Goal: Contribute content: Contribute content

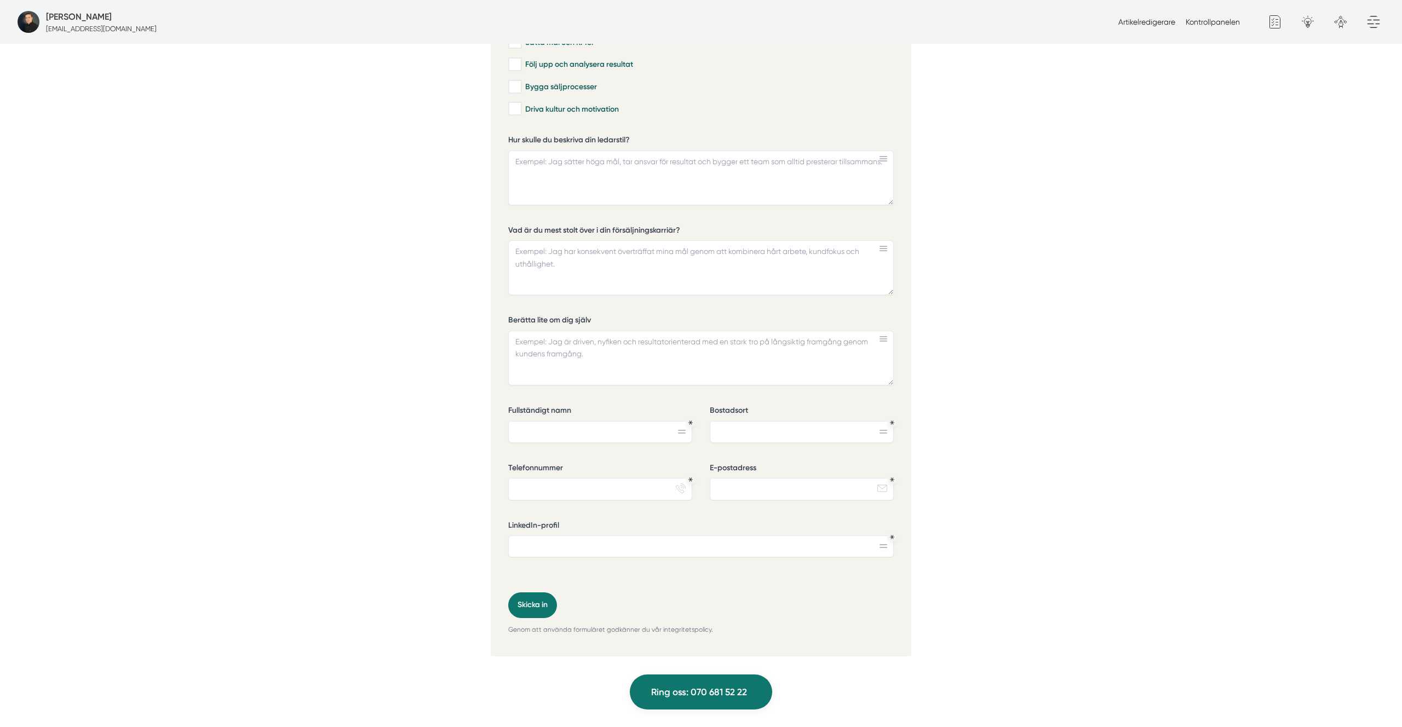
scroll to position [3318, 0]
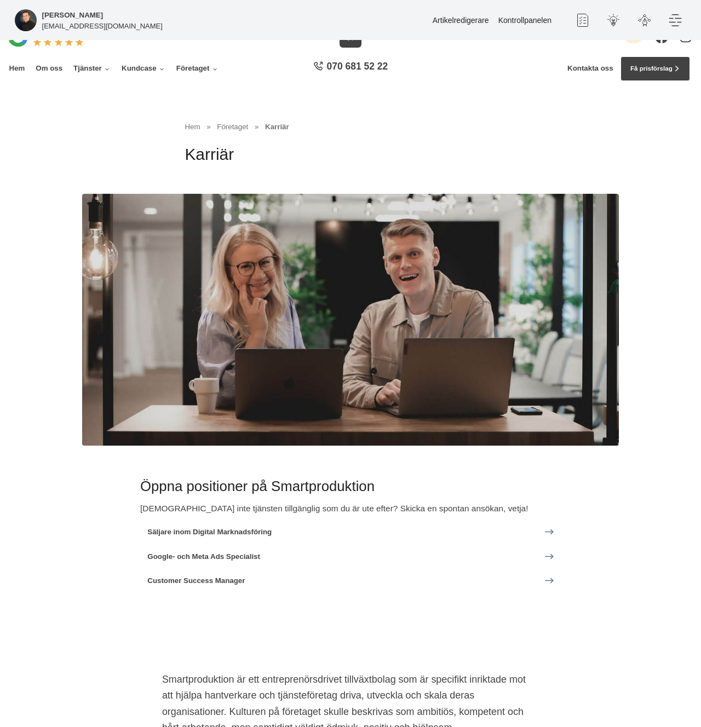
scroll to position [3997, 0]
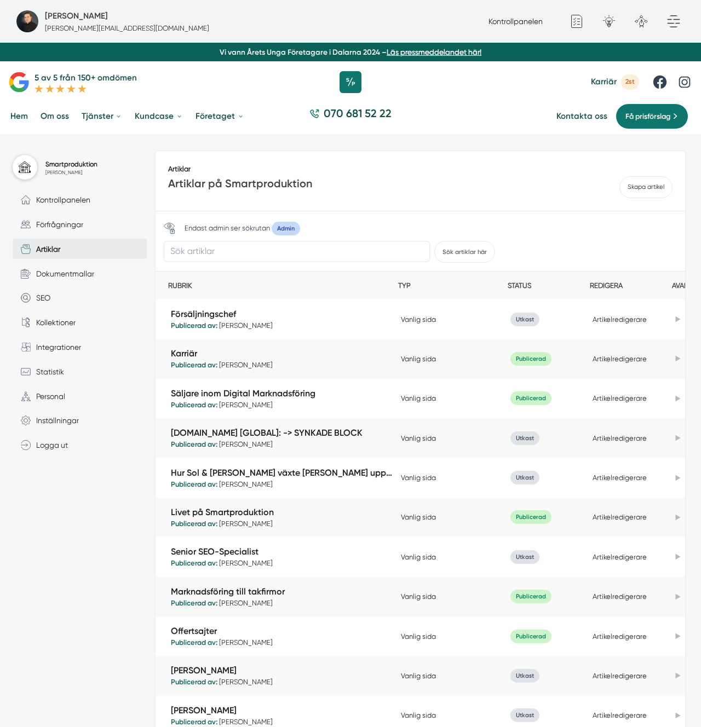
click at [229, 269] on div "Endast admin ser sökrutan Admin Sök artiklar här" at bounding box center [421, 241] width 530 height 60
click at [223, 257] on input "text" at bounding box center [297, 251] width 266 height 21
type input "customer suc"
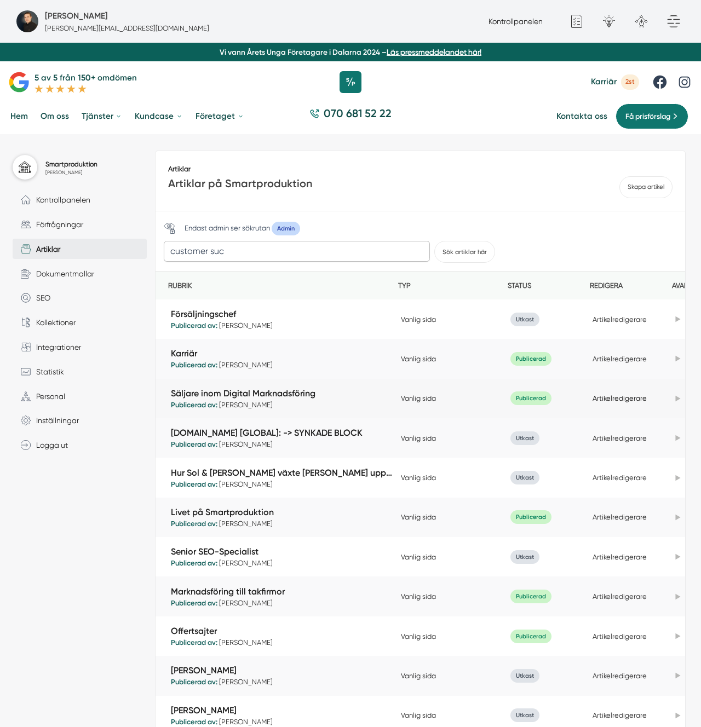
click at [434, 241] on button "Sök artiklar här" at bounding box center [464, 252] width 61 height 22
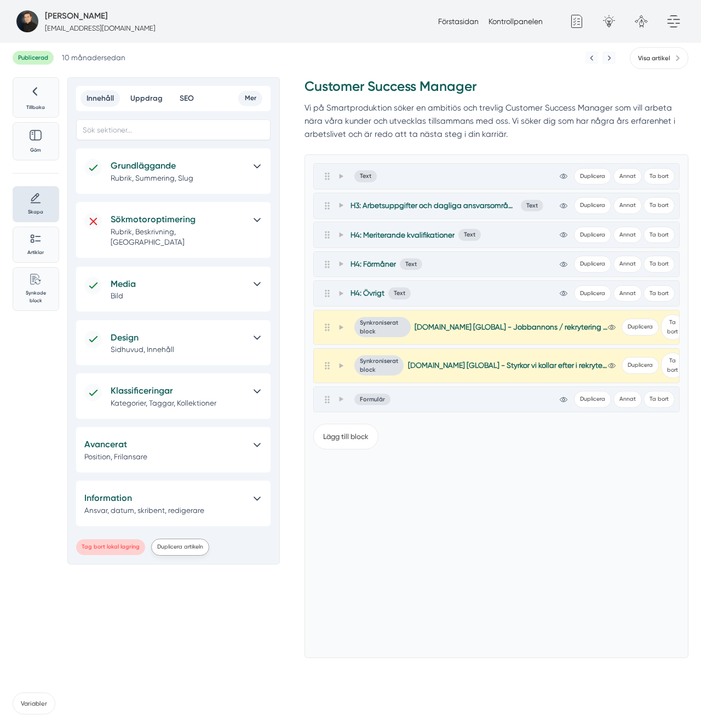
click at [176, 539] on button "Duplicera artikeln" at bounding box center [180, 547] width 58 height 17
click at [460, 107] on p "Vi på Smartproduktion söker en ambitiös och trevlig Customer Success Manager so…" at bounding box center [497, 120] width 384 height 39
drag, startPoint x: 446, startPoint y: 604, endPoint x: 431, endPoint y: 517, distance: 89.0
click at [438, 571] on div "Lägg till block" at bounding box center [496, 533] width 366 height 234
click at [149, 169] on h5 "Grundläggande" at bounding box center [178, 166] width 135 height 14
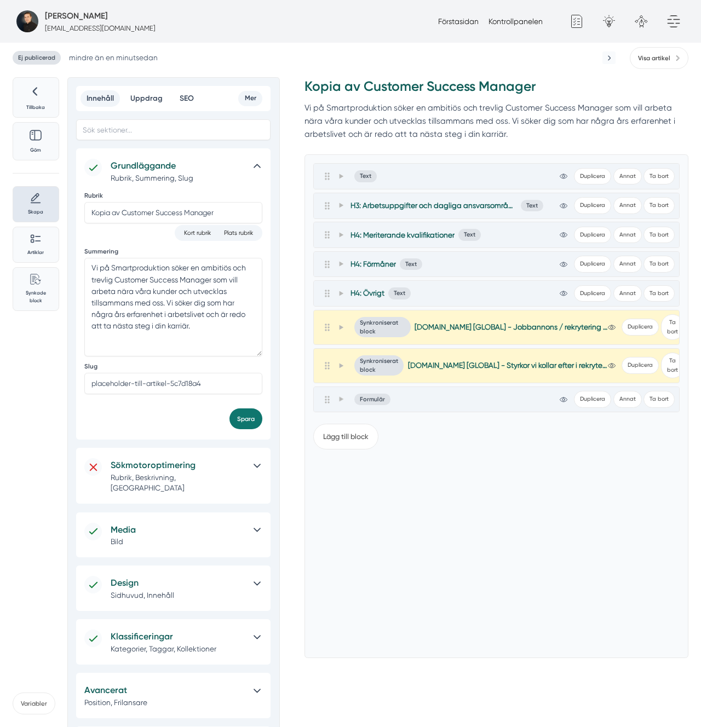
click at [116, 201] on div "Rubrik Kopia av Customer Success Manager" at bounding box center [173, 208] width 178 height 33
click at [128, 215] on input "Kopia av Customer Success Manager" at bounding box center [173, 212] width 178 height 21
type input "Head of Customer Success Manager"
click at [407, 95] on h3 "Head of Customer Success Manager" at bounding box center [497, 89] width 384 height 24
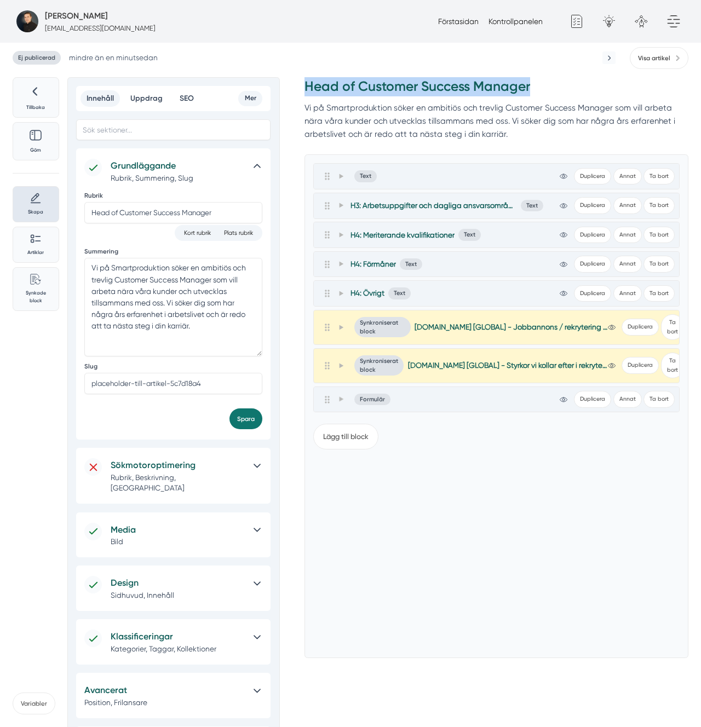
click at [407, 95] on h3 "Head of Customer Success Manager" at bounding box center [497, 89] width 384 height 24
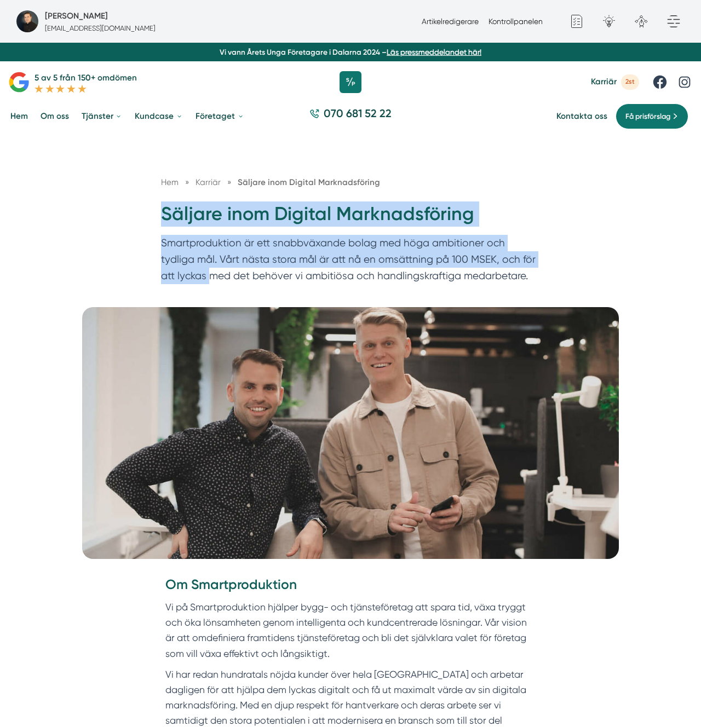
drag, startPoint x: 125, startPoint y: 221, endPoint x: 196, endPoint y: 278, distance: 90.8
click at [196, 278] on div "Hem » [GEOGRAPHIC_DATA] » Säljare inom Digital Marknadsföring Säljare inom Digi…" at bounding box center [350, 220] width 701 height 173
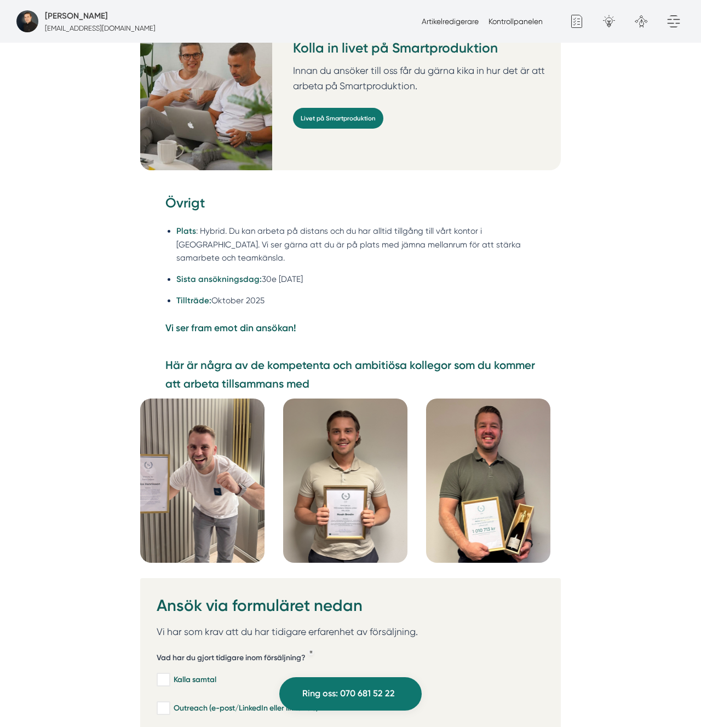
scroll to position [2687, 0]
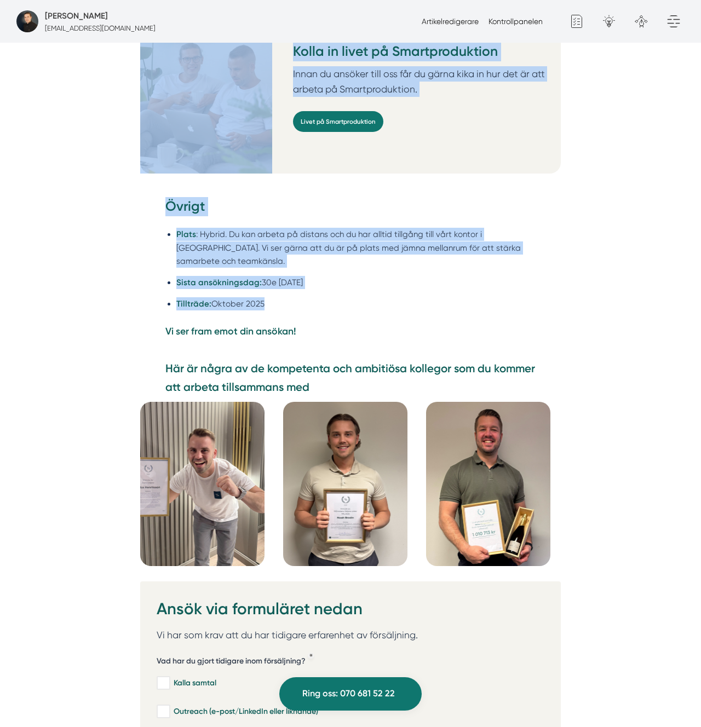
drag, startPoint x: 328, startPoint y: 334, endPoint x: 317, endPoint y: 269, distance: 65.5
click at [317, 324] on p "Vi ser fram emot din ansökan!" at bounding box center [350, 331] width 371 height 15
copy div "Säljare inom Digital Marknadsföring Smartproduktion är ett snabbväxande bolag m…"
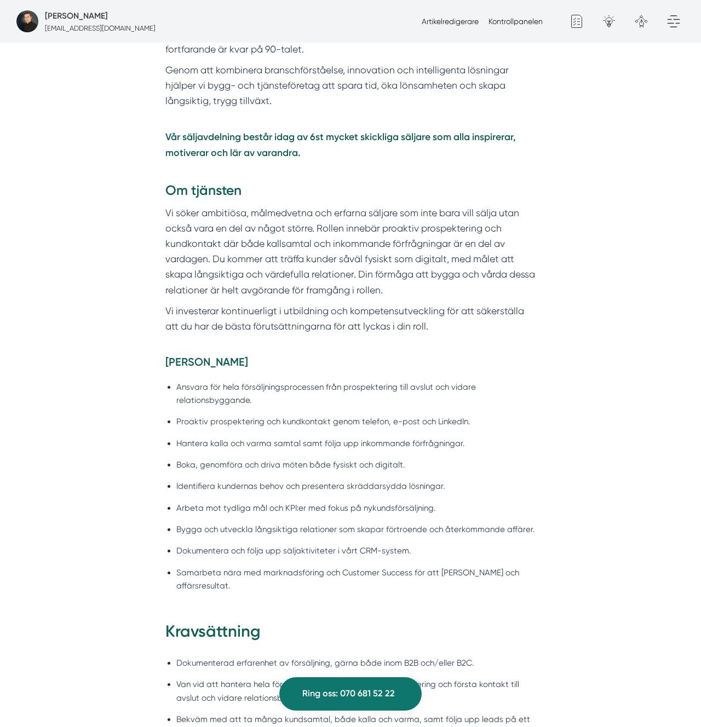
scroll to position [684, 0]
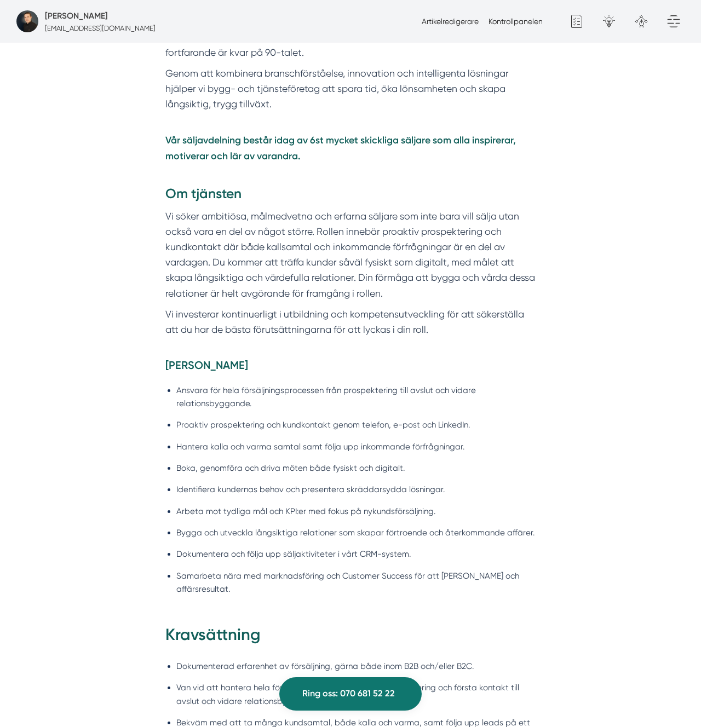
drag, startPoint x: 596, startPoint y: 421, endPoint x: 582, endPoint y: 435, distance: 19.8
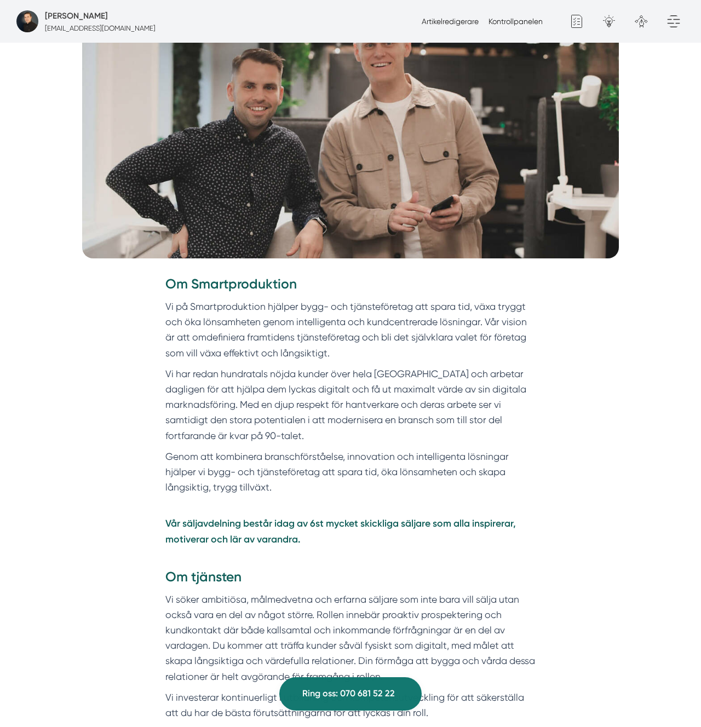
scroll to position [0, 0]
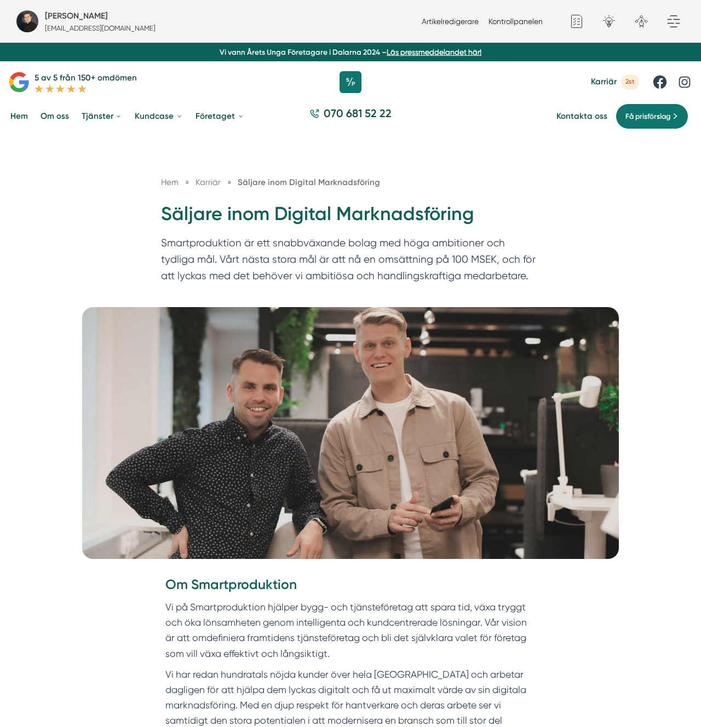
click at [313, 216] on h1 "Säljare inom Digital Marknadsföring" at bounding box center [350, 218] width 379 height 33
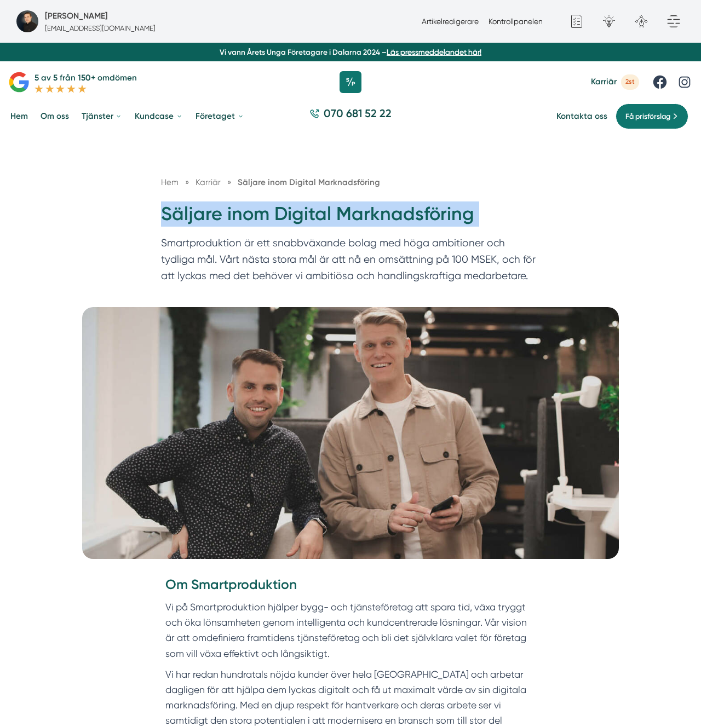
click at [313, 216] on h1 "Säljare inom Digital Marknadsföring" at bounding box center [350, 218] width 379 height 33
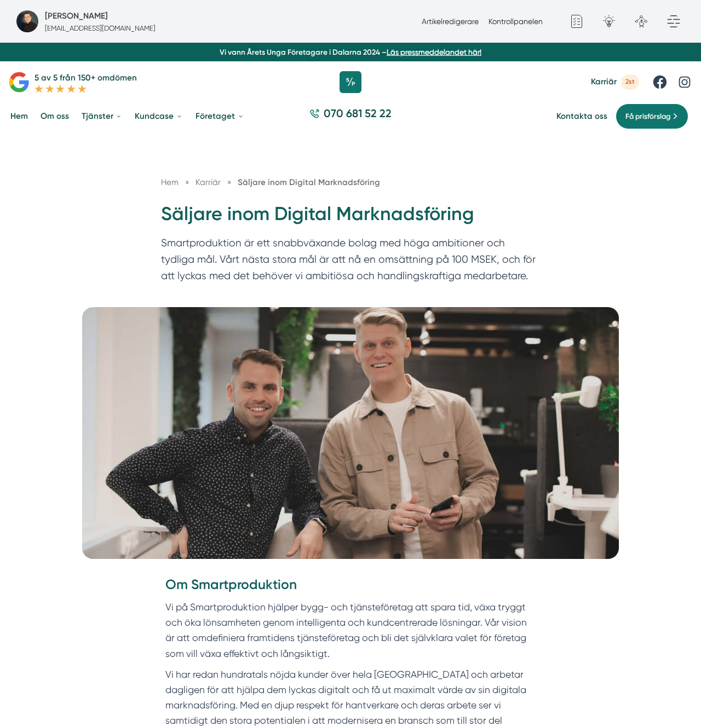
copy div "Säljare inom Digital Marknadsföring"
click at [381, 187] on nav "Hem » Karriär » Säljare inom Digital Marknadsföring" at bounding box center [350, 182] width 379 height 13
click at [588, 246] on div "Hem » Karriär » Säljare inom Digital Marknadsföring Säljare inom Digital Markna…" at bounding box center [350, 220] width 701 height 173
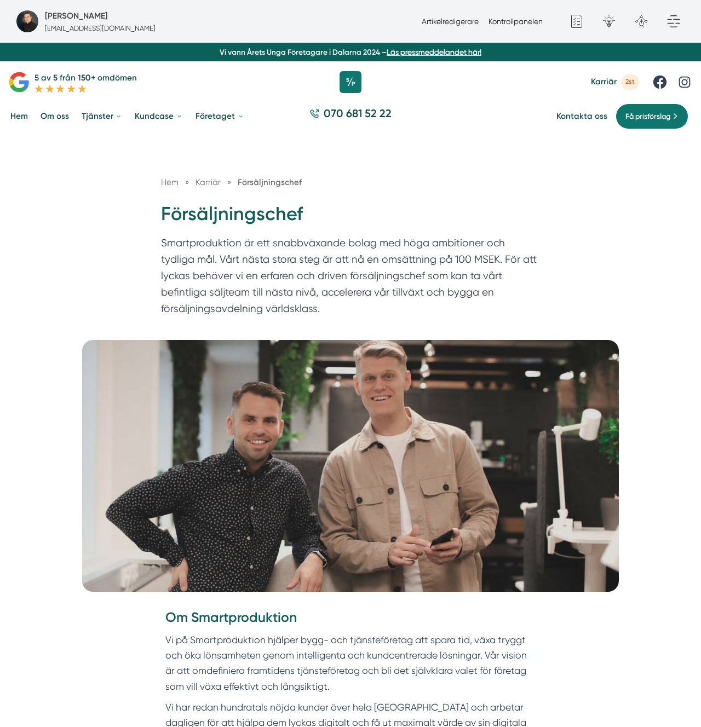
click at [340, 251] on p "Smartproduktion är ett snabbväxande bolag med höga ambitioner och tydliga mål. …" at bounding box center [350, 278] width 379 height 87
click at [340, 250] on p "Smartproduktion är ett snabbväxande bolag med höga ambitioner och tydliga mål. …" at bounding box center [350, 278] width 379 height 87
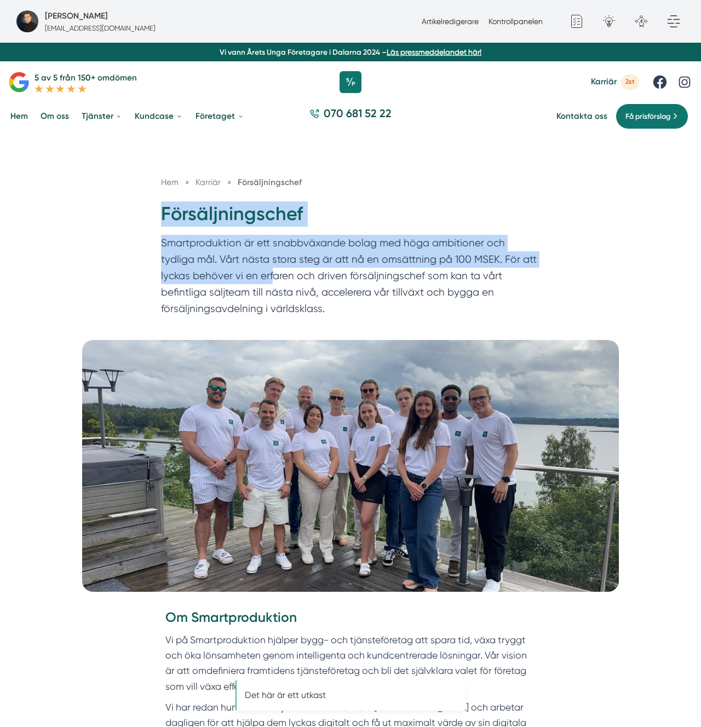
drag, startPoint x: 159, startPoint y: 207, endPoint x: 244, endPoint y: 282, distance: 113.3
click at [244, 282] on div "Hem » [GEOGRAPHIC_DATA] » Försäljningschef Försäljningschef Smartproduktion är …" at bounding box center [351, 249] width 400 height 146
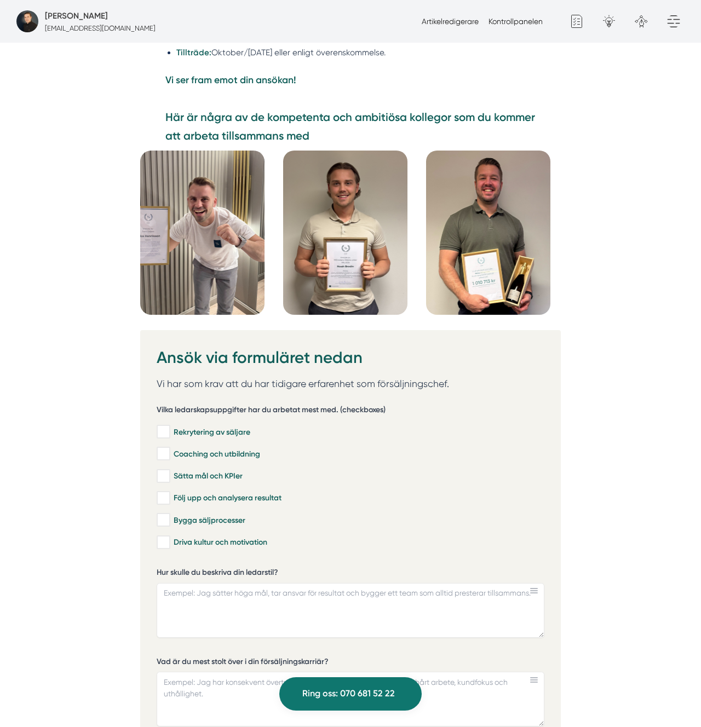
scroll to position [2627, 0]
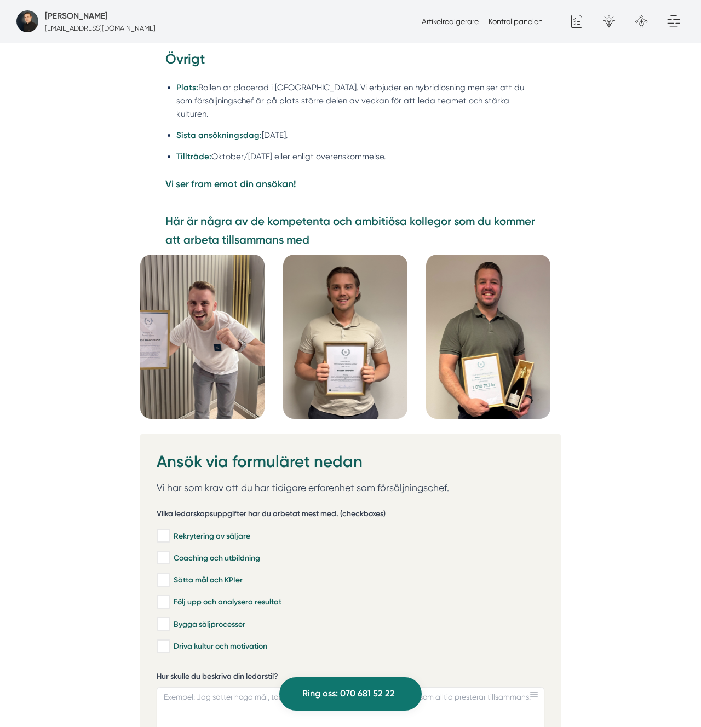
click at [323, 222] on section "Här är några av de kompetenta och ambitiösa kollegor som du kommer att arbeta t…" at bounding box center [350, 234] width 371 height 42
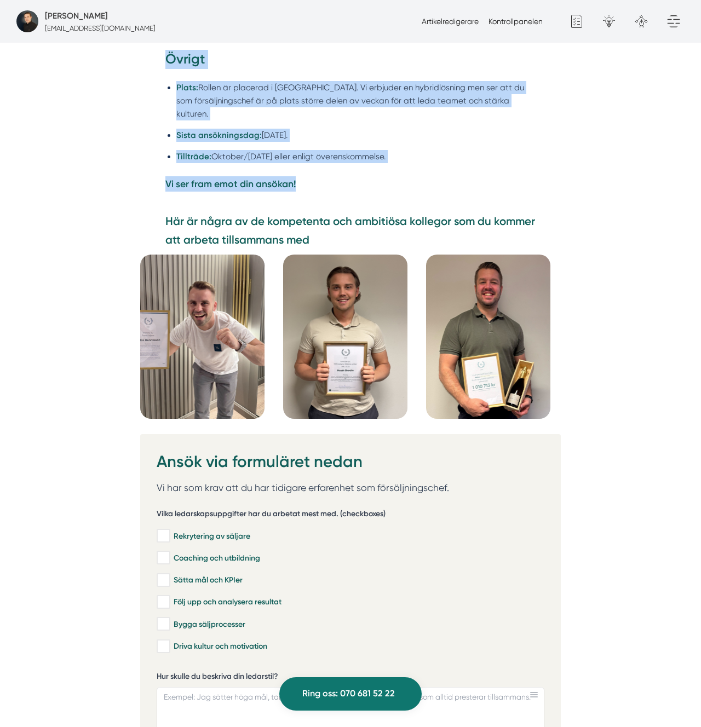
click at [309, 176] on p "Vi ser fram emot din ansökan!" at bounding box center [350, 183] width 371 height 15
copy div "Loremipsumdolors Ametconsectetur ad eli seddoeiusmod tempo inc utla etdolorema …"
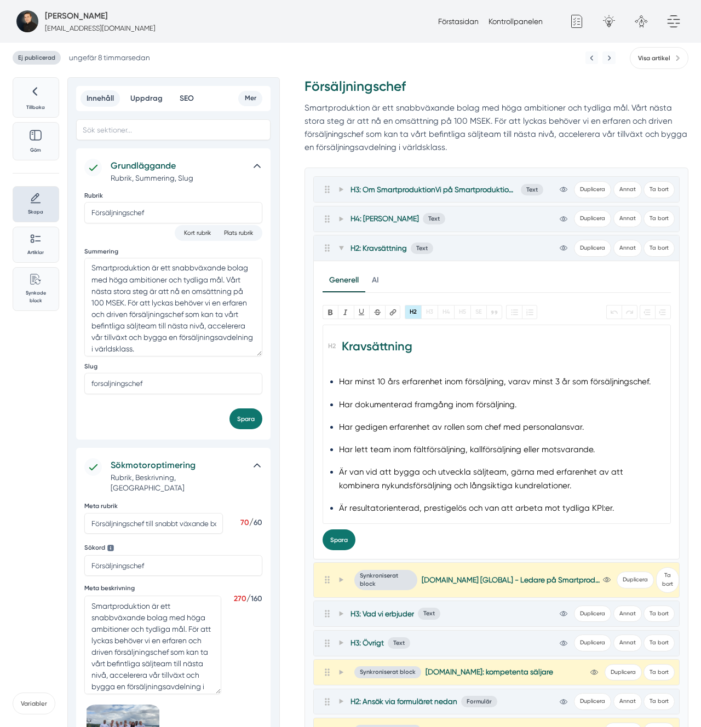
click at [44, 59] on span "Ej publicerad" at bounding box center [37, 58] width 48 height 14
click at [663, 54] on span "Visa artikel" at bounding box center [654, 58] width 32 height 10
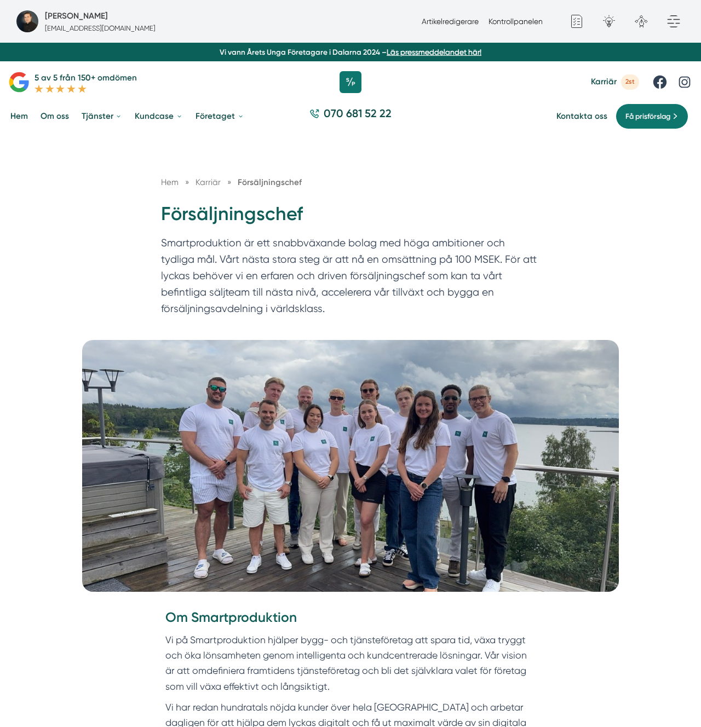
click at [363, 284] on p "Smartproduktion är ett snabbväxande bolag med höga ambitioner och tydliga mål. …" at bounding box center [350, 278] width 379 height 87
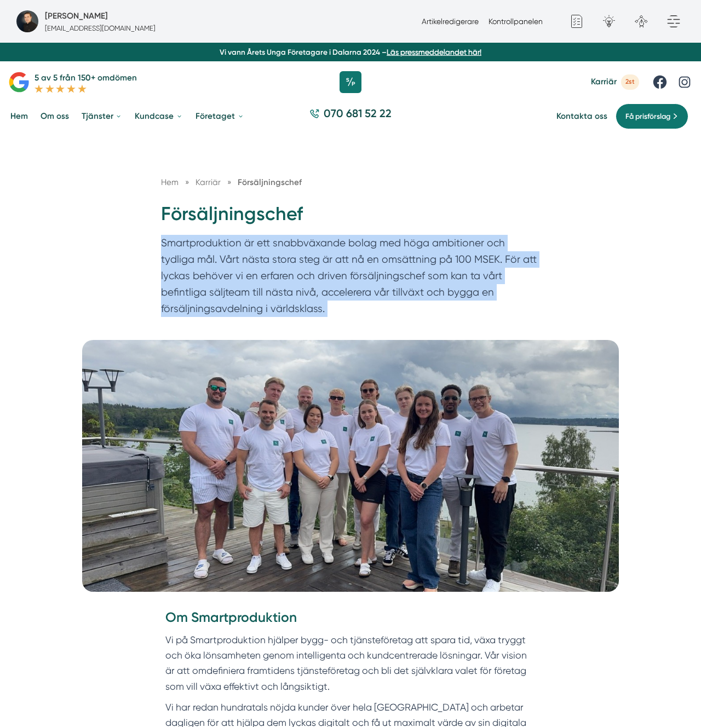
click at [363, 284] on p "Smartproduktion är ett snabbväxande bolag med höga ambitioner och tydliga mål. …" at bounding box center [350, 278] width 379 height 87
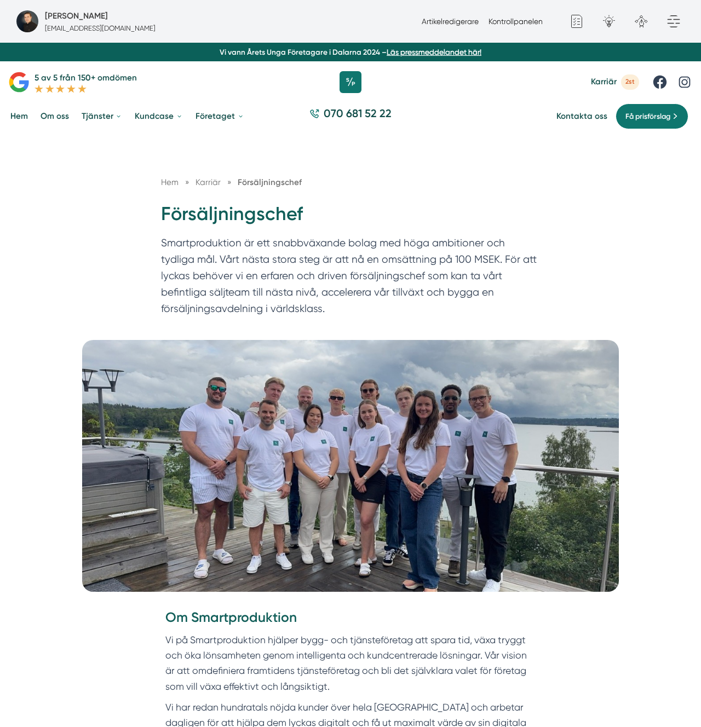
click at [598, 228] on div "Hem » Karriär » Försäljningschef Försäljningschef Smartproduktion är ett snabbv…" at bounding box center [350, 237] width 701 height 206
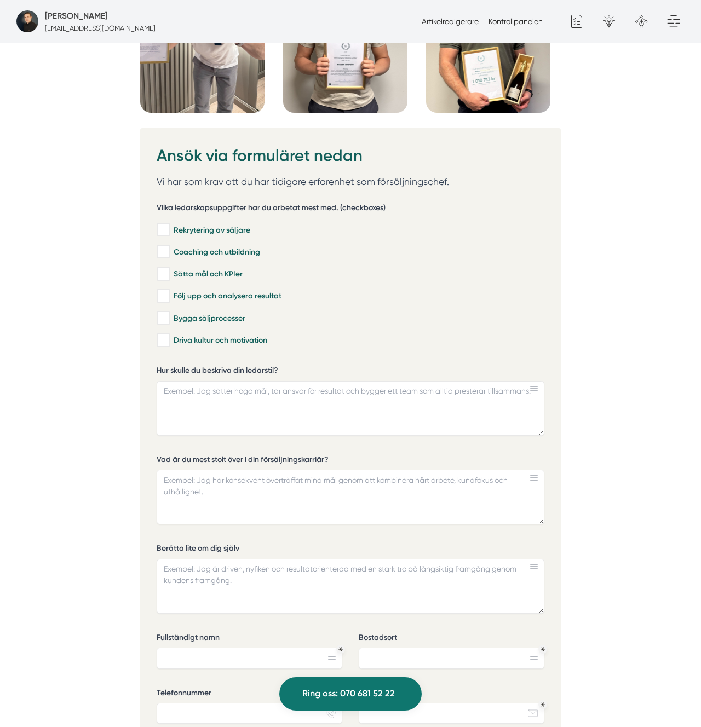
scroll to position [2878, 0]
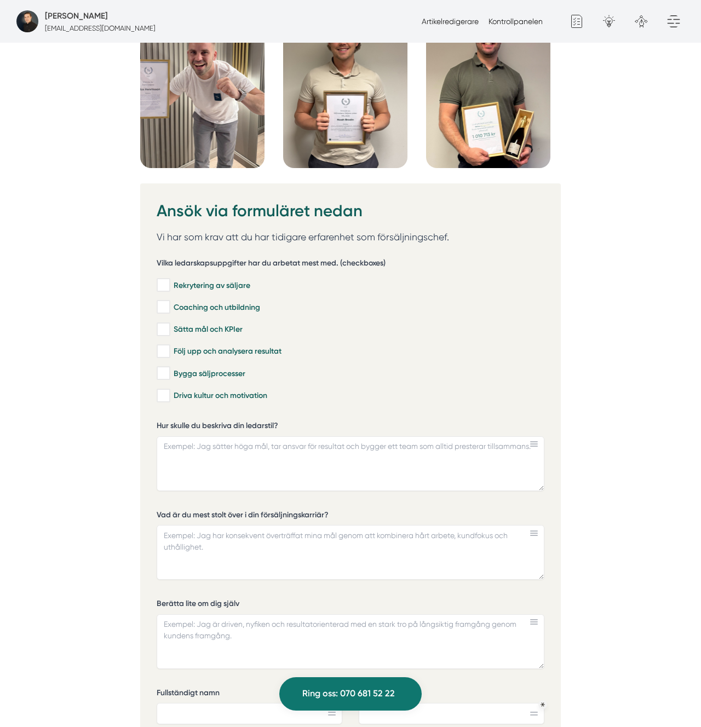
click at [254, 223] on div "Ansök via formuläret nedan Vi har som krav att du har tidigare erfarenhet som f…" at bounding box center [350, 554] width 387 height 709
click at [257, 229] on p "Vi har som krav att du har tidigare erfarenhet som försäljningschef." at bounding box center [350, 236] width 387 height 15
drag, startPoint x: 257, startPoint y: 217, endPoint x: 243, endPoint y: 236, distance: 23.8
click at [257, 229] on p "Vi har som krav att du har tidigare erfarenhet som försäljningschef." at bounding box center [350, 236] width 387 height 15
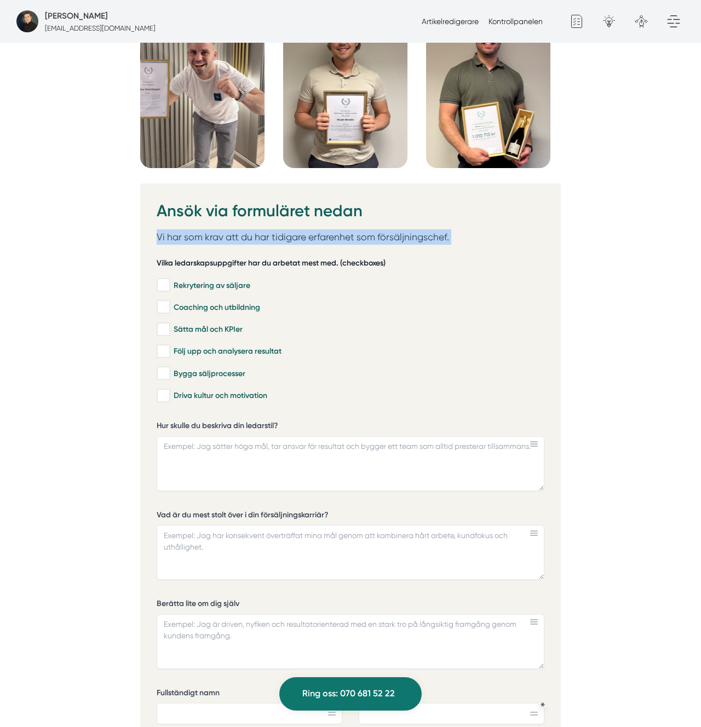
click at [233, 258] on h5 "Vilka ledarskapsuppgifter har du arbetat mest med. (checkboxes)" at bounding box center [271, 265] width 229 height 14
drag, startPoint x: 188, startPoint y: 239, endPoint x: 274, endPoint y: 239, distance: 85.4
click at [274, 258] on h5 "Vilka ledarskapsuppgifter har du arbetat mest med. (checkboxes)" at bounding box center [271, 265] width 229 height 14
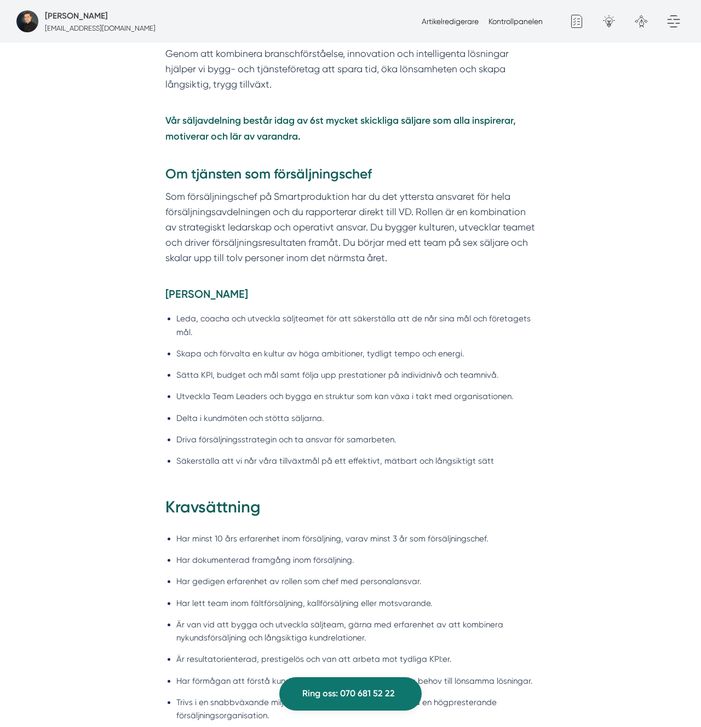
scroll to position [0, 0]
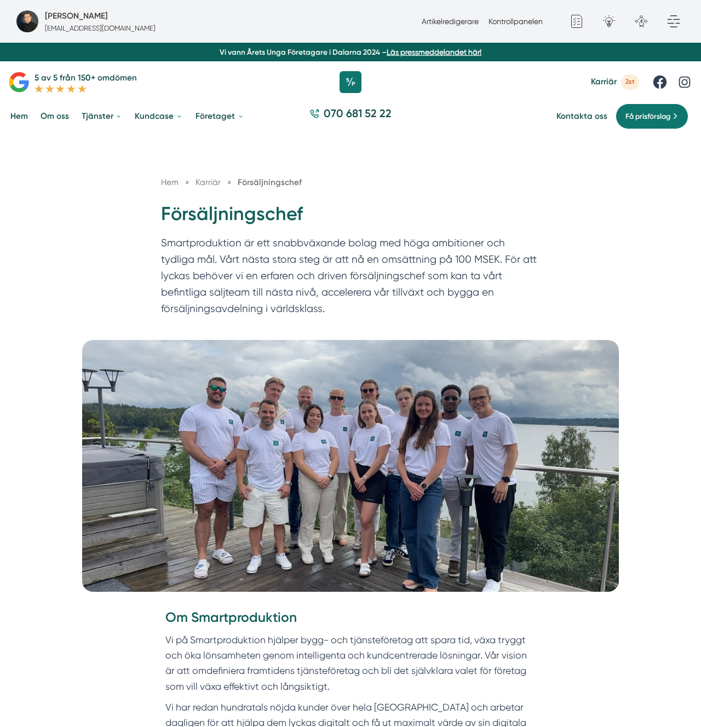
click at [246, 216] on h1 "Försäljningschef" at bounding box center [350, 218] width 379 height 33
click at [263, 238] on p "Smartproduktion är ett snabbväxande bolag med höga ambitioner och tydliga mål. …" at bounding box center [350, 278] width 379 height 87
click at [257, 222] on h1 "Försäljningschef" at bounding box center [350, 218] width 379 height 33
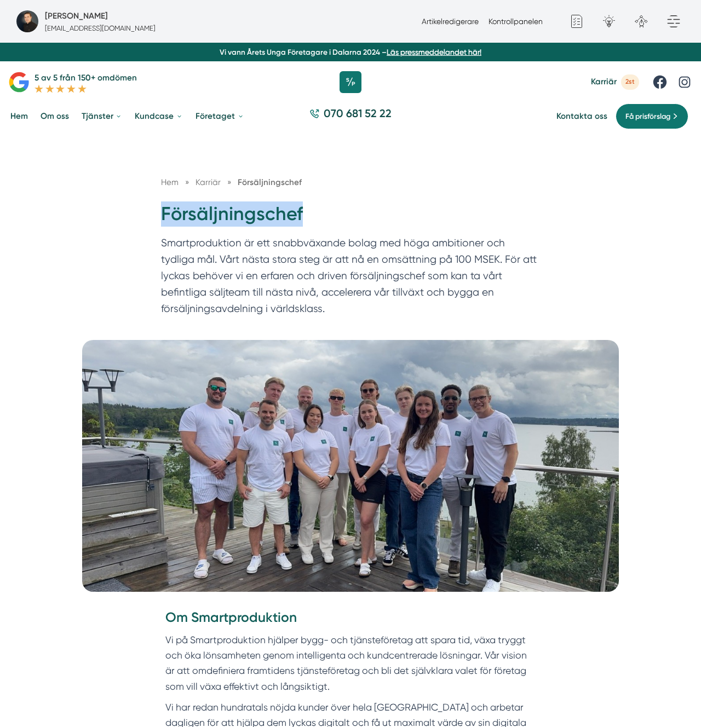
click at [257, 222] on h1 "Försäljningschef" at bounding box center [350, 218] width 379 height 33
copy h1 "Försäljningschef"
click at [315, 240] on p "Smartproduktion är ett snabbväxande bolag med höga ambitioner och tydliga mål. …" at bounding box center [350, 278] width 379 height 87
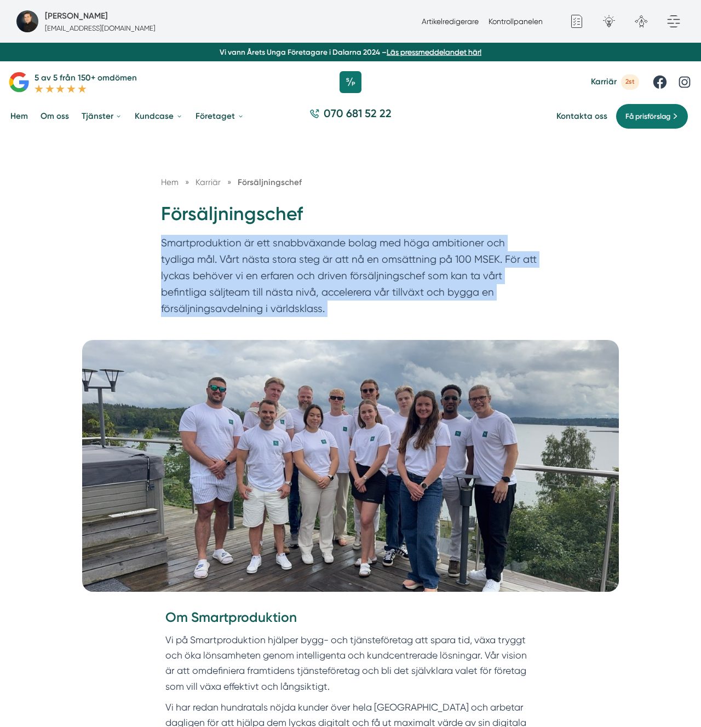
click at [315, 240] on p "Smartproduktion är ett snabbväxande bolag med höga ambitioner och tydliga mål. …" at bounding box center [350, 278] width 379 height 87
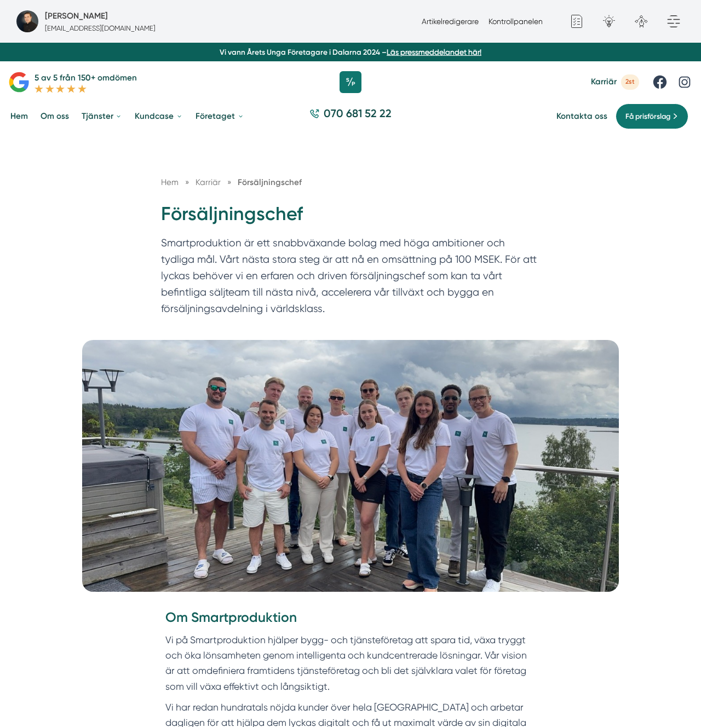
click at [487, 229] on h1 "Försäljningschef" at bounding box center [350, 218] width 379 height 33
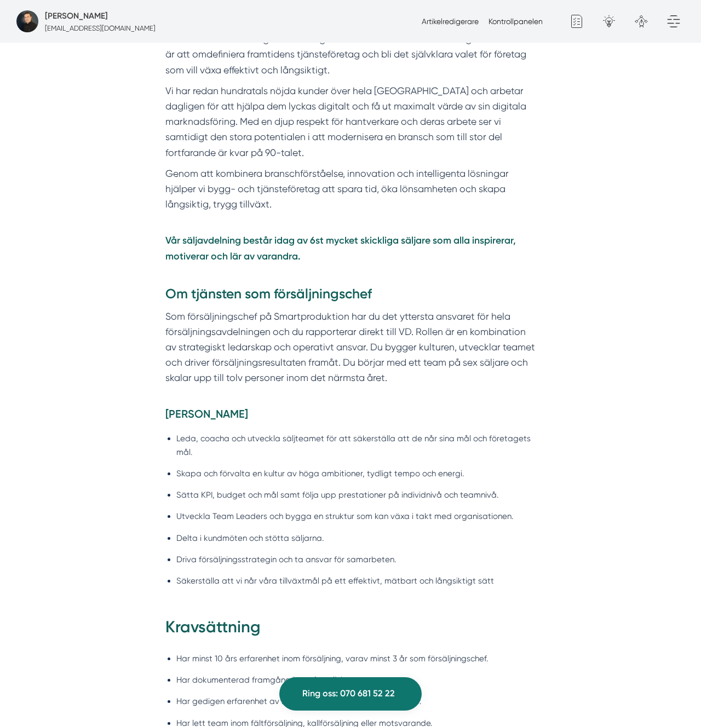
scroll to position [580, 0]
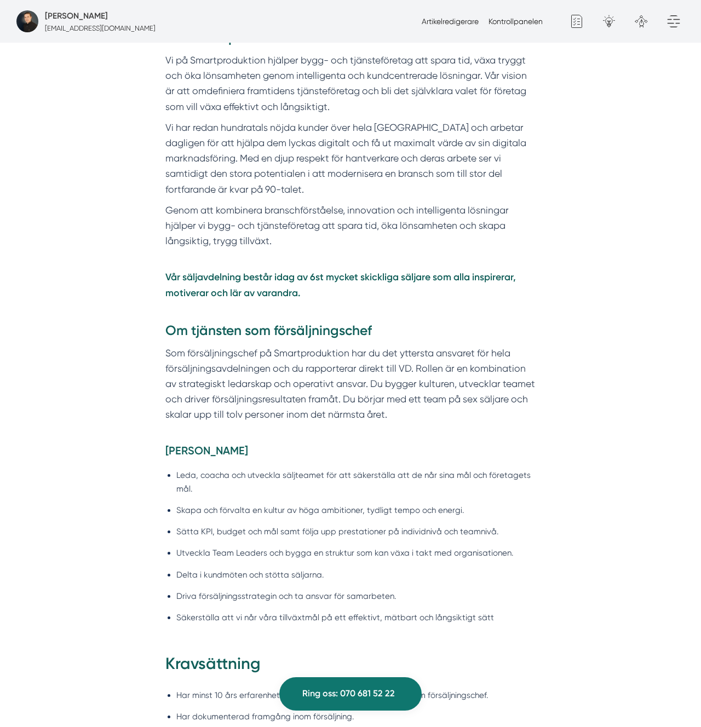
click at [282, 572] on li "Delta i kundmöten och stötta säljarna." at bounding box center [356, 575] width 360 height 13
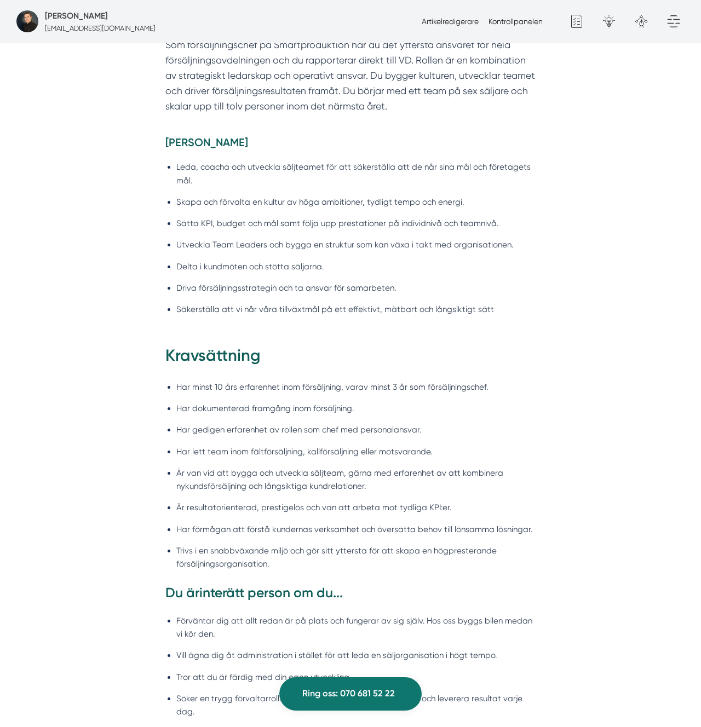
scroll to position [914, 0]
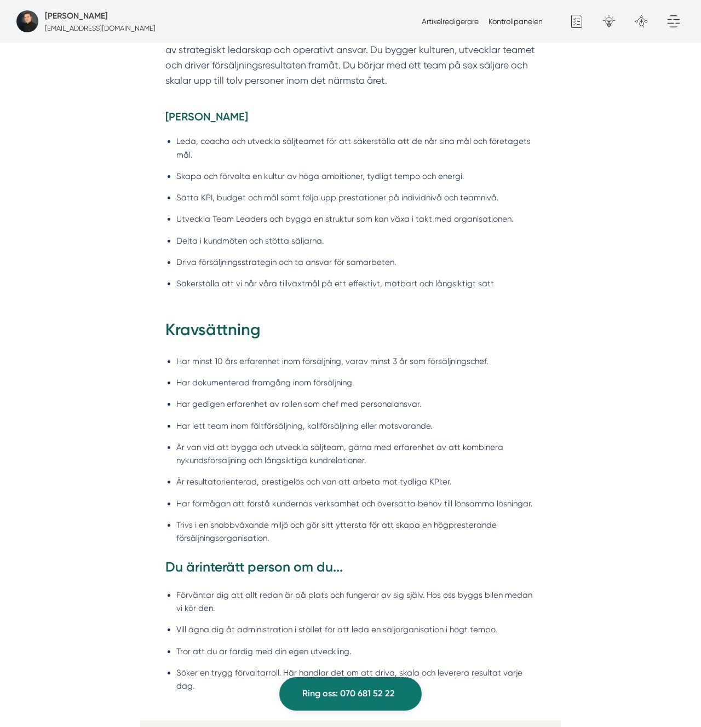
click at [364, 363] on li "Har minst 10 års erfarenhet inom försäljning, varav minst 3 år som försäljnings…" at bounding box center [356, 361] width 360 height 13
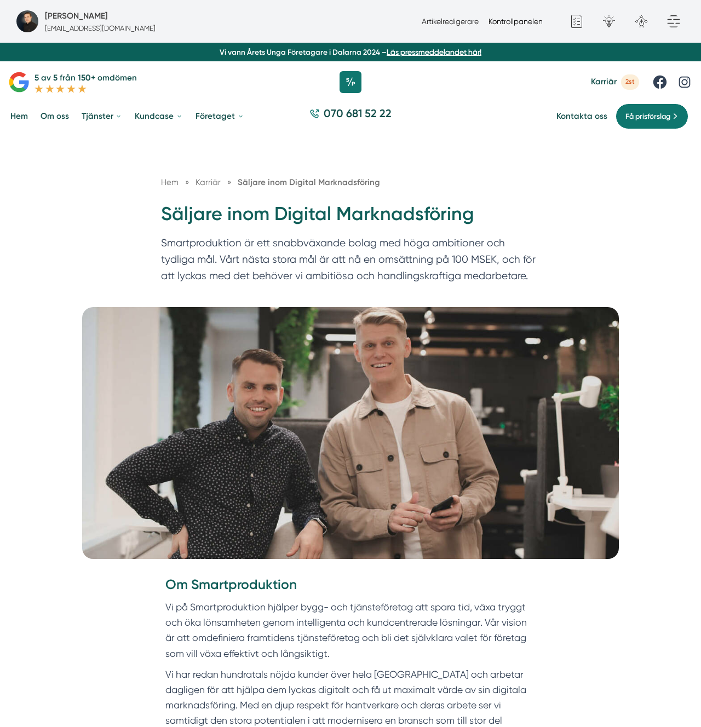
click at [529, 21] on link "Kontrollpanelen" at bounding box center [516, 21] width 54 height 9
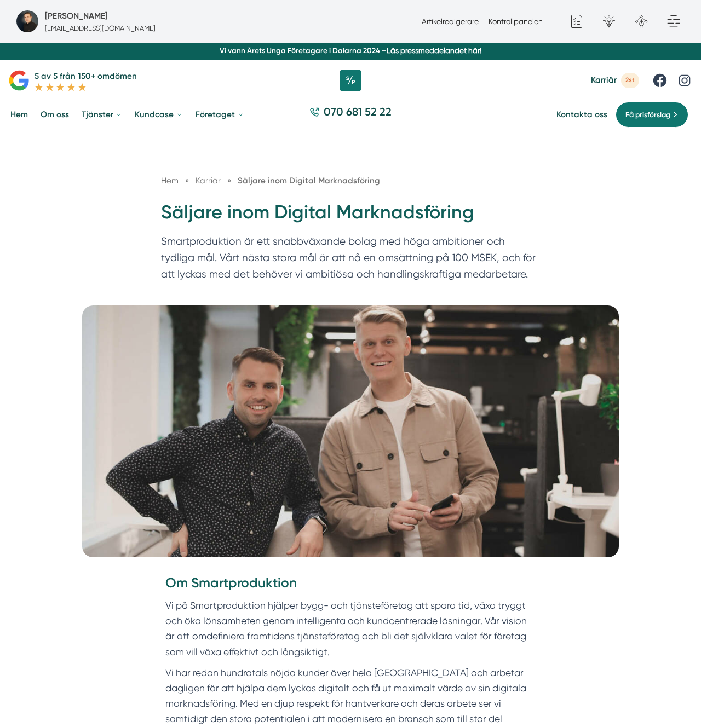
scroll to position [2, 0]
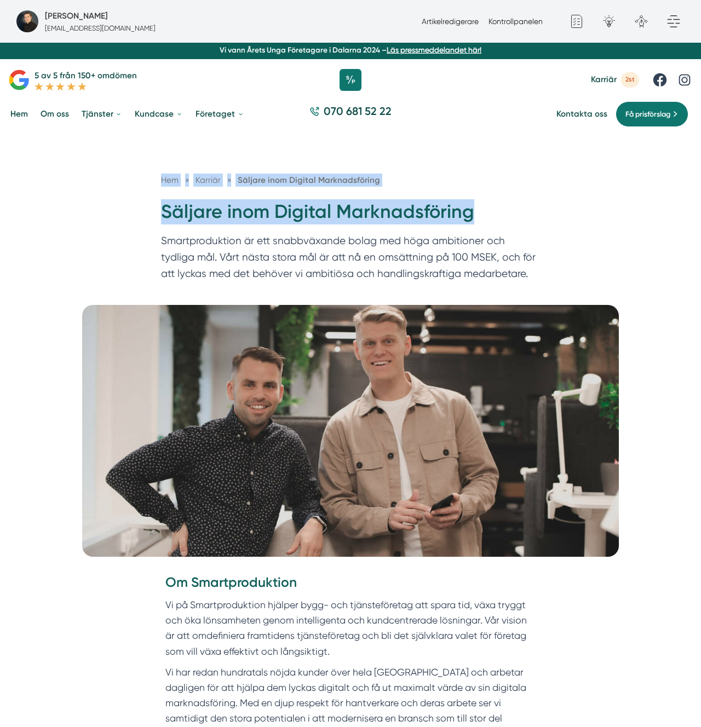
drag, startPoint x: 498, startPoint y: 202, endPoint x: 486, endPoint y: 10, distance: 192.7
click at [491, 158] on div "Hem » [GEOGRAPHIC_DATA] » Säljare inom Digital Marknadsföring Säljare inom Digi…" at bounding box center [350, 218] width 701 height 173
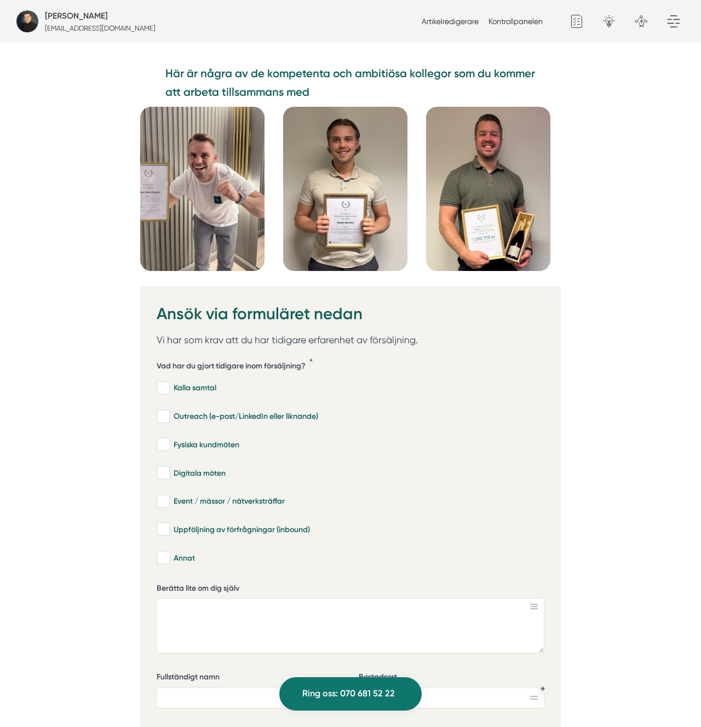
click at [214, 303] on h2 "Ansök via formuläret nedan" at bounding box center [350, 317] width 387 height 29
click at [229, 303] on h2 "Ansök via formuläret nedan" at bounding box center [350, 317] width 387 height 29
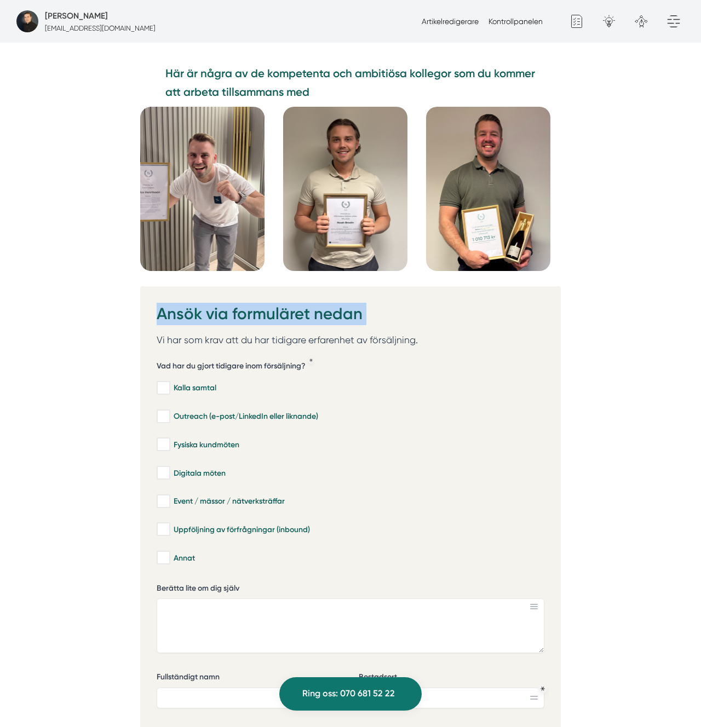
click at [434, 303] on h2 "Ansök via formuläret nedan" at bounding box center [350, 317] width 387 height 29
click at [434, 332] on p "Vi har som krav att du har tidigare erfarenhet av försäljning." at bounding box center [350, 339] width 387 height 15
copy div "Ansök via formuläret nedan Vi har som krav att du har tidigare erfarenhet av fö…"
click at [451, 19] on link "Artikelredigerare" at bounding box center [450, 21] width 57 height 9
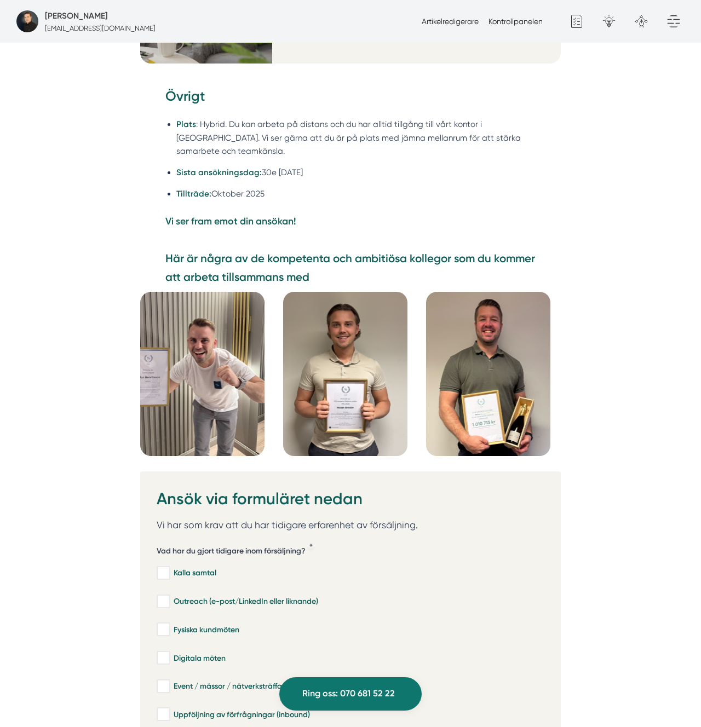
drag, startPoint x: 638, startPoint y: 112, endPoint x: 561, endPoint y: 66, distance: 88.7
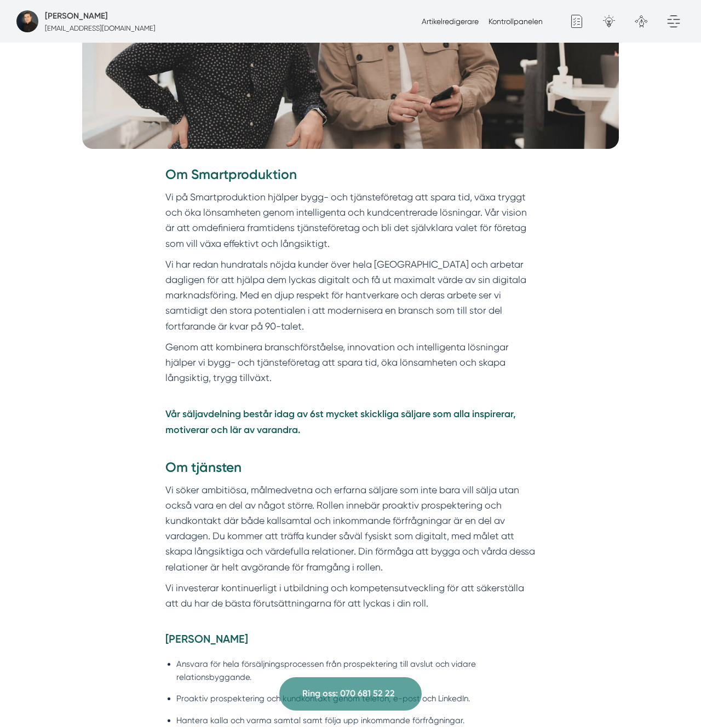
scroll to position [408, 0]
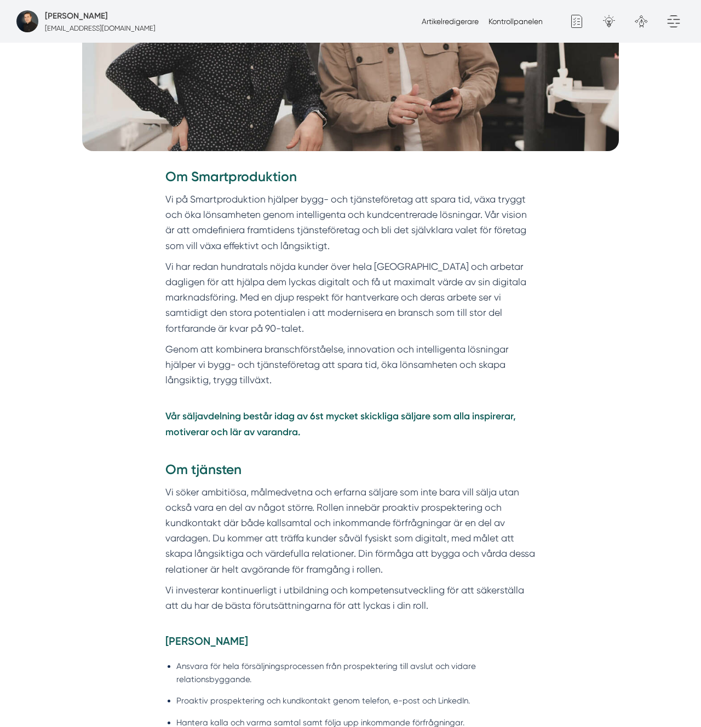
click at [183, 216] on p "Vi på Smartproduktion hjälper bygg- och tjänsteföretag att spara tid, växa tryg…" at bounding box center [350, 223] width 371 height 62
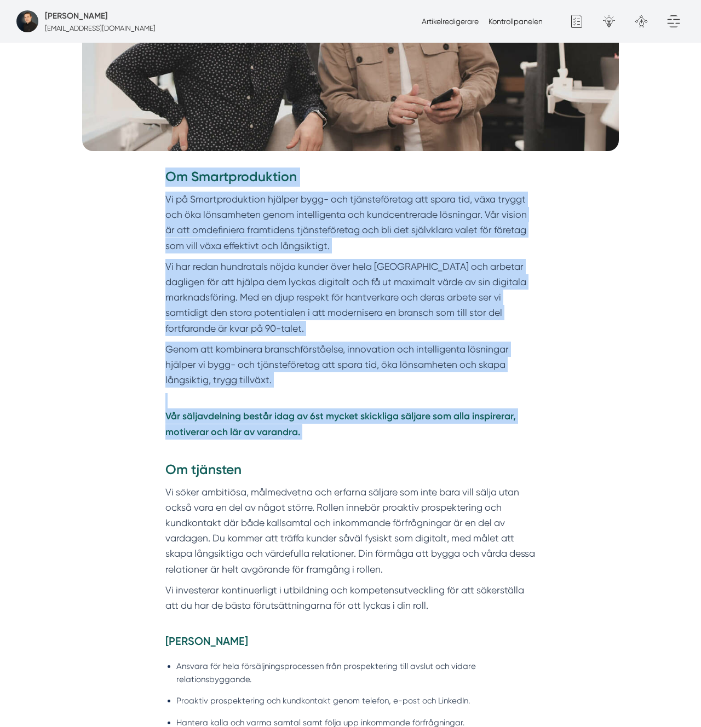
drag, startPoint x: 329, startPoint y: 441, endPoint x: 158, endPoint y: 177, distance: 314.3
click at [158, 177] on div "Om Smartproduktion Vi på Smartproduktion hjälper bygg- och tjänsteföretag att s…" at bounding box center [350, 401] width 421 height 467
copy div "Om Smartproduktion Vi på Smartproduktion hjälper bygg- och tjänsteföretag att s…"
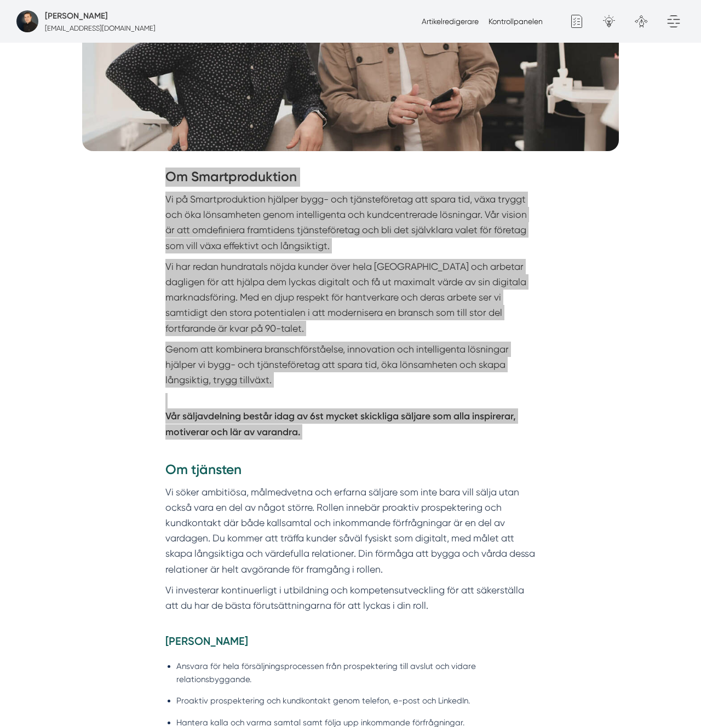
scroll to position [409, 0]
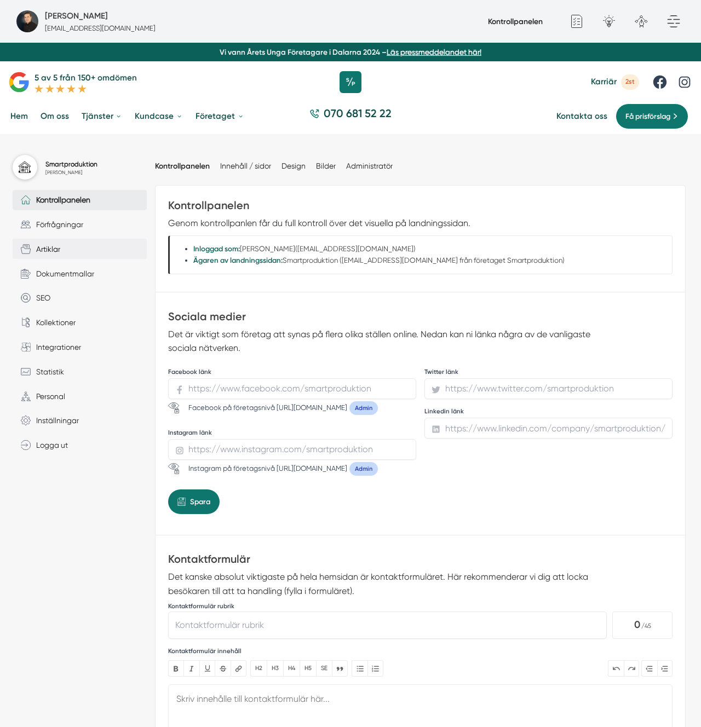
click at [73, 253] on link "Artiklar" at bounding box center [80, 249] width 134 height 20
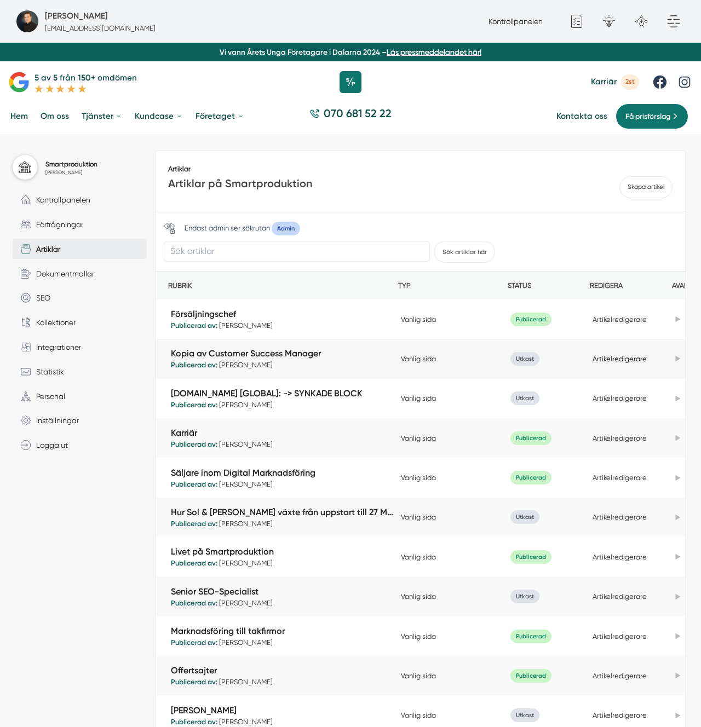
click at [617, 363] on link "Artikelredigerare" at bounding box center [620, 359] width 54 height 8
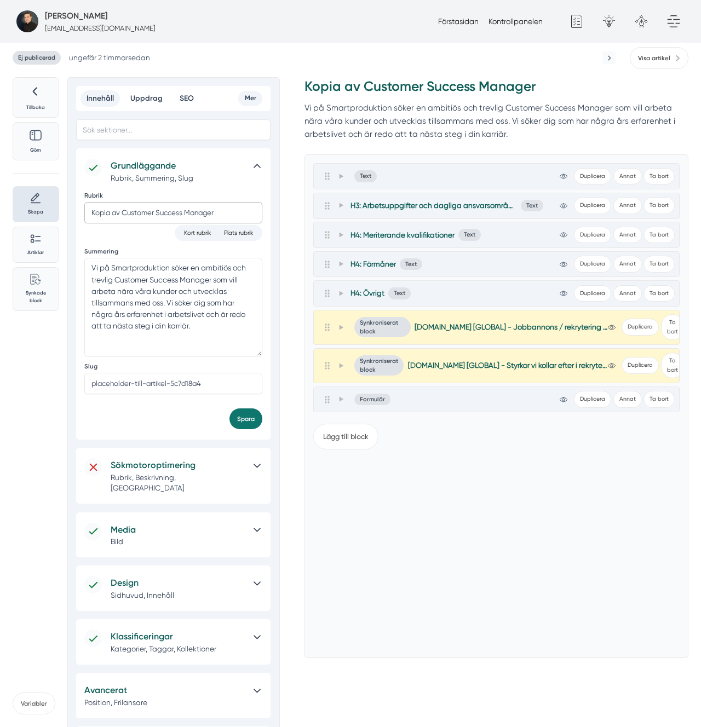
click at [162, 209] on input "Kopia av Customer Success Manager" at bounding box center [173, 212] width 178 height 21
type input "Head of Customer Success"
click at [162, 394] on div "Slug placeholder-till-artikel-5c7d18a4" at bounding box center [173, 382] width 178 height 38
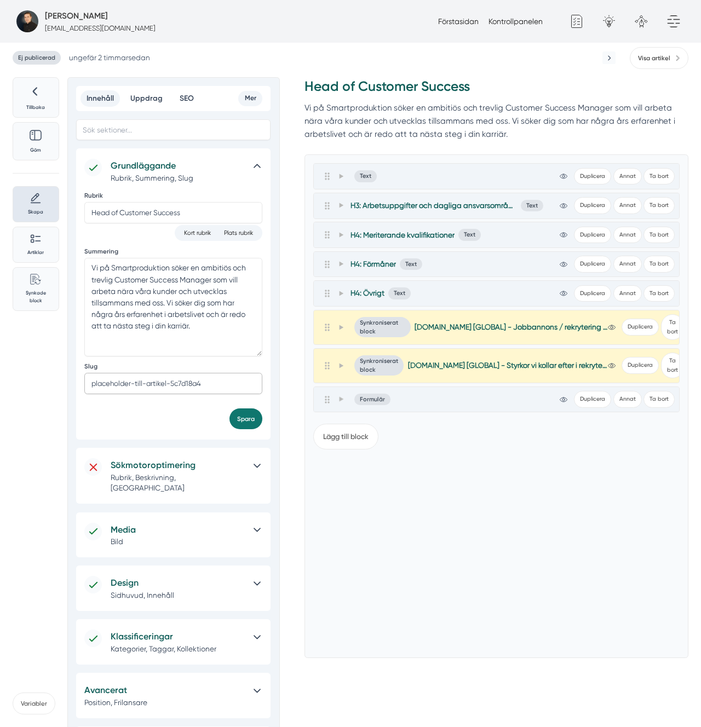
click at [198, 381] on input "placeholder-till-artikel-5c7d18a4" at bounding box center [173, 383] width 178 height 21
click at [199, 381] on input "placeholder-till-artikel-5c7d18a4" at bounding box center [173, 383] width 178 height 21
paste input "head-of-customer-success"
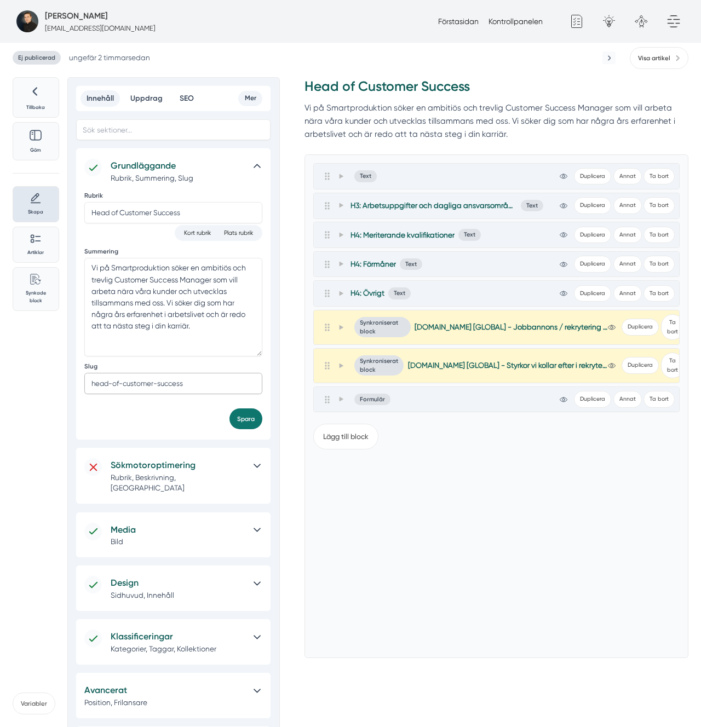
type input "head-of-customer-success"
click at [232, 410] on div "Spara" at bounding box center [173, 419] width 178 height 21
click at [240, 422] on button "Spara" at bounding box center [245, 419] width 33 height 21
drag, startPoint x: 461, startPoint y: 451, endPoint x: 410, endPoint y: 434, distance: 53.5
click at [434, 440] on div "Lägg till block" at bounding box center [496, 533] width 366 height 234
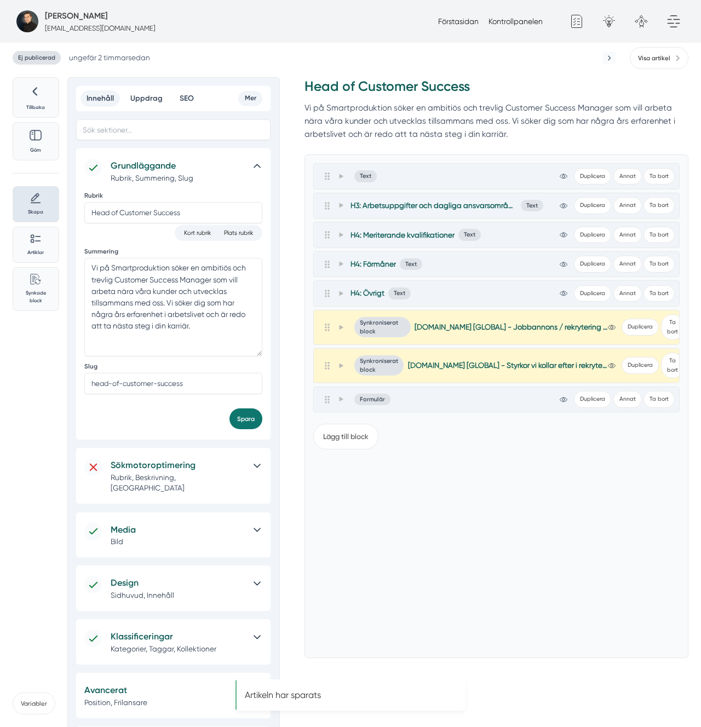
drag, startPoint x: 336, startPoint y: 401, endPoint x: 376, endPoint y: 427, distance: 47.3
click at [335, 401] on div at bounding box center [335, 399] width 24 height 13
click at [342, 396] on span at bounding box center [341, 399] width 10 height 13
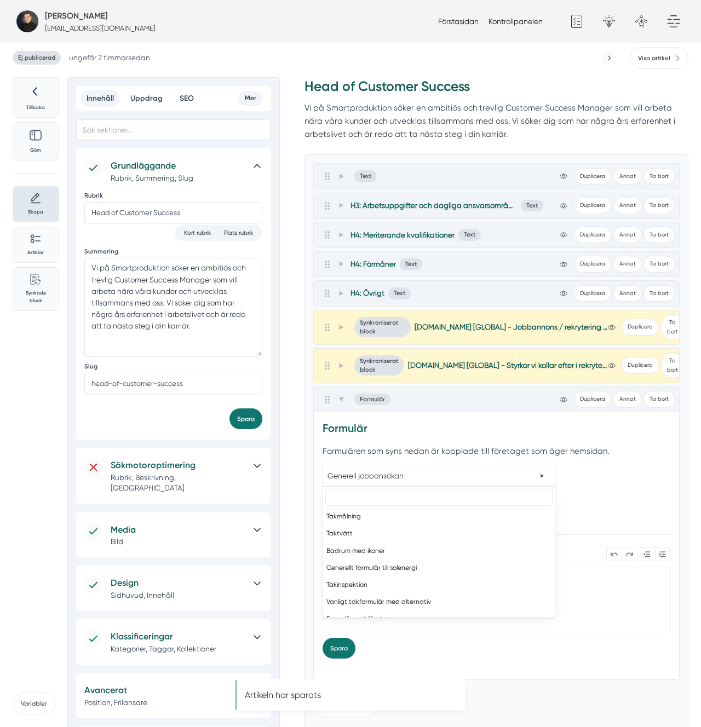
click at [398, 470] on span "× Generell jobbansökan" at bounding box center [439, 475] width 232 height 15
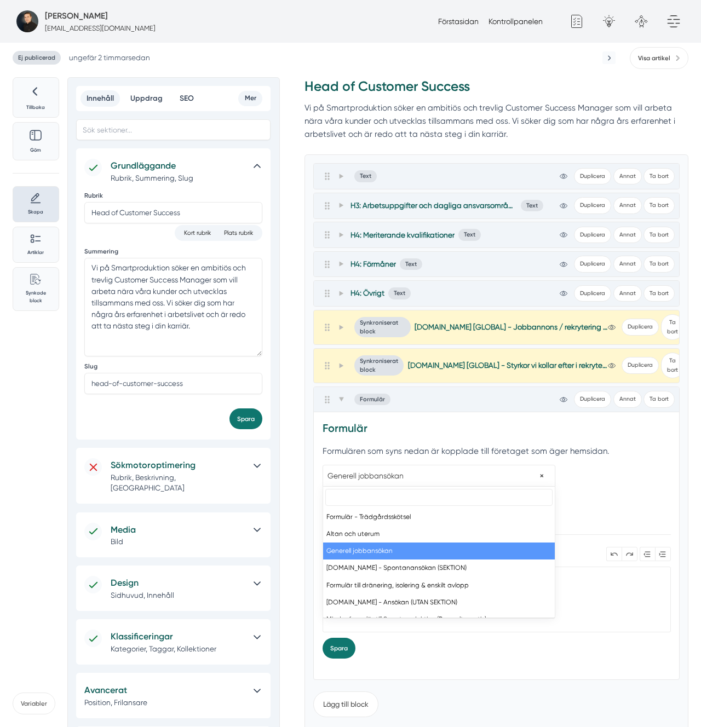
paste input "Head of Customer Success"
type input "Head of Customer Success"
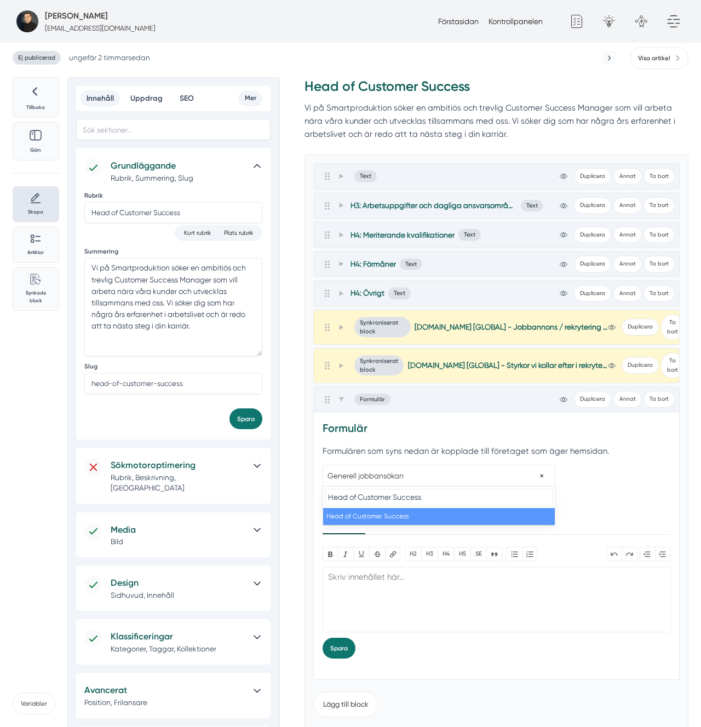
select select "2001"
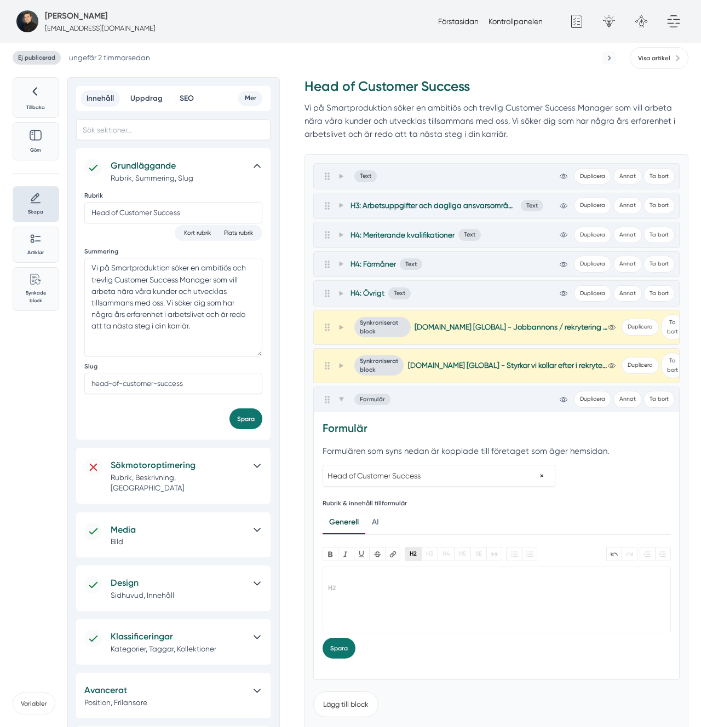
click at [411, 549] on button "H2" at bounding box center [413, 554] width 16 height 14
paste trix-editor "<h2><h2>Ansök via formuläret nedan</h2></h2><h2>Vi har som krav att du har tidi…"
type trix-editor "<h2><br></h2>"
paste trix-editor "<h2>Ansök via formuläret nedan</h2><div>Vi har som krav att du har tidigare erf…"
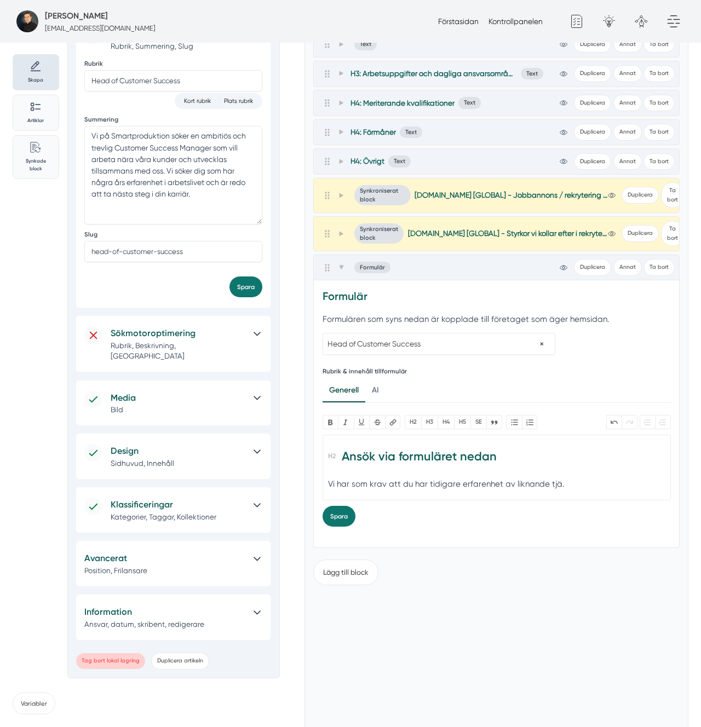
type trix-editor "<h2>Ansök via formuläret nedan</h2><div>Vi har som krav att du har tidigare erf…"
copy div "liknande tjänst"
drag, startPoint x: 340, startPoint y: 267, endPoint x: 343, endPoint y: 276, distance: 9.2
click at [340, 267] on icon at bounding box center [340, 268] width 5 height 4
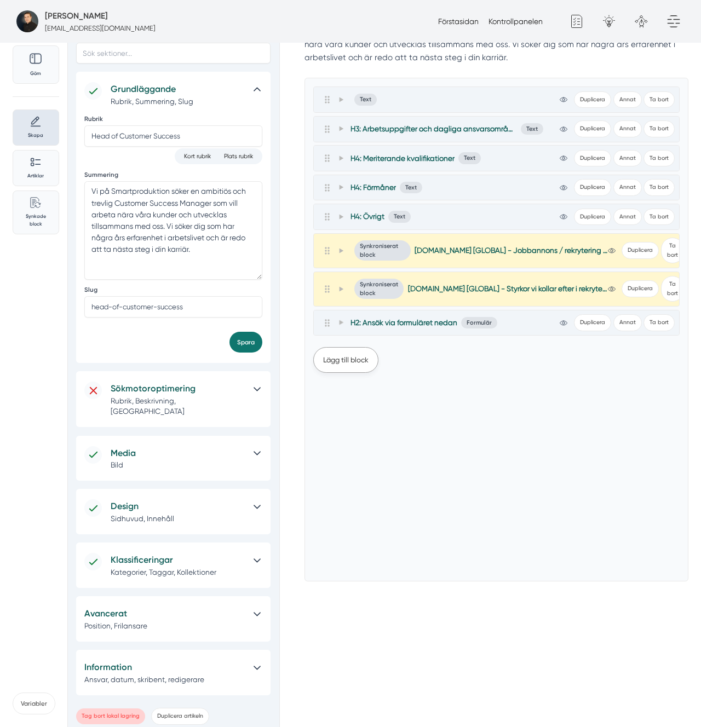
click at [357, 352] on button "Lägg till block" at bounding box center [345, 360] width 65 height 26
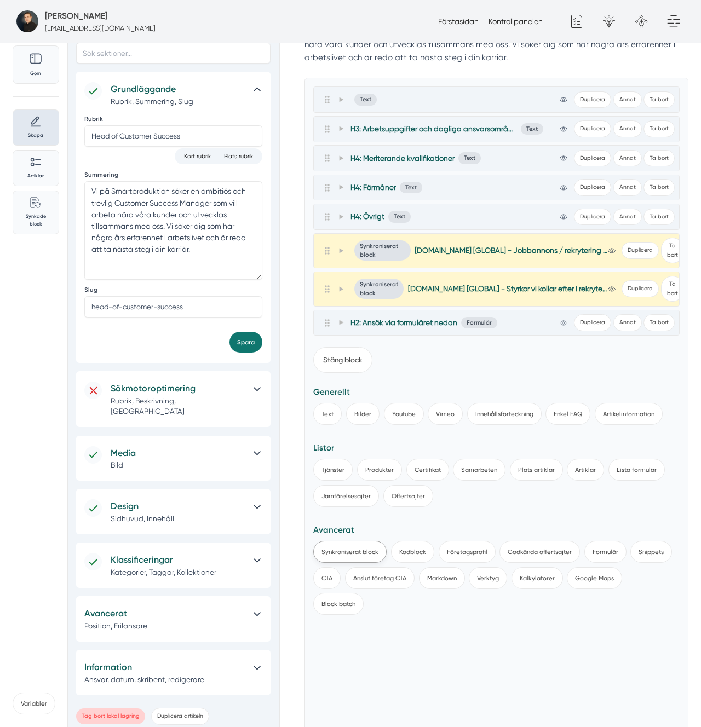
click at [362, 558] on button "Synkroniserat block" at bounding box center [349, 552] width 73 height 22
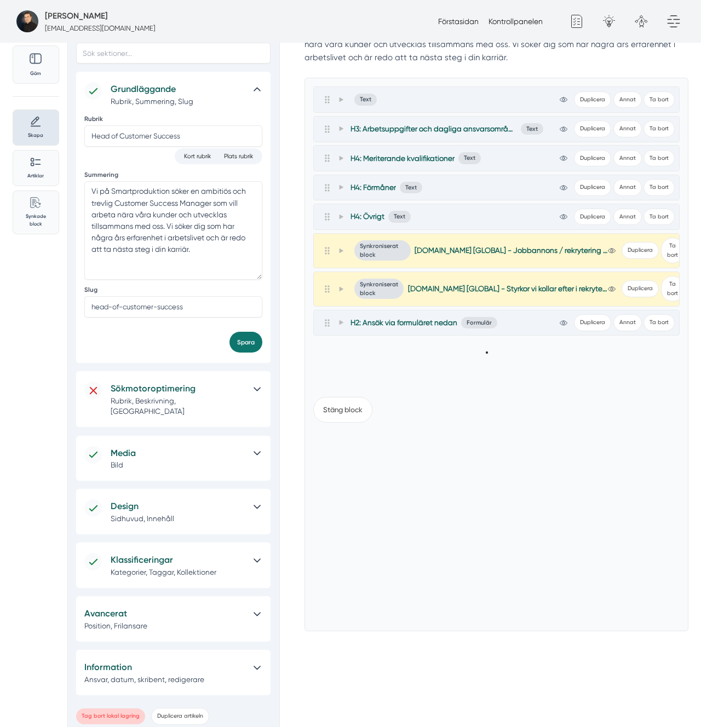
scroll to position [74, 0]
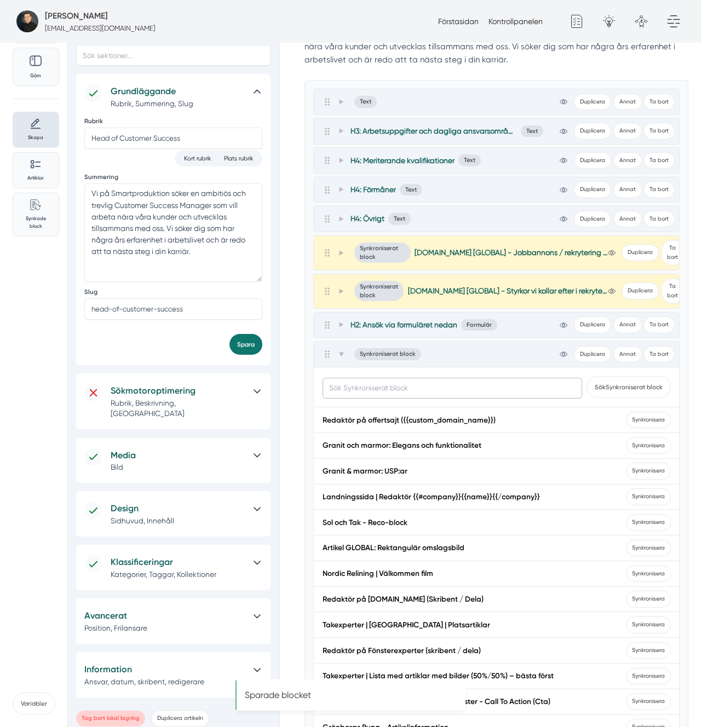
click at [378, 389] on input "text" at bounding box center [453, 388] width 260 height 21
click at [587, 376] on button "Sök Synkroniserat block" at bounding box center [629, 387] width 84 height 22
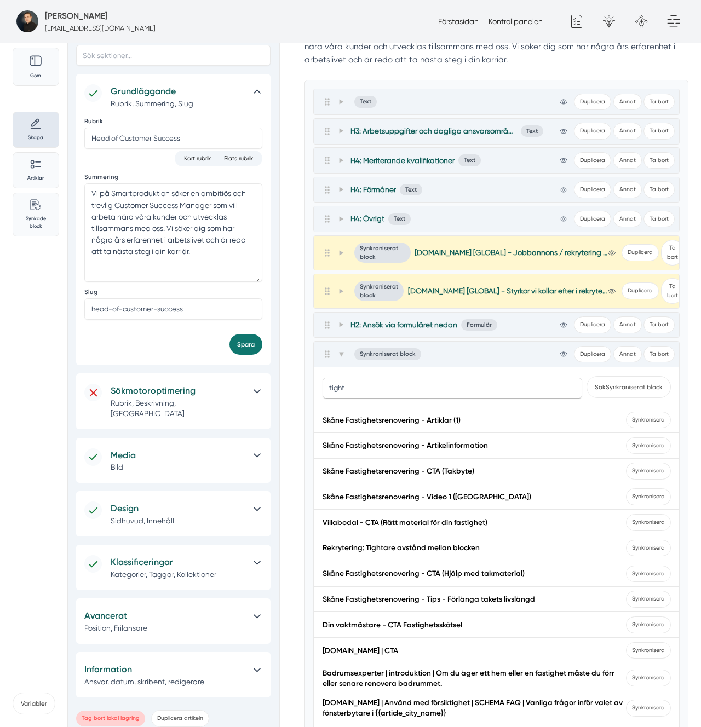
type input "tight"
click at [587, 376] on button "Sök Synkroniserat block" at bounding box center [629, 387] width 84 height 22
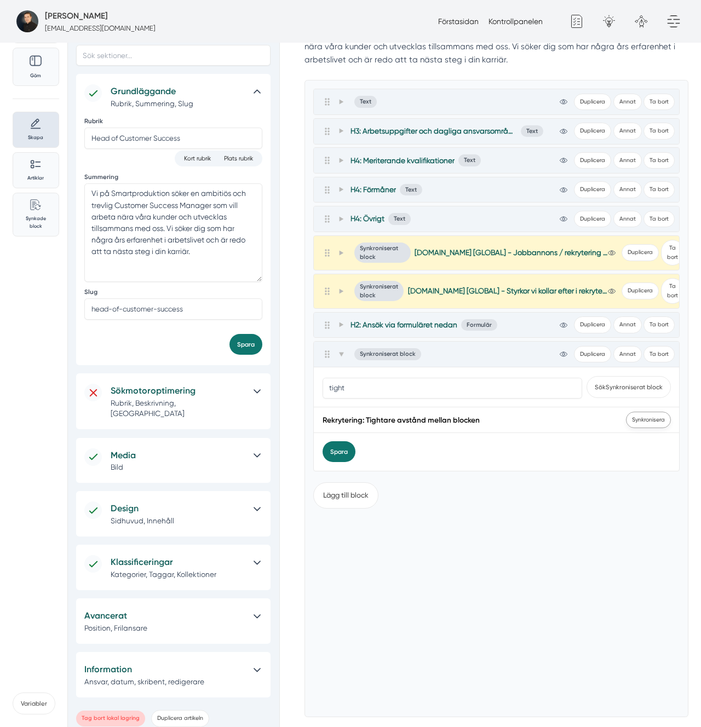
click at [636, 420] on span "Synkronisera" at bounding box center [648, 420] width 45 height 17
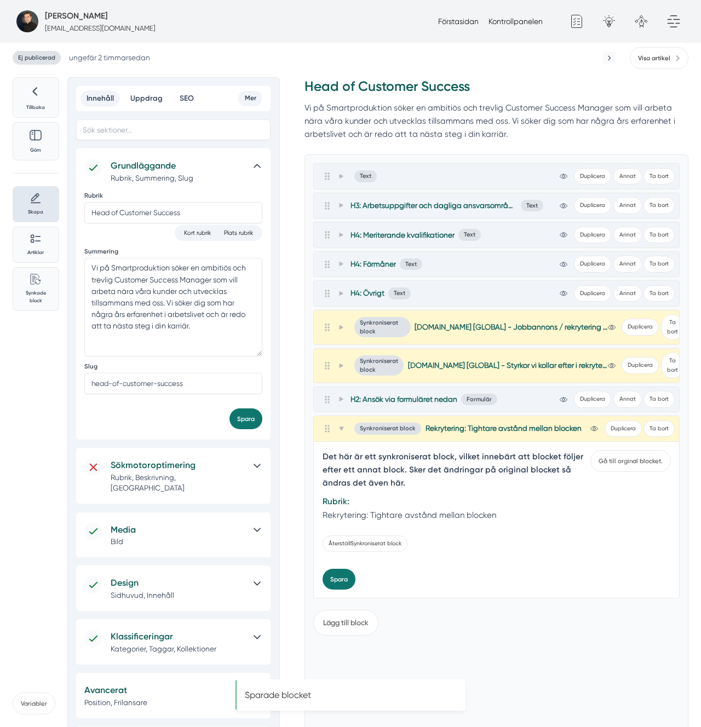
click at [201, 474] on p "Rubrik, Beskrivning, Sökord" at bounding box center [178, 483] width 135 height 21
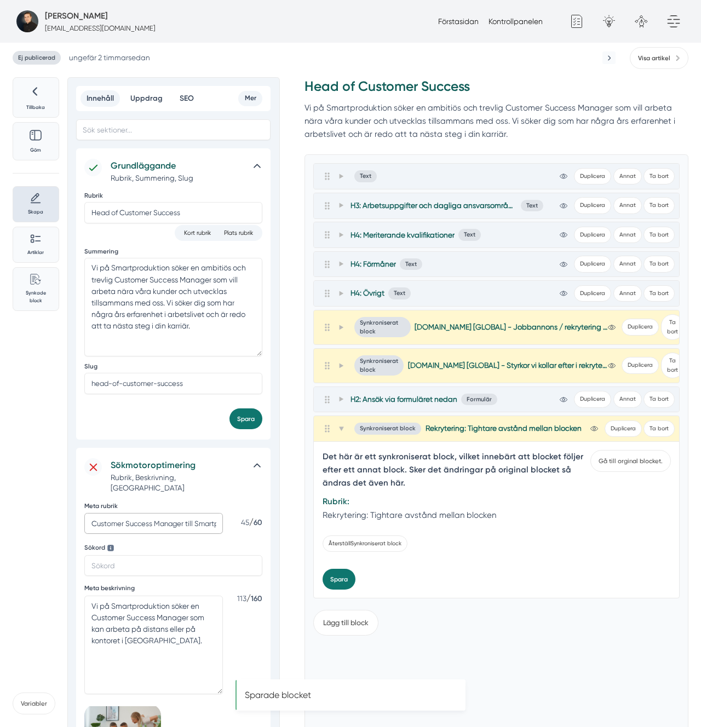
click at [188, 515] on input "Customer Success Manager till Smartproduktion" at bounding box center [153, 523] width 139 height 21
click at [124, 621] on textarea "Vi på Smartproduktion söker en Customer Success Manager som kan arbeta på dista…" at bounding box center [153, 645] width 139 height 99
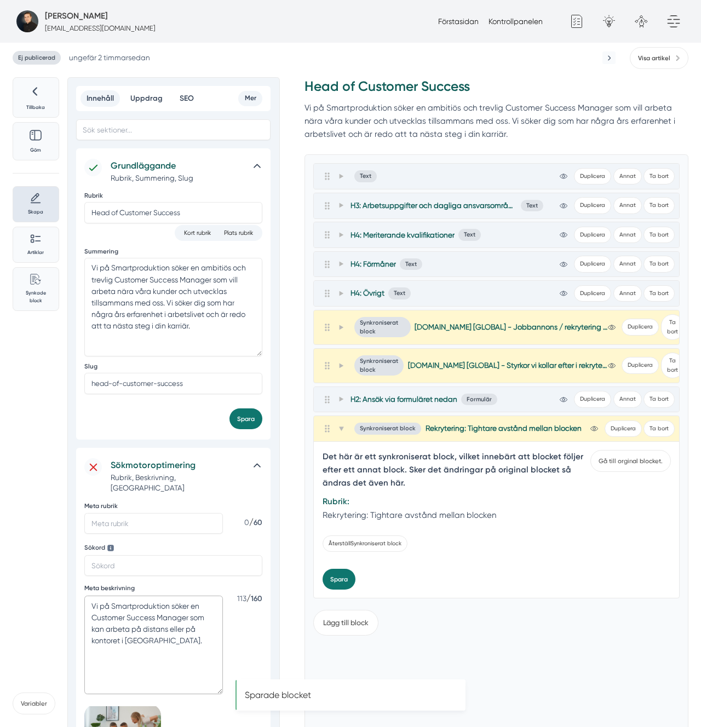
click at [124, 621] on textarea "Vi på Smartproduktion söker en Customer Success Manager som kan arbeta på dista…" at bounding box center [153, 645] width 139 height 99
drag, startPoint x: 255, startPoint y: 417, endPoint x: 260, endPoint y: 444, distance: 27.4
click at [255, 417] on button "Spara" at bounding box center [245, 419] width 33 height 21
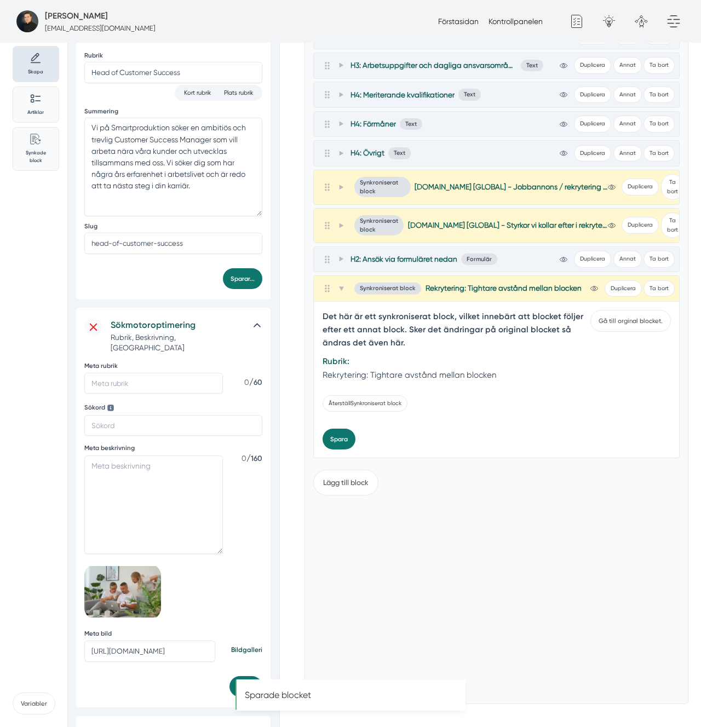
scroll to position [217, 0]
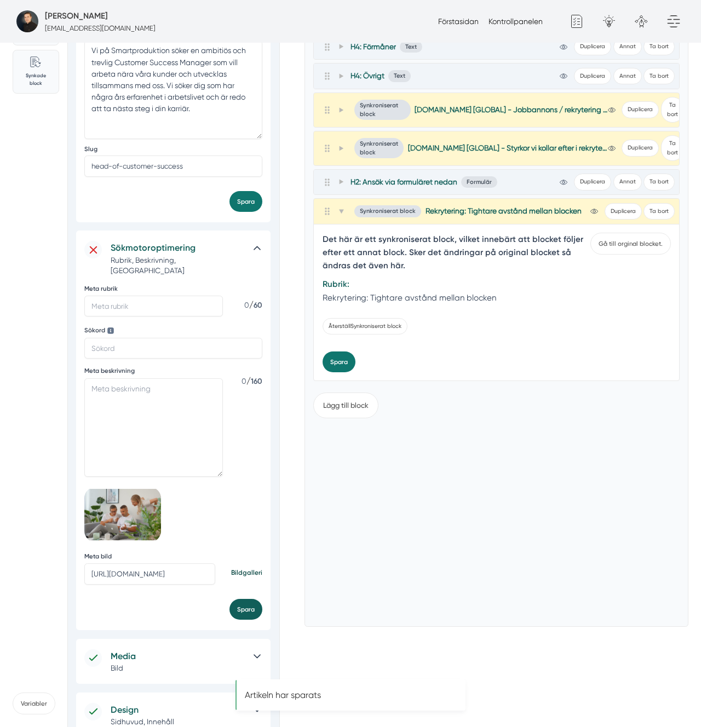
click at [236, 601] on button "Spara" at bounding box center [245, 609] width 33 height 21
click at [370, 526] on div "Lägg till block" at bounding box center [496, 502] width 366 height 234
click at [577, 483] on div "Lägg till block" at bounding box center [496, 501] width 366 height 234
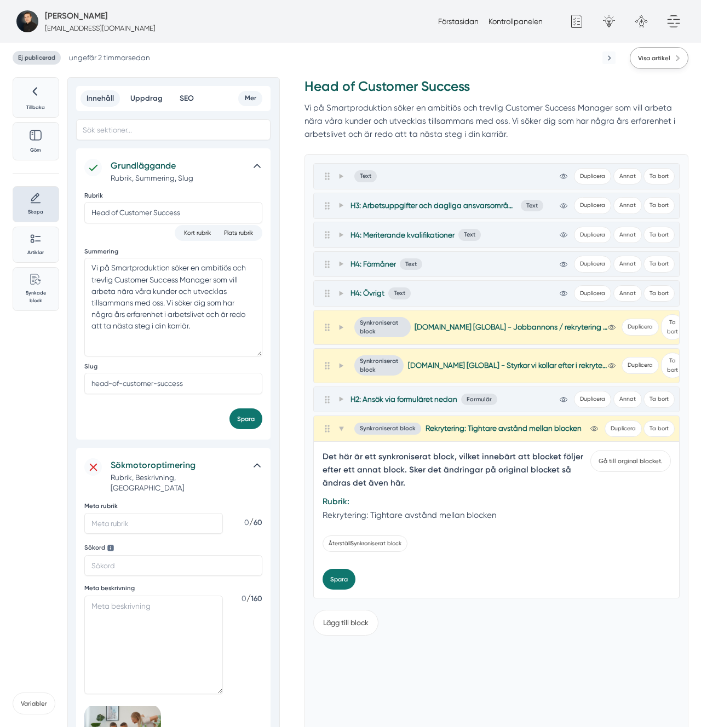
click at [664, 68] on link "Visa artikel" at bounding box center [659, 58] width 59 height 22
drag, startPoint x: 345, startPoint y: 424, endPoint x: 341, endPoint y: 467, distance: 42.8
click at [345, 424] on span at bounding box center [341, 428] width 10 height 13
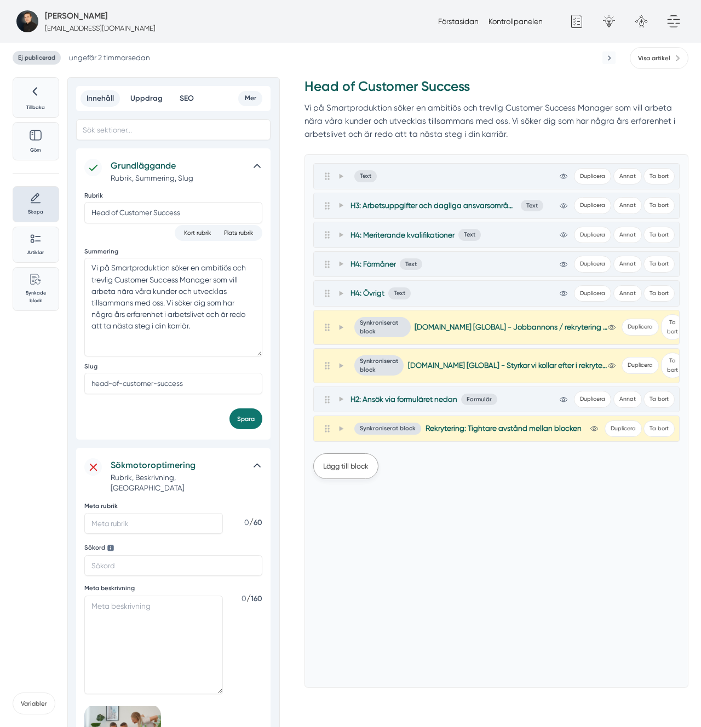
drag, startPoint x: 349, startPoint y: 462, endPoint x: 349, endPoint y: 469, distance: 6.6
click at [349, 463] on button "Lägg till block" at bounding box center [345, 467] width 65 height 26
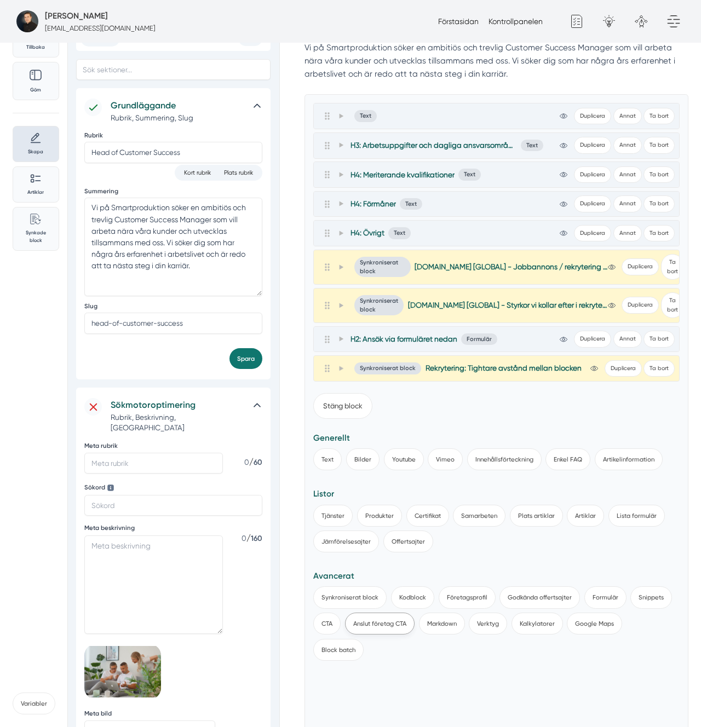
click at [354, 614] on button "Anslut företag CTA" at bounding box center [380, 624] width 70 height 22
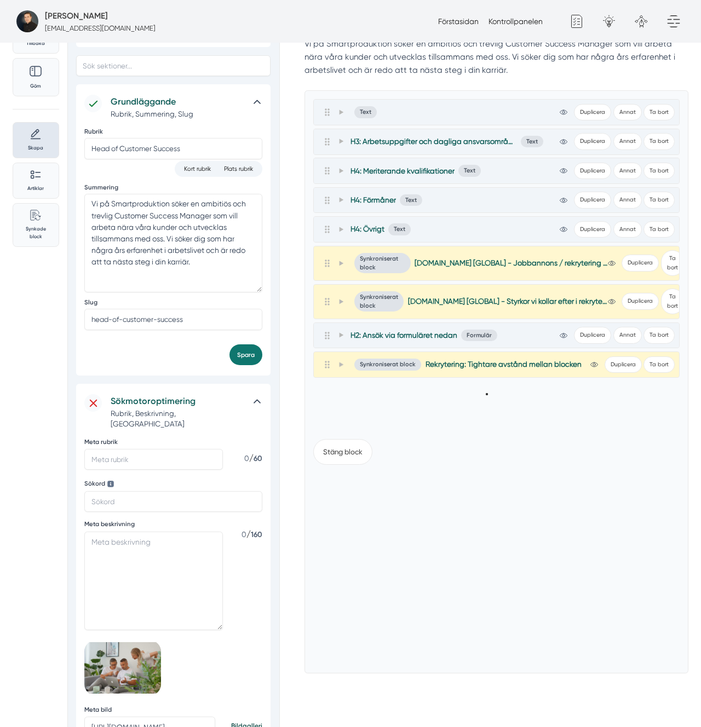
drag, startPoint x: 354, startPoint y: 595, endPoint x: 361, endPoint y: 570, distance: 26.2
click at [355, 587] on div "Stäng block" at bounding box center [496, 548] width 366 height 234
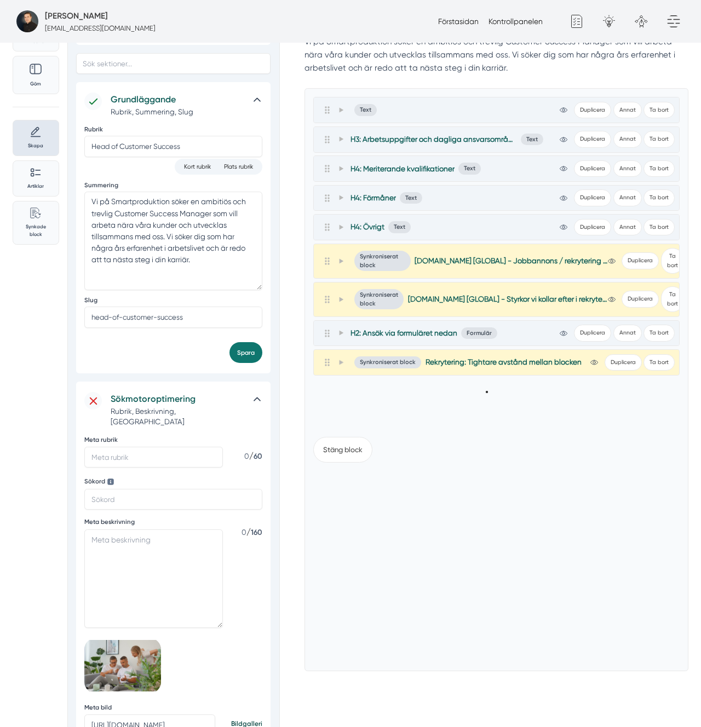
scroll to position [65, 0]
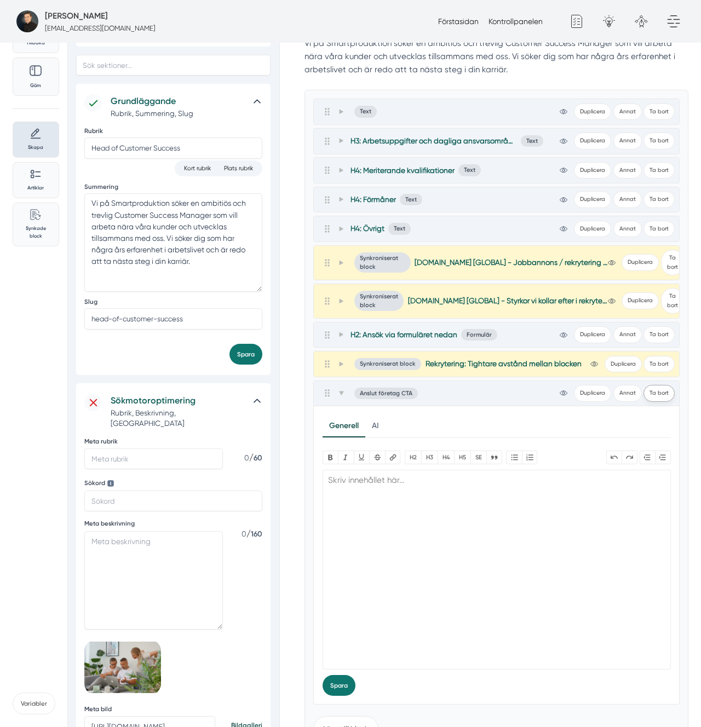
click at [657, 388] on button "Ta bort" at bounding box center [659, 393] width 31 height 17
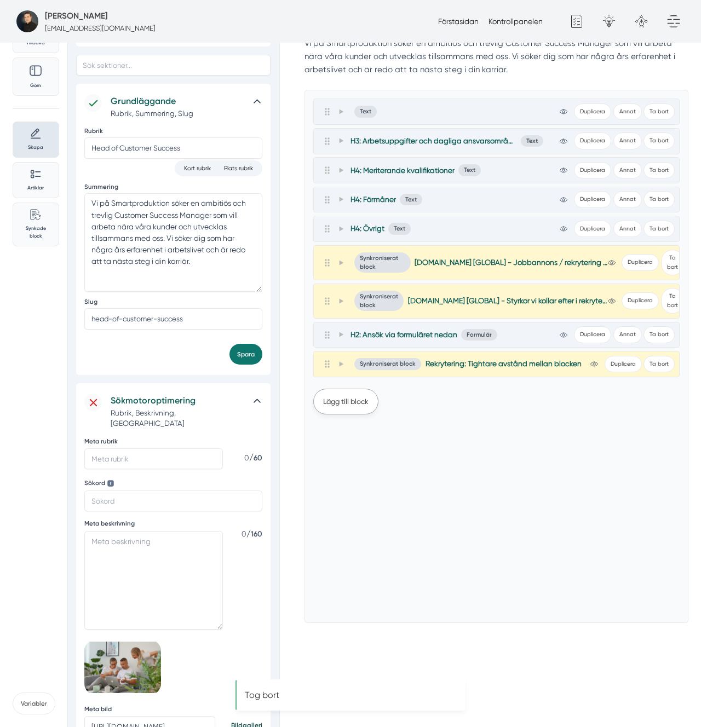
click at [368, 412] on button "Lägg till block" at bounding box center [345, 402] width 65 height 26
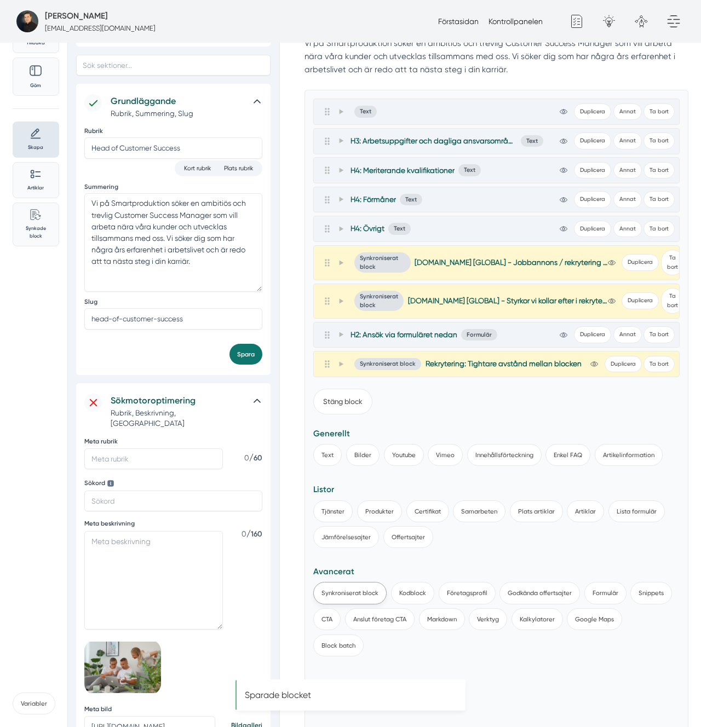
click at [354, 590] on button "Synkroniserat block" at bounding box center [349, 593] width 73 height 22
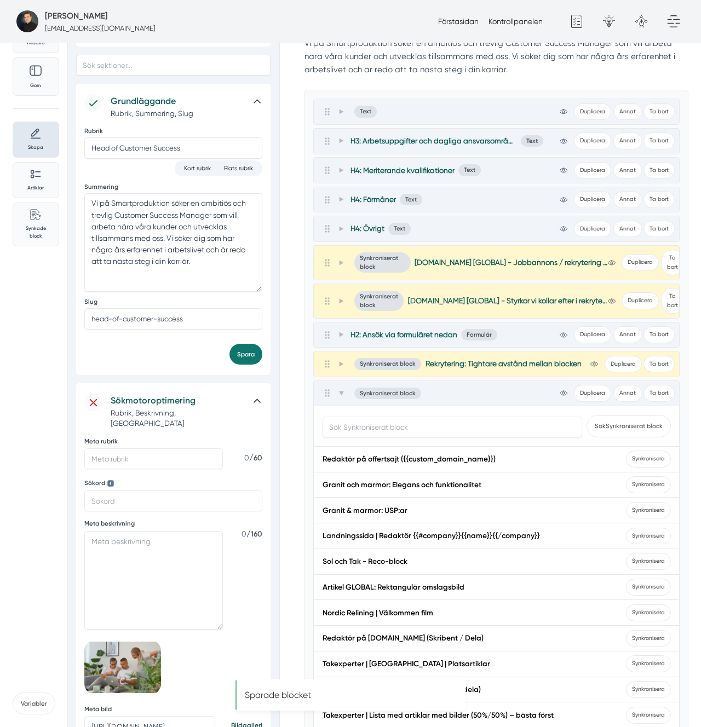
drag, startPoint x: 398, startPoint y: 406, endPoint x: 383, endPoint y: 423, distance: 22.9
click at [383, 421] on input "text" at bounding box center [453, 427] width 260 height 21
paste input "Smartproduktion.se [GLOBAL] - Förmåner med Sma"
type input "Smartproduktion.se [GLOBAL] - Förmåner med Sma"
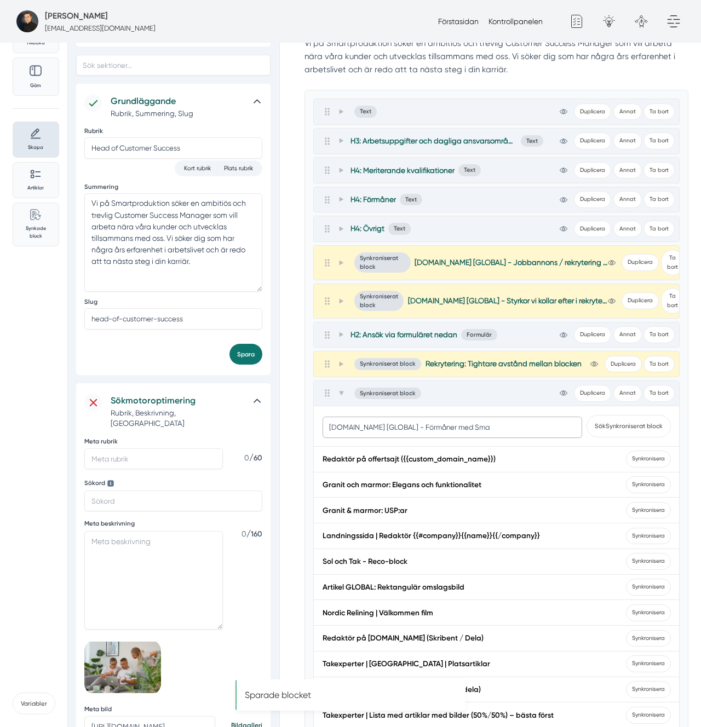
click at [587, 415] on button "Sök Synkroniserat block" at bounding box center [629, 426] width 84 height 22
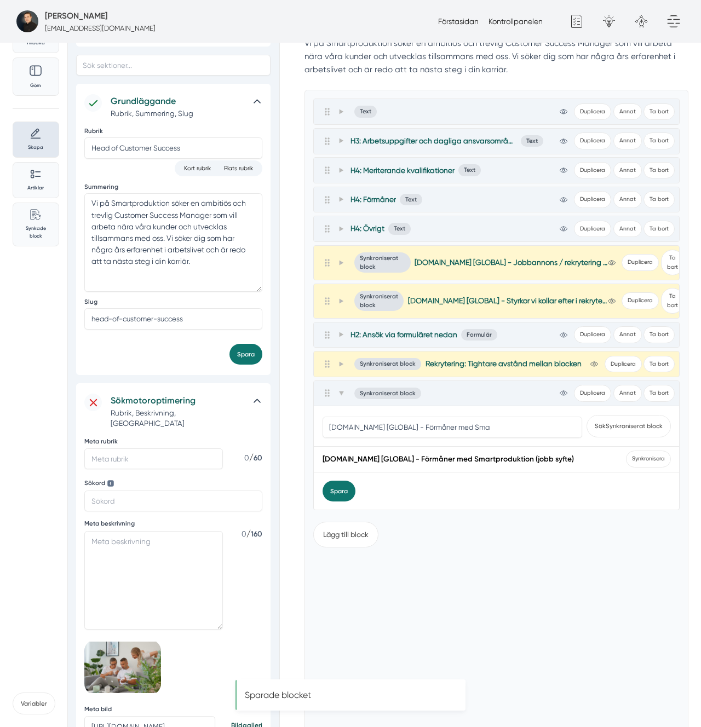
drag, startPoint x: 652, startPoint y: 456, endPoint x: 607, endPoint y: 449, distance: 45.5
click at [647, 456] on span "Synkronisera" at bounding box center [648, 459] width 45 height 17
click at [340, 392] on icon at bounding box center [340, 393] width 5 height 5
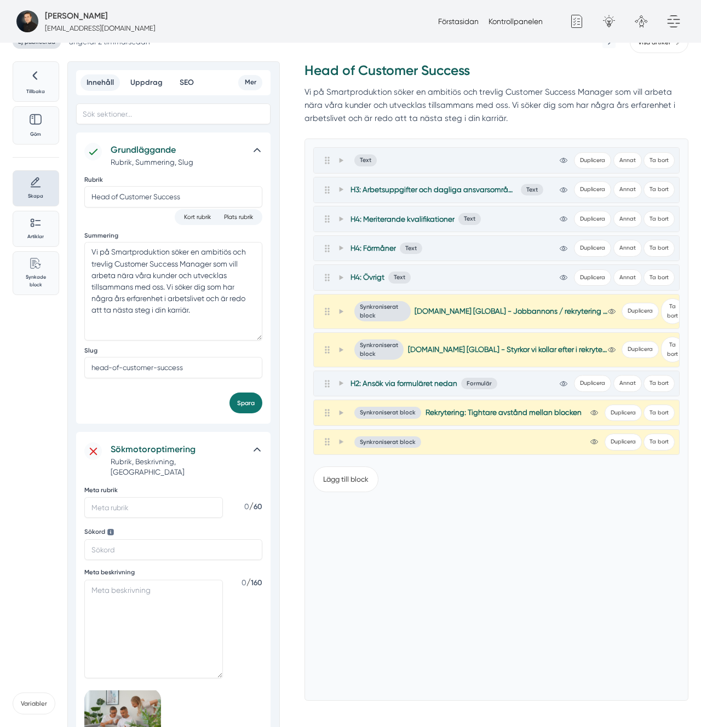
scroll to position [0, 0]
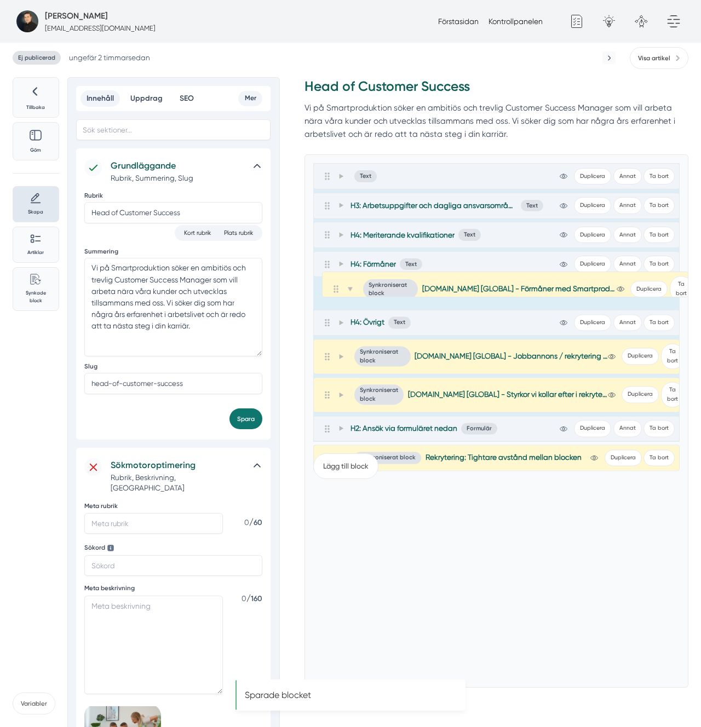
drag, startPoint x: 327, startPoint y: 460, endPoint x: 336, endPoint y: 277, distance: 183.2
click at [336, 277] on div "Text view-1 Duplicera Annat Ta bort Allmänt Design Kod Avancerat Förklaring av …" at bounding box center [496, 302] width 366 height 279
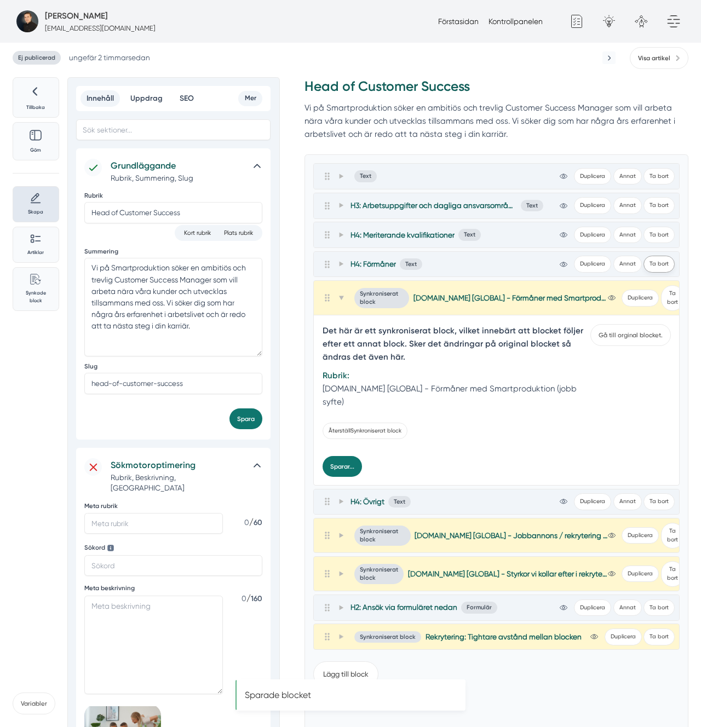
click at [667, 262] on button "Ta bort" at bounding box center [659, 264] width 31 height 17
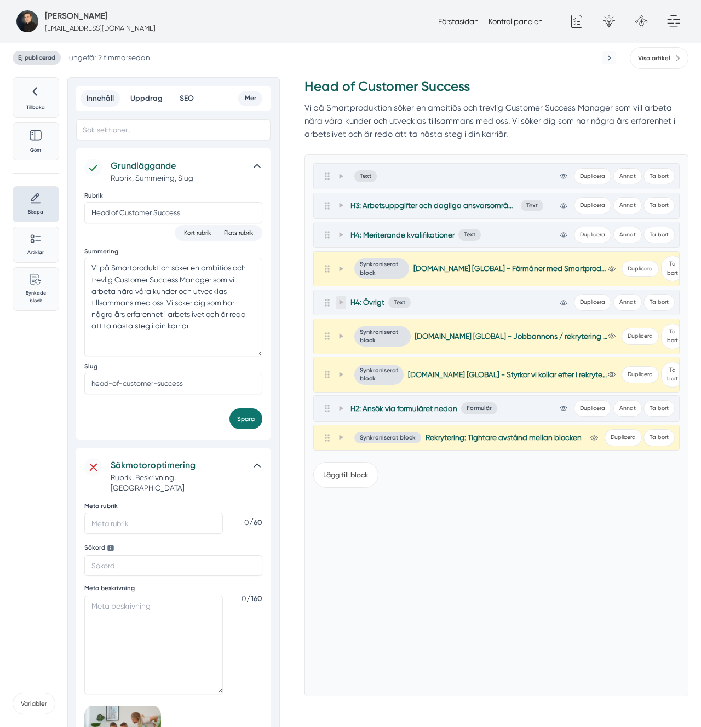
click at [345, 301] on span at bounding box center [341, 302] width 10 height 13
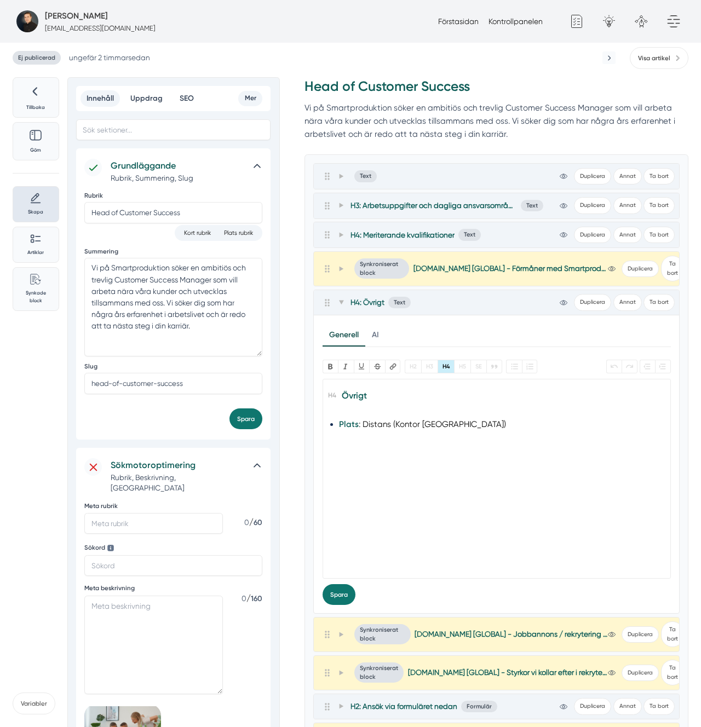
click at [458, 438] on trix-editor "Övrigt Plats : Distans (Kontor Stockholm)" at bounding box center [497, 479] width 348 height 200
type trix-editor "<h4><br></h4>"
paste trix-editor "<h3>Övrigt</h3><ul><li><strong>Plats:</strong> Rollen är placerad i Stockholm. …"
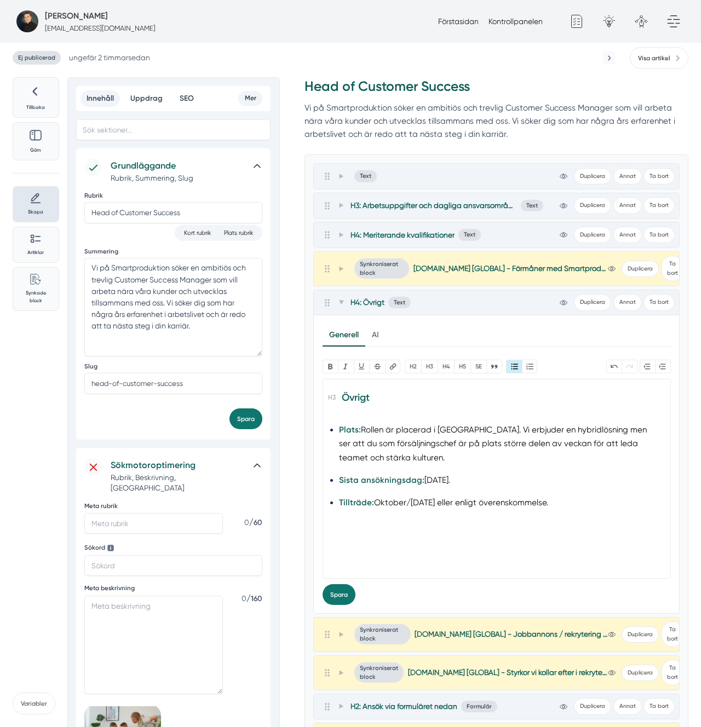
click at [375, 428] on li "Plats: Rollen är placerad i Stockholm. Vi erbjuder en hybridlösning men ser att…" at bounding box center [496, 444] width 315 height 43
click at [473, 433] on li "Plats: Rollen är placerad i Stockholm. Vi erbjuder en hybridlösning men ser att…" at bounding box center [496, 444] width 315 height 43
copy li "kundcentrering"
type trix-editor "<h3>Övrigt</h3><ul><li><strong>Plats:</strong> Rollen är placerad i Stockholm. …"
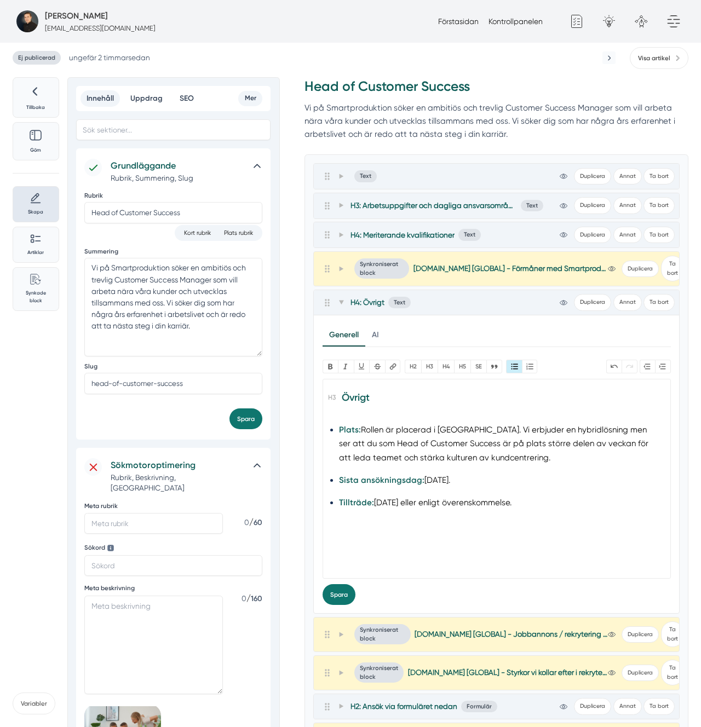
scroll to position [5, 0]
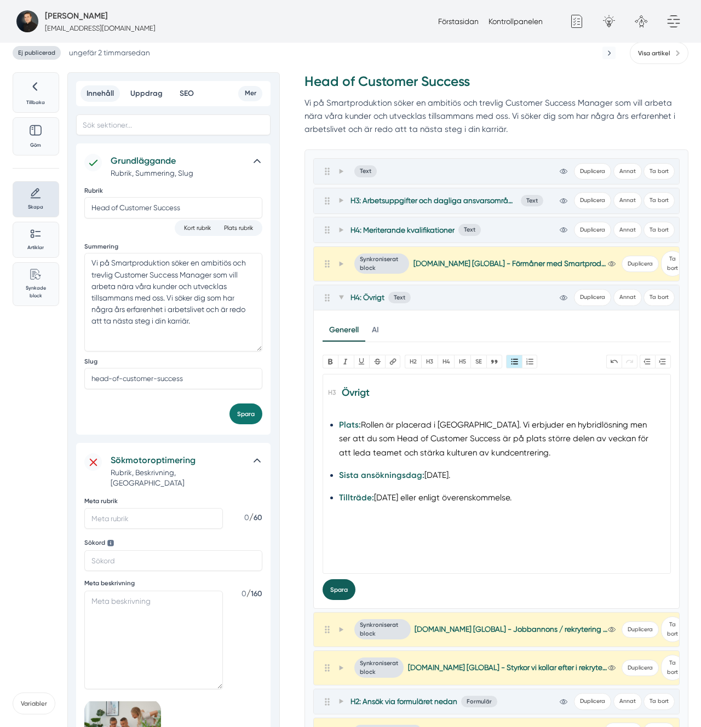
click at [352, 594] on button "Spara" at bounding box center [339, 589] width 33 height 21
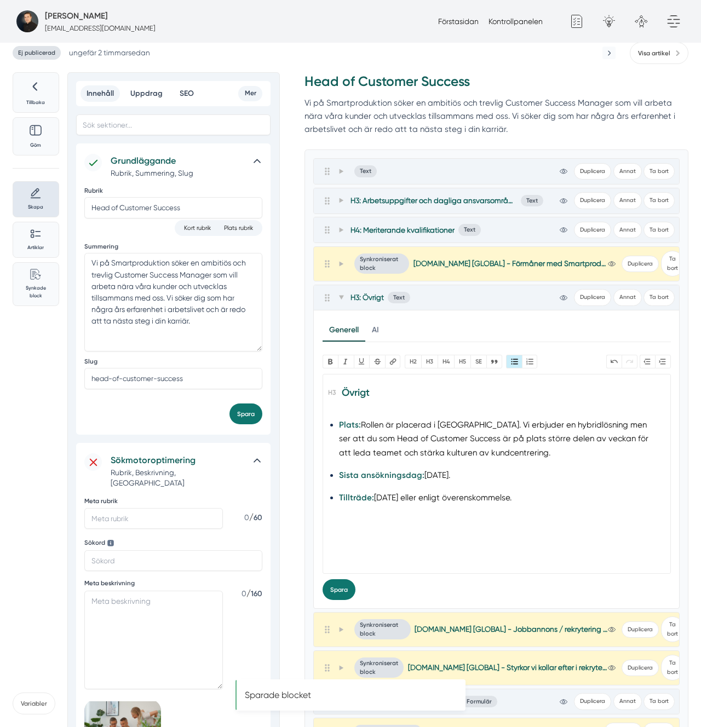
click at [478, 544] on trix-editor "Övrigt Plats: Rollen är placerad i Stockholm. Vi erbjuder en hybridlösning men …" at bounding box center [497, 474] width 348 height 200
click at [345, 299] on span at bounding box center [341, 297] width 10 height 13
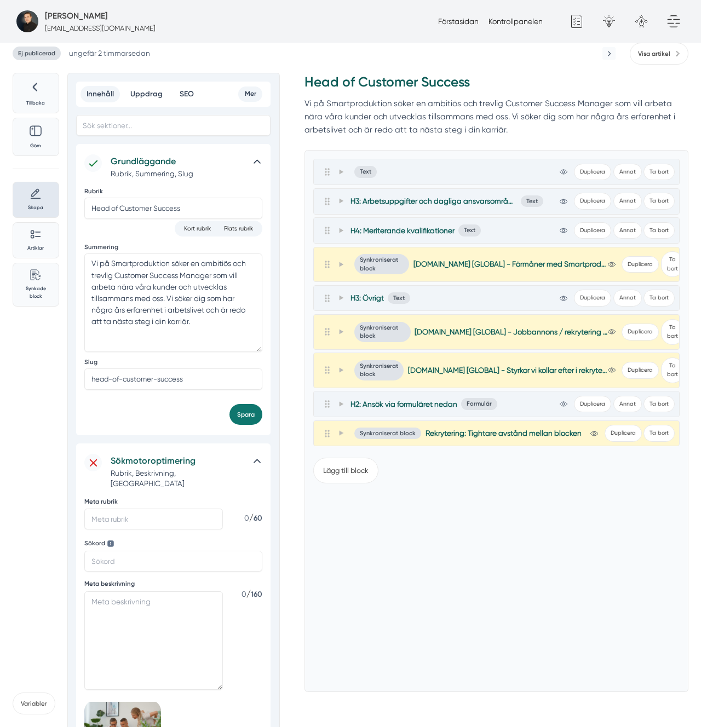
drag, startPoint x: 330, startPoint y: 328, endPoint x: 330, endPoint y: 272, distance: 56.4
click at [330, 272] on div "Text view-1 Duplicera Annat Ta bort Allmänt Design Kod Avancerat Förklaring av …" at bounding box center [496, 303] width 366 height 288
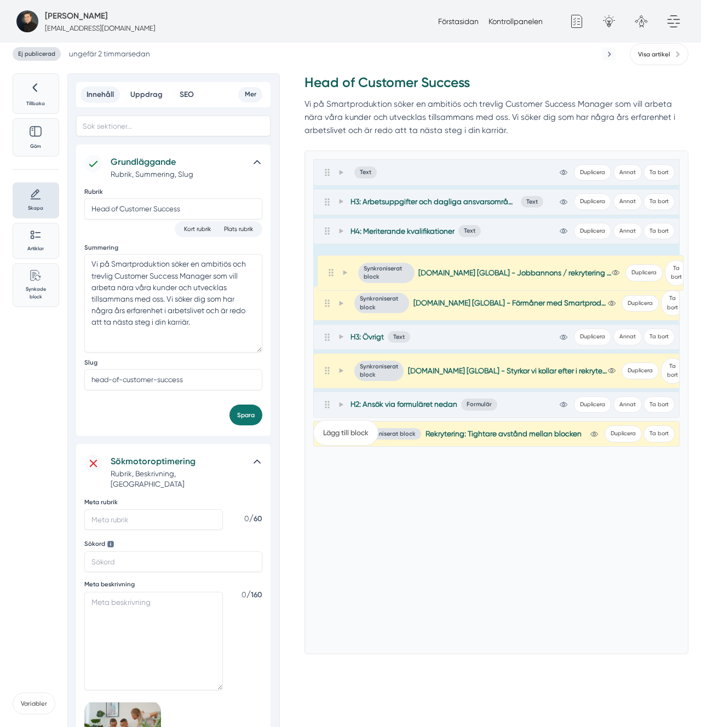
drag, startPoint x: 326, startPoint y: 334, endPoint x: 330, endPoint y: 267, distance: 67.0
click at [330, 267] on div "Text view-1 Duplicera Annat Ta bort Allmänt Design Kod Avancerat Förklaring av …" at bounding box center [496, 283] width 366 height 249
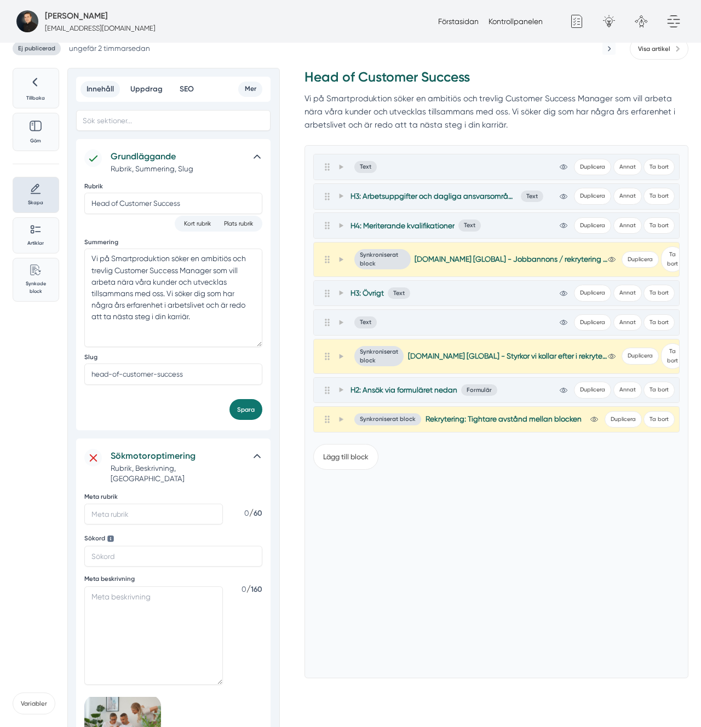
scroll to position [13, 0]
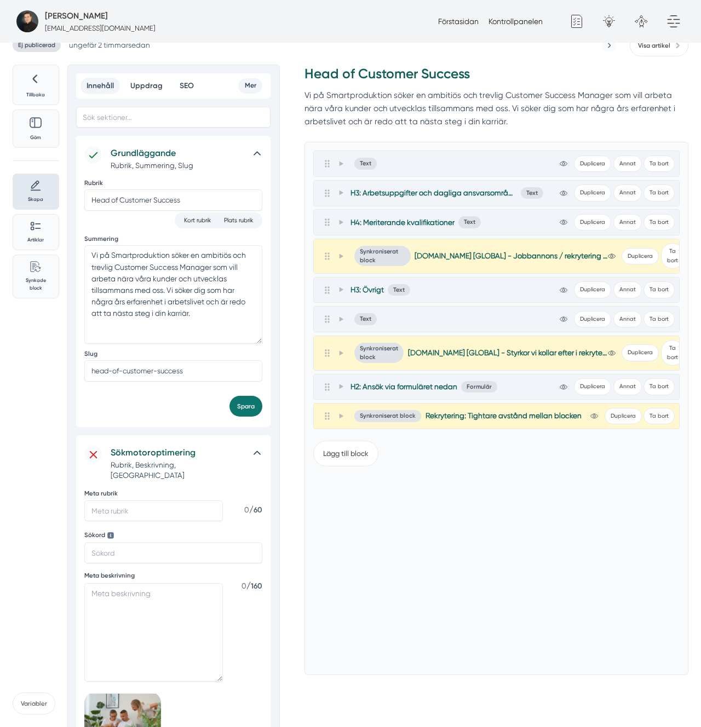
drag, startPoint x: 342, startPoint y: 389, endPoint x: 360, endPoint y: 389, distance: 17.5
click at [342, 389] on icon at bounding box center [340, 386] width 5 height 5
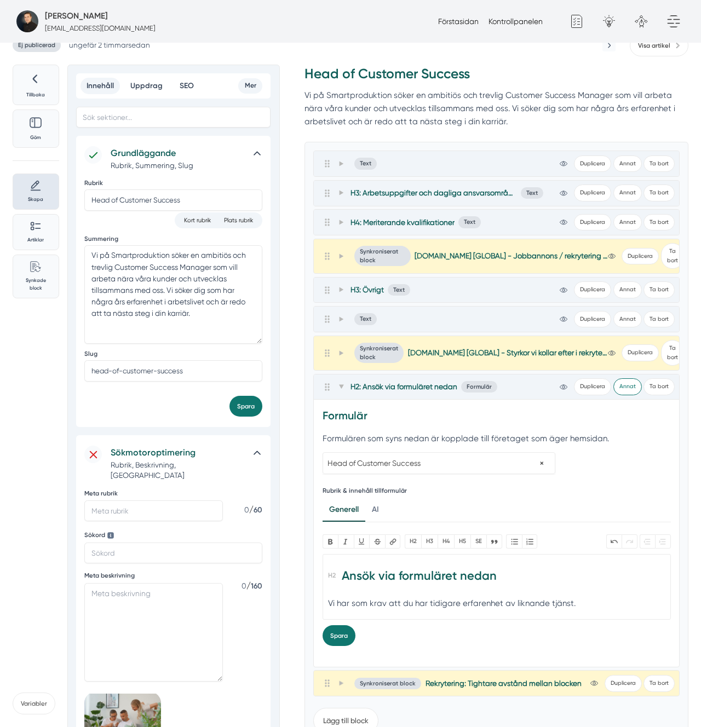
drag, startPoint x: 624, startPoint y: 389, endPoint x: 519, endPoint y: 430, distance: 113.4
click at [624, 389] on button "Annat" at bounding box center [627, 386] width 28 height 17
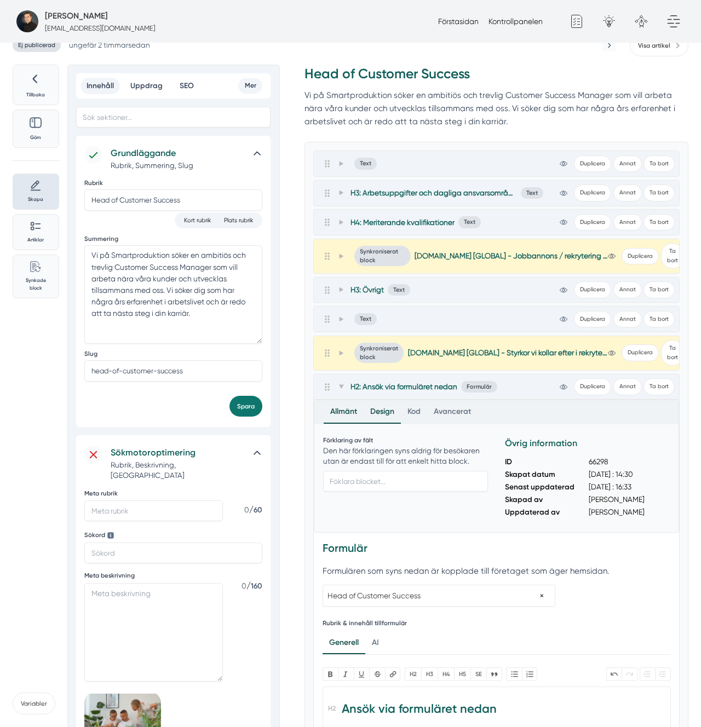
click at [395, 409] on div "Design" at bounding box center [382, 412] width 37 height 22
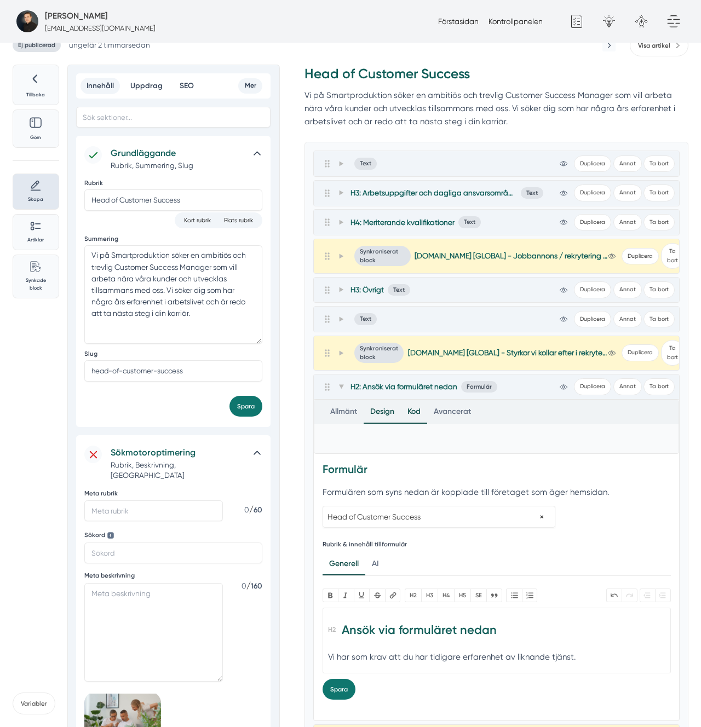
click at [408, 410] on div "Kod" at bounding box center [414, 412] width 26 height 22
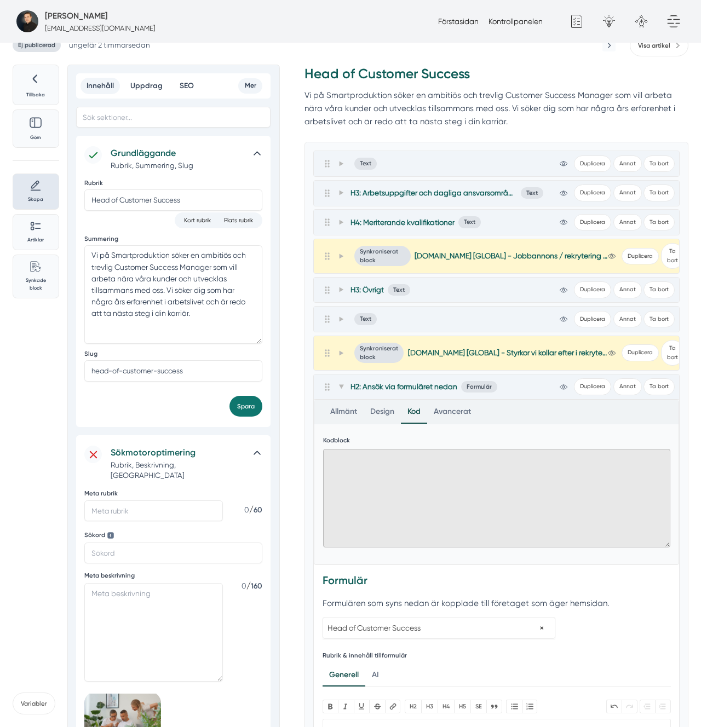
click at [360, 475] on textarea at bounding box center [496, 498] width 347 height 99
paste textarea ".FormSectionFormFields .md\:gap-4 { gap: 0.25rem; }"
type textarea ".FormSectionFormFields .md\:gap-4 { gap: 0.25rem; }"
paste textarea ".FormSectionFormFields .md\:gap-4 { gap: 0.25rem; }"
type textarea "<style> .FormSectionFormFields .md\:gap-4 { gap: 0.25rem; } </style>"
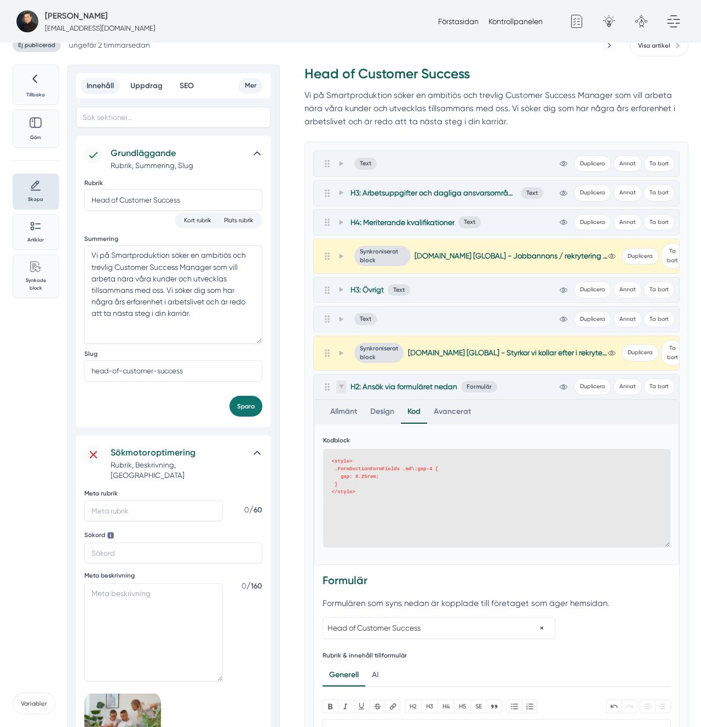
click at [340, 387] on icon at bounding box center [340, 386] width 5 height 5
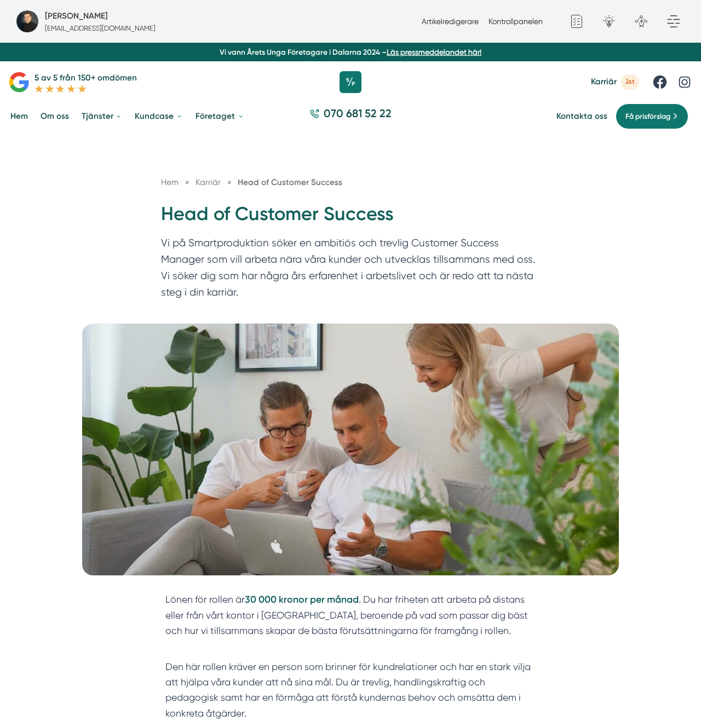
drag, startPoint x: 510, startPoint y: 196, endPoint x: 458, endPoint y: 11, distance: 191.6
click at [509, 196] on div "Hem » [GEOGRAPHIC_DATA] » Head of Customer Success" at bounding box center [350, 189] width 379 height 26
click at [205, 187] on nav "Hem » Karriär » Head of Customer Success" at bounding box center [350, 182] width 379 height 13
drag, startPoint x: 210, startPoint y: 179, endPoint x: 278, endPoint y: 112, distance: 95.3
click at [210, 179] on span "Karriär" at bounding box center [208, 182] width 25 height 10
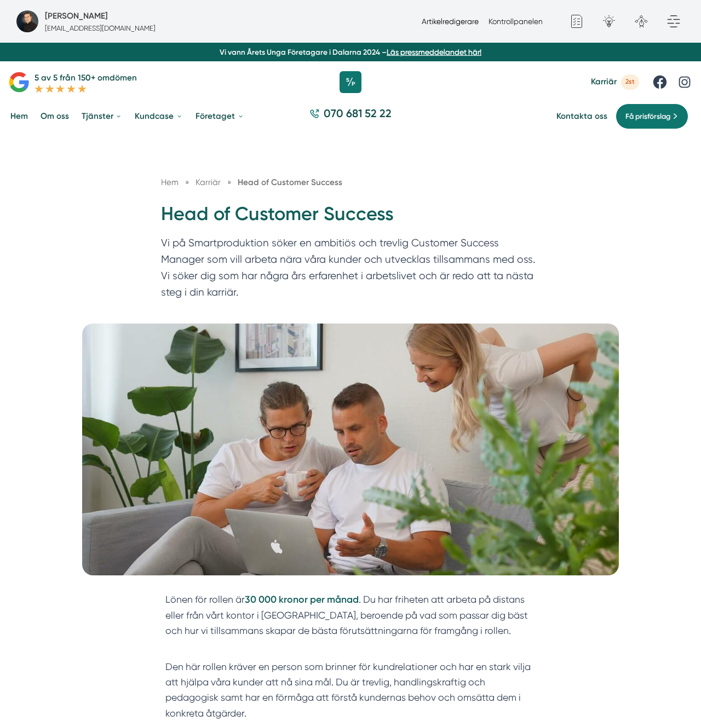
click at [462, 24] on link "Artikelredigerare" at bounding box center [450, 21] width 57 height 9
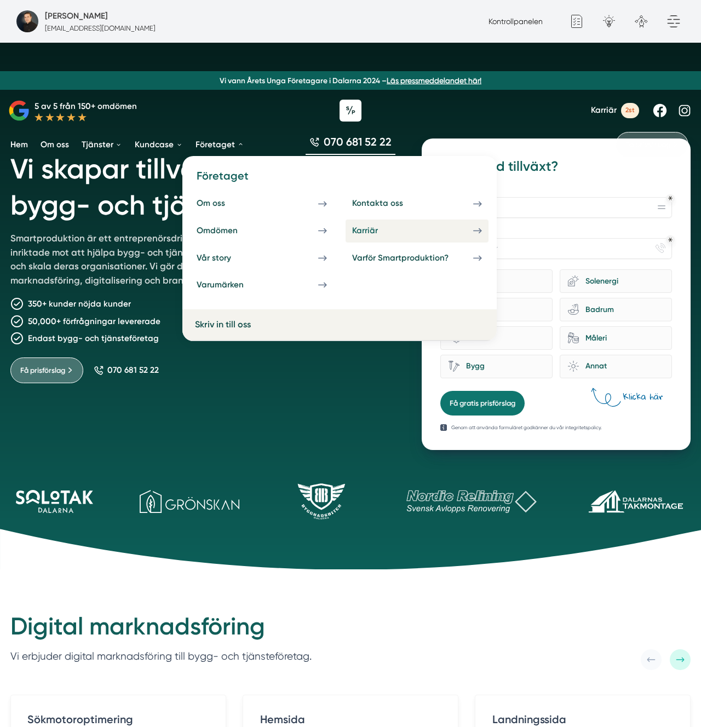
click at [368, 228] on div "Karriär" at bounding box center [377, 231] width 51 height 10
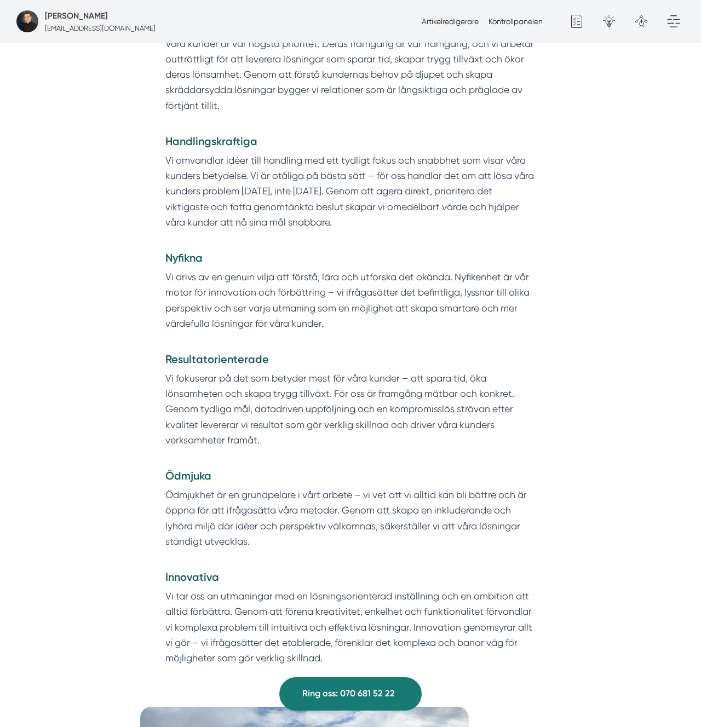
scroll to position [1829, 0]
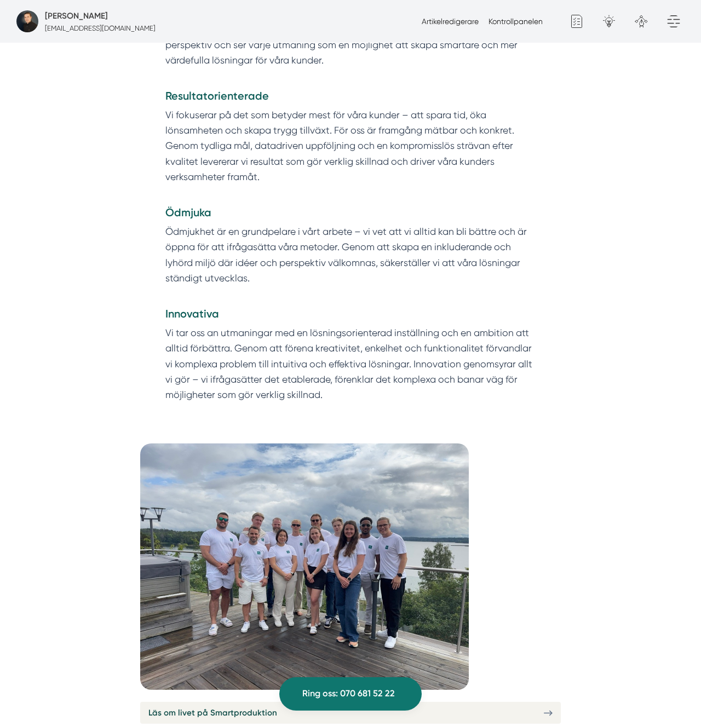
click at [463, 15] on div "Artikelredigerare Kontrollpanelen" at bounding box center [481, 21] width 129 height 12
click at [461, 22] on link "Artikelredigerare" at bounding box center [450, 21] width 57 height 9
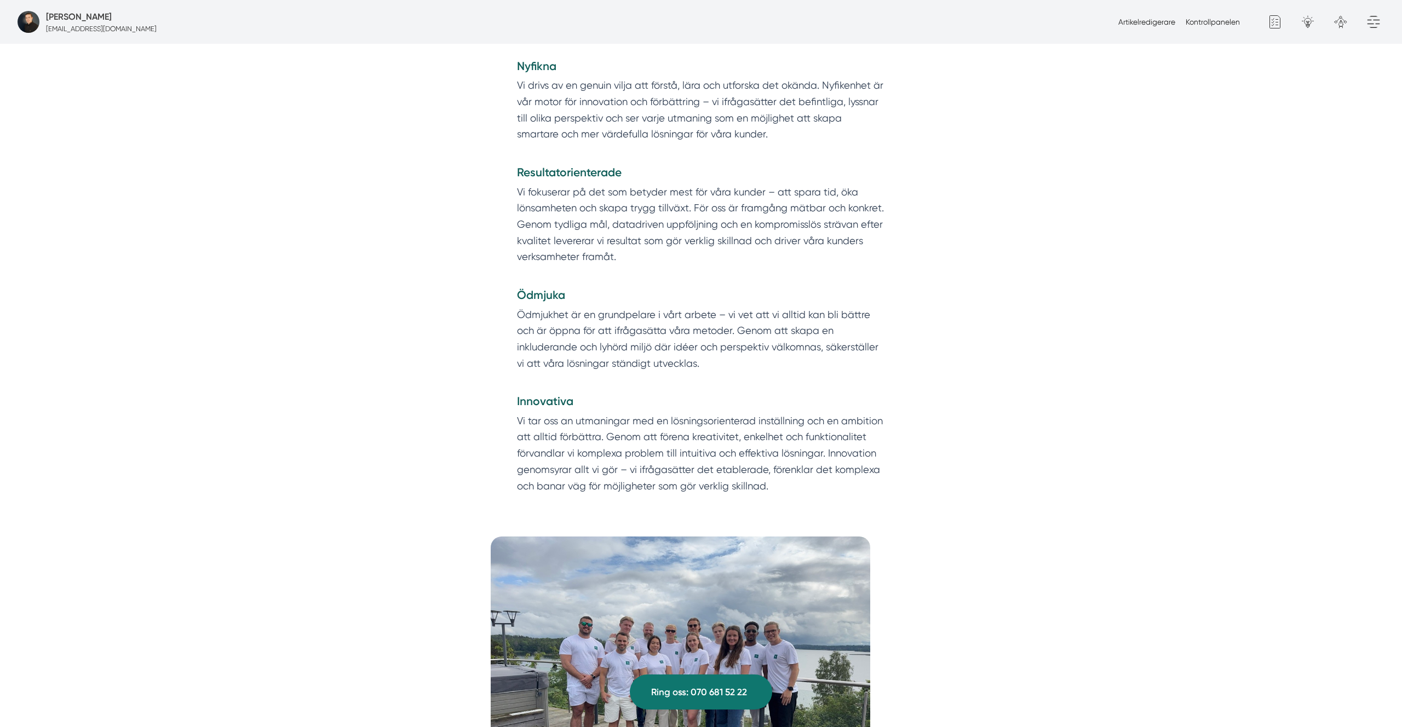
scroll to position [1825, 0]
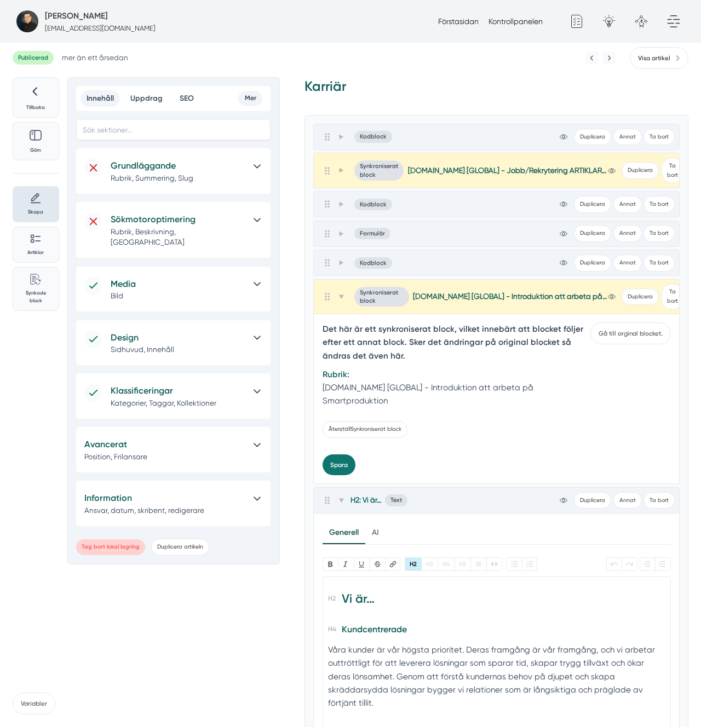
scroll to position [796, 0]
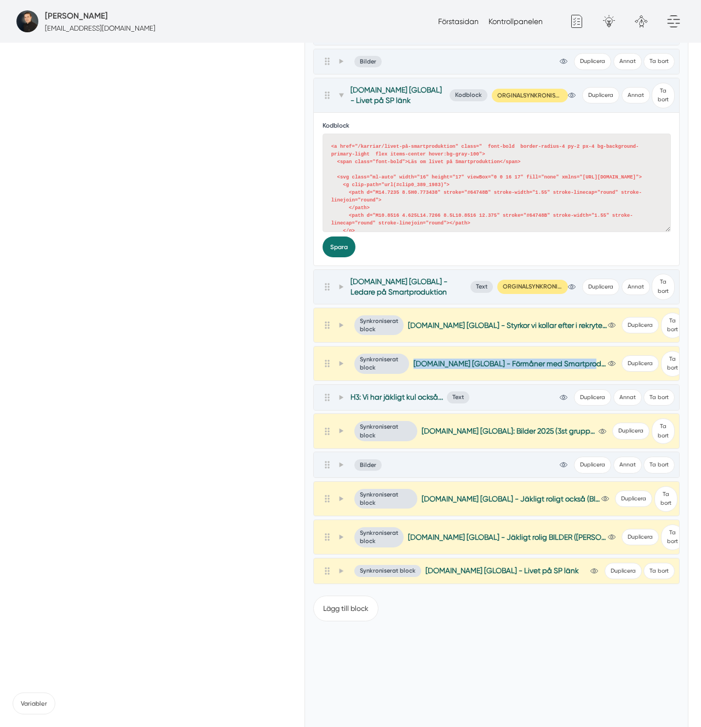
drag, startPoint x: 564, startPoint y: 365, endPoint x: 353, endPoint y: 373, distance: 210.5
click at [353, 373] on div "Synkroniserat block Smartproduktion.se [GLOBAL] - Förmåner med Smartproduktion …" at bounding box center [479, 364] width 257 height 20
copy div "Smartproduktion.se [GLOBAL] - Förmåner med Sma"
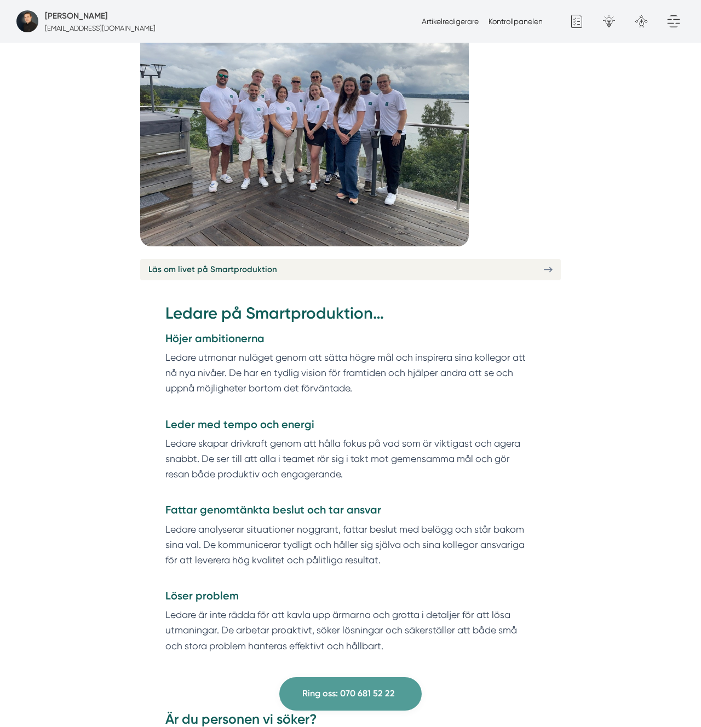
scroll to position [2273, 0]
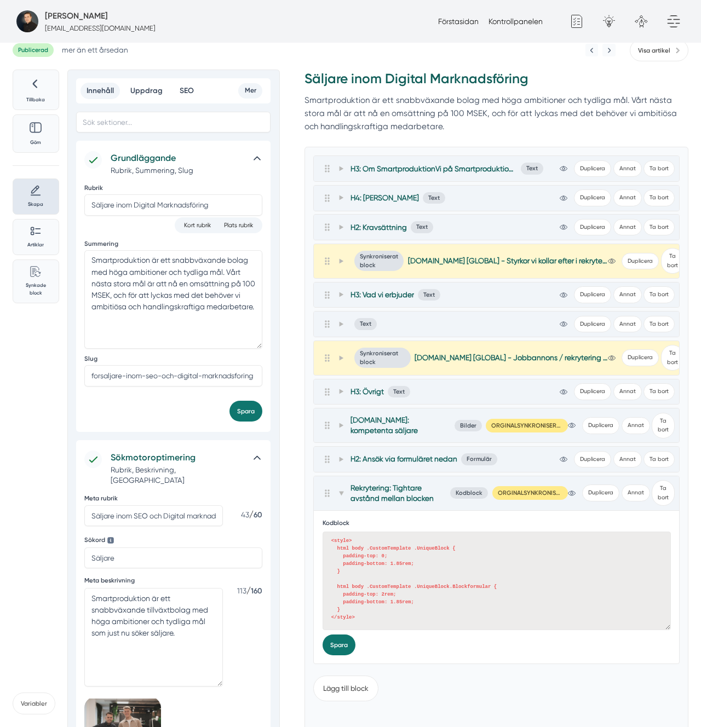
scroll to position [10, 0]
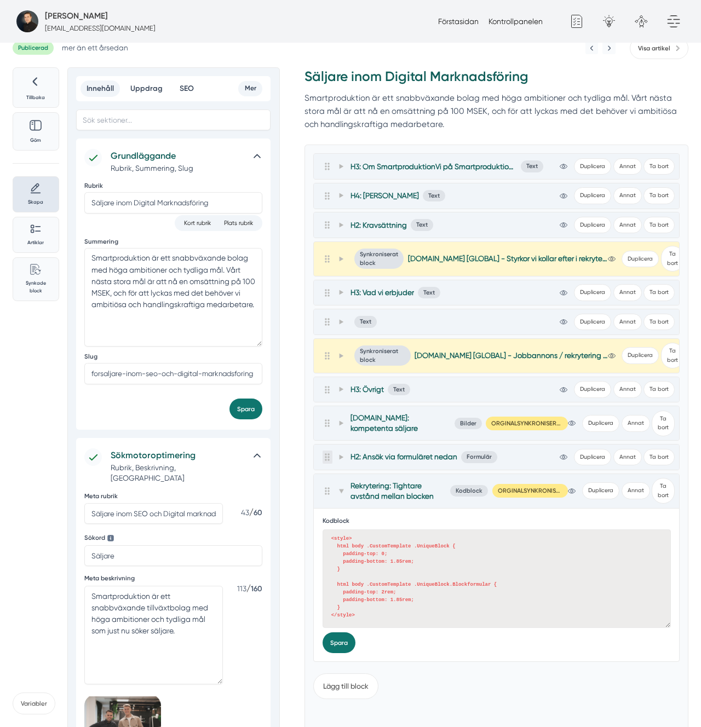
click at [328, 456] on circle at bounding box center [329, 457] width 2 height 2
click at [338, 457] on icon at bounding box center [340, 457] width 5 height 5
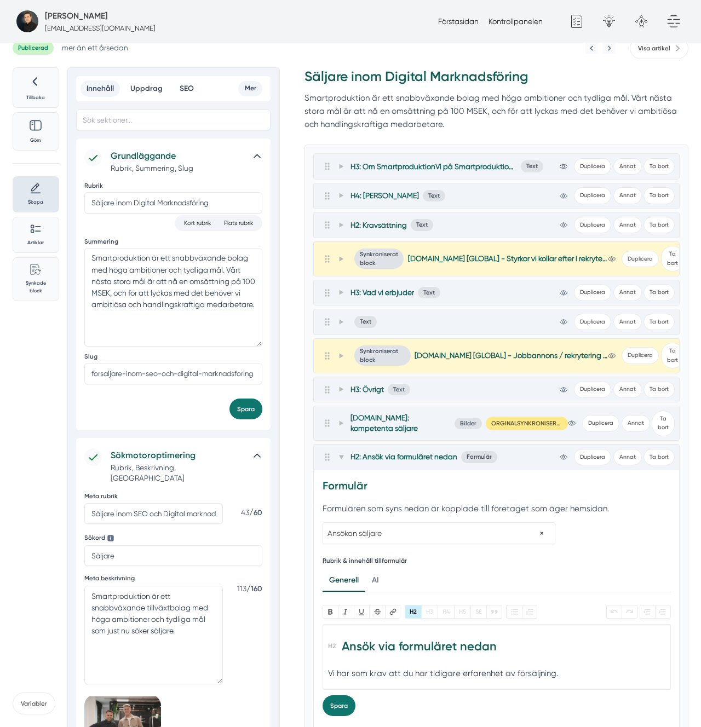
drag, startPoint x: 603, startPoint y: 486, endPoint x: 616, endPoint y: 477, distance: 15.3
click at [604, 485] on h4 "Formulär" at bounding box center [497, 491] width 348 height 24
click at [624, 467] on div "H2: Ansök via formuläret nedan Formulär view-1 Duplicera Annat Ta bort" at bounding box center [496, 458] width 365 height 26
drag, startPoint x: 627, startPoint y: 462, endPoint x: 603, endPoint y: 470, distance: 25.1
click at [627, 462] on button "Annat" at bounding box center [627, 457] width 28 height 17
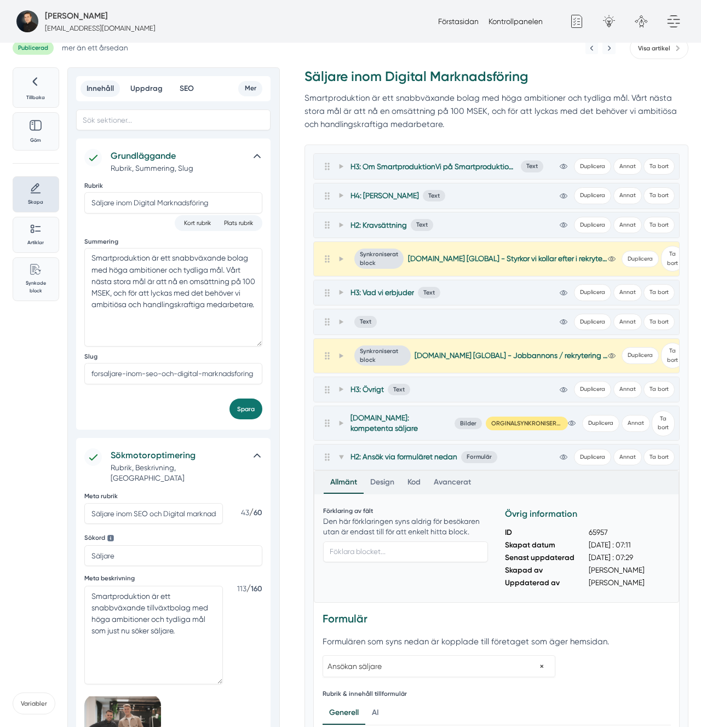
drag, startPoint x: 421, startPoint y: 481, endPoint x: 415, endPoint y: 550, distance: 68.7
click at [421, 481] on div "Kod" at bounding box center [414, 483] width 26 height 22
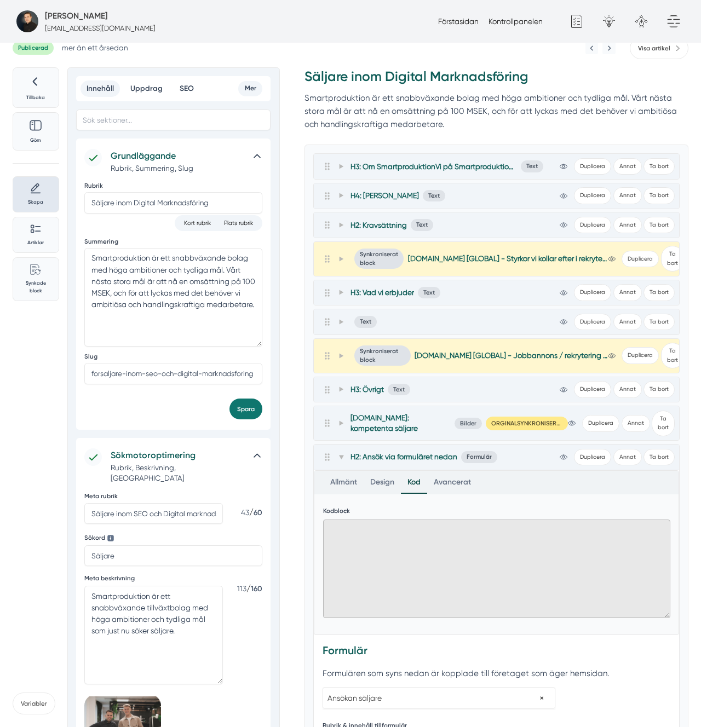
click at [411, 558] on textarea at bounding box center [496, 569] width 347 height 99
paste textarea ".FormSectionFormFields .md\:gap-4 { gap: 0.25rem; }"
type textarea ".FormSectionFormFields .md\:gap-4 { gap: 0.25rem; }"
paste textarea ".FormSectionFormFields .md\:gap-4 { gap: 0.25rem; }"
click at [331, 460] on icon at bounding box center [328, 458] width 10 height 8
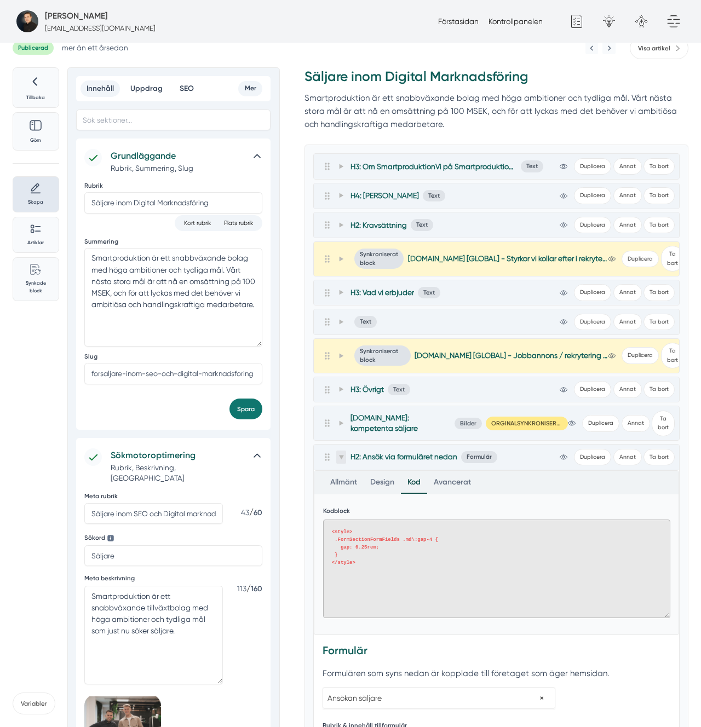
type textarea "<style> .FormSectionFormFields .md\:gap-4 { gap: 0.25rem; } </style>"
click at [338, 457] on icon at bounding box center [340, 457] width 5 height 5
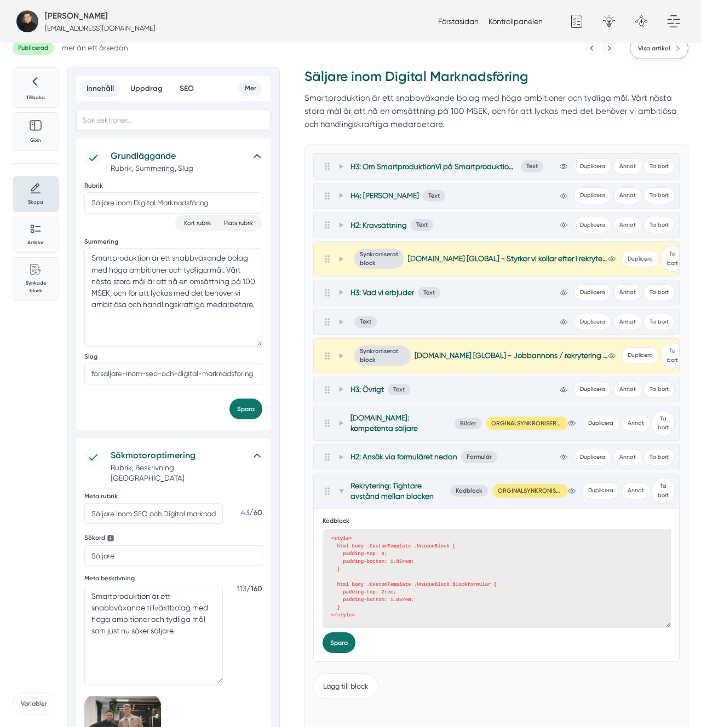
click at [666, 53] on link "Visa artikel" at bounding box center [659, 48] width 59 height 22
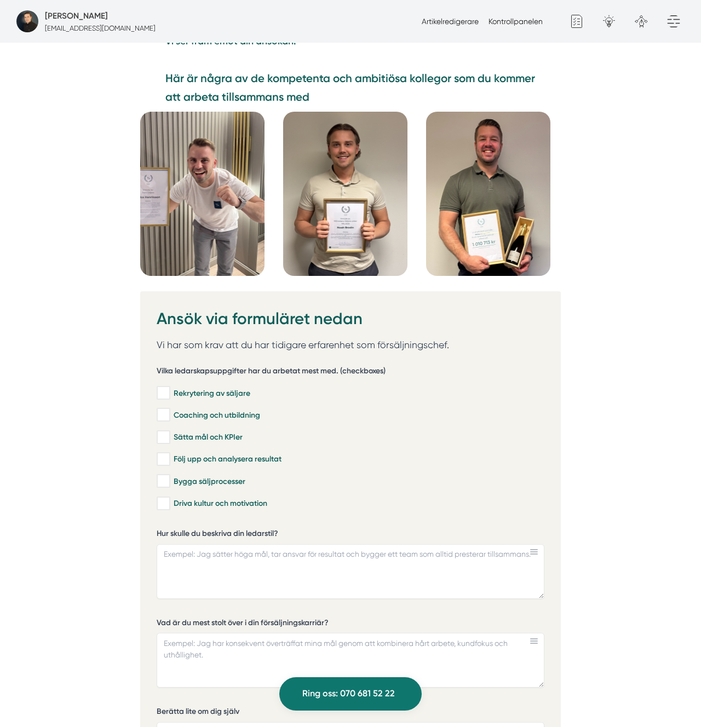
scroll to position [2787, 0]
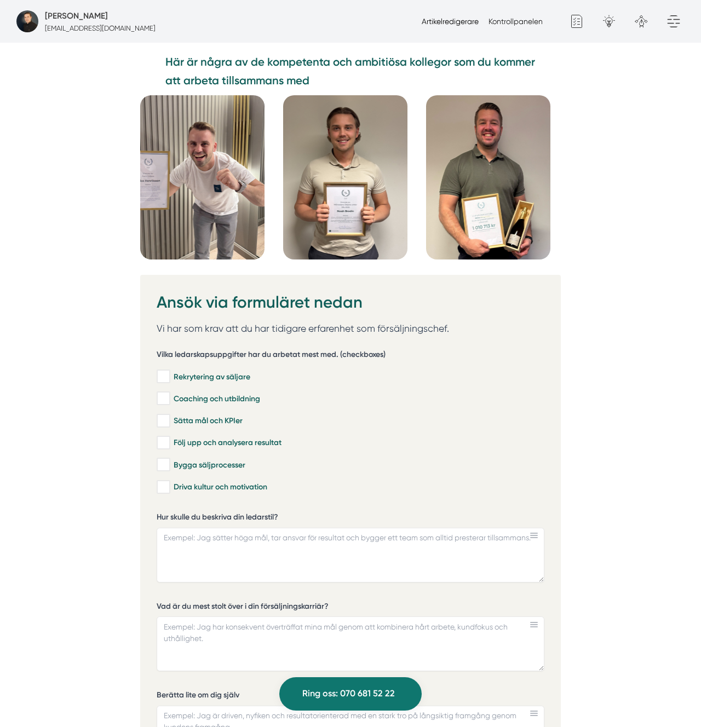
click at [457, 22] on link "Artikelredigerare" at bounding box center [450, 21] width 57 height 9
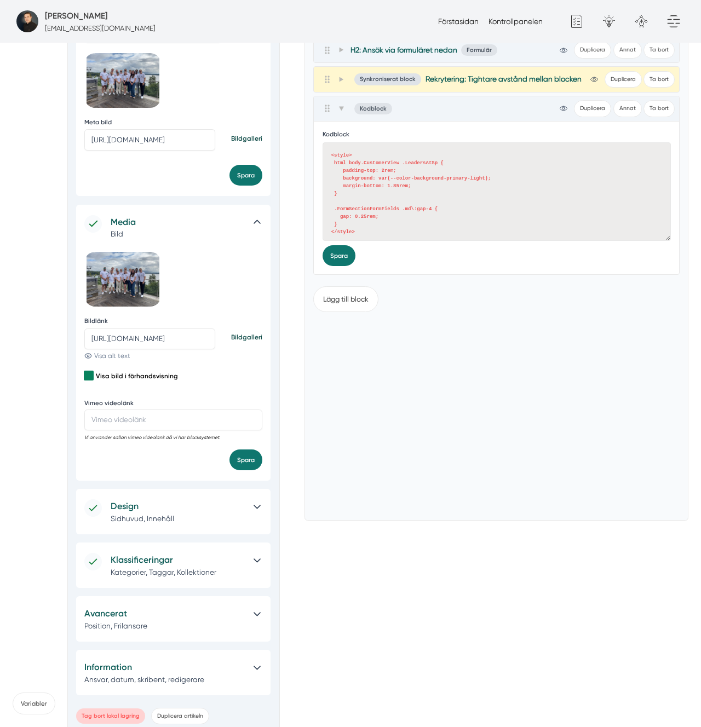
scroll to position [3, 0]
click at [391, 217] on textarea "<style> html body.CustomerView .LeadersAtSp { padding-top: 2rem; background: va…" at bounding box center [497, 191] width 348 height 99
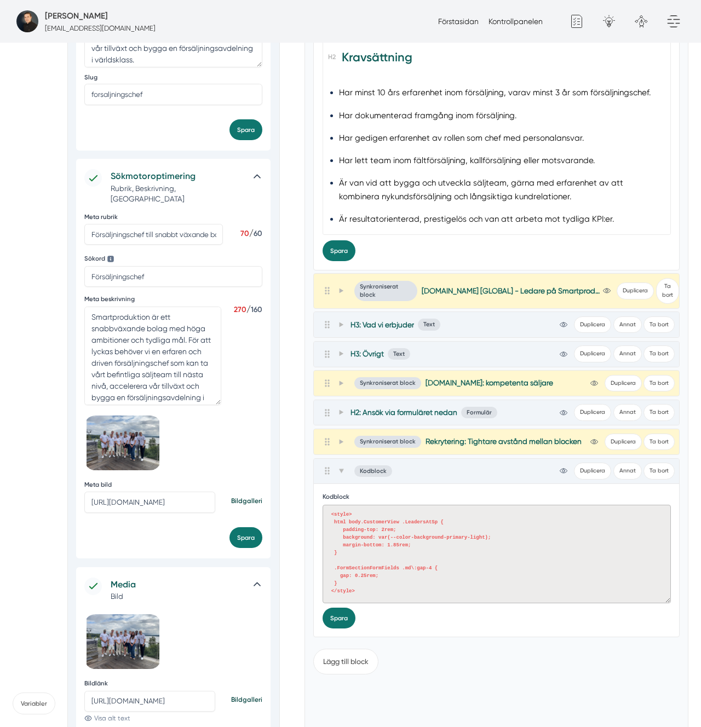
scroll to position [0, 0]
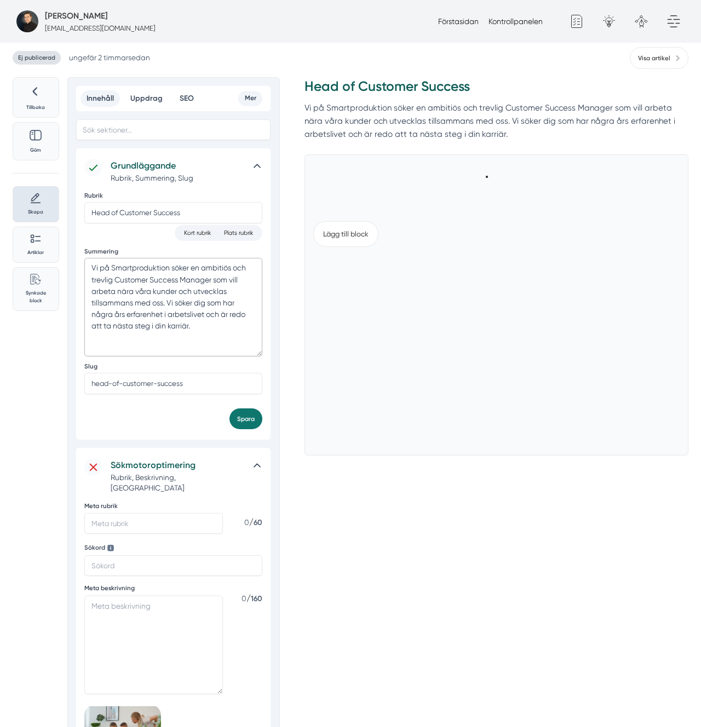
click at [186, 308] on textarea "Vi på Smartproduktion söker en ambitiös och trevlig Customer Success Manager so…" at bounding box center [173, 307] width 178 height 99
paste textarea "Smartproduktion är ett snabbväxande tillväxtbolag med höga ambitioner och tydli…"
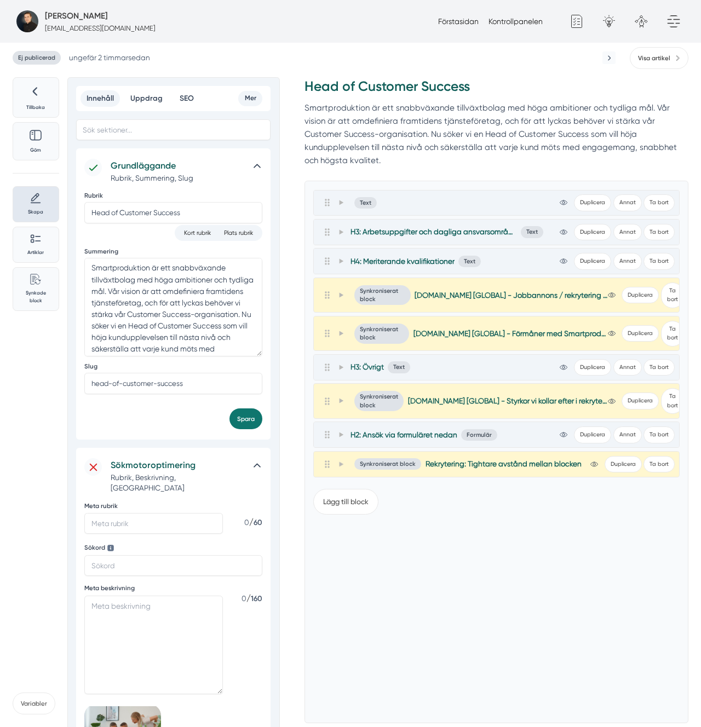
click at [72, 283] on div "Innehåll Uppdrag SEO Mer Grundläggande Rubrik, Summering, Slug Rubrik Head of C…" at bounding box center [173, 615] width 213 height 1077
click at [100, 278] on textarea "Smartproduktion är ett snabbväxande tillväxtbolag med höga ambitioner och tydli…" at bounding box center [173, 307] width 178 height 99
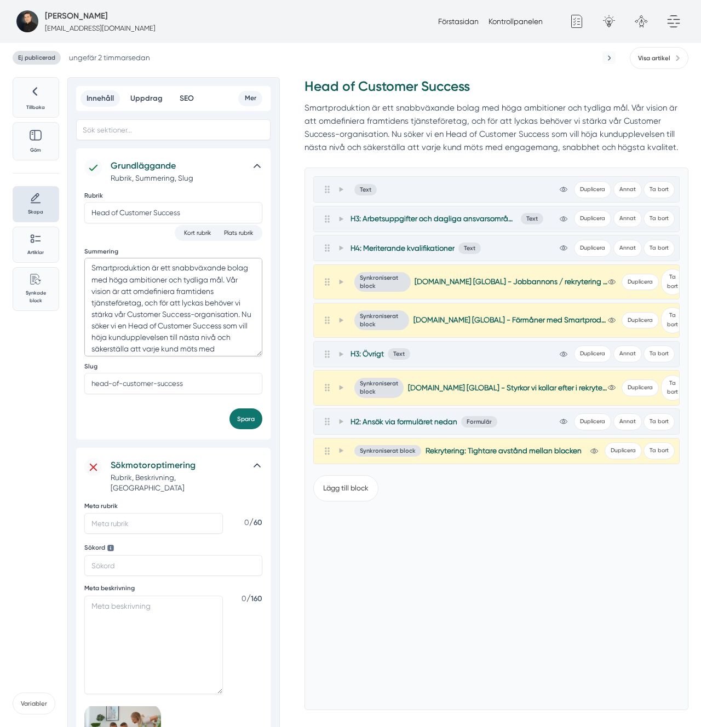
click at [178, 282] on textarea "Smartproduktion är ett snabbväxande bolag med höga ambitioner och tydliga mål. …" at bounding box center [173, 307] width 178 height 99
click at [177, 282] on textarea "Smartproduktion är ett snabbväxande bolag med höga ambitioner och tydliga mål. …" at bounding box center [173, 307] width 178 height 99
click at [177, 286] on textarea "Smartproduktion är ett snabbväxande bolag med höga ambitioner och tydliga mål. …" at bounding box center [173, 307] width 178 height 99
drag, startPoint x: 133, startPoint y: 289, endPoint x: 256, endPoint y: 305, distance: 123.6
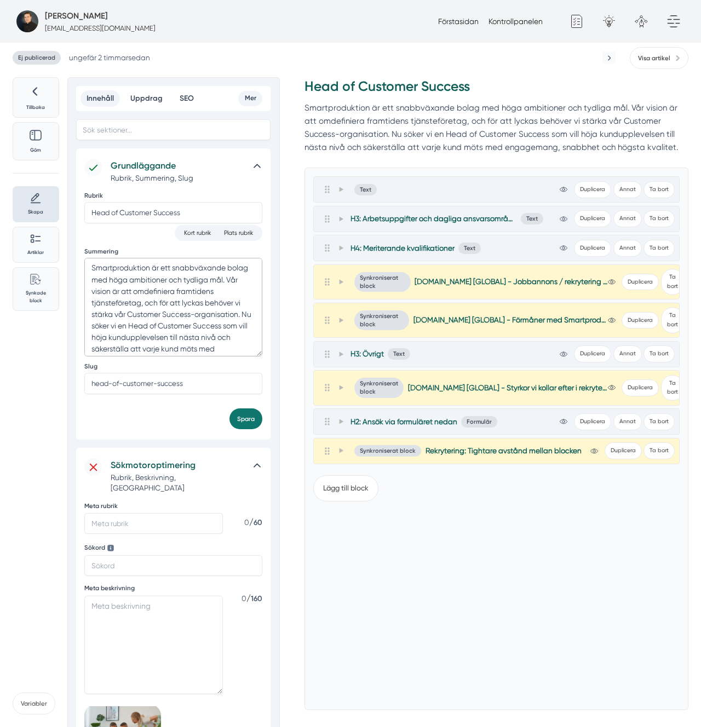
click at [257, 305] on textarea "Smartproduktion är ett snabbväxande bolag med höga ambitioner och tydliga mål. …" at bounding box center [173, 307] width 178 height 99
click at [206, 318] on textarea "Smartproduktion är ett snabbväxande bolag med höga ambitioner och tydliga mål. …" at bounding box center [173, 307] width 178 height 99
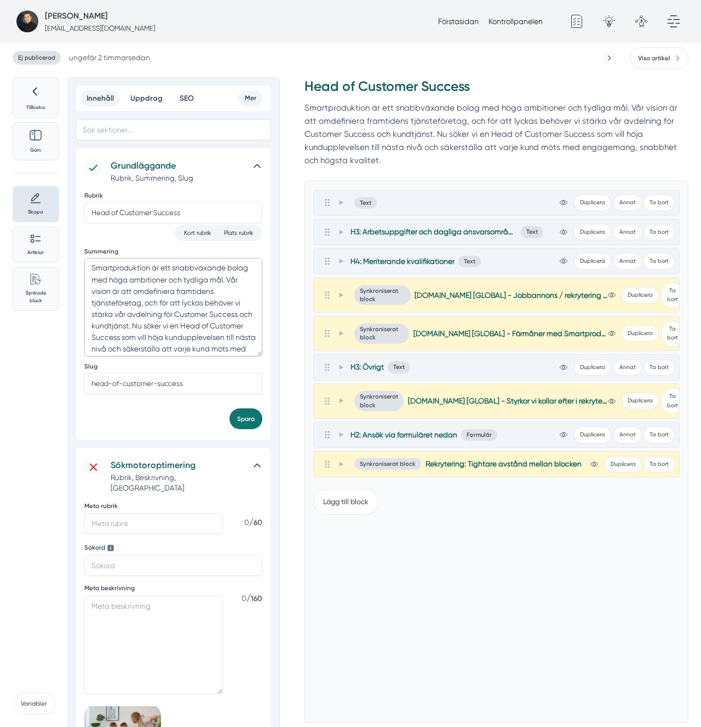
scroll to position [26, 0]
click at [226, 349] on textarea "Smartproduktion är ett snabbväxande bolag med höga ambitioner och tydliga mål. …" at bounding box center [173, 307] width 178 height 99
click at [188, 335] on textarea "Smartproduktion är ett snabbväxande bolag med höga ambitioner och tydliga mål. …" at bounding box center [173, 307] width 178 height 99
click at [186, 339] on textarea "Smartproduktion är ett snabbväxande bolag med höga ambitioner och tydliga mål. …" at bounding box center [173, 307] width 178 height 99
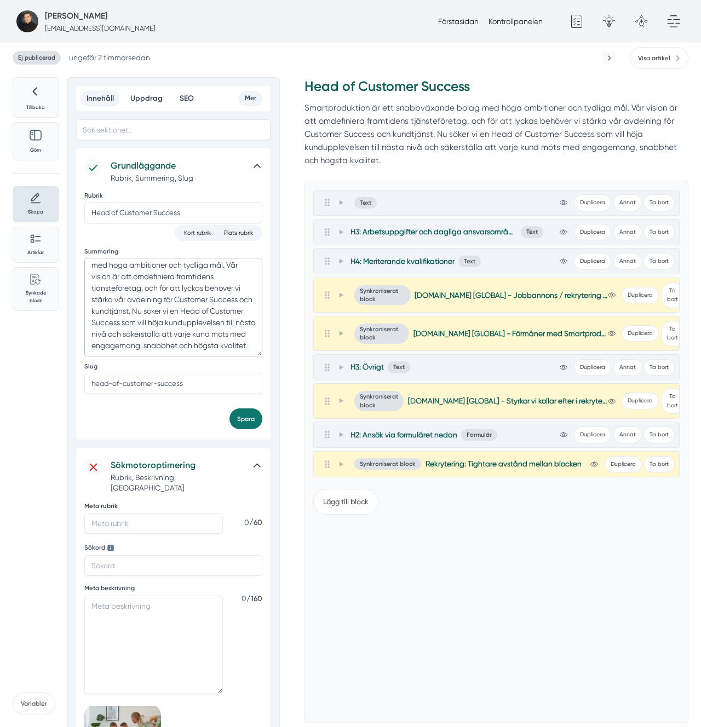
click at [186, 339] on textarea "Smartproduktion är ett snabbväxande bolag med höga ambitioner och tydliga mål. …" at bounding box center [173, 307] width 178 height 99
click at [181, 345] on textarea "Smartproduktion är ett snabbväxande bolag med höga ambitioner och tydliga mål. …" at bounding box center [173, 307] width 178 height 99
type textarea "Smartproduktion är ett snabbväxande bolag med höga ambitioner och tydliga mål. …"
click at [217, 331] on textarea "Smartproduktion är ett snabbväxande bolag med höga ambitioner och tydliga mål. …" at bounding box center [173, 307] width 178 height 99
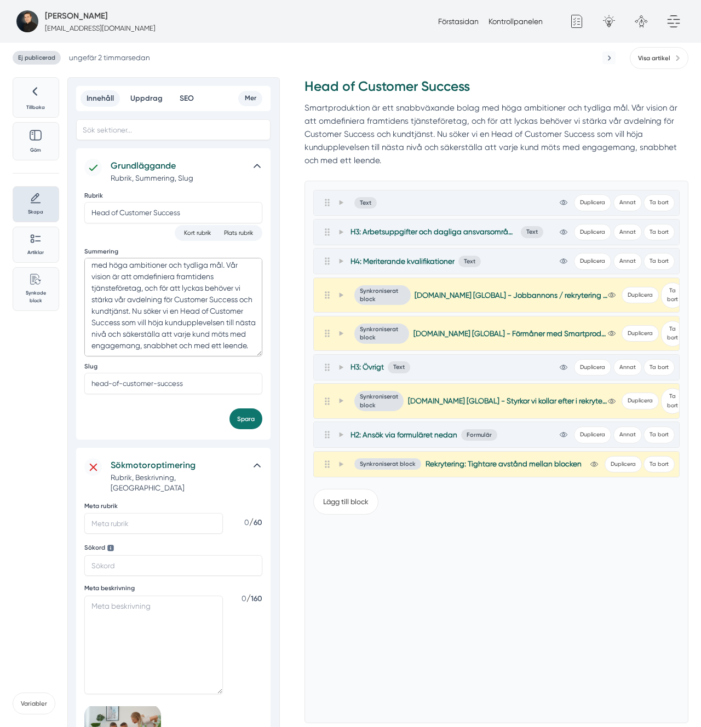
click at [217, 331] on textarea "Smartproduktion är ett snabbväxande bolag med höga ambitioner och tydliga mål. …" at bounding box center [173, 307] width 178 height 99
click at [182, 334] on textarea "Smartproduktion är ett snabbväxande bolag med höga ambitioner och tydliga mål. …" at bounding box center [173, 307] width 178 height 99
click at [334, 203] on div at bounding box center [335, 202] width 24 height 13
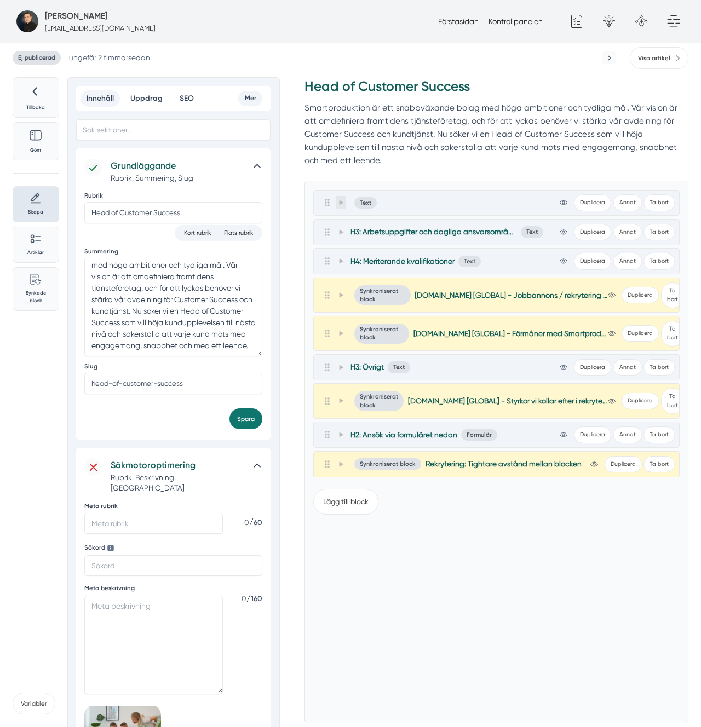
click at [337, 203] on span at bounding box center [341, 202] width 10 height 13
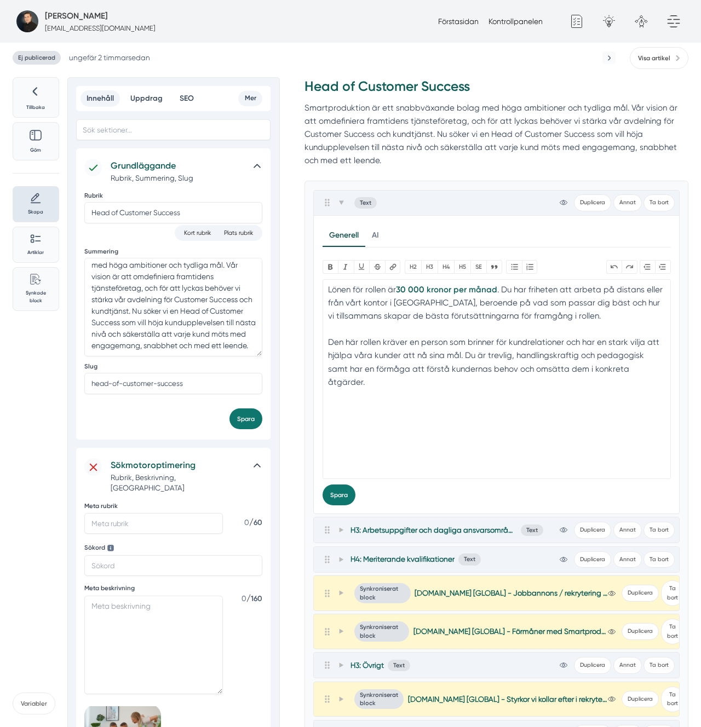
click at [454, 375] on div "Den här rollen kräver en person som brinner för kundrelationer och har en stark…" at bounding box center [496, 362] width 337 height 53
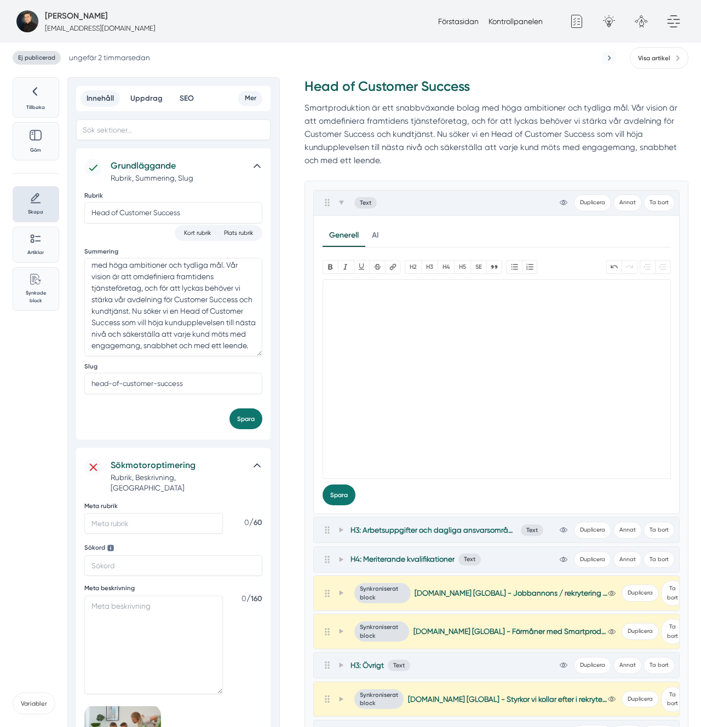
paste trix-editor "<h3><strong>Om Smartproduktion</strong></h3><div>Vi på Smartproduktion hjälper …"
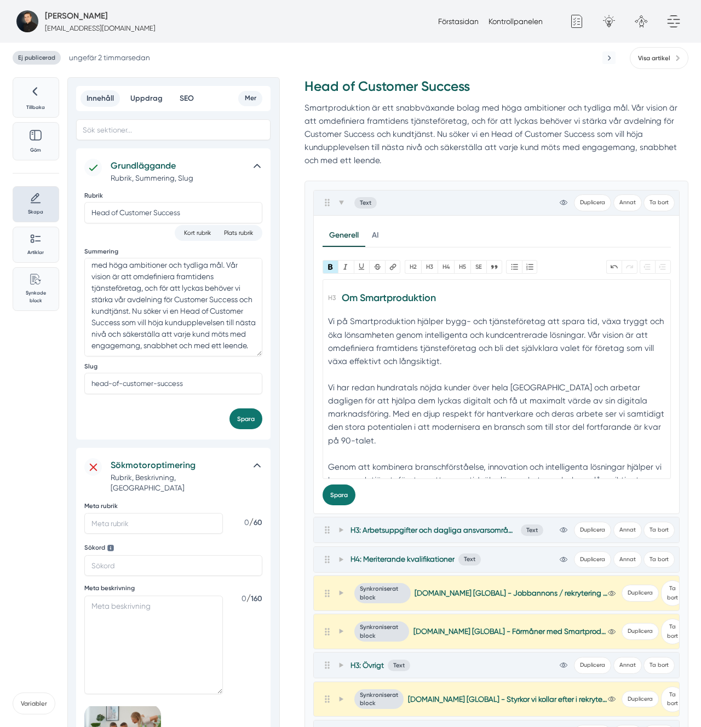
click at [395, 329] on div "Vi på Smartproduktion hjälper bygg- och tjänsteföretag att spara tid, växa tryg…" at bounding box center [496, 348] width 337 height 66
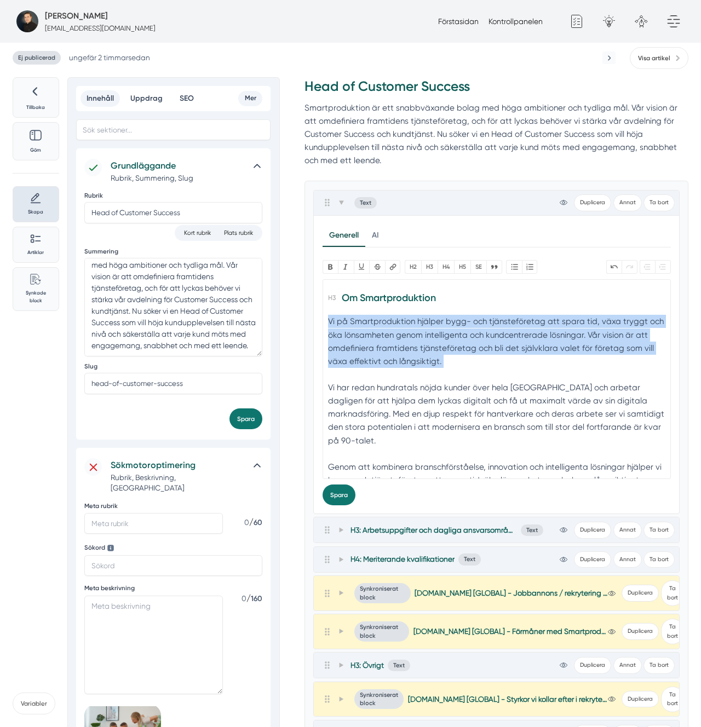
click at [395, 329] on div "Vi på Smartproduktion hjälper bygg- och tjänsteföretag att spara tid, växa tryg…" at bounding box center [496, 348] width 337 height 66
click at [431, 333] on div "Vi på Smartproduktion hjälper bygg- och tjänsteföretag att spara tid, växa tryg…" at bounding box center [496, 348] width 337 height 66
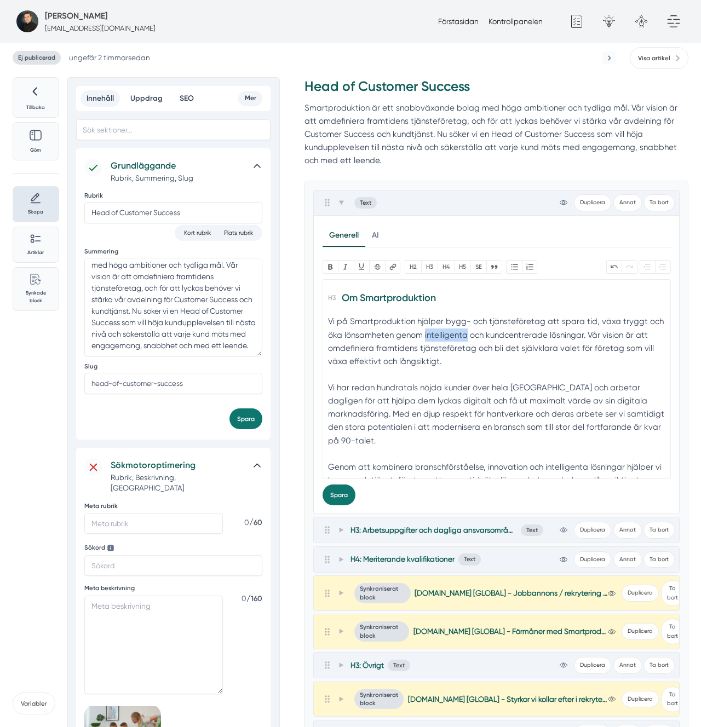
click at [431, 333] on div "Vi på Smartproduktion hjälper bygg- och tjänsteföretag att spara tid, växa tryg…" at bounding box center [496, 348] width 337 height 66
click at [526, 338] on div "Vi på Smartproduktion hjälper bygg- och tjänsteföretag att spara tid, växa tryg…" at bounding box center [496, 348] width 337 height 66
drag, startPoint x: 603, startPoint y: 339, endPoint x: 617, endPoint y: 351, distance: 18.2
click at [617, 351] on div "Vi på Smartproduktion hjälper bygg- och tjänsteföretag att spara tid, växa tryg…" at bounding box center [496, 348] width 337 height 66
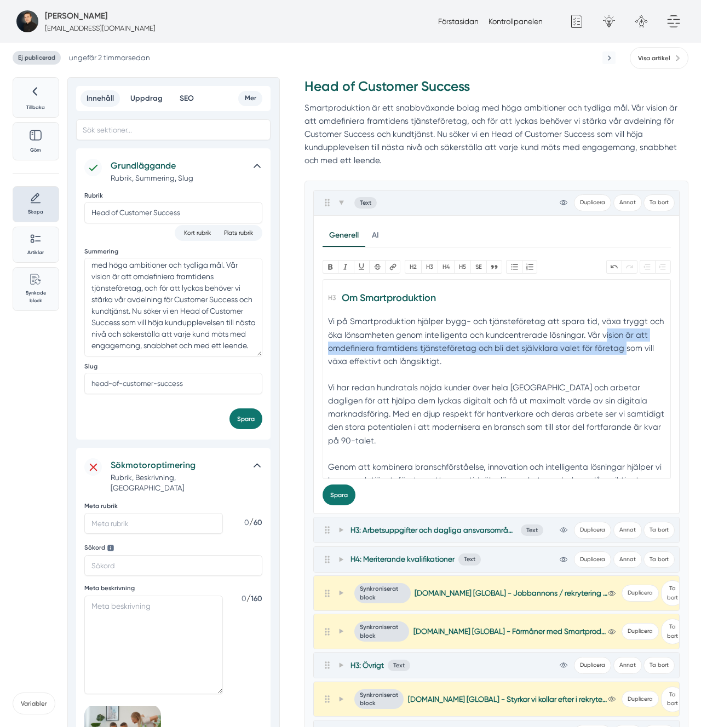
click at [465, 352] on div "Vi på Smartproduktion hjälper bygg- och tjänsteföretag att spara tid, växa tryg…" at bounding box center [496, 348] width 337 height 66
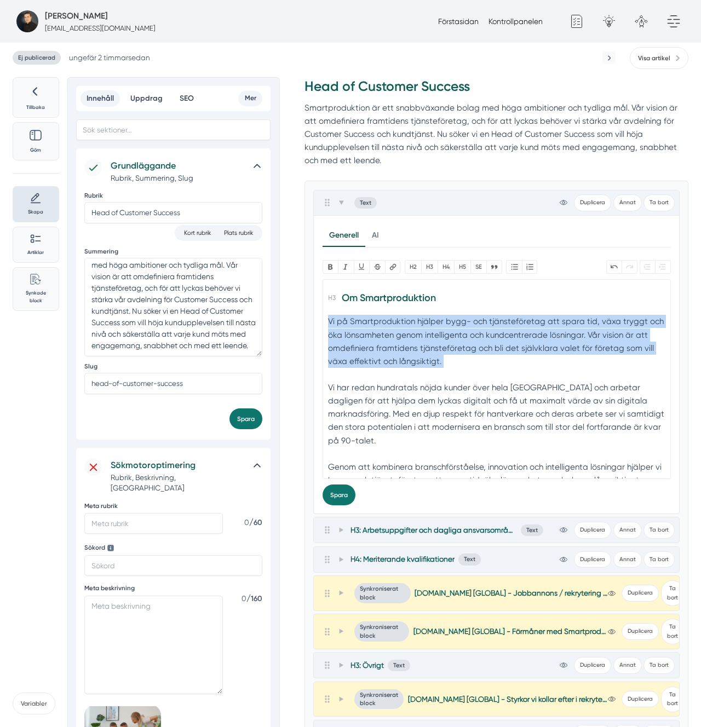
click at [464, 352] on div "Vi på Smartproduktion hjälper bygg- och tjänsteföretag att spara tid, växa tryg…" at bounding box center [496, 348] width 337 height 66
click at [480, 348] on div "Vi på Smartproduktion hjälper bygg- och tjänsteföretag att spara tid, växa tryg…" at bounding box center [496, 348] width 337 height 66
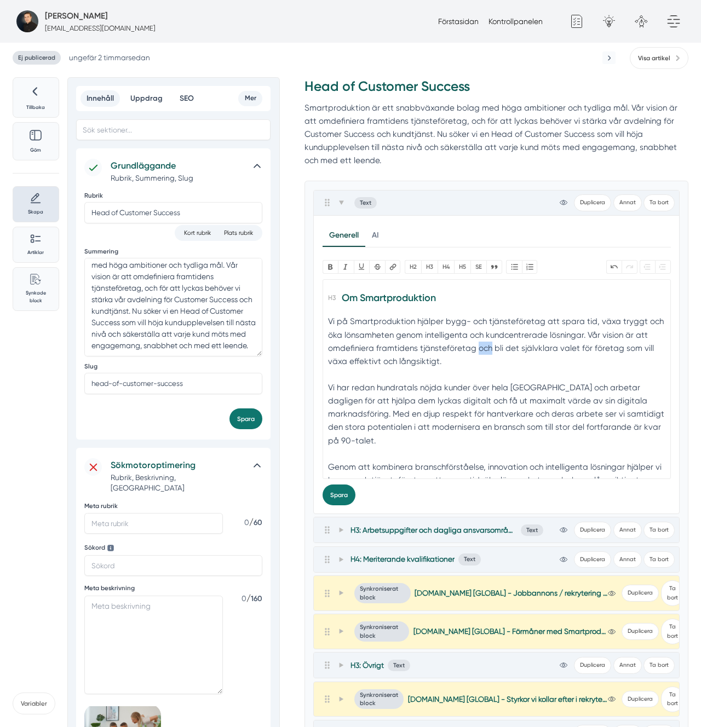
click at [480, 348] on div "Vi på Smartproduktion hjälper bygg- och tjänsteföretag att spara tid, växa tryg…" at bounding box center [496, 348] width 337 height 66
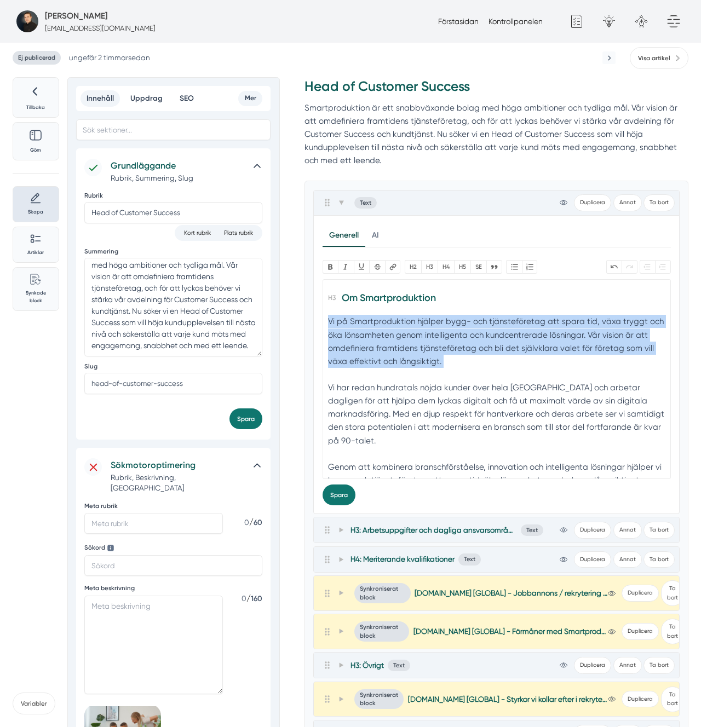
click at [480, 348] on div "Vi på Smartproduktion hjälper bygg- och tjänsteföretag att spara tid, växa tryg…" at bounding box center [496, 348] width 337 height 66
click at [412, 357] on div "Vi på Smartproduktion hjälper bygg- och tjänsteföretag att spara tid, växa tryg…" at bounding box center [496, 348] width 337 height 66
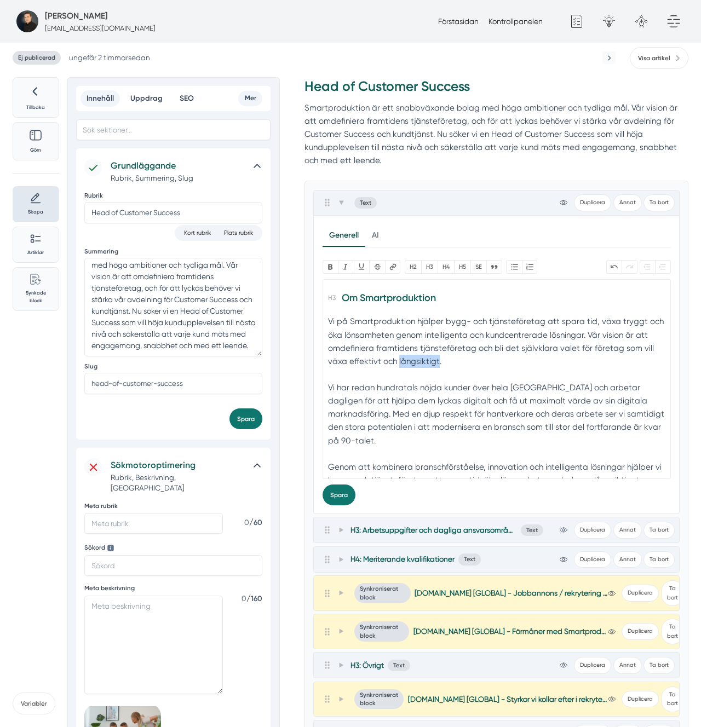
click at [412, 357] on div "Vi på Smartproduktion hjälper bygg- och tjänsteföretag att spara tid, växa tryg…" at bounding box center [496, 348] width 337 height 66
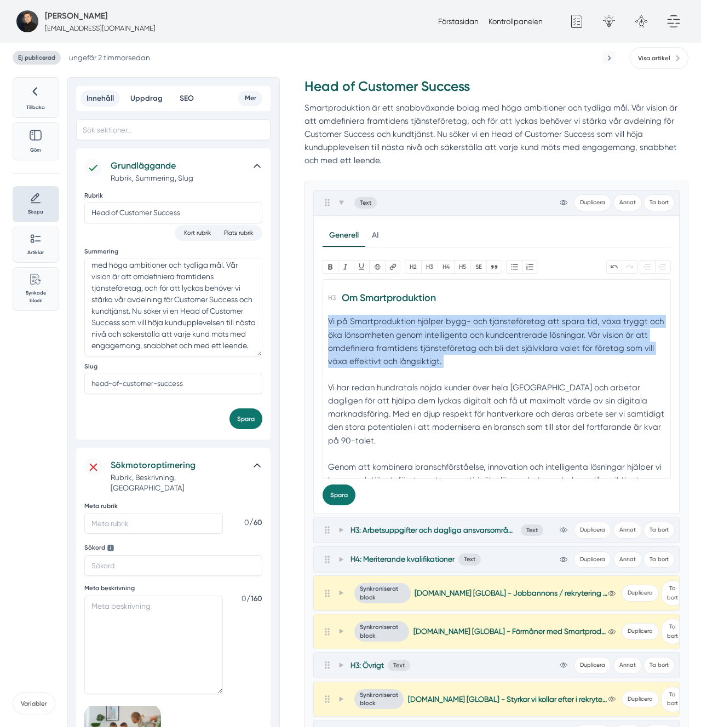
click at [412, 357] on div "Vi på Smartproduktion hjälper bygg- och tjänsteföretag att spara tid, växa tryg…" at bounding box center [496, 348] width 337 height 66
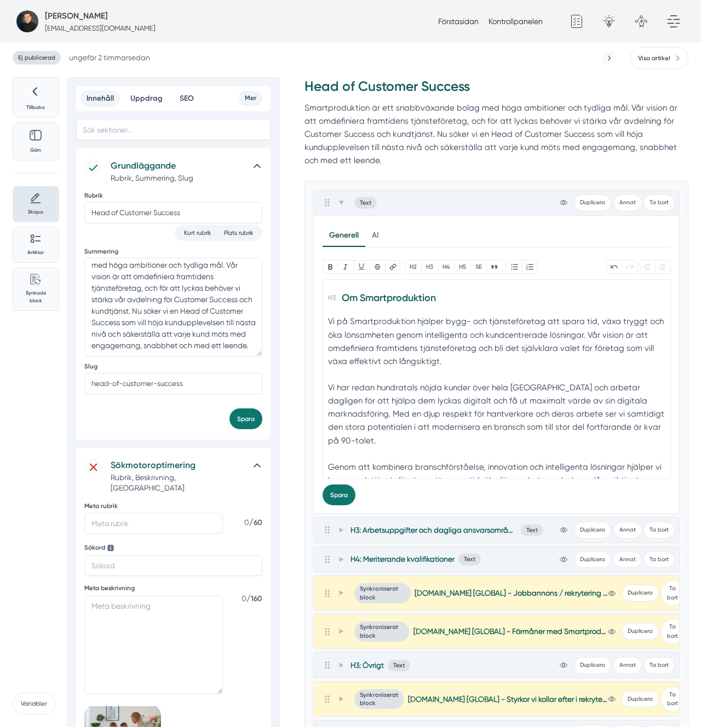
click at [391, 385] on div "Vi har redan hundratals nöjda kunder över hela [GEOGRAPHIC_DATA] och arbetar da…" at bounding box center [496, 420] width 337 height 79
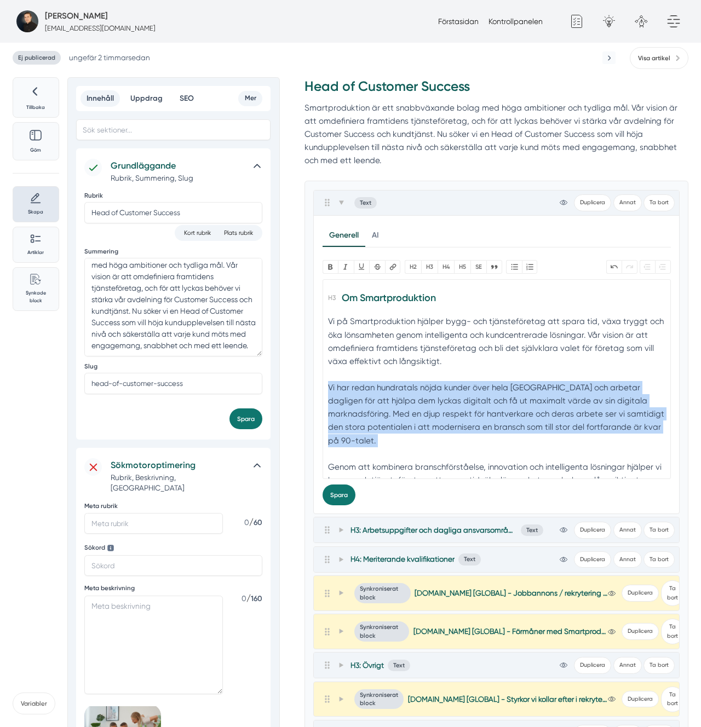
click at [391, 385] on div "Vi har redan hundratals nöjda kunder över hela [GEOGRAPHIC_DATA] och arbetar da…" at bounding box center [496, 420] width 337 height 79
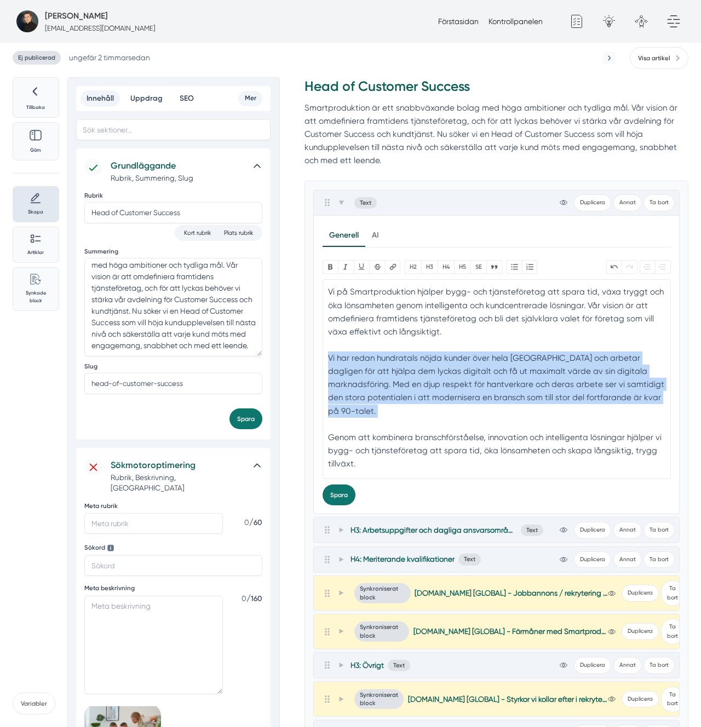
scroll to position [31, 0]
click at [504, 392] on div "Vi har redan hundratals nöjda kunder över hela [GEOGRAPHIC_DATA] och arbetar da…" at bounding box center [496, 390] width 337 height 79
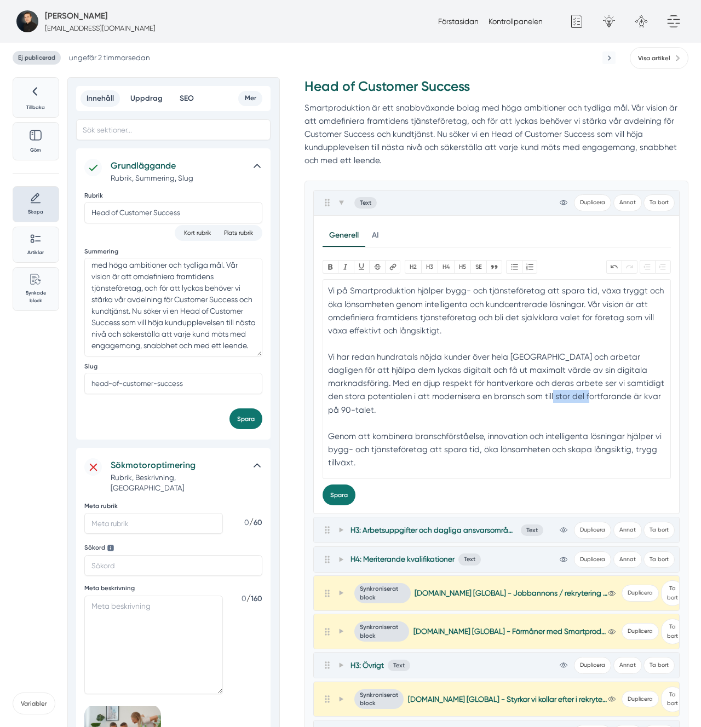
click at [504, 392] on div "Vi har redan hundratals nöjda kunder över hela [GEOGRAPHIC_DATA] och arbetar da…" at bounding box center [496, 390] width 337 height 79
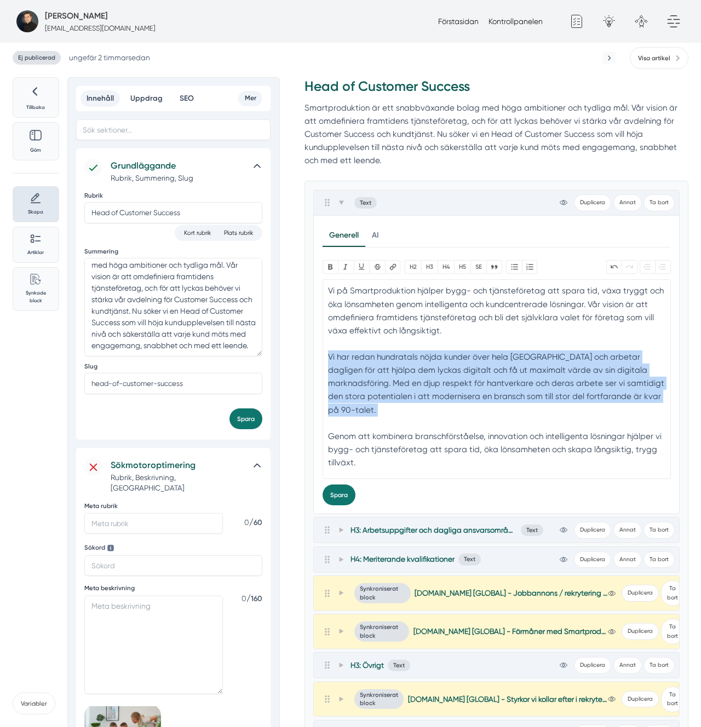
click at [504, 392] on div "Vi har redan hundratals nöjda kunder över hela [GEOGRAPHIC_DATA] och arbetar da…" at bounding box center [496, 390] width 337 height 79
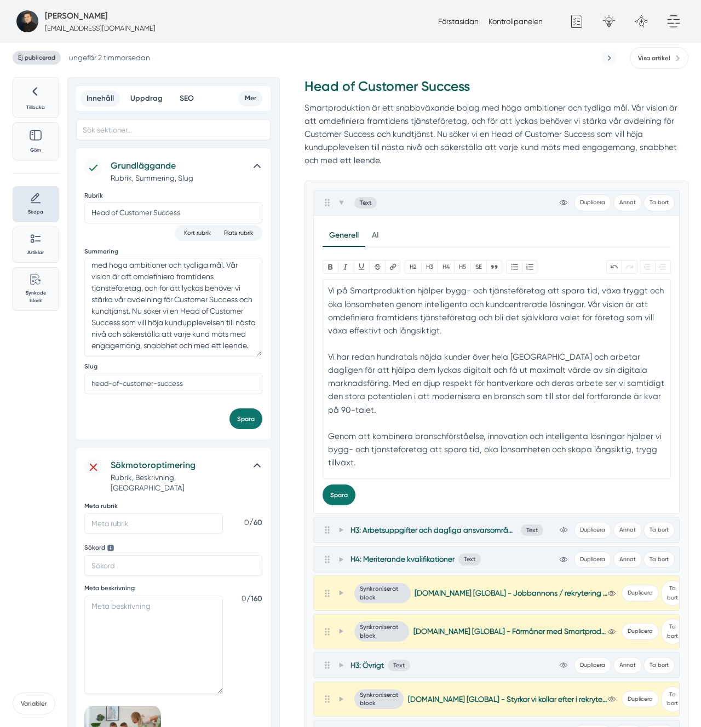
click at [395, 388] on div "Vi har redan hundratals nöjda kunder över hela [GEOGRAPHIC_DATA] och arbetar da…" at bounding box center [496, 390] width 337 height 79
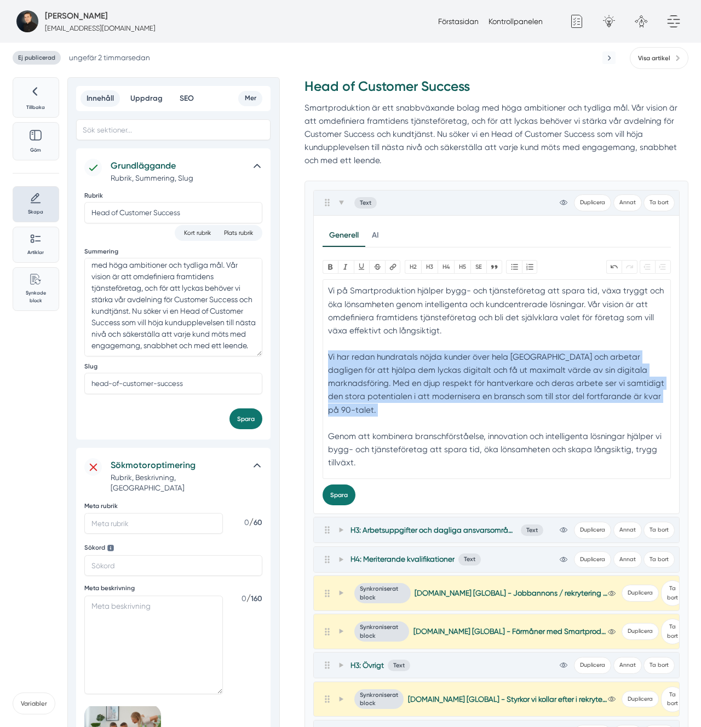
click at [395, 388] on div "Vi har redan hundratals nöjda kunder över hela [GEOGRAPHIC_DATA] och arbetar da…" at bounding box center [496, 390] width 337 height 79
click at [564, 376] on div "Vi har redan hundratals nöjda kunder över hela [GEOGRAPHIC_DATA] och arbetar da…" at bounding box center [496, 390] width 337 height 79
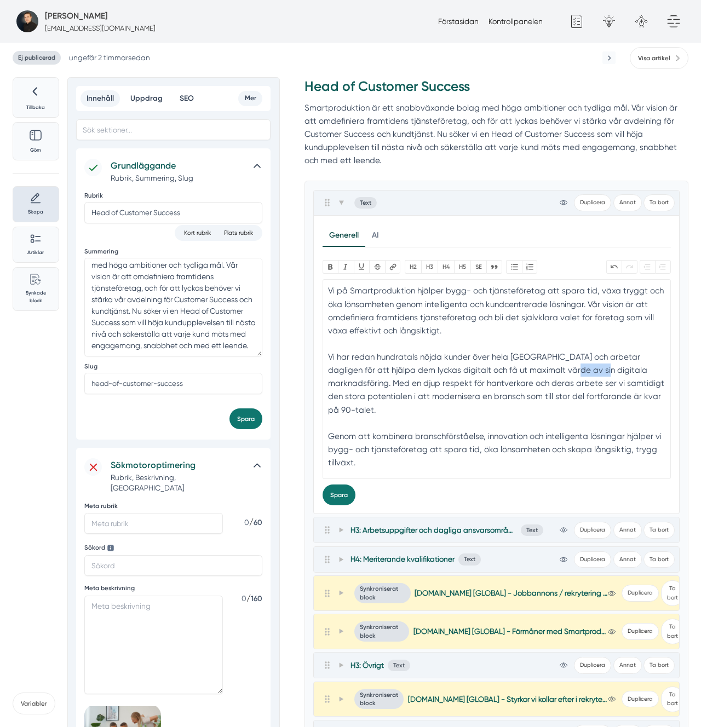
click at [564, 376] on div "Vi har redan hundratals nöjda kunder över hela [GEOGRAPHIC_DATA] och arbetar da…" at bounding box center [496, 390] width 337 height 79
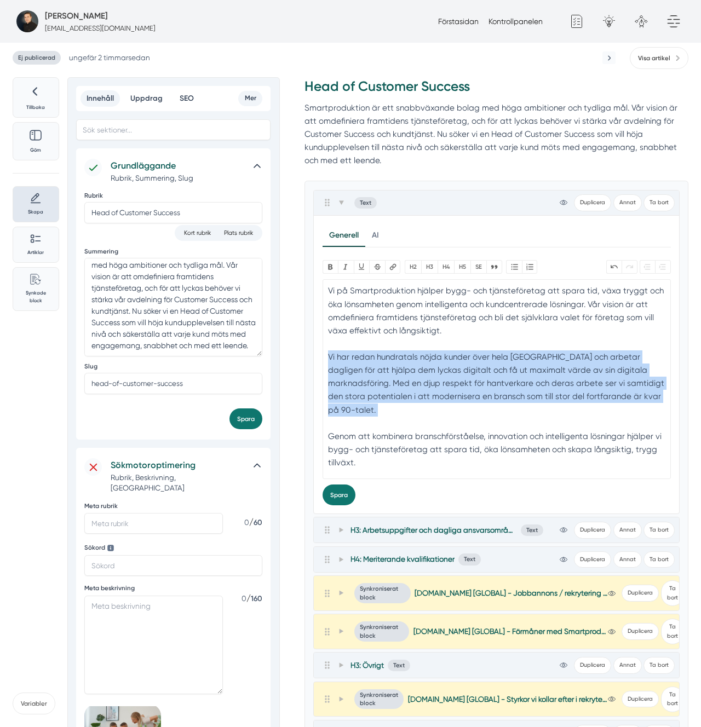
click at [564, 376] on div "Vi har redan hundratals nöjda kunder över hela [GEOGRAPHIC_DATA] och arbetar da…" at bounding box center [496, 390] width 337 height 79
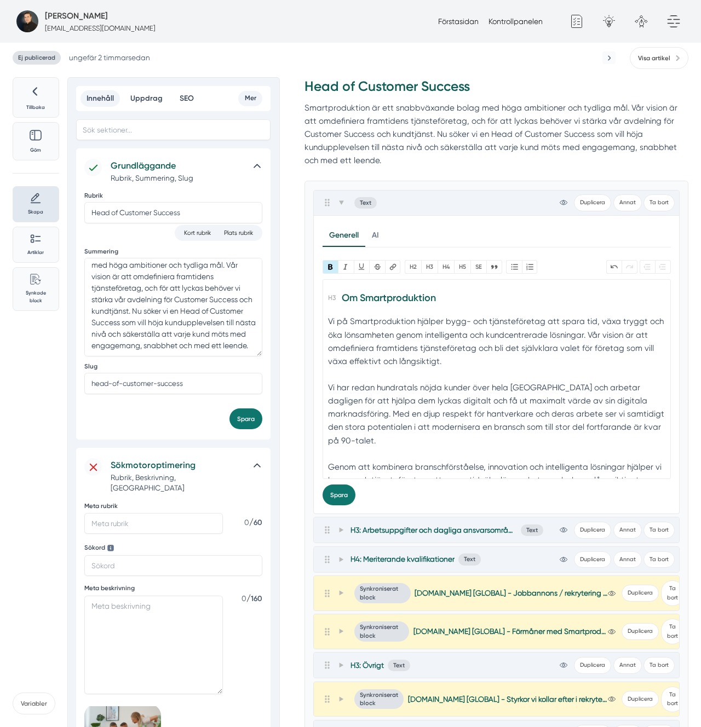
scroll to position [0, 0]
click at [494, 461] on div "Genom att kombinera branschförståelse, innovation och intelligenta lösningar hj…" at bounding box center [496, 487] width 337 height 53
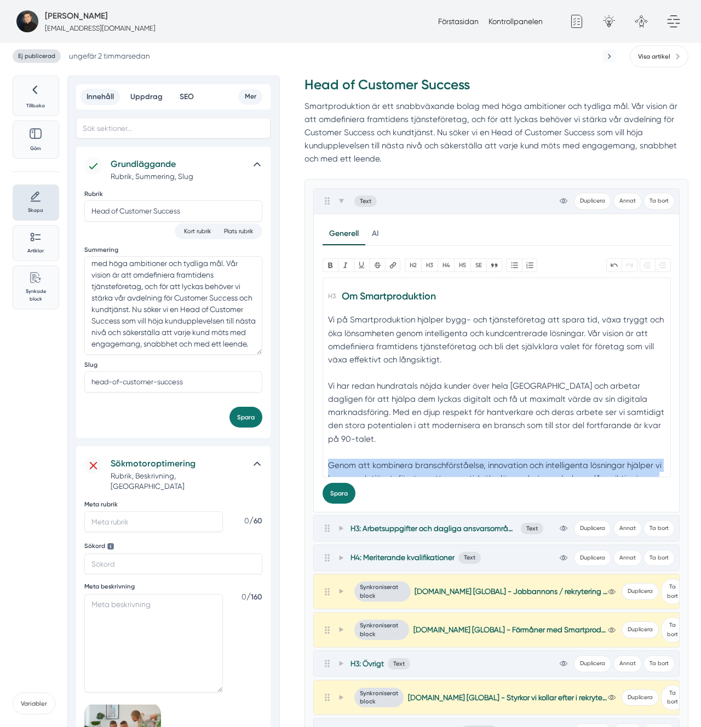
click at [494, 459] on div "Genom att kombinera branschförståelse, innovation och intelligenta lösningar hj…" at bounding box center [496, 485] width 337 height 53
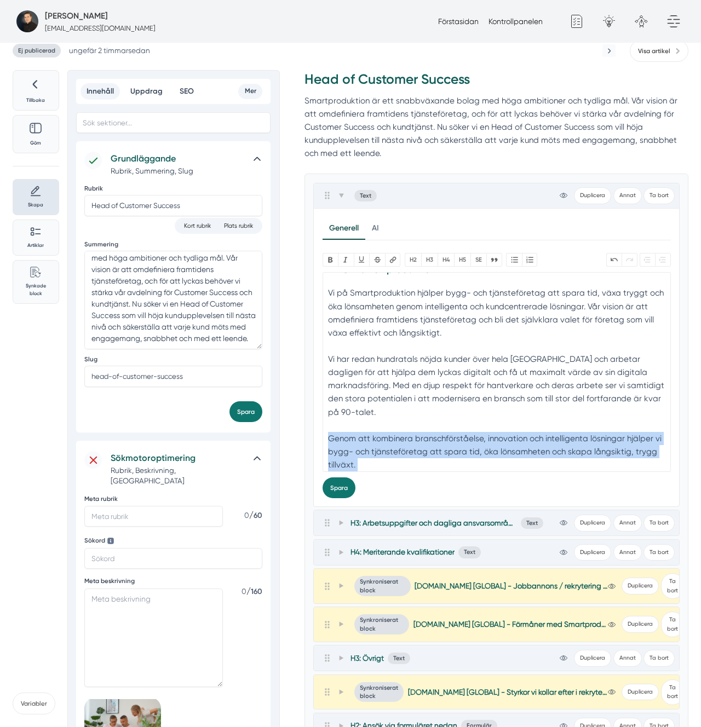
scroll to position [51, 0]
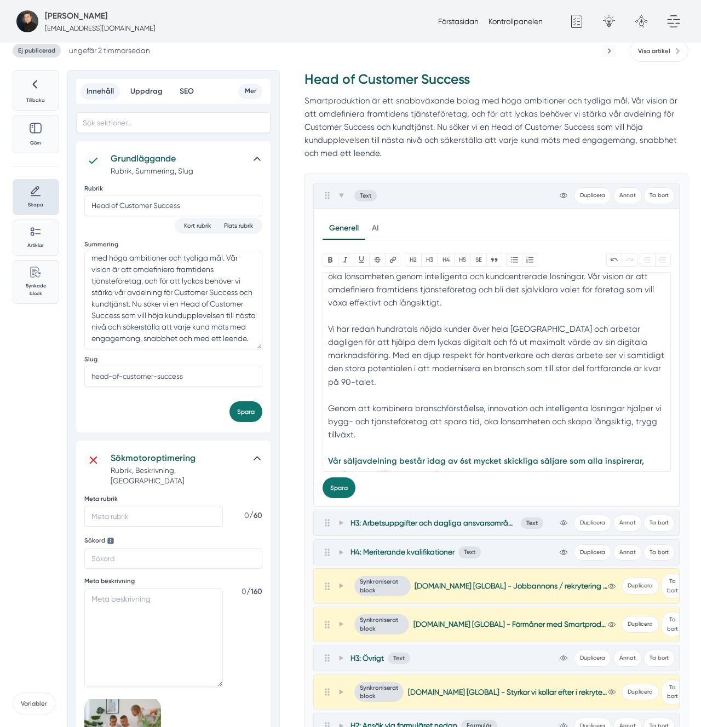
click at [365, 456] on strong "Vår säljavdelning består idag av 6st mycket skickliga säljare som alla inspirer…" at bounding box center [486, 467] width 316 height 23
type trix-editor "<h3><strong>Om Smartproduktion</strong></h3><div>Vi på Smartproduktion hjälper …"
click at [291, 479] on div "Tillbaka Göm Skapa Artiklar Common File Text Sync Streamline Icon: https://stre…" at bounding box center [351, 608] width 676 height 1077
click at [437, 375] on div "Vi har redan hundratals nöjda kunder över hela [GEOGRAPHIC_DATA] och arbetar da…" at bounding box center [496, 362] width 337 height 79
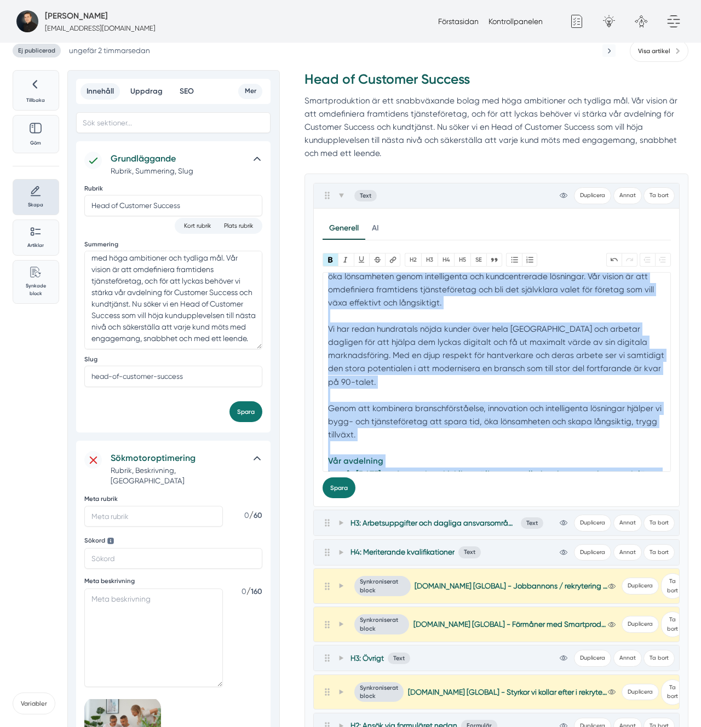
copy trix-editor "Om Smartproduktion Vi på Smartproduktion hjälper bygg- och tjänsteföretag att s…"
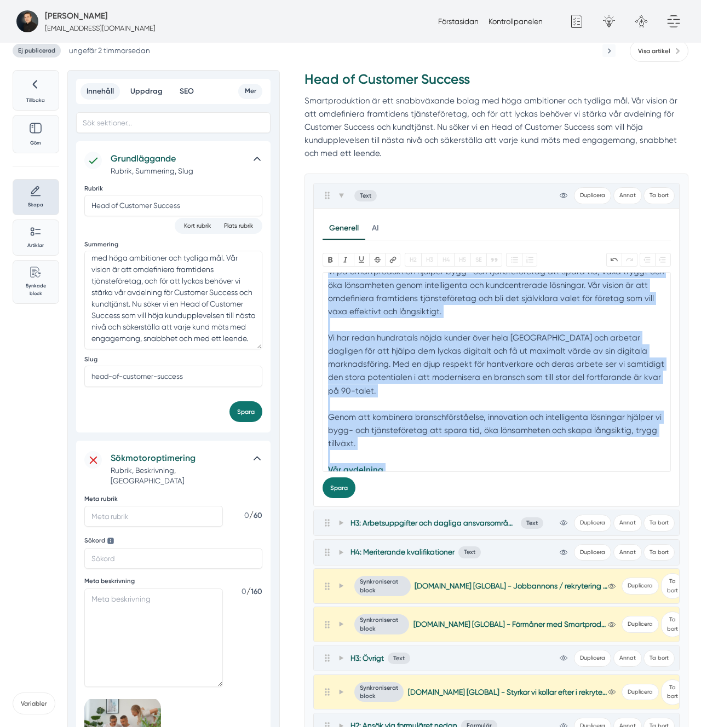
drag, startPoint x: 353, startPoint y: 486, endPoint x: 388, endPoint y: 456, distance: 46.2
click at [353, 486] on button "Spara" at bounding box center [339, 488] width 33 height 21
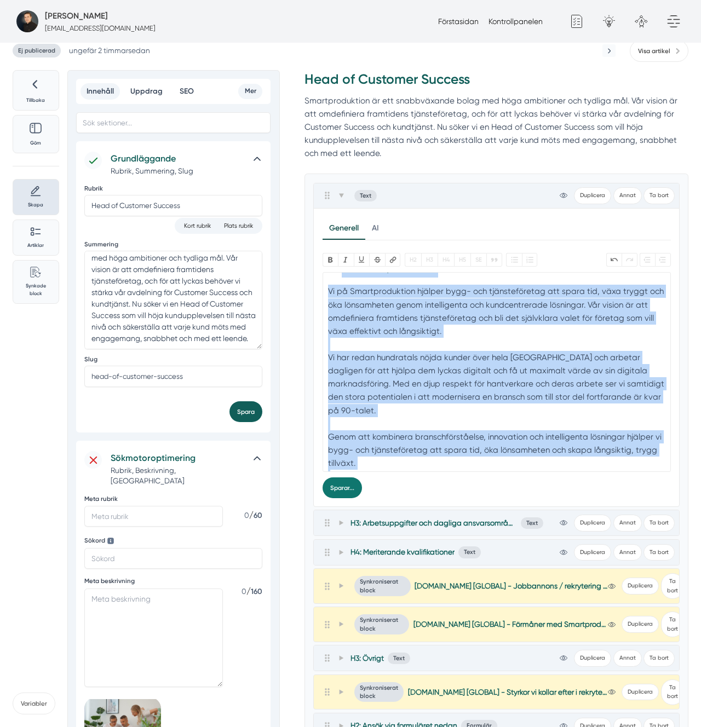
click at [249, 420] on button "Spara" at bounding box center [245, 411] width 33 height 21
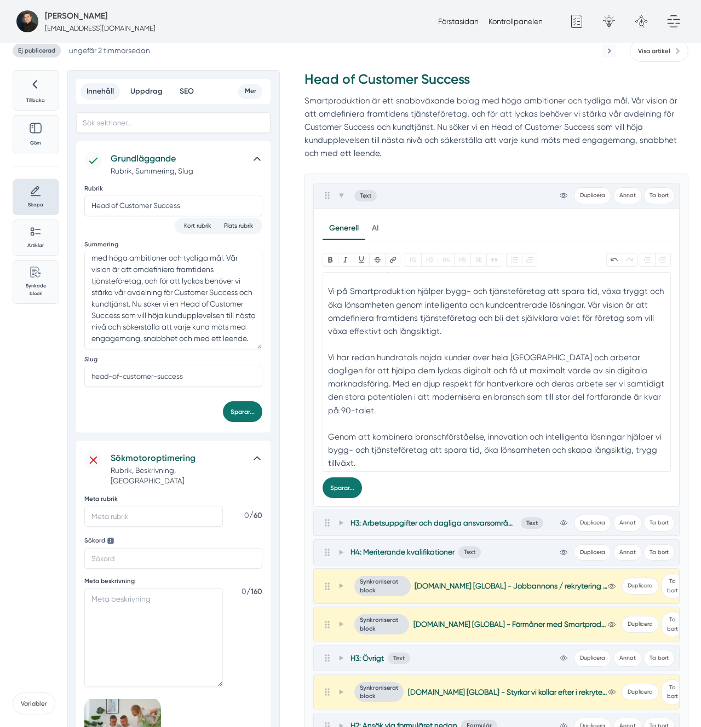
click at [288, 412] on div "Tillbaka Göm Skapa Artiklar Common File Text Sync Streamline Icon: https://stre…" at bounding box center [351, 608] width 676 height 1077
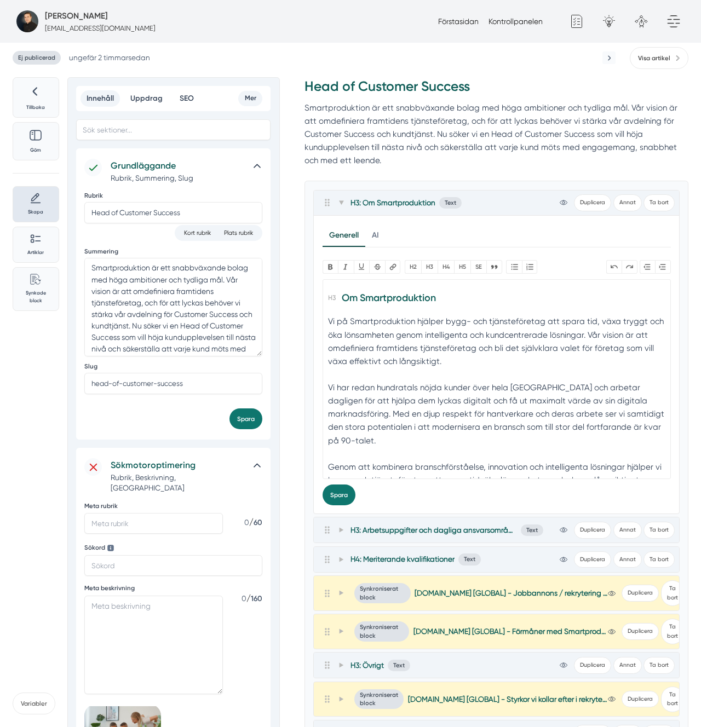
click at [393, 380] on div "Vi på Smartproduktion hjälper bygg- och tjänsteföretag att spara tid, växa tryg…" at bounding box center [496, 348] width 337 height 66
click at [393, 380] on div "Vi har redan hundratals nöjda kunder över hela [GEOGRAPHIC_DATA] och arbetar da…" at bounding box center [496, 419] width 337 height 79
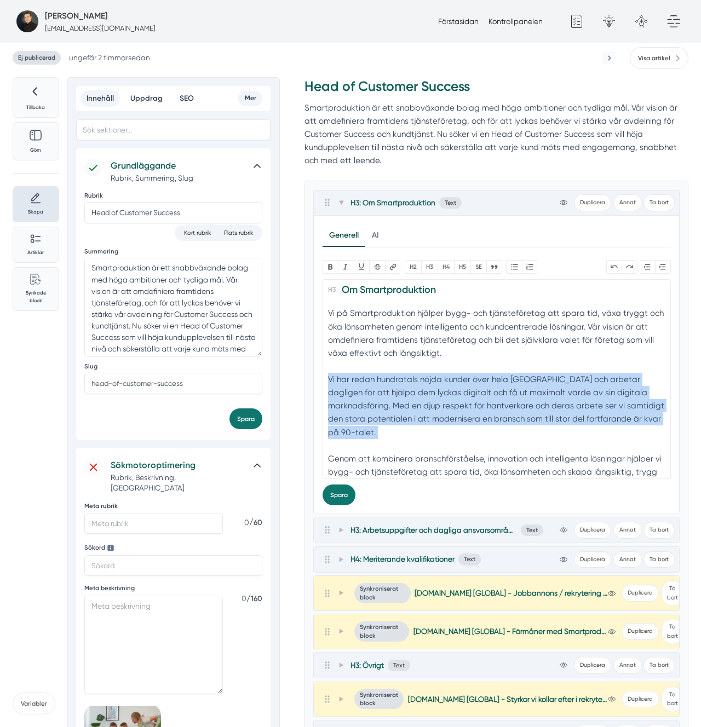
click at [393, 380] on div "Vi har redan hundratals nöjda kunder över hela [GEOGRAPHIC_DATA] och arbetar da…" at bounding box center [496, 412] width 337 height 79
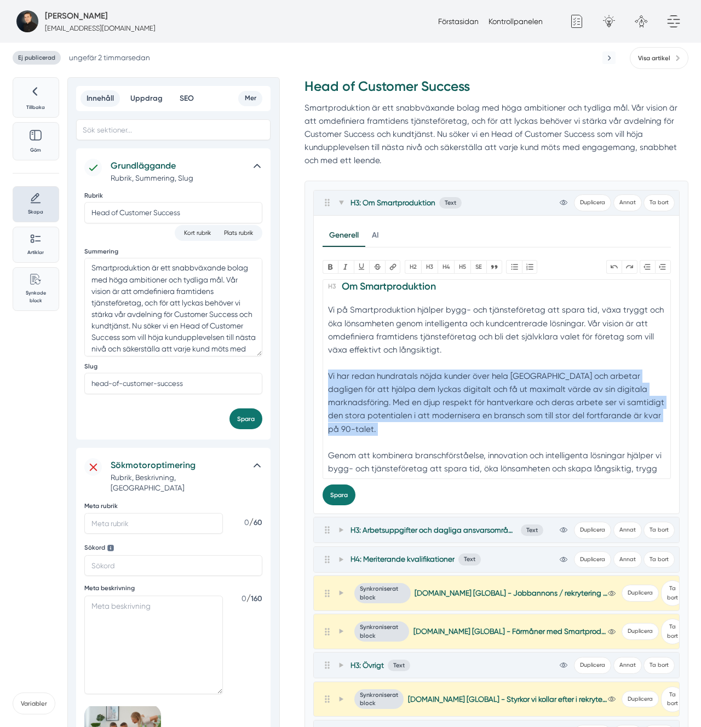
scroll to position [65, 0]
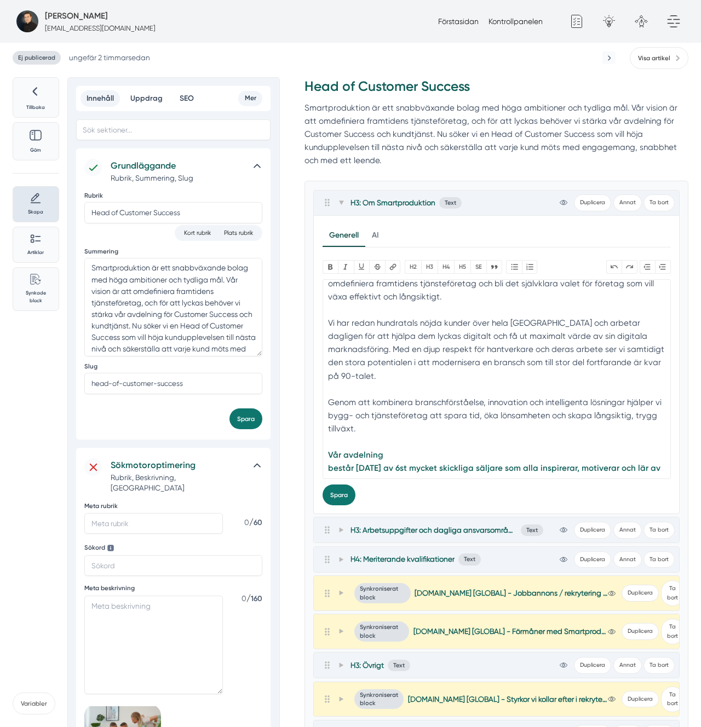
click at [449, 449] on div "Vår avdelning består [DATE] av 6st mycket skickliga säljare som alla inspirerar…" at bounding box center [496, 468] width 337 height 39
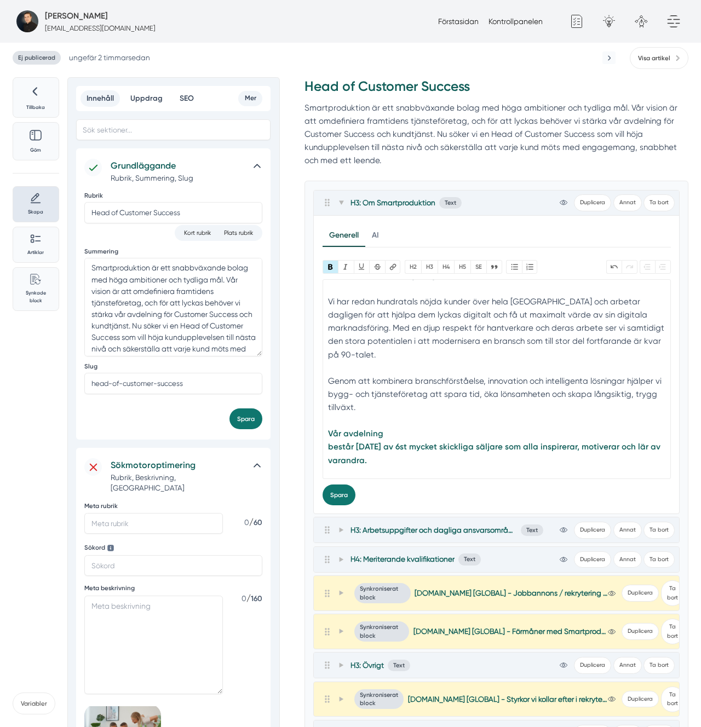
scroll to position [86, 0]
copy strong "Vår avdelning på CSM & kundtjänst är liten men växer."
click at [457, 433] on strong "Vår avdelning består [DATE] av 6st mycket skickliga säljare som alla inspirerar…" at bounding box center [494, 460] width 332 height 63
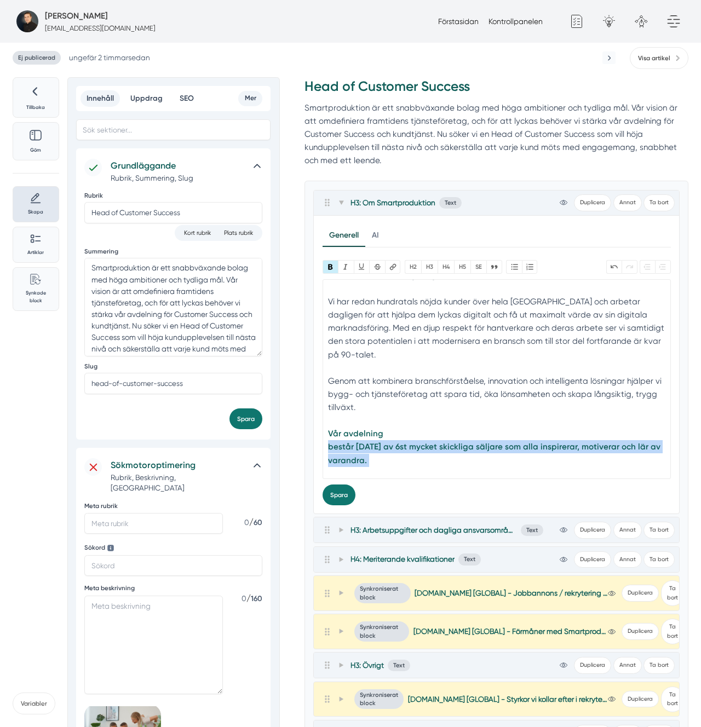
click at [585, 453] on div "Vår avdelning består [DATE] av 6st mycket skickliga säljare som alla inspirerar…" at bounding box center [496, 460] width 337 height 66
click at [575, 475] on div "Vår avdelning består [DATE] av 6st mycket skickliga säljare som alla inspirerar…" at bounding box center [496, 460] width 337 height 66
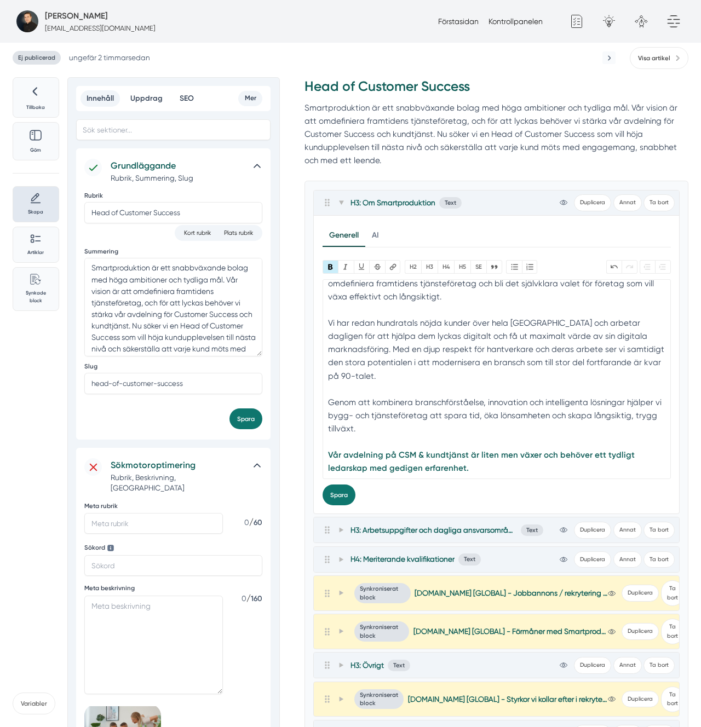
scroll to position [51, 0]
type trix-editor "<l2><ipsumd>Si Ametconsectetur</adipis></e6><sed>Do ei Temporincididun utlabor …"
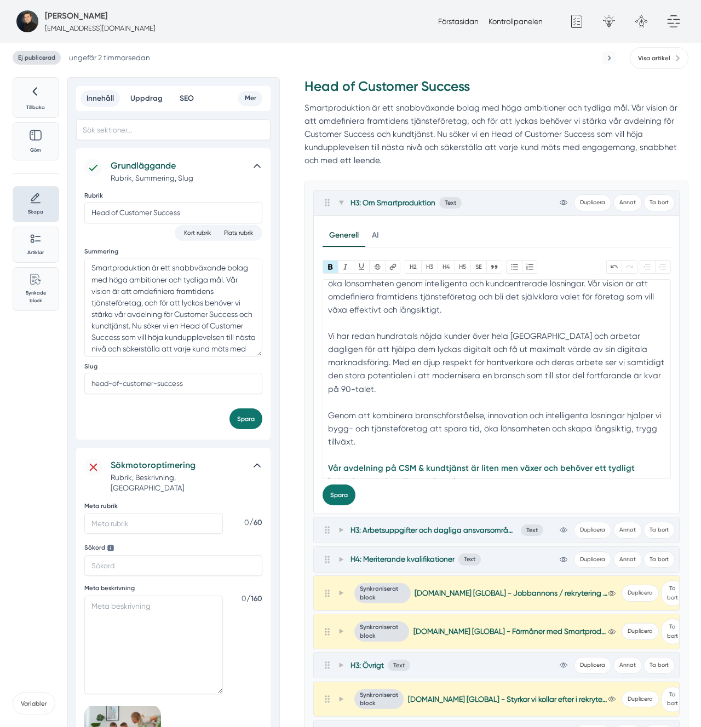
click at [517, 416] on div "Genom att kombinera branschförståelse, innovation och intelligenta lösningar hj…" at bounding box center [496, 435] width 337 height 53
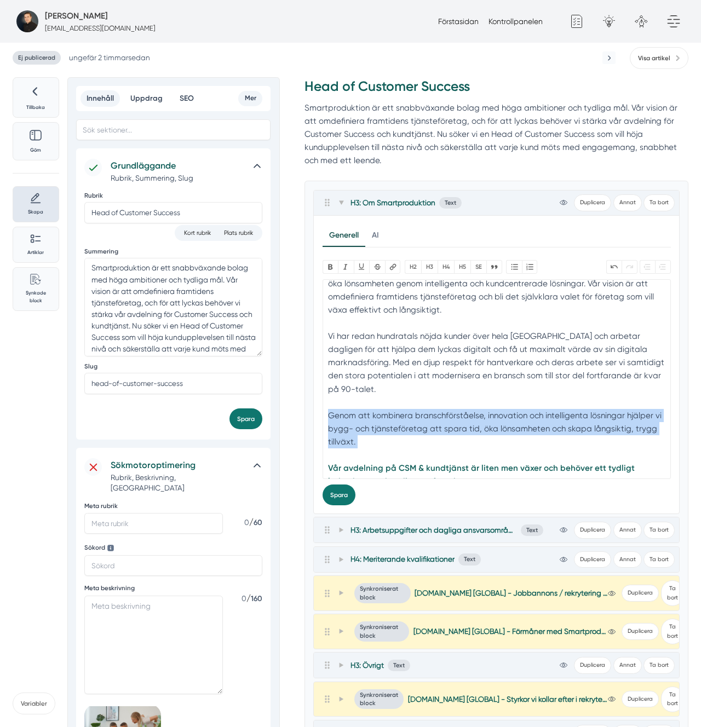
click at [517, 416] on div "Genom att kombinera branschförståelse, innovation och intelligenta lösningar hj…" at bounding box center [496, 435] width 337 height 53
click at [464, 409] on div "Genom att kombinera branschförståelse, innovation och intelligenta lösningar hj…" at bounding box center [496, 435] width 337 height 53
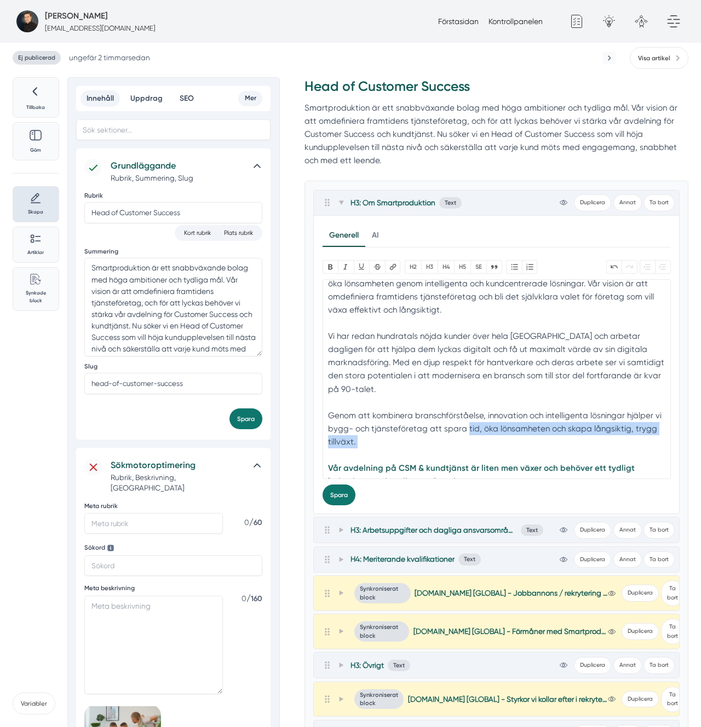
click at [464, 409] on div "Genom att kombinera branschförståelse, innovation och intelligenta lösningar hj…" at bounding box center [496, 435] width 337 height 53
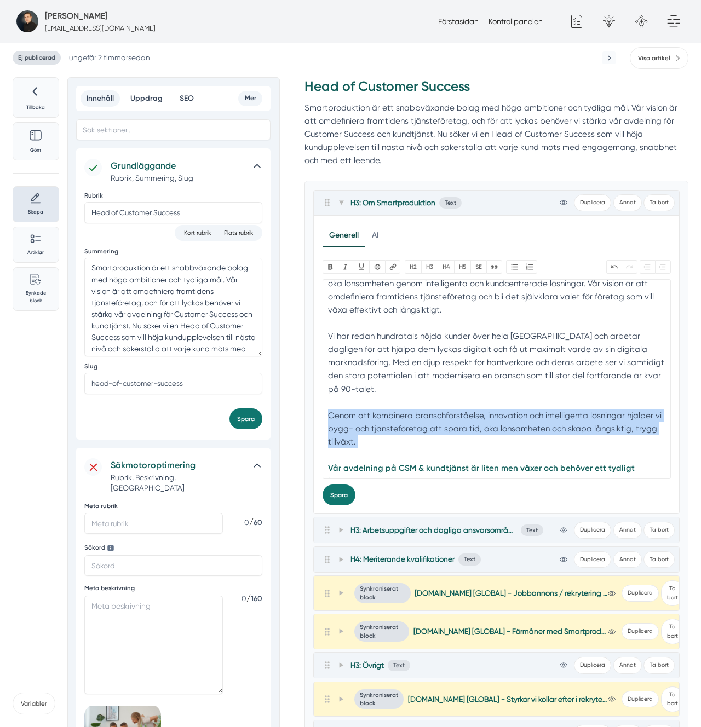
click at [464, 409] on div "Genom att kombinera branschförståelse, innovation och intelligenta lösningar hj…" at bounding box center [496, 435] width 337 height 53
click at [491, 410] on div "Genom att kombinera branschförståelse, innovation och intelligenta lösningar hj…" at bounding box center [496, 435] width 337 height 53
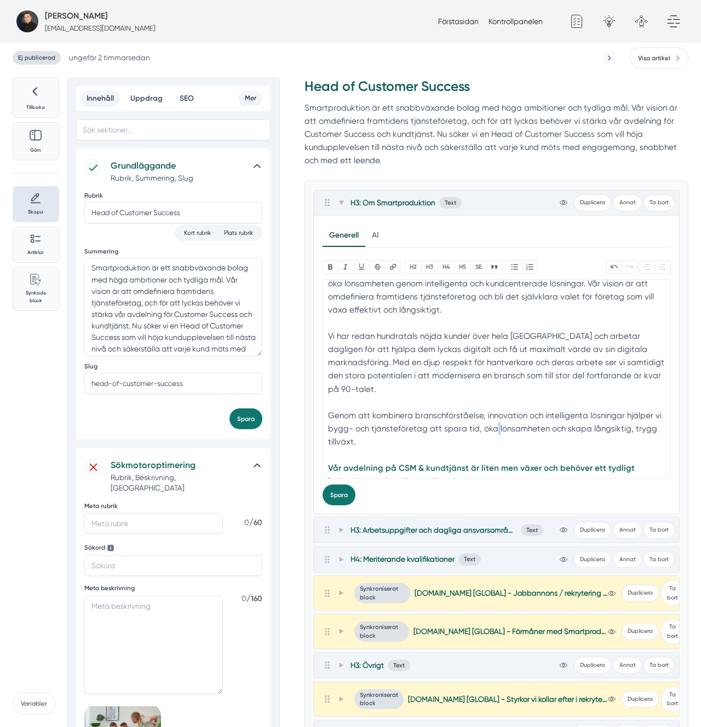
click at [491, 410] on div "Genom att kombinera branschförståelse, innovation och intelligenta lösningar hj…" at bounding box center [496, 435] width 337 height 53
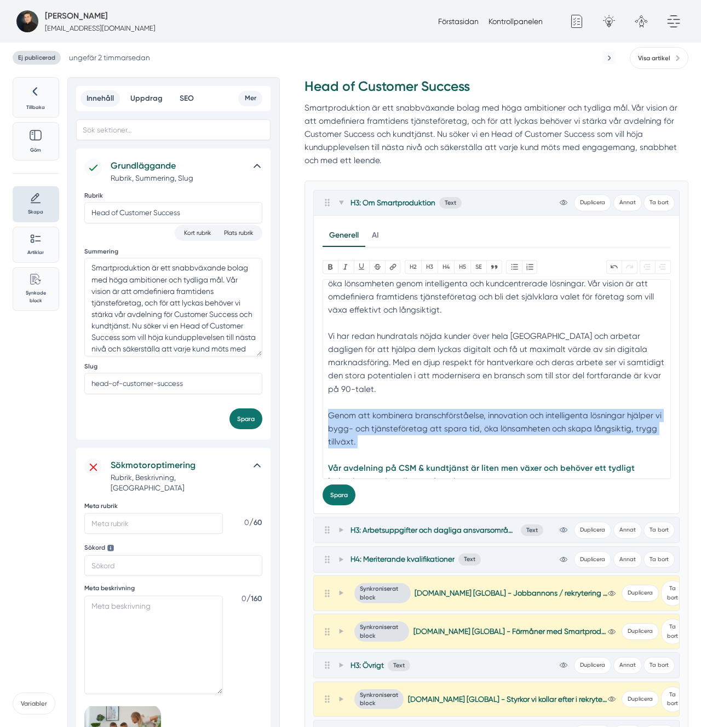
click at [491, 410] on div "Genom att kombinera branschförståelse, innovation och intelligenta lösningar hj…" at bounding box center [496, 435] width 337 height 53
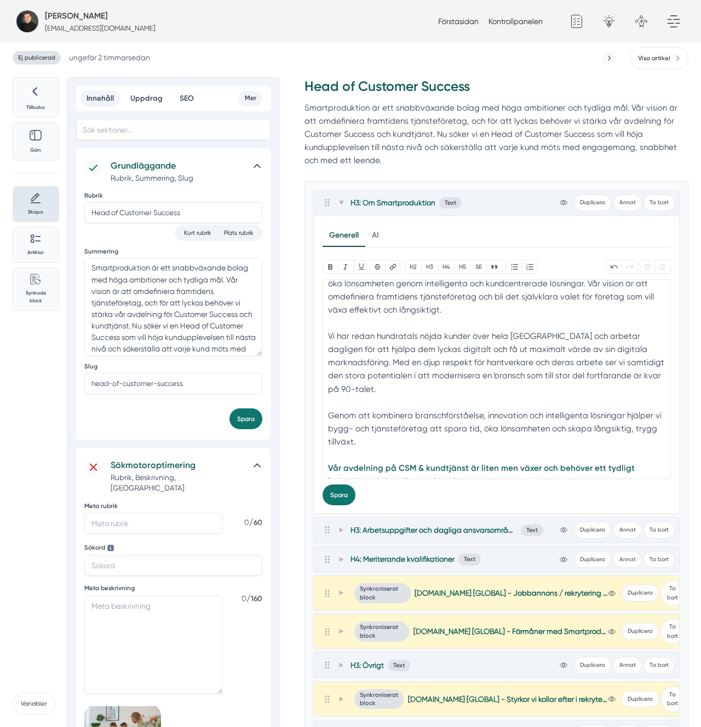
click at [430, 358] on div "Vi har redan hundratals nöjda kunder över hela [GEOGRAPHIC_DATA] och arbetar da…" at bounding box center [496, 369] width 337 height 79
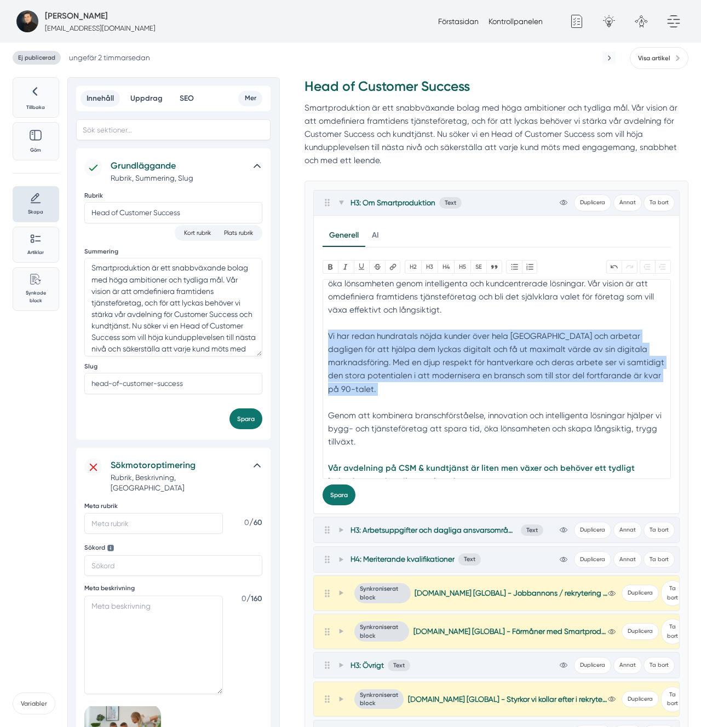
click at [430, 358] on div "Vi har redan hundratals nöjda kunder över hela [GEOGRAPHIC_DATA] och arbetar da…" at bounding box center [496, 369] width 337 height 79
click at [495, 340] on div "Vi har redan hundratals nöjda kunder över hela [GEOGRAPHIC_DATA] och arbetar da…" at bounding box center [496, 369] width 337 height 79
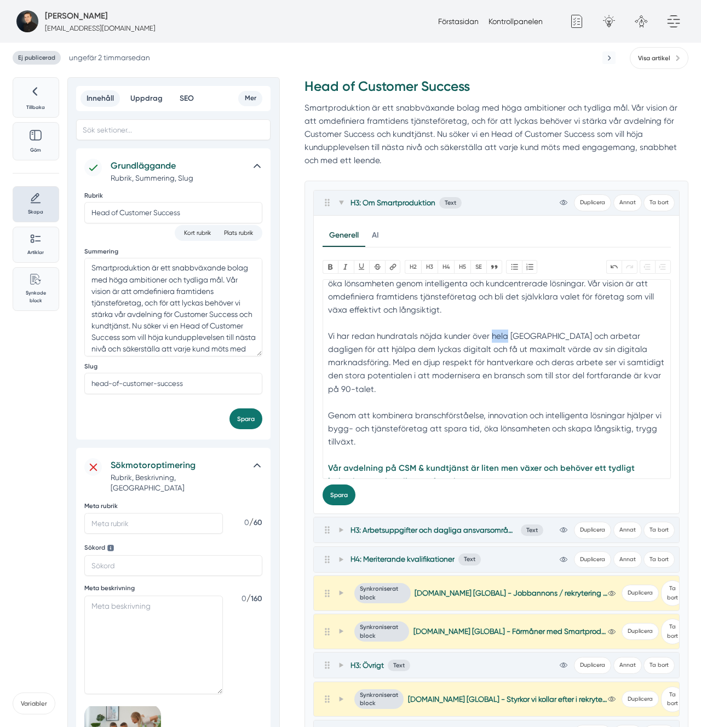
click at [495, 340] on div "Vi har redan hundratals nöjda kunder över hela [GEOGRAPHIC_DATA] och arbetar da…" at bounding box center [496, 369] width 337 height 79
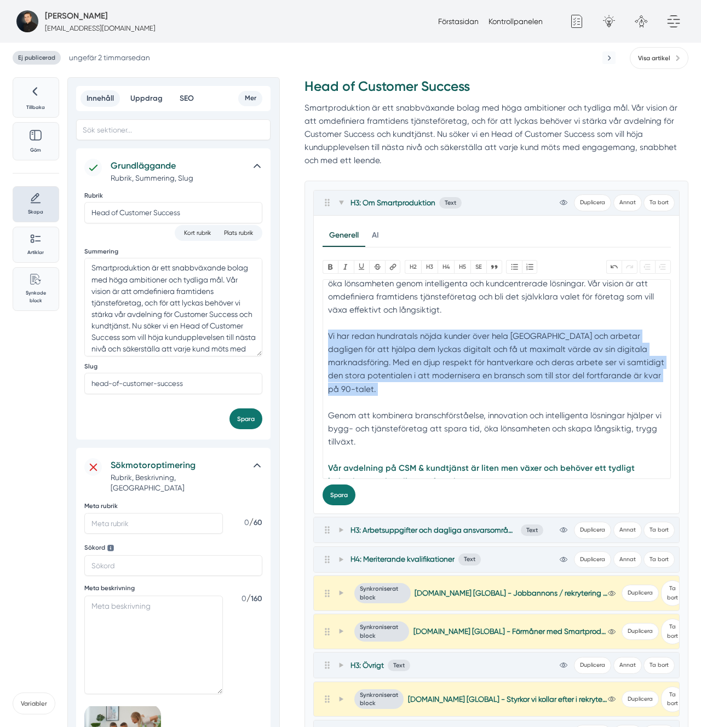
click at [495, 340] on div "Vi har redan hundratals nöjda kunder över hela [GEOGRAPHIC_DATA] och arbetar da…" at bounding box center [496, 369] width 337 height 79
click at [427, 347] on div "Vi har redan hundratals nöjda kunder över hela [GEOGRAPHIC_DATA] och arbetar da…" at bounding box center [496, 369] width 337 height 79
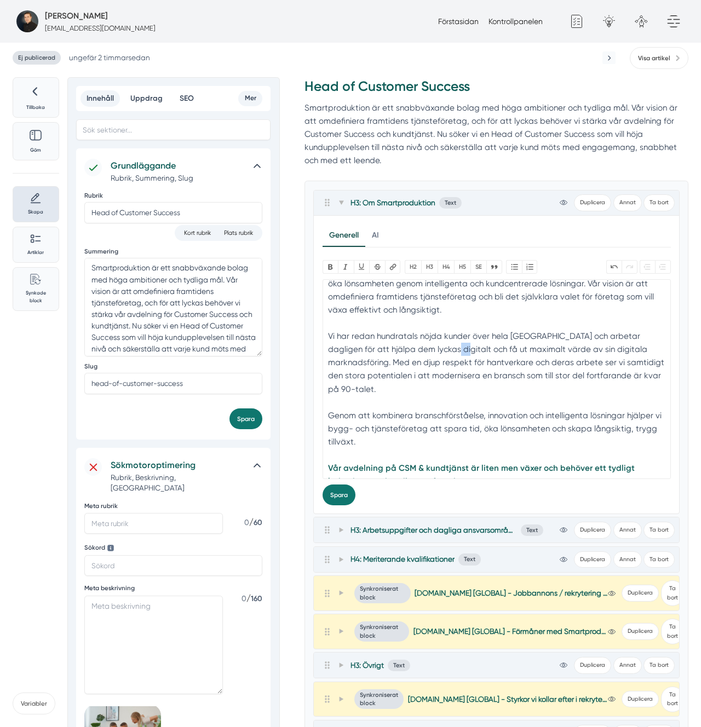
click at [427, 347] on div "Vi har redan hundratals nöjda kunder över hela [GEOGRAPHIC_DATA] och arbetar da…" at bounding box center [496, 369] width 337 height 79
click at [356, 350] on div "Vi har redan hundratals nöjda kunder över hela [GEOGRAPHIC_DATA] och arbetar da…" at bounding box center [496, 369] width 337 height 79
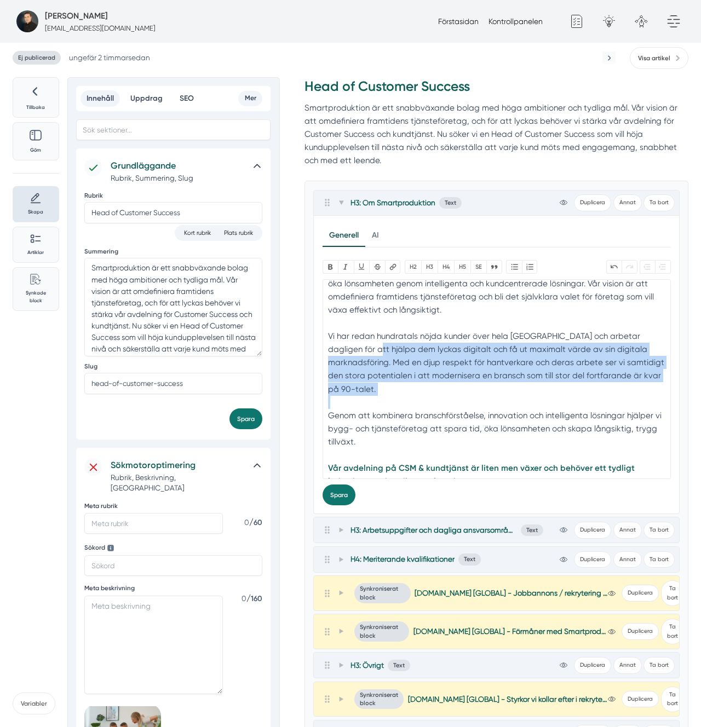
drag, startPoint x: 356, startPoint y: 350, endPoint x: 648, endPoint y: 393, distance: 295.1
click at [650, 392] on div "Vi har redan hundratals nöjda kunder över hela [GEOGRAPHIC_DATA] och arbetar da…" at bounding box center [496, 369] width 337 height 79
click at [544, 372] on div "Vi har redan hundratals nöjda kunder över hela [GEOGRAPHIC_DATA] och arbetar da…" at bounding box center [496, 369] width 337 height 79
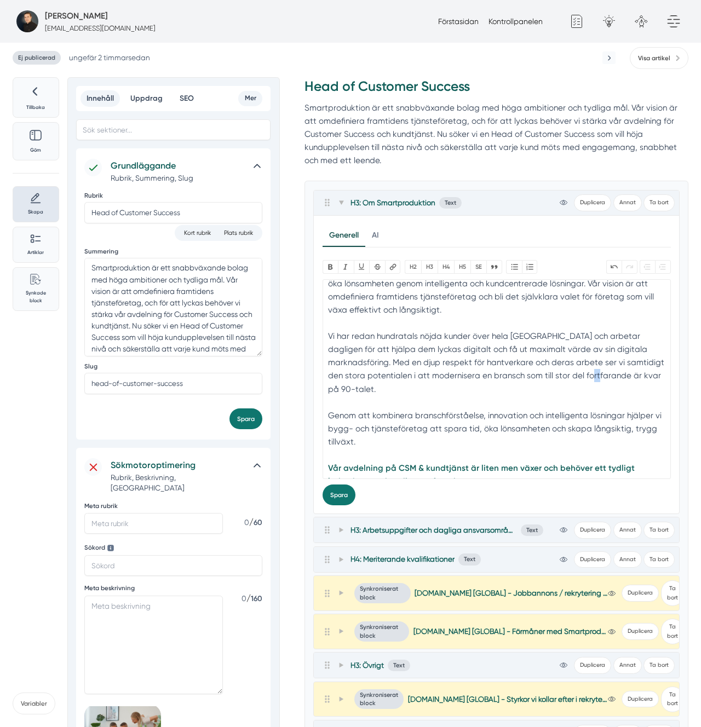
click at [544, 372] on div "Vi har redan hundratals nöjda kunder över hela [GEOGRAPHIC_DATA] och arbetar da…" at bounding box center [496, 369] width 337 height 79
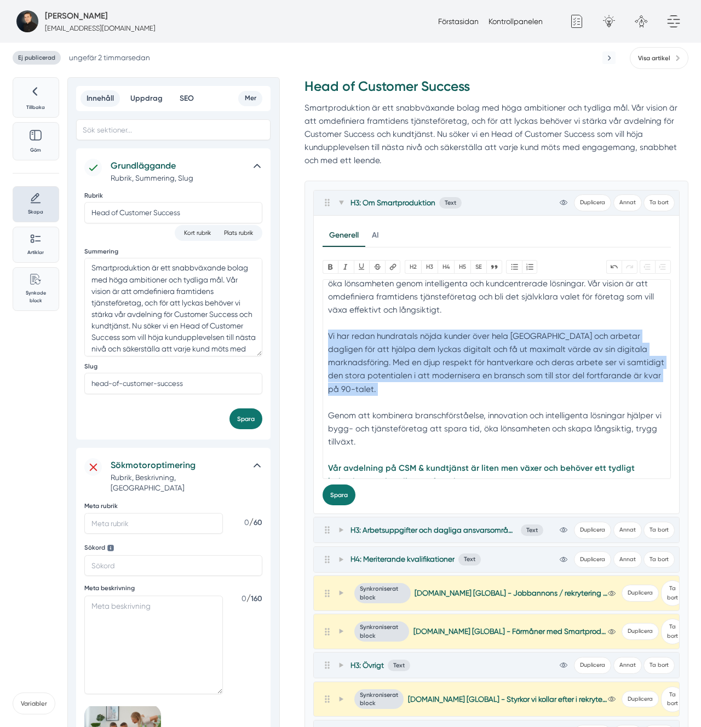
click at [544, 372] on div "Vi har redan hundratals nöjda kunder över hela [GEOGRAPHIC_DATA] och arbetar da…" at bounding box center [496, 369] width 337 height 79
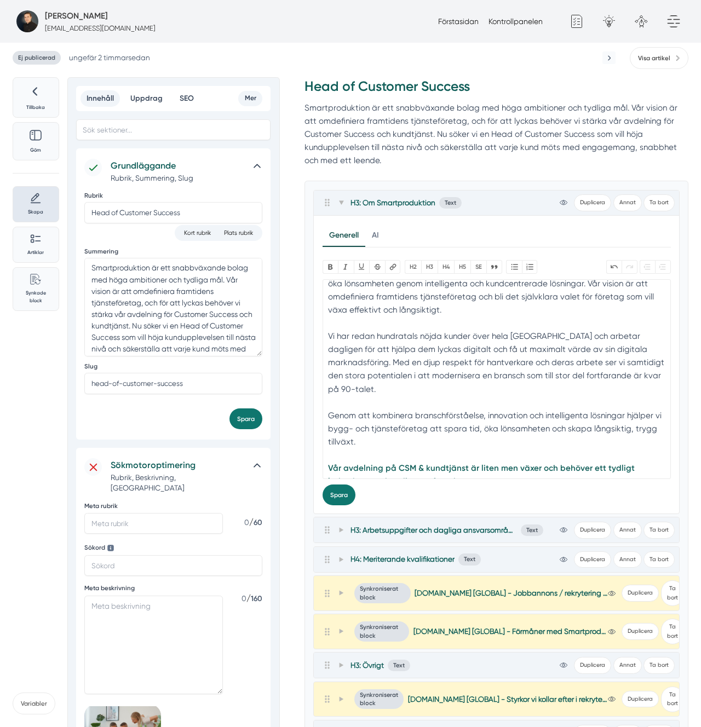
click at [411, 414] on div "Genom att kombinera branschförståelse, innovation och intelligenta lösningar hj…" at bounding box center [496, 435] width 337 height 53
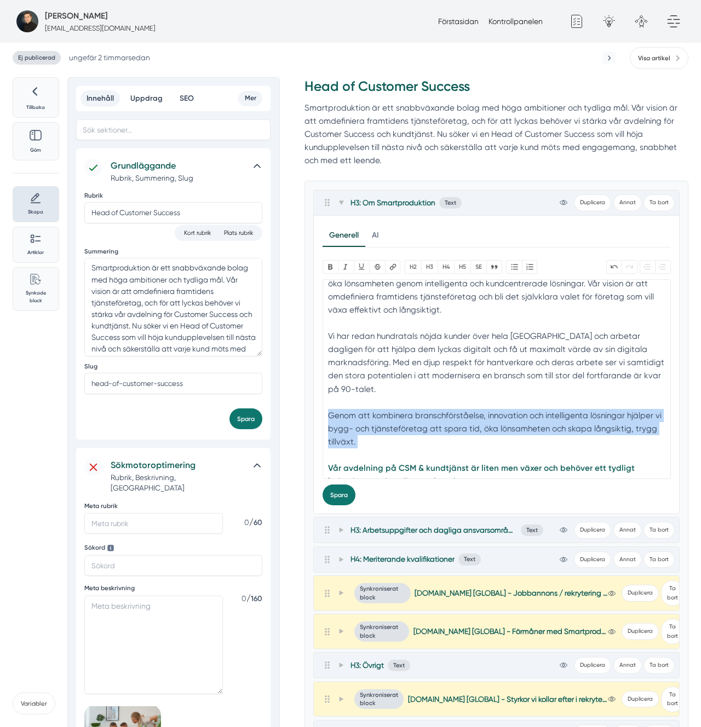
click at [411, 414] on div "Genom att kombinera branschförståelse, innovation och intelligenta lösningar hj…" at bounding box center [496, 435] width 337 height 53
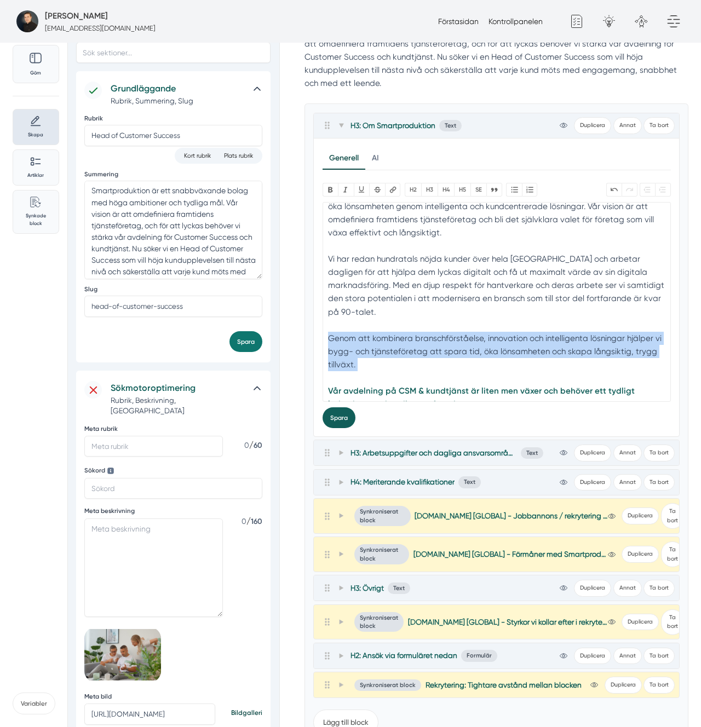
click at [341, 415] on button "Spara" at bounding box center [339, 418] width 33 height 21
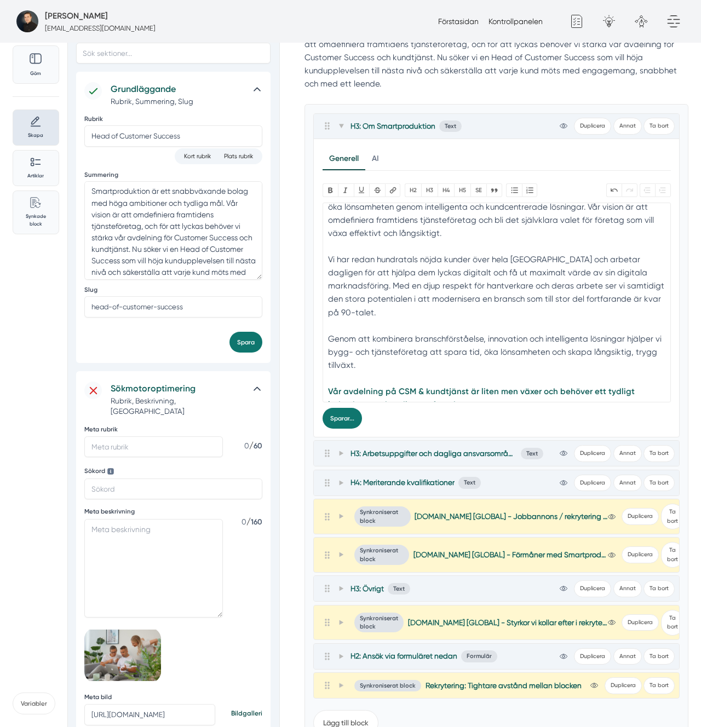
click at [394, 417] on div "Bold Italic U Strikethrough Länk H2 H3 H4 H5 SE Quote Bullets Numbers Undo Redo…" at bounding box center [497, 305] width 348 height 245
click at [374, 348] on div "Genom att kombinera branschförståelse, innovation och intelligenta lösningar hj…" at bounding box center [496, 358] width 337 height 53
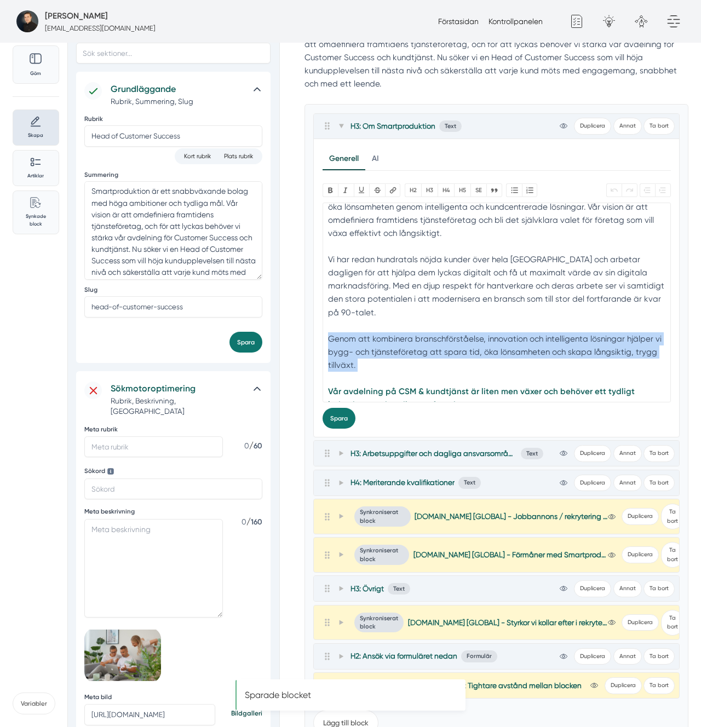
click at [374, 348] on div "Genom att kombinera branschförståelse, innovation och intelligenta lösningar hj…" at bounding box center [496, 358] width 337 height 53
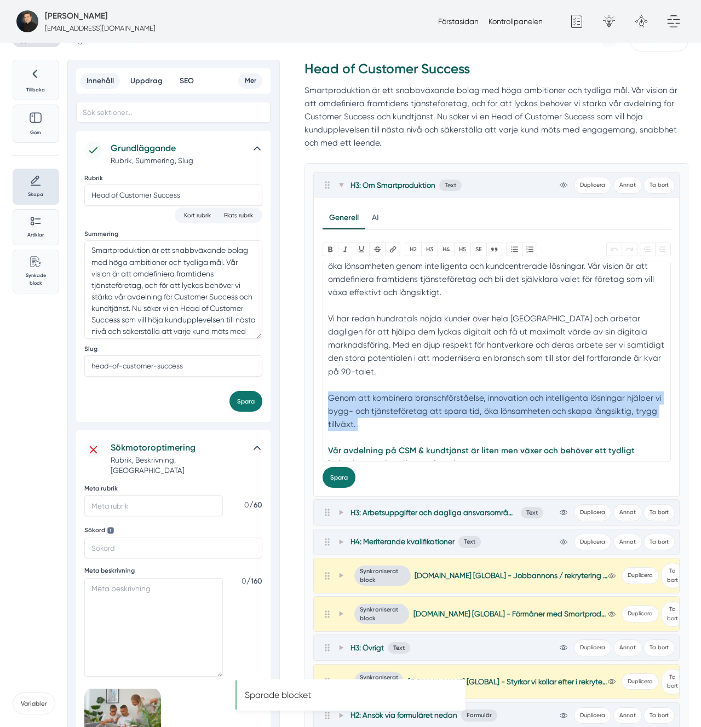
scroll to position [0, 0]
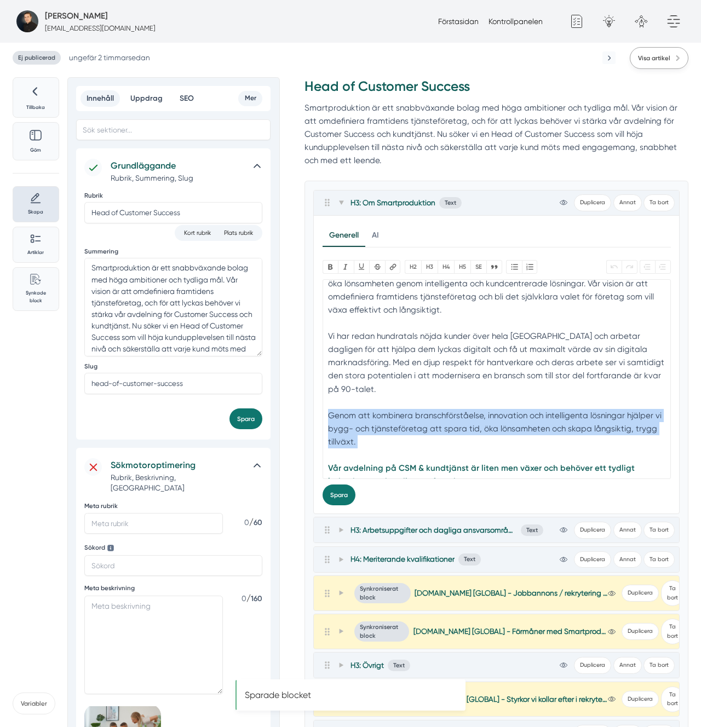
click at [643, 54] on span "Visa artikel" at bounding box center [654, 58] width 32 height 10
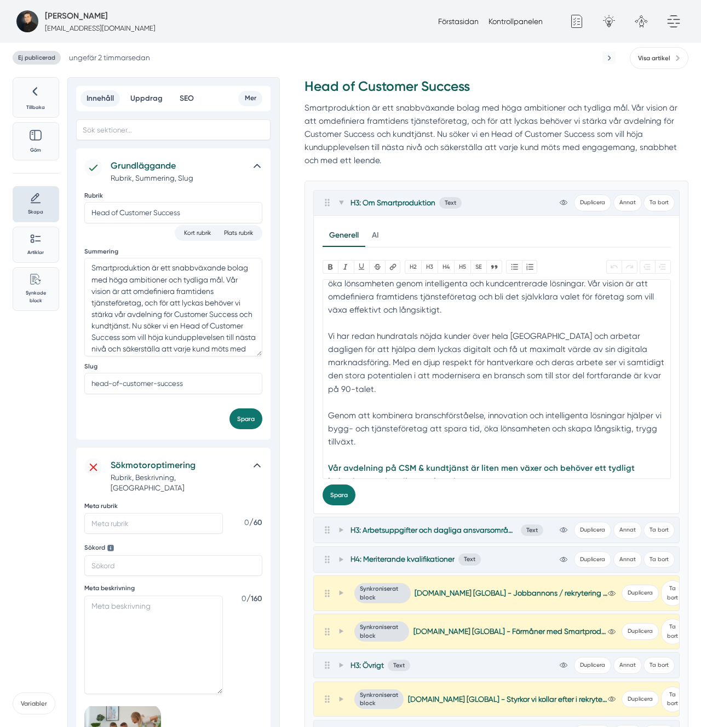
click at [490, 366] on div "Vi har redan hundratals nöjda kunder över hela [GEOGRAPHIC_DATA] och arbetar da…" at bounding box center [496, 369] width 337 height 79
click at [210, 332] on textarea "Smartproduktion är ett snabbväxande bolag med höga ambitioner och tydliga mål. …" at bounding box center [173, 307] width 178 height 99
click at [49, 377] on div "Tillbaka Göm Skapa Artiklar Common File Text Sync Streamline Icon: https://stre…" at bounding box center [119, 615] width 213 height 1077
drag, startPoint x: 132, startPoint y: 299, endPoint x: 184, endPoint y: 374, distance: 90.9
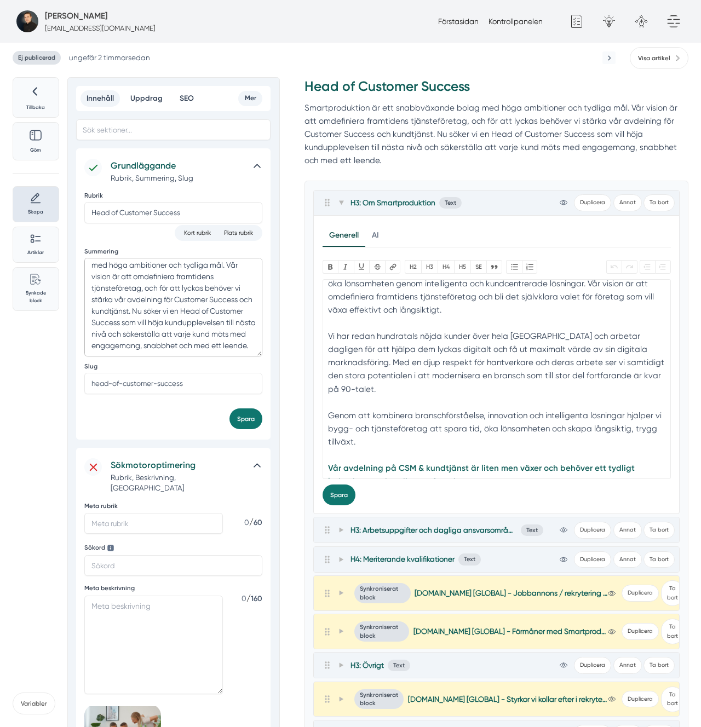
click at [183, 374] on div "Rubrik Head of Customer Success Kort rubrik Plats rubrik Summering Smartprodukt…" at bounding box center [173, 296] width 178 height 209
paste textarea "brinner för att skapa en kundupplevelse i världsklass, där varje kund möts med …"
type textarea "Smartproduktion är ett snabbväxande bolag med höga ambitioner och tydliga mål. …"
drag, startPoint x: 256, startPoint y: 440, endPoint x: 259, endPoint y: 427, distance: 13.4
click at [256, 438] on div "Grundläggande Rubrik, Summering, Slug Rubrik Head of Customer Success Kort rubr…" at bounding box center [173, 293] width 194 height 291
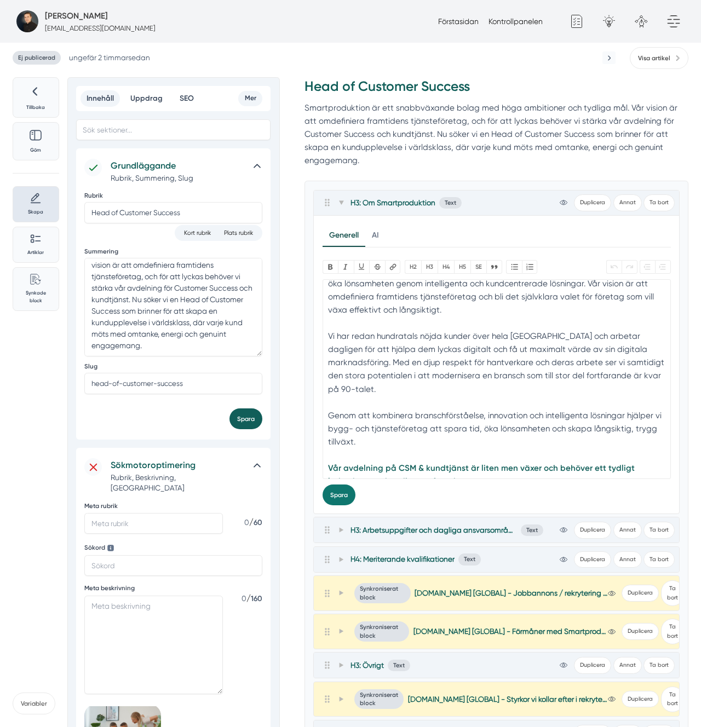
click at [257, 423] on button "Spara" at bounding box center [245, 419] width 33 height 21
click at [307, 406] on div "H3: Om Smartproduktion Text view-1 Duplicera Annat Ta bort Allmänt Design Kod A…" at bounding box center [497, 601] width 384 height 841
click at [346, 205] on span at bounding box center [341, 202] width 10 height 13
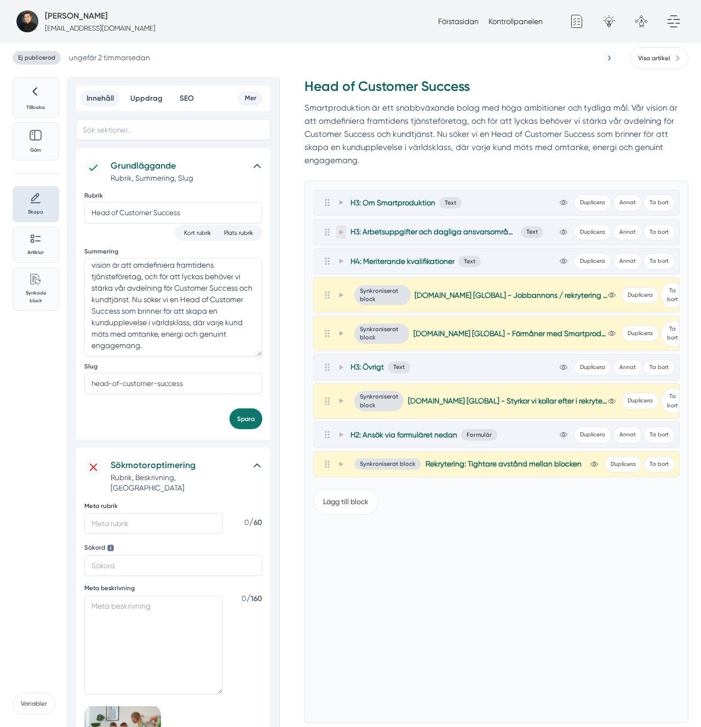
click at [337, 231] on span at bounding box center [341, 232] width 10 height 13
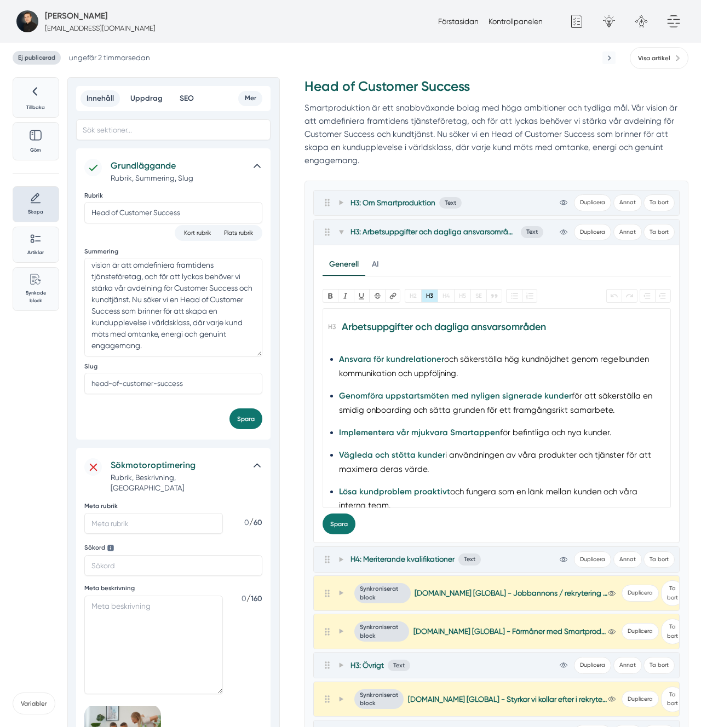
click at [405, 451] on strong "Vägleda och stötta kunder" at bounding box center [392, 455] width 106 height 10
copy trix-editor "Arbetsuppgifter och dagliga ansvarsområden Ansvara för kundrelationer och säker…"
type trix-editor "<h3><br></h3>"
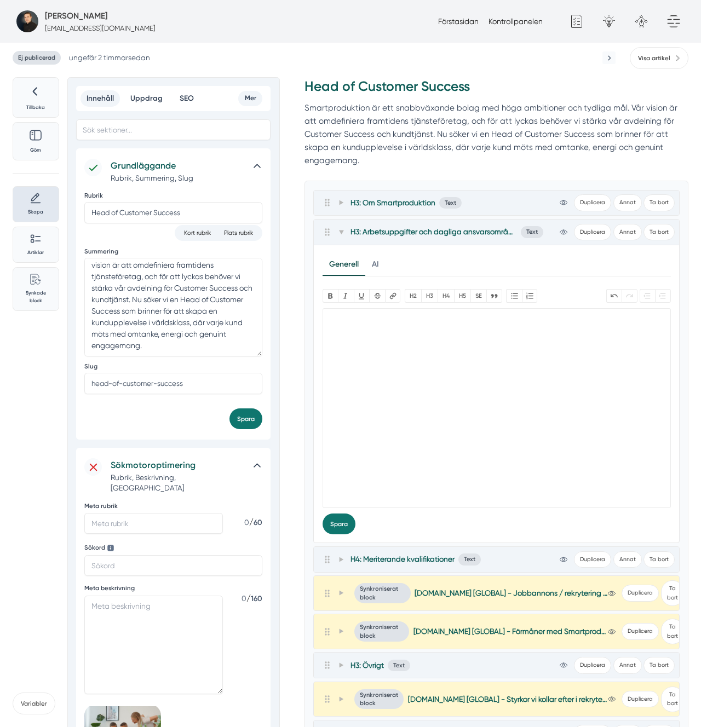
paste trix-editor "<div>Vi är i dagsläget ett litet team inom Customer Success och kundtjänst, vil…"
click at [487, 338] on trix-editor at bounding box center [497, 408] width 348 height 200
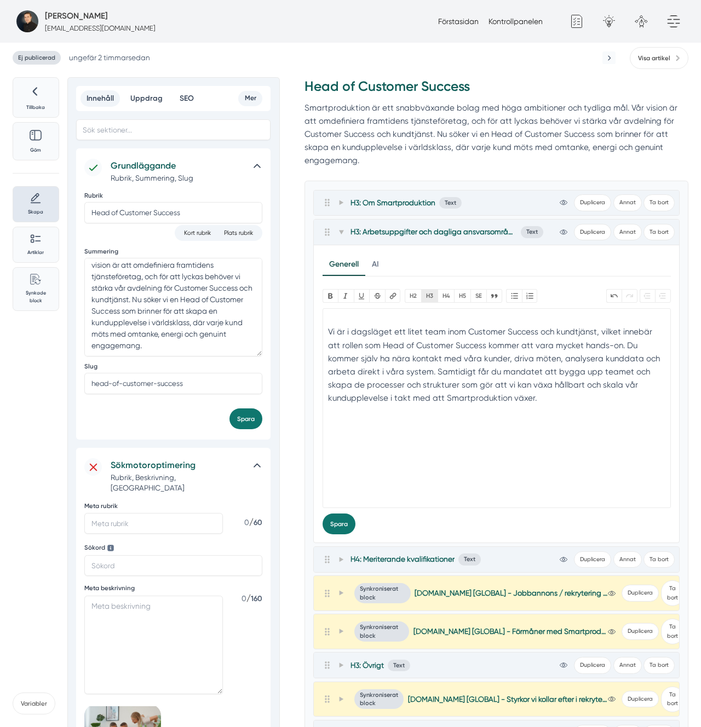
click at [431, 297] on button "H3" at bounding box center [429, 296] width 16 height 14
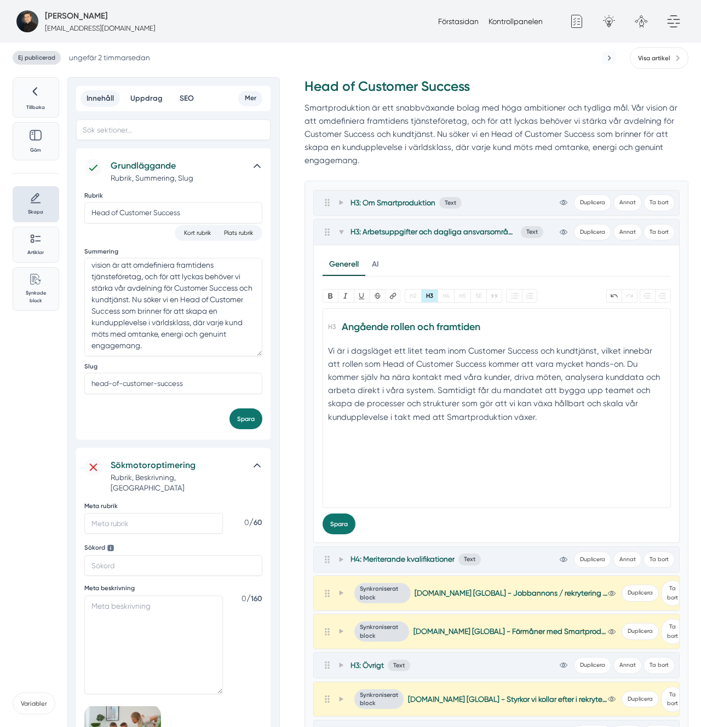
click at [479, 353] on div "Vi är i dagsläget ett litet team inom Customer Success och kundtjänst, vilket i…" at bounding box center [496, 391] width 337 height 93
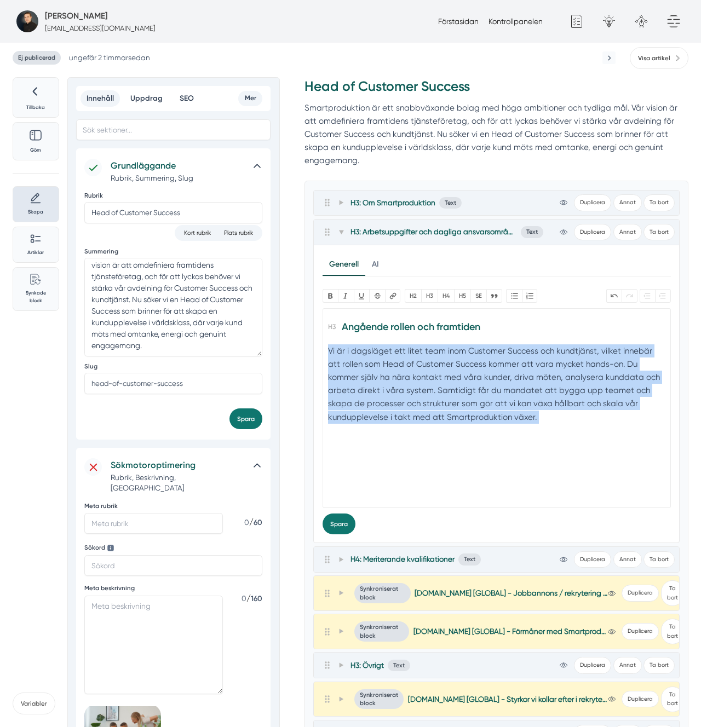
click at [478, 353] on div "Vi är i dagsläget ett litet team inom Customer Success och kundtjänst, vilket i…" at bounding box center [496, 391] width 337 height 93
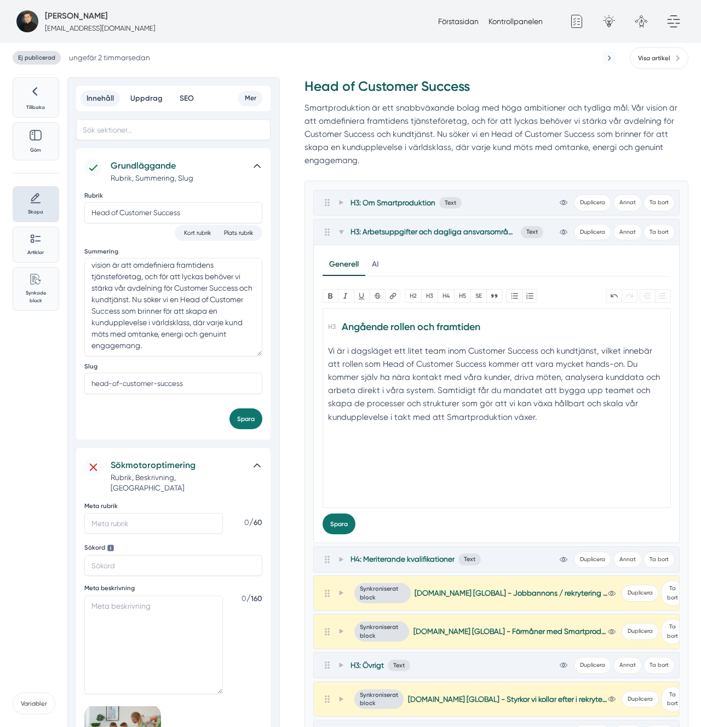
click at [477, 354] on div "Vi är i dagsläget ett litet team inom Customer Success och kundtjänst, vilket i…" at bounding box center [496, 391] width 337 height 93
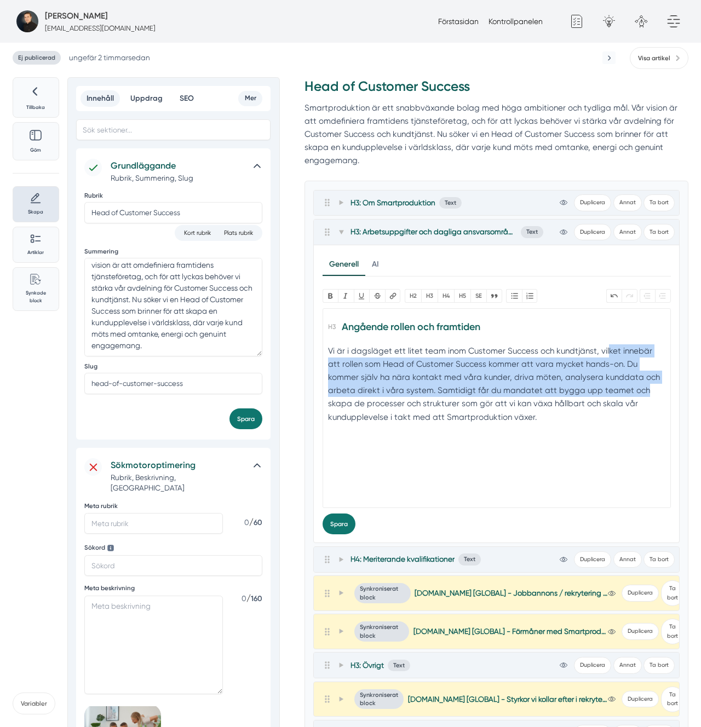
drag, startPoint x: 605, startPoint y: 355, endPoint x: 609, endPoint y: 393, distance: 38.0
click at [609, 393] on div "Vi är i dagsläget ett litet team inom Customer Success och kundtjänst, vilket i…" at bounding box center [496, 391] width 337 height 93
click at [445, 392] on div "Vi är i dagsläget ett litet team inom Customer Success och kundtjänst, vilket i…" at bounding box center [496, 391] width 337 height 93
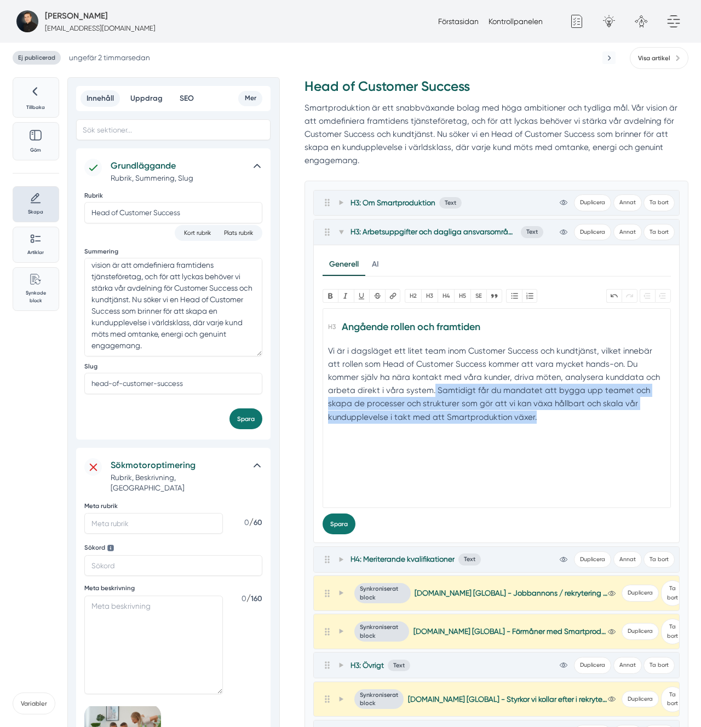
drag, startPoint x: 404, startPoint y: 390, endPoint x: 479, endPoint y: 415, distance: 78.6
click at [479, 415] on div "Vi är i dagsläget ett litet team inom Customer Success och kundtjänst, vilket i…" at bounding box center [496, 391] width 337 height 93
click at [420, 404] on div "Vi är i dagsläget ett litet team inom Customer Success och kundtjänst, vilket i…" at bounding box center [496, 391] width 337 height 93
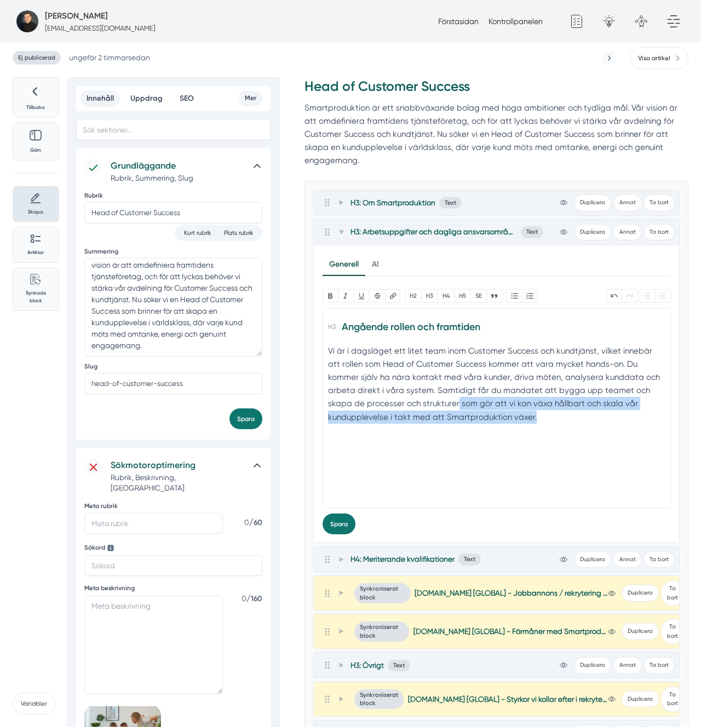
drag, startPoint x: 419, startPoint y: 404, endPoint x: 628, endPoint y: 423, distance: 210.1
click at [628, 423] on div "Vi är i dagsläget ett litet team inom Customer Success och kundtjänst, vilket i…" at bounding box center [496, 391] width 337 height 93
click at [616, 423] on div "Vi är i dagsläget ett litet team inom Customer Success och kundtjänst, vilket i…" at bounding box center [496, 391] width 337 height 93
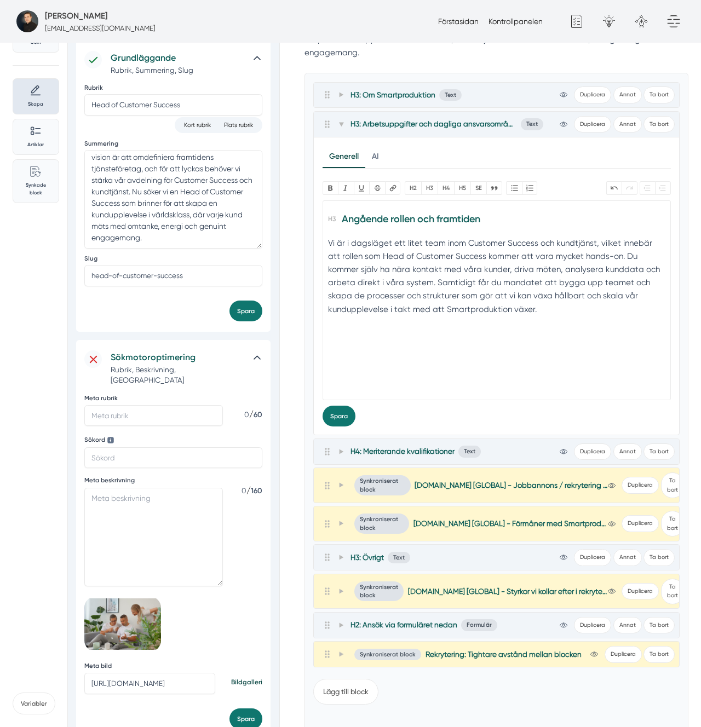
scroll to position [116, 0]
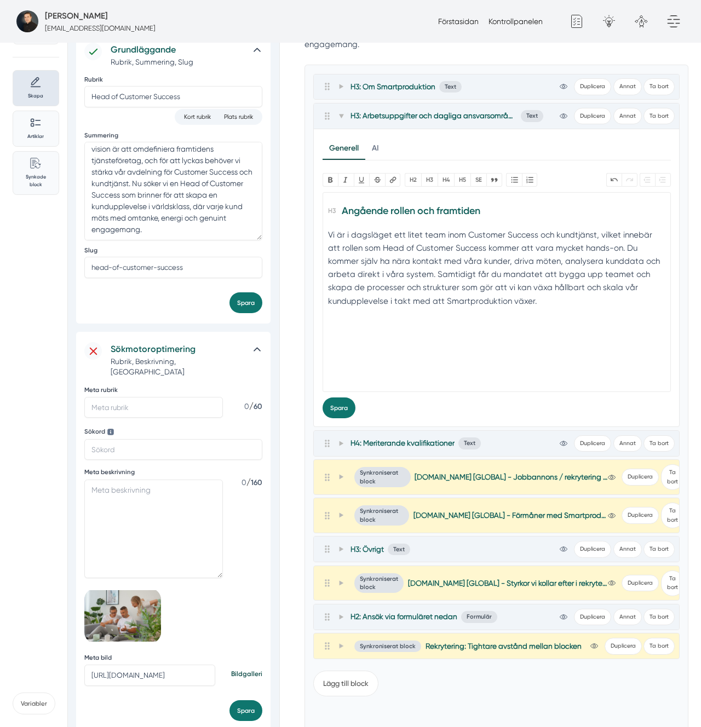
click at [485, 371] on trix-editor "Angående rollen och framtiden Vi är i dagsläget ett litet team inom Customer Su…" at bounding box center [497, 292] width 348 height 200
click at [435, 278] on div "Vi är i dagsläget ett litet team inom Customer Success och kundtjänst, vilket i…" at bounding box center [496, 281] width 337 height 106
click at [429, 291] on div "Vi är i dagsläget ett litet team inom Customer Success och kundtjänst, vilket i…" at bounding box center [496, 281] width 337 height 106
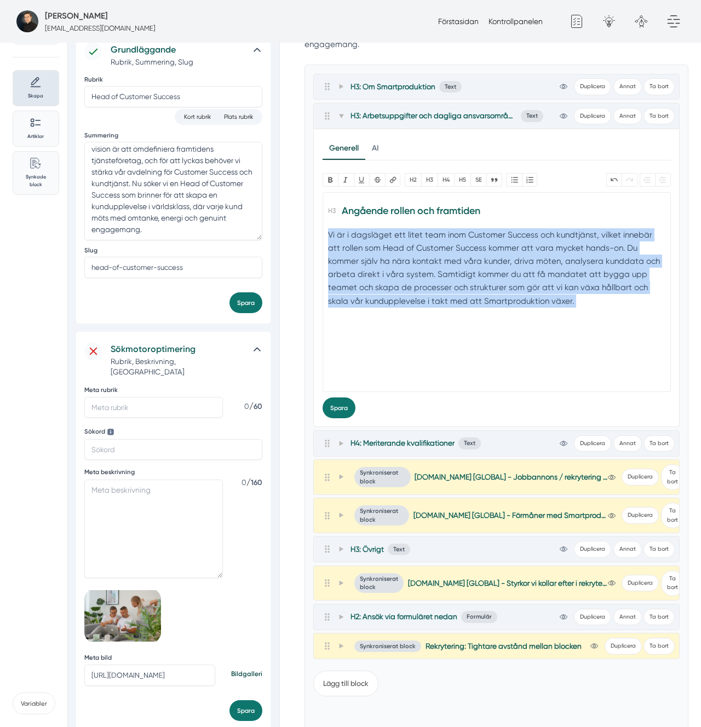
click at [429, 291] on div "Vi är i dagsläget ett litet team inom Customer Success och kundtjänst, vilket i…" at bounding box center [496, 281] width 337 height 106
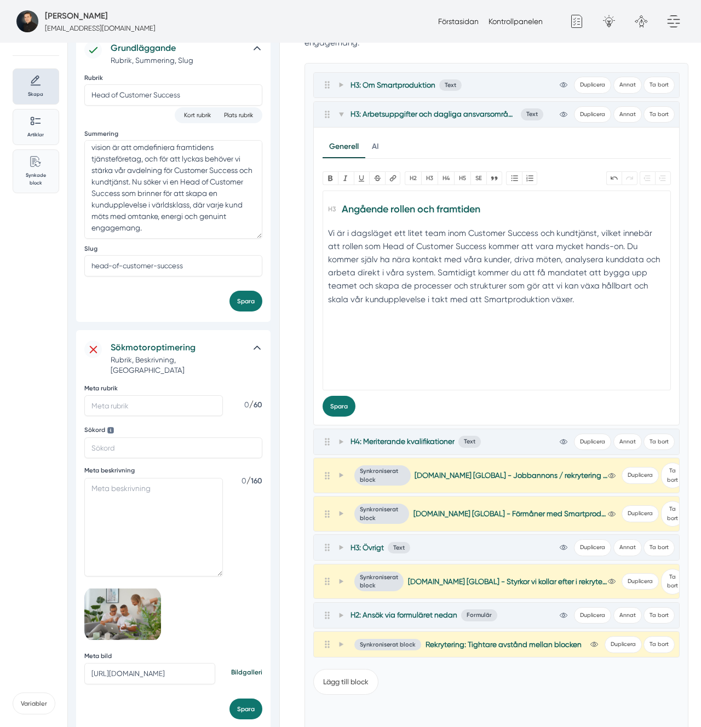
click at [563, 338] on trix-editor "Angående rollen och framtiden Vi är i dagsläget ett litet team inom Customer Su…" at bounding box center [497, 291] width 348 height 200
paste trix-editor "<h3>Angående rollen och framtiden</h3><div>Vi är i dagsläget ett litet team ino…"
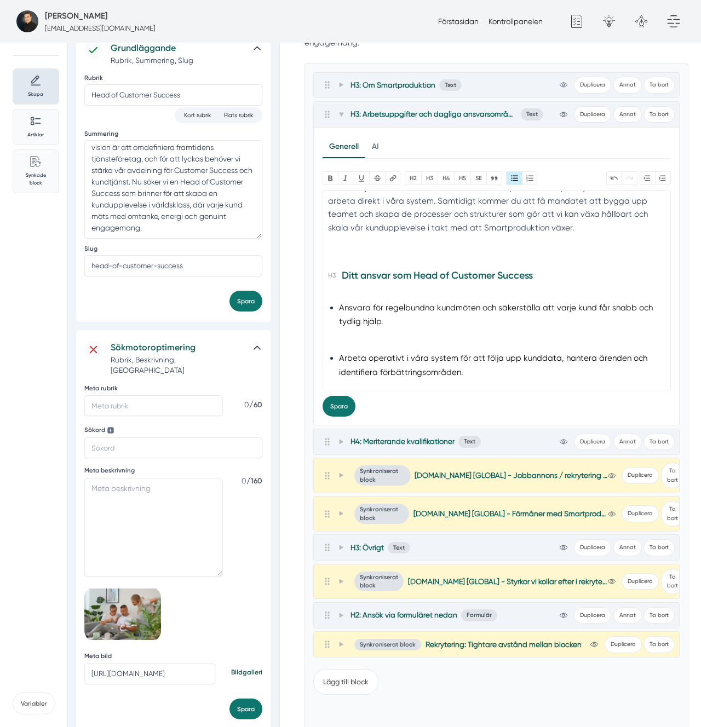
scroll to position [101, 0]
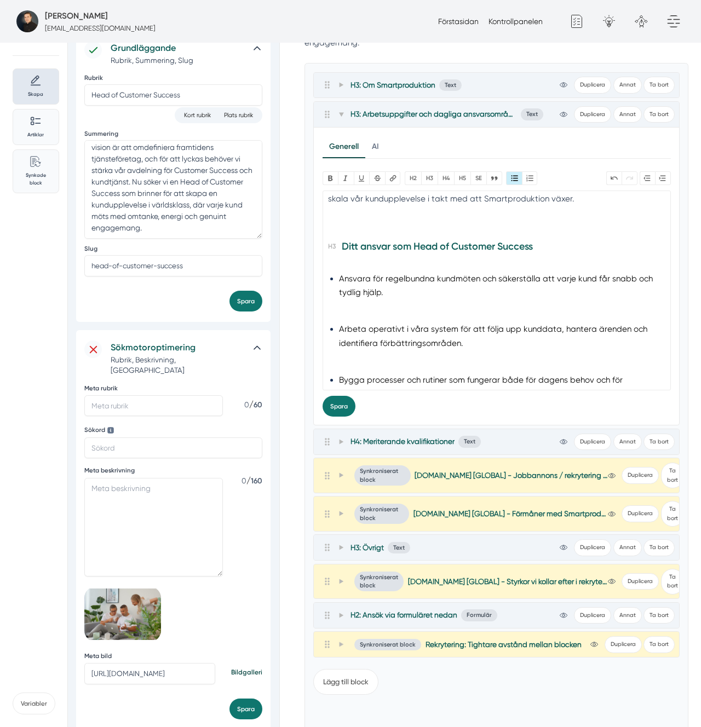
click at [364, 307] on li "Ansvara för regelbundna kundmöten och säkerställa att varje kund får snabb och …" at bounding box center [496, 293] width 315 height 43
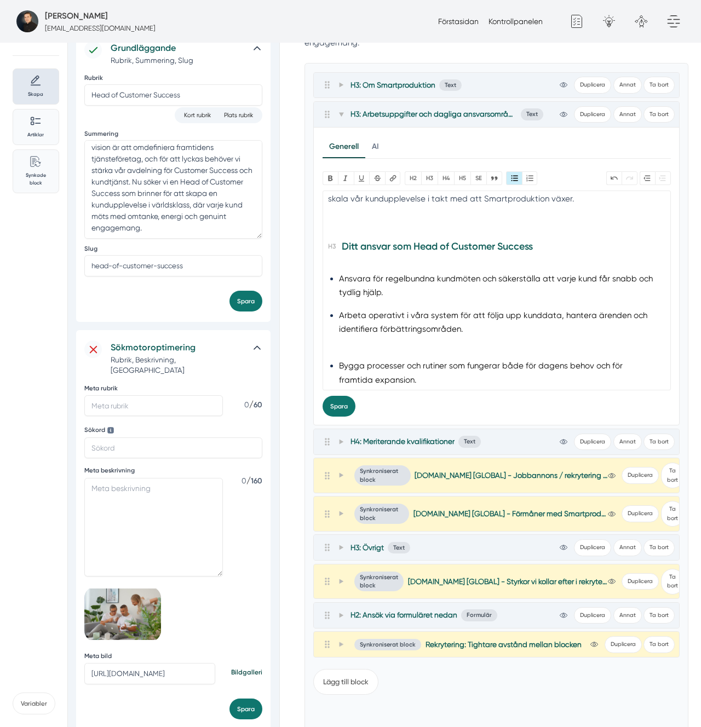
click at [349, 267] on trix-editor "Angående rollen och framtiden Vi är i dagsläget ett litet team inom Customer Su…" at bounding box center [497, 291] width 348 height 200
click at [345, 267] on trix-editor "Angående rollen och framtiden Vi är i dagsläget ett litet team inom Customer Su…" at bounding box center [497, 291] width 348 height 200
click at [360, 258] on h3 "Ditt ansvar som Head of Customer Success" at bounding box center [496, 249] width 337 height 24
click at [371, 346] on li "Arbeta operativt i våra system för att följa upp kunddata, hantera ärenden och …" at bounding box center [496, 330] width 315 height 43
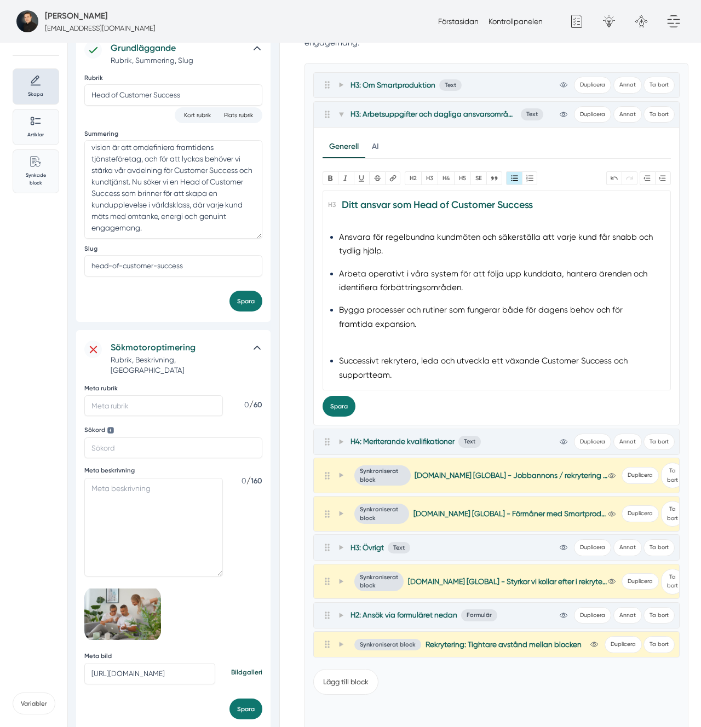
scroll to position [151, 0]
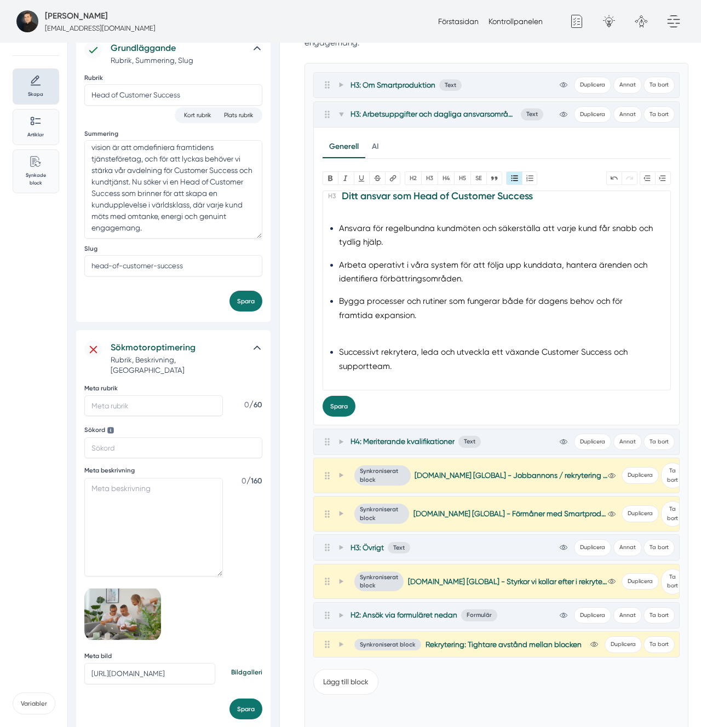
click at [375, 337] on li "Bygga processer och rutiner som fungerar både för dagens behov och för framtida…" at bounding box center [496, 316] width 315 height 43
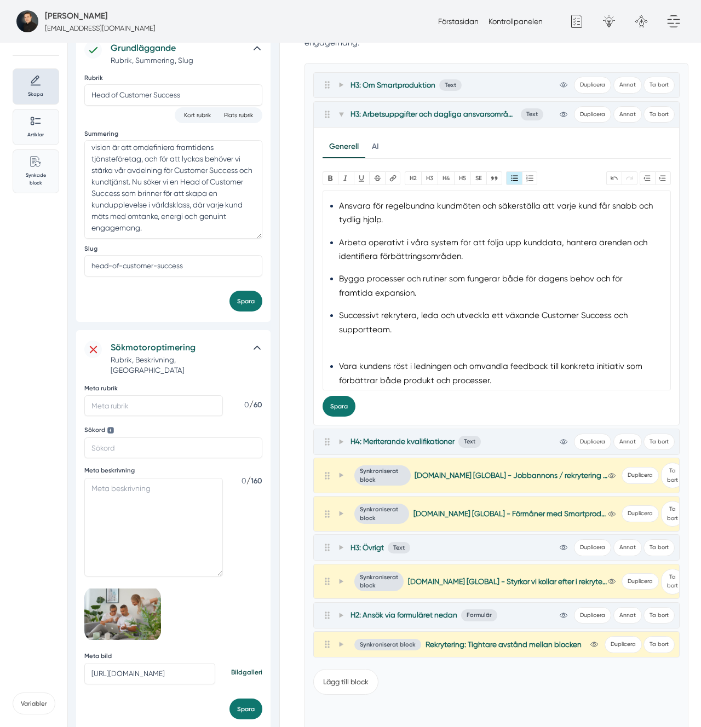
click at [364, 351] on li "Successivt rekrytera, leda och utveckla ett växande Customer Success och suppor…" at bounding box center [496, 330] width 315 height 43
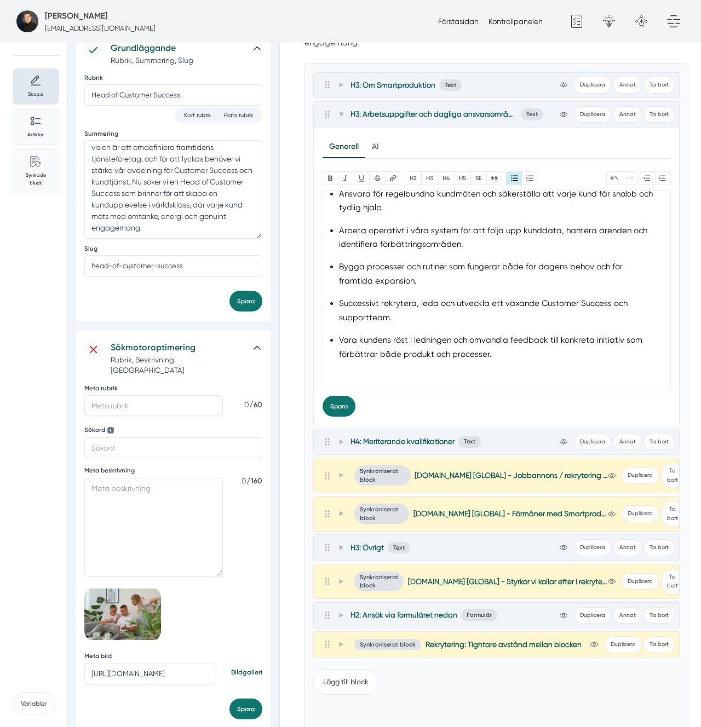
click at [377, 371] on li "Vara kundens röst i ledningen och omvandla feedback till konkreta initiativ som…" at bounding box center [496, 355] width 315 height 43
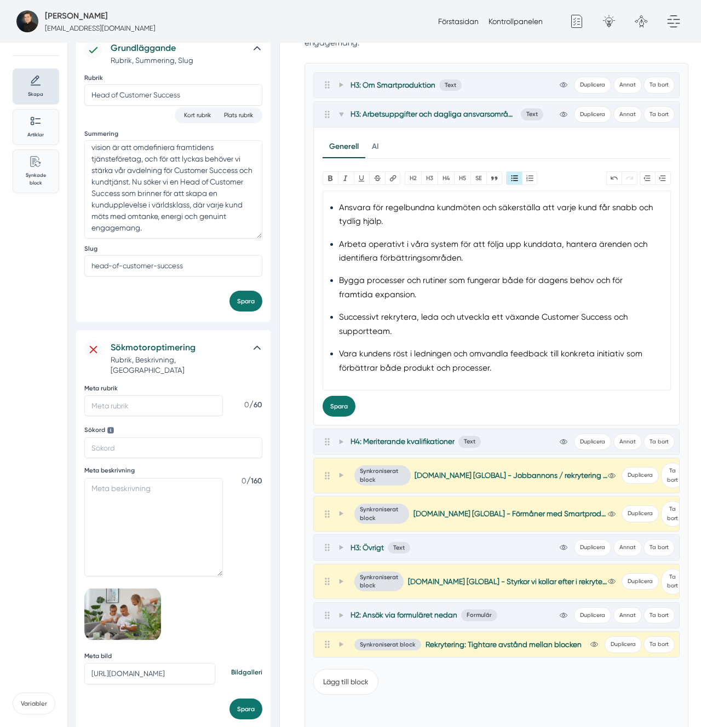
type trix-editor "<h3>Angående rollen och framtiden</h3><div>Vi är i dagsläget ett litet team ino…"
click at [389, 391] on div "Bold Italic U Strikethrough Länk H2 H3 H4 H5 SE Quote Bullets Numbers Undo Redo…" at bounding box center [497, 293] width 348 height 245
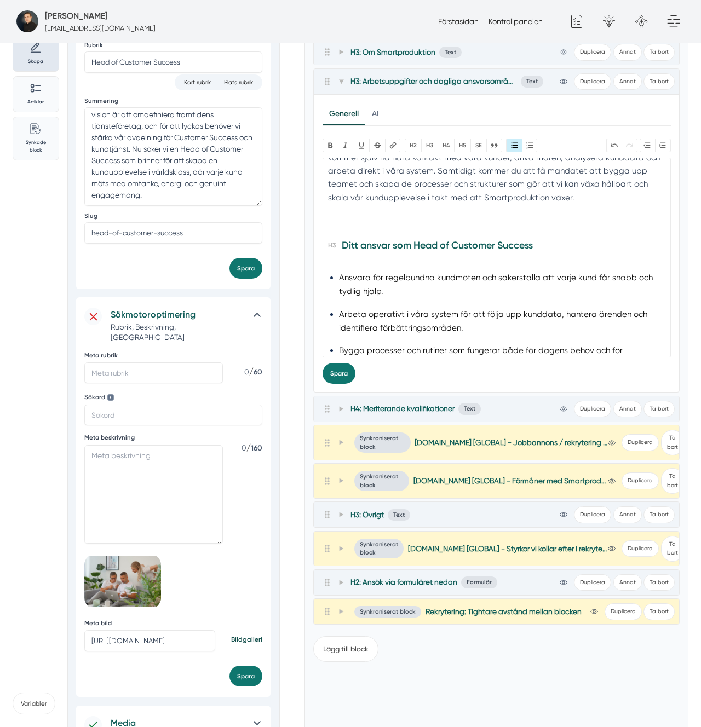
scroll to position [68, 0]
click at [384, 288] on li "Ansvara för regelbundna kundmöten och säkerställa att varje kund får snabb och …" at bounding box center [496, 286] width 315 height 28
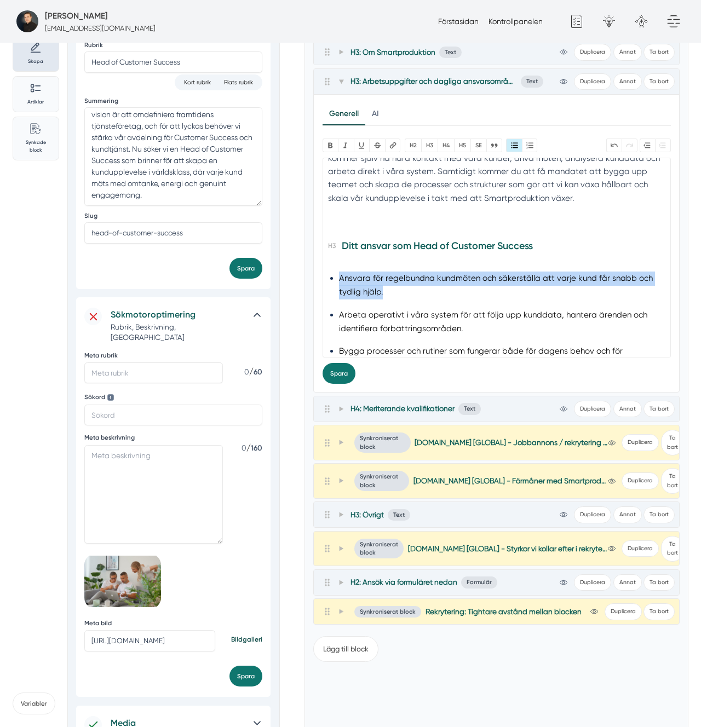
click at [384, 288] on li "Ansvara för regelbundna kundmöten och säkerställa att varje kund får snabb och …" at bounding box center [496, 286] width 315 height 28
click at [462, 284] on li "Ansvara för regelbundna kundmöten och säkerställa att varje kund får snabb och …" at bounding box center [496, 286] width 315 height 28
click at [468, 280] on li "Ansvara för regelbundna kundmöten och säkerställa att varje kund får snabb och …" at bounding box center [496, 286] width 315 height 28
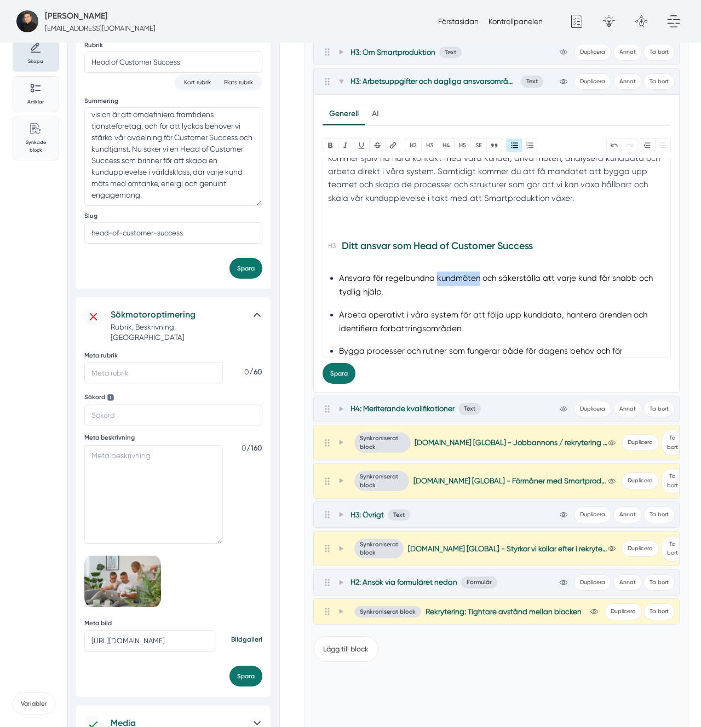
click at [468, 280] on li "Ansvara för regelbundna kundmöten och säkerställa att varje kund får snabb och …" at bounding box center [496, 286] width 315 height 28
click at [368, 318] on li "Arbeta operativt i våra system för att följa upp kunddata, hantera ärenden och …" at bounding box center [496, 322] width 315 height 28
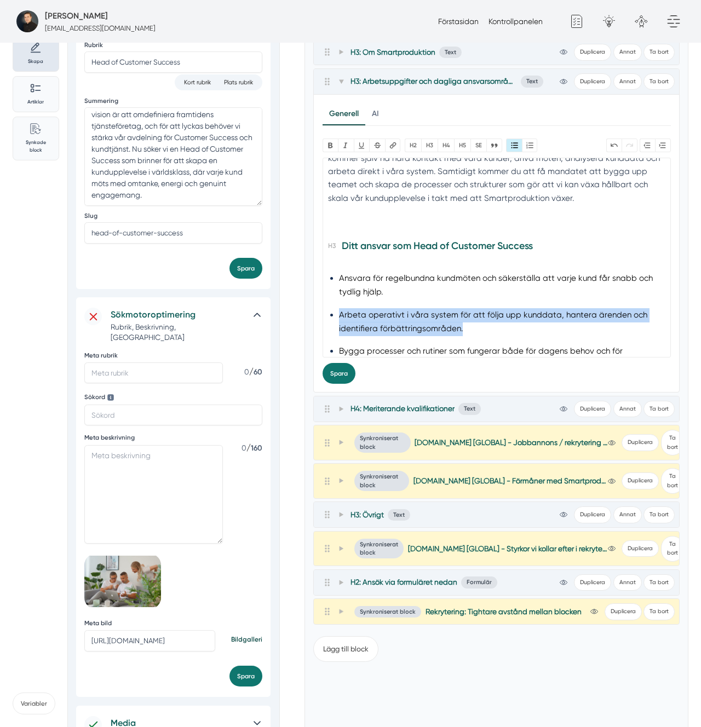
drag, startPoint x: 368, startPoint y: 318, endPoint x: 411, endPoint y: 317, distance: 43.8
click at [367, 318] on li "Arbeta operativt i våra system för att följa upp kunddata, hantera ärenden och …" at bounding box center [496, 322] width 315 height 28
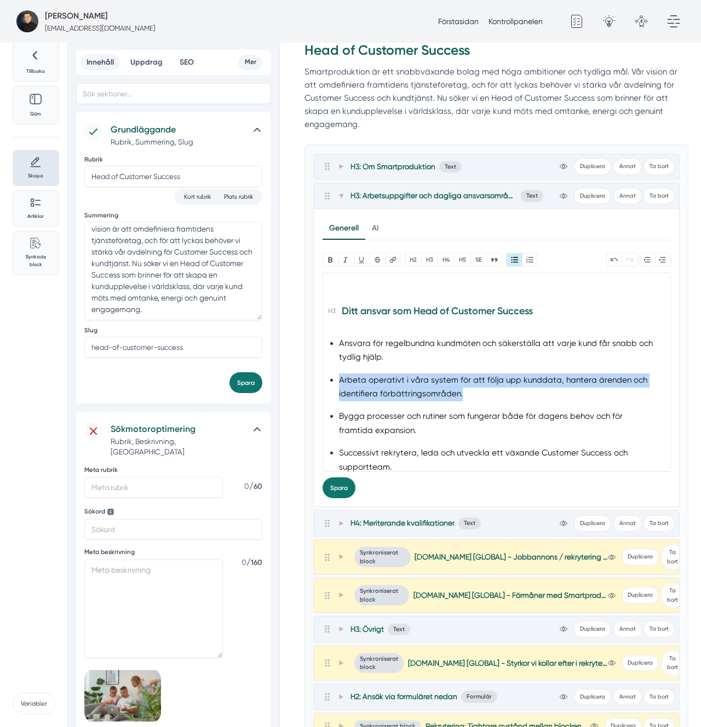
scroll to position [0, 0]
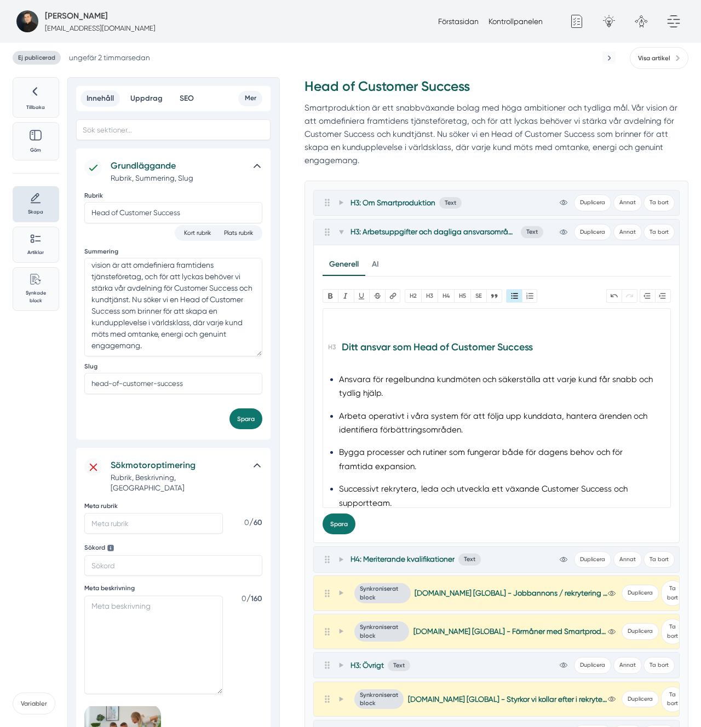
click at [346, 209] on div "H3: Om Smartproduktion Text view-1 Duplicera Annat Ta bort" at bounding box center [496, 202] width 357 height 17
click at [340, 206] on span at bounding box center [341, 202] width 10 height 13
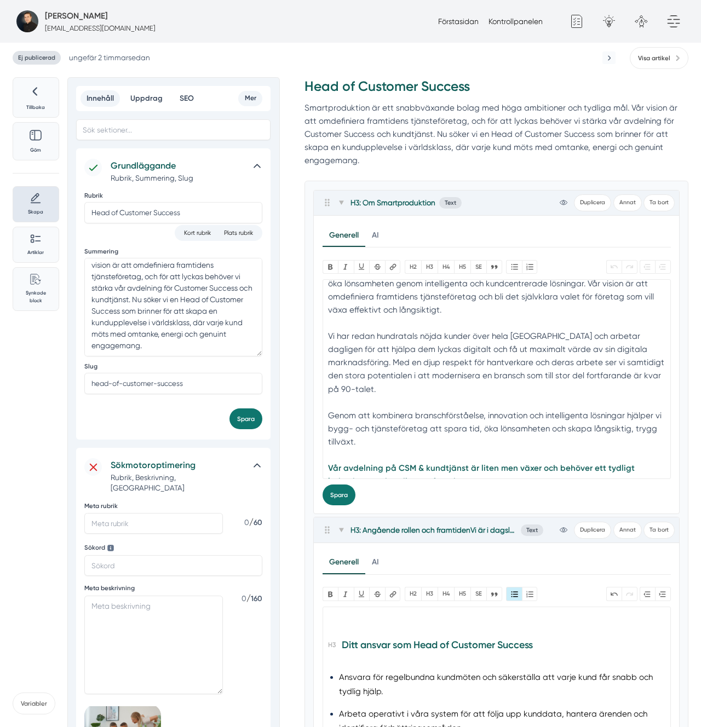
click at [351, 318] on div "Vi på Smartproduktion hjälper bygg- och tjänsteföretag att spara tid, växa tryg…" at bounding box center [496, 296] width 337 height 66
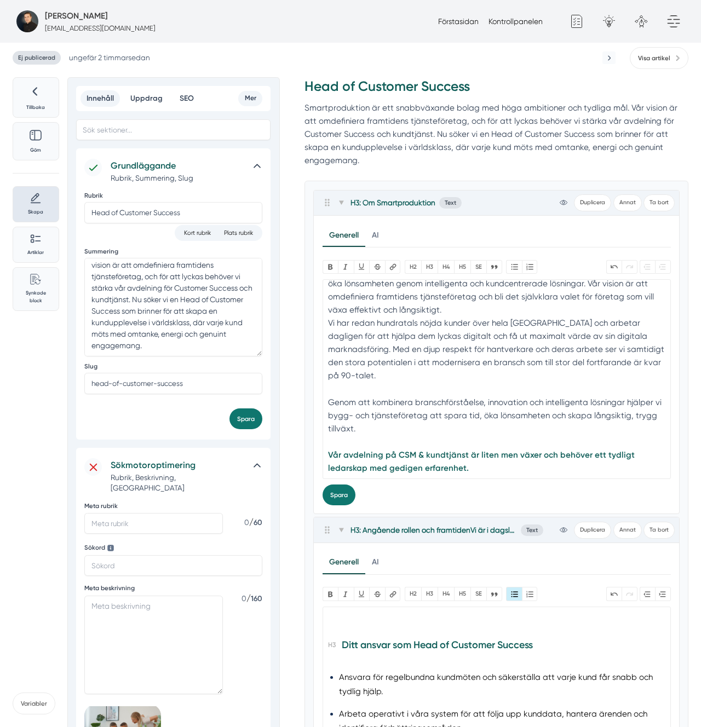
scroll to position [38, 0]
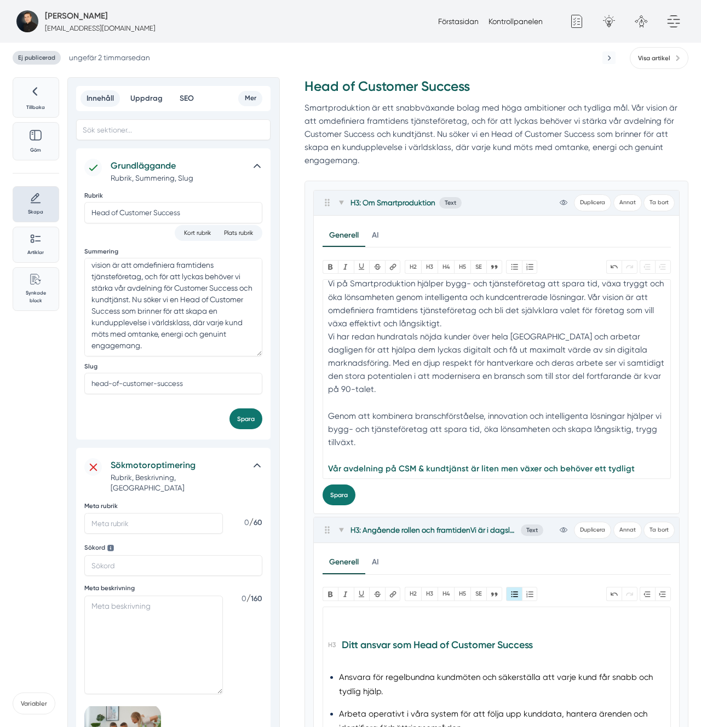
click at [360, 393] on div "Vi har redan hundratals nöjda kunder över hela [GEOGRAPHIC_DATA] och arbetar da…" at bounding box center [496, 369] width 337 height 79
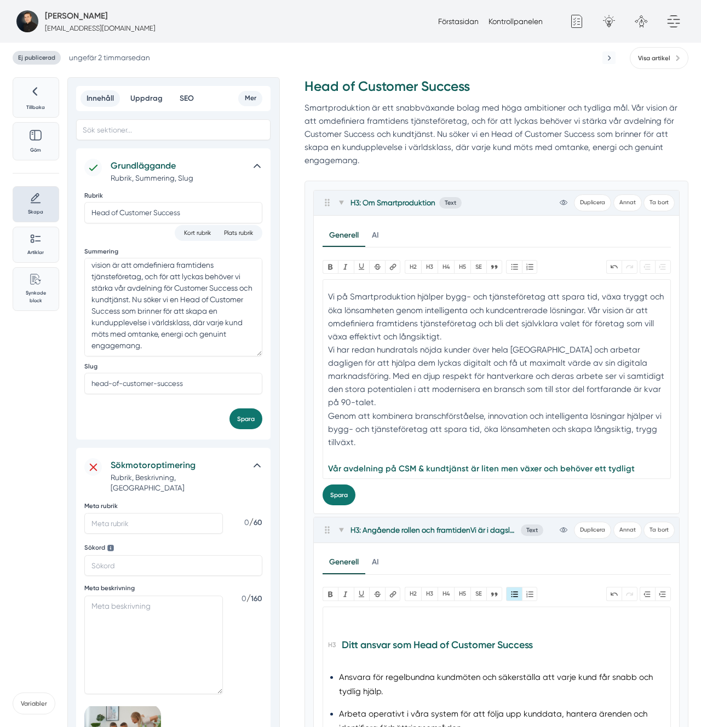
click at [341, 440] on div "Genom att kombinera branschförståelse, innovation och intelligenta lösningar hj…" at bounding box center [496, 436] width 337 height 53
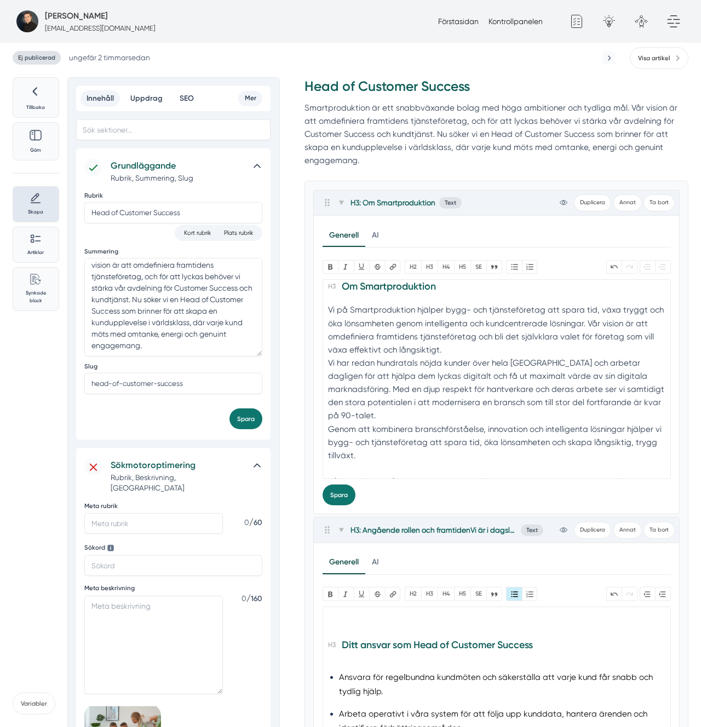
type trix-editor "<h3><strong>Om Smartproduktion</strong></h3><div>Vi på Smartproduktion hjälper …"
click at [334, 499] on button "Spara" at bounding box center [339, 495] width 33 height 21
click at [360, 464] on strong "Vår avdelning på CSM & kundtjänst är liten men växer och behöver ett tydligt le…" at bounding box center [481, 475] width 307 height 23
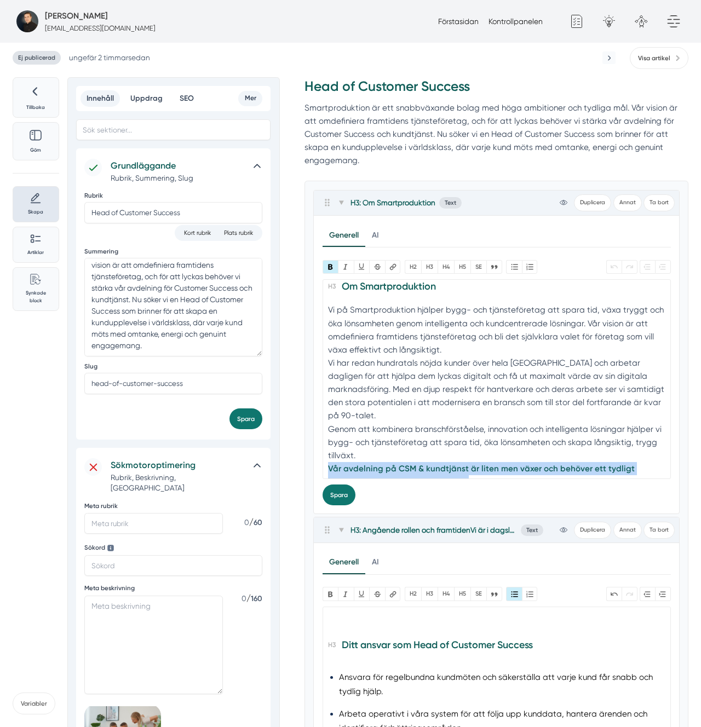
click at [360, 464] on strong "Vår avdelning på CSM & kundtjänst är liten men växer och behöver ett tydligt le…" at bounding box center [481, 475] width 307 height 23
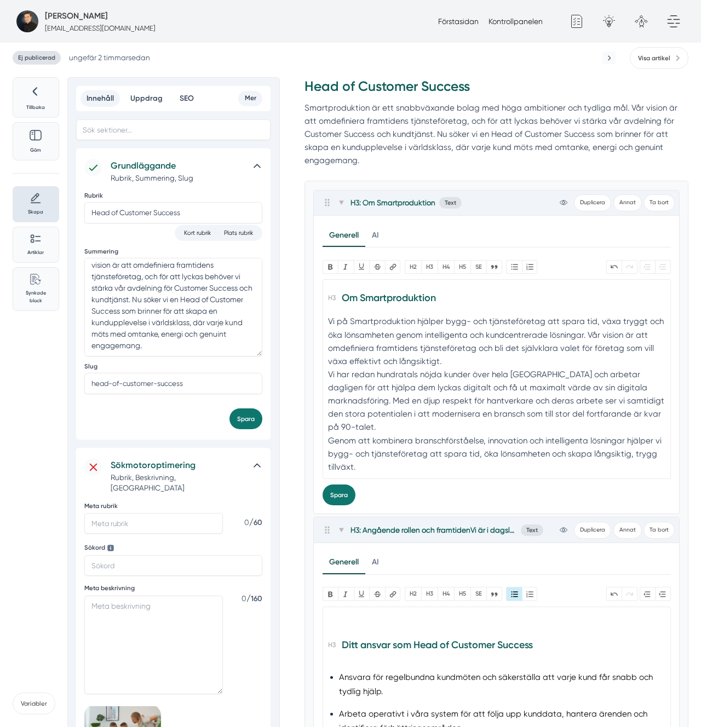
type trix-editor "<h3><strong>Om Smartproduktion</strong></h3><div>Vi på Smartproduktion hjälper …"
click at [337, 492] on button "Spara" at bounding box center [339, 495] width 33 height 21
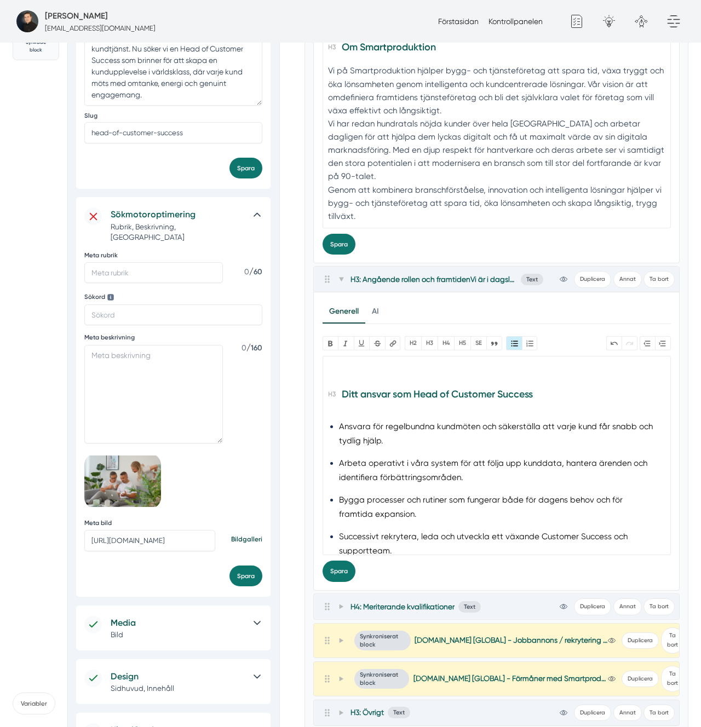
scroll to position [346, 0]
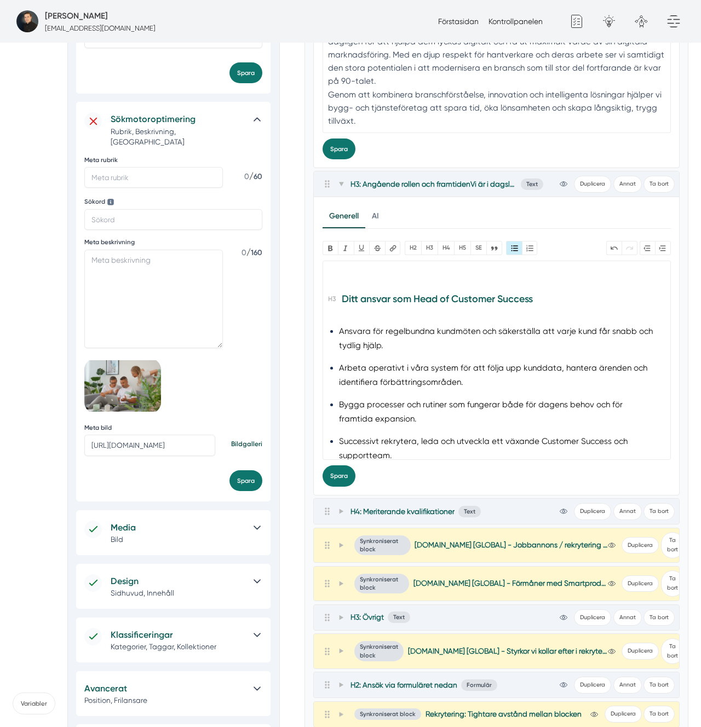
click at [424, 410] on li "Bygga processer och rutiner som fungerar både för dagens behov och för framtida…" at bounding box center [496, 412] width 315 height 28
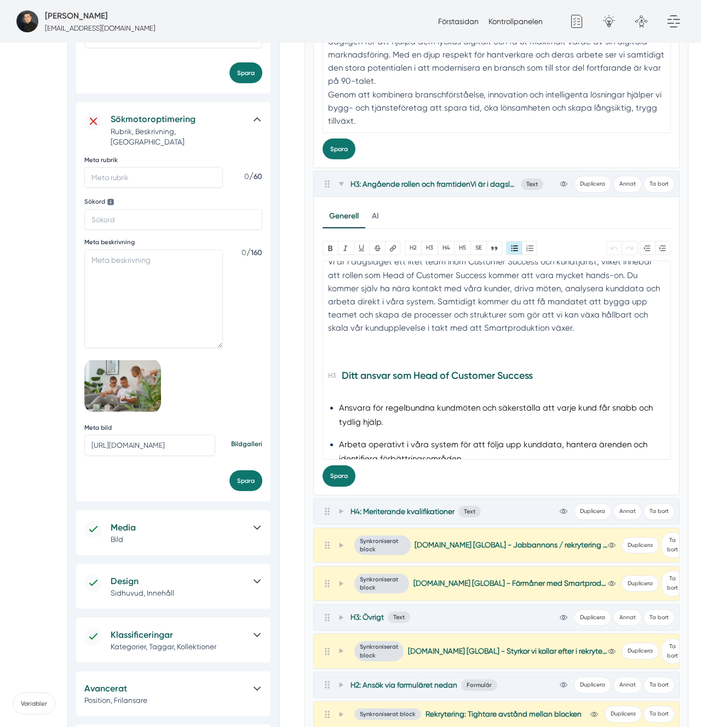
scroll to position [60, 0]
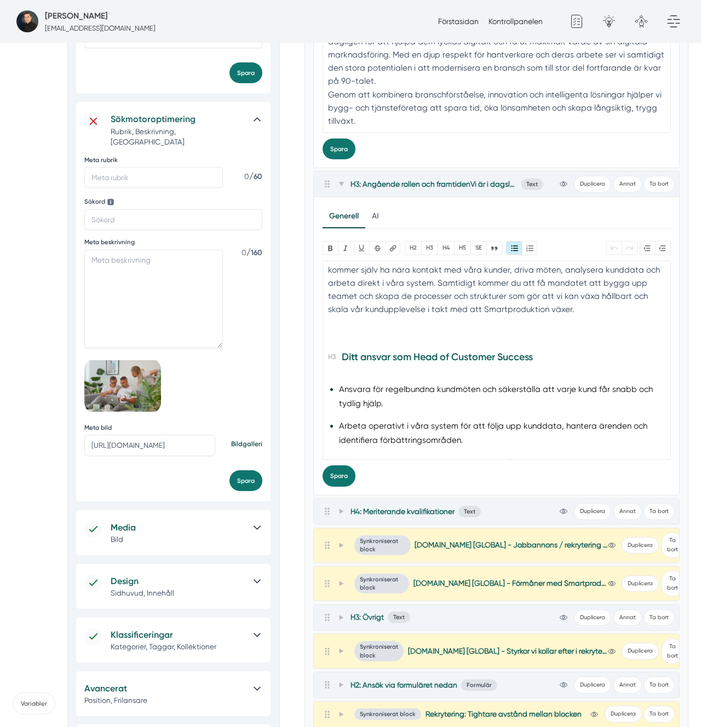
click at [343, 360] on h3 "Ditt ansvar som Head of Customer Success" at bounding box center [496, 360] width 337 height 24
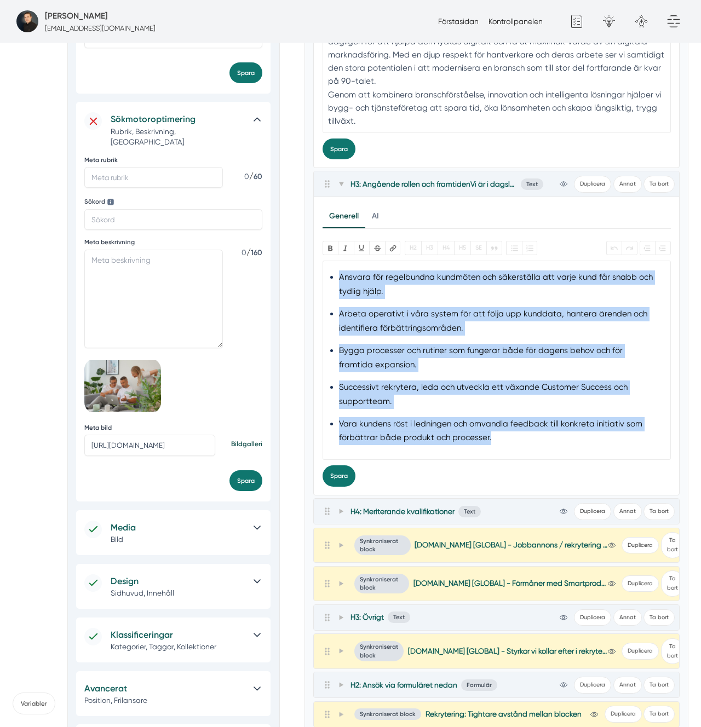
scroll to position [0, 0]
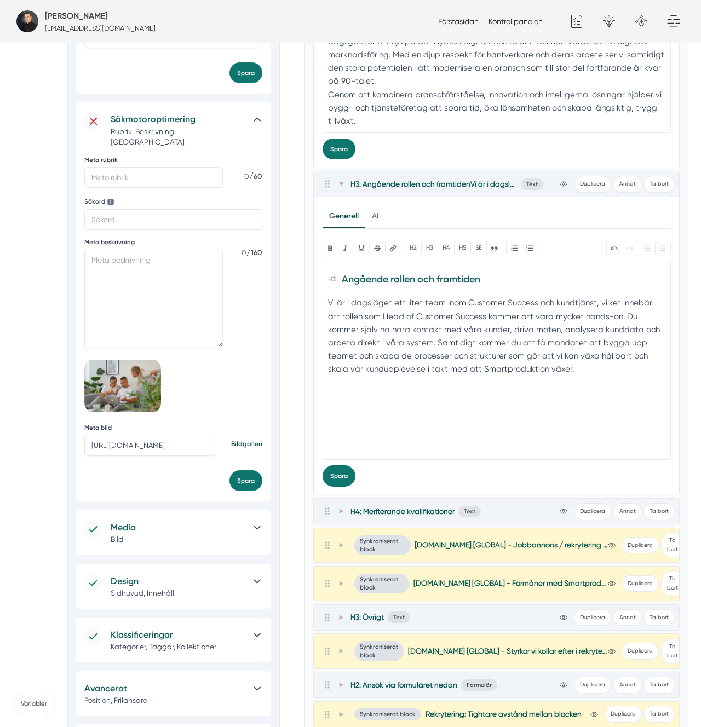
paste trix-editor "h3>Ditt ansvar som Head of Customer Success</h3><ul><li>Skapa en kundupplevelse…"
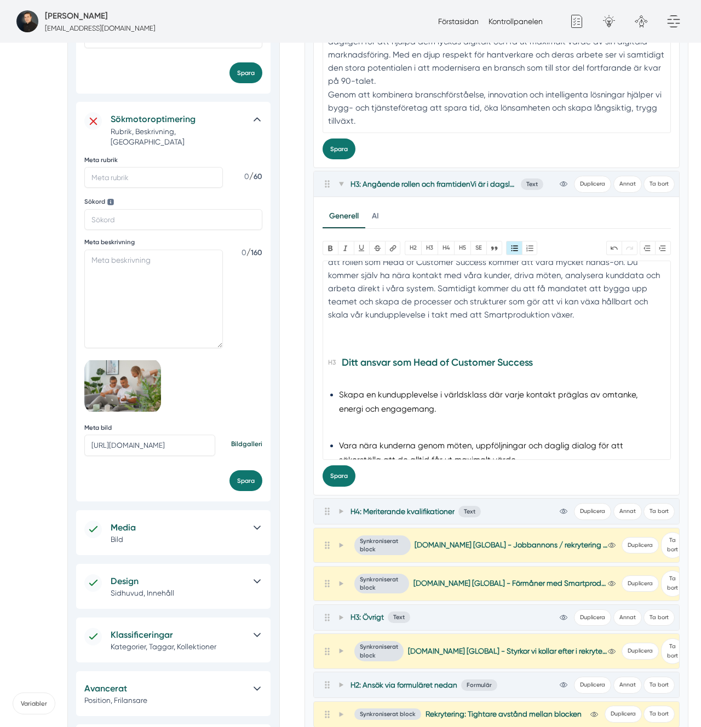
scroll to position [60, 0]
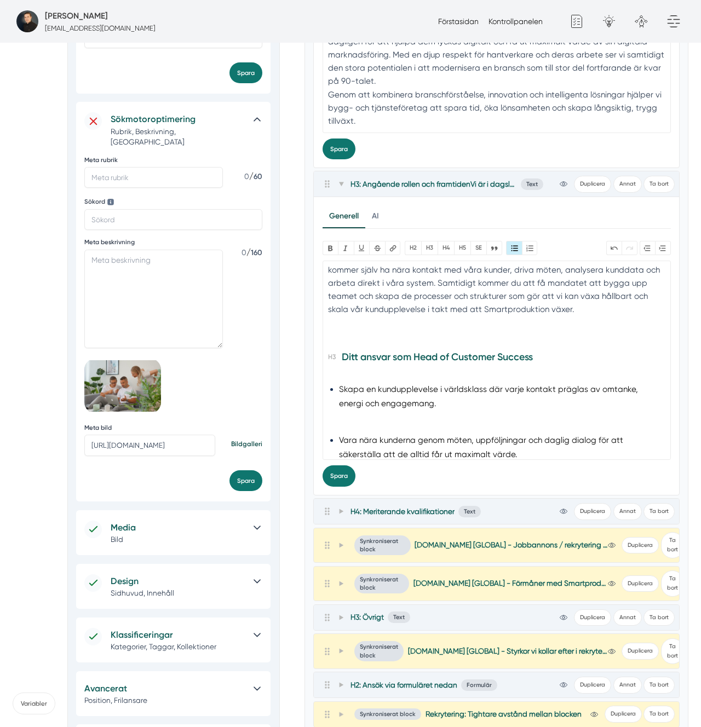
click at [344, 371] on h3 "Ditt ansvar som Head of Customer Success" at bounding box center [496, 360] width 337 height 24
click at [386, 412] on li "Skapa en kundupplevelse i världsklass där varje kontakt präglas av omtanke, ene…" at bounding box center [496, 404] width 315 height 43
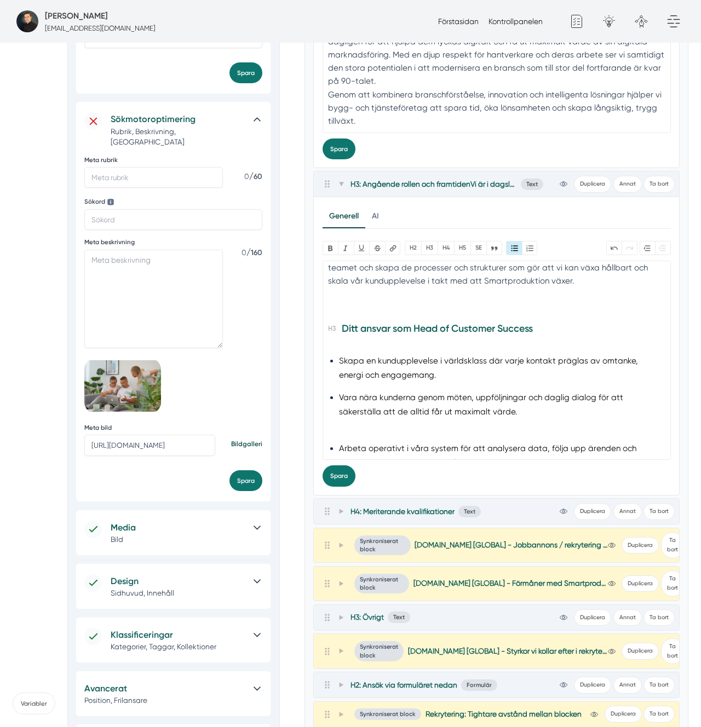
scroll to position [105, 0]
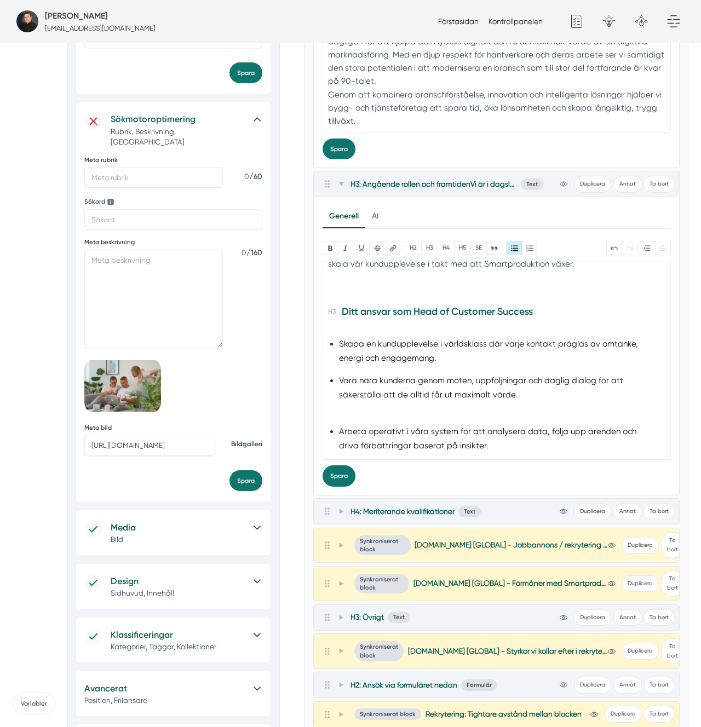
click at [370, 411] on li "Vara nära kunderna genom möten, uppföljningar och daglig dialog för att säkerst…" at bounding box center [496, 395] width 315 height 43
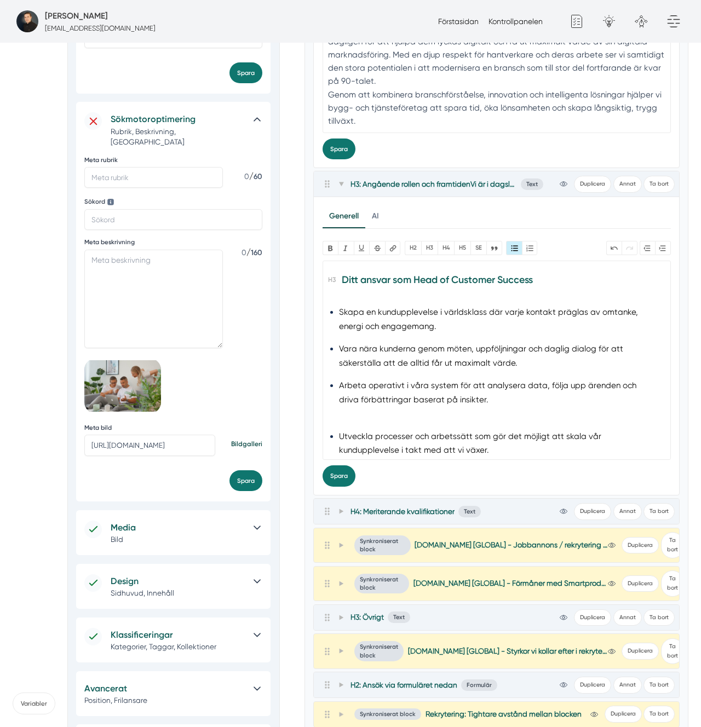
scroll to position [141, 0]
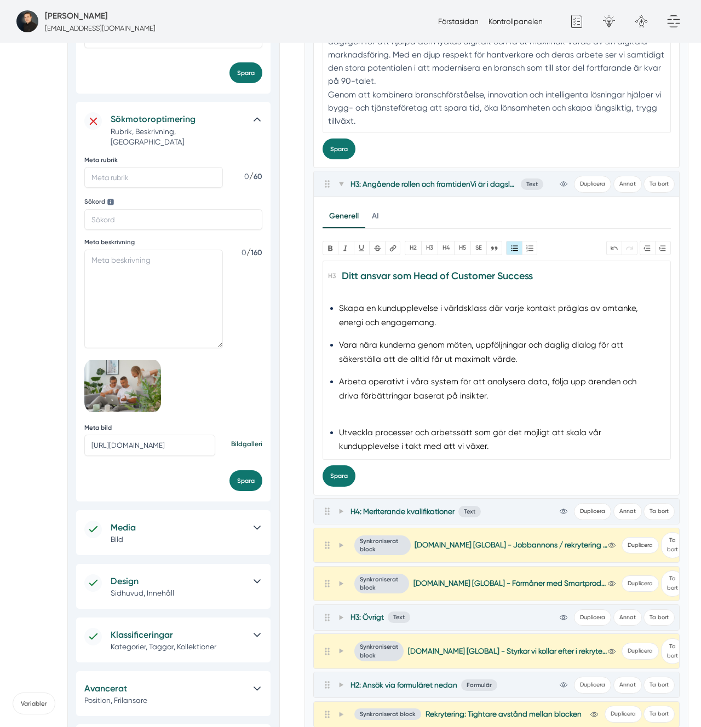
click at [465, 413] on li "Arbeta operativt i våra system för att analysera data, följa upp ärenden och dr…" at bounding box center [496, 396] width 315 height 43
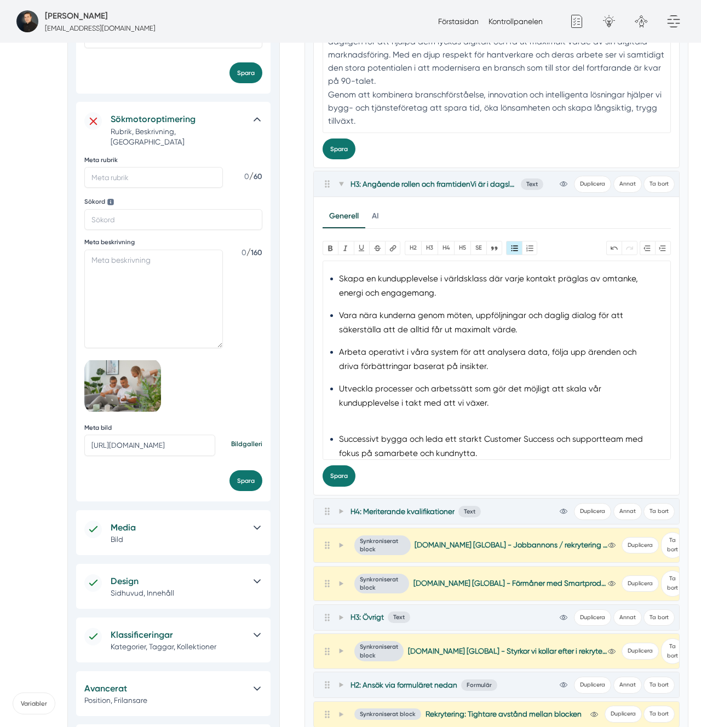
scroll to position [179, 0]
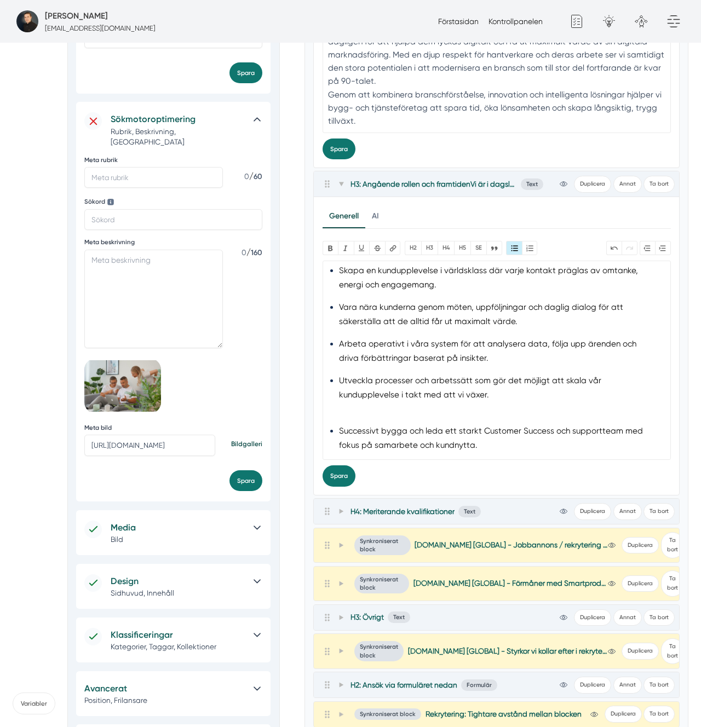
click at [419, 414] on li "Utveckla processer och arbetssätt som gör det möjligt att skala vår kunduppleve…" at bounding box center [496, 395] width 315 height 43
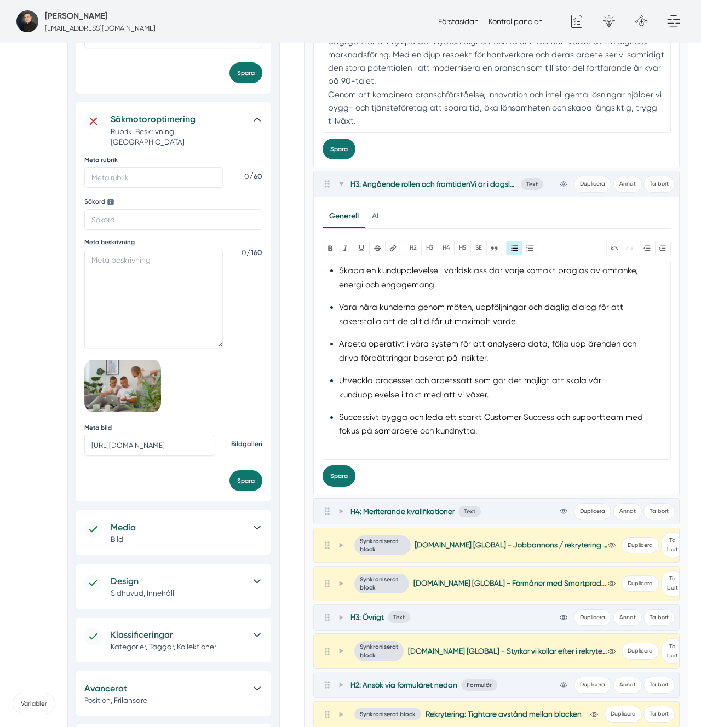
click at [565, 346] on li "Arbeta operativt i våra system för att analysera data, följa upp ärenden och dr…" at bounding box center [496, 351] width 315 height 28
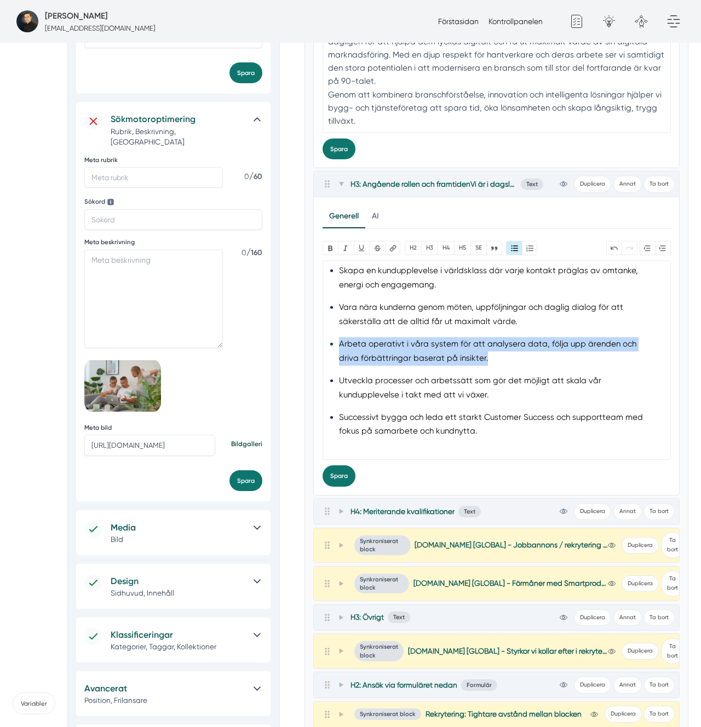
click at [565, 346] on li "Arbeta operativt i våra system för att analysera data, följa upp ärenden och dr…" at bounding box center [496, 351] width 315 height 28
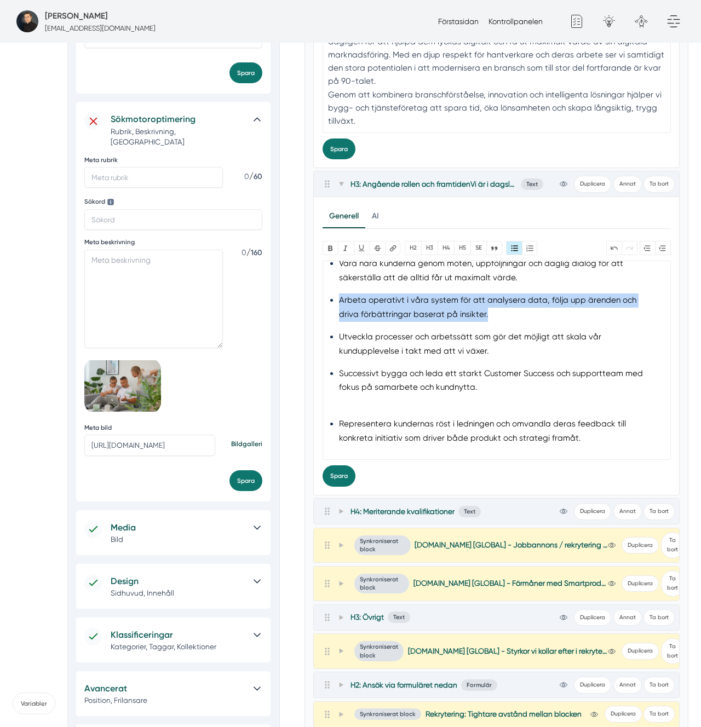
scroll to position [223, 0]
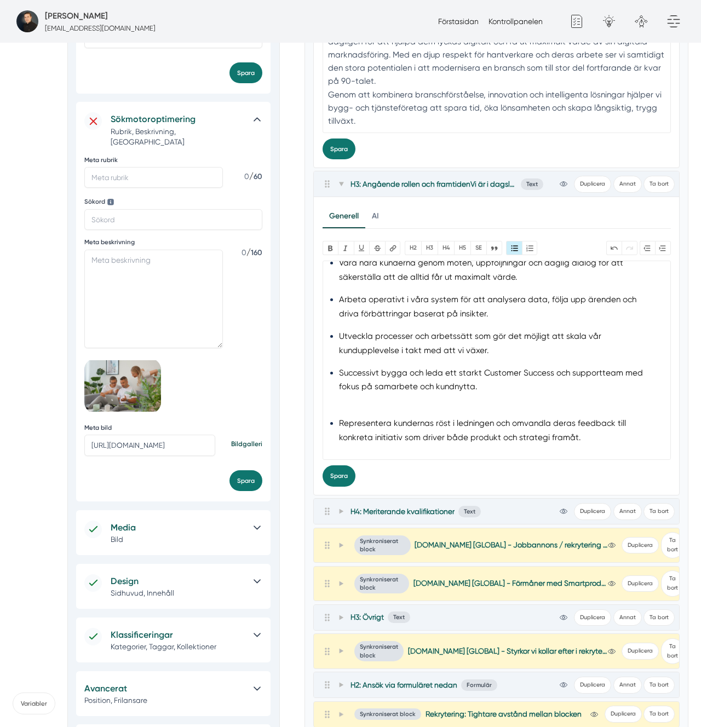
click at [409, 343] on li "Utveckla processer och arbetssätt som gör det möjligt att skala vår kunduppleve…" at bounding box center [496, 344] width 315 height 28
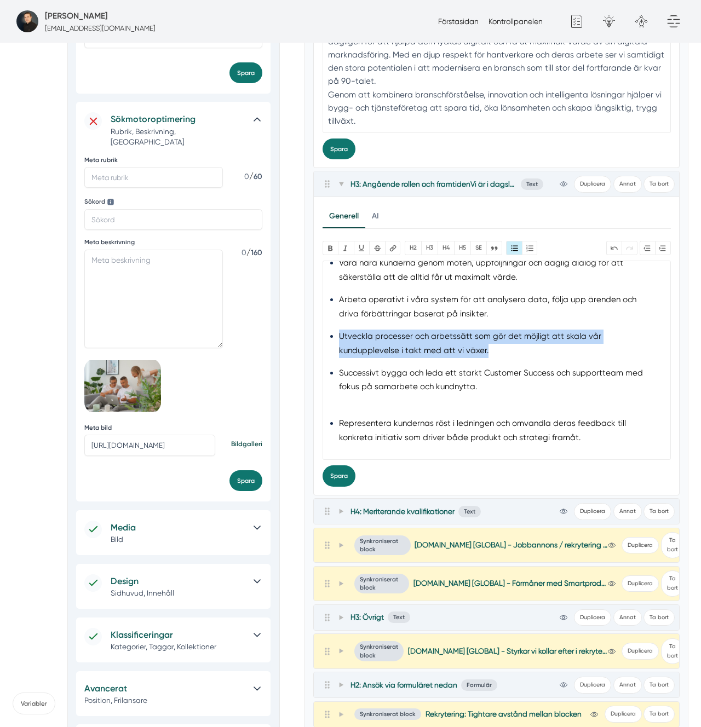
click at [409, 343] on li "Utveckla processer och arbetssätt som gör det möjligt att skala vår kunduppleve…" at bounding box center [496, 344] width 315 height 28
click at [473, 335] on li "Utveckla processer och arbetssätt som gör det möjligt att skala vår kunduppleve…" at bounding box center [496, 344] width 315 height 28
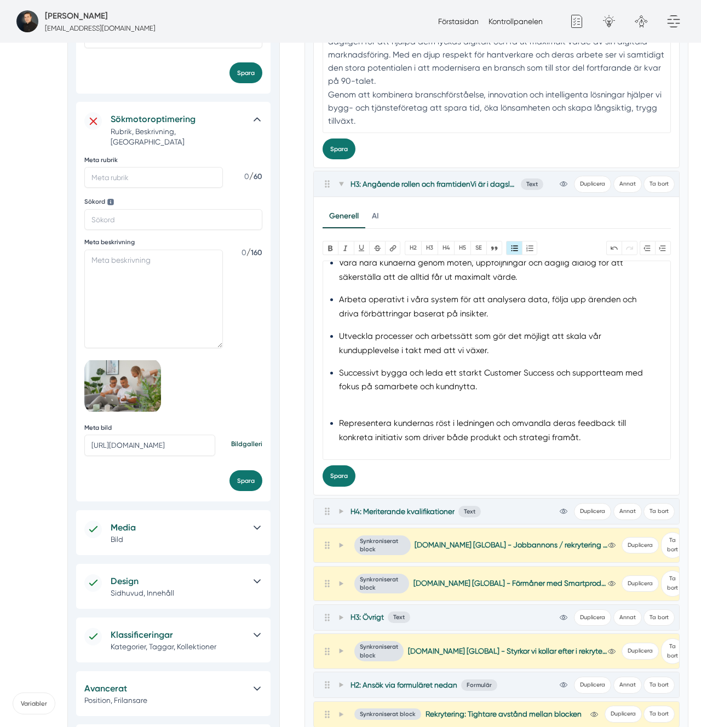
click at [473, 335] on li "Utveckla processer och arbetssätt som gör det möjligt att skala vår kunduppleve…" at bounding box center [496, 344] width 315 height 28
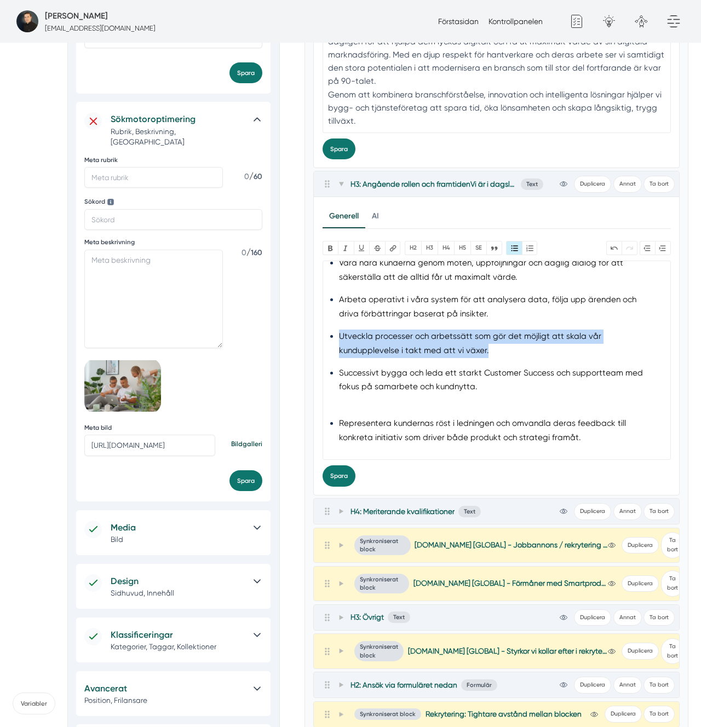
click at [473, 335] on li "Utveckla processer och arbetssätt som gör det möjligt att skala vår kunduppleve…" at bounding box center [496, 344] width 315 height 28
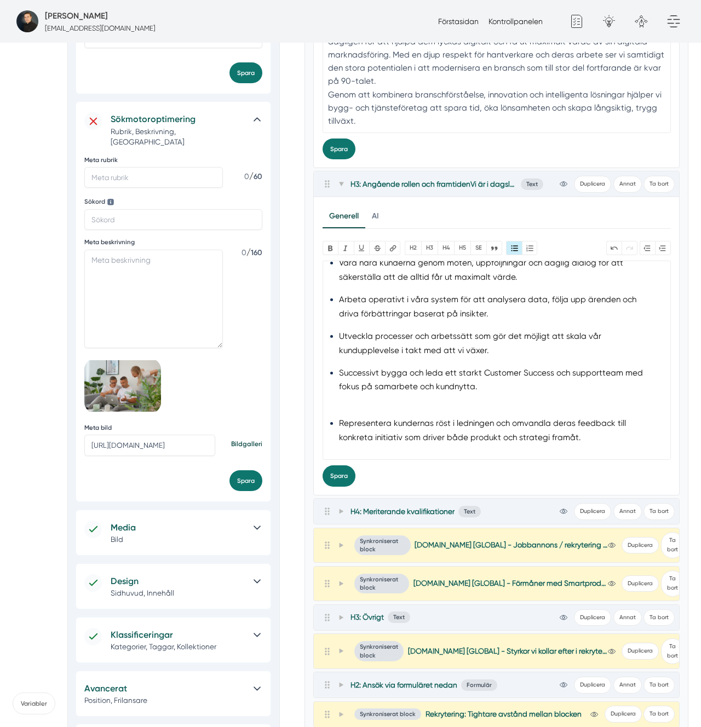
click at [404, 405] on li "Successivt bygga och leda ett starkt Customer Success och supportteam med fokus…" at bounding box center [496, 387] width 315 height 43
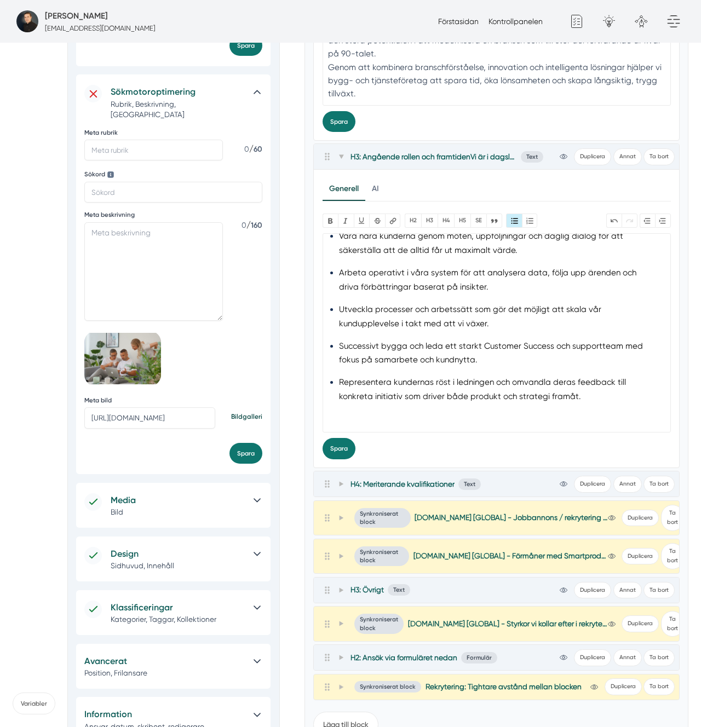
scroll to position [377, 0]
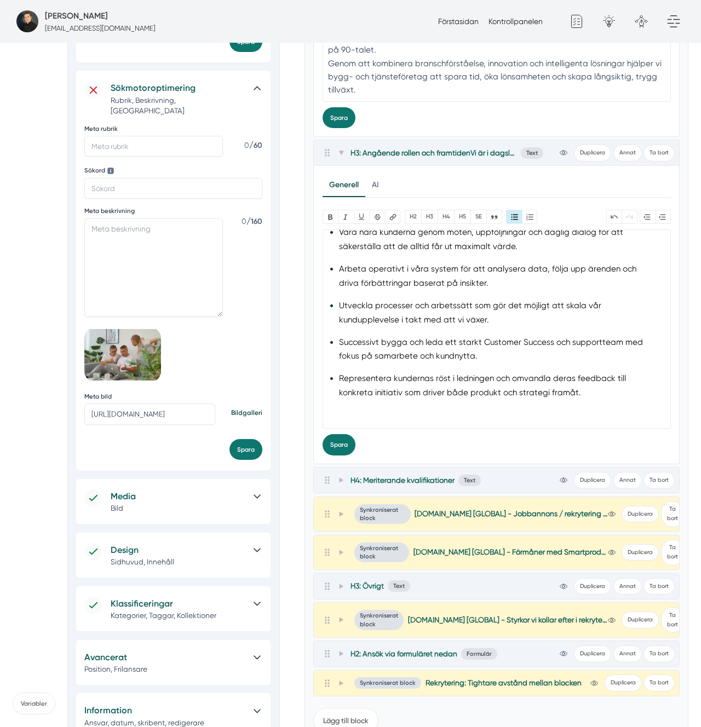
click at [430, 357] on li "Successivt bygga och leda ett starkt Customer Success och supportteam med fokus…" at bounding box center [496, 350] width 315 height 28
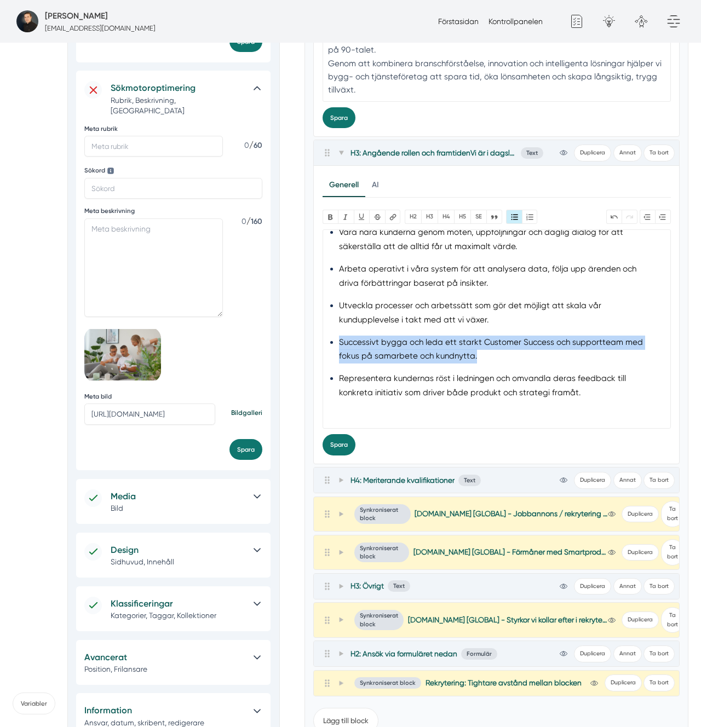
click at [430, 357] on li "Successivt bygga och leda ett starkt Customer Success och supportteam med fokus…" at bounding box center [496, 350] width 315 height 28
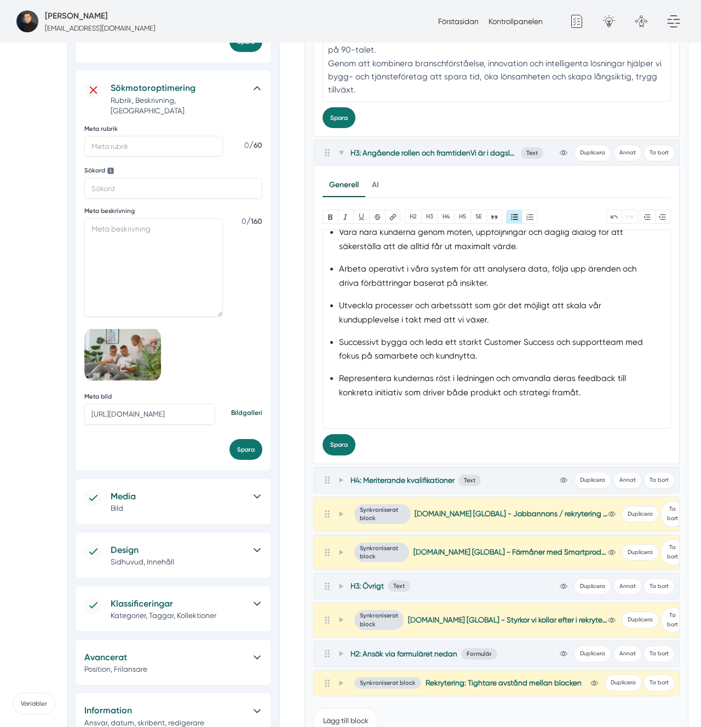
click at [393, 417] on trix-editor "Angående rollen och framtiden Vi är i dagsläget ett litet team inom Customer Su…" at bounding box center [497, 329] width 348 height 200
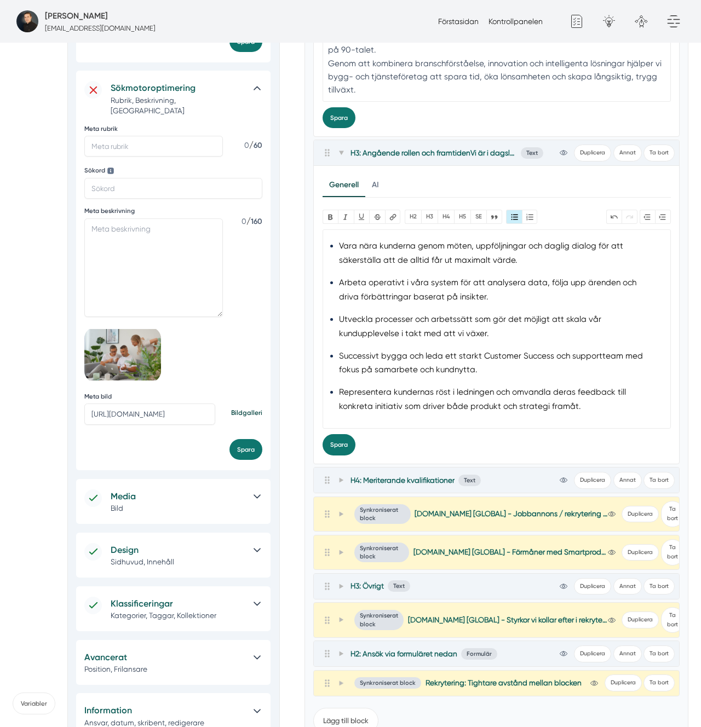
scroll to position [208, 0]
click at [406, 405] on li "Representera kundernas röst i ledningen och omvandla deras feedback till konkre…" at bounding box center [496, 400] width 315 height 28
click at [363, 394] on li "Representera kundernas röst i ledningen och omvandla deras feedback till konkre…" at bounding box center [496, 400] width 315 height 28
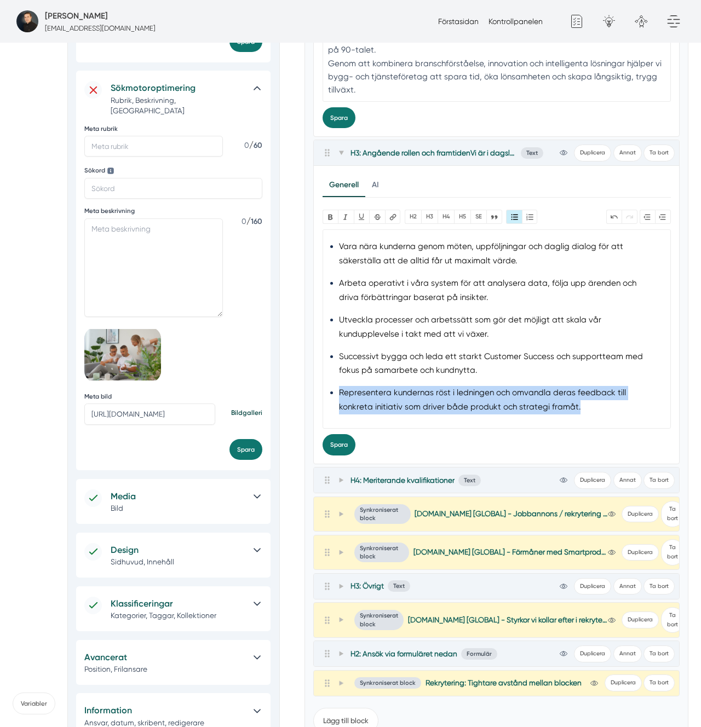
click at [363, 394] on li "Representera kundernas röst i ledningen och omvandla deras feedback till konkre…" at bounding box center [496, 400] width 315 height 28
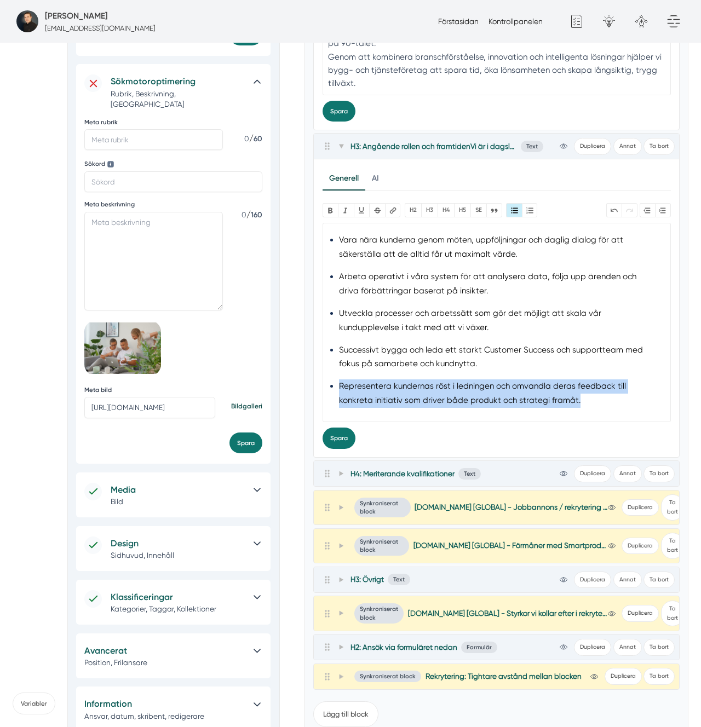
scroll to position [385, 0]
click at [483, 410] on trix-editor "Angående rollen och framtiden Vi är i dagsläget ett litet team inom Customer Su…" at bounding box center [497, 322] width 348 height 200
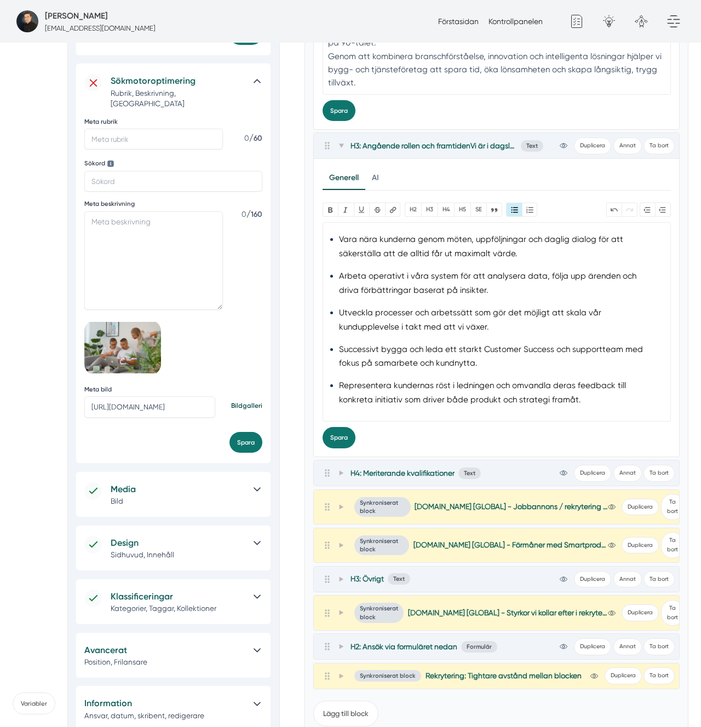
click at [408, 353] on li "Successivt bygga och leda ett starkt Customer Success och supportteam med fokus…" at bounding box center [496, 357] width 315 height 28
click at [408, 354] on li "Successivt bygga och leda ett starkt Customer Success och supportteam med fokus…" at bounding box center [496, 357] width 315 height 28
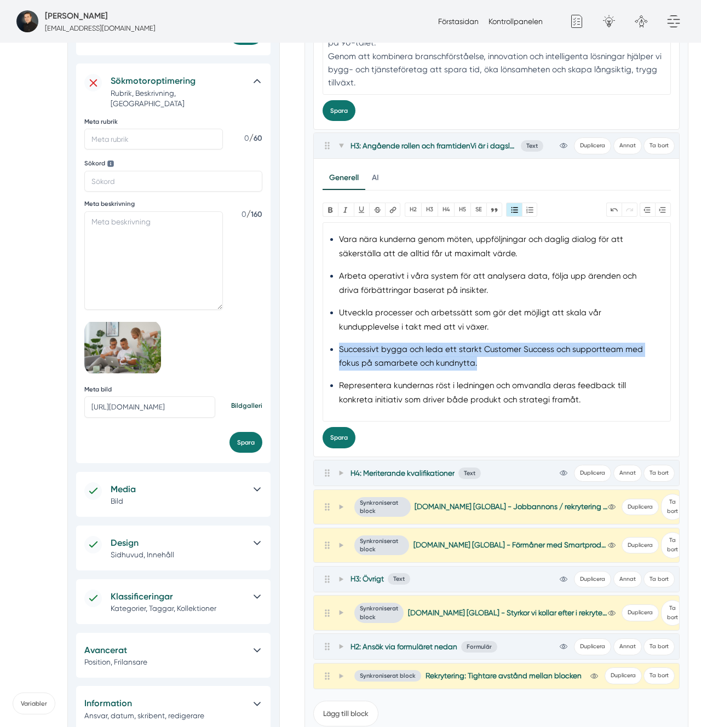
click at [408, 354] on li "Successivt bygga och leda ett starkt Customer Success och supportteam med fokus…" at bounding box center [496, 357] width 315 height 28
paste trix-editor "<h3>Angående rollen och framtiden</h3><div>Vi är i dagsläget ett litet team ino…"
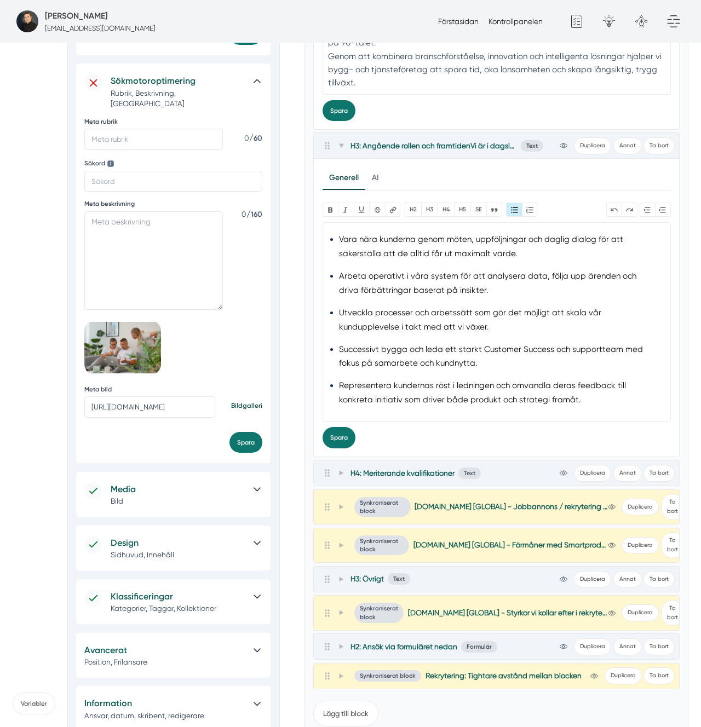
paste trix-editor "Rekrytera nya medarbetare till Customer Success och kundtjänst för att stärka o…"
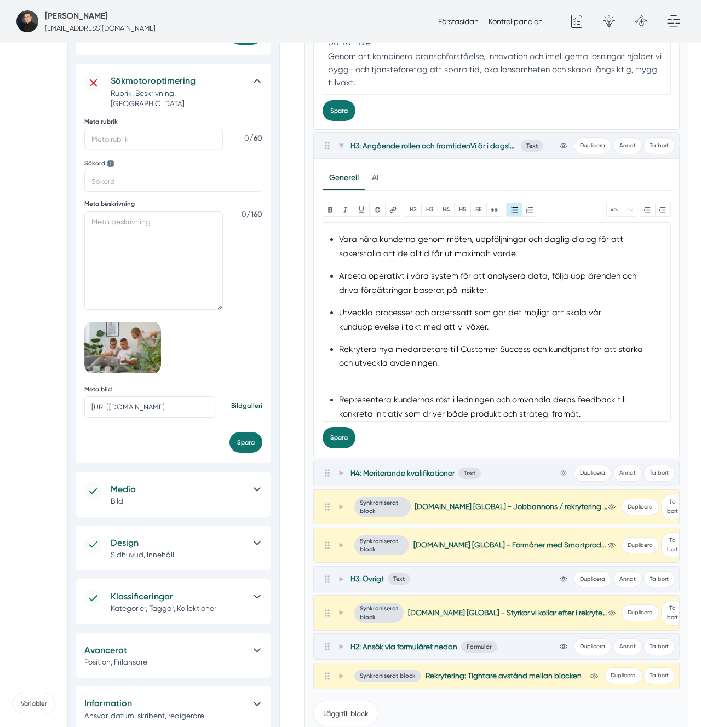
type trix-editor "<h3>Angående rollen och framtiden</h3><div>Vi är i dagsläget ett litet team ino…"
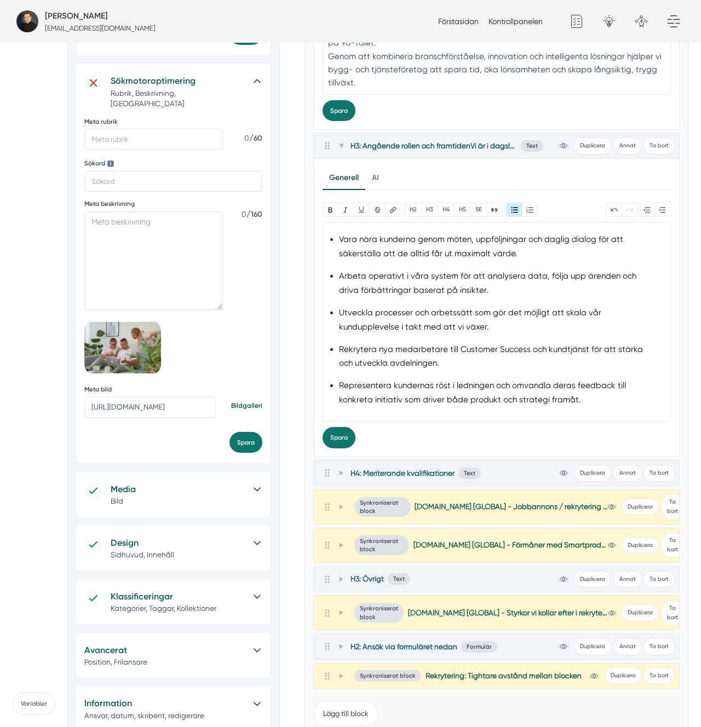
click at [409, 347] on li "Rekrytera nya medarbetare till Customer Success och kundtjänst för att stärka o…" at bounding box center [496, 357] width 315 height 28
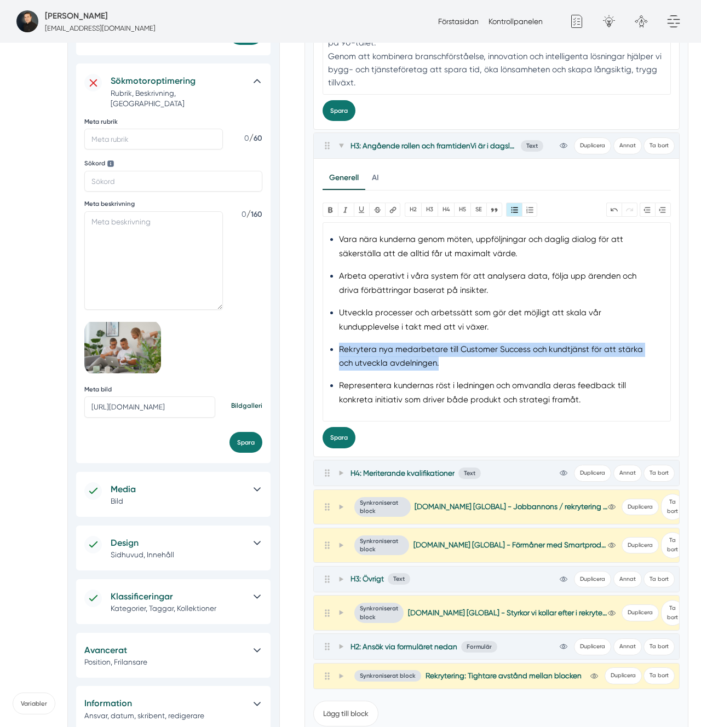
click at [409, 347] on li "Rekrytera nya medarbetare till Customer Success och kundtjänst för att stärka o…" at bounding box center [496, 357] width 315 height 28
click at [609, 348] on li "Rekrytera nya medarbetare till Customer Success och kundtjänst för att stärka o…" at bounding box center [496, 357] width 315 height 28
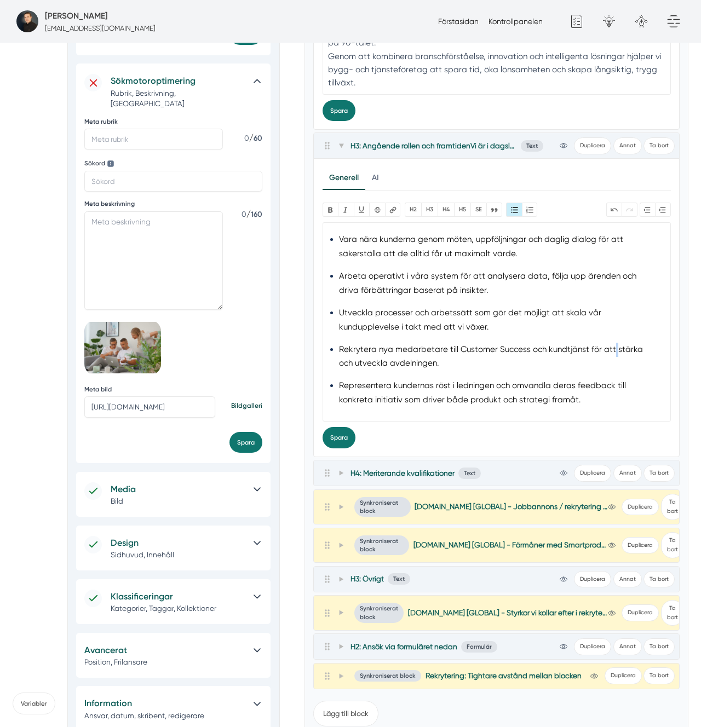
click at [609, 348] on li "Rekrytera nya medarbetare till Customer Success och kundtjänst för att stärka o…" at bounding box center [496, 357] width 315 height 28
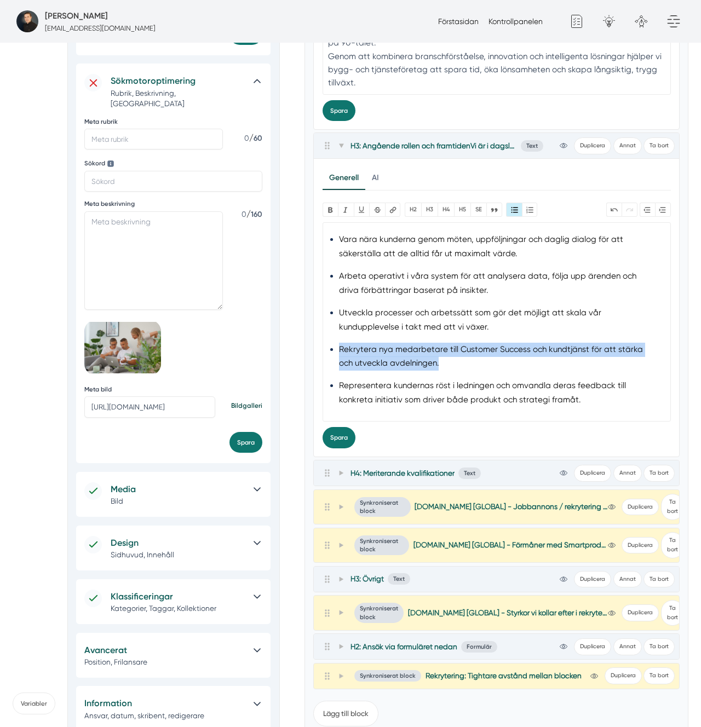
drag, startPoint x: 609, startPoint y: 348, endPoint x: 599, endPoint y: 351, distance: 10.2
click at [609, 348] on li "Rekrytera nya medarbetare till Customer Success och kundtjänst för att stärka o…" at bounding box center [496, 357] width 315 height 28
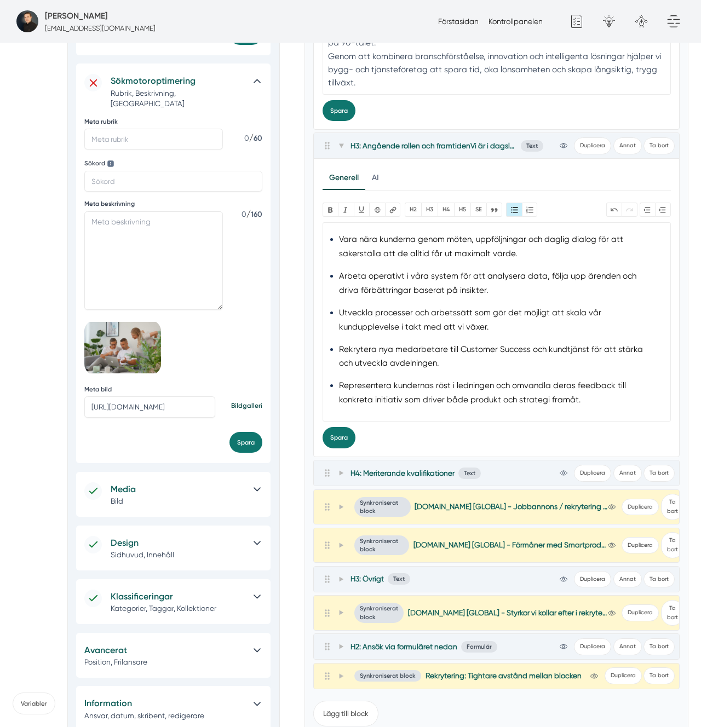
click at [425, 383] on li "Representera kundernas röst i ledningen och omvandla deras feedback till konkre…" at bounding box center [496, 393] width 315 height 28
click at [426, 383] on li "Representera kundernas röst i ledningen och omvandla deras feedback till konkre…" at bounding box center [496, 393] width 315 height 28
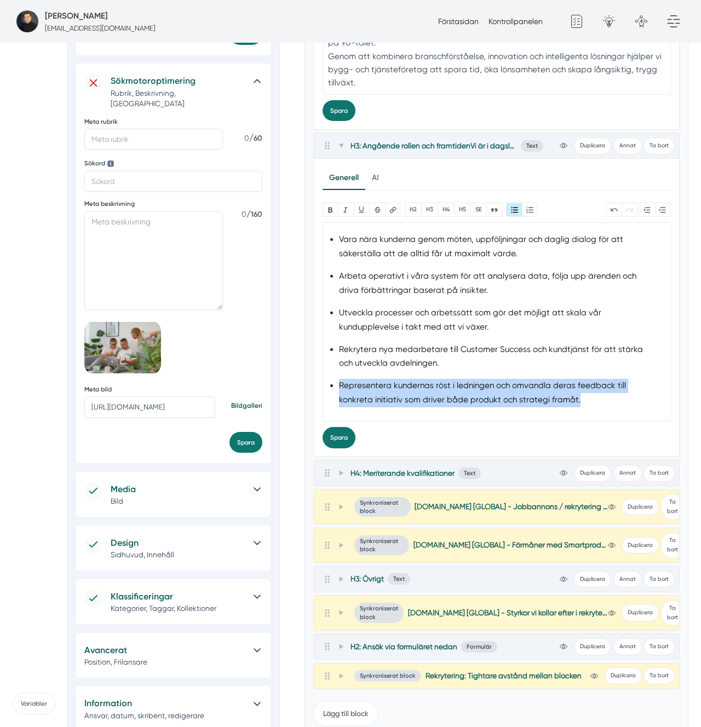
click at [426, 383] on li "Representera kundernas röst i ledningen och omvandla deras feedback till konkre…" at bounding box center [496, 393] width 315 height 28
click at [458, 389] on li "Representera kundernas röst i ledningen och omvandla deras feedback till konkre…" at bounding box center [496, 393] width 315 height 28
click at [455, 385] on li "Representera kundernas röst i ledningen och omvandla deras feedback till konkre…" at bounding box center [496, 393] width 315 height 28
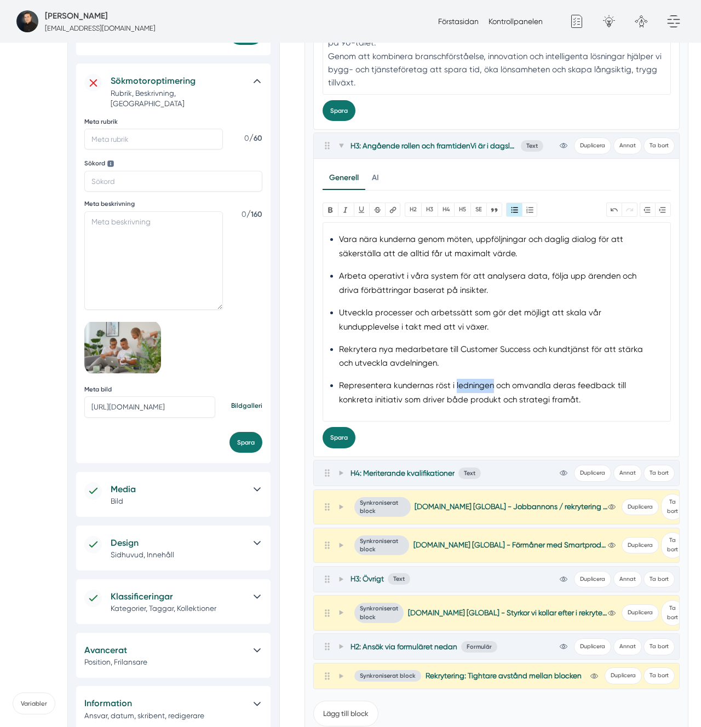
click at [455, 385] on li "Representera kundernas röst i ledningen och omvandla deras feedback till konkre…" at bounding box center [496, 393] width 315 height 28
click at [531, 389] on li "Representera kundernas röst i ledningen och omvandla deras feedback till konkre…" at bounding box center [496, 393] width 315 height 28
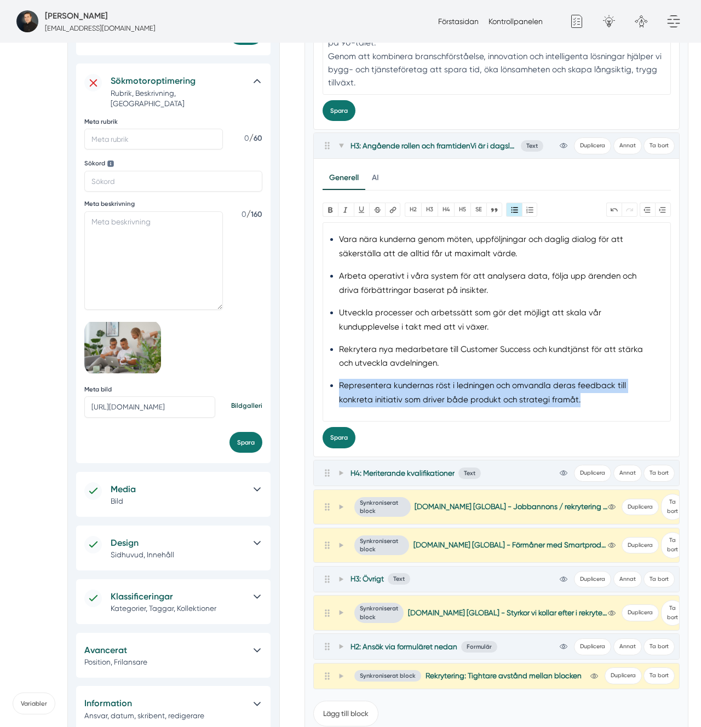
click at [531, 389] on li "Representera kundernas röst i ledningen och omvandla deras feedback till konkre…" at bounding box center [496, 393] width 315 height 28
click at [343, 439] on button "Spara" at bounding box center [339, 437] width 33 height 21
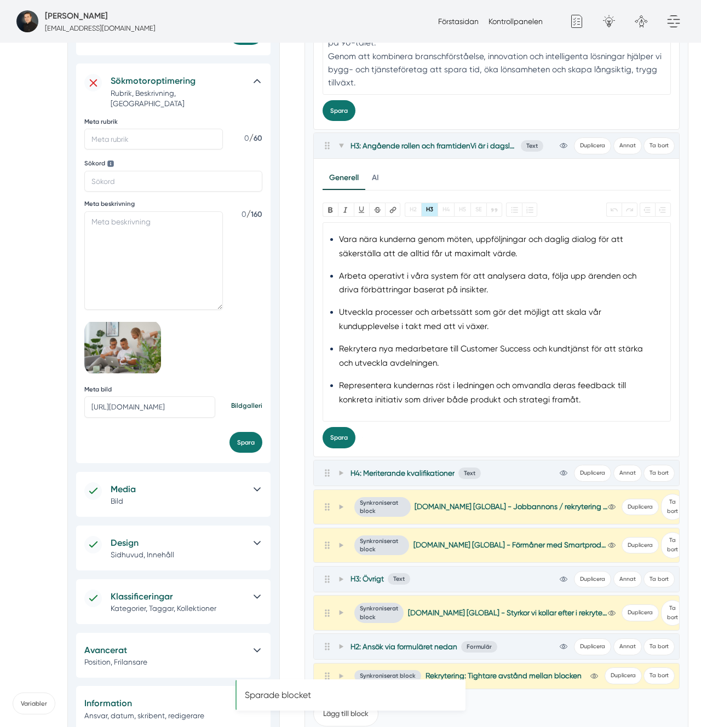
scroll to position [182, 0]
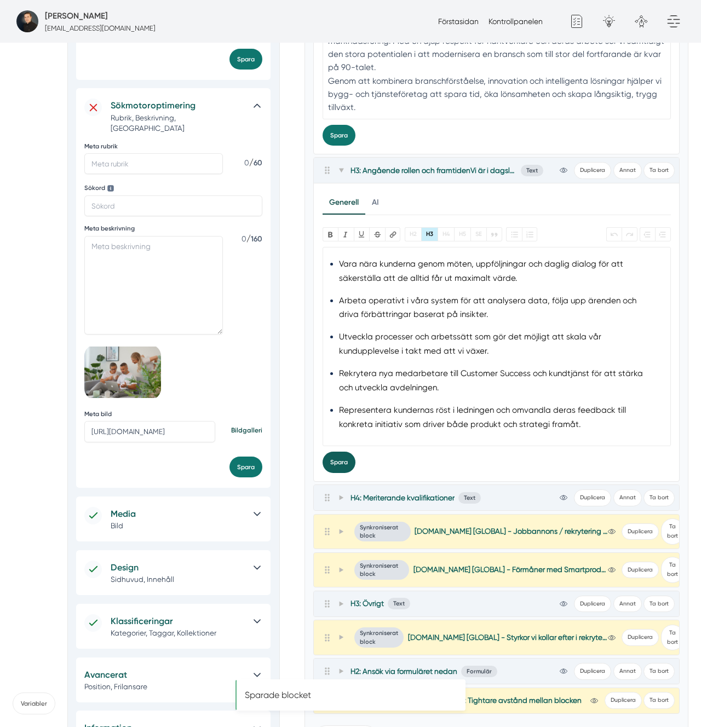
click at [341, 472] on div "Generell AI Nytt innehåll Förbättra innehållet Bold Italic U Strikethrough Länk…" at bounding box center [496, 331] width 365 height 297
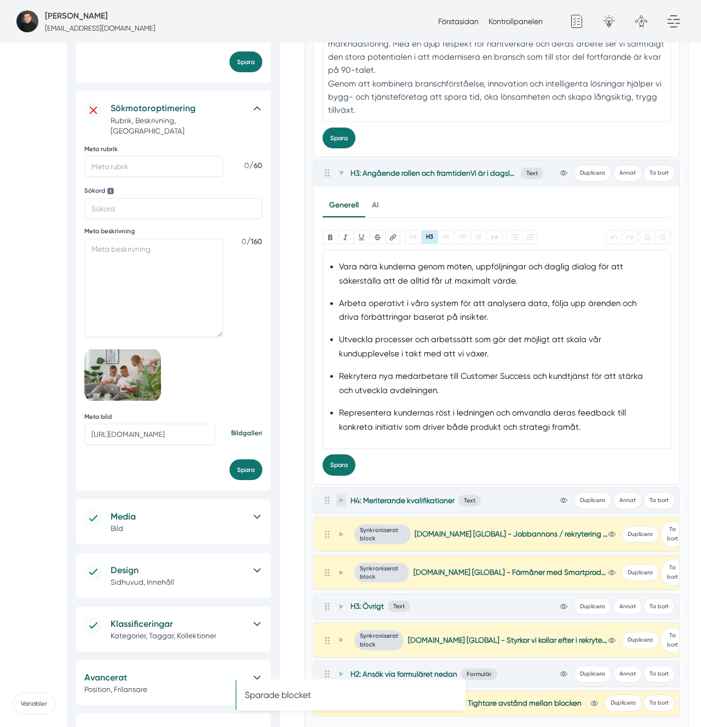
click at [341, 507] on span at bounding box center [341, 500] width 10 height 13
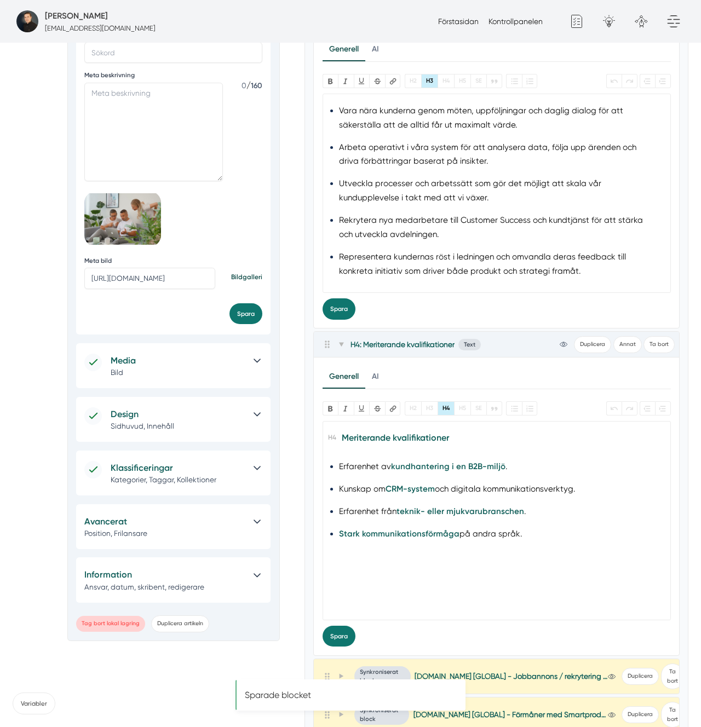
scroll to position [538, 0]
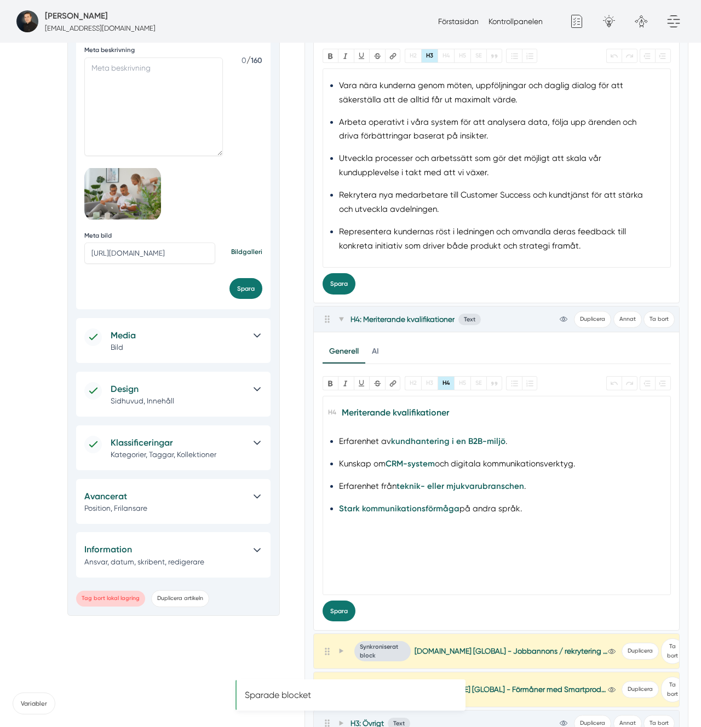
click at [566, 547] on trix-editor "Meriterande kvalifikationer Erfarenhet av kundhantering i en B2B-miljö . Kunska…" at bounding box center [497, 496] width 348 height 200
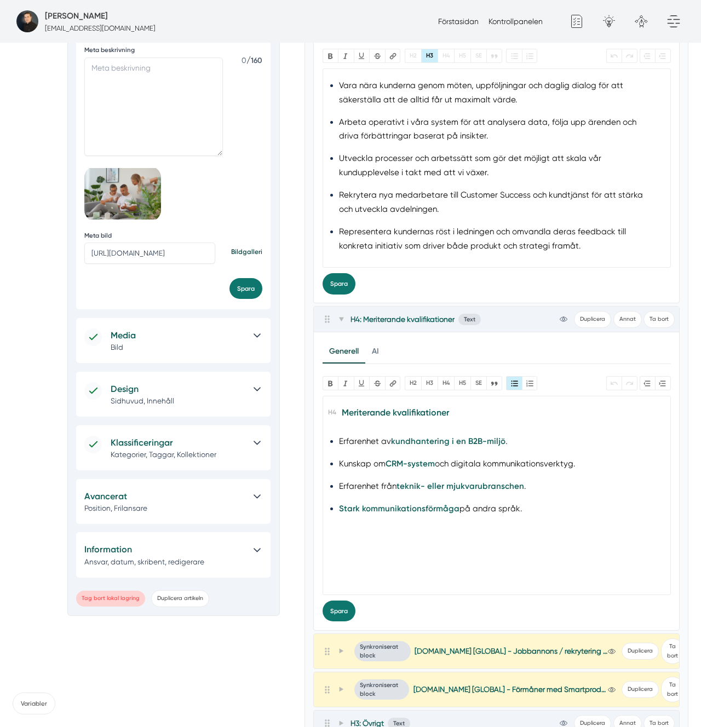
copy trix-editor "Meriterande kvalifikationer Erfarenhet av kundhantering i en B2B-miljö . Kunska…"
drag, startPoint x: 581, startPoint y: 572, endPoint x: 610, endPoint y: 553, distance: 34.8
click at [582, 567] on trix-editor "Meriterande kvalifikationer Erfarenhet av kundhantering i en B2B-miljö . Kunska…" at bounding box center [497, 496] width 348 height 200
drag, startPoint x: 604, startPoint y: 549, endPoint x: 329, endPoint y: 438, distance: 296.6
click at [329, 438] on trix-editor "Meriterande kvalifikationer Erfarenhet av kundhantering i en B2B-miljö . Kunska…" at bounding box center [497, 496] width 348 height 200
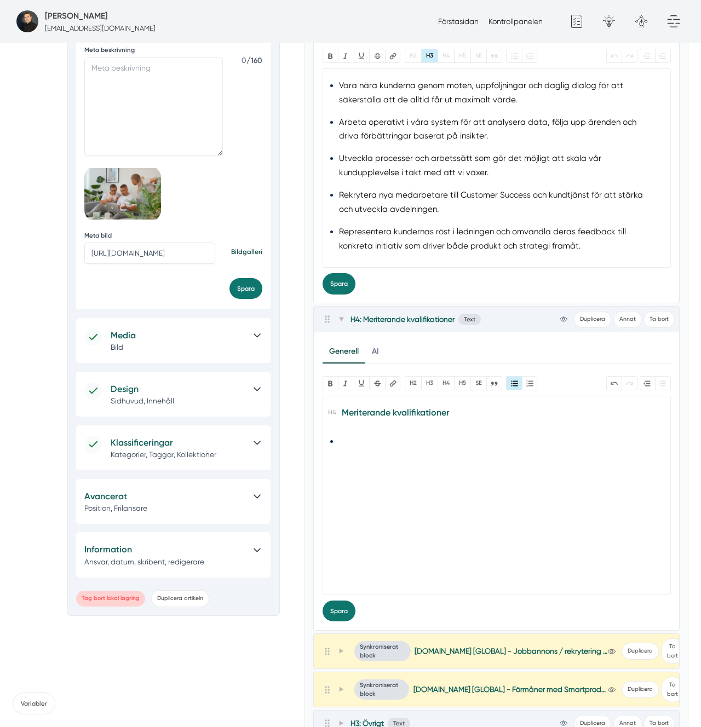
paste trix-editor "<h4>Meriterande kvalifikationer</h4><ul><li>Erfarenhet från SaaS-bolag eller di…"
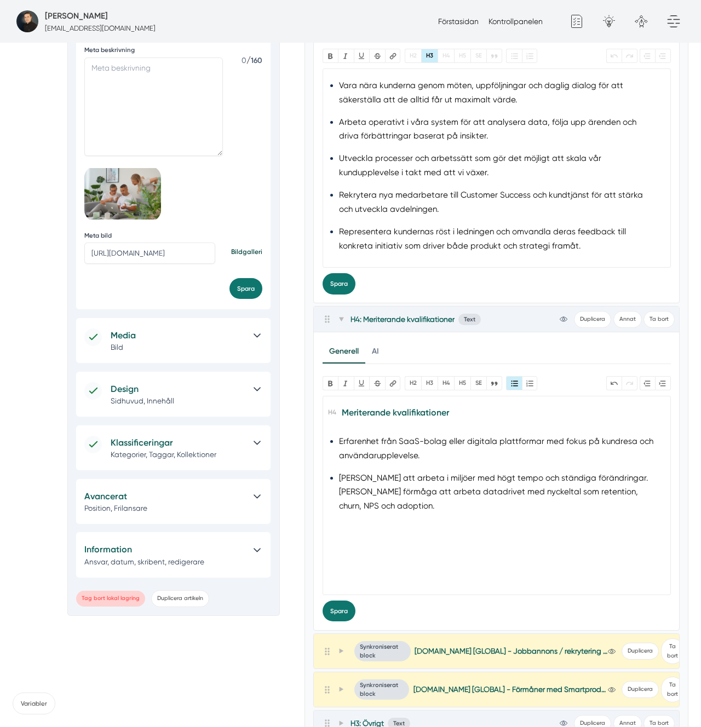
type trix-editor "<h4>Meriterande kvalifikationer</h4><ul><li>Erfarenhet från SaaS-bolag eller di…"
click at [497, 570] on trix-editor "Meriterande kvalifikationer Erfarenhet från SaaS-bolag eller digitala plattform…" at bounding box center [497, 496] width 348 height 200
click at [535, 499] on li "[PERSON_NAME] förmåga att arbeta datadrivet med nyckeltal som retention, churn,…" at bounding box center [496, 508] width 315 height 28
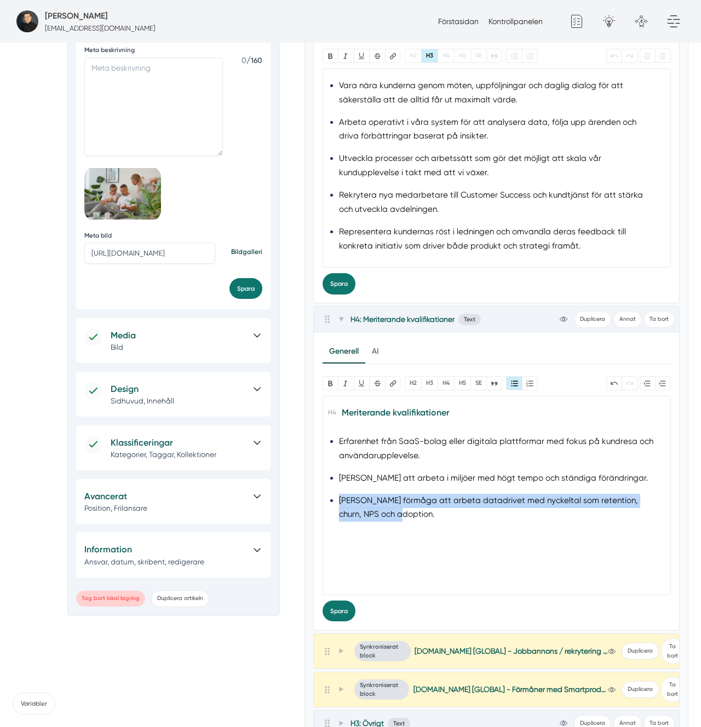
click at [535, 499] on li "[PERSON_NAME] förmåga att arbeta datadrivet med nyckeltal som retention, churn,…" at bounding box center [496, 508] width 315 height 28
click at [649, 503] on li "[PERSON_NAME] förmåga att arbeta datadrivet med nyckeltal som retention, churn,…" at bounding box center [496, 508] width 315 height 28
click at [490, 516] on li "[PERSON_NAME] förmåga att arbeta datadrivet med nyckeltal som retention, churn,…" at bounding box center [496, 508] width 315 height 28
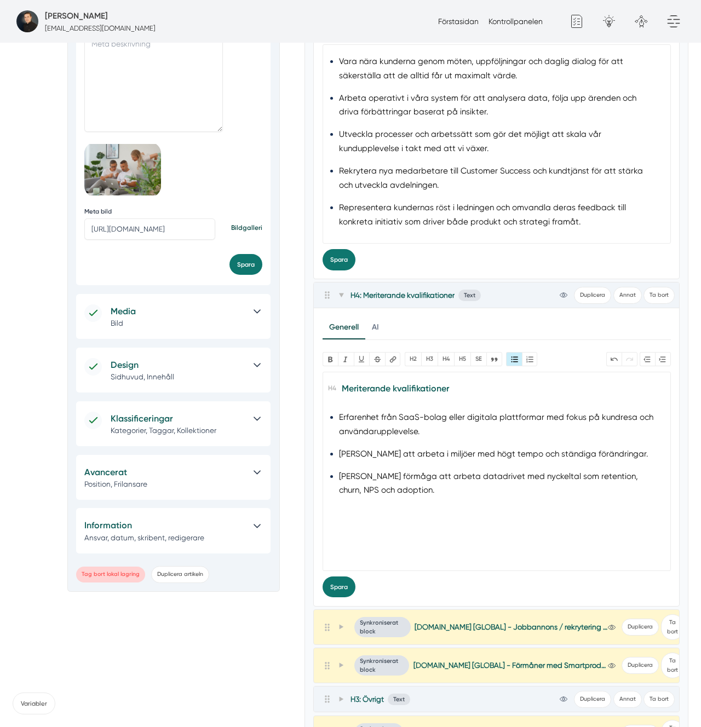
scroll to position [565, 0]
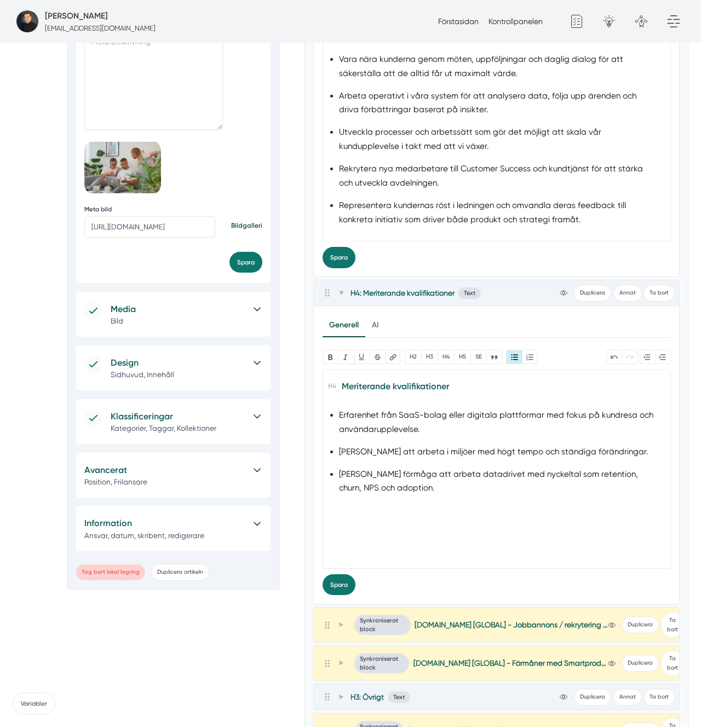
click at [405, 525] on trix-editor "Meriterande kvalifikationer Erfarenhet från SaaS-bolag eller digitala plattform…" at bounding box center [497, 470] width 348 height 200
click at [327, 586] on button "Spara" at bounding box center [339, 585] width 33 height 21
click at [324, 251] on button "Spara" at bounding box center [339, 257] width 33 height 21
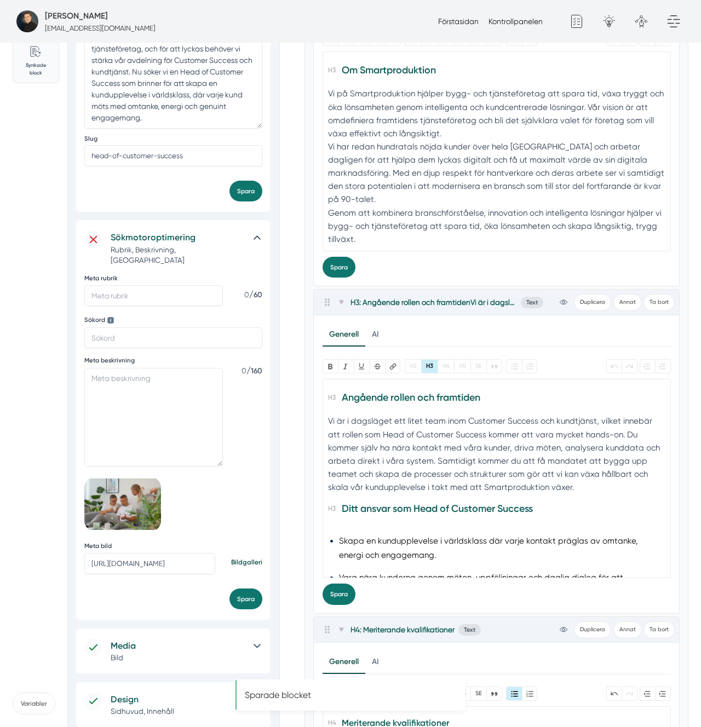
scroll to position [0, 0]
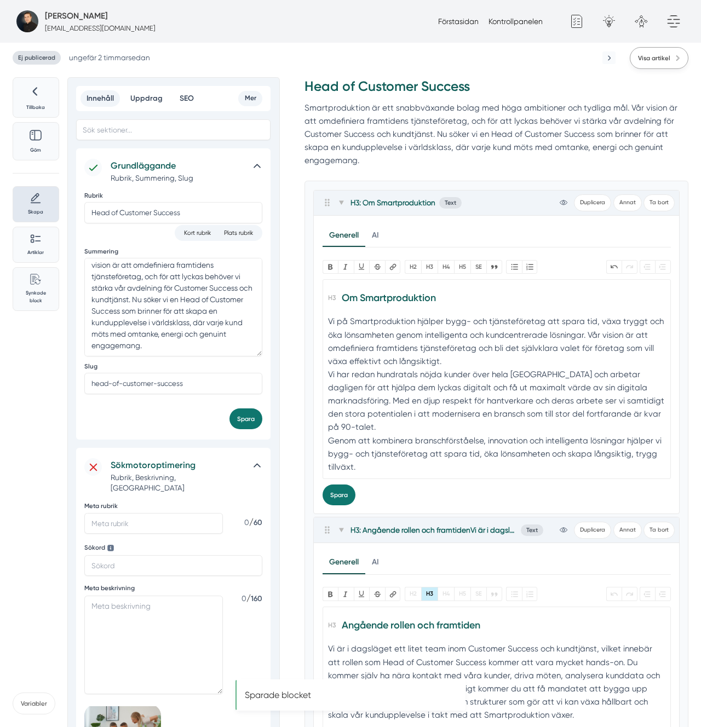
click at [652, 62] on span "Visa artikel" at bounding box center [654, 58] width 32 height 10
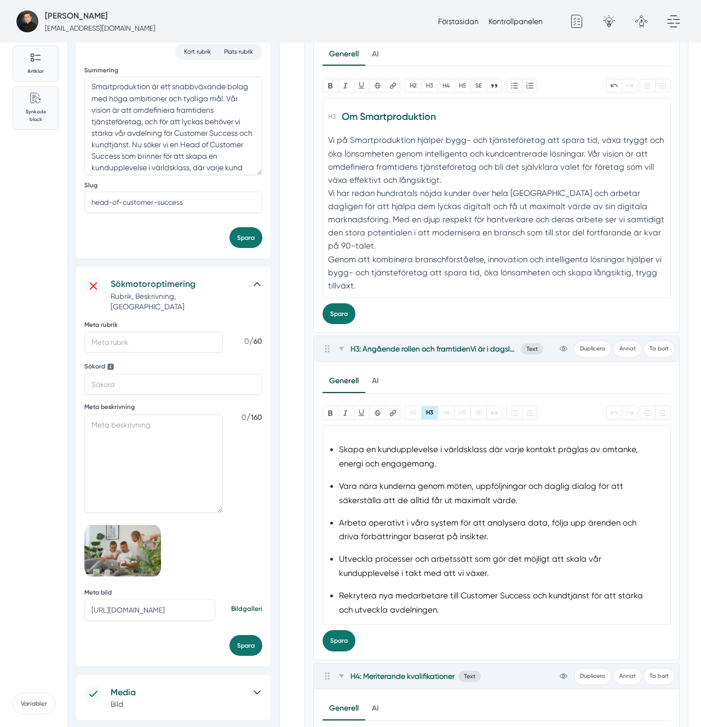
scroll to position [182, 0]
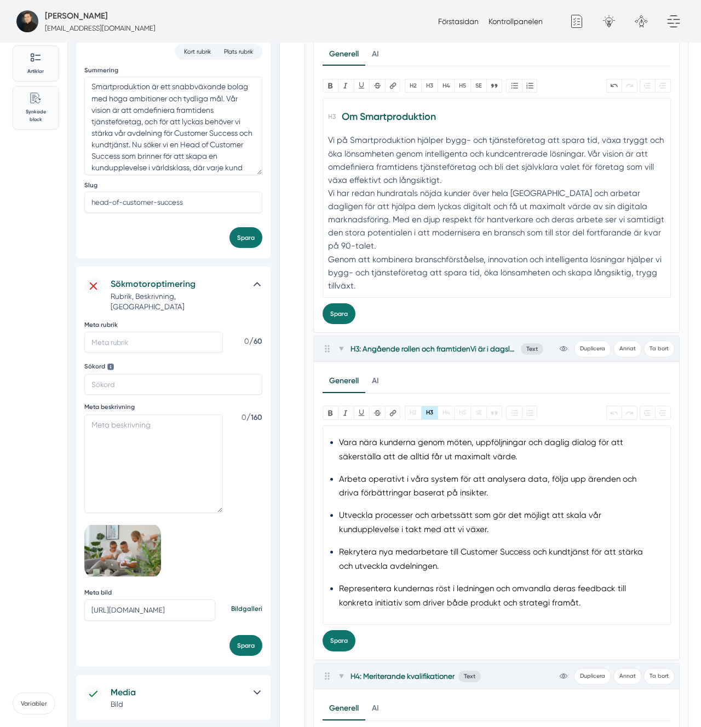
click at [450, 516] on li "Utveckla processer och arbetssätt som gör det möjligt att skala vår kunduppleve…" at bounding box center [496, 523] width 315 height 28
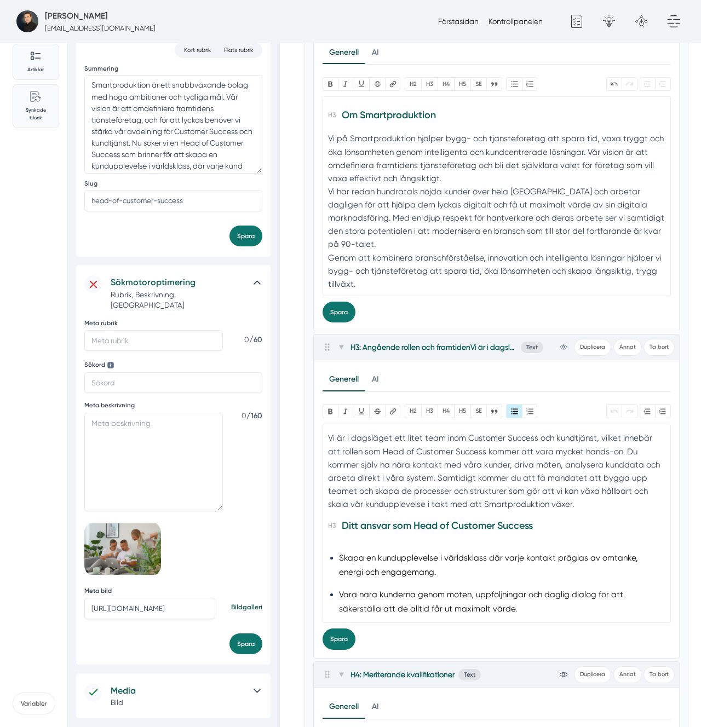
scroll to position [29, 0]
click at [445, 524] on h3 "Ditt ansvar som Head of Customer Success" at bounding box center [496, 529] width 337 height 24
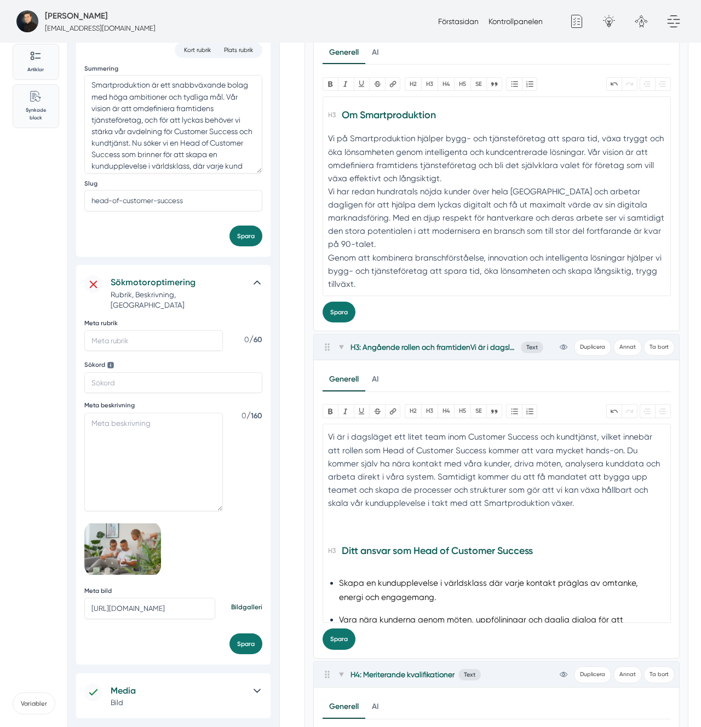
paste trix-editor "h3>Kravspecifikation</h3><div>Vi söker dig som:<br><br></div><ul><li>Har erfare…"
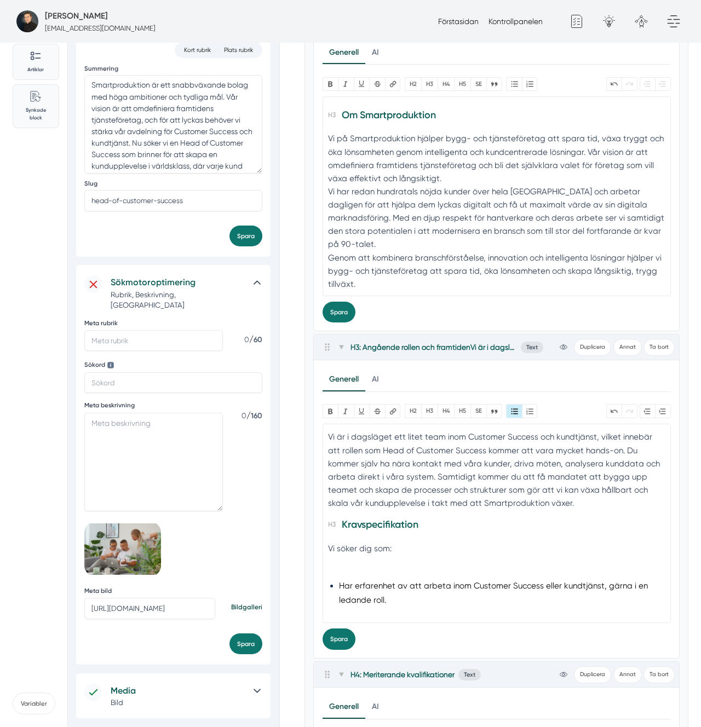
click at [404, 570] on trix-editor "Angående rollen och framtiden Vi är i dagsläget ett litet team inom Customer Su…" at bounding box center [497, 524] width 348 height 200
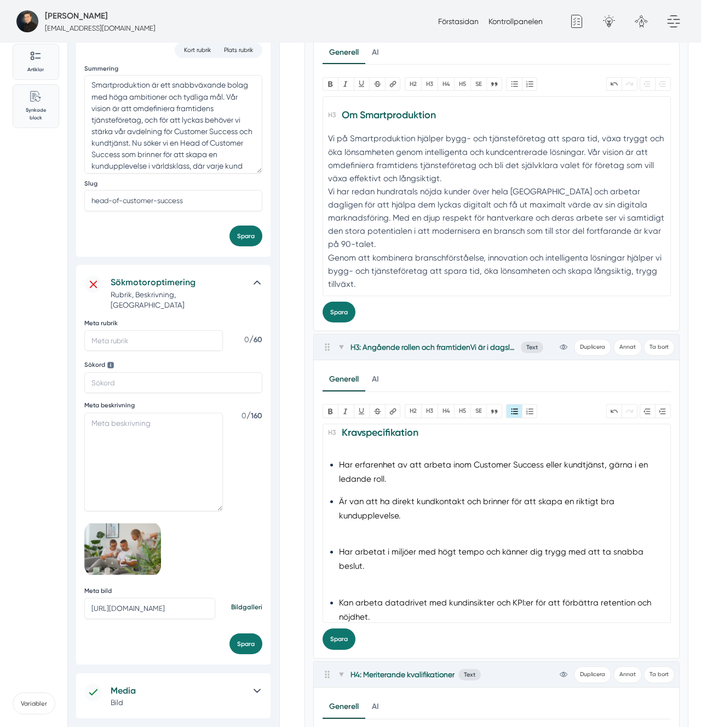
click at [378, 532] on li "Är van att ha direkt kundkontakt och brinner för att skapa en riktigt bra kundu…" at bounding box center [496, 516] width 315 height 43
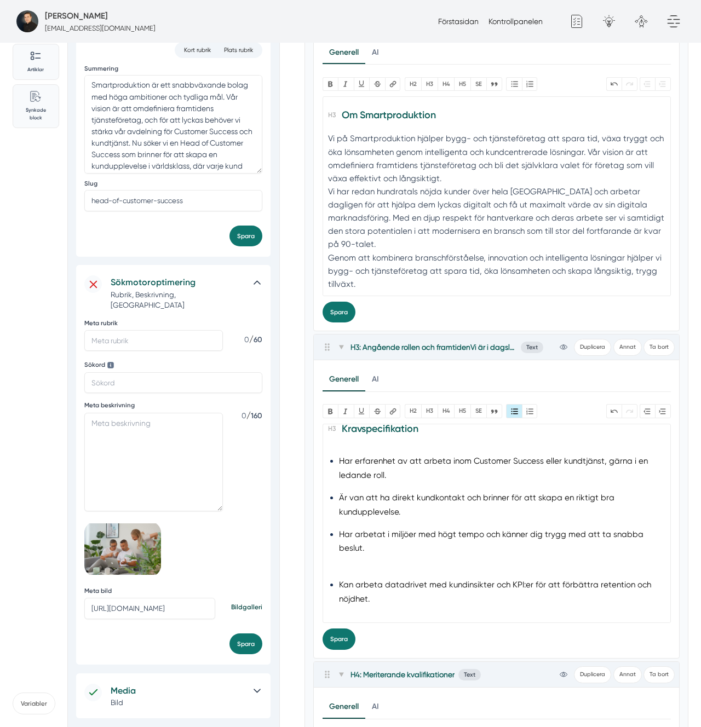
scroll to position [126, 0]
click at [385, 558] on li "Har arbetat i miljöer med högt tempo och känner dig trygg med att ta snabba bes…" at bounding box center [496, 548] width 315 height 43
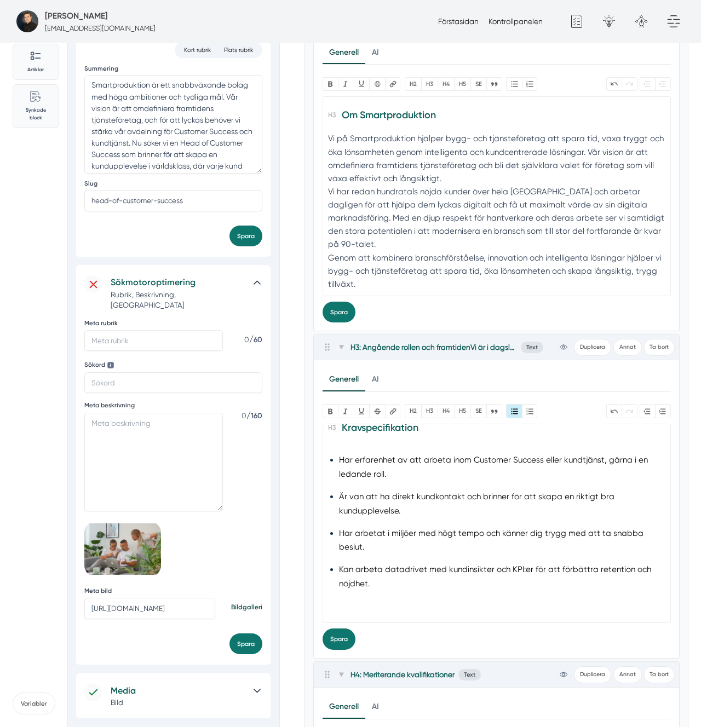
click at [612, 464] on li "Har erfarenhet av att arbeta inom Customer Success eller kundtjänst, gärna i en…" at bounding box center [496, 468] width 315 height 28
click at [444, 470] on li "Har erfarenhet av att arbeta inom Customer Success eller kundtjänst, gärna i en…" at bounding box center [496, 468] width 315 height 28
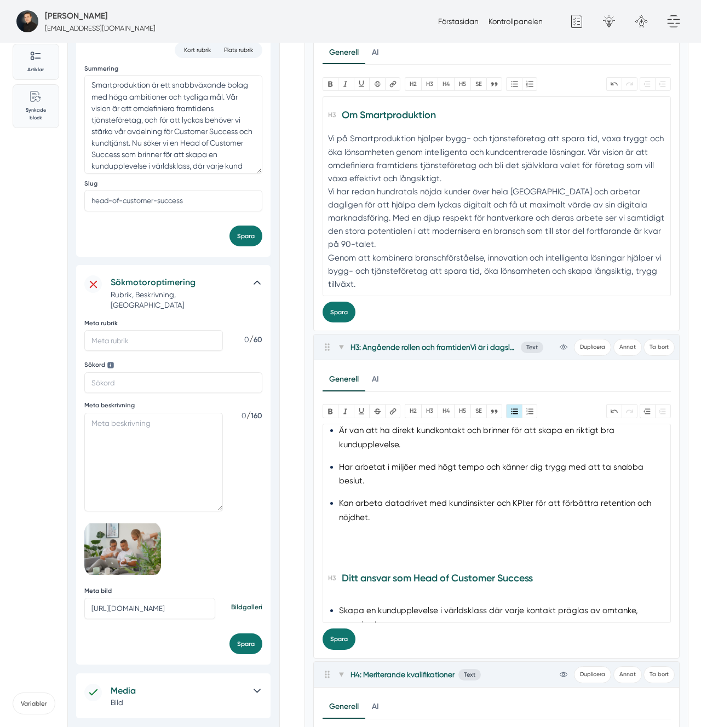
scroll to position [194, 0]
click at [366, 552] on div at bounding box center [496, 554] width 337 height 13
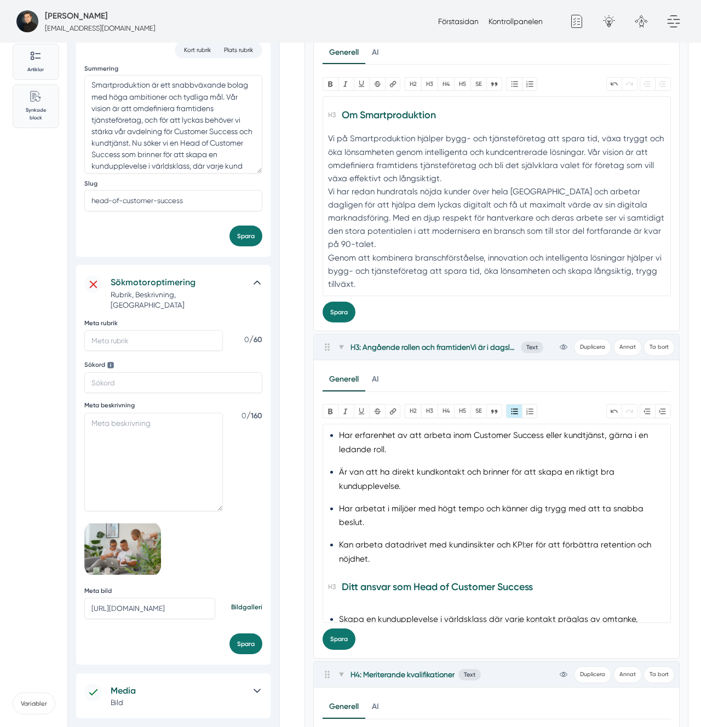
scroll to position [141, 0]
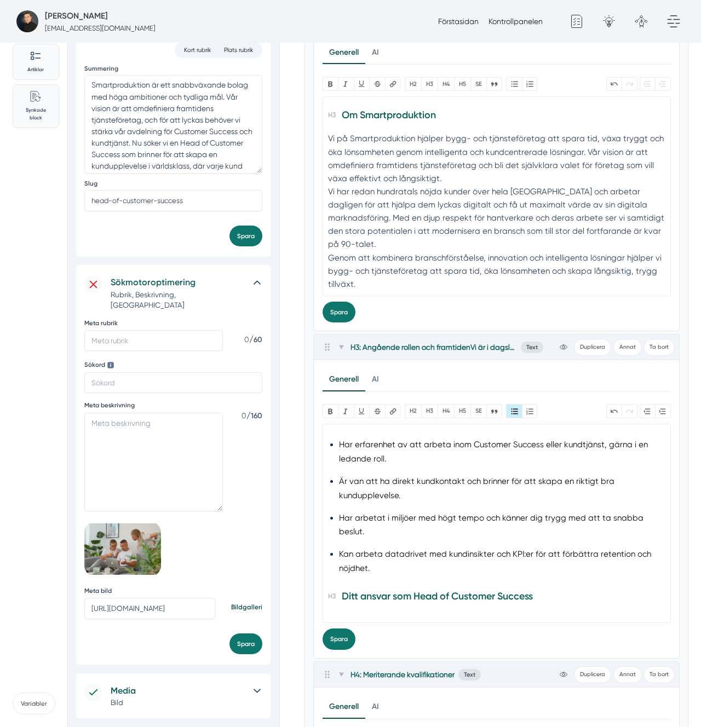
click at [388, 447] on li "Har erfarenhet av att arbeta inom Customer Success eller kundtjänst, gärna i en…" at bounding box center [496, 452] width 315 height 28
click at [430, 443] on li "Har erfarenhet av att arbeta inom Customer Success eller kundtjänst, gärna i en…" at bounding box center [496, 452] width 315 height 28
click at [469, 446] on li "Har erfarenhet av att arbeta inom Customer Success eller kundtjänst, gärna i en…" at bounding box center [496, 452] width 315 height 28
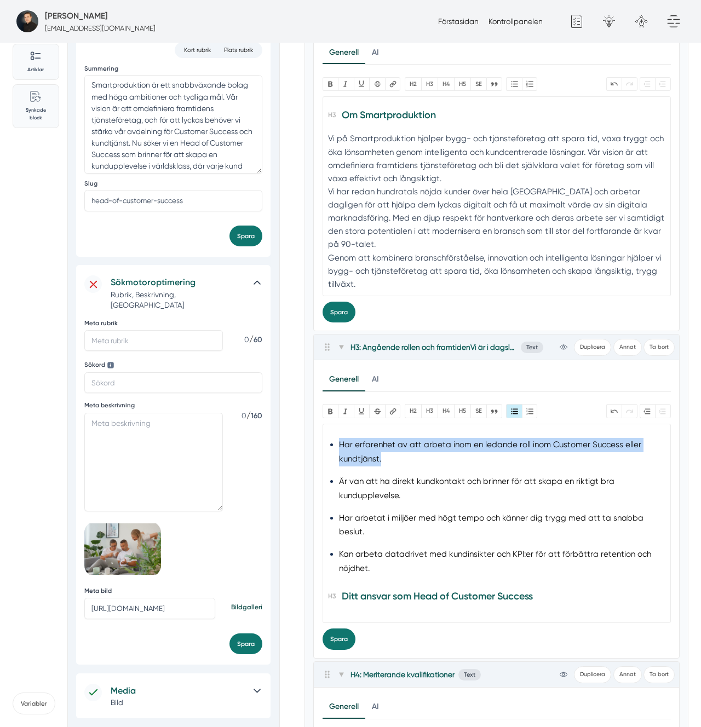
copy li "Har erfarenhet av att arbeta inom en ledande roll inom Customer Success eller k…"
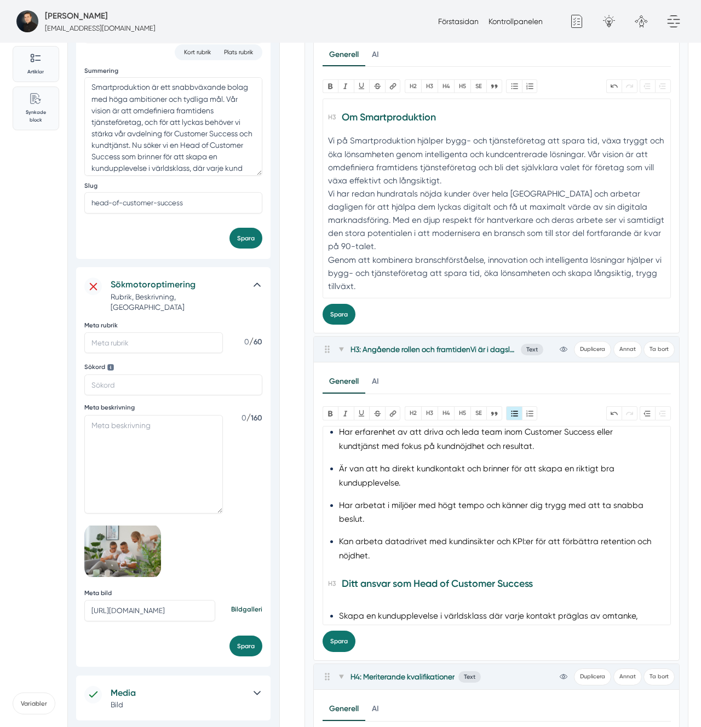
scroll to position [157, 0]
click at [439, 474] on li "Är van att ha direkt kundkontakt och brinner för att skapa en riktigt bra kundu…" at bounding box center [496, 476] width 315 height 28
click at [377, 512] on li "Har arbetat i miljöer med högt tempo och känner dig trygg med att ta snabba bes…" at bounding box center [496, 512] width 315 height 28
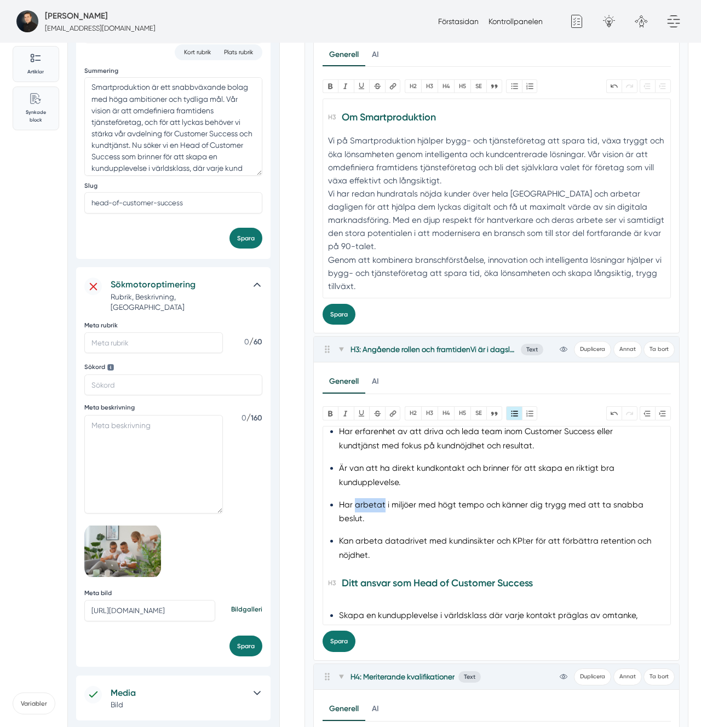
click at [378, 512] on li "Har arbetat i miljöer med högt tempo och känner dig trygg med att ta snabba bes…" at bounding box center [496, 512] width 315 height 28
click at [478, 508] on li "Har arbetat i miljöer med högt tempo och känner dig trygg med att ta snabba bes…" at bounding box center [496, 512] width 315 height 28
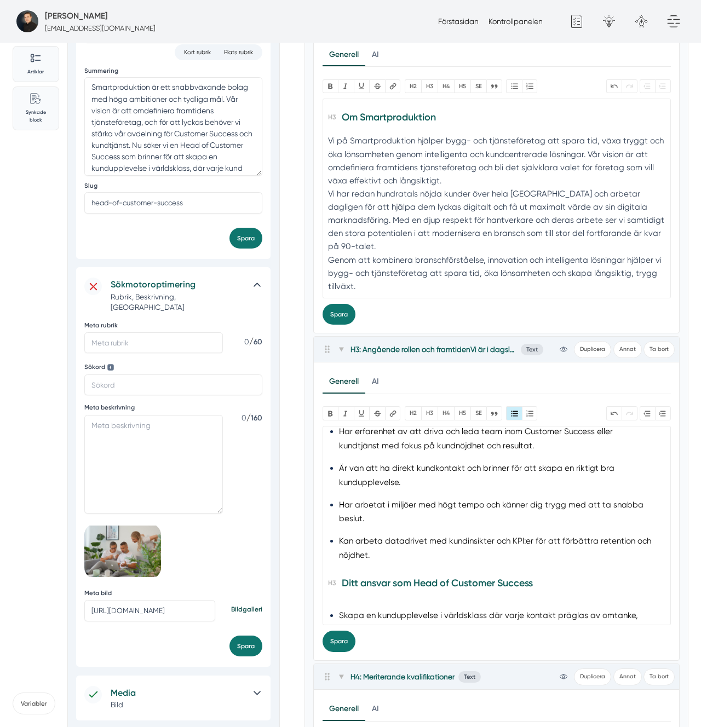
click at [380, 537] on li "Kan arbeta datadrivet med kundinsikter och KPI:er för att förbättra retention o…" at bounding box center [496, 549] width 315 height 28
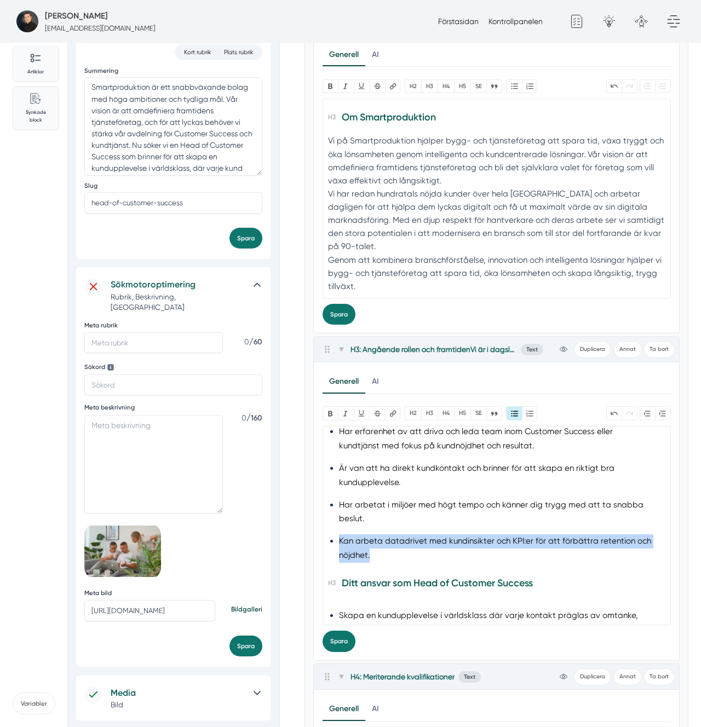
click at [380, 537] on li "Kan arbeta datadrivet med kundinsikter och KPI:er för att förbättra retention o…" at bounding box center [496, 549] width 315 height 28
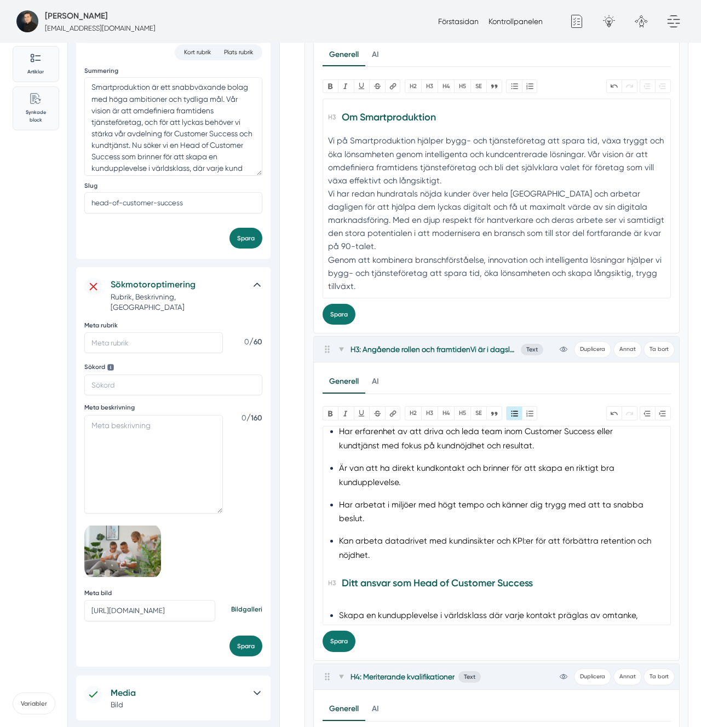
click at [380, 501] on li "Har arbetat i miljöer med högt tempo och känner dig trygg med att ta snabba bes…" at bounding box center [496, 512] width 315 height 28
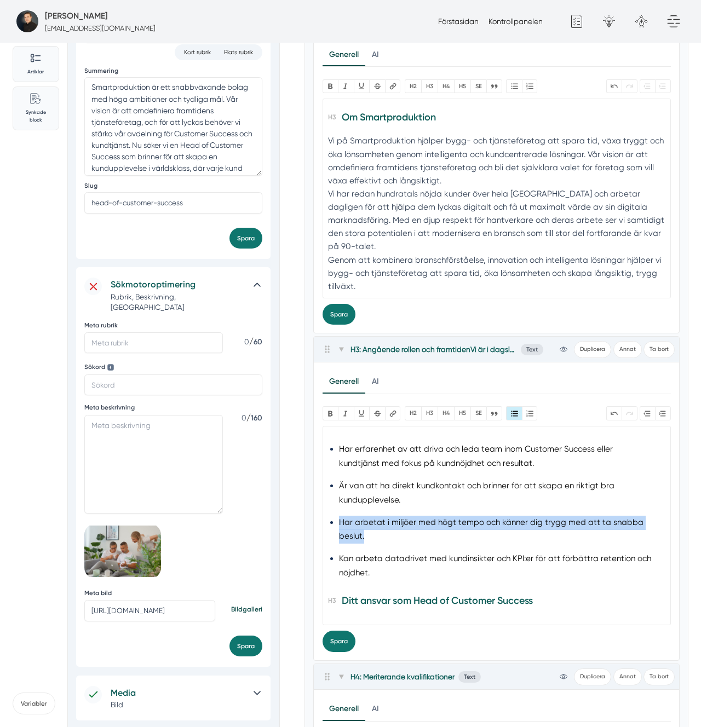
scroll to position [143, 0]
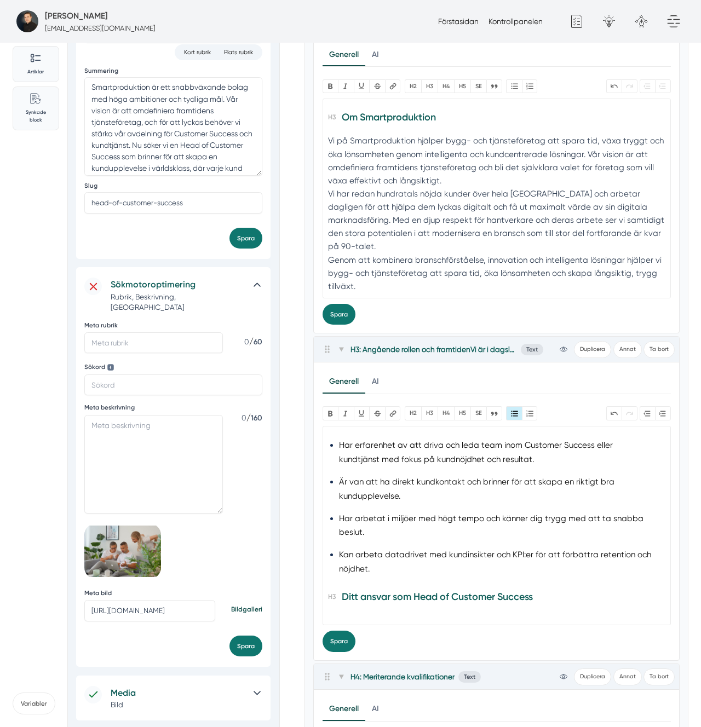
click at [483, 558] on li "Kan arbeta datadrivet med kundinsikter och KPI:er för att förbättra retention o…" at bounding box center [496, 562] width 315 height 28
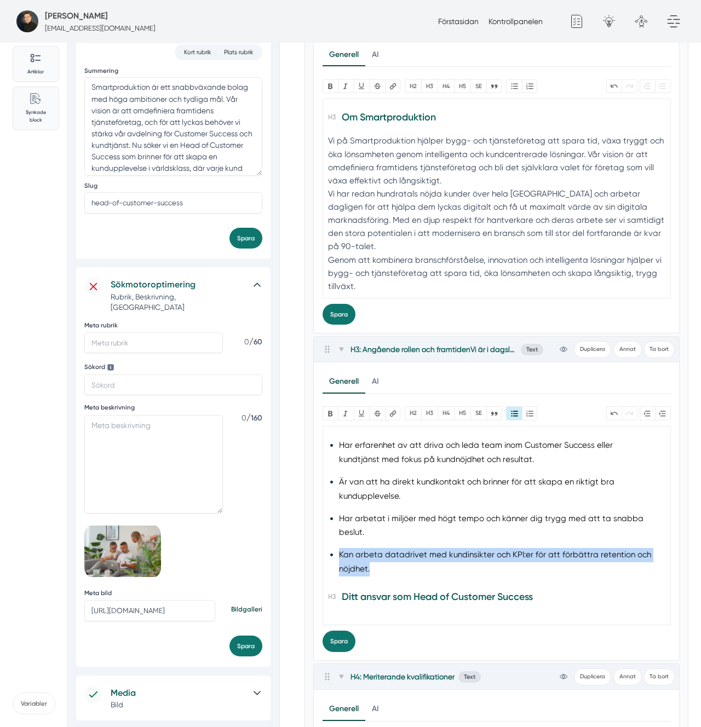
click at [483, 558] on li "Kan arbeta datadrivet med kundinsikter och KPI:er för att förbättra retention o…" at bounding box center [496, 562] width 315 height 28
click at [473, 566] on li "Kan arbeta datadrivet med kundinsikter och KPI:er för att förbättra retention o…" at bounding box center [496, 562] width 315 height 28
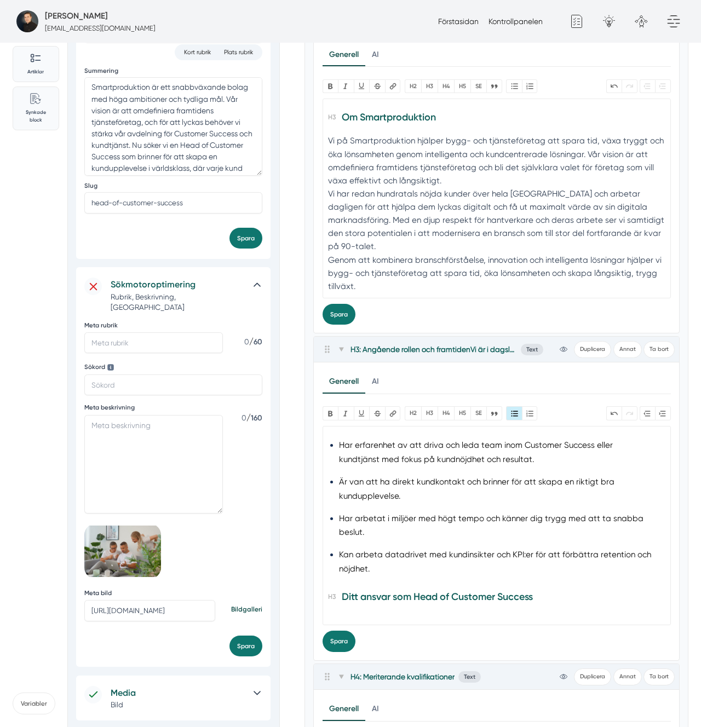
click at [472, 560] on li "Kan arbeta datadrivet med kundinsikter och KPI:er för att förbättra retention o…" at bounding box center [496, 562] width 315 height 28
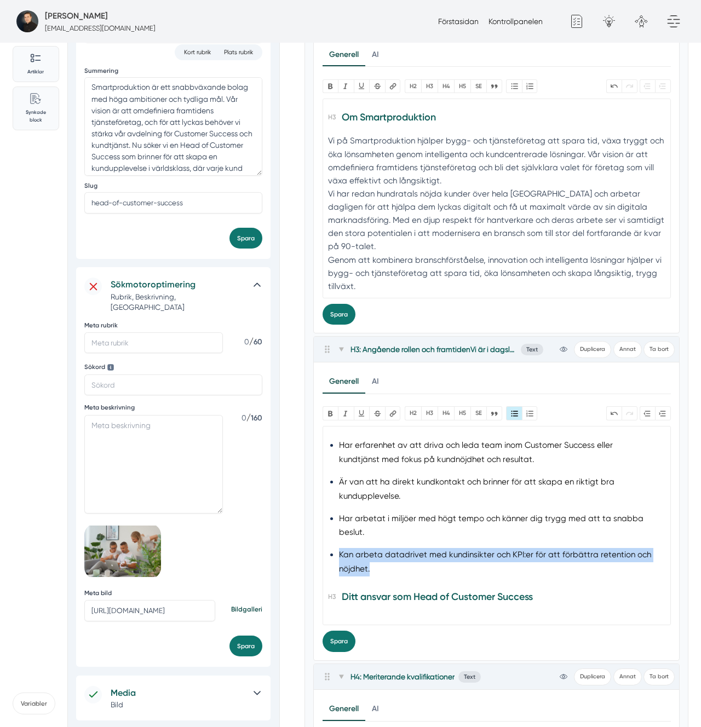
click at [472, 560] on li "Kan arbeta datadrivet med kundinsikter och KPI:er för att förbättra retention o…" at bounding box center [496, 562] width 315 height 28
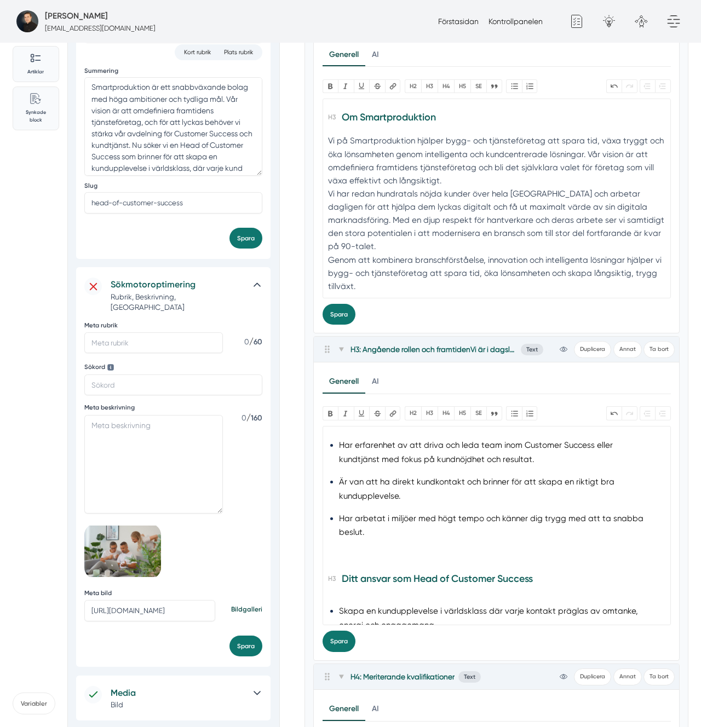
type trix-editor "<h3>Angående rollen och framtiden</h3><div>Vi är i dagsläget ett litet team ino…"
click at [353, 647] on button "Spara" at bounding box center [339, 641] width 33 height 21
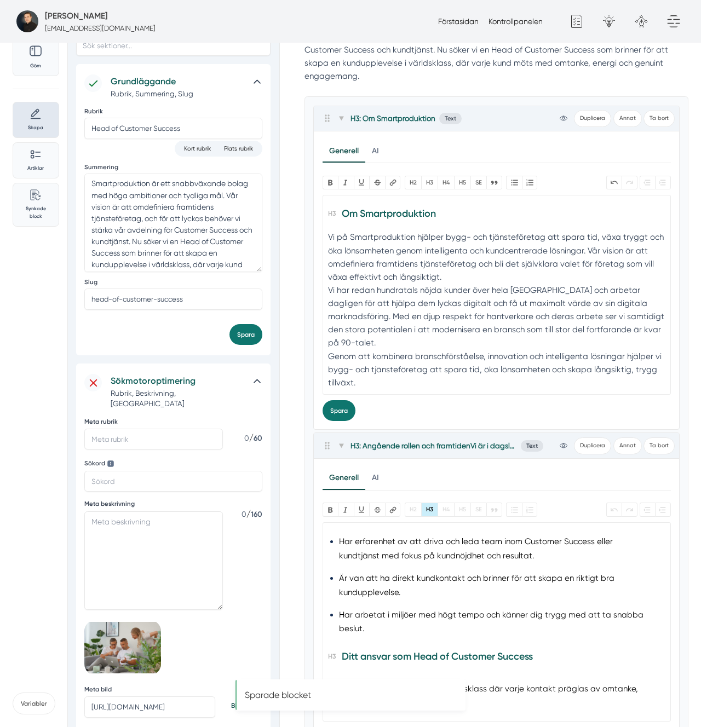
scroll to position [0, 0]
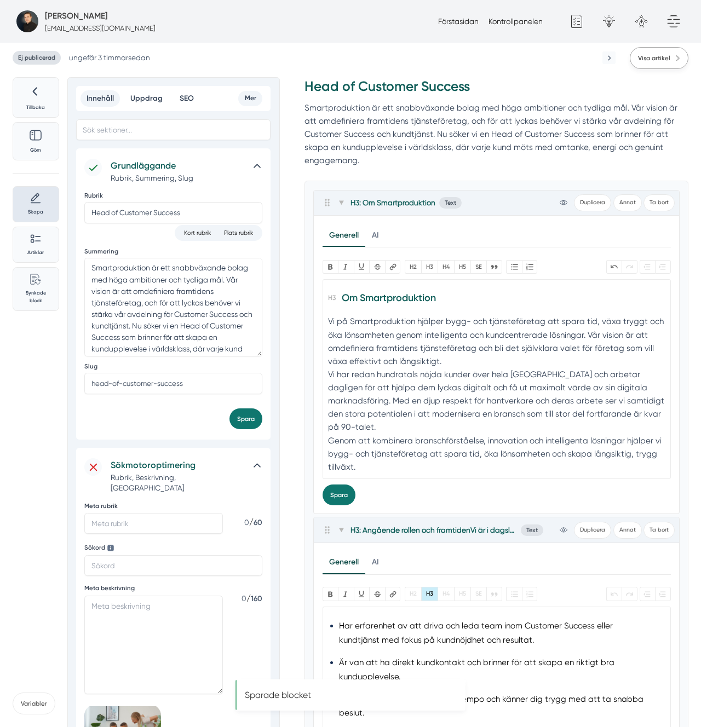
click at [665, 55] on span "Visa artikel" at bounding box center [654, 58] width 32 height 10
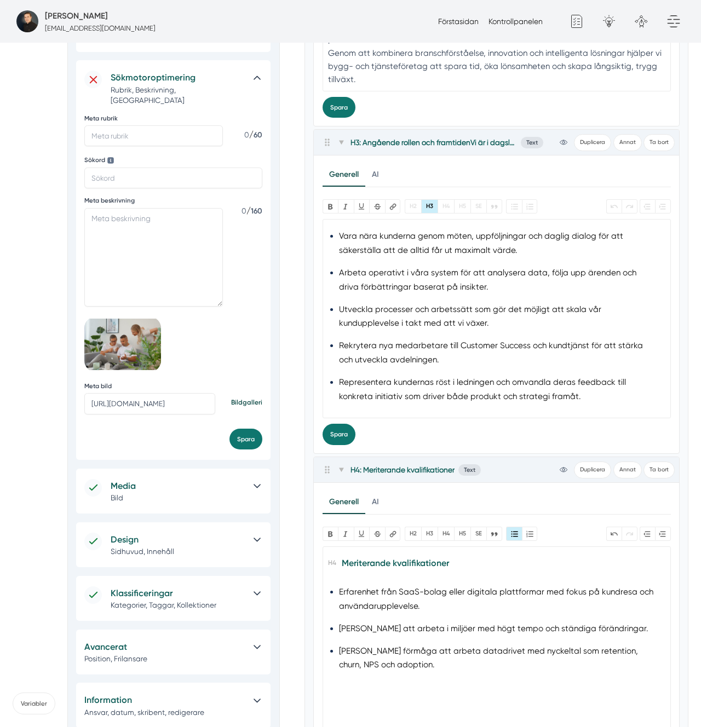
scroll to position [388, 0]
click at [452, 360] on li "Rekrytera nya medarbetare till Customer Success och kundtjänst för att stärka o…" at bounding box center [496, 353] width 315 height 28
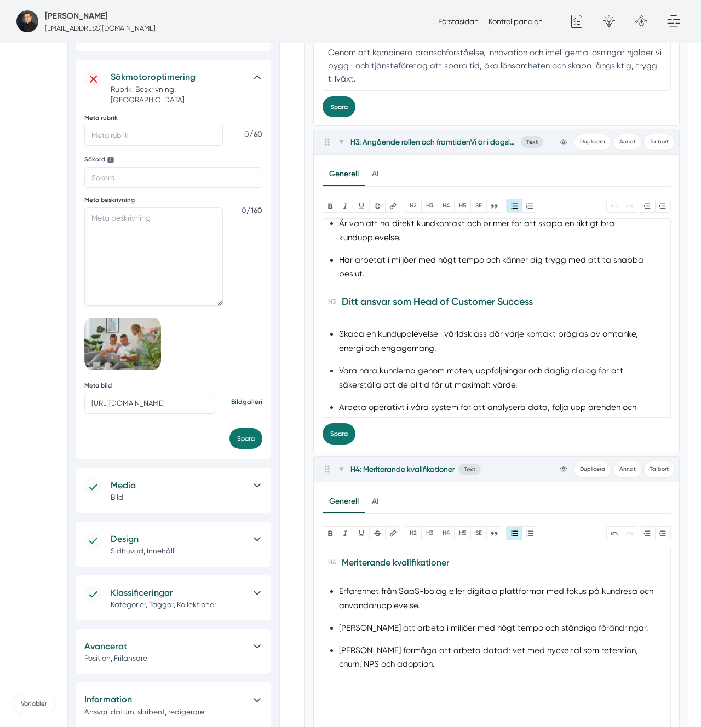
scroll to position [190, 0]
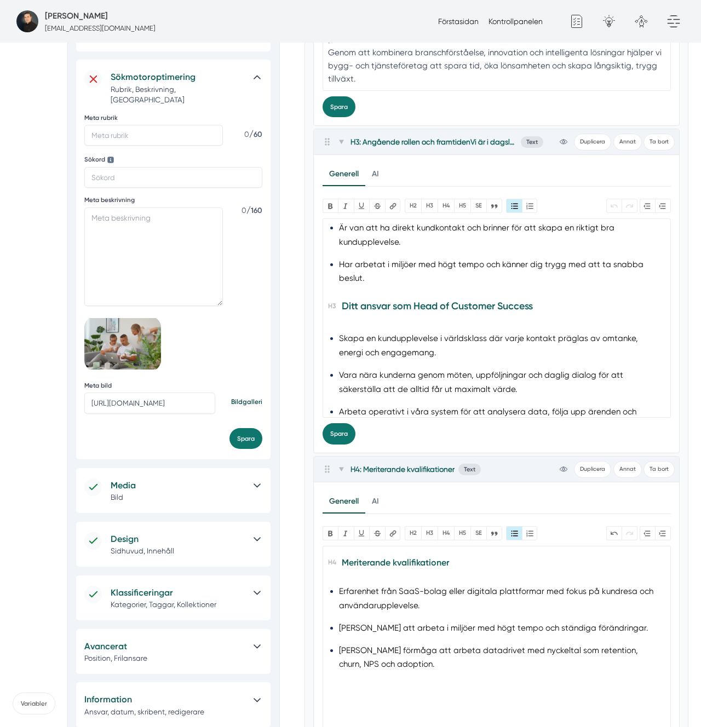
click at [370, 259] on li "Har arbetat i miljöer med högt tempo och känner dig trygg med att ta snabba bes…" at bounding box center [496, 272] width 315 height 28
click at [376, 277] on li "Har arbetat i miljöer med högt tempo och känner dig trygg med att ta snabba bes…" at bounding box center [496, 272] width 315 height 28
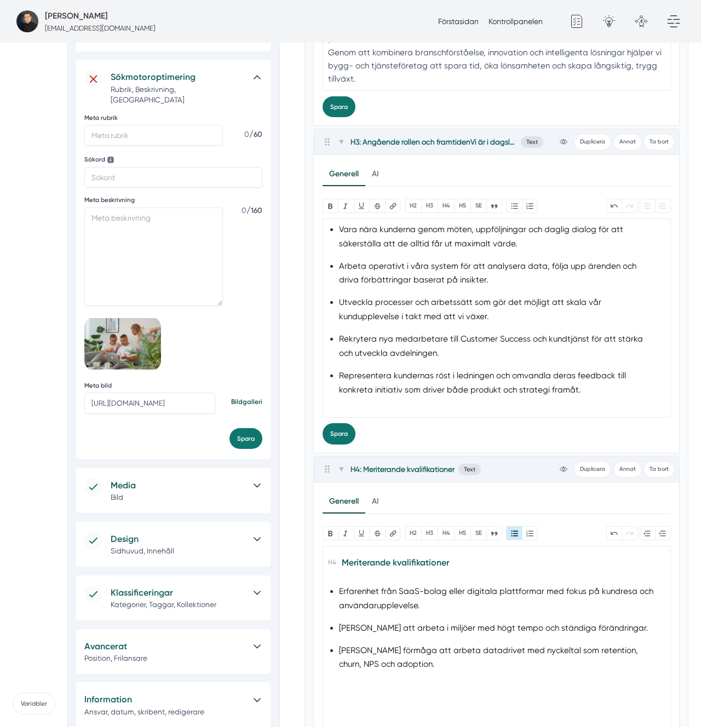
scroll to position [190, 0]
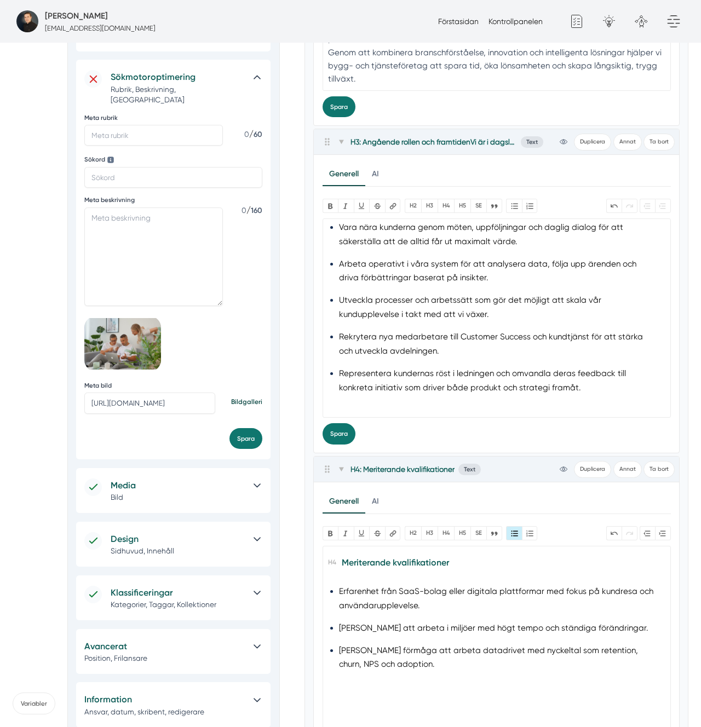
paste trix-editor "h3>Kravspecifikation</h3><ul><li>Har erfarenhet av att driva och leda team inom…"
type trix-editor "<h3>Angående rollen och framtiden</h3><div>Vi är i dagsläget ett litet team ino…"
click at [341, 441] on button "Spara" at bounding box center [339, 433] width 33 height 21
click at [25, 438] on div "Tillbaka Göm Skapa Artiklar Common File Text Sync Streamline Icon: https://stre…" at bounding box center [119, 459] width 213 height 1541
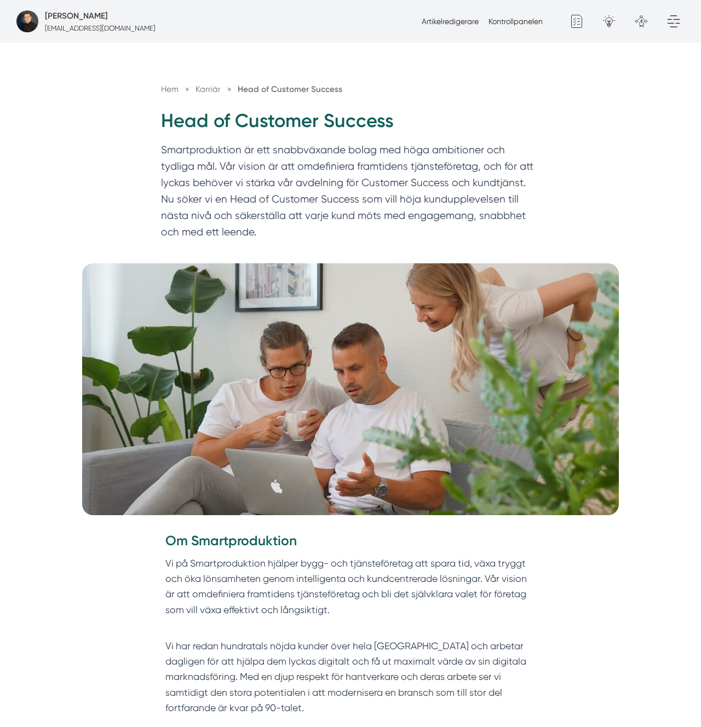
click at [297, 186] on p "Smartproduktion är ett snabbväxande bolag med höga ambitioner och tydliga mål. …" at bounding box center [350, 194] width 379 height 104
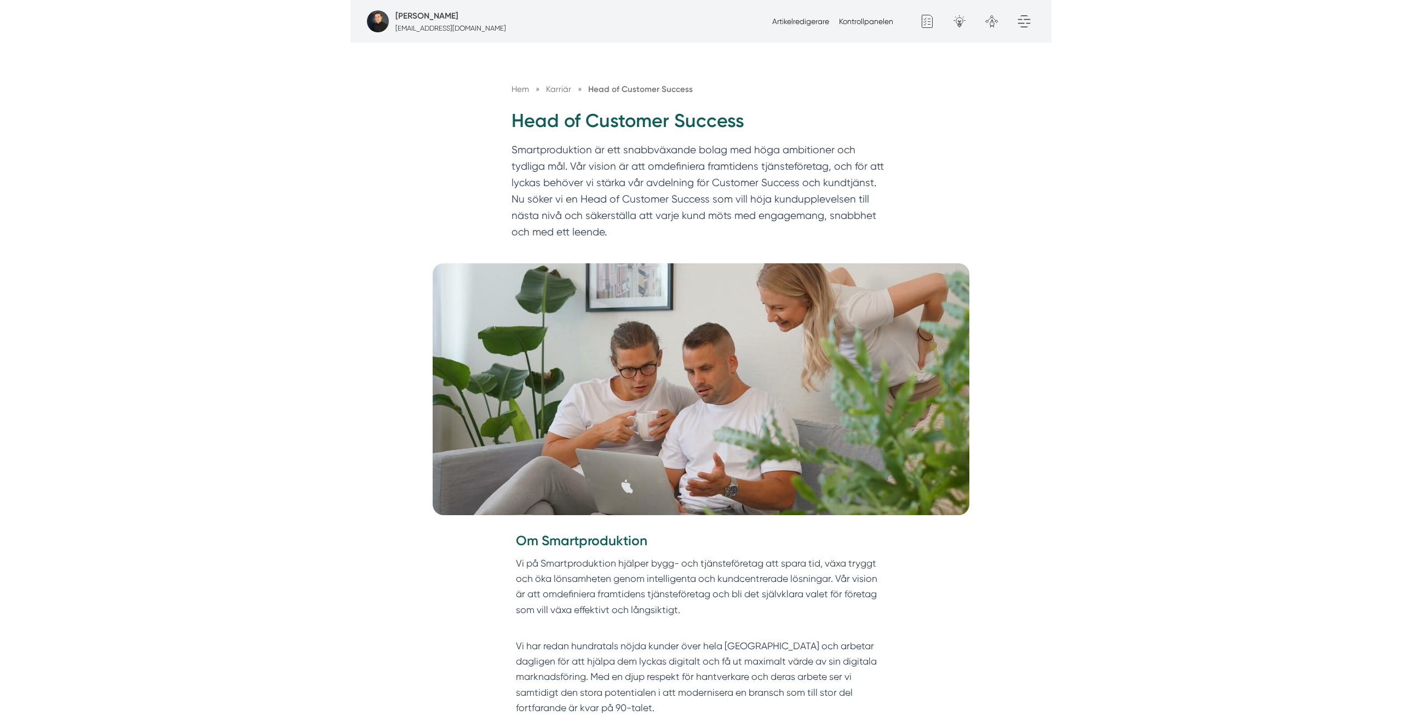
scroll to position [92, 0]
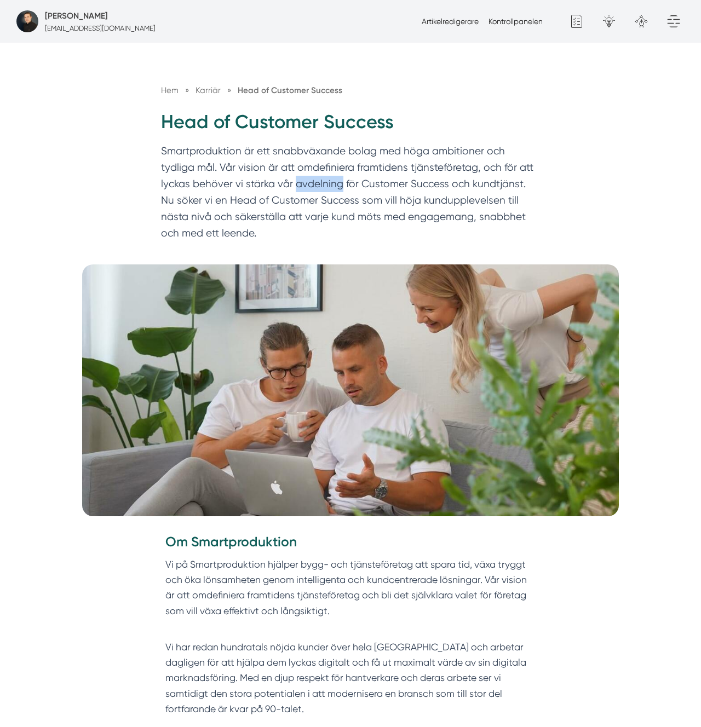
click at [297, 186] on p "Smartproduktion är ett snabbväxande bolag med höga ambitioner och tydliga mål. …" at bounding box center [350, 195] width 379 height 104
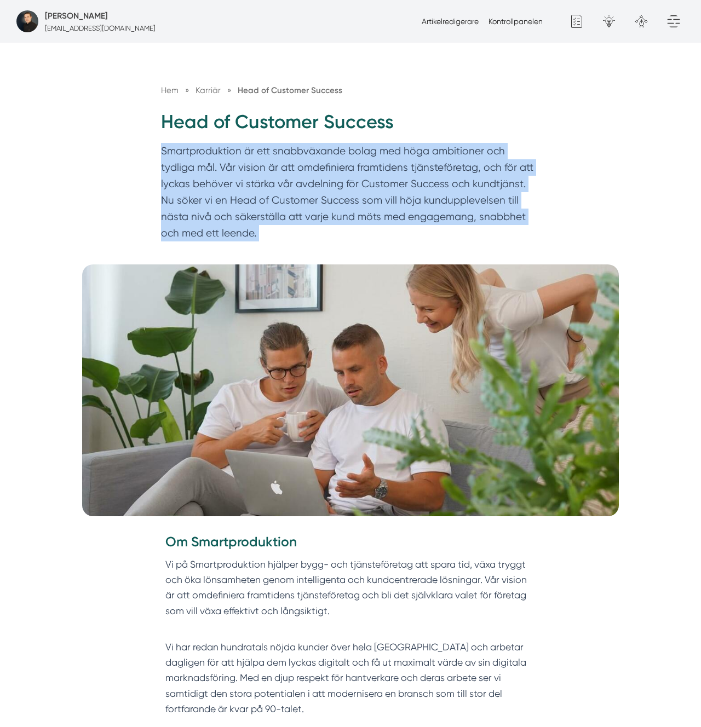
click at [297, 186] on p "Smartproduktion är ett snabbväxande bolag med höga ambitioner och tydliga mål. …" at bounding box center [350, 195] width 379 height 104
click at [190, 167] on p "Smartproduktion är ett snabbväxande bolag med höga ambitioner och tydliga mål. …" at bounding box center [350, 195] width 379 height 104
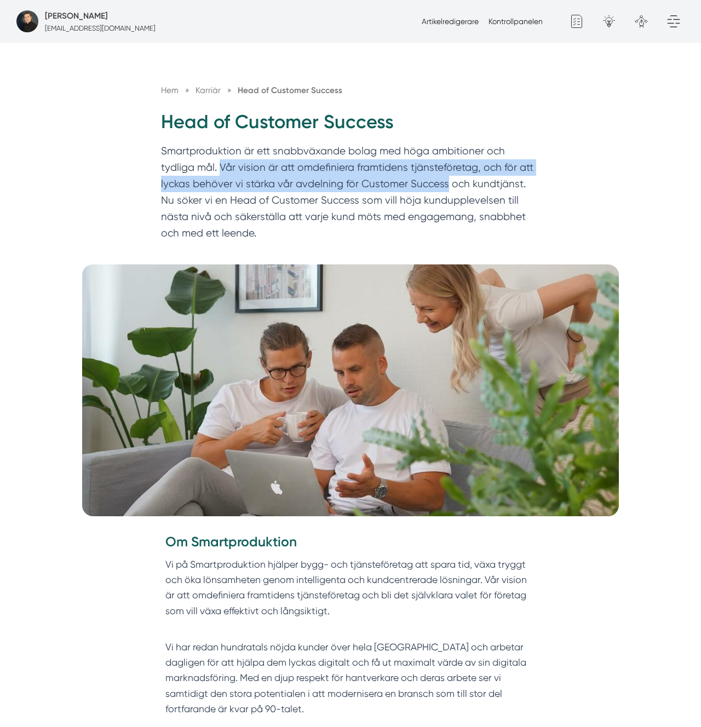
drag, startPoint x: 190, startPoint y: 167, endPoint x: 408, endPoint y: 181, distance: 217.9
click at [408, 181] on p "Smartproduktion är ett snabbväxande bolag med höga ambitioner och tydliga mål. …" at bounding box center [350, 195] width 379 height 104
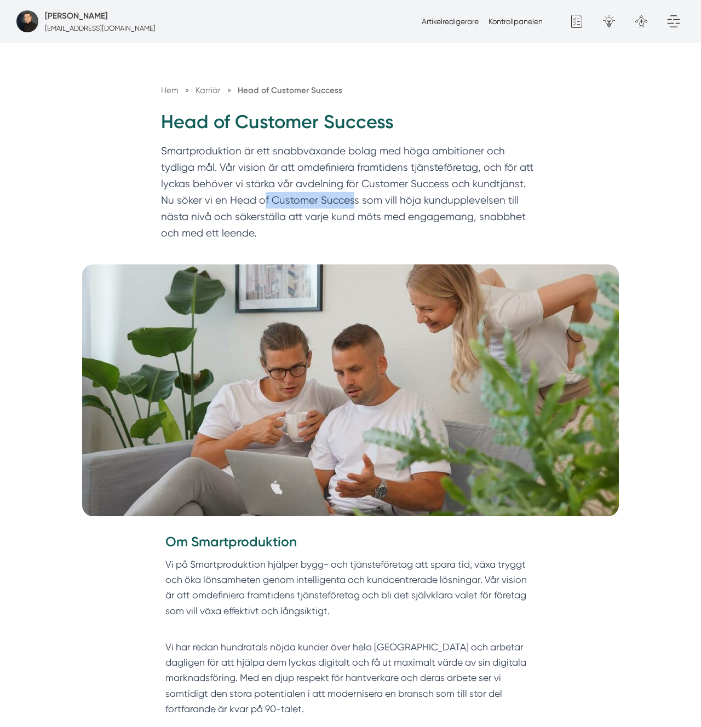
drag, startPoint x: 221, startPoint y: 202, endPoint x: 353, endPoint y: 205, distance: 131.5
click at [325, 204] on p "Smartproduktion är ett snabbväxande bolag med höga ambitioner och tydliga mål. …" at bounding box center [350, 195] width 379 height 104
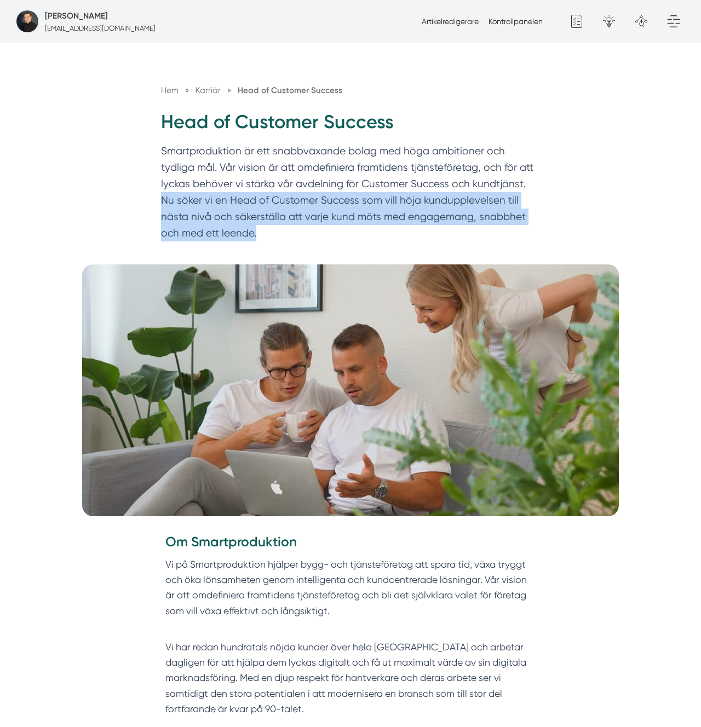
drag, startPoint x: 494, startPoint y: 184, endPoint x: 503, endPoint y: 228, distance: 45.3
click at [503, 228] on p "Smartproduktion är ett snabbväxande bolag med höga ambitioner och tydliga mål. …" at bounding box center [350, 195] width 379 height 104
copy p "Nu söker vi en Head of Customer Success som vill höja kundupplevelsen till näst…"
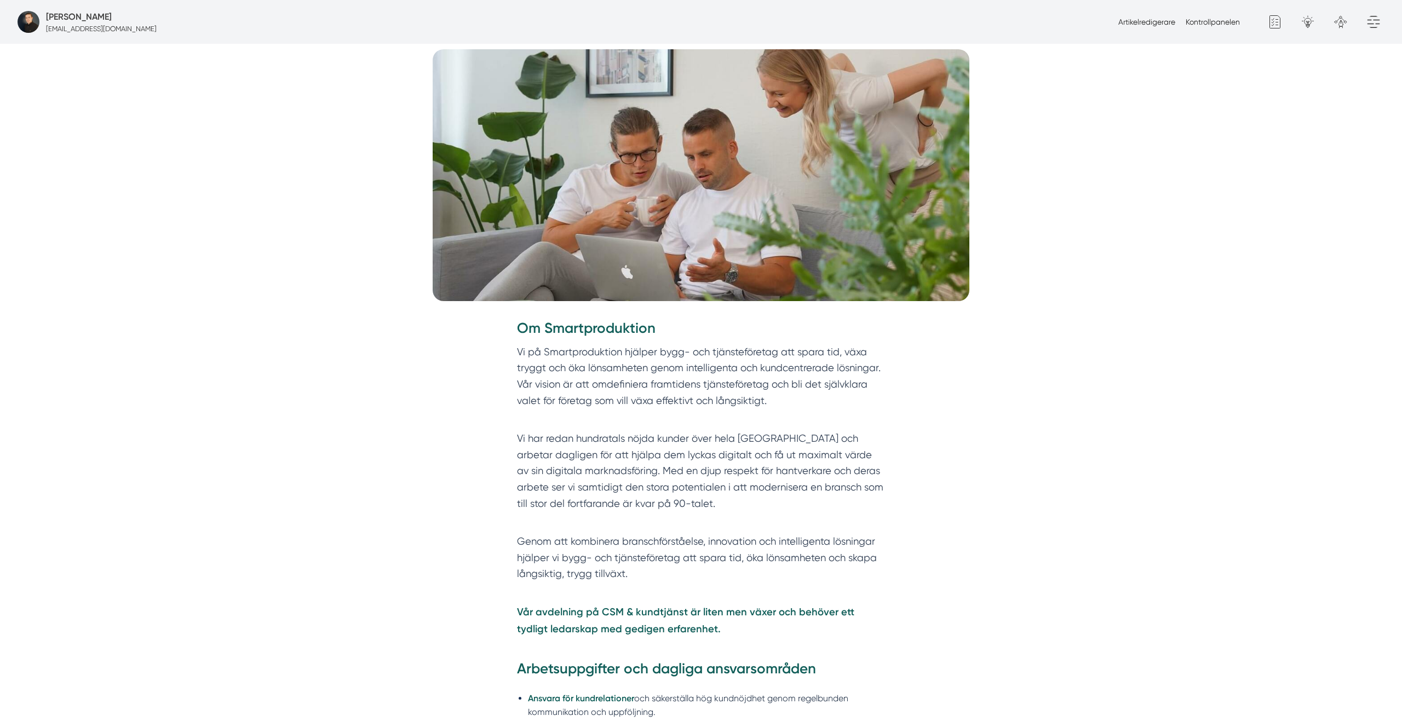
scroll to position [331, 0]
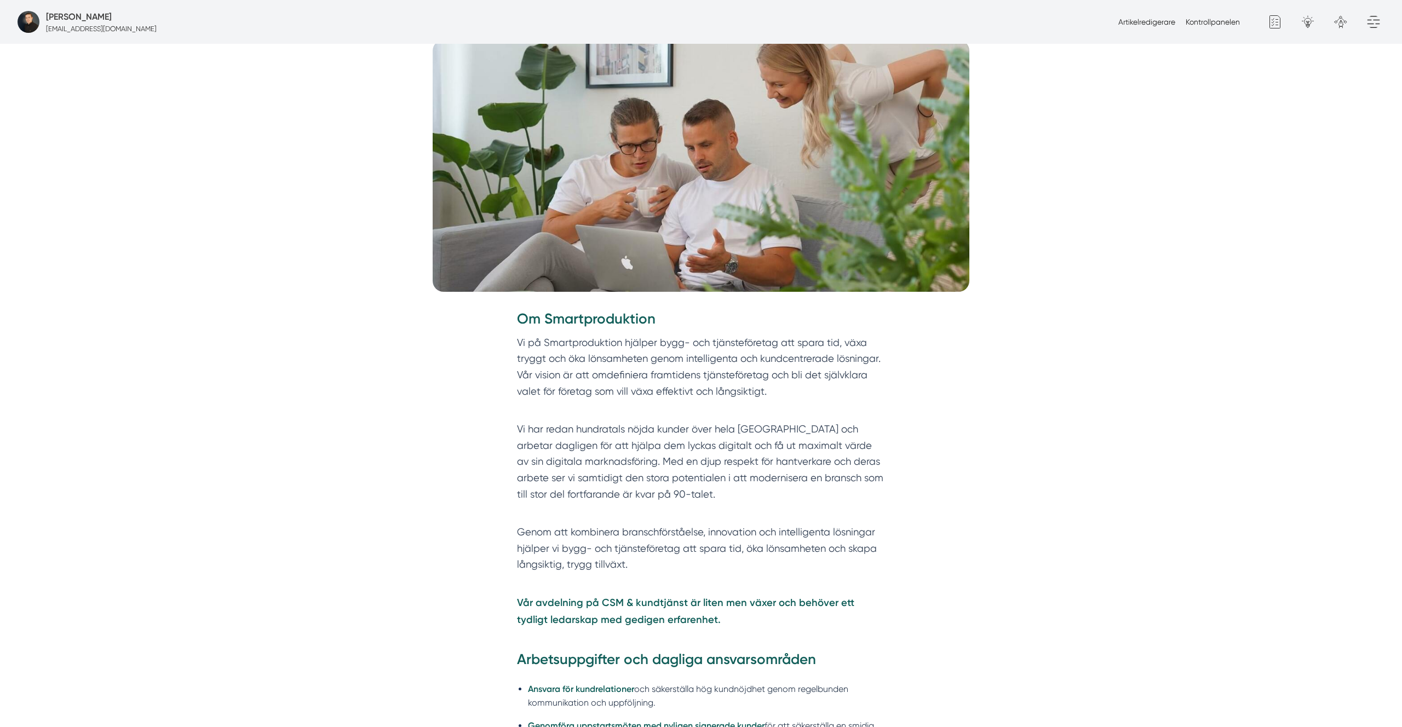
click at [753, 360] on p "Vi på Smartproduktion hjälper bygg- och tjänsteföretag att spara tid, växa tryg…" at bounding box center [701, 375] width 368 height 81
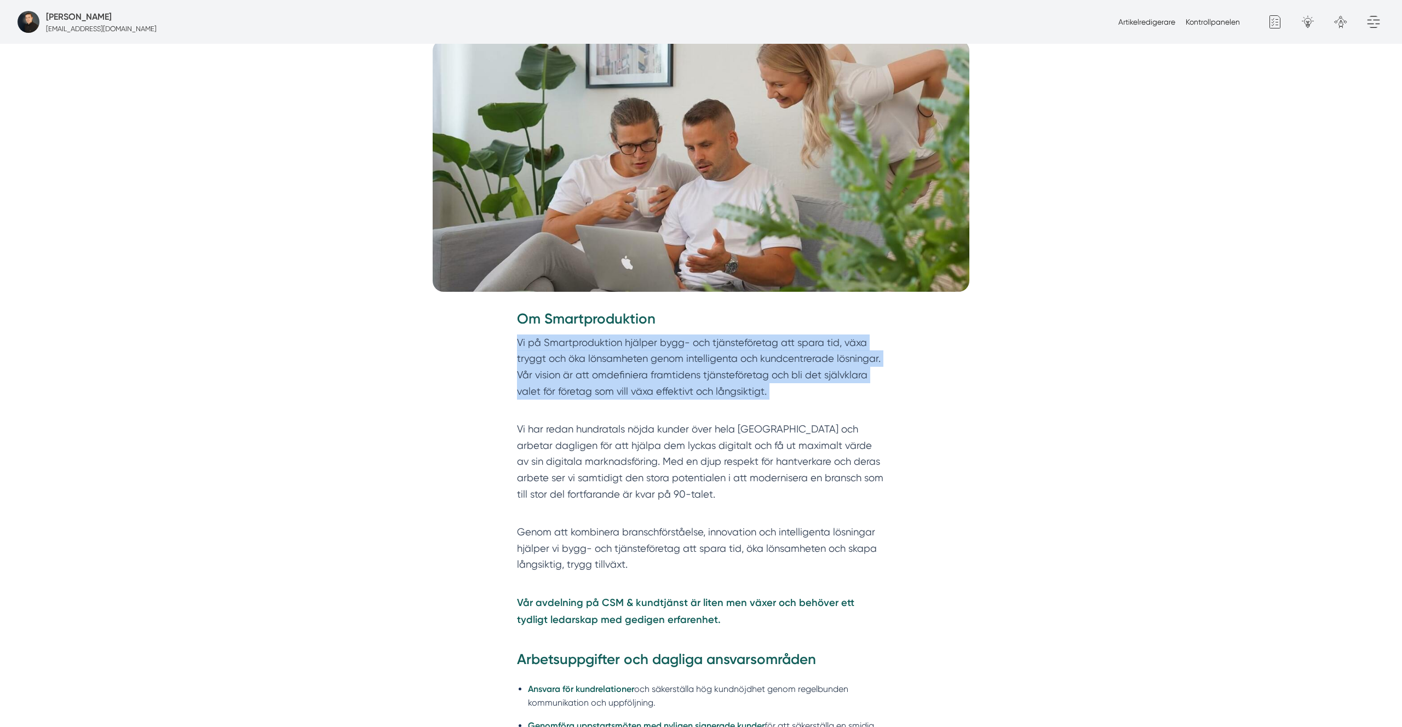
click at [753, 360] on p "Vi på Smartproduktion hjälper bygg- och tjänsteföretag att spara tid, växa tryg…" at bounding box center [701, 375] width 368 height 81
click at [702, 385] on p "Vi på Smartproduktion hjälper bygg- och tjänsteföretag att spara tid, växa tryg…" at bounding box center [701, 375] width 368 height 81
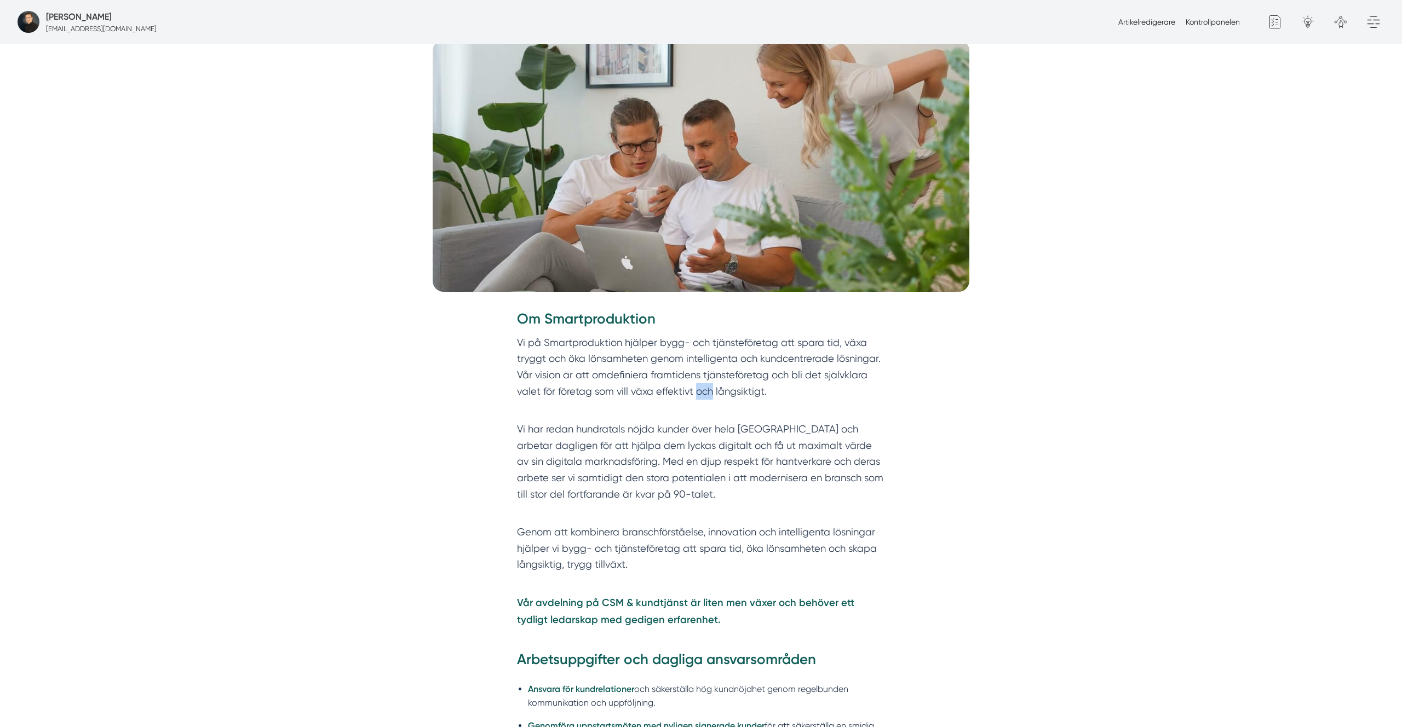
click at [702, 385] on p "Vi på Smartproduktion hjälper bygg- och tjänsteföretag att spara tid, växa tryg…" at bounding box center [701, 375] width 368 height 81
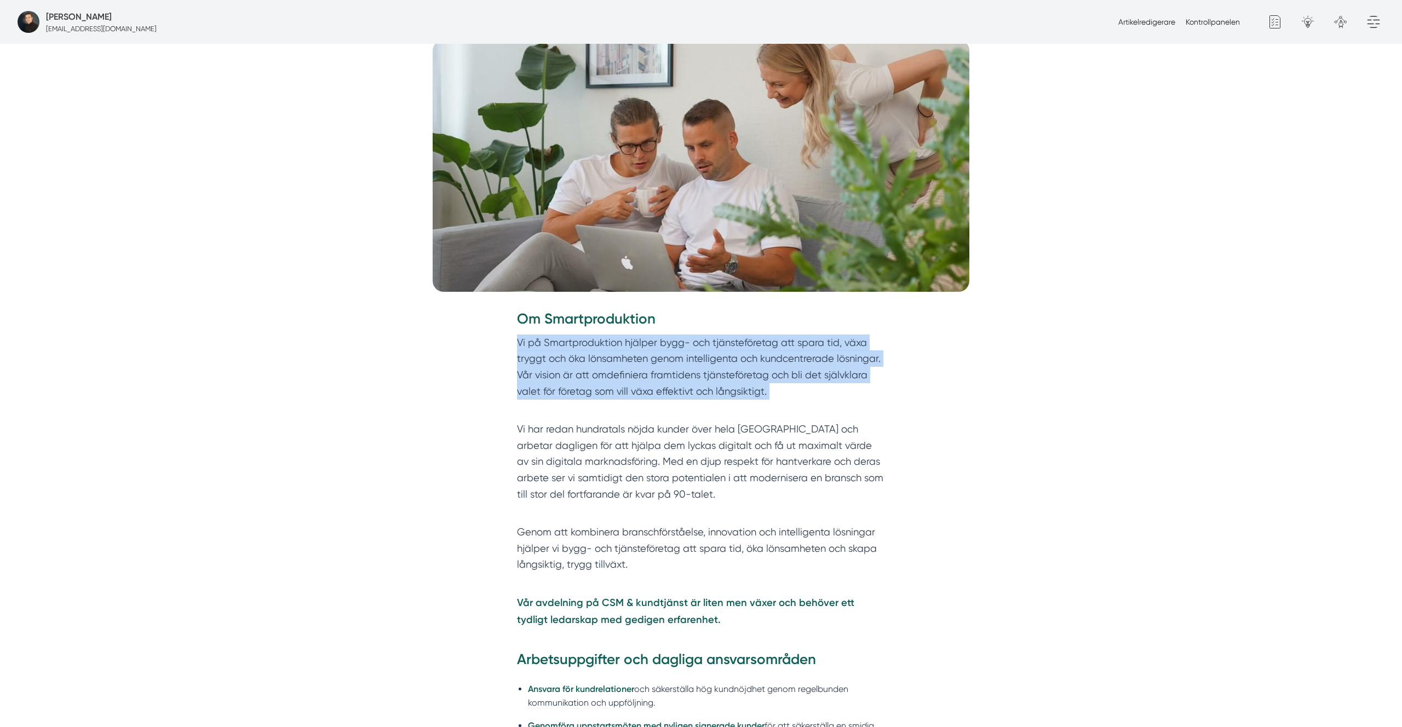
click at [702, 385] on p "Vi på Smartproduktion hjälper bygg- och tjänsteföretag att spara tid, växa tryg…" at bounding box center [701, 375] width 368 height 81
click at [794, 381] on p "Vi på Smartproduktion hjälper bygg- och tjänsteföretag att spara tid, växa tryg…" at bounding box center [701, 375] width 368 height 81
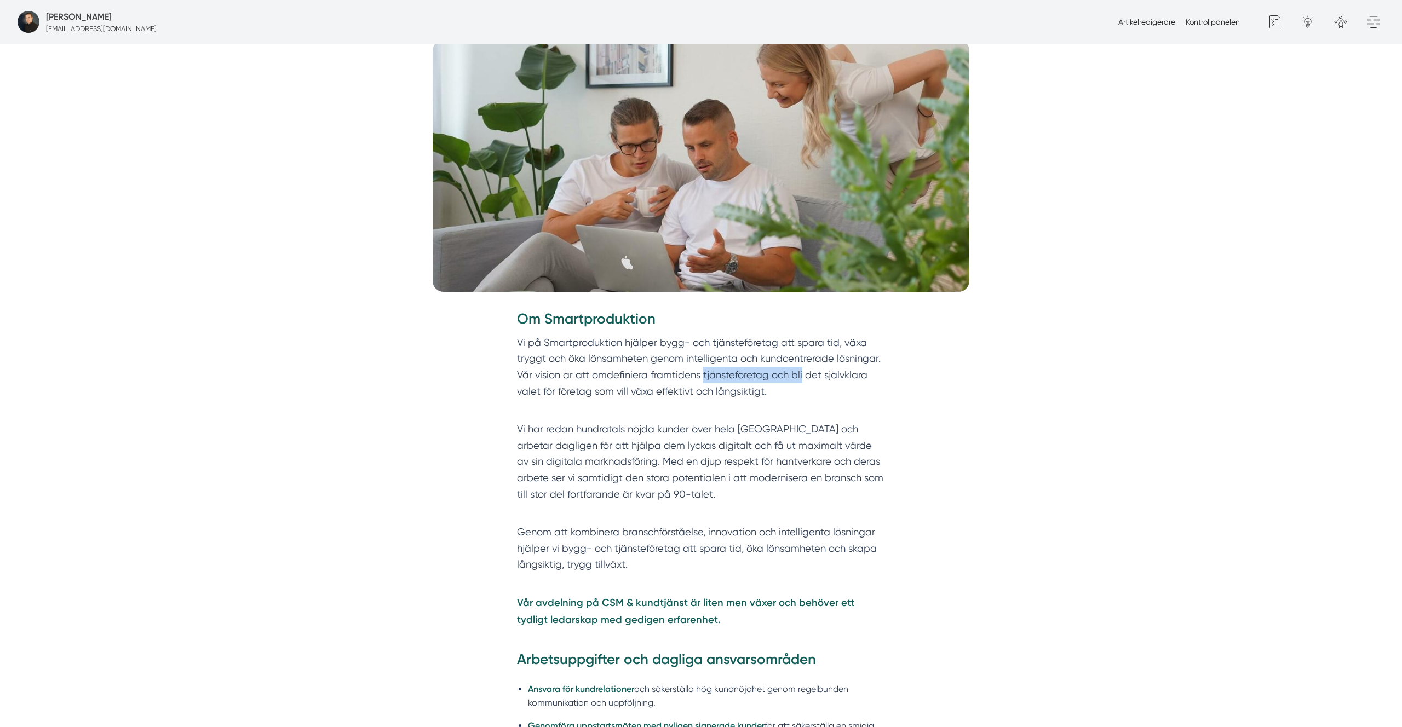
drag, startPoint x: 794, startPoint y: 381, endPoint x: 768, endPoint y: 376, distance: 26.3
click at [764, 377] on p "Vi på Smartproduktion hjälper bygg- och tjänsteföretag att spara tid, växa tryg…" at bounding box center [701, 375] width 368 height 81
click at [768, 376] on p "Vi på Smartproduktion hjälper bygg- och tjänsteföretag att spara tid, växa tryg…" at bounding box center [701, 375] width 368 height 81
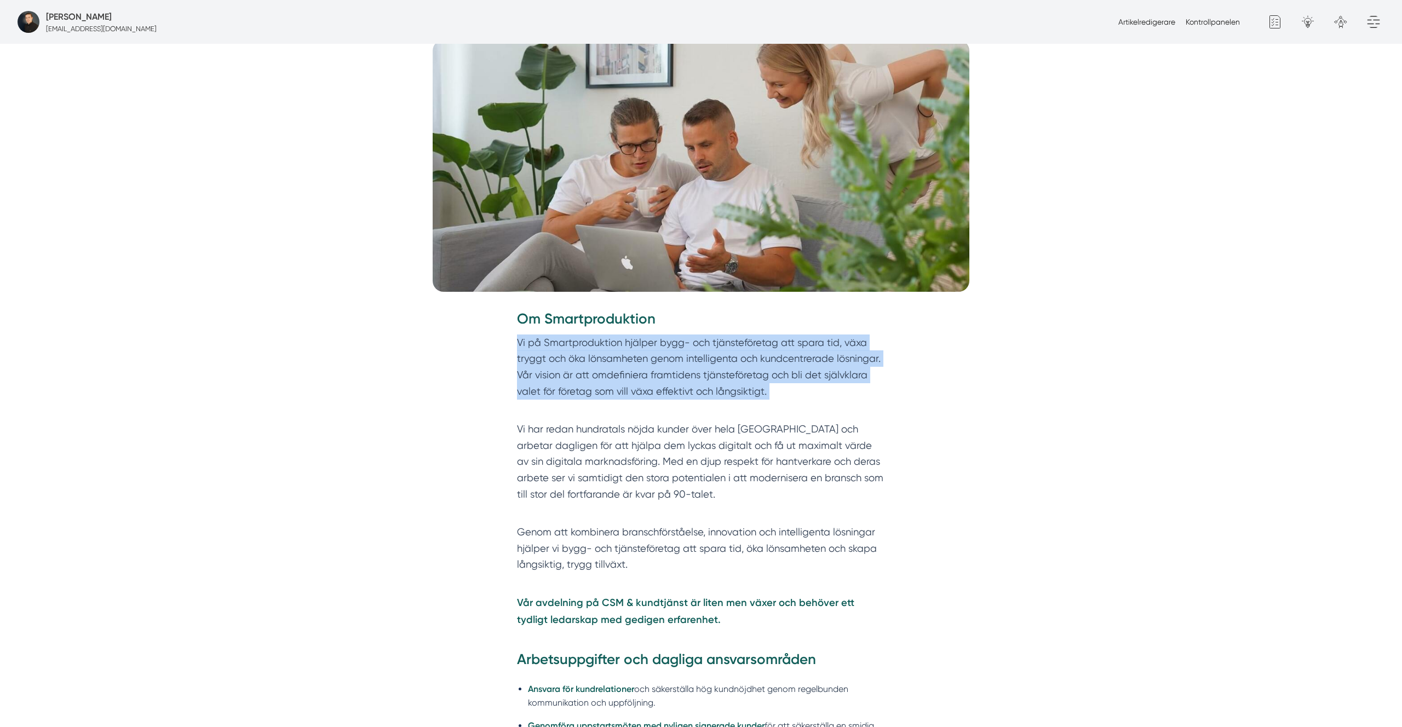
drag, startPoint x: 768, startPoint y: 376, endPoint x: 785, endPoint y: 384, distance: 18.9
click at [768, 376] on p "Vi på Smartproduktion hjälper bygg- och tjänsteföretag att spara tid, växa tryg…" at bounding box center [701, 375] width 368 height 81
click at [765, 377] on p "Vi på Smartproduktion hjälper bygg- och tjänsteföretag att spara tid, växa tryg…" at bounding box center [701, 375] width 368 height 81
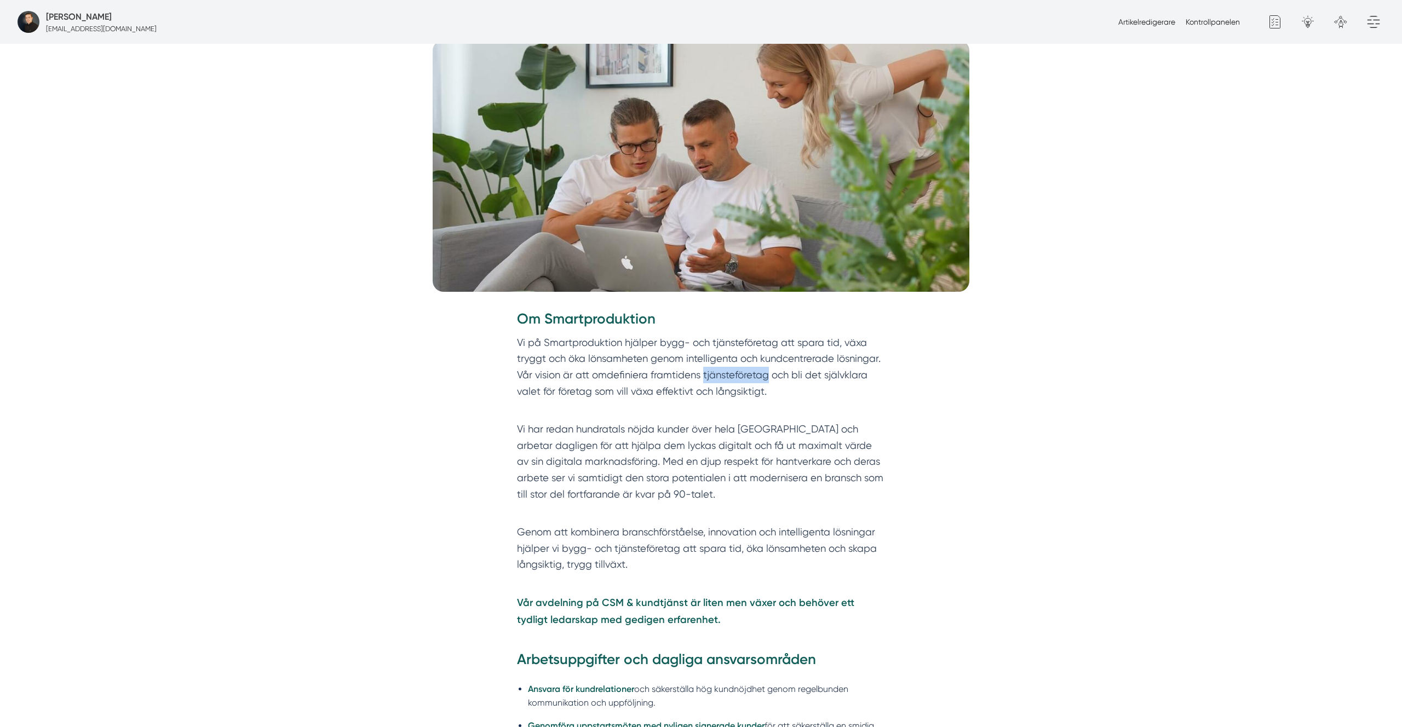
click at [765, 377] on p "Vi på Smartproduktion hjälper bygg- och tjänsteföretag att spara tid, växa tryg…" at bounding box center [701, 375] width 368 height 81
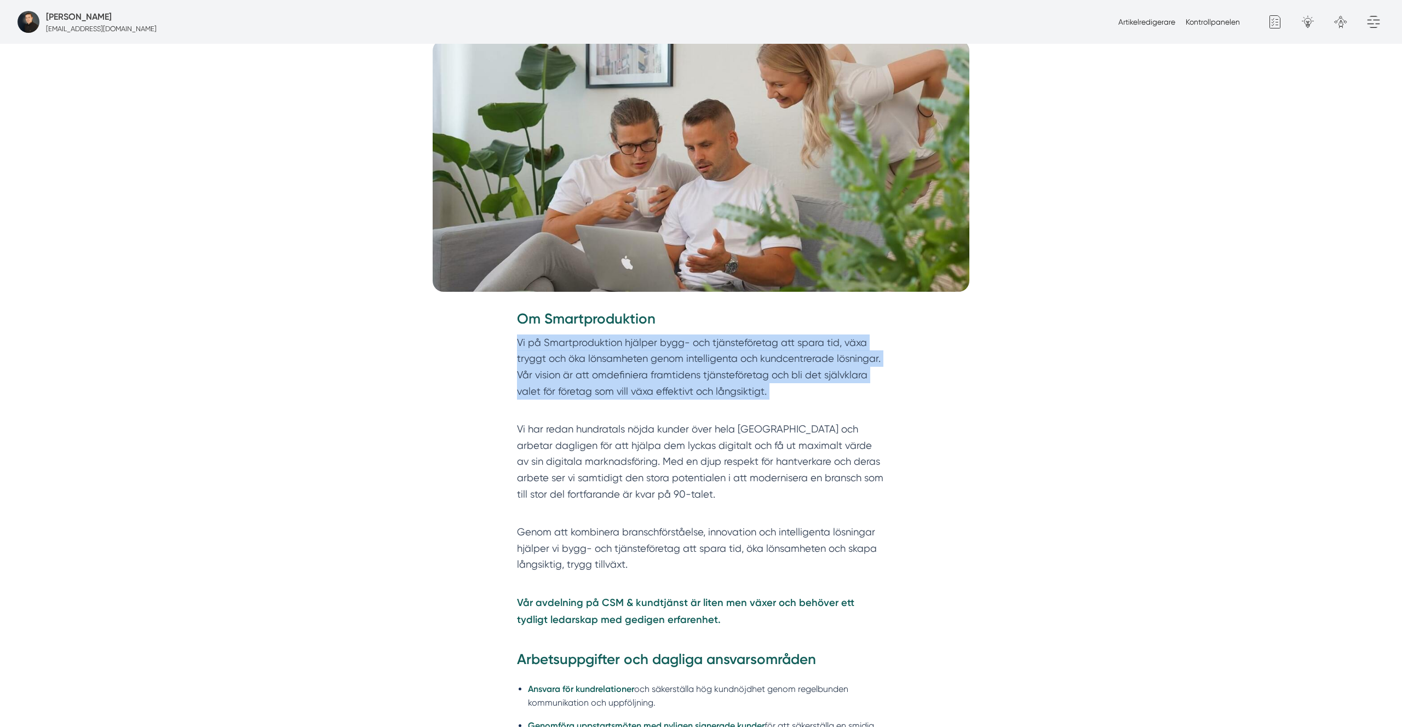
click at [765, 377] on p "Vi på Smartproduktion hjälper bygg- och tjänsteföretag att spara tid, växa tryg…" at bounding box center [701, 375] width 368 height 81
click at [686, 408] on p "Vi på Smartproduktion hjälper bygg- och tjänsteföretag att spara tid, växa tryg…" at bounding box center [701, 375] width 368 height 81
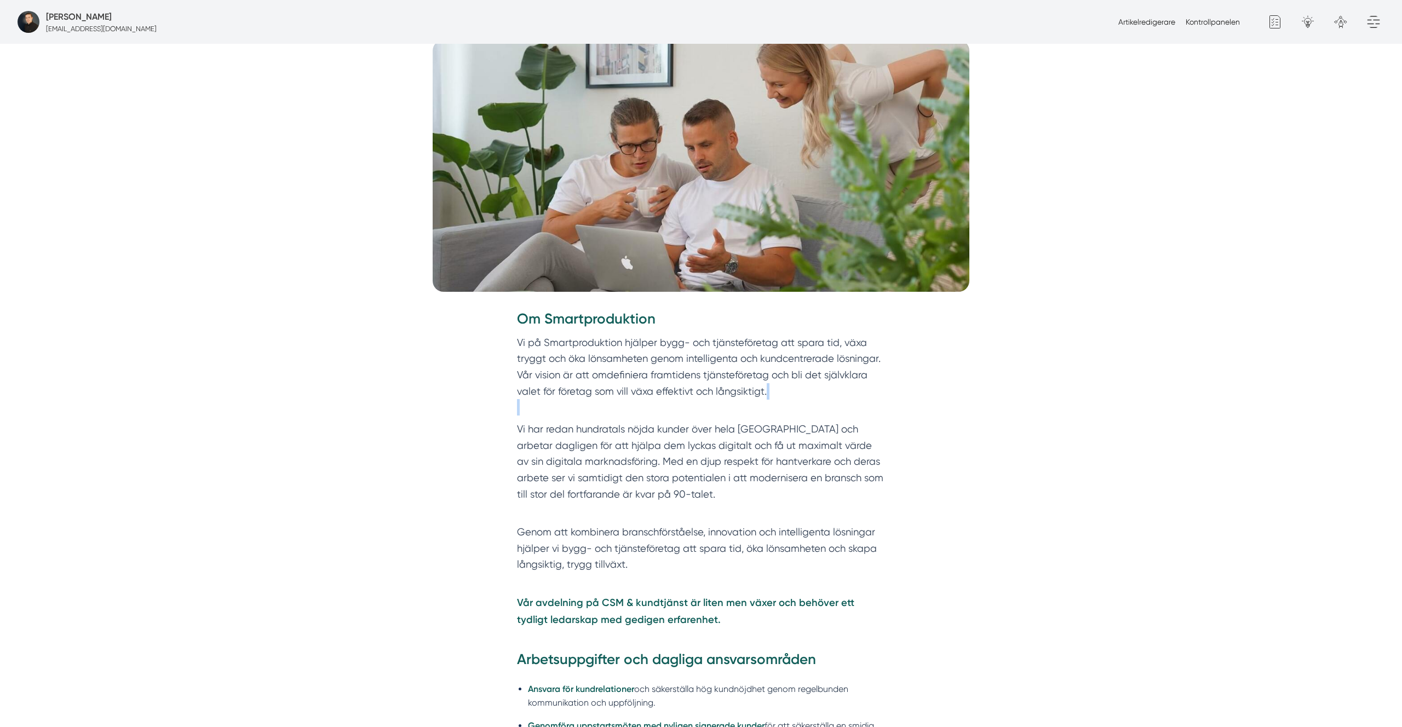
click at [686, 408] on p "Vi på Smartproduktion hjälper bygg- och tjänsteföretag att spara tid, växa tryg…" at bounding box center [701, 375] width 368 height 81
click at [657, 437] on p "Vi har redan hundratals nöjda kunder över hela [GEOGRAPHIC_DATA] och arbetar da…" at bounding box center [701, 469] width 368 height 97
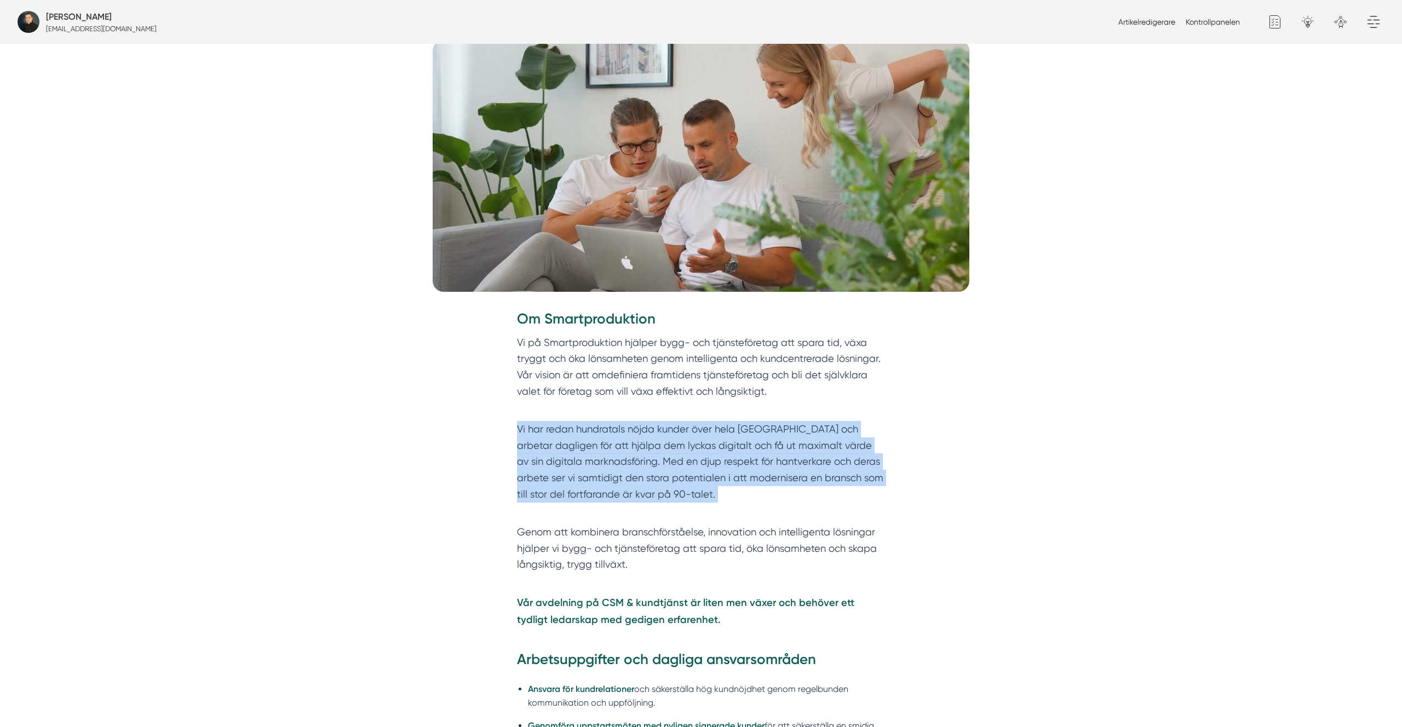
click at [657, 437] on p "Vi har redan hundratals nöjda kunder över hela [GEOGRAPHIC_DATA] och arbetar da…" at bounding box center [701, 469] width 368 height 97
drag, startPoint x: 779, startPoint y: 418, endPoint x: 790, endPoint y: 465, distance: 48.2
click at [790, 465] on div "Om Smartproduktion Vi på Smartproduktion hjälper bygg- och tjänsteföretag att s…" at bounding box center [701, 468] width 368 height 319
click at [656, 432] on p "Vi har redan hundratals nöjda kunder över hela [GEOGRAPHIC_DATA] och arbetar da…" at bounding box center [701, 469] width 368 height 97
click at [532, 457] on p "Vi har redan hundratals nöjda kunder över hela [GEOGRAPHIC_DATA] och arbetar da…" at bounding box center [701, 469] width 368 height 97
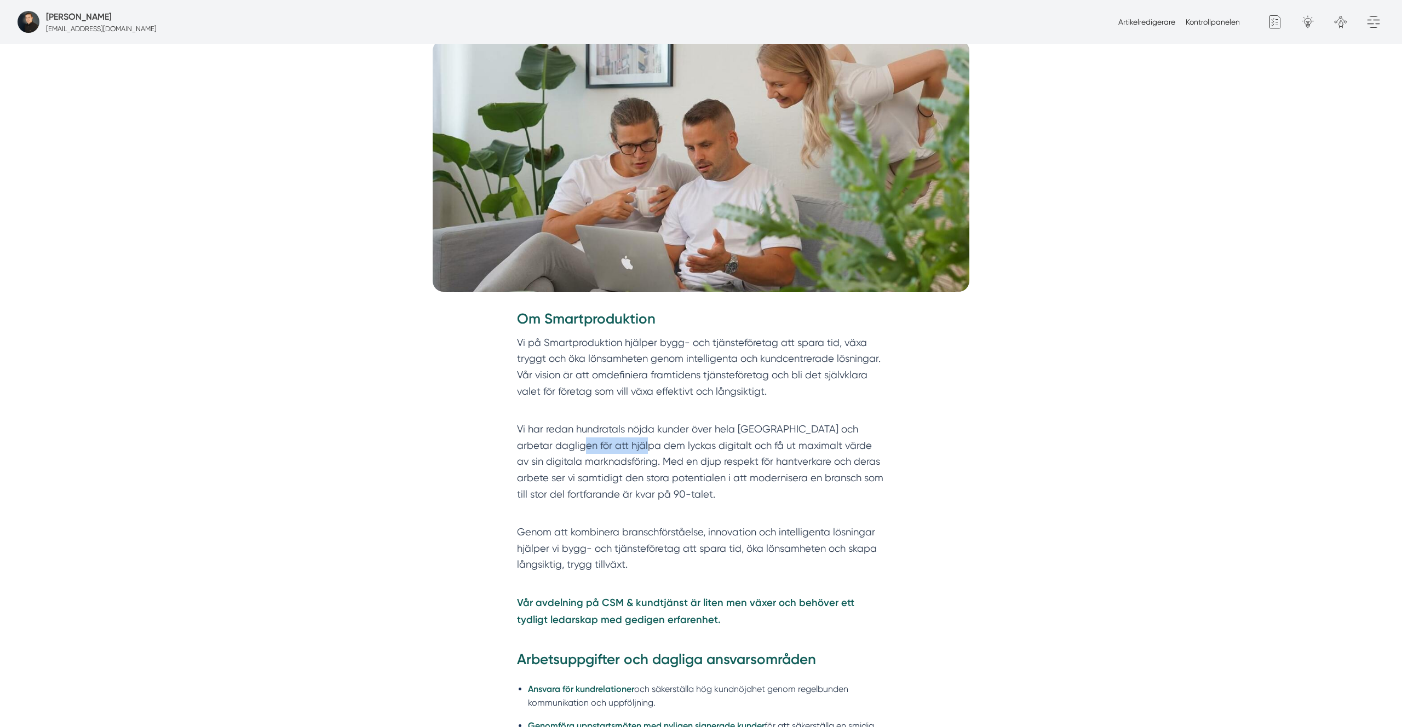
drag, startPoint x: 546, startPoint y: 444, endPoint x: 614, endPoint y: 453, distance: 69.1
click at [614, 453] on p "Vi har redan hundratals nöjda kunder över hela [GEOGRAPHIC_DATA] och arbetar da…" at bounding box center [701, 469] width 368 height 97
drag, startPoint x: 596, startPoint y: 464, endPoint x: 898, endPoint y: 463, distance: 301.8
click at [898, 463] on div "Om Smartproduktion Vi på Smartproduktion hjälper bygg- och tjänsteföretag att s…" at bounding box center [701, 479] width 421 height 341
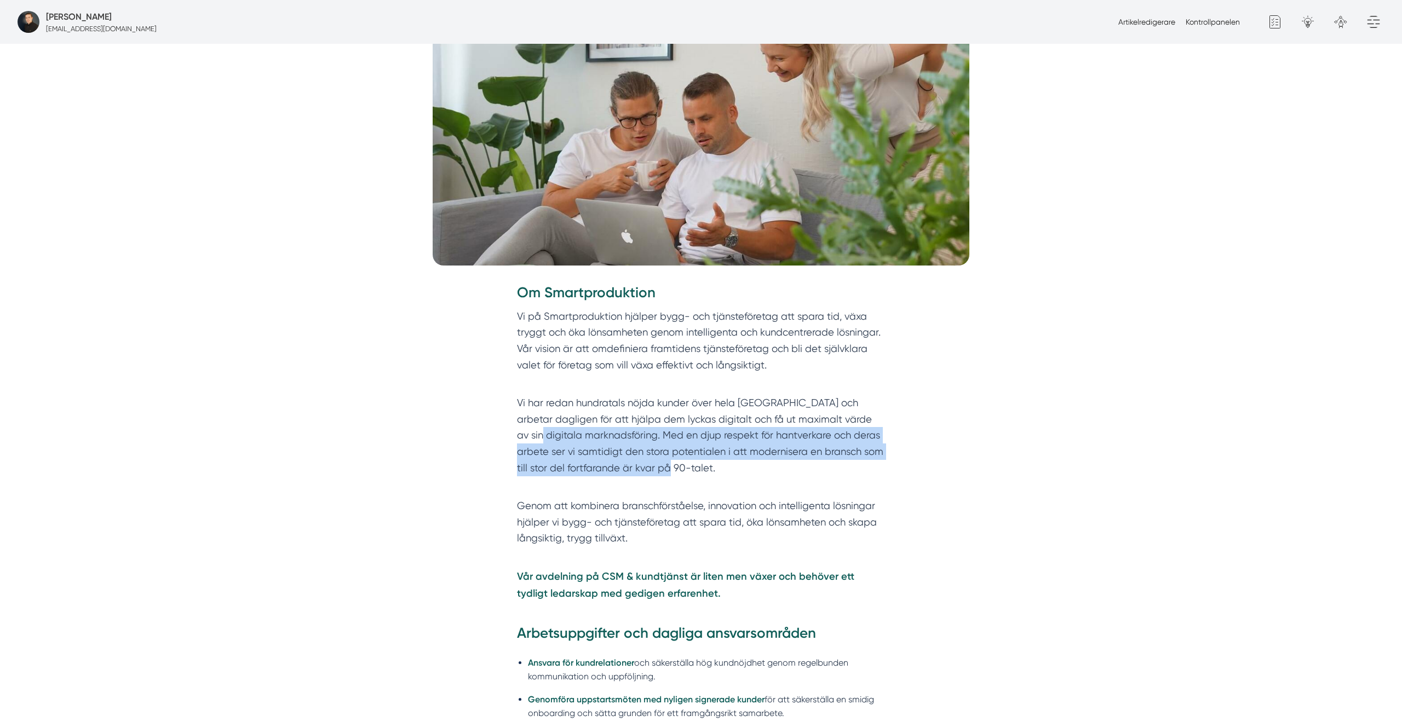
drag, startPoint x: 704, startPoint y: 472, endPoint x: 507, endPoint y: 432, distance: 201.6
click at [507, 432] on div "Om Smartproduktion Vi på Smartproduktion hjälper bygg- och tjänsteföretag att s…" at bounding box center [701, 453] width 421 height 341
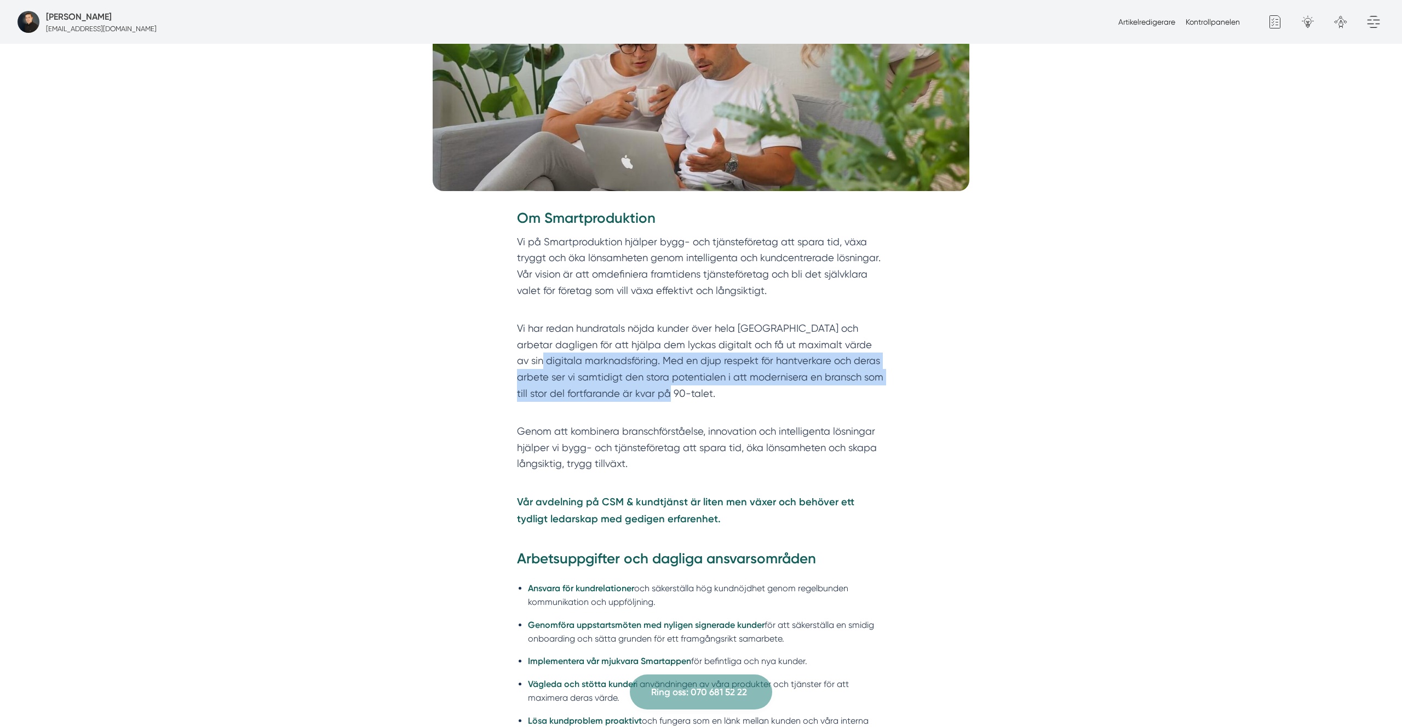
scroll to position [436, 0]
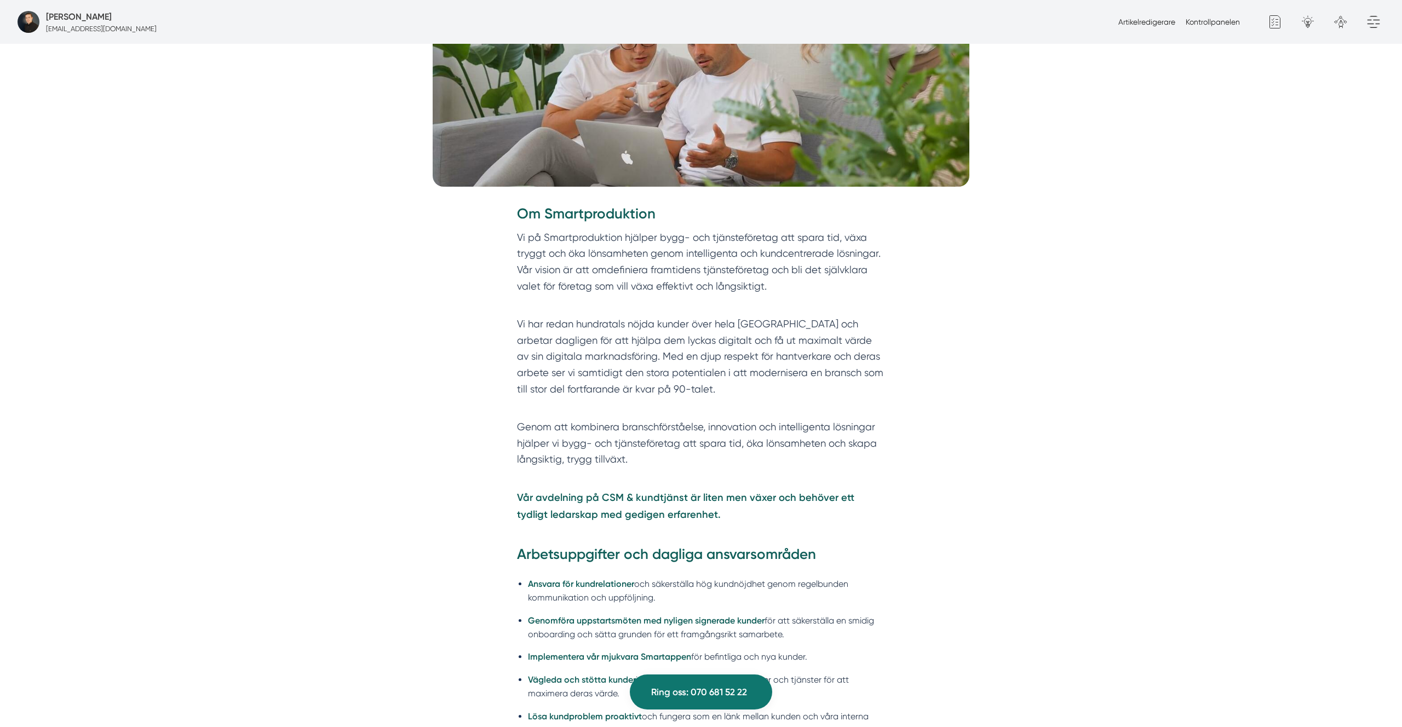
click at [590, 443] on p "Genom att kombinera branschförståelse, innovation och intelligenta lösningar hj…" at bounding box center [701, 451] width 368 height 65
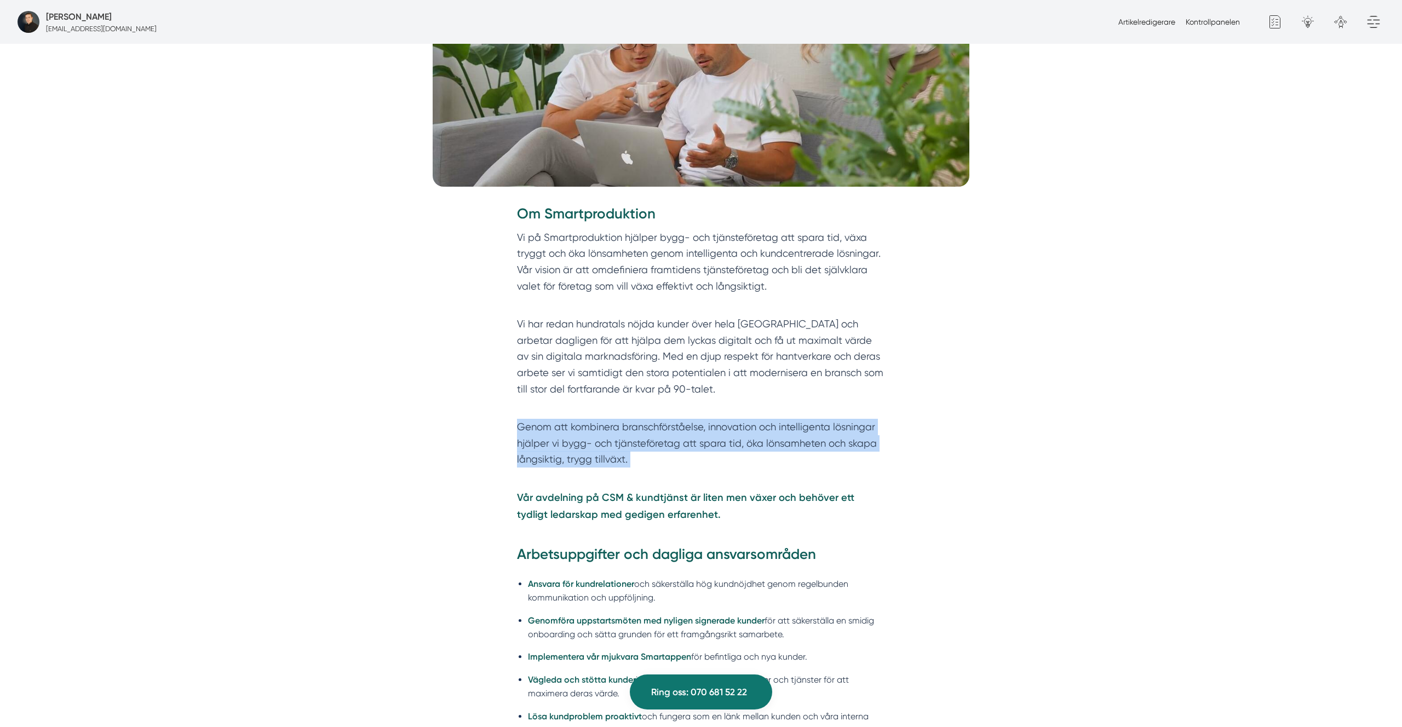
click at [590, 443] on p "Genom att kombinera branschförståelse, innovation och intelligenta lösningar hj…" at bounding box center [701, 451] width 368 height 65
click at [552, 428] on p "Genom att kombinera branschförståelse, innovation och intelligenta lösningar hj…" at bounding box center [701, 451] width 368 height 65
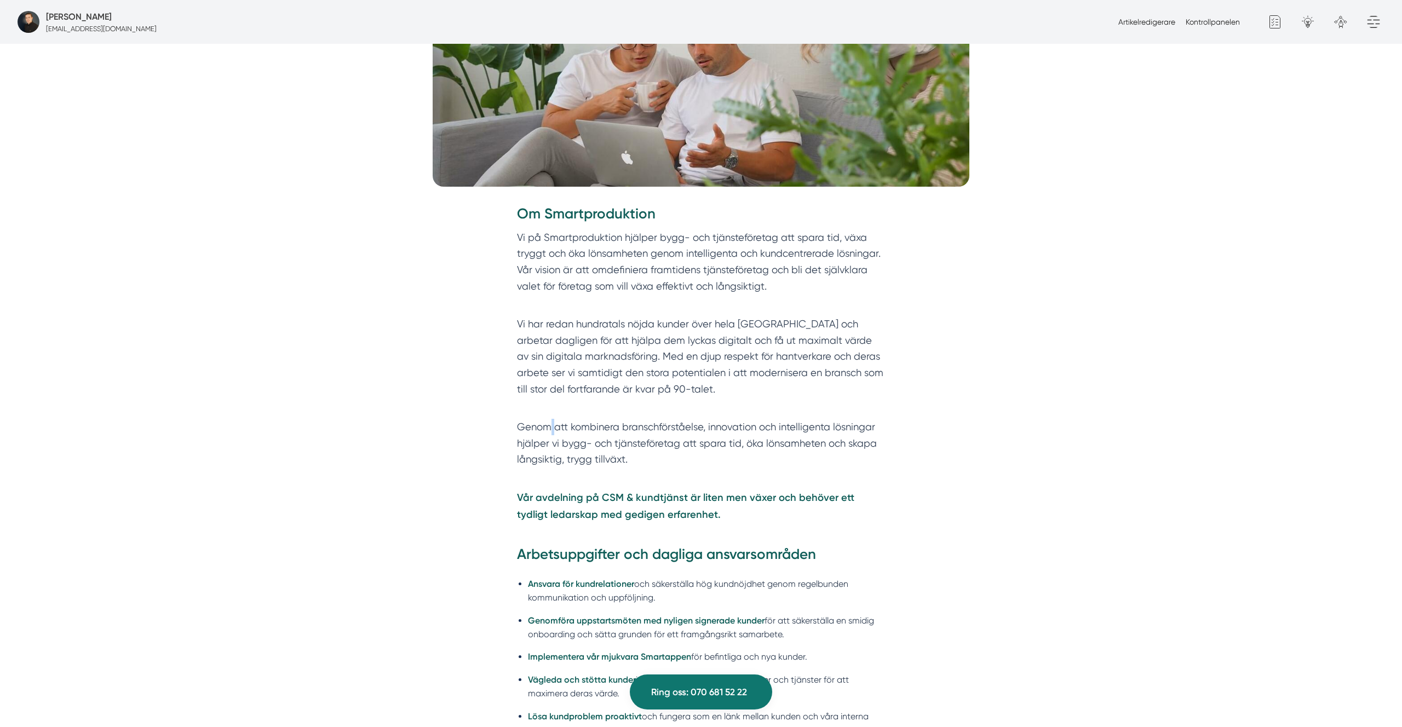
click at [552, 428] on p "Genom att kombinera branschförståelse, innovation och intelligenta lösningar hj…" at bounding box center [701, 451] width 368 height 65
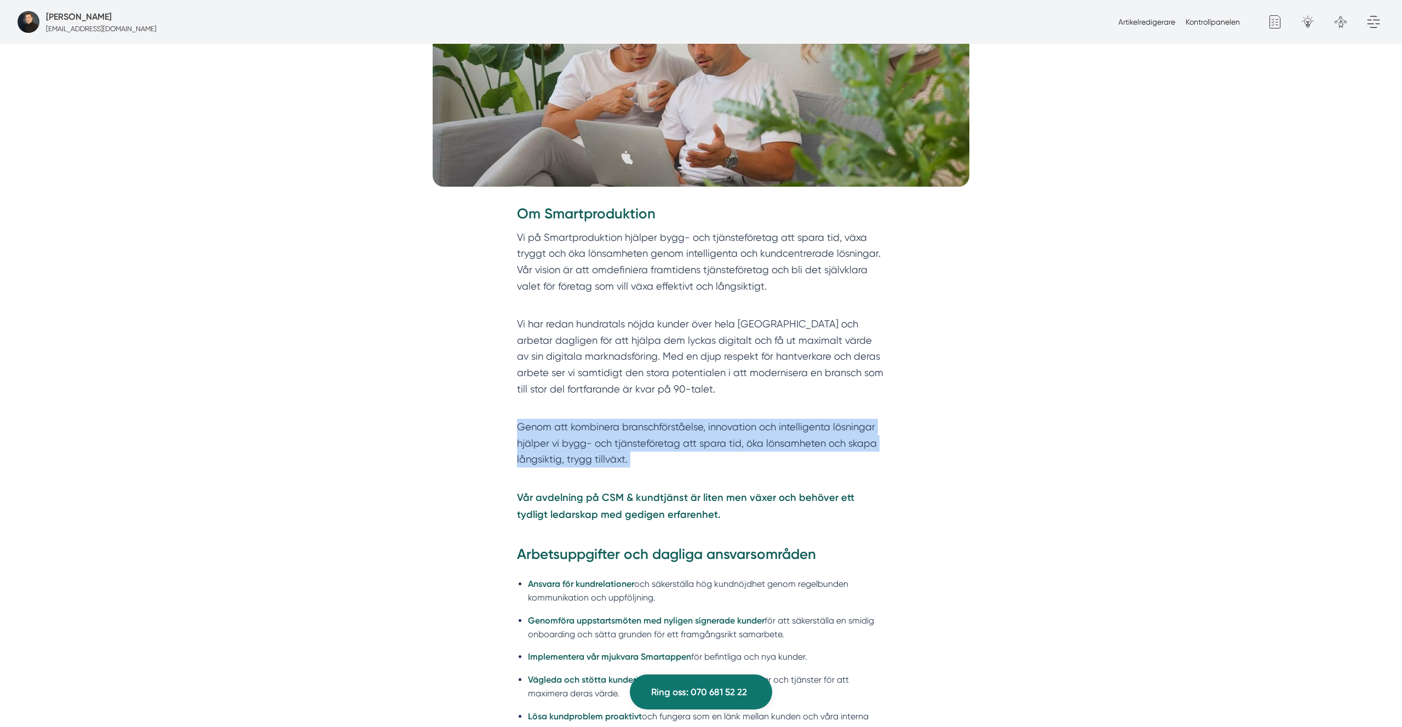
click at [552, 428] on p "Genom att kombinera branschförståelse, innovation och intelligenta lösningar hj…" at bounding box center [701, 451] width 368 height 65
click at [775, 427] on p "Genom att kombinera branschförståelse, innovation och intelligenta lösningar hj…" at bounding box center [701, 451] width 368 height 65
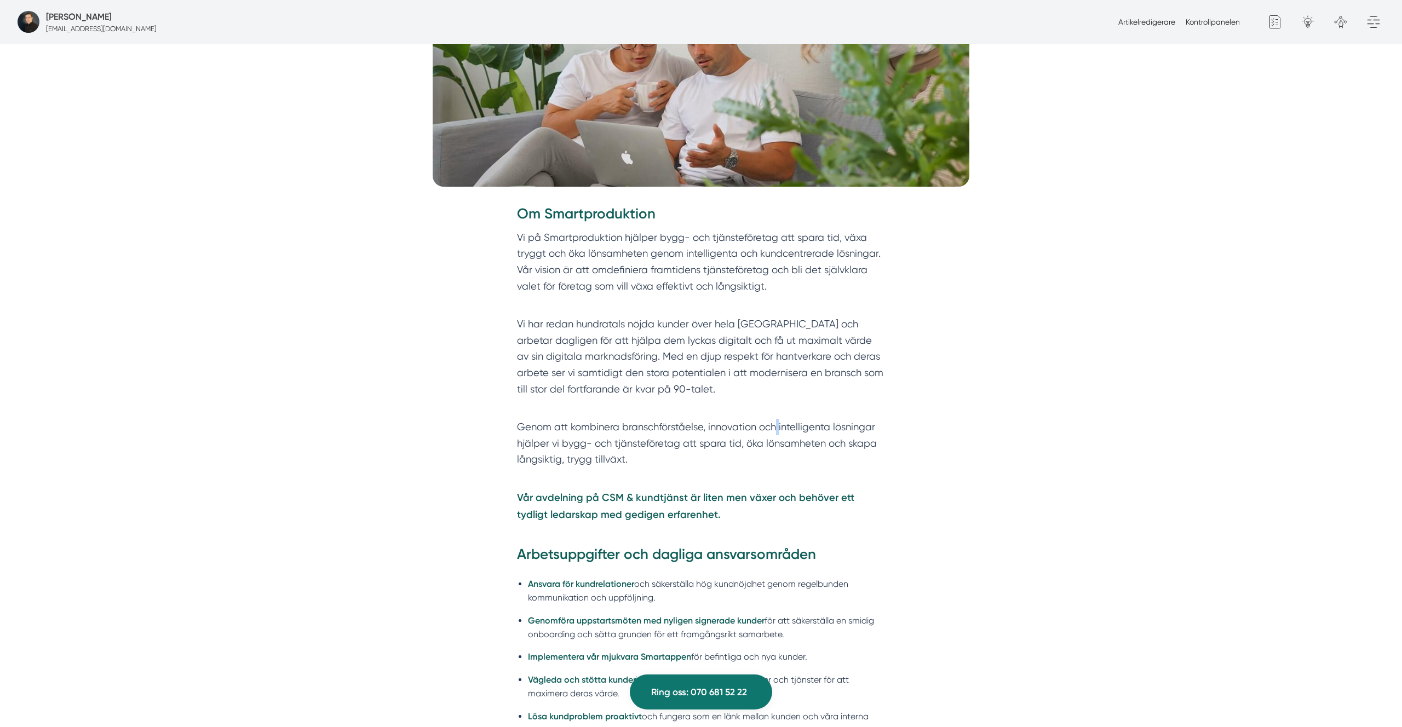
click at [775, 427] on p "Genom att kombinera branschförståelse, innovation och intelligenta lösningar hj…" at bounding box center [701, 451] width 368 height 65
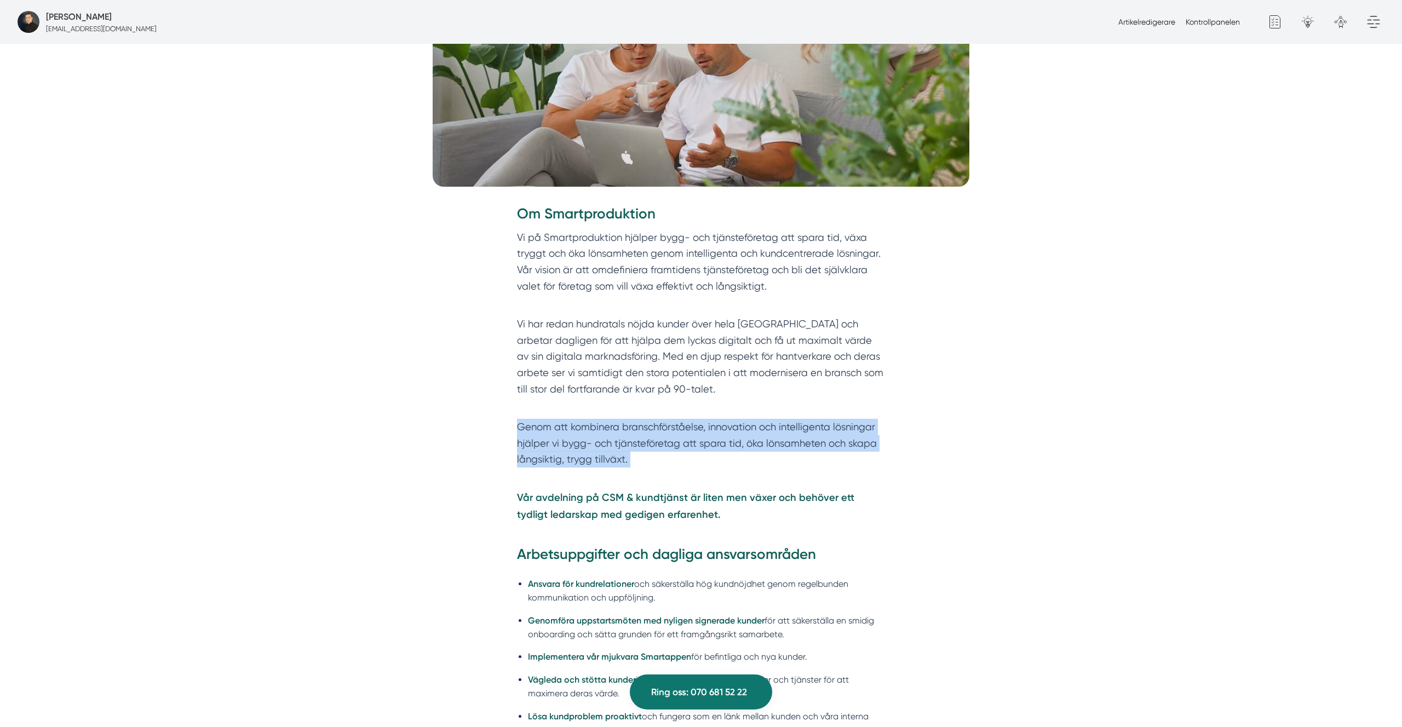
click at [775, 427] on p "Genom att kombinera branschförståelse, innovation och intelligenta lösningar hj…" at bounding box center [701, 451] width 368 height 65
click at [618, 451] on p "Genom att kombinera branschförståelse, innovation och intelligenta lösningar hj…" at bounding box center [701, 451] width 368 height 65
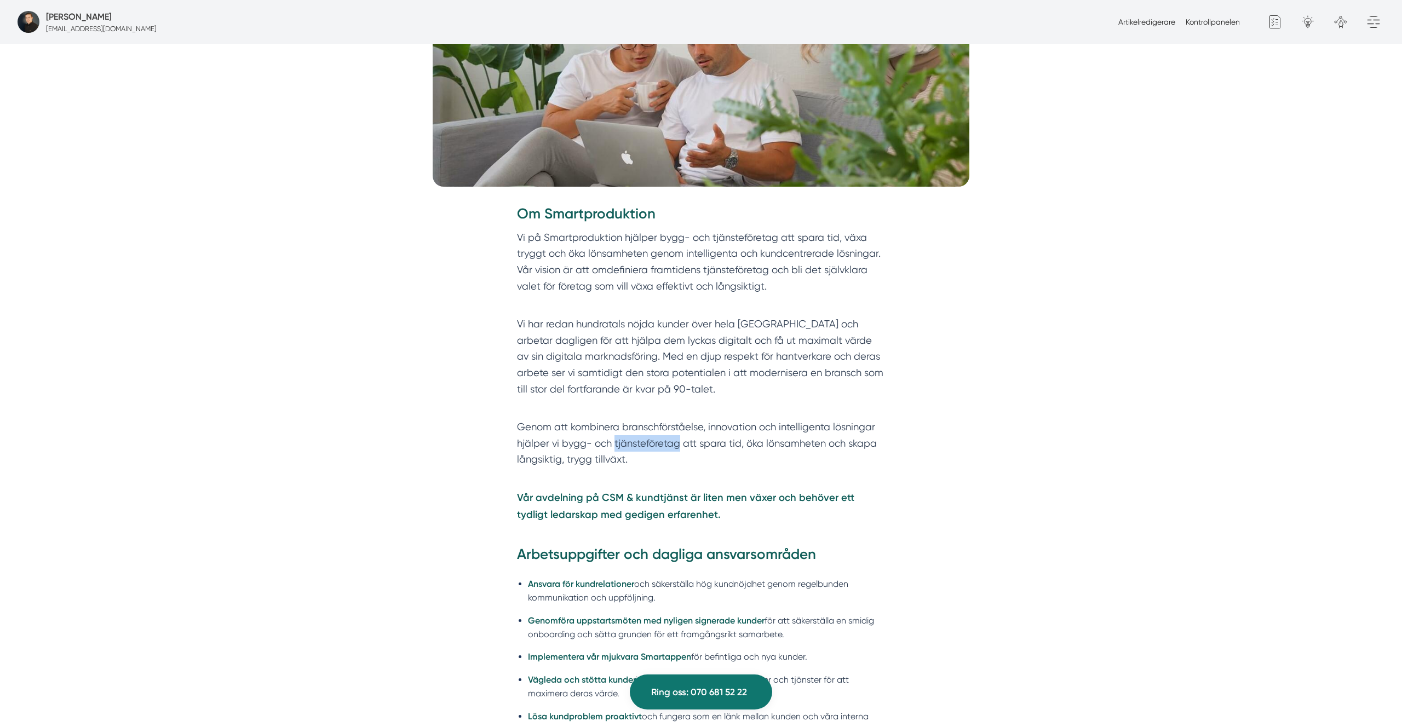
click at [618, 451] on p "Genom att kombinera branschförståelse, innovation och intelligenta lösningar hj…" at bounding box center [701, 451] width 368 height 65
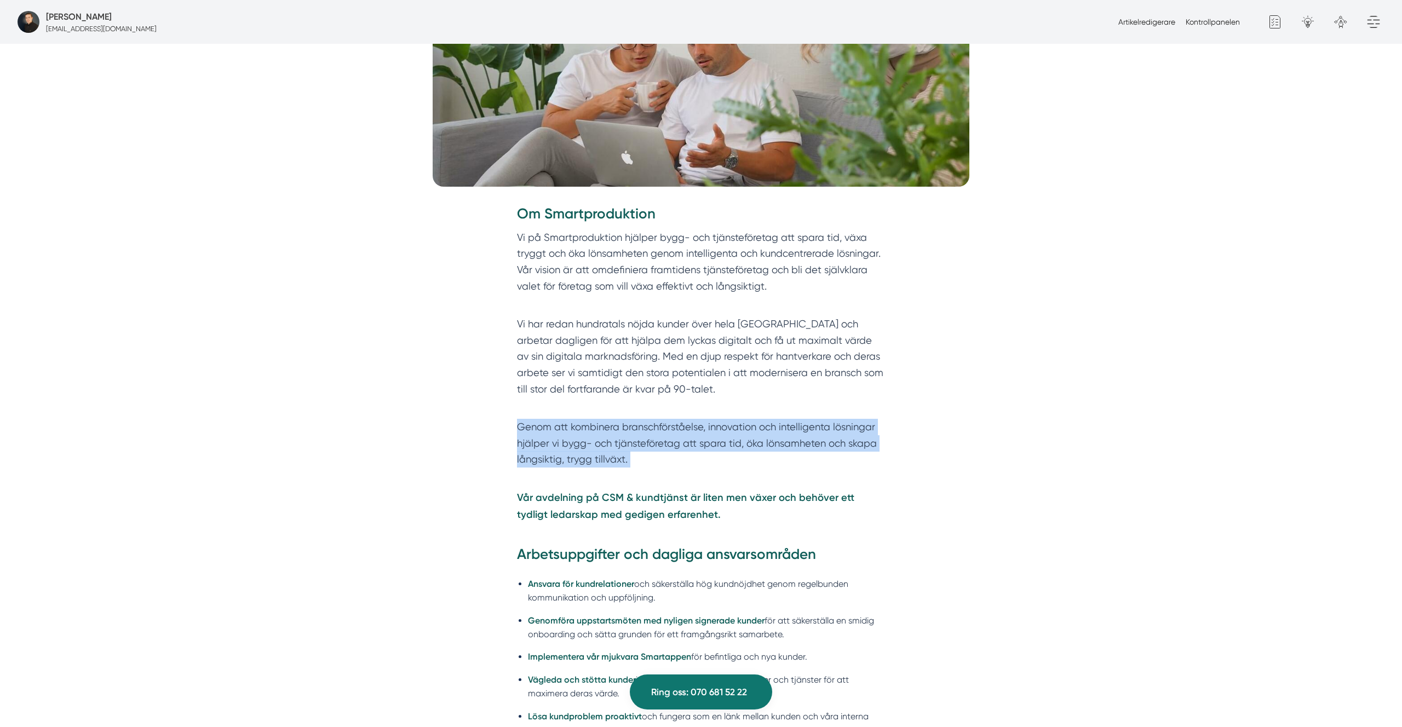
click at [618, 451] on p "Genom att kombinera branschförståelse, innovation och intelligenta lösningar hj…" at bounding box center [701, 451] width 368 height 65
click at [722, 448] on p "Genom att kombinera branschförståelse, innovation och intelligenta lösningar hj…" at bounding box center [701, 451] width 368 height 65
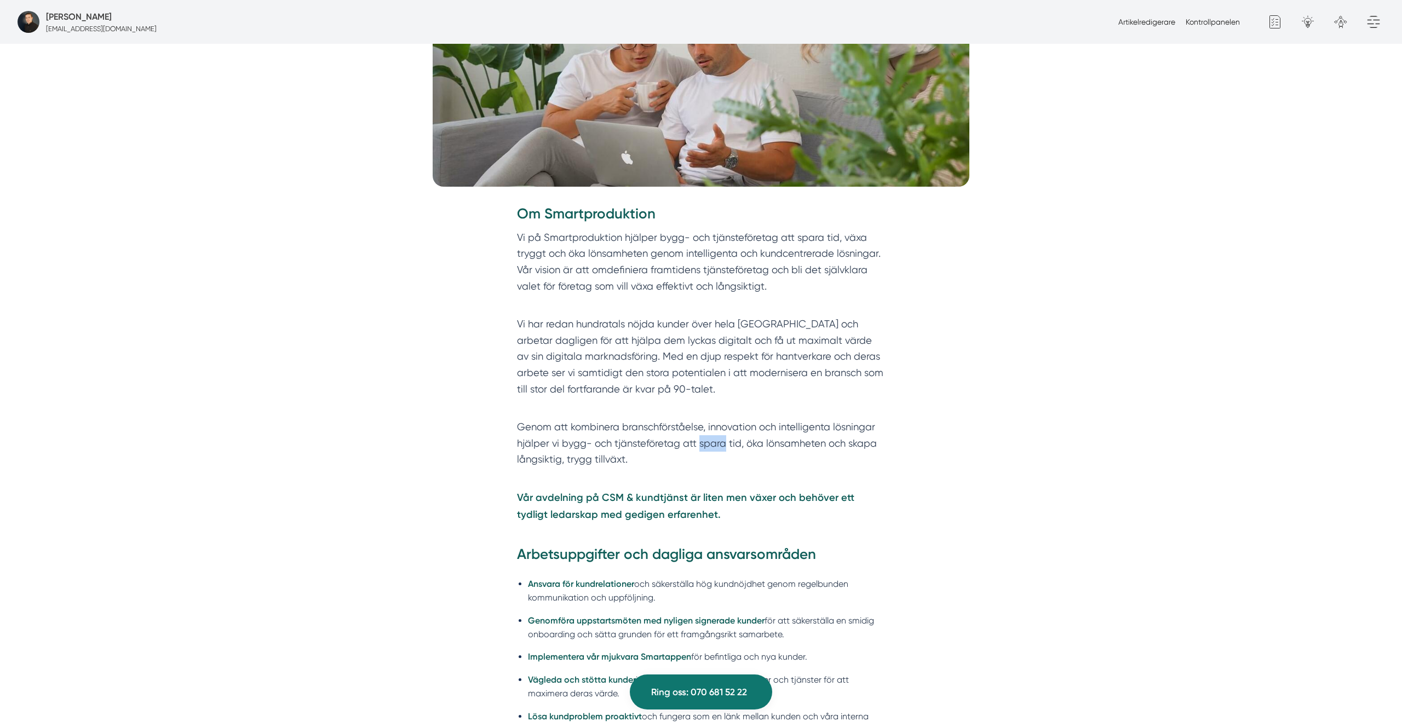
click at [722, 448] on p "Genom att kombinera branschförståelse, innovation och intelligenta lösningar hj…" at bounding box center [701, 451] width 368 height 65
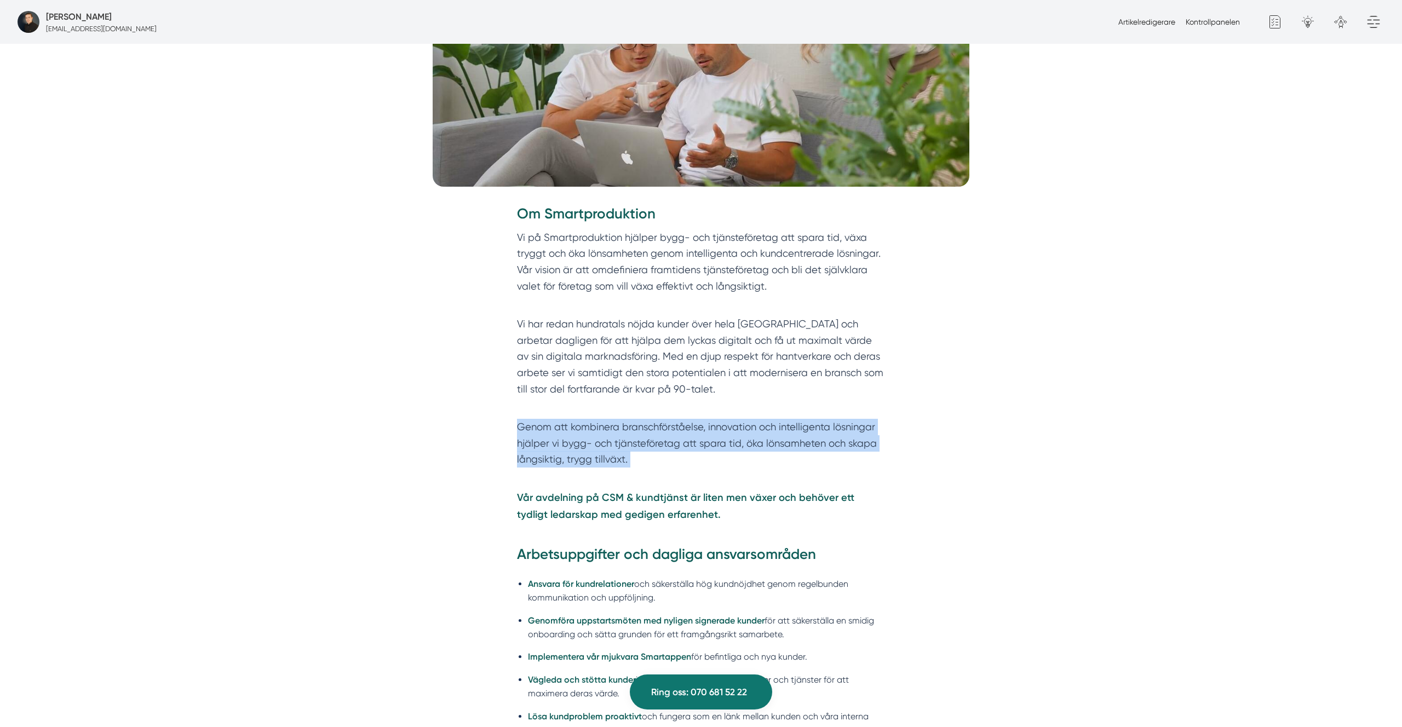
click at [722, 448] on p "Genom att kombinera branschförståelse, innovation och intelligenta lösningar hj…" at bounding box center [701, 451] width 368 height 65
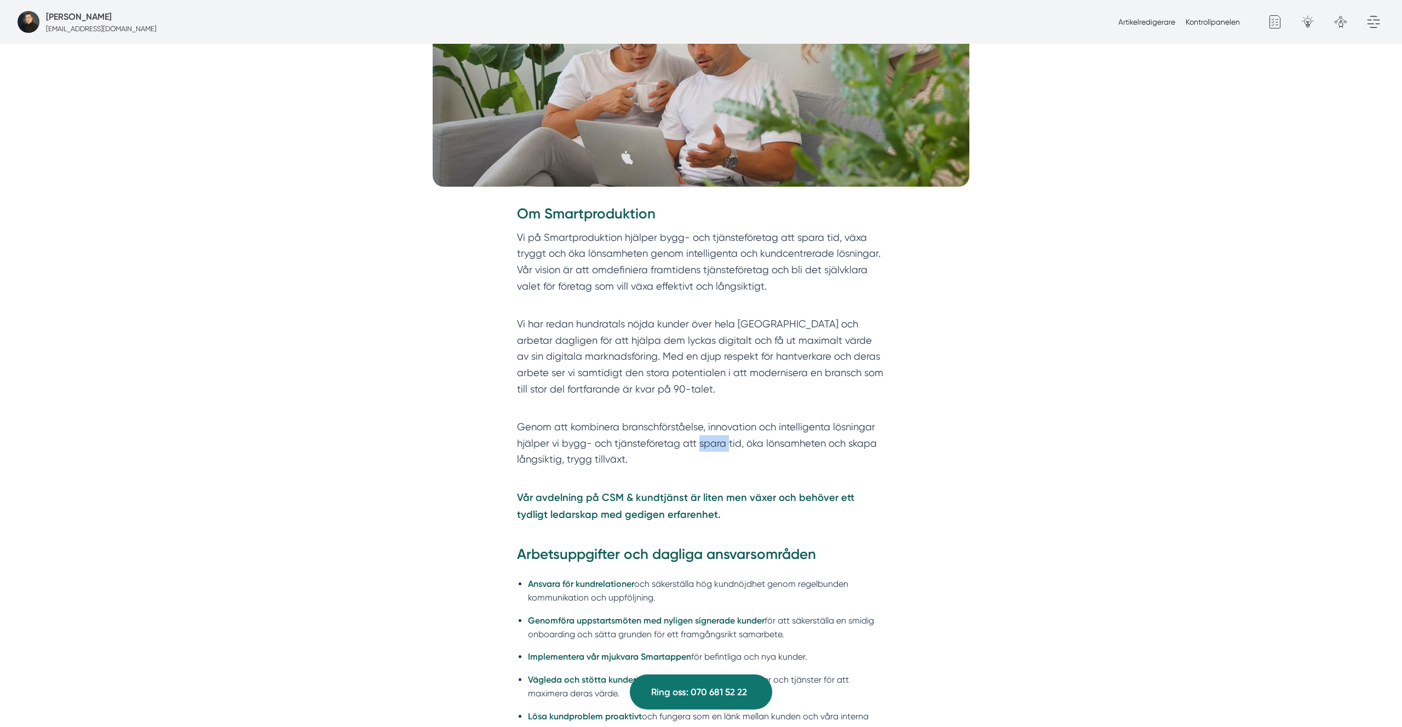
click at [722, 448] on p "Genom att kombinera branschförståelse, innovation och intelligenta lösningar hj…" at bounding box center [701, 451] width 368 height 65
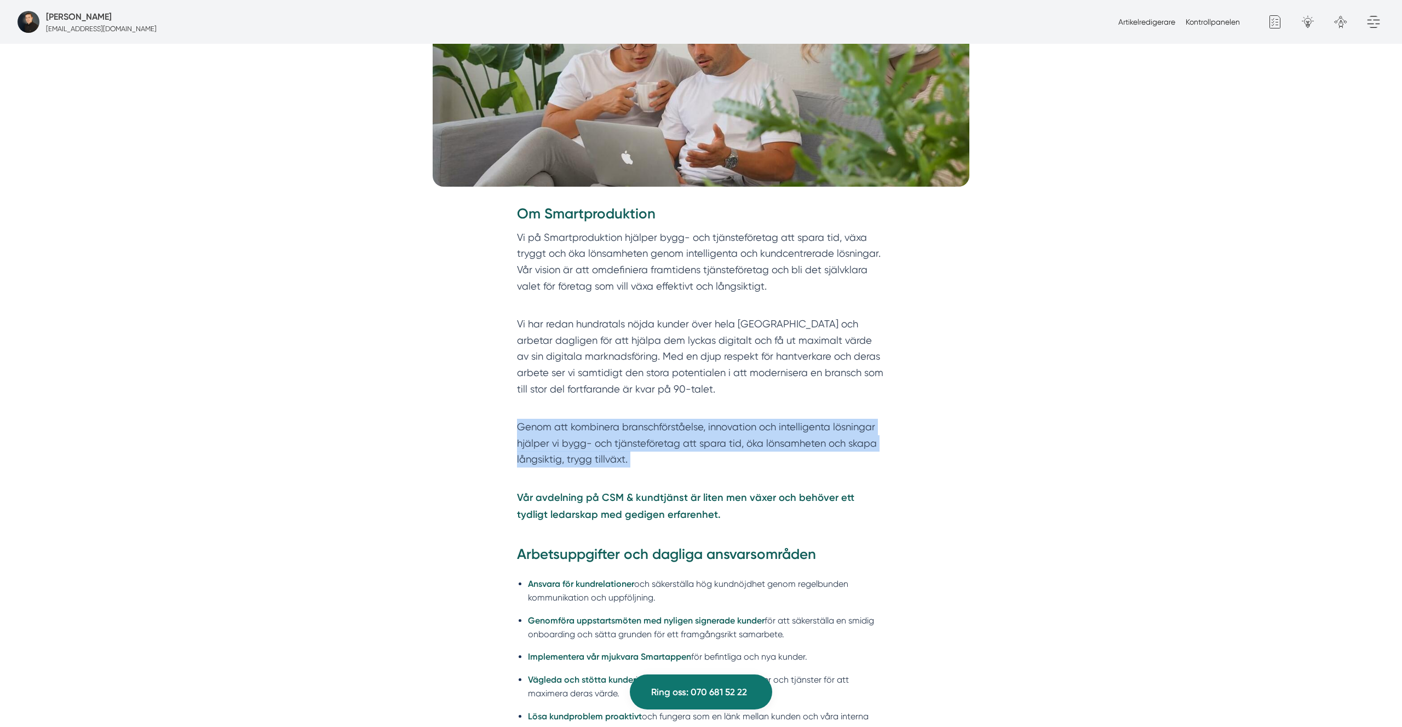
click at [722, 448] on p "Genom att kombinera branschförståelse, innovation och intelligenta lösningar hj…" at bounding box center [701, 451] width 368 height 65
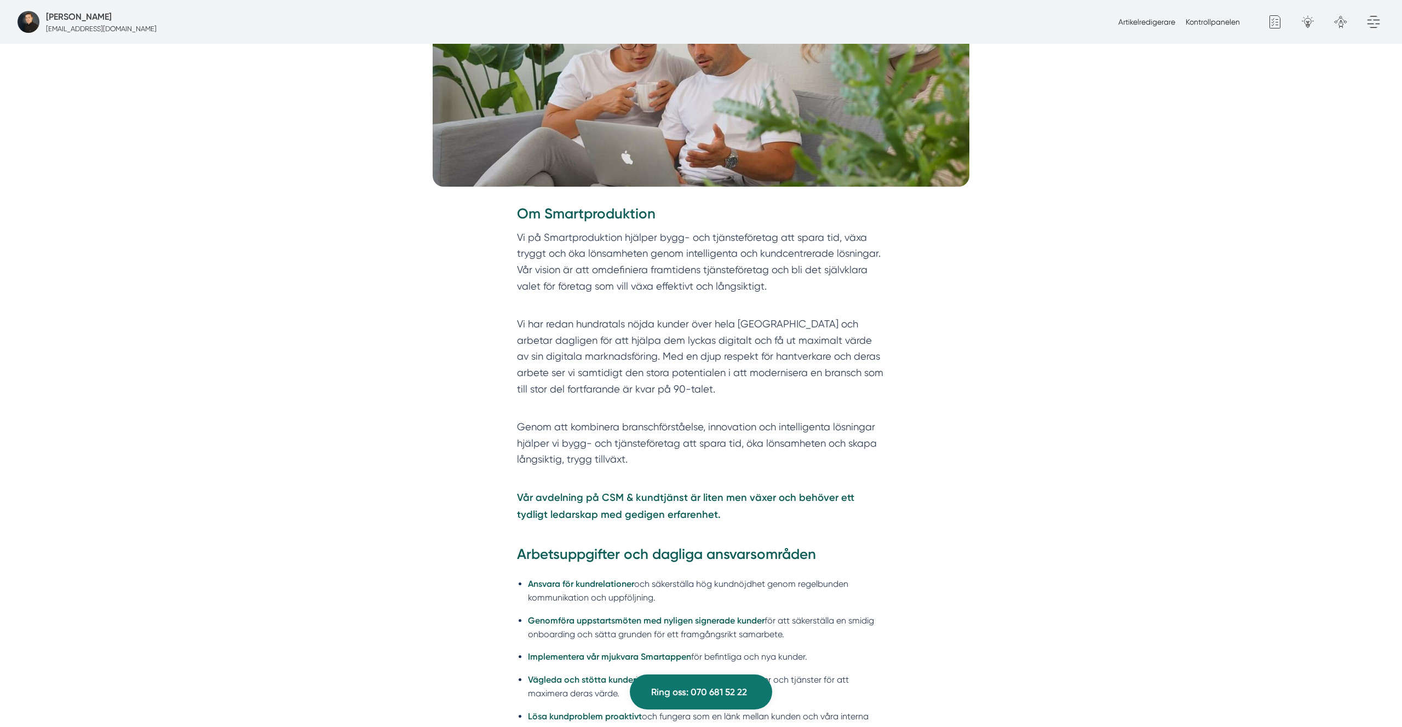
click at [586, 527] on div "Om Smartproduktion Vi på Smartproduktion hjälper bygg- och tjänsteföretag att s…" at bounding box center [701, 374] width 421 height 341
click at [623, 486] on div "Om Smartproduktion Vi på Smartproduktion hjälper bygg- och tjänsteföretag att s…" at bounding box center [701, 363] width 368 height 319
click at [632, 497] on strong "Vår avdelning på CSM & kundtjänst är liten men växer och behöver ett tydligt le…" at bounding box center [685, 506] width 337 height 29
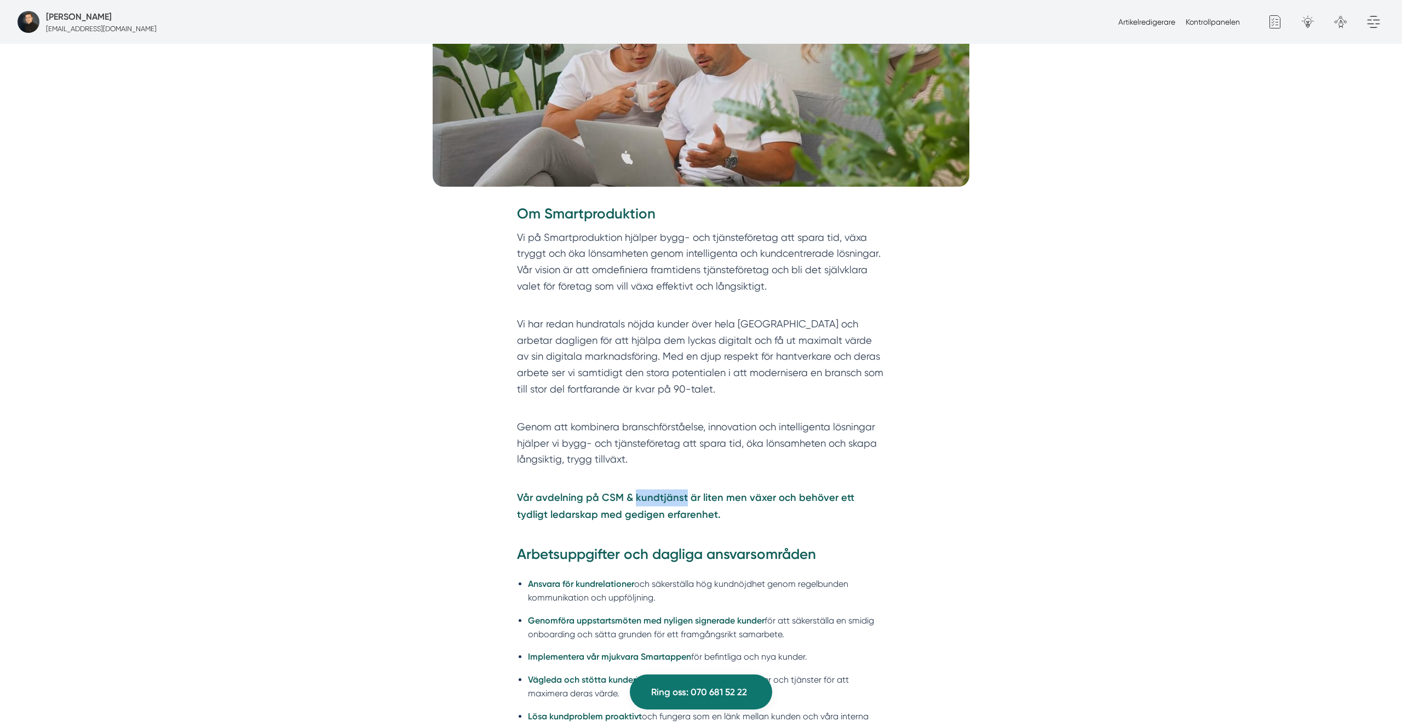
click at [632, 497] on strong "Vår avdelning på CSM & kundtjänst är liten men växer och behöver ett tydligt le…" at bounding box center [685, 506] width 337 height 29
click at [681, 498] on strong "Vår avdelning på CSM & kundtjänst är liten men växer och behöver ett tydligt le…" at bounding box center [685, 506] width 337 height 29
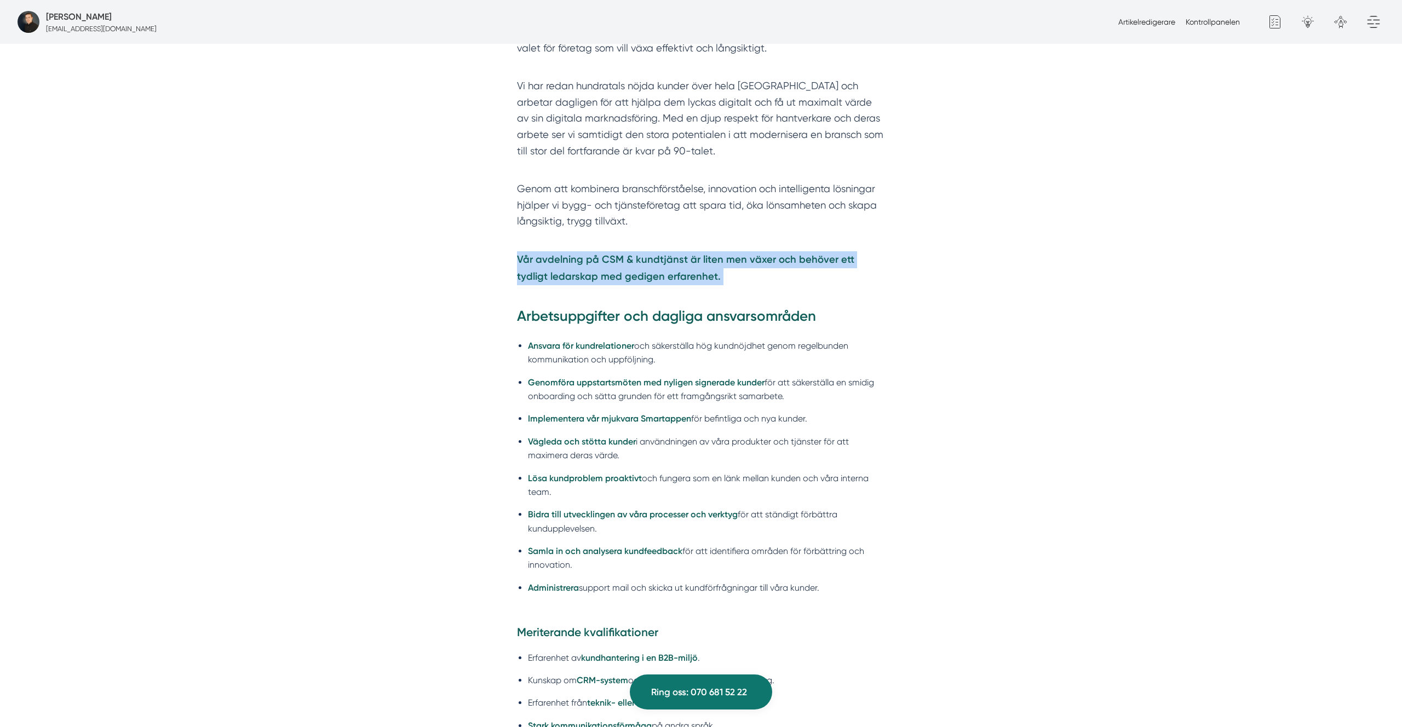
scroll to position [679, 0]
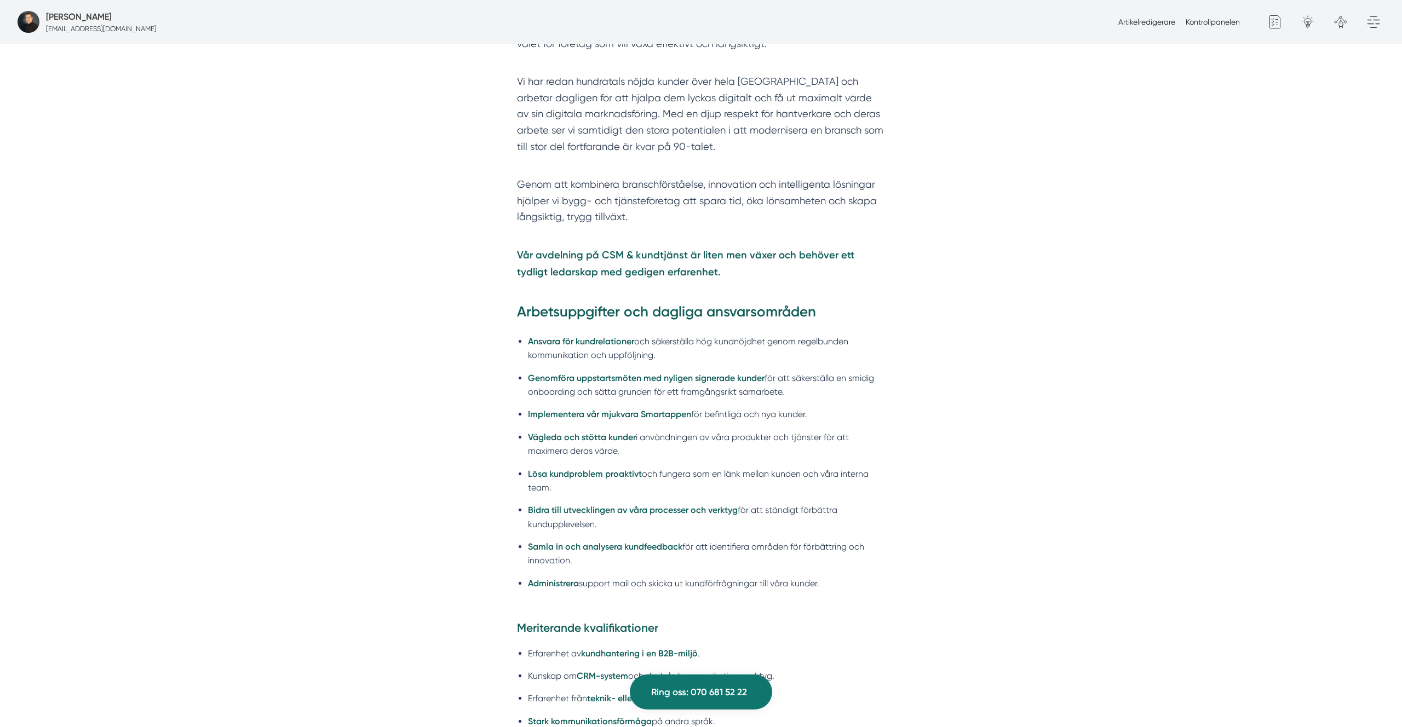
click at [856, 415] on li "Implementera vår mjukvara Smartappen för befintliga och nya kunder." at bounding box center [706, 415] width 357 height 14
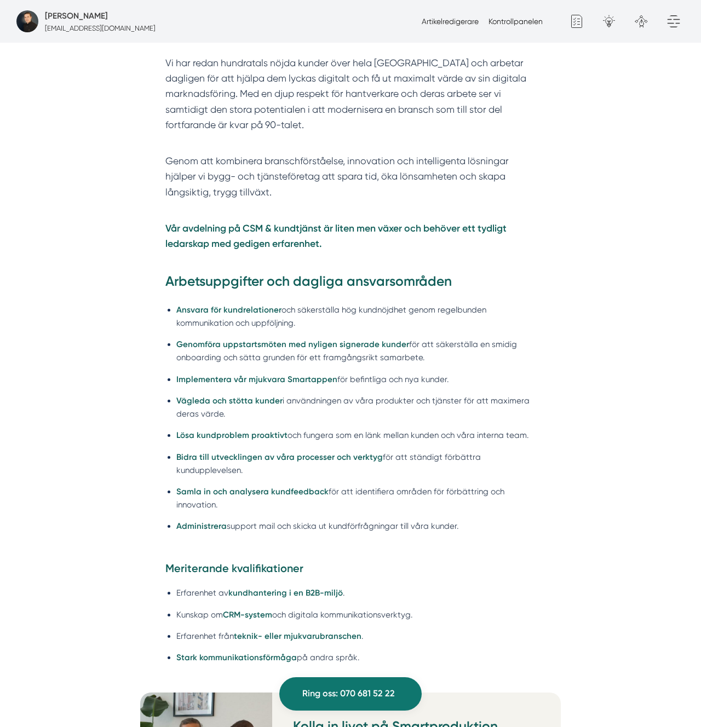
scroll to position [676, 0]
click at [269, 271] on div "Om Smartproduktion Vi på Smartproduktion hjälper bygg- och tjänsteföretag att s…" at bounding box center [350, 111] width 421 height 324
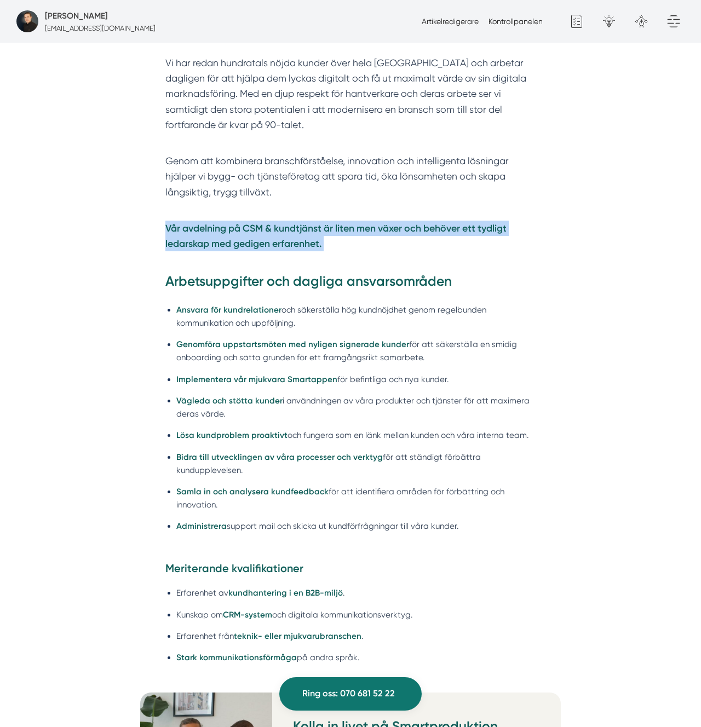
click at [269, 271] on div "Om Smartproduktion Vi på Smartproduktion hjälper bygg- och tjänsteföretag att s…" at bounding box center [350, 111] width 421 height 324
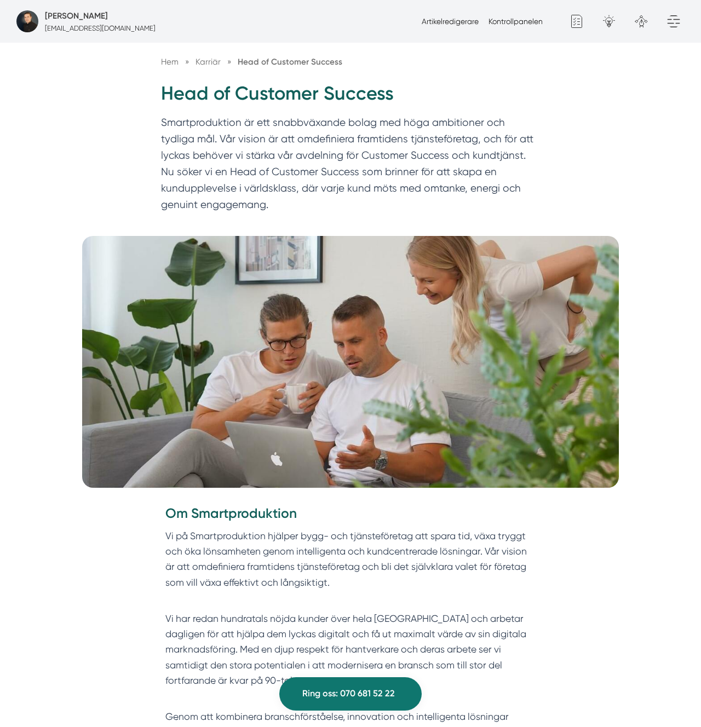
scroll to position [0, 0]
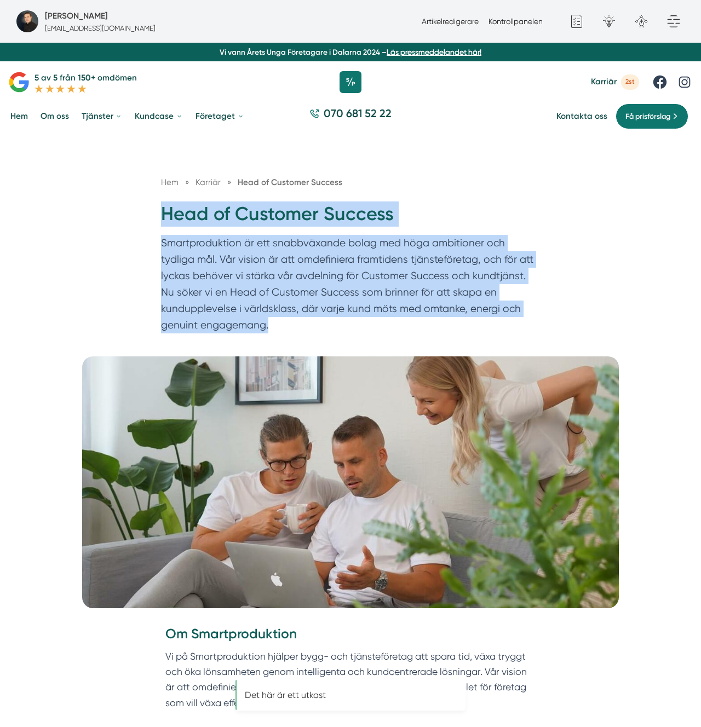
drag, startPoint x: 294, startPoint y: 319, endPoint x: 152, endPoint y: 216, distance: 175.3
click at [152, 216] on div "Hem » [GEOGRAPHIC_DATA] » Head of Customer Success Head of Customer Success Sma…" at bounding box center [351, 257] width 400 height 163
copy div "Head of Customer Success Smartproduktion är ett snabbväxande bolag med höga amb…"
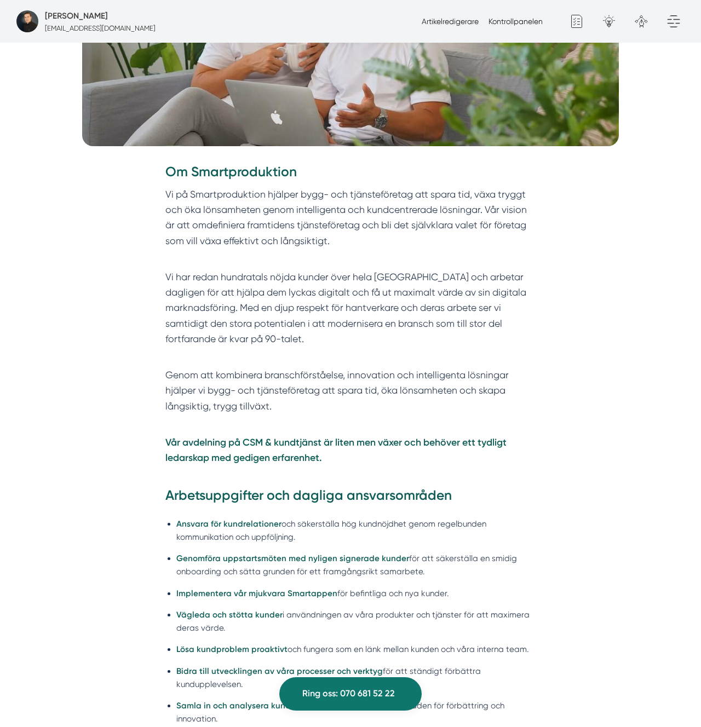
scroll to position [395, 0]
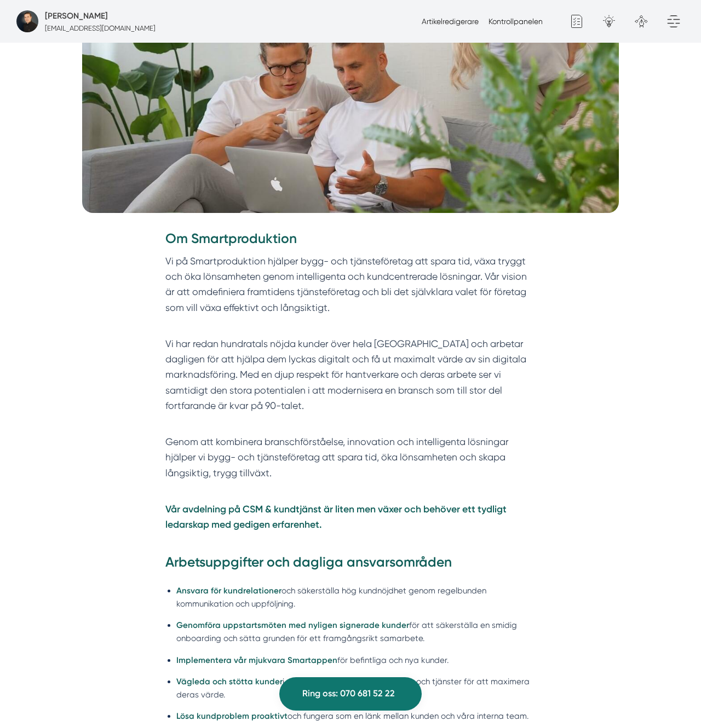
drag, startPoint x: 359, startPoint y: 450, endPoint x: 334, endPoint y: 468, distance: 31.1
click at [359, 450] on p "Genom att kombinera branschförståelse, innovation och intelligenta lösningar hj…" at bounding box center [350, 465] width 371 height 62
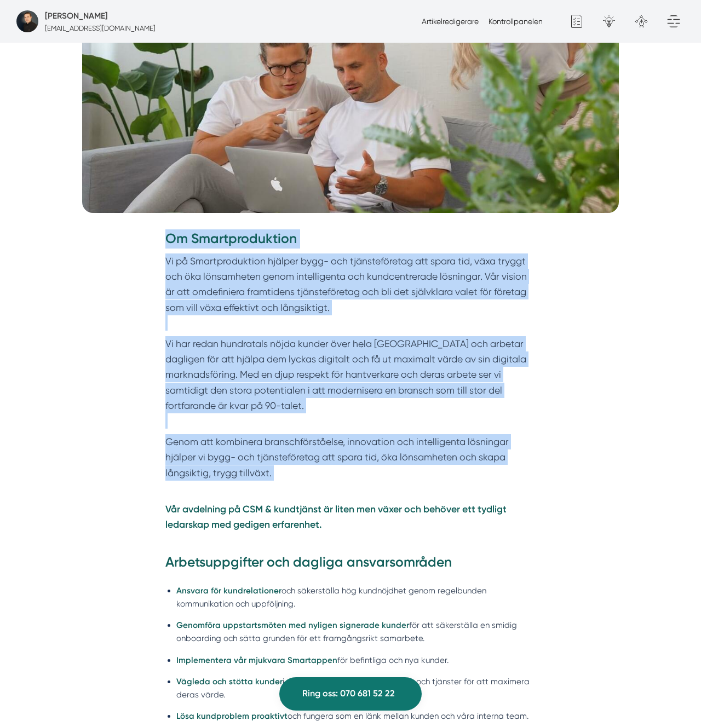
drag, startPoint x: 281, startPoint y: 454, endPoint x: 132, endPoint y: 234, distance: 265.8
copy div "Om Smartproduktion Vi på Smartproduktion hjälper bygg- och tjänsteföretag att s…"
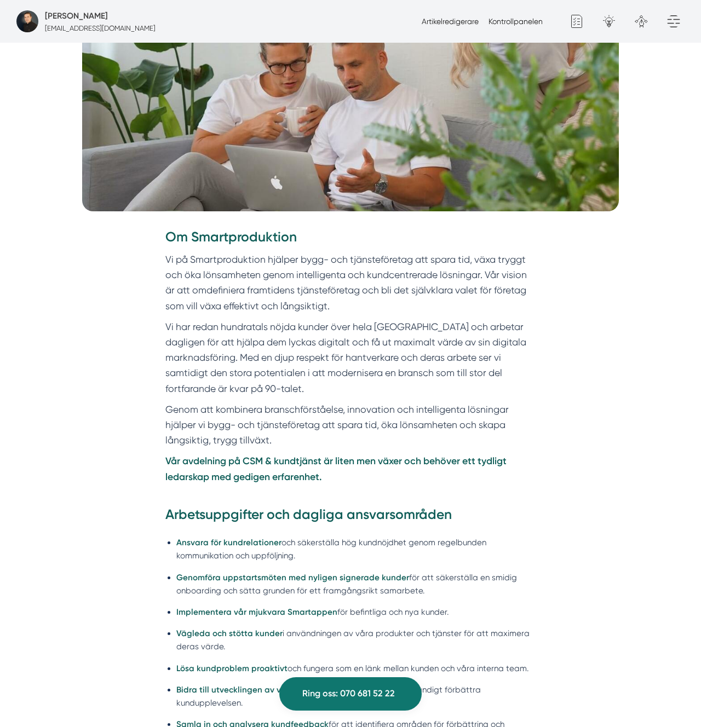
click at [331, 478] on p "Vår avdelning på CSM & kundtjänst är liten men växer och behöver ett tydligt le…" at bounding box center [350, 469] width 371 height 31
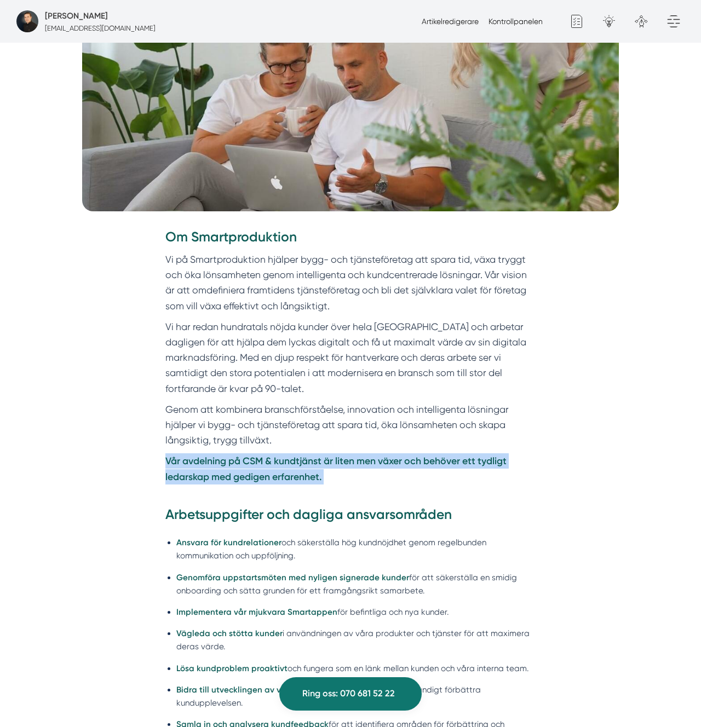
click at [331, 478] on p "Vår avdelning på CSM & kundtjänst är liten men växer och behöver ett tydligt le…" at bounding box center [350, 469] width 371 height 31
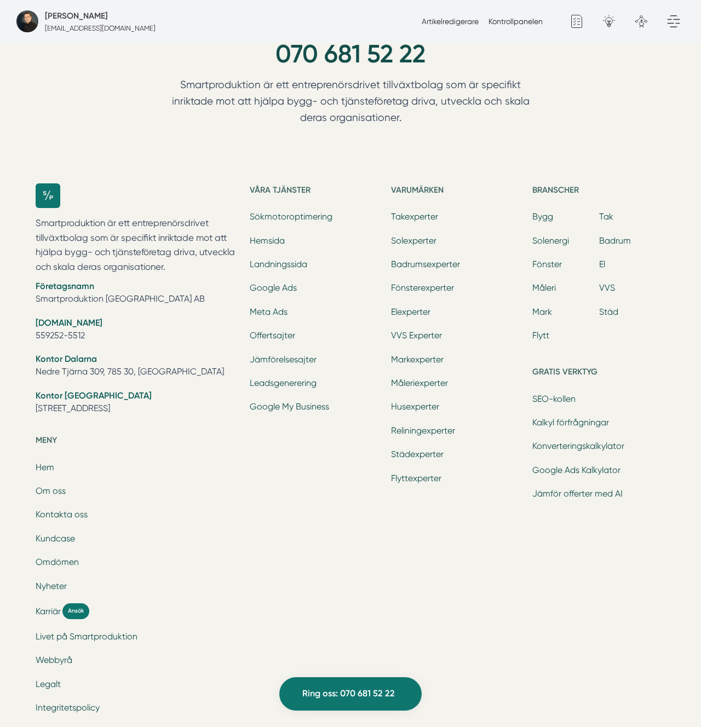
scroll to position [3020, 0]
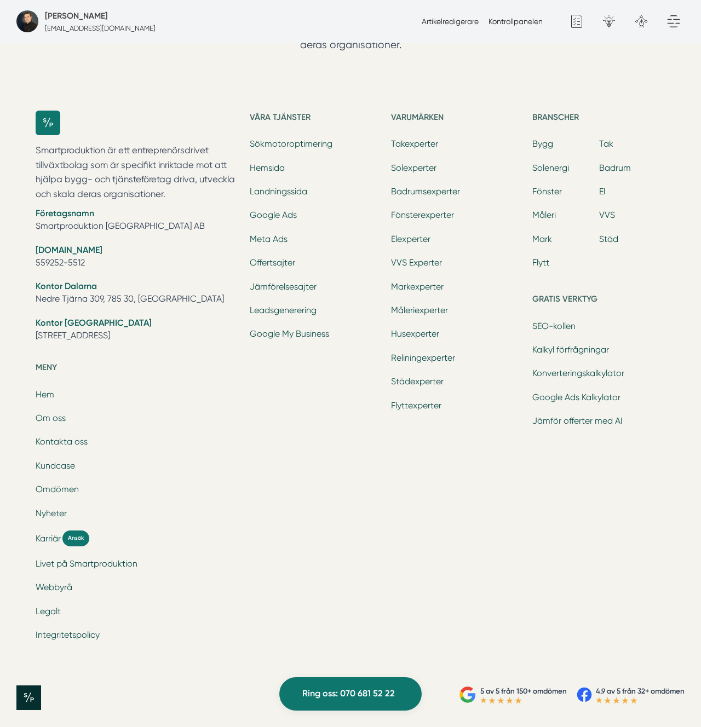
click at [512, 497] on div "Varumärken Takexperter Solexperter Badrumsexperter Fönsterexperter Elexperter V…" at bounding box center [457, 382] width 133 height 542
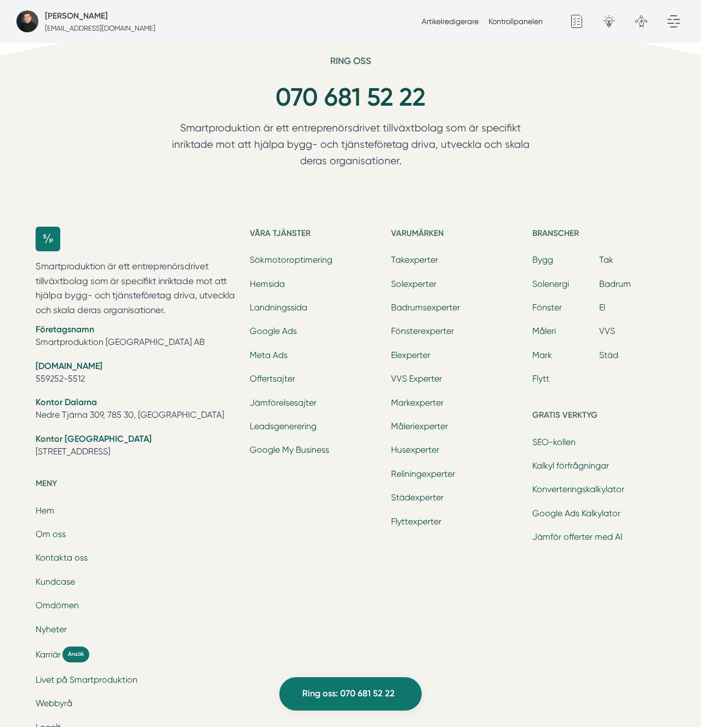
scroll to position [2902, 0]
click at [604, 285] on link "Badrum" at bounding box center [615, 284] width 32 height 10
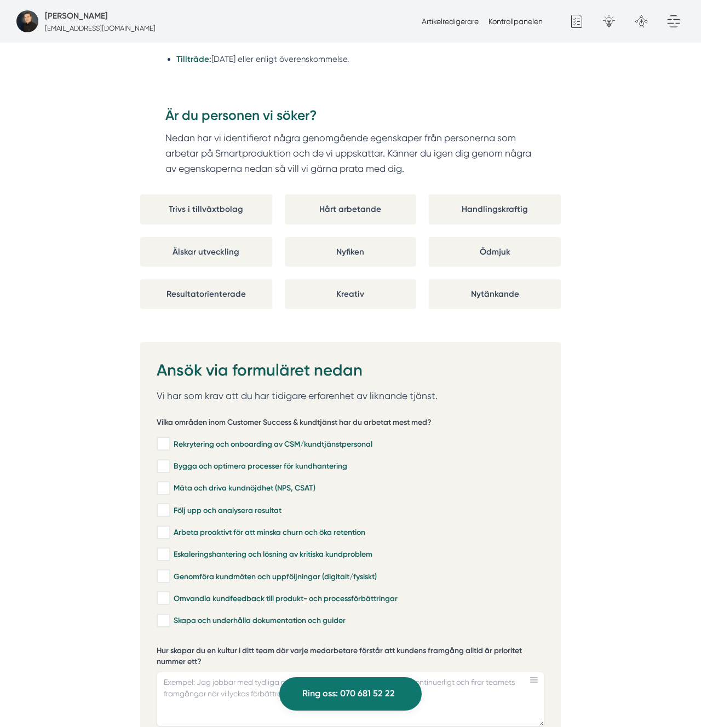
scroll to position [1246, 0]
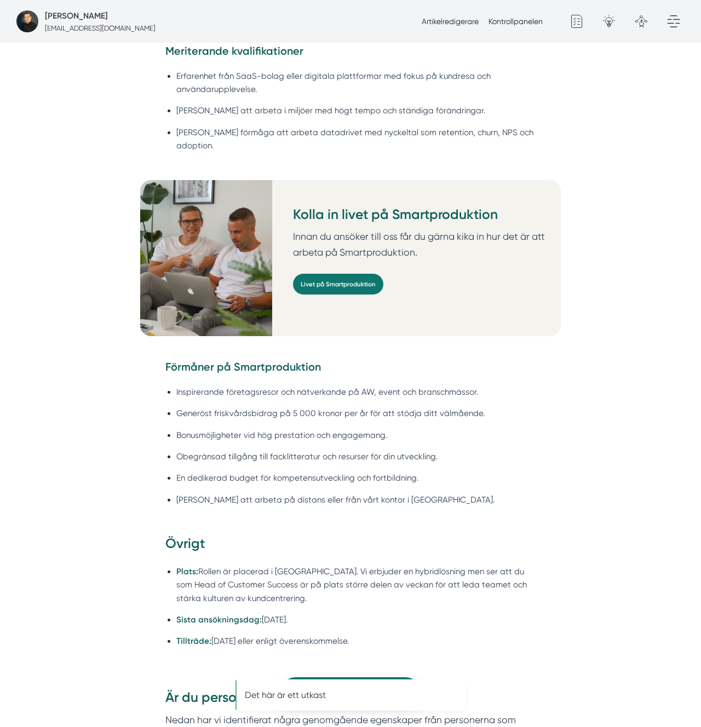
scroll to position [1215, 0]
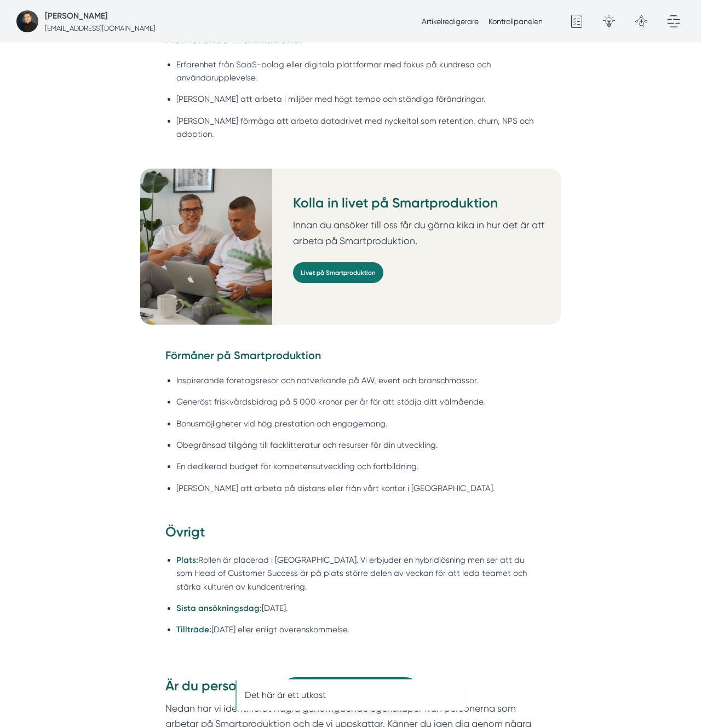
click at [248, 331] on div "Kolla in livet på Smartproduktion Innan du ansöker till oss får du gärna kika i…" at bounding box center [350, 259] width 421 height 180
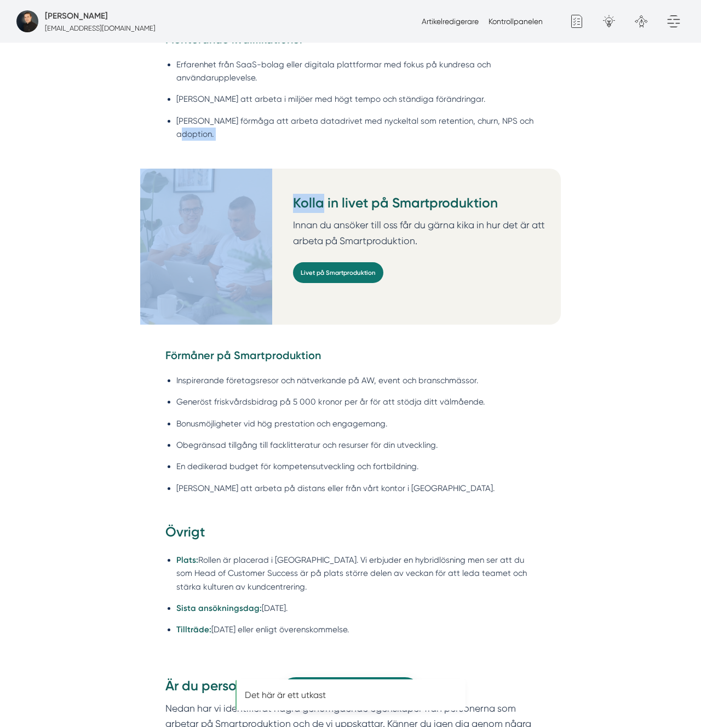
click at [248, 331] on div "Kolla in livet på Smartproduktion Innan du ansöker till oss får du gärna kika i…" at bounding box center [350, 259] width 421 height 180
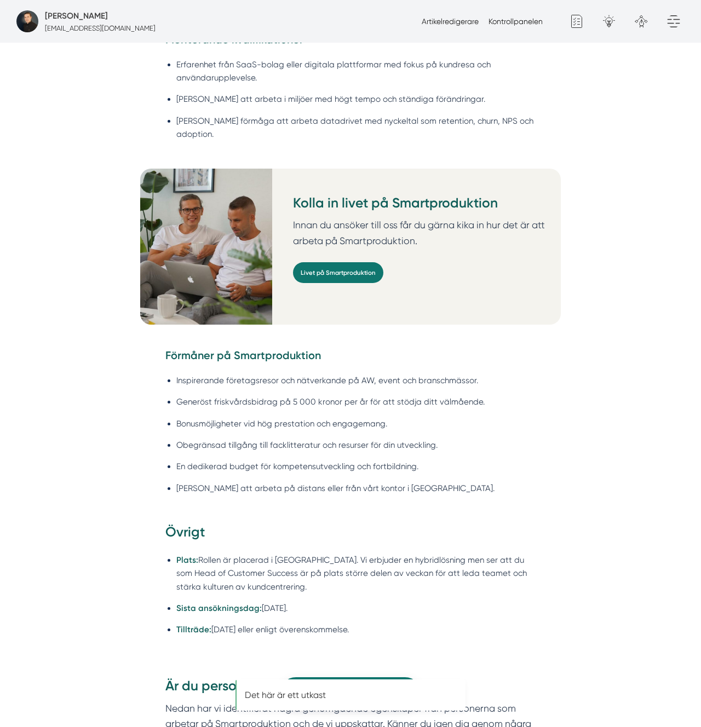
click at [245, 349] on strong "Förmåner på Smartproduktion" at bounding box center [243, 355] width 156 height 13
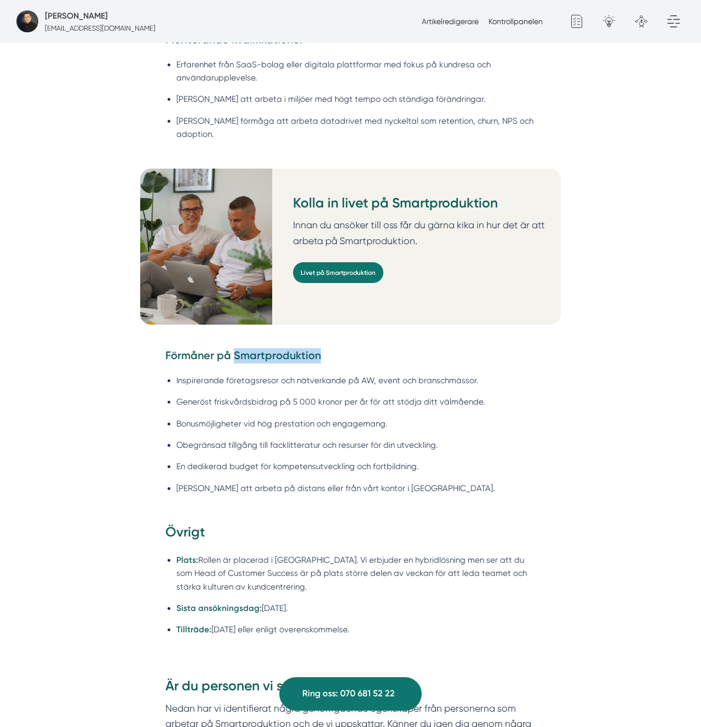
click at [245, 349] on strong "Förmåner på Smartproduktion" at bounding box center [243, 355] width 156 height 13
click at [421, 367] on ul "Inspirerande företagsresor och nätverkande på AW, event och branschmässor. Gene…" at bounding box center [350, 437] width 371 height 140
click at [378, 374] on li "Inspirerande företagsresor och nätverkande på AW, event och branschmässor." at bounding box center [356, 380] width 360 height 13
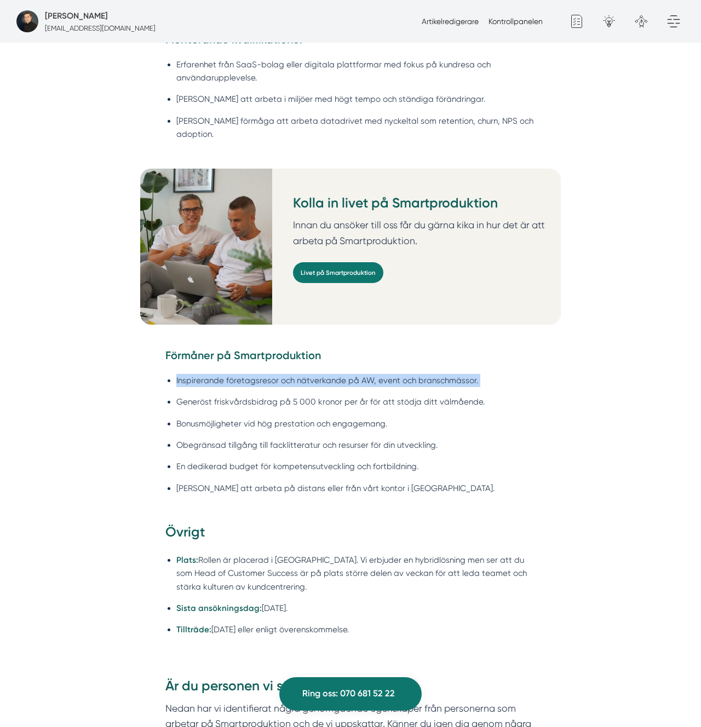
click at [378, 374] on li "Inspirerande företagsresor och nätverkande på AW, event och branschmässor." at bounding box center [356, 380] width 360 height 13
click at [423, 374] on li "Inspirerande företagsresor och nätverkande på AW, event och branschmässor." at bounding box center [356, 380] width 360 height 13
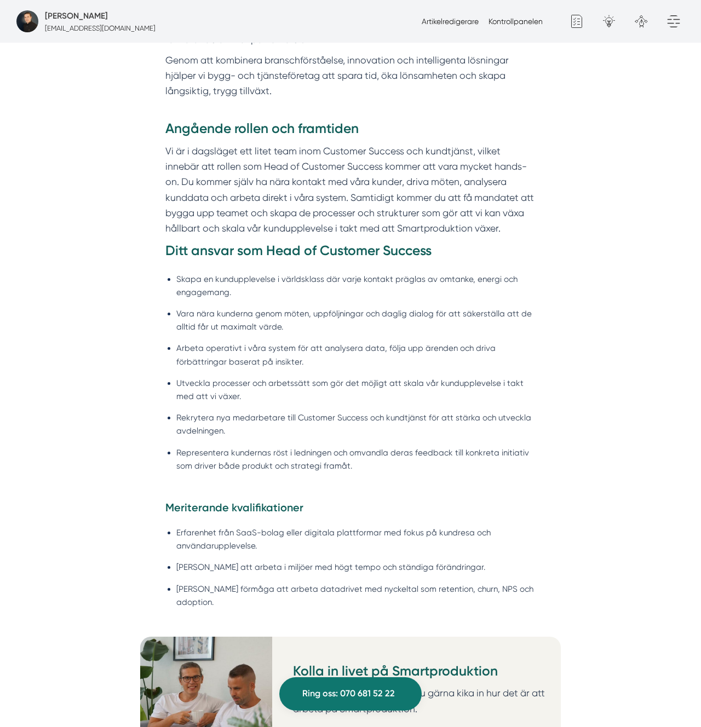
scroll to position [0, 0]
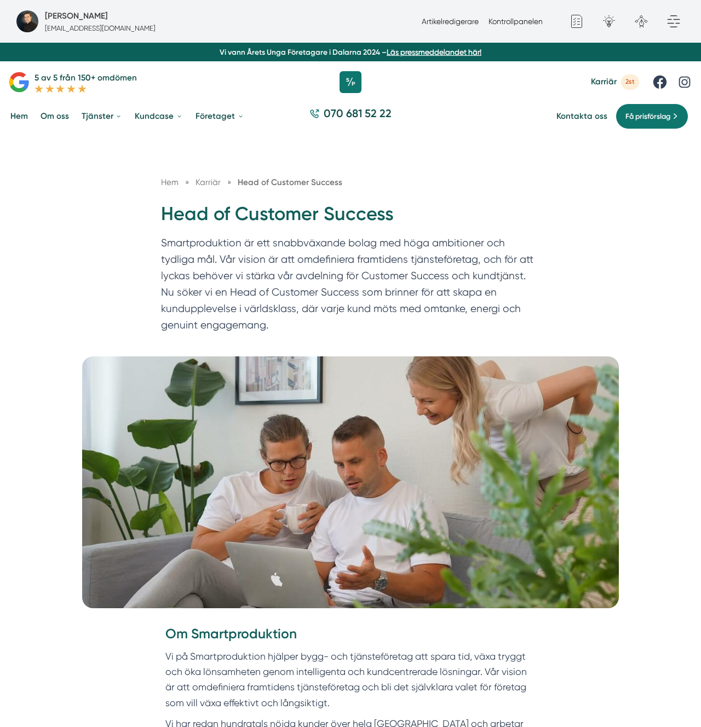
click at [362, 303] on p "Smartproduktion är ett snabbväxande bolag med höga ambitioner och tydliga mål. …" at bounding box center [350, 287] width 379 height 104
click at [363, 303] on p "Smartproduktion är ett snabbväxande bolag med höga ambitioner och tydliga mål. …" at bounding box center [350, 287] width 379 height 104
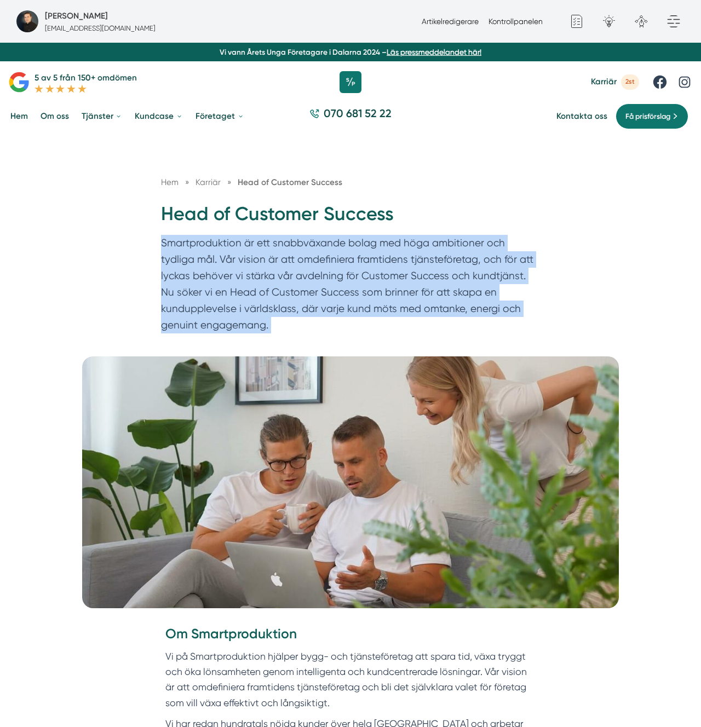
click at [363, 303] on p "Smartproduktion är ett snabbväxande bolag med höga ambitioner och tydliga mål. …" at bounding box center [350, 287] width 379 height 104
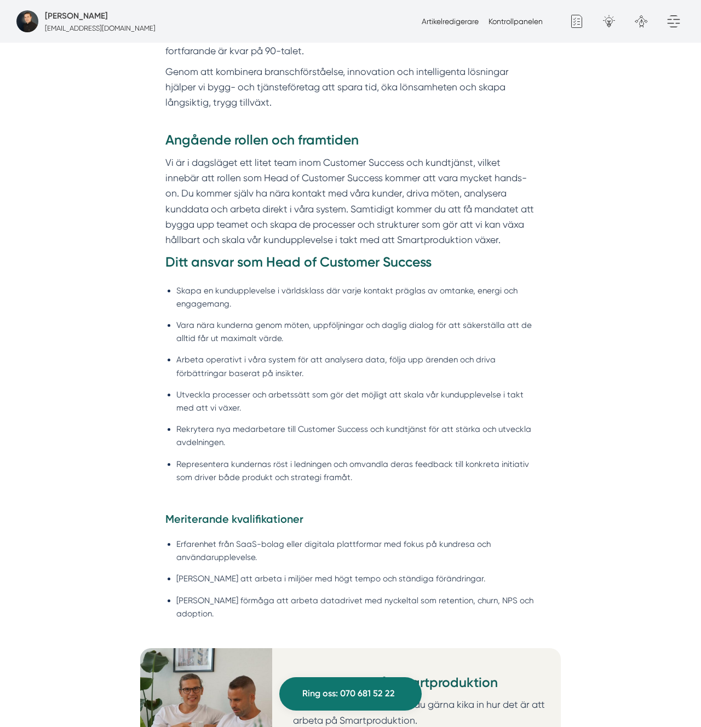
scroll to position [734, 0]
click at [381, 274] on h3 "Ditt ansvar som Head of Customer Success" at bounding box center [350, 266] width 371 height 24
click at [321, 289] on li "Skapa en kundupplevelse i världsklass där varje kontakt präglas av omtanke, ene…" at bounding box center [356, 298] width 360 height 26
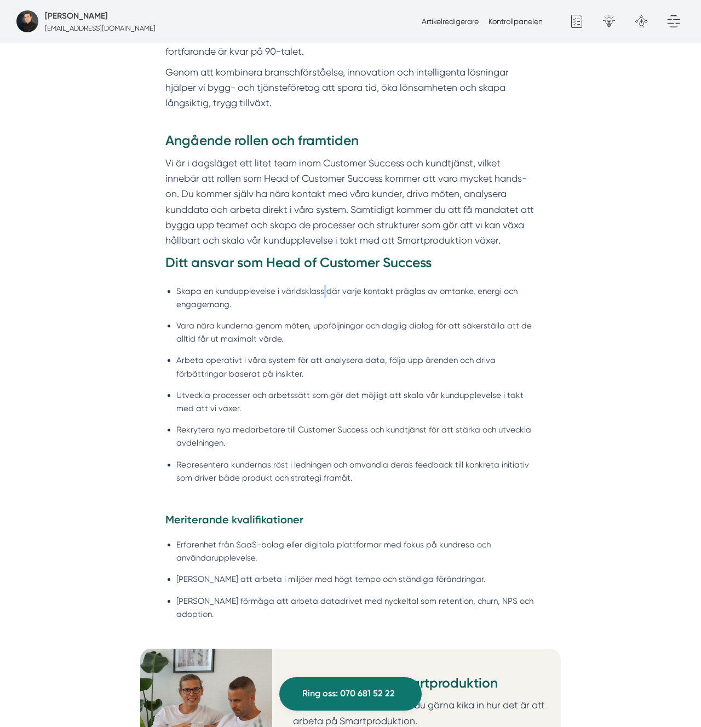
click at [321, 289] on li "Skapa en kundupplevelse i världsklass där varje kontakt präglas av omtanke, ene…" at bounding box center [356, 298] width 360 height 26
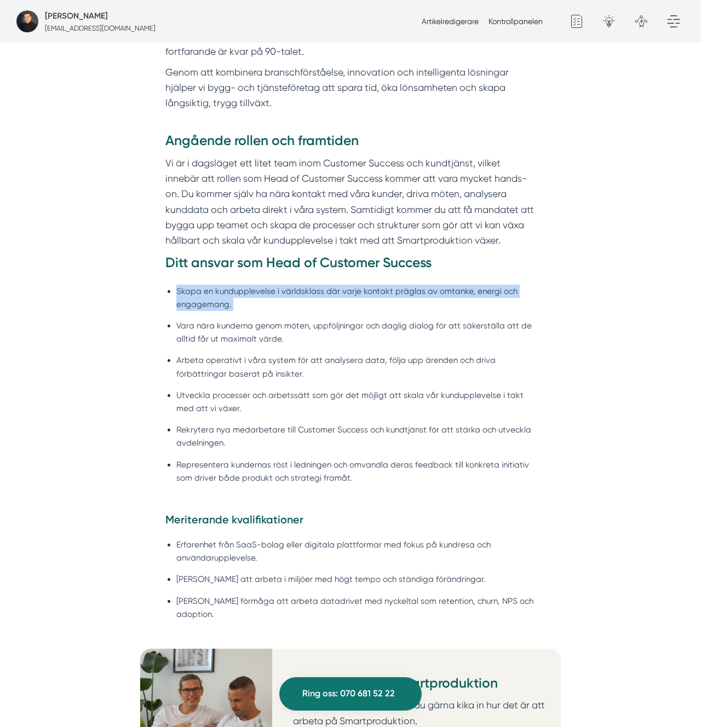
click at [321, 289] on li "Skapa en kundupplevelse i världsklass där varje kontakt präglas av omtanke, ene…" at bounding box center [356, 298] width 360 height 26
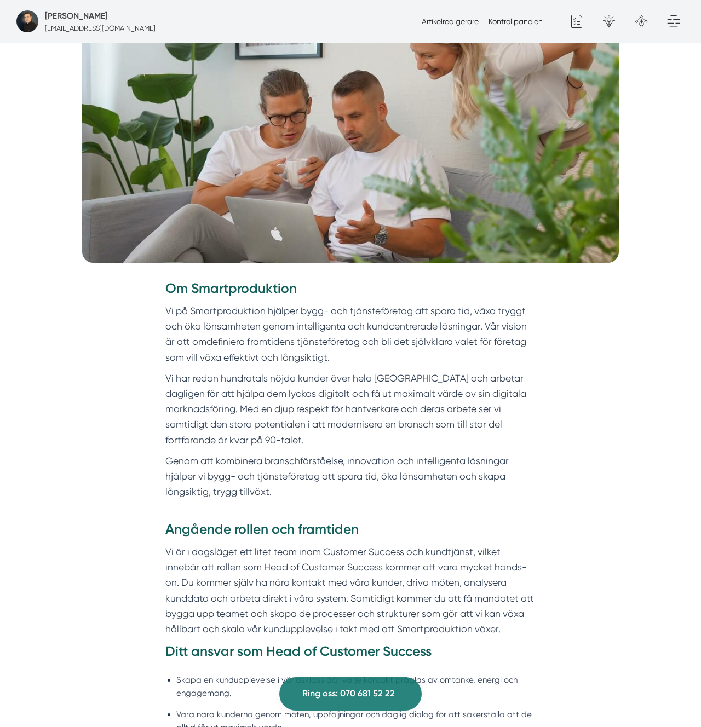
scroll to position [340, 0]
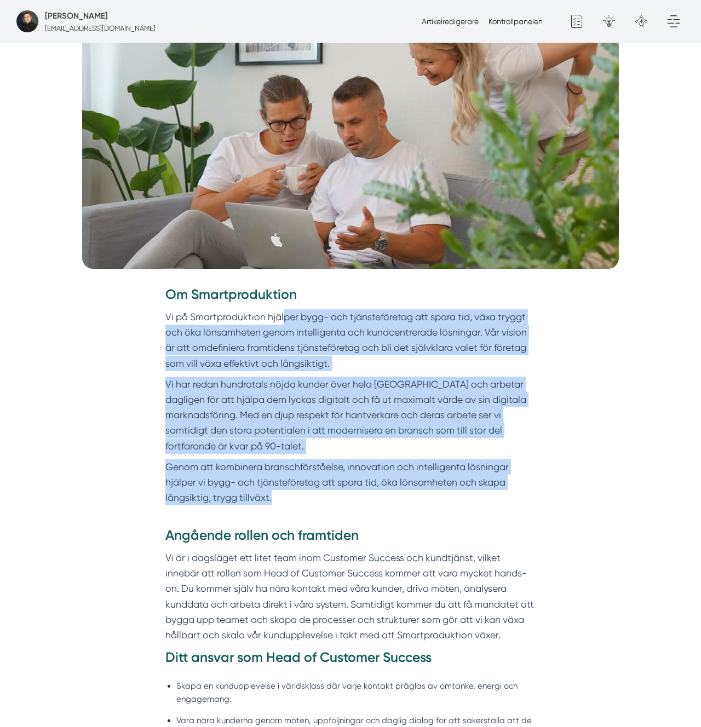
drag, startPoint x: 283, startPoint y: 326, endPoint x: 312, endPoint y: 514, distance: 190.2
click at [312, 514] on div "Om Smartproduktion Vi på Smartproduktion hjälper bygg- och tjänsteföretag att s…" at bounding box center [350, 405] width 421 height 241
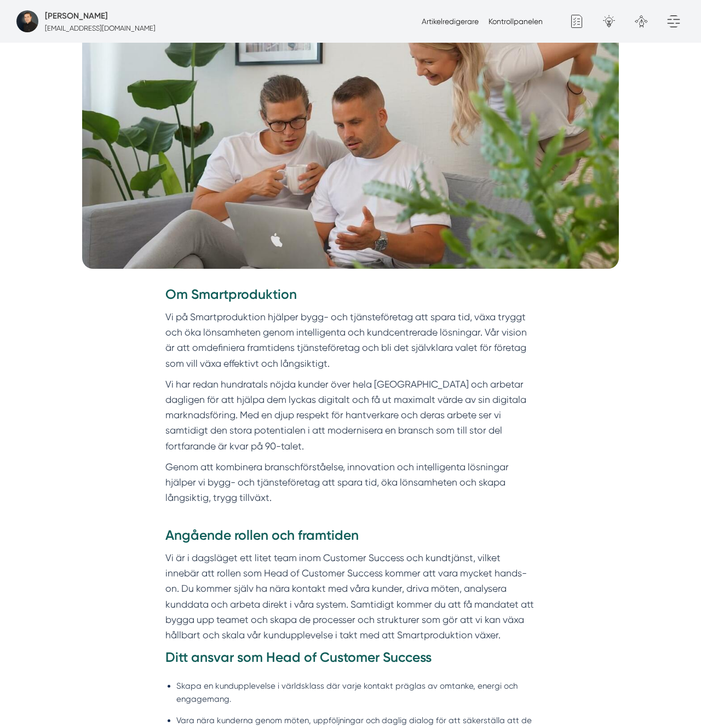
click at [341, 440] on p "Vi har redan hundratals nöjda kunder över hela [GEOGRAPHIC_DATA] och arbetar da…" at bounding box center [350, 415] width 371 height 77
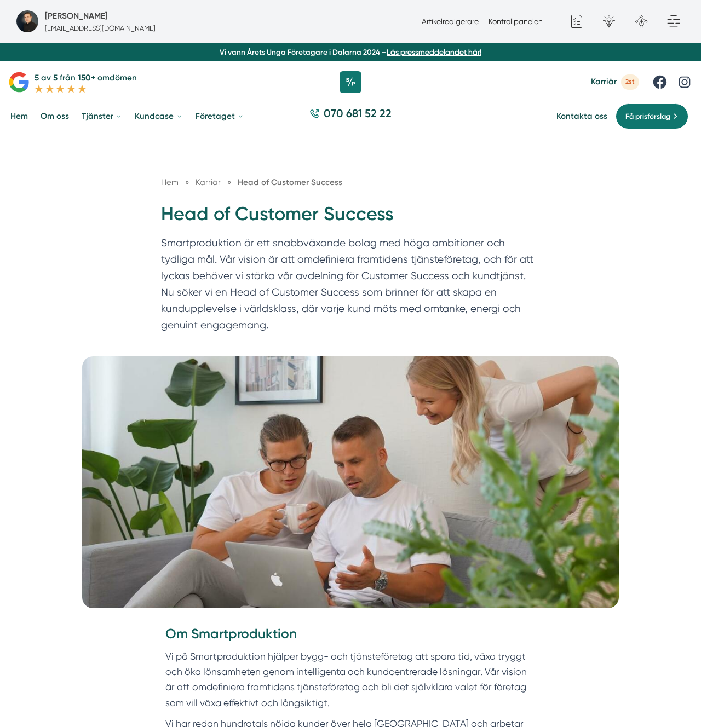
click at [416, 237] on p "Smartproduktion är ett snabbväxande bolag med höga ambitioner och tydliga mål. …" at bounding box center [350, 287] width 379 height 104
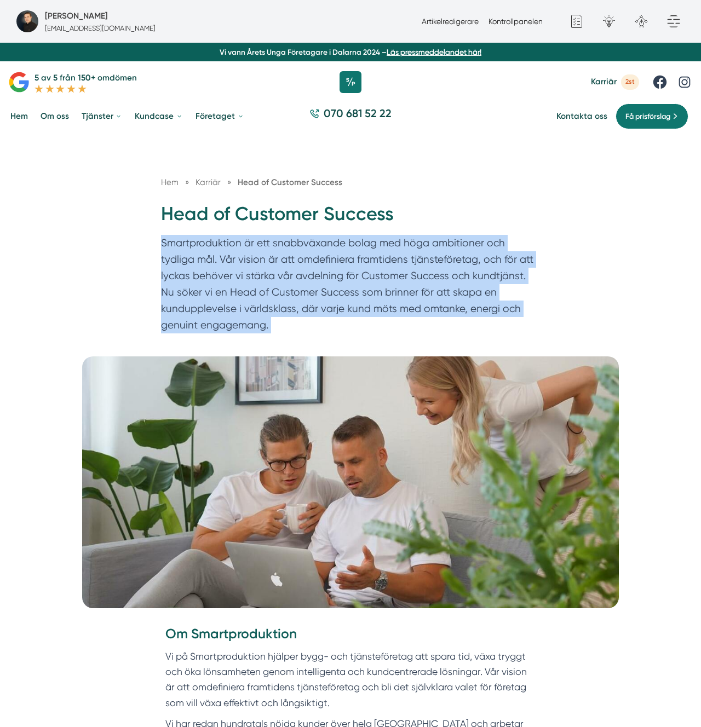
click at [416, 237] on p "Smartproduktion är ett snabbväxande bolag med höga ambitioner och tydliga mål. …" at bounding box center [350, 287] width 379 height 104
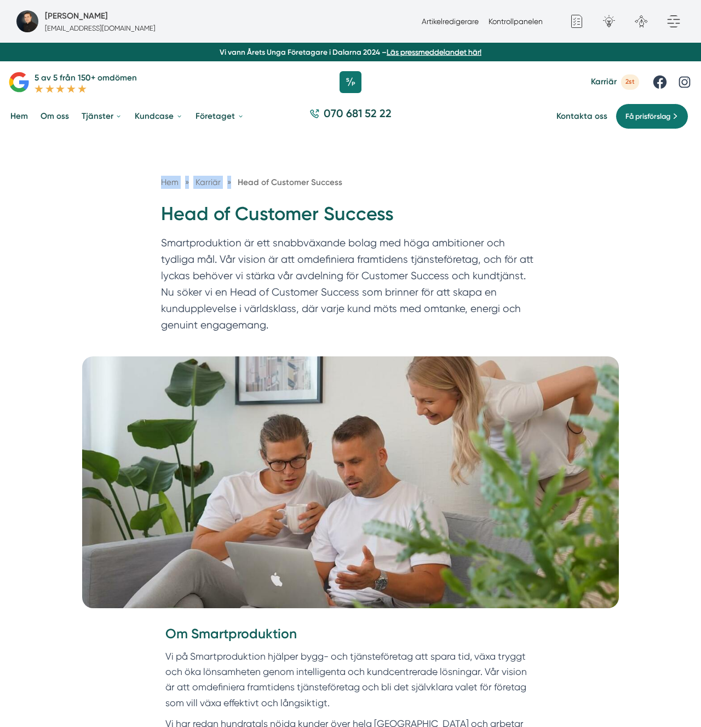
drag, startPoint x: 229, startPoint y: 182, endPoint x: 276, endPoint y: 180, distance: 46.1
click at [153, 182] on div "Hem » Karriär » Head of Customer Success Head of Customer Success Smartprodukti…" at bounding box center [351, 257] width 400 height 163
drag, startPoint x: 375, startPoint y: 180, endPoint x: 139, endPoint y: 162, distance: 236.8
click at [139, 162] on div "Hem » Karriär » Head of Customer Success Head of Customer Success Smartprodukti…" at bounding box center [350, 245] width 701 height 222
click at [148, 157] on div "Hem » Karriär » Head of Customer Success Head of Customer Success Smartprodukti…" at bounding box center [350, 245] width 701 height 222
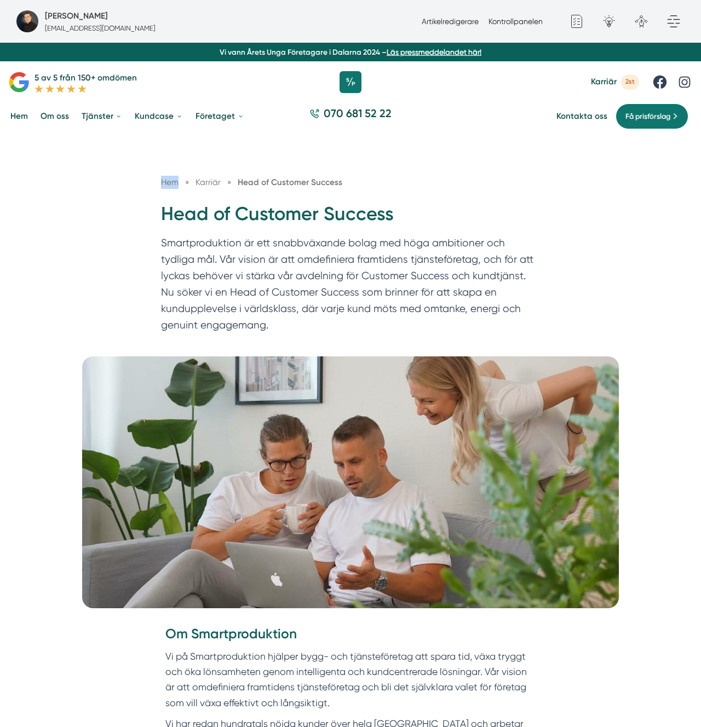
click at [148, 157] on div "Hem » Karriär » Head of Customer Success Head of Customer Success Smartprodukti…" at bounding box center [350, 245] width 701 height 222
click at [198, 273] on p "Smartproduktion är ett snabbväxande bolag med höga ambitioner och tydliga mål. …" at bounding box center [350, 287] width 379 height 104
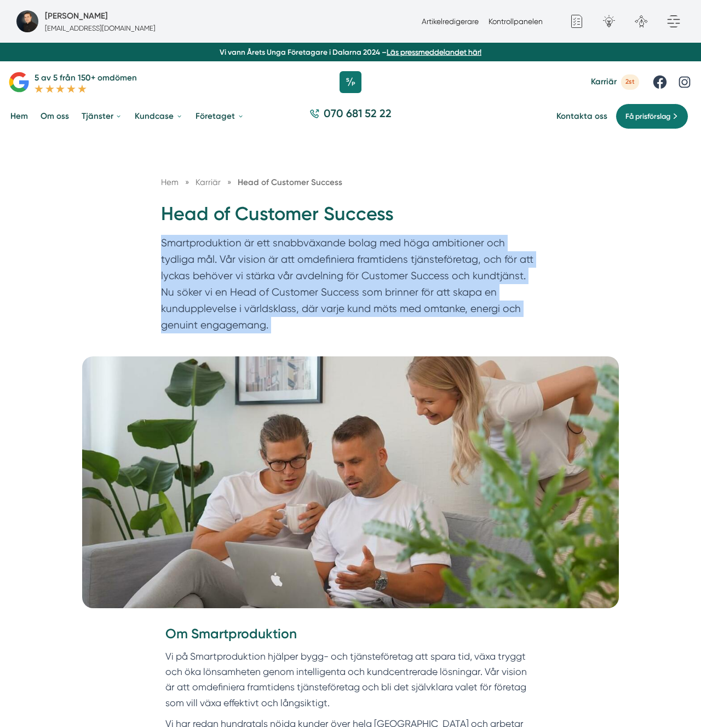
click at [198, 273] on p "Smartproduktion är ett snabbväxande bolag med höga ambitioner och tydliga mål. …" at bounding box center [350, 287] width 379 height 104
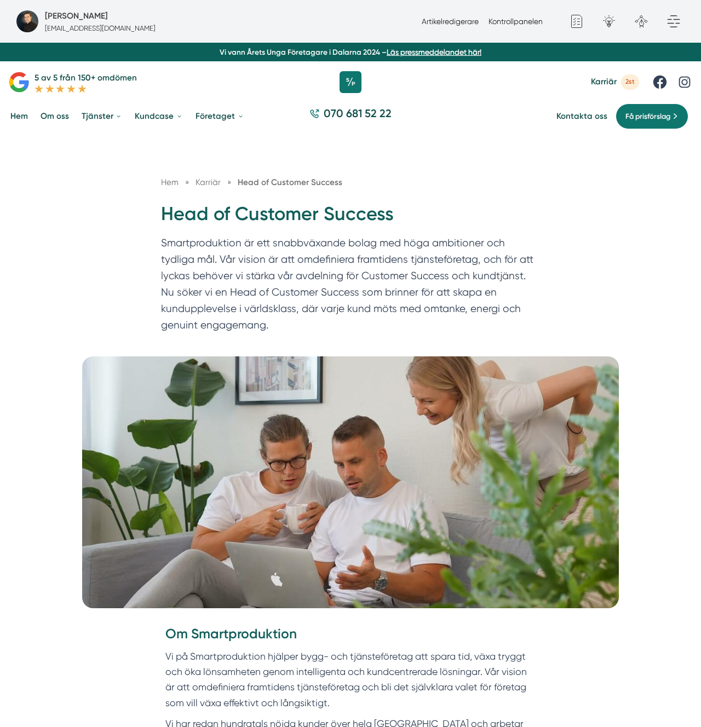
click at [343, 257] on p "Smartproduktion är ett snabbväxande bolag med höga ambitioner och tydliga mål. …" at bounding box center [350, 287] width 379 height 104
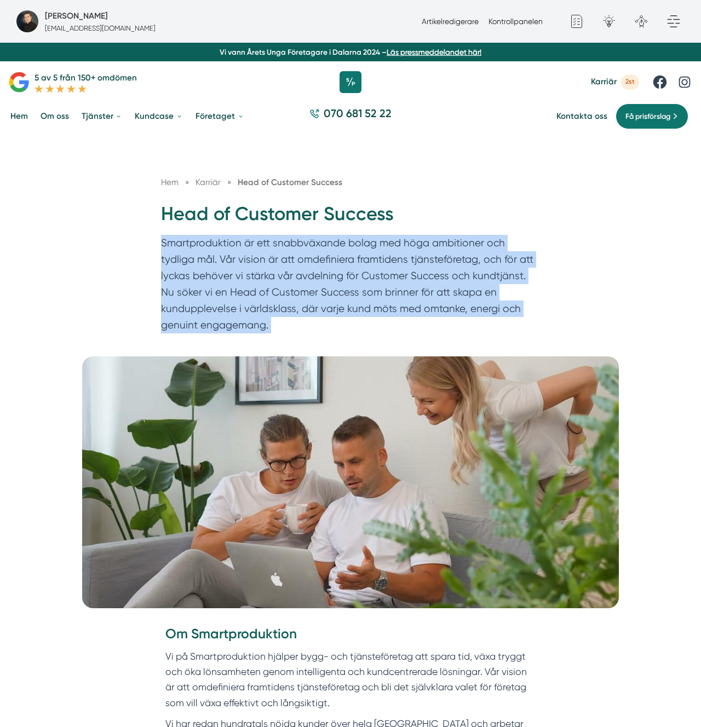
click at [343, 257] on p "Smartproduktion är ett snabbväxande bolag med höga ambitioner och tydliga mål. …" at bounding box center [350, 287] width 379 height 104
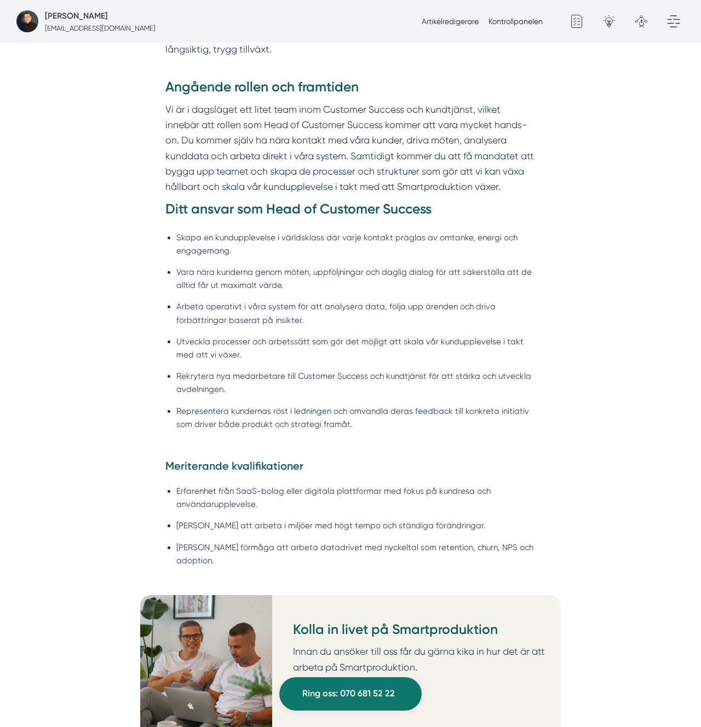
scroll to position [791, 0]
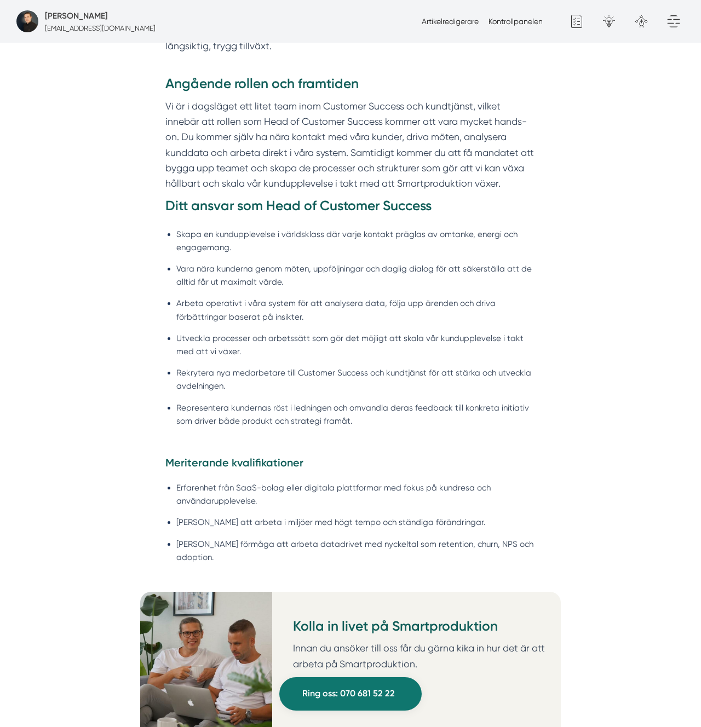
click at [259, 484] on li "Erfarenhet från SaaS-bolag eller digitala plattformar med fokus på kundresa och…" at bounding box center [356, 494] width 360 height 26
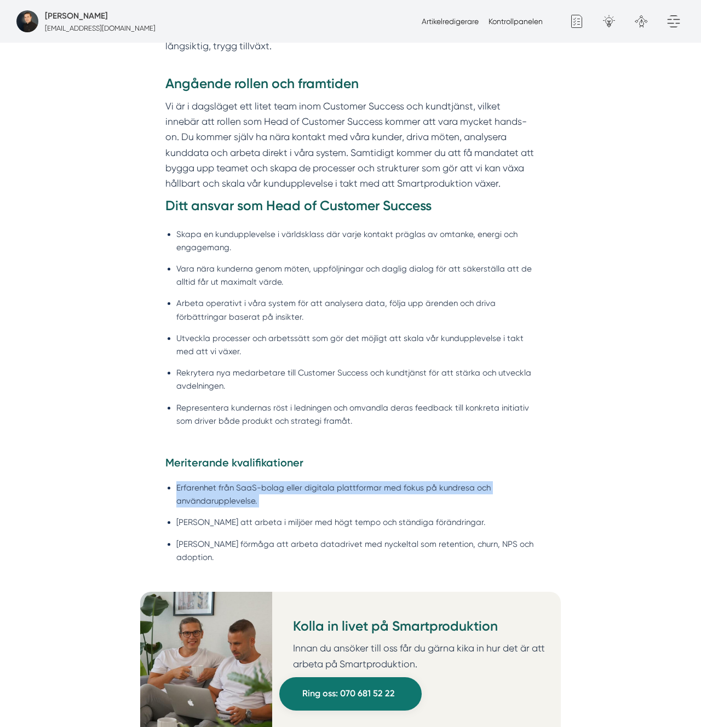
click at [259, 484] on li "Erfarenhet från SaaS-bolag eller digitala plattformar med fokus på kundresa och…" at bounding box center [356, 494] width 360 height 26
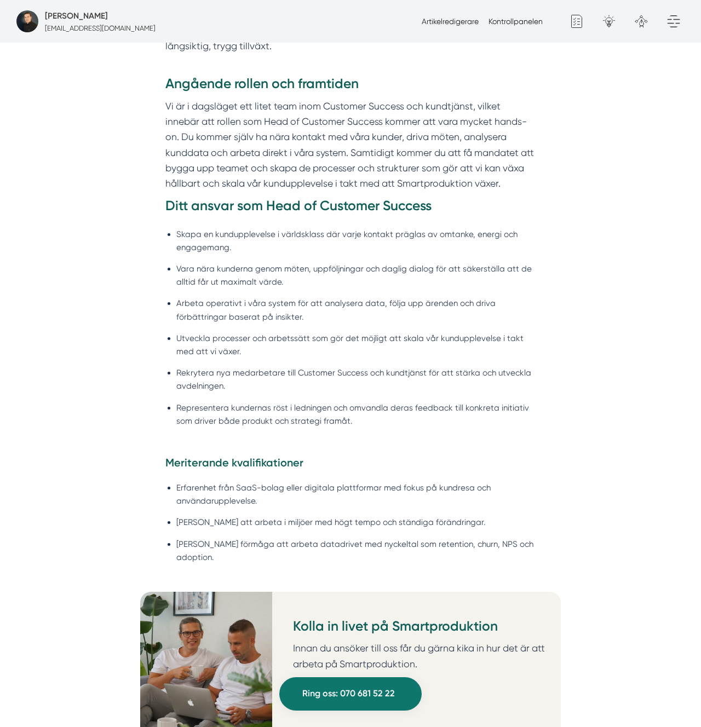
click at [424, 484] on li "Erfarenhet från SaaS-bolag eller digitala plattformar med fokus på kundresa och…" at bounding box center [356, 494] width 360 height 26
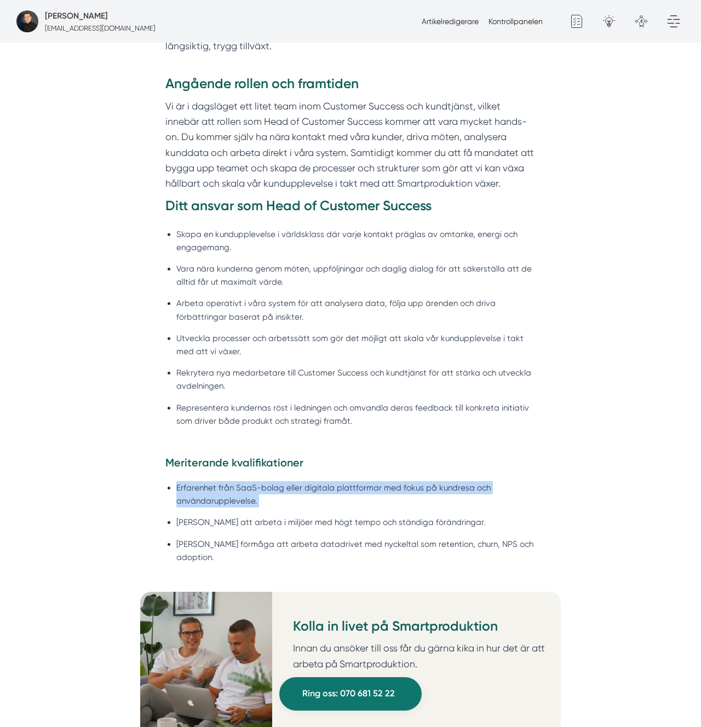
click at [424, 484] on li "Erfarenhet från SaaS-bolag eller digitala plattformar med fokus på kundresa och…" at bounding box center [356, 494] width 360 height 26
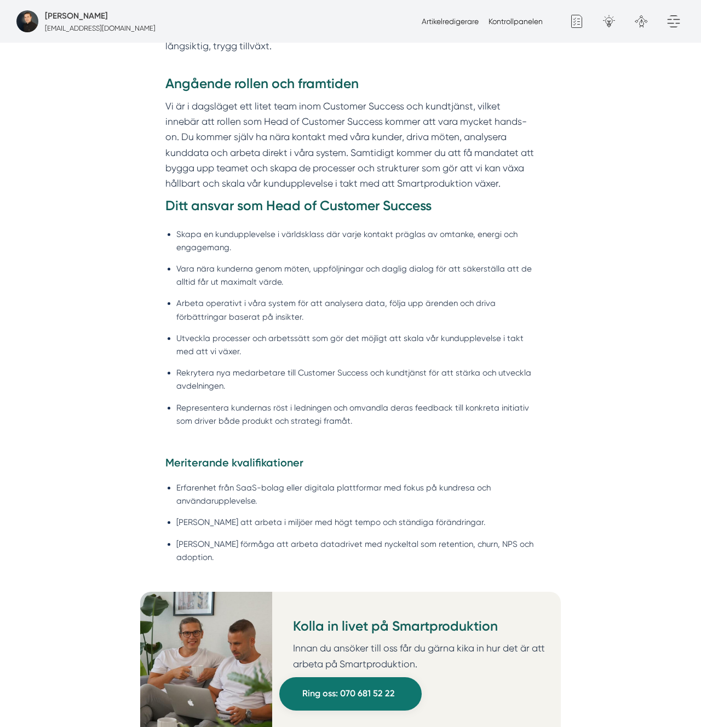
click at [384, 518] on li "[PERSON_NAME] att arbeta i miljöer med högt tempo och ständiga förändringar." at bounding box center [356, 522] width 360 height 13
click at [381, 540] on li "[PERSON_NAME] förmåga att arbeta datadrivet med nyckeltal som retention, churn,…" at bounding box center [356, 551] width 360 height 26
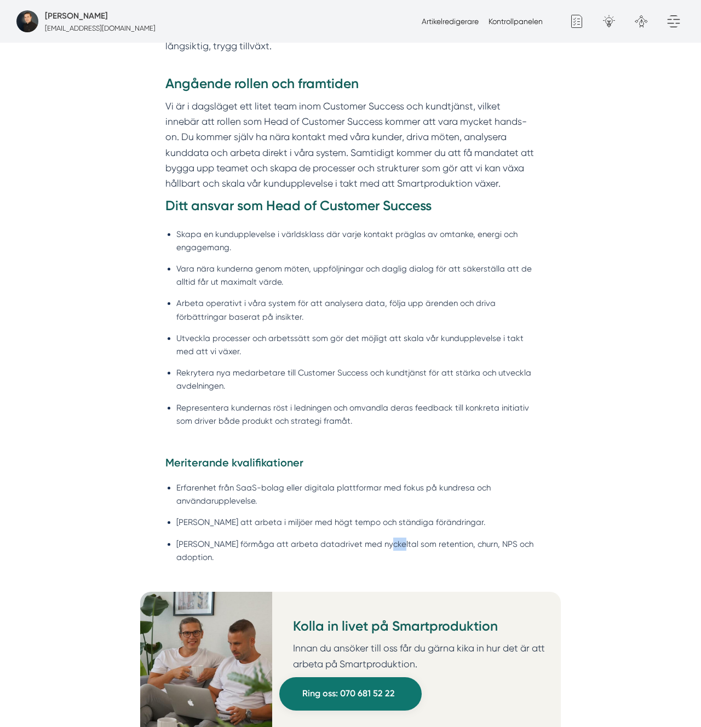
click at [381, 540] on li "[PERSON_NAME] förmåga att arbeta datadrivet med nyckeltal som retention, churn,…" at bounding box center [356, 551] width 360 height 26
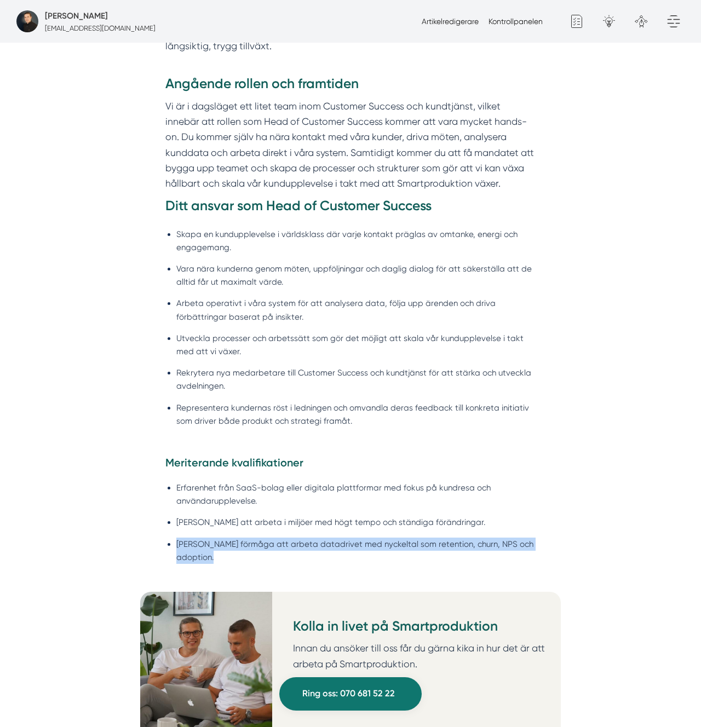
click at [381, 540] on li "[PERSON_NAME] förmåga att arbeta datadrivet med nyckeltal som retention, churn,…" at bounding box center [356, 551] width 360 height 26
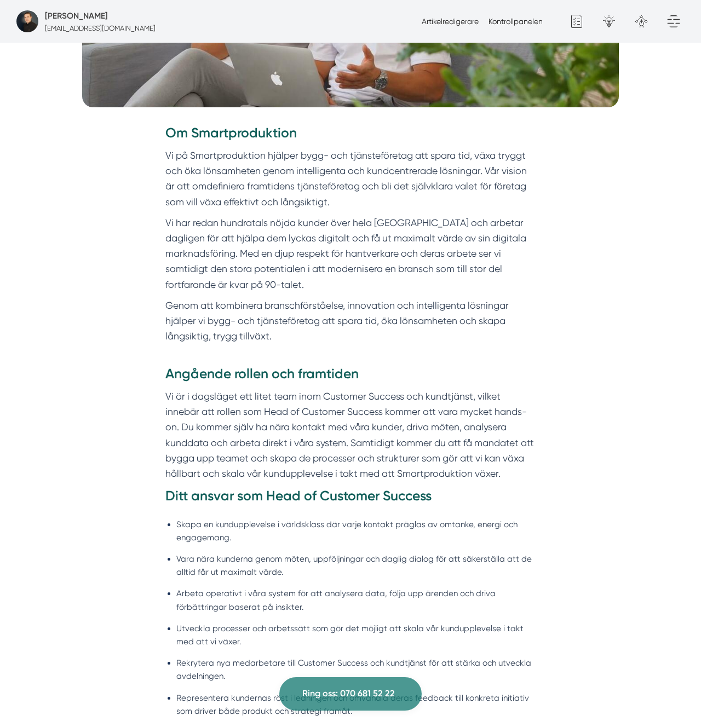
scroll to position [586, 0]
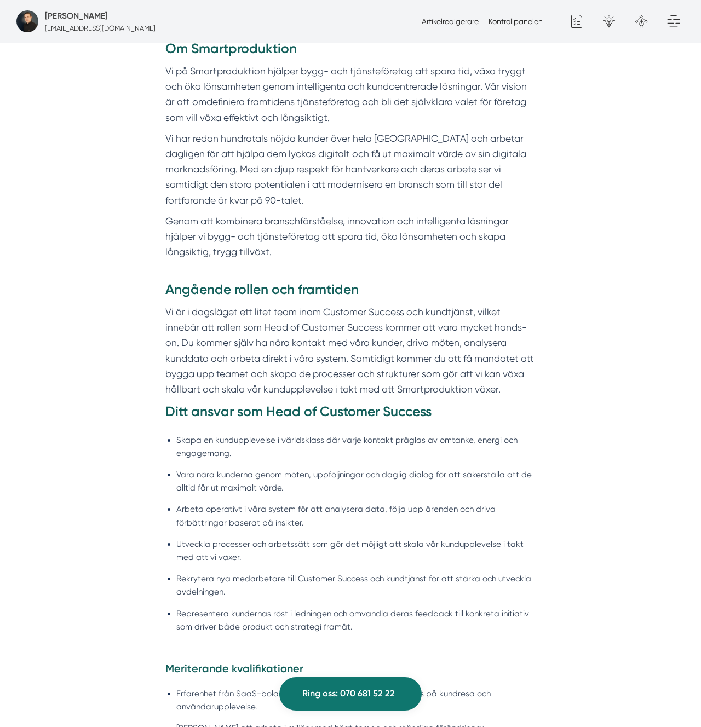
click at [282, 423] on h3 "Ditt ansvar som Head of Customer Success" at bounding box center [350, 415] width 371 height 24
click at [374, 371] on p "Vi är i dagsläget ett litet team inom Customer Success och kundtjänst, vilket i…" at bounding box center [350, 351] width 371 height 93
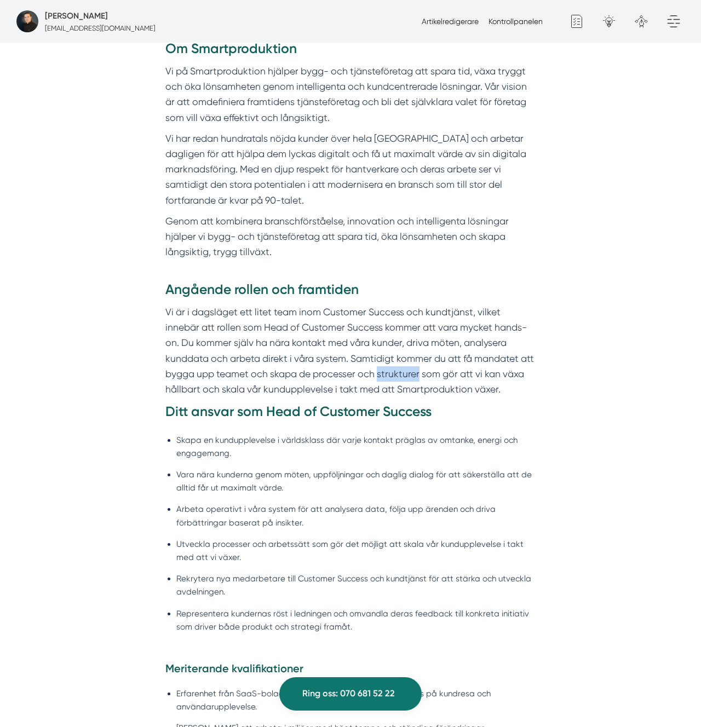
click at [374, 371] on p "Vi är i dagsläget ett litet team inom Customer Success och kundtjänst, vilket i…" at bounding box center [350, 351] width 371 height 93
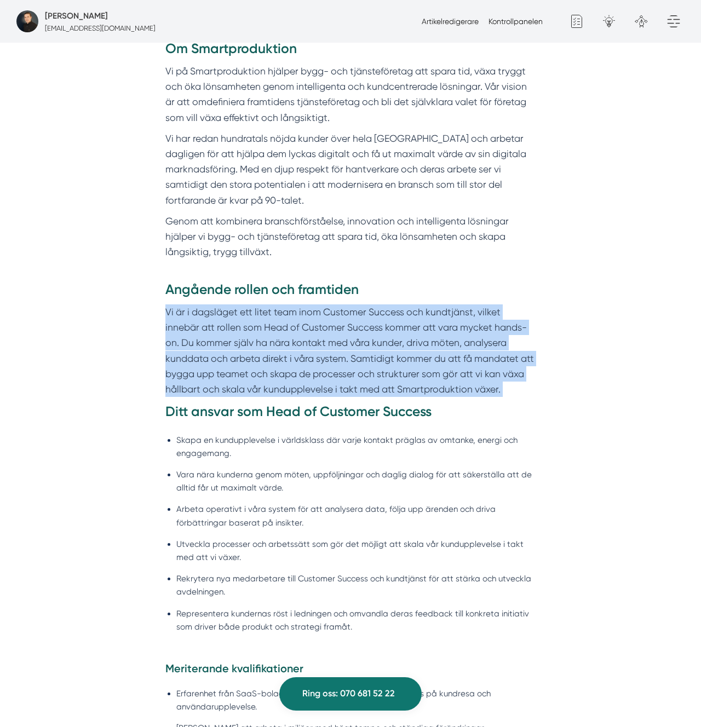
click at [374, 371] on p "Vi är i dagsläget ett litet team inom Customer Success och kundtjänst, vilket i…" at bounding box center [350, 351] width 371 height 93
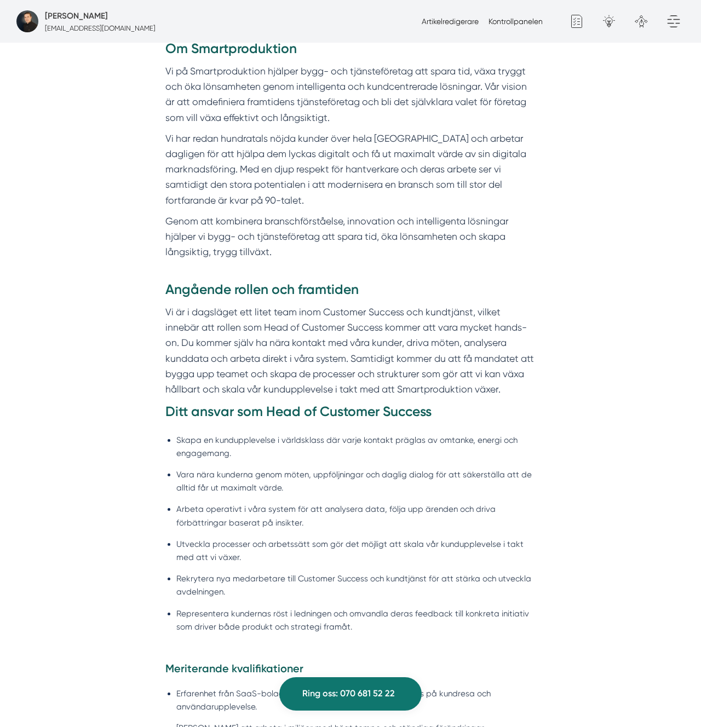
click at [241, 445] on li "Skapa en kundupplevelse i världsklass där varje kontakt präglas av omtanke, ene…" at bounding box center [356, 447] width 360 height 26
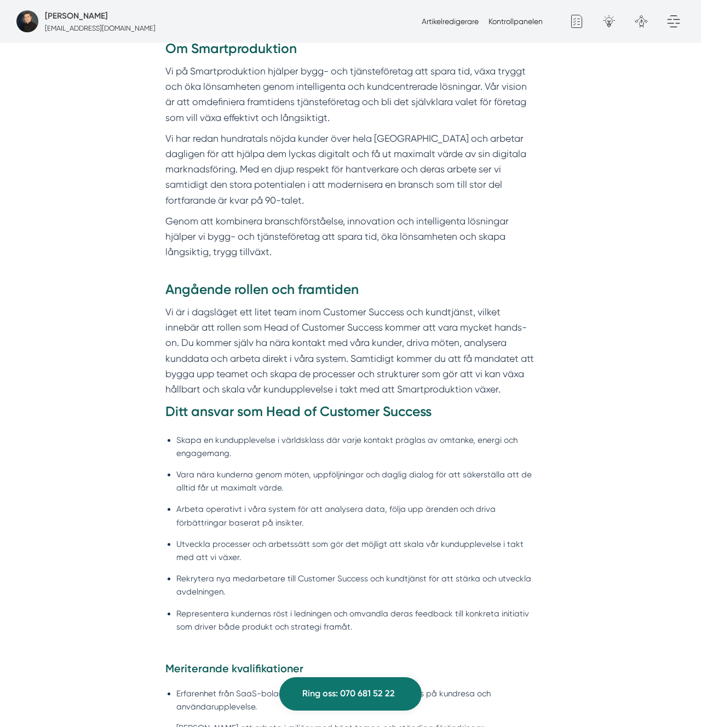
click at [241, 445] on li "Skapa en kundupplevelse i världsklass där varje kontakt präglas av omtanke, ene…" at bounding box center [356, 447] width 360 height 26
click at [241, 445] on li "Skapa en kundupplevelse i världsklass där varje kontakt präglas av omtanke, ene…" at bounding box center [356, 446] width 360 height 26
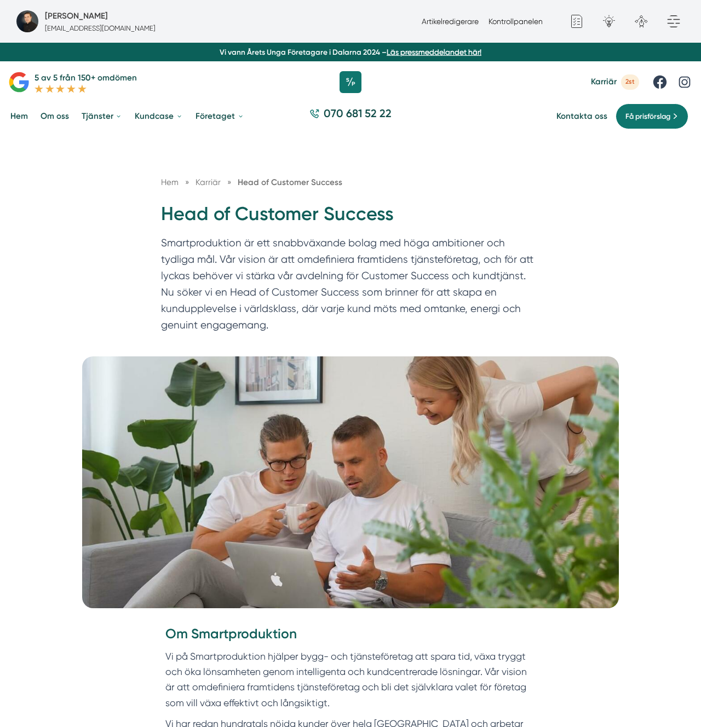
scroll to position [1, 0]
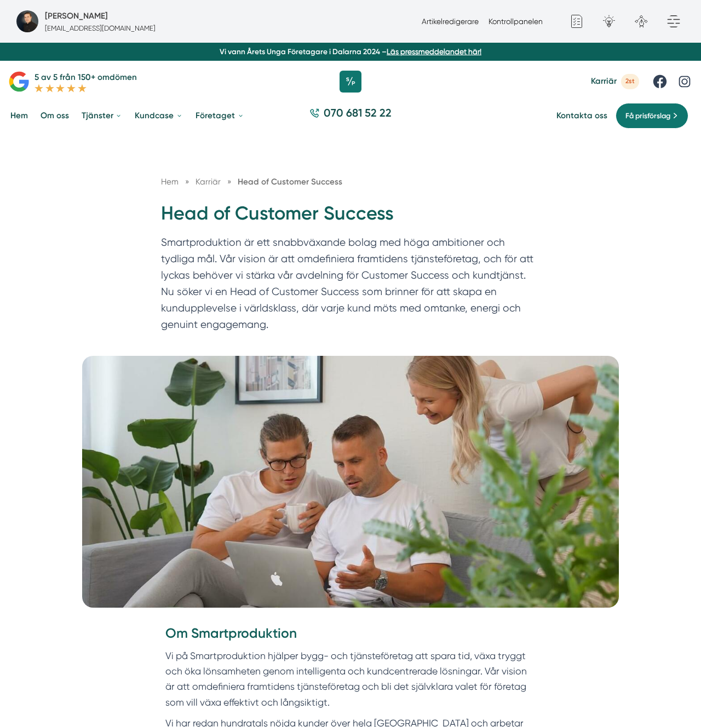
click at [347, 571] on img at bounding box center [350, 482] width 537 height 252
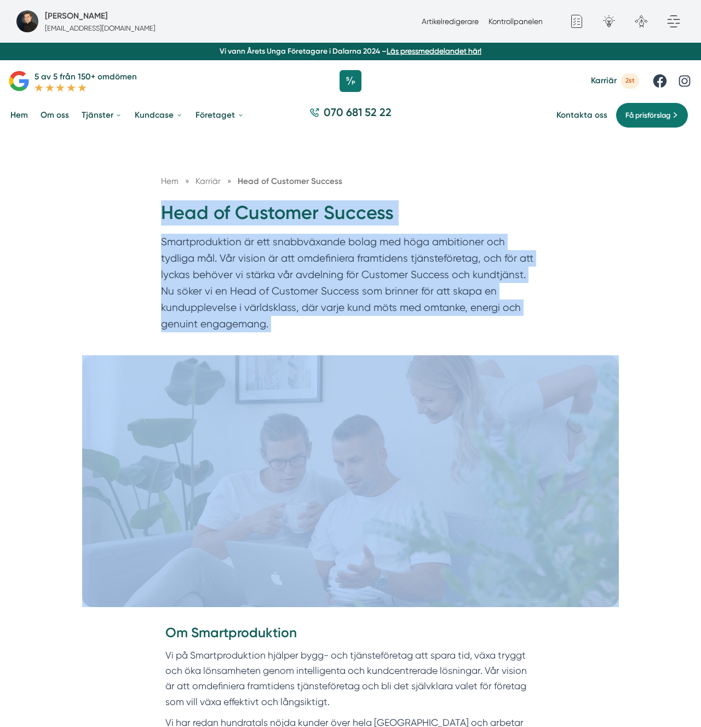
drag, startPoint x: 254, startPoint y: 288, endPoint x: 363, endPoint y: 387, distance: 147.3
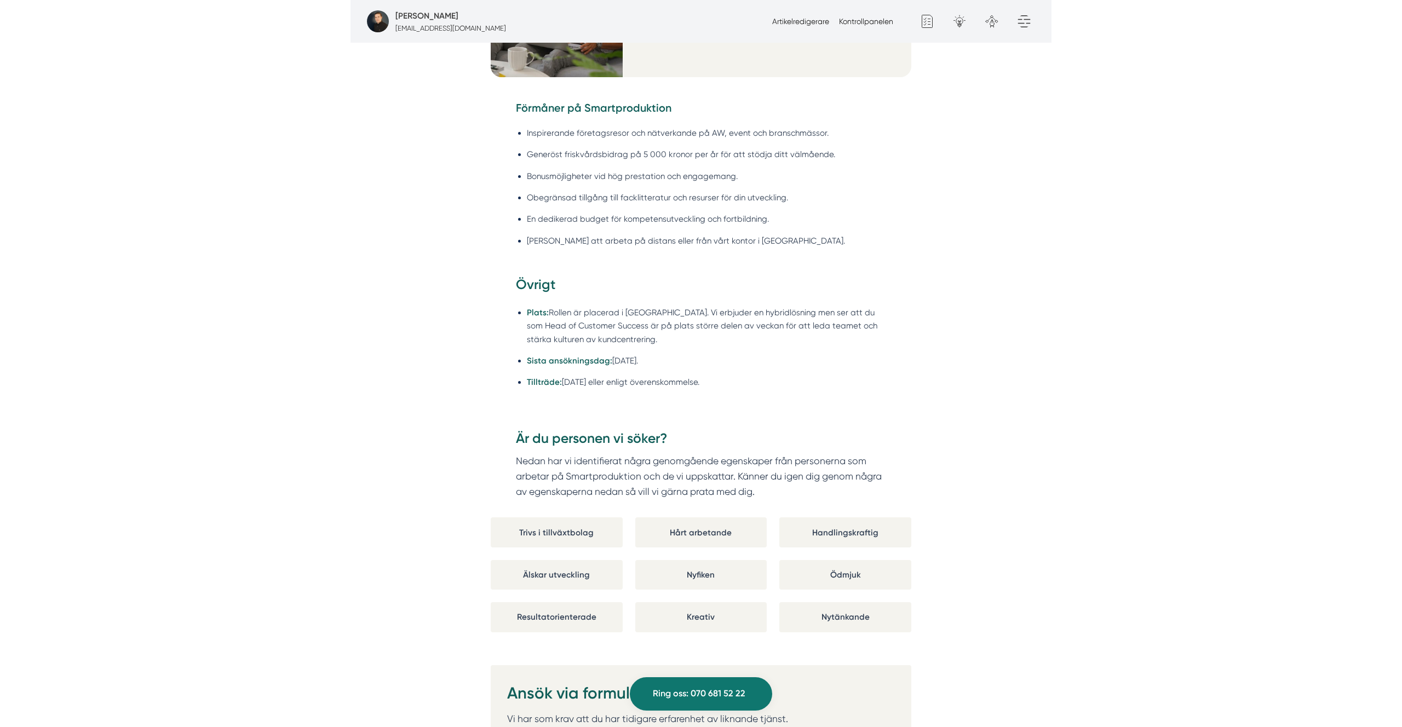
scroll to position [1470, 0]
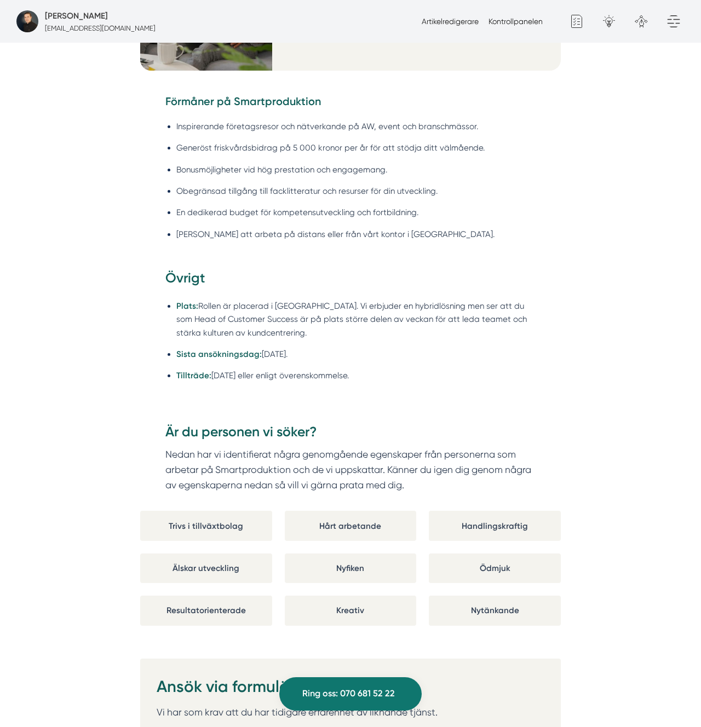
click at [358, 391] on div "Övrigt Plats: Rollen är placerad i Stockholm. Vi erbjuder en hybridlösning men …" at bounding box center [350, 340] width 421 height 142
drag, startPoint x: 419, startPoint y: 479, endPoint x: 397, endPoint y: 392, distance: 89.3
click at [397, 392] on div "Om Smartproduktion Vi på Smartproduktion hjälper bygg- och tjänsteföretag att s…" at bounding box center [350, 326] width 701 height 2343
click at [280, 205] on li "En dedikerad budget för kompetensutveckling och fortbildning." at bounding box center [356, 211] width 360 height 13
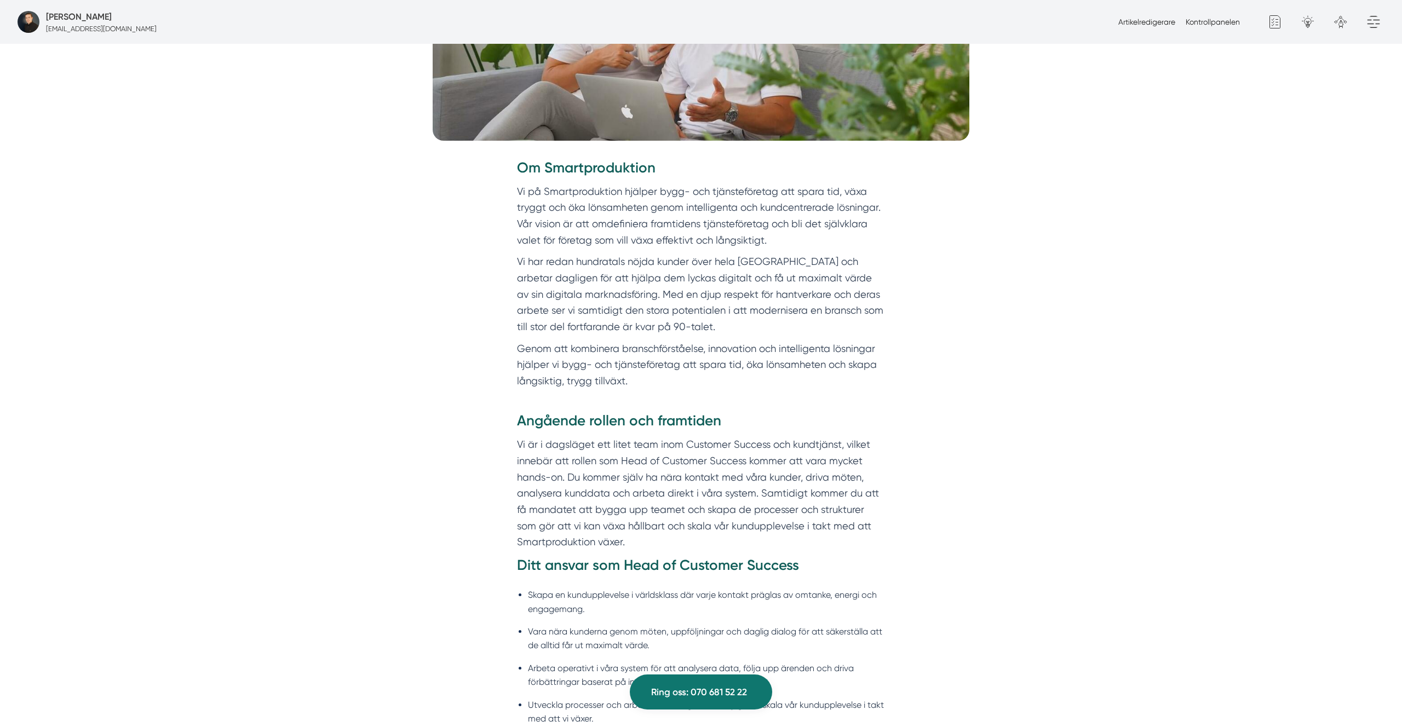
scroll to position [0, 0]
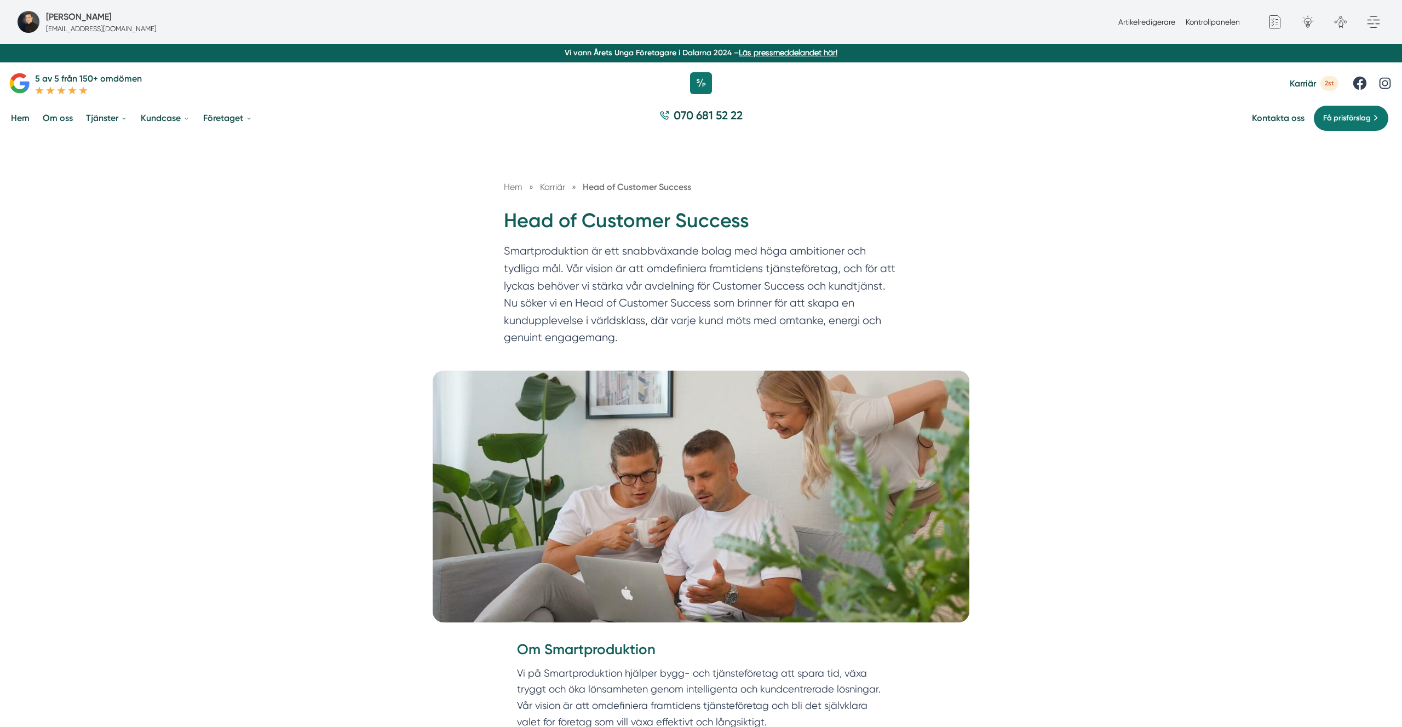
click at [701, 88] on span "2st" at bounding box center [1330, 83] width 18 height 15
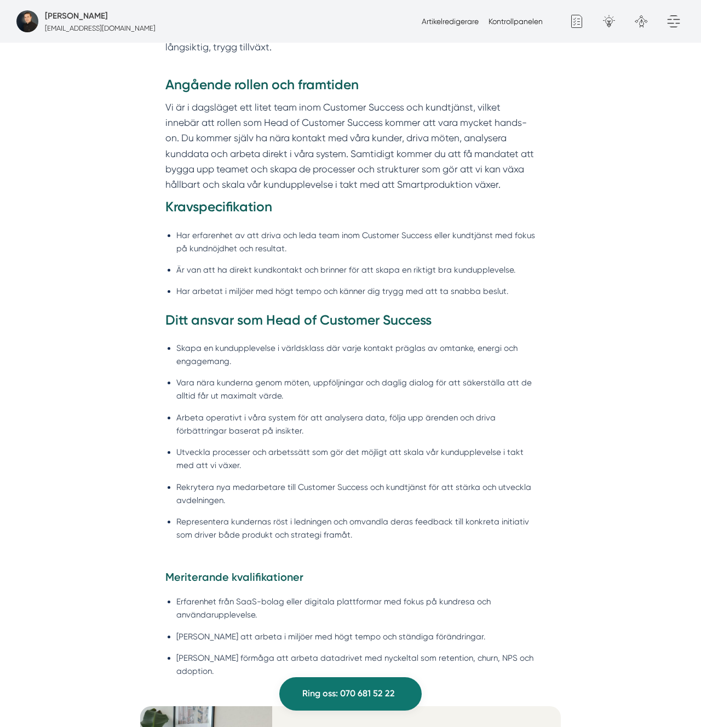
scroll to position [773, 0]
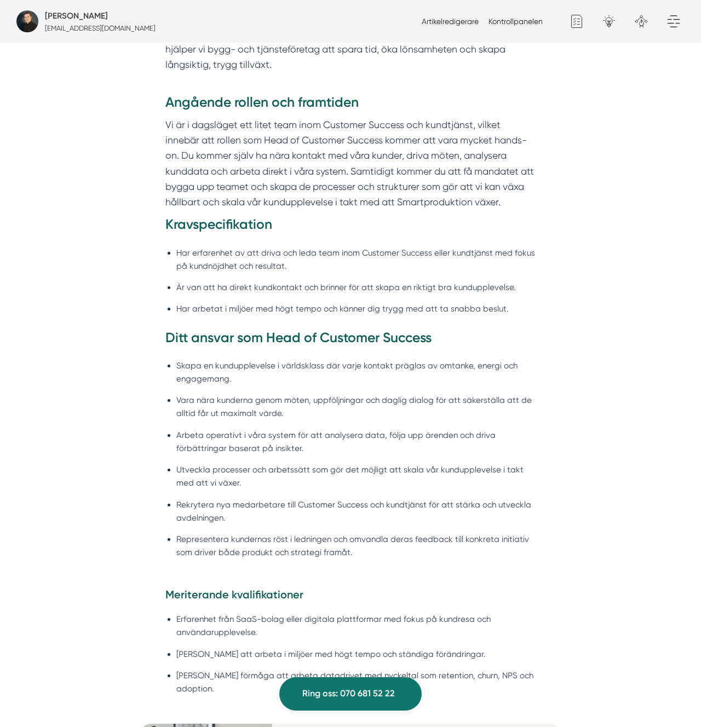
click at [552, 333] on div "Angående rollen och framtiden Vi är i dagsläget ett litet team inom Customer Su…" at bounding box center [350, 340] width 421 height 494
click at [332, 248] on li "Har erfarenhet av att driva och leda team inom Customer Success eller kundtjäns…" at bounding box center [356, 259] width 360 height 26
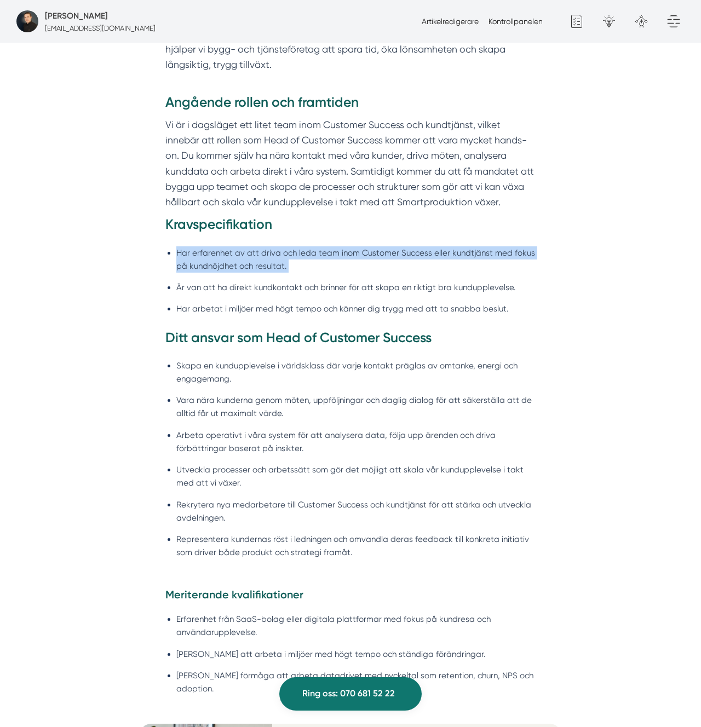
click at [332, 248] on li "Har erfarenhet av att driva och leda team inom Customer Success eller kundtjäns…" at bounding box center [356, 259] width 360 height 26
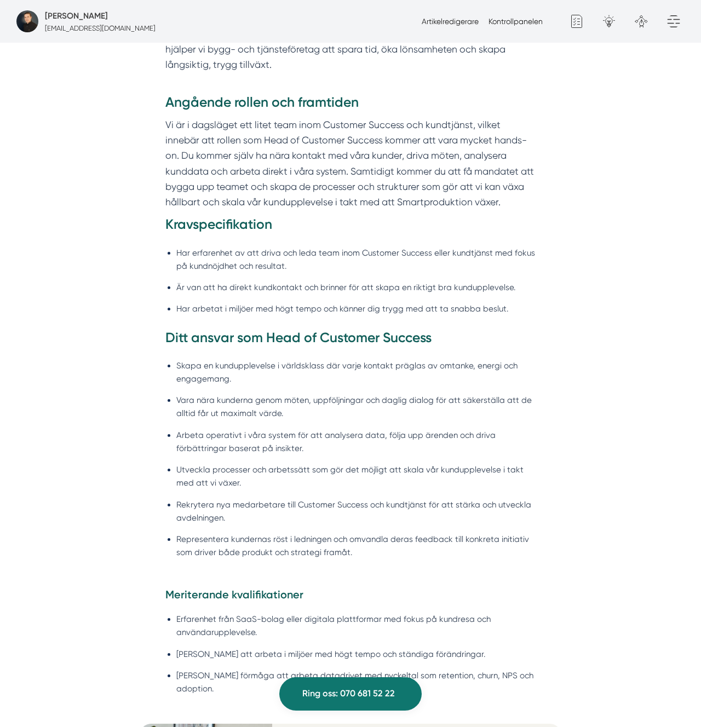
click at [443, 248] on li "Har erfarenhet av att driva och leda team inom Customer Success eller kundtjäns…" at bounding box center [356, 259] width 360 height 26
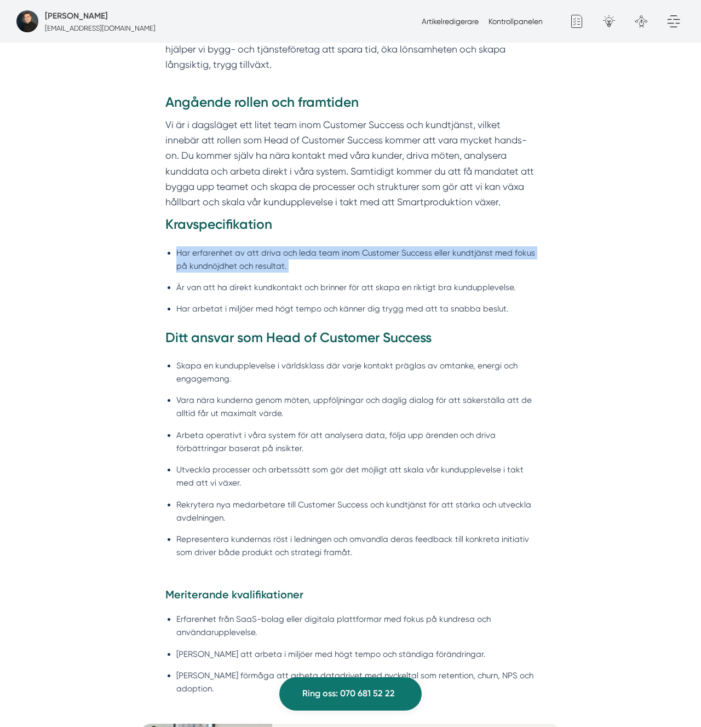
click at [443, 248] on li "Har erfarenhet av att driva och leda team inom Customer Success eller kundtjäns…" at bounding box center [356, 259] width 360 height 26
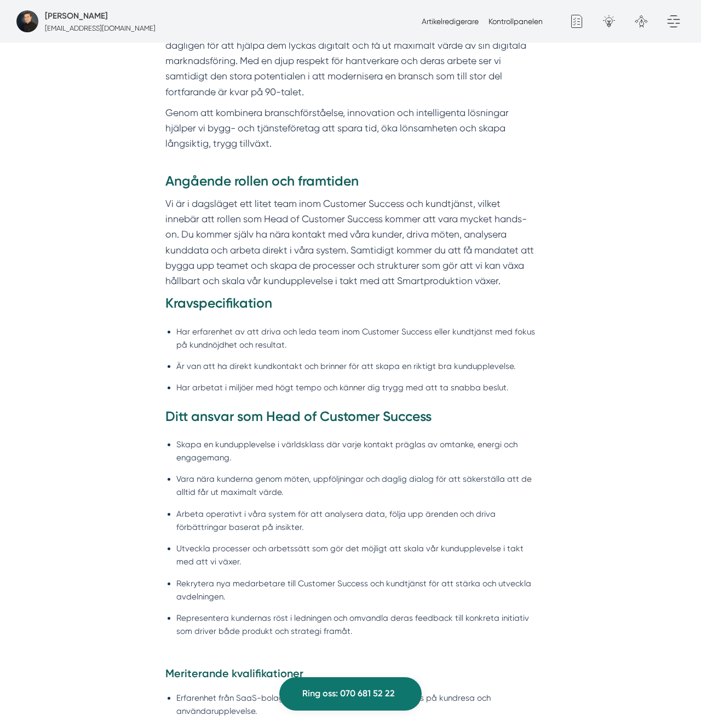
scroll to position [738, 0]
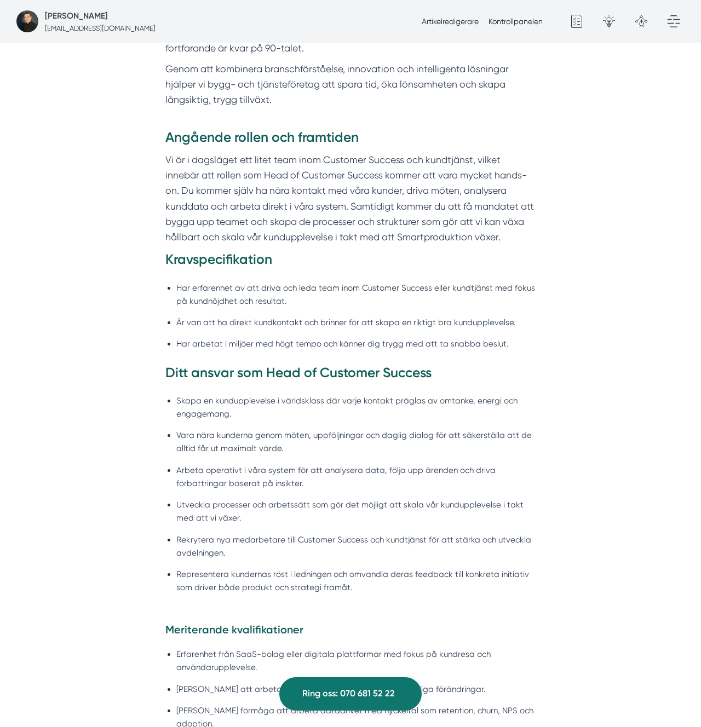
click at [416, 188] on p "Vi är i dagsläget ett litet team inom Customer Success och kundtjänst, vilket i…" at bounding box center [350, 198] width 371 height 93
click at [265, 328] on li "Är van att ha direkt kundkontakt och brinner för att skapa en riktigt bra kundu…" at bounding box center [356, 322] width 360 height 13
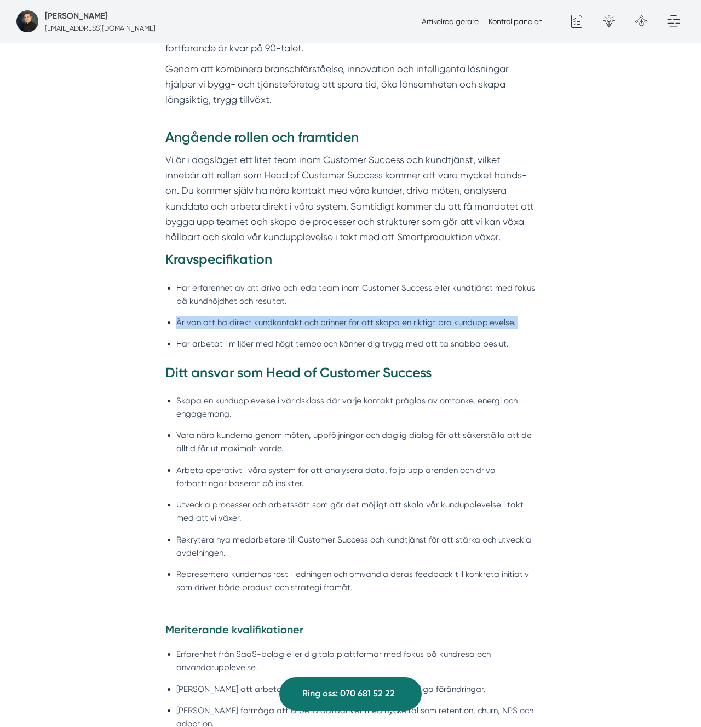
click at [265, 328] on li "Är van att ha direkt kundkontakt och brinner för att skapa en riktigt bra kundu…" at bounding box center [356, 322] width 360 height 13
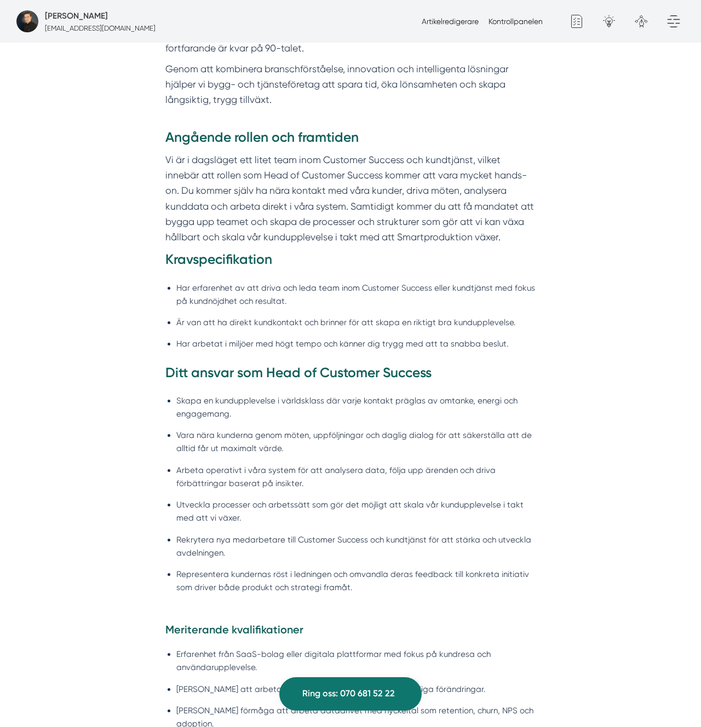
click at [293, 329] on li "Är van att ha direkt kundkontakt och brinner för att skapa en riktigt bra kundu…" at bounding box center [356, 322] width 360 height 13
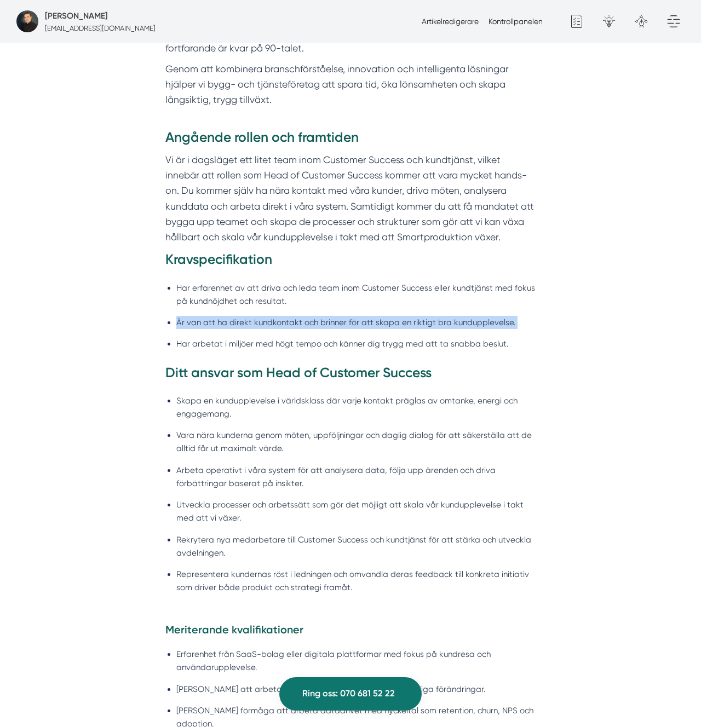
click at [293, 329] on li "Är van att ha direkt kundkontakt och brinner för att skapa en riktigt bra kundu…" at bounding box center [356, 322] width 360 height 13
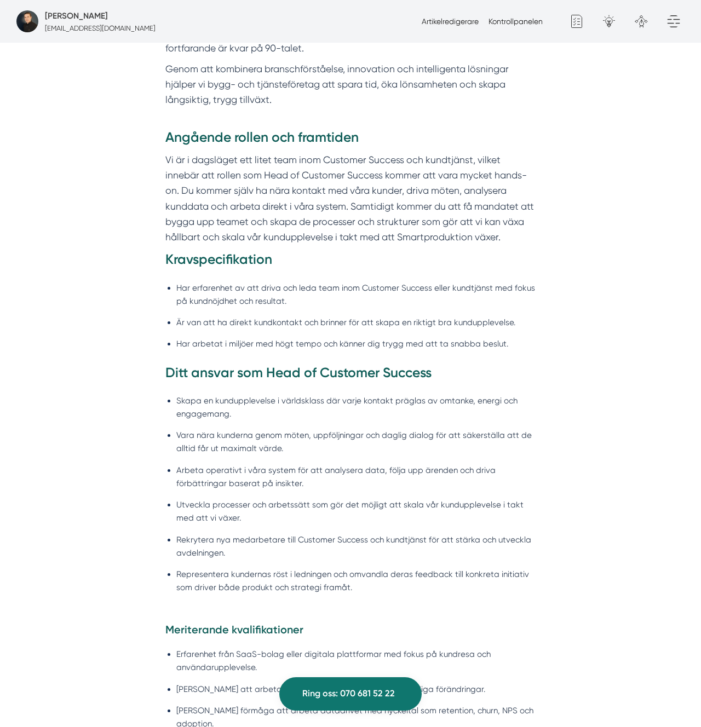
click at [376, 318] on li "Är van att ha direkt kundkontakt och brinner för att skapa en riktigt bra kundu…" at bounding box center [356, 322] width 360 height 13
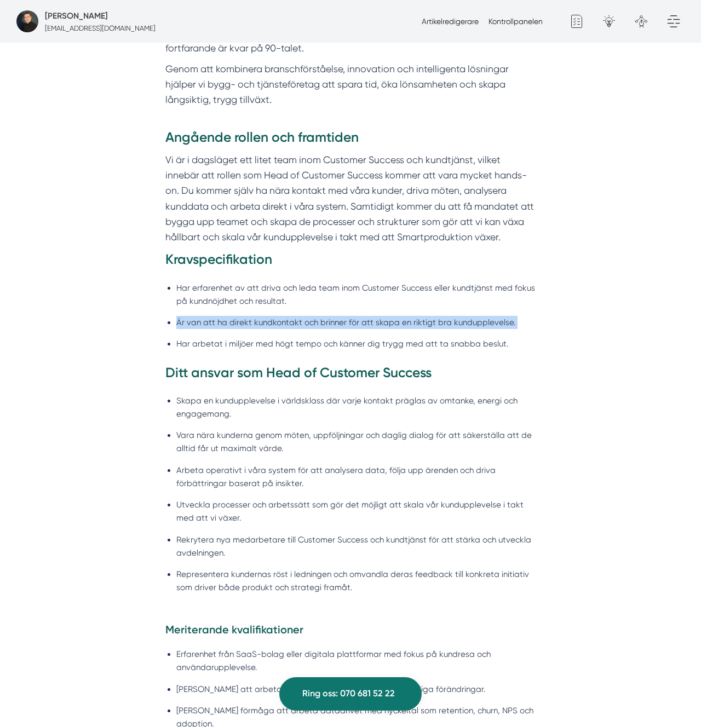
click at [376, 318] on li "Är van att ha direkt kundkontakt och brinner för att skapa en riktigt bra kundu…" at bounding box center [356, 322] width 360 height 13
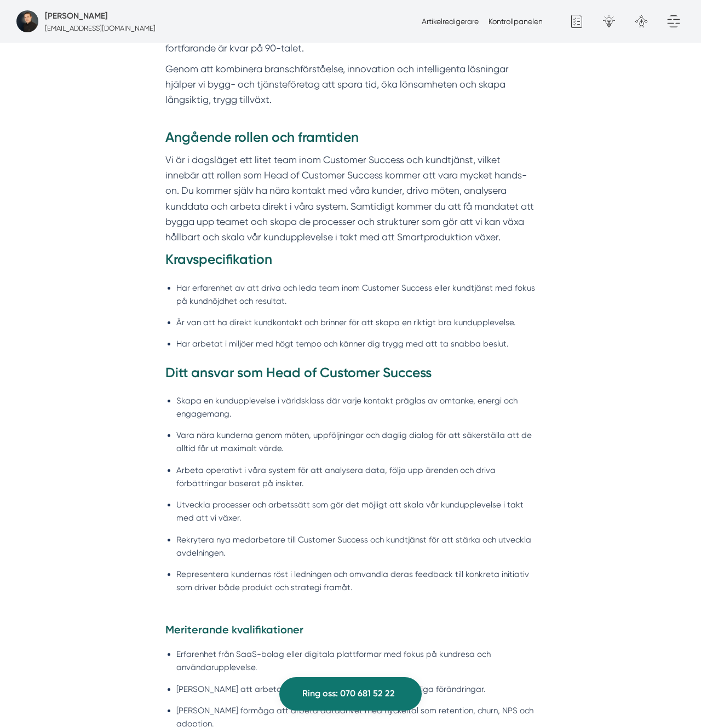
click at [466, 316] on li "Är van att ha direkt kundkontakt och brinner för att skapa en riktigt bra kundu…" at bounding box center [356, 322] width 360 height 13
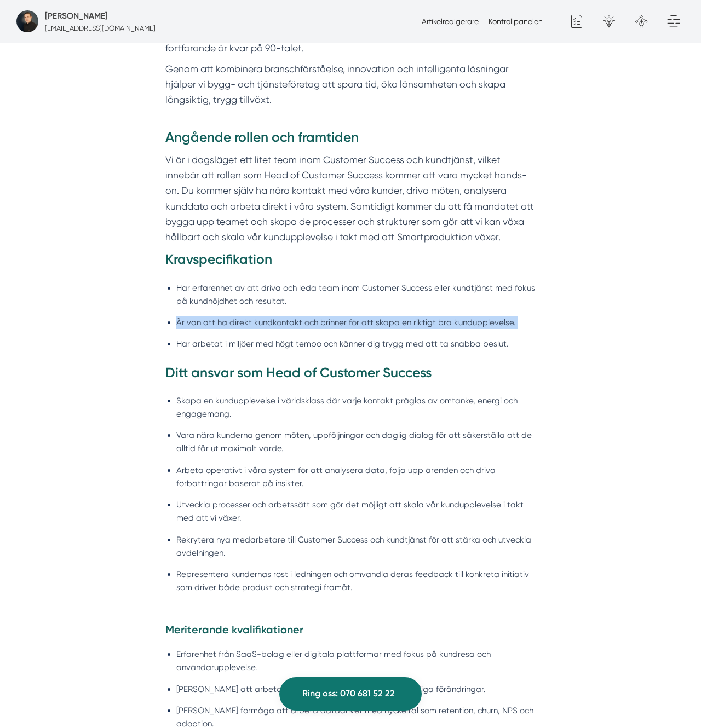
click at [466, 316] on li "Är van att ha direkt kundkontakt och brinner för att skapa en riktigt bra kundu…" at bounding box center [356, 322] width 360 height 13
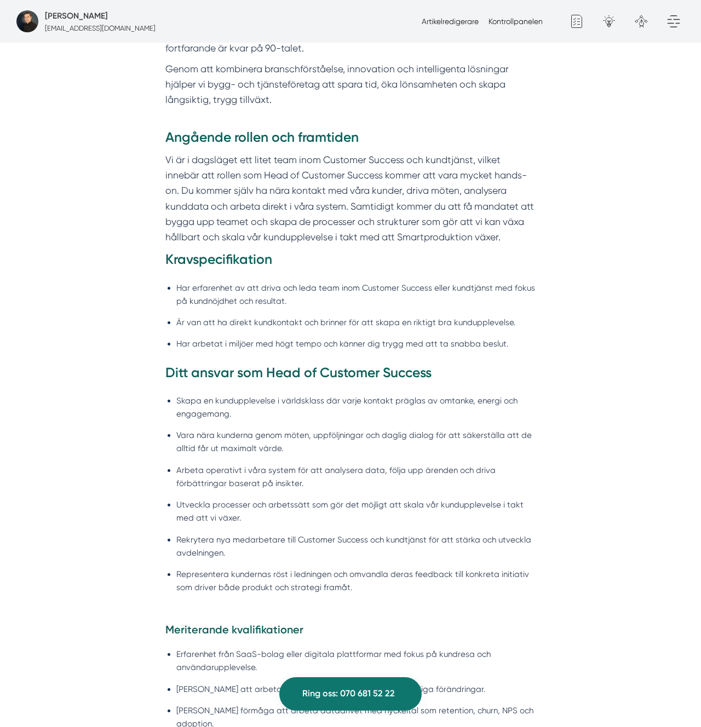
click at [270, 339] on li "Har arbetat i miljöer med högt tempo och känner dig trygg med att ta snabba bes…" at bounding box center [356, 343] width 360 height 13
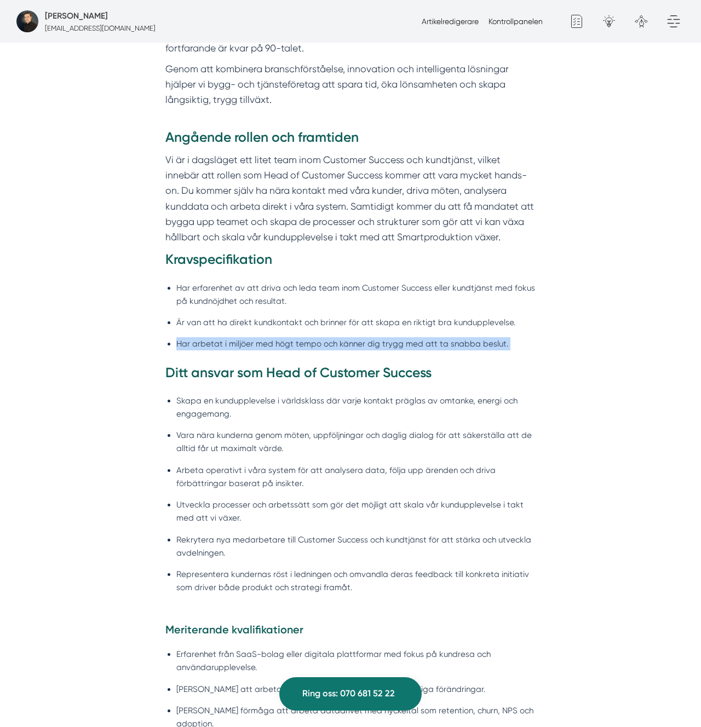
click at [270, 339] on li "Har arbetat i miljöer med högt tempo och känner dig trygg med att ta snabba bes…" at bounding box center [356, 343] width 360 height 13
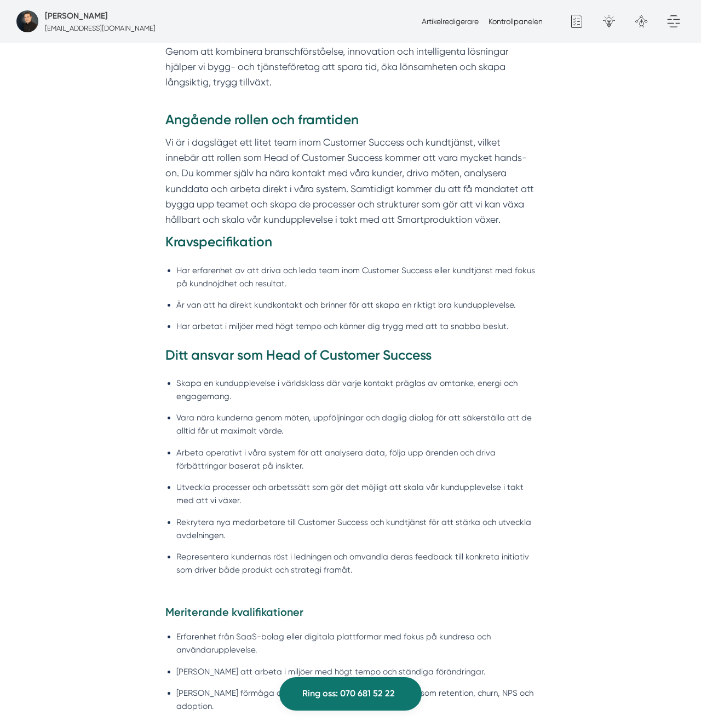
scroll to position [759, 0]
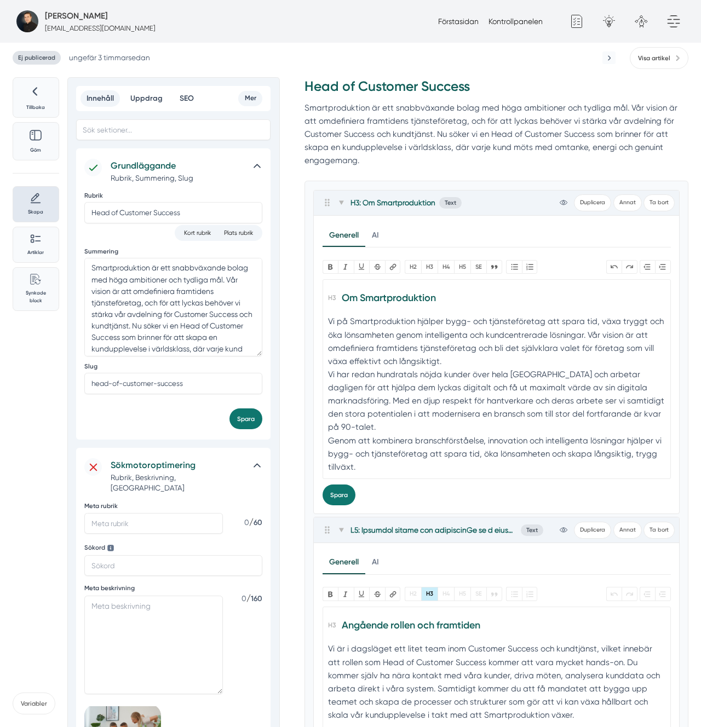
drag, startPoint x: 427, startPoint y: 90, endPoint x: 421, endPoint y: 98, distance: 9.4
click at [427, 90] on h3 "Head of Customer Success" at bounding box center [497, 89] width 384 height 24
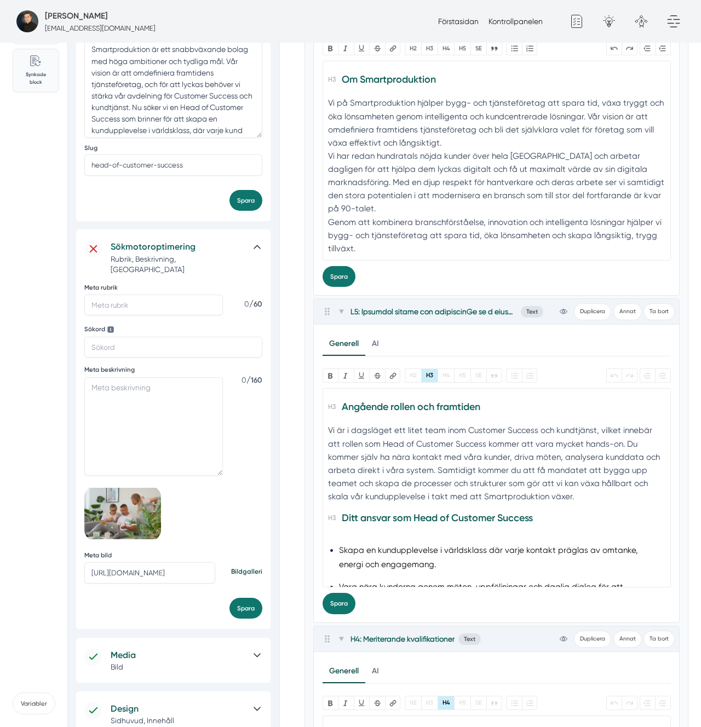
scroll to position [237, 0]
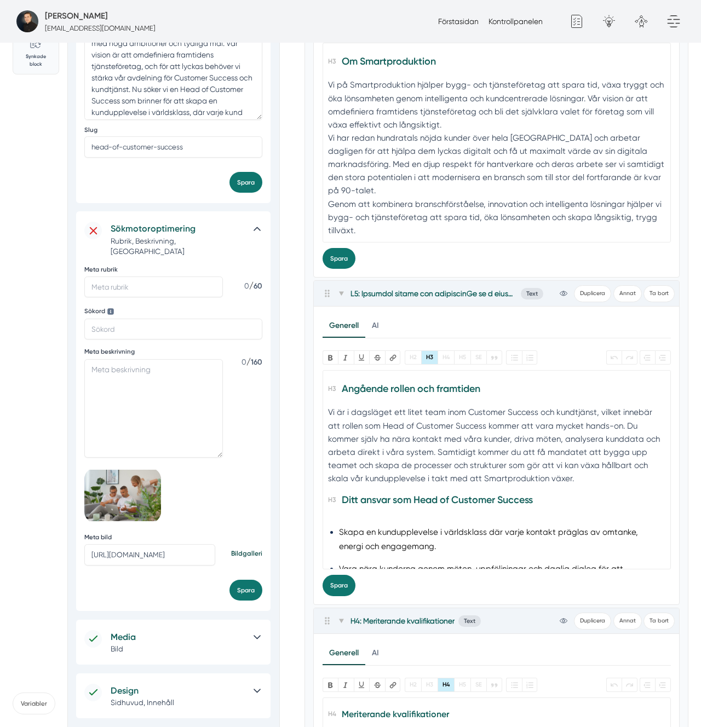
click at [367, 504] on h3 "Ditt ansvar som Head of Customer Success" at bounding box center [496, 503] width 337 height 24
paste trix-editor "<h3>Angående rollen och framtiden</h3><div>Vi är i dagsläget ett litet team ino…"
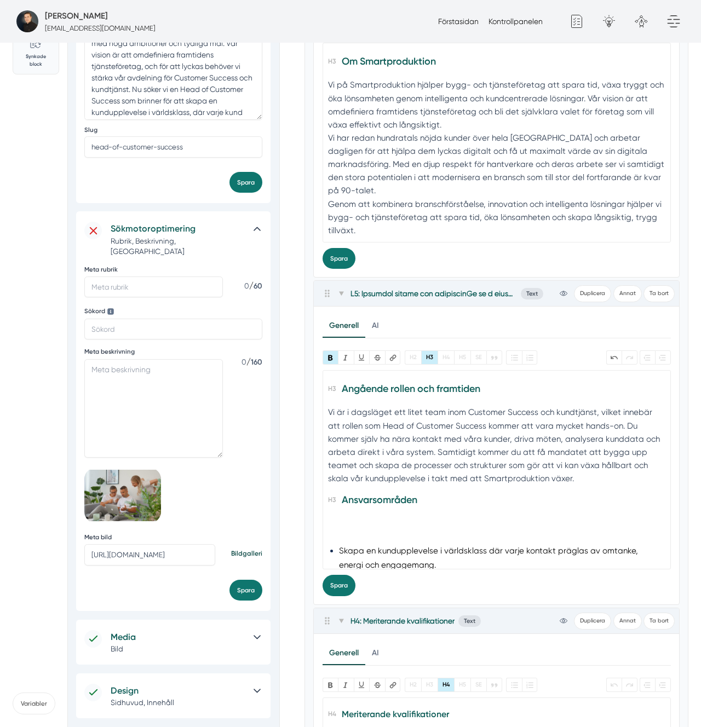
type trix-editor "<h3>Angående rollen och framtiden</h3><div>Vi är i dagsläget ett litet team ino…"
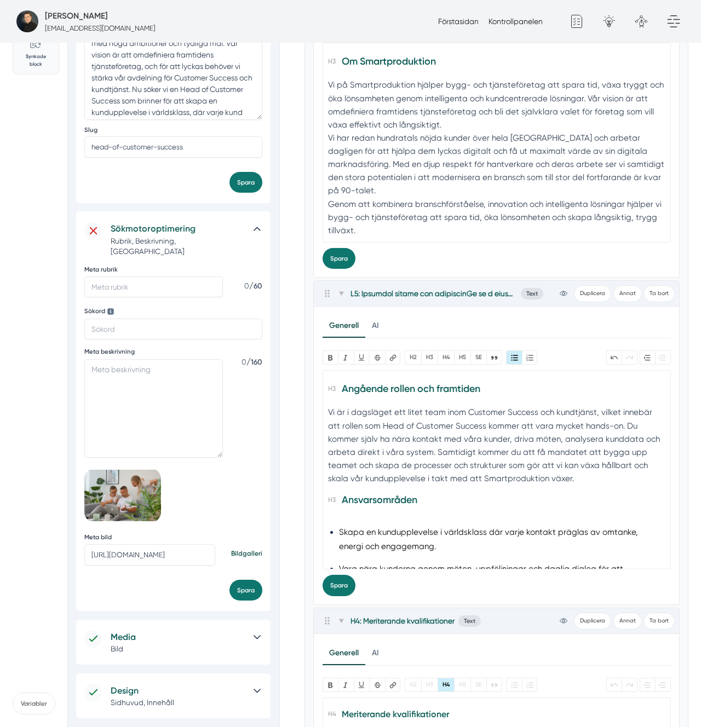
click at [352, 594] on div "Bold Italic U Strikethrough Länk H2 H3 H4 H5 SE Quote Bullets Numbers Undo Redo…" at bounding box center [497, 473] width 348 height 245
drag, startPoint x: 347, startPoint y: 594, endPoint x: 343, endPoint y: 589, distance: 6.7
click at [347, 594] on button "Spara" at bounding box center [339, 585] width 33 height 21
click at [343, 588] on button "Sparar..." at bounding box center [342, 585] width 39 height 21
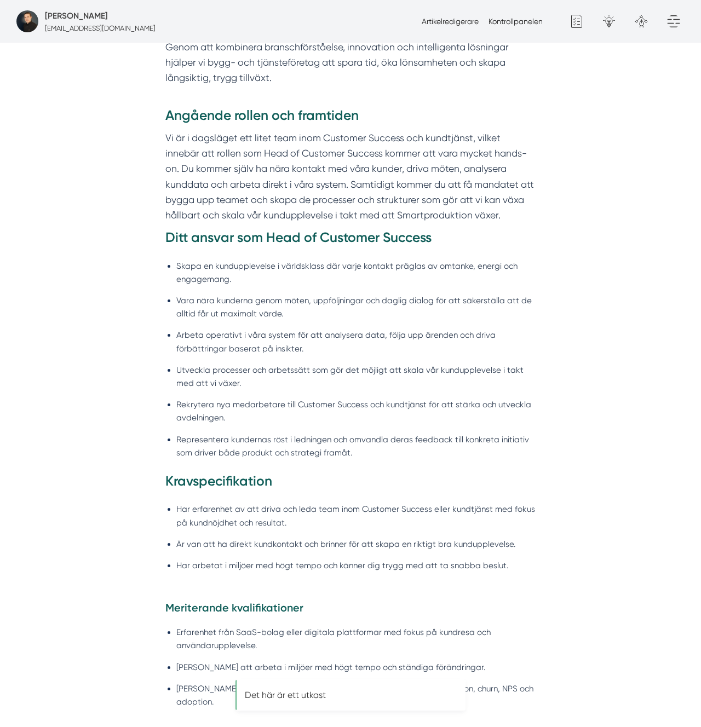
scroll to position [760, 0]
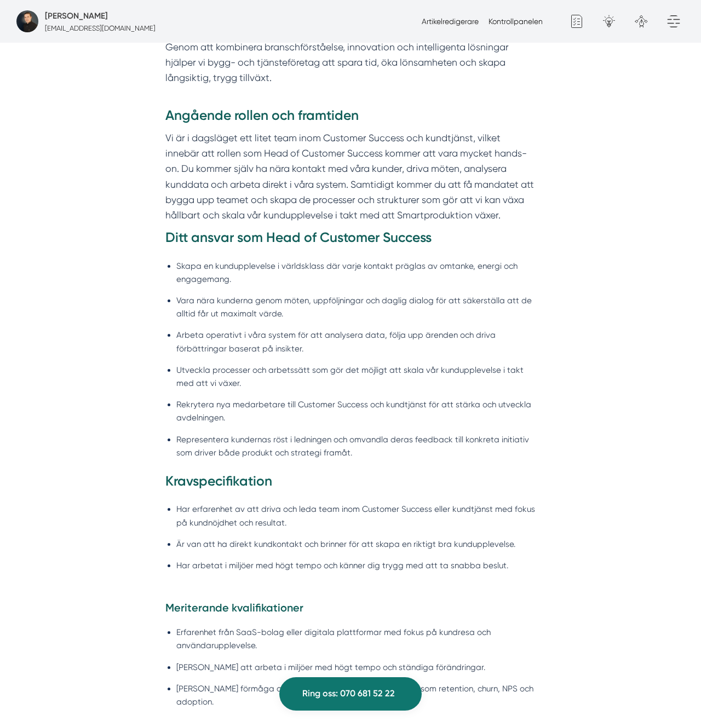
click at [224, 533] on ul "Har erfarenhet av att driva och leda team inom Customer Success eller kundtjäns…" at bounding box center [350, 540] width 371 height 89
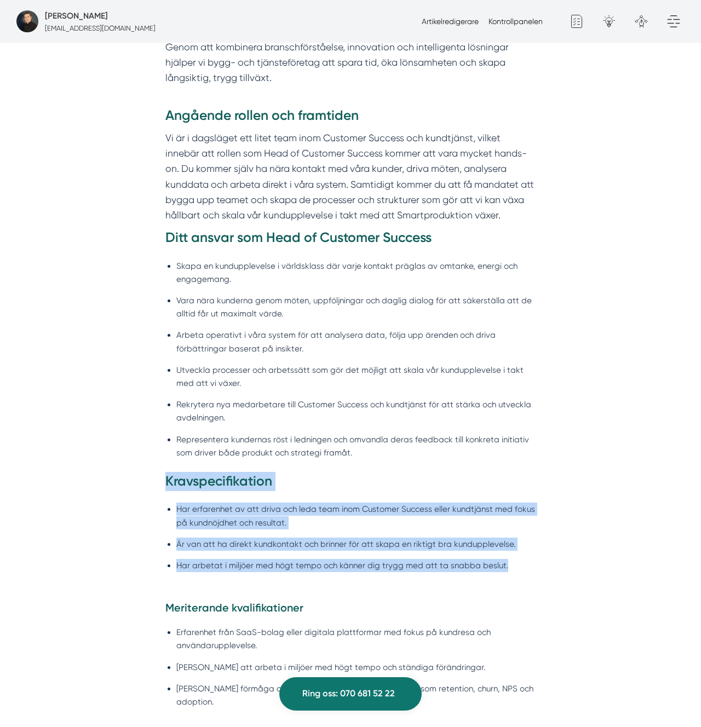
drag, startPoint x: 513, startPoint y: 567, endPoint x: 147, endPoint y: 477, distance: 377.0
click at [147, 477] on div "Angående rollen och framtiden Vi är i dagsläget ett litet team inom Customer Su…" at bounding box center [350, 353] width 421 height 494
copy div "Kravspecifikation Har erfarenhet av att driva och leda team inom Customer Succe…"
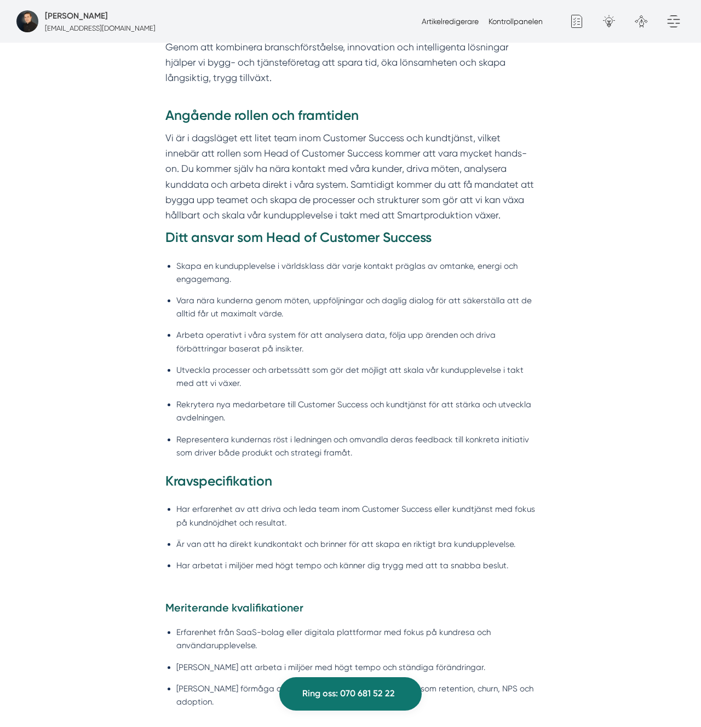
click at [214, 294] on li "Vara nära kunderna genom möten, uppföljningar och daglig dialog för att säkerst…" at bounding box center [356, 307] width 360 height 26
click at [234, 235] on h3 "Ditt ansvar som Head of Customer Success" at bounding box center [350, 240] width 371 height 24
copy h3 "Ditt ansvar som Head of Customer Success"
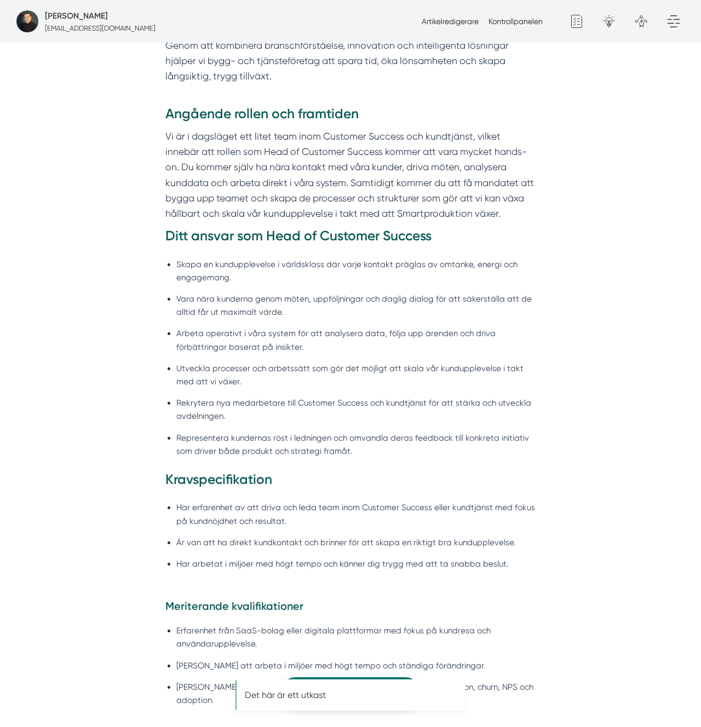
click at [216, 228] on h3 "Ditt ansvar som Head of Customer Success" at bounding box center [350, 239] width 371 height 24
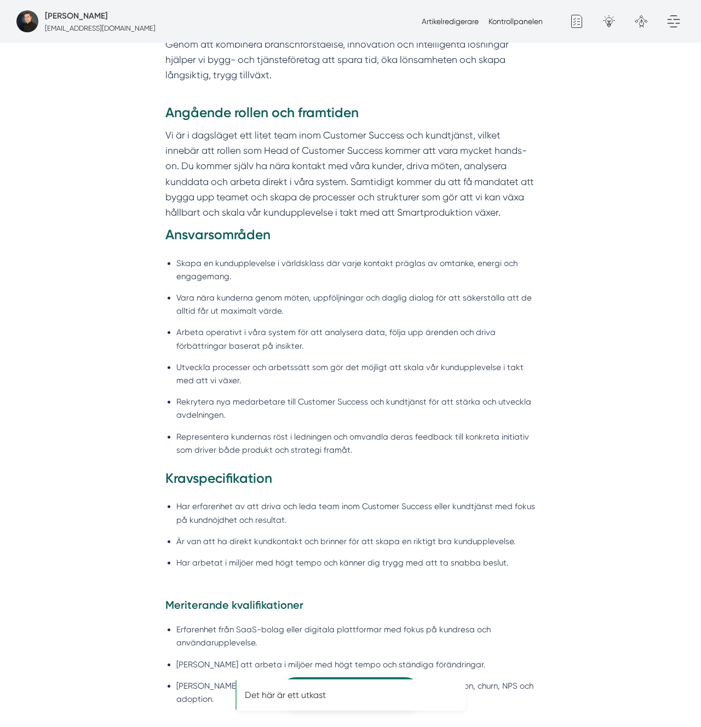
click at [256, 238] on strong "Ansvarsområden" at bounding box center [217, 235] width 105 height 16
click at [239, 477] on h3 "Kravspecifikation" at bounding box center [350, 481] width 371 height 24
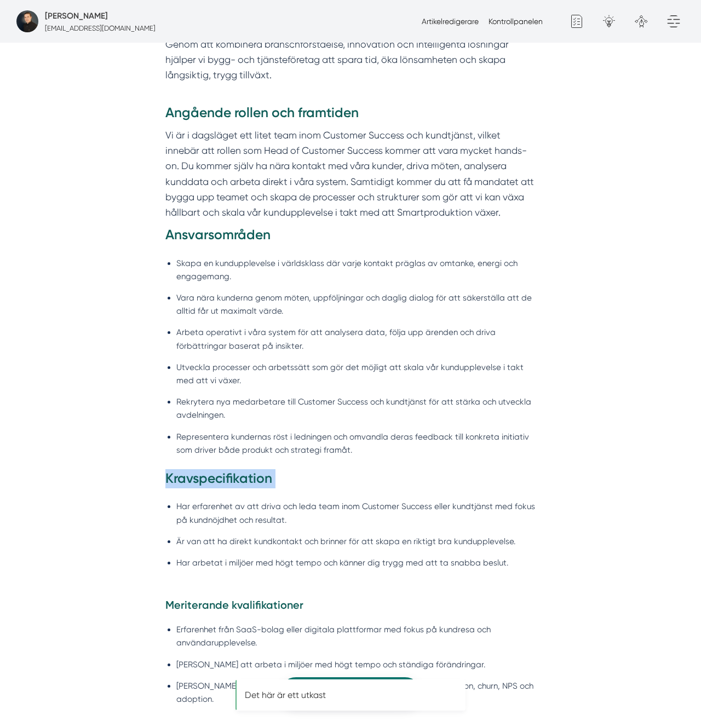
click at [239, 477] on h3 "Kravspecifikation" at bounding box center [350, 481] width 371 height 24
click at [258, 606] on h4 "Meriterande kvalifikationer" at bounding box center [350, 607] width 371 height 19
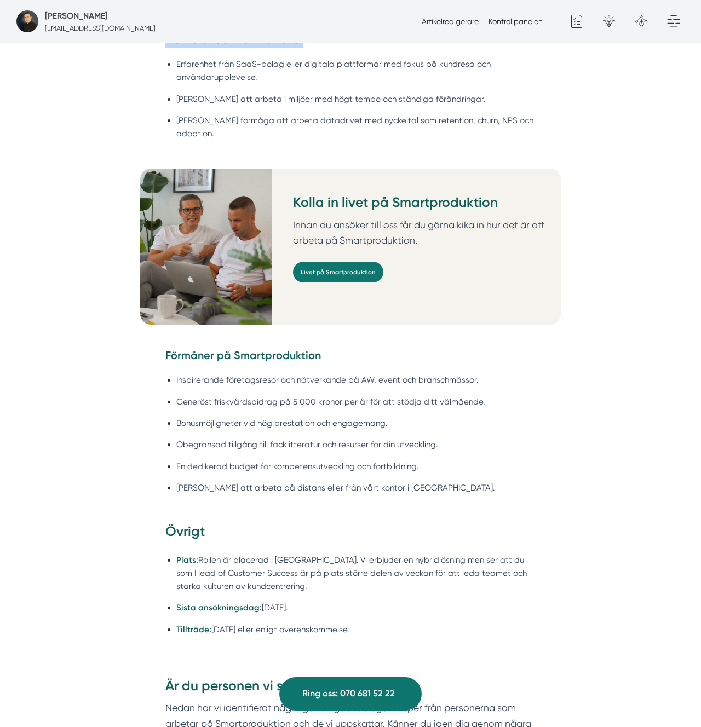
scroll to position [1329, 0]
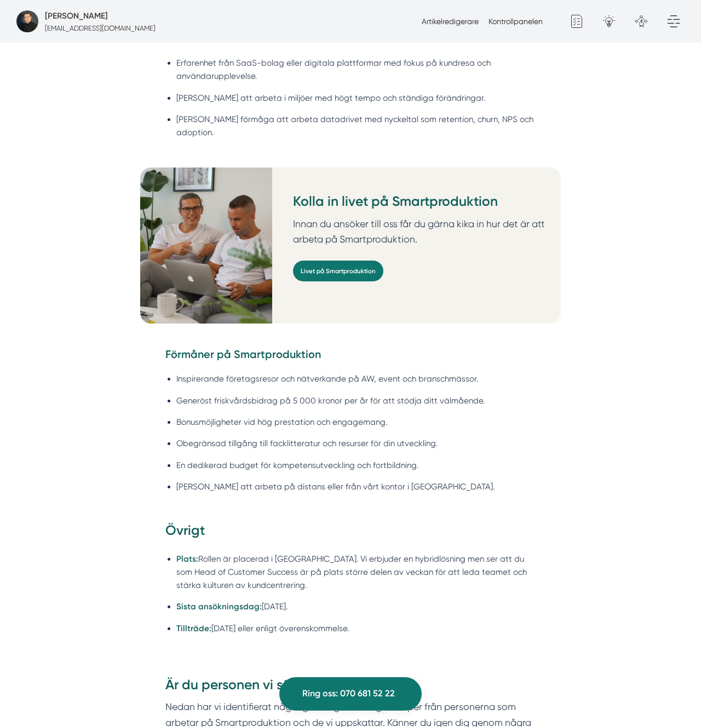
click at [391, 179] on div "Kolla in livet på Smartproduktion Innan du ansöker till oss får du gärna kika i…" at bounding box center [423, 246] width 276 height 156
click at [382, 217] on p "Innan du ansöker till oss får du gärna kika in hur det är att arbeta på Smartpr…" at bounding box center [423, 231] width 260 height 31
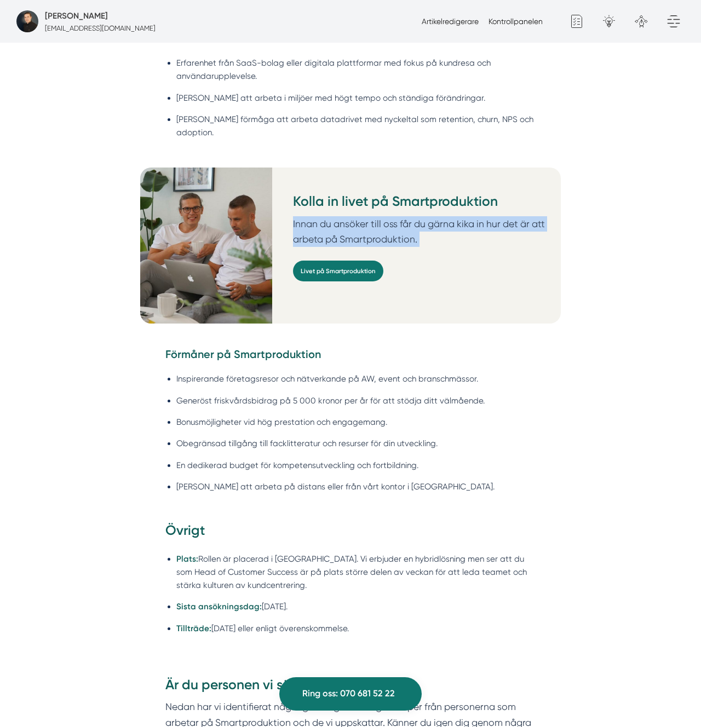
drag, startPoint x: 382, startPoint y: 217, endPoint x: 401, endPoint y: 218, distance: 19.7
click at [382, 217] on p "Innan du ansöker till oss får du gärna kika in hur det är att arbeta på Smartpr…" at bounding box center [423, 231] width 260 height 31
click at [440, 216] on p "Innan du ansöker till oss får du gärna kika in hur det är att arbeta på Smartpr…" at bounding box center [423, 231] width 260 height 31
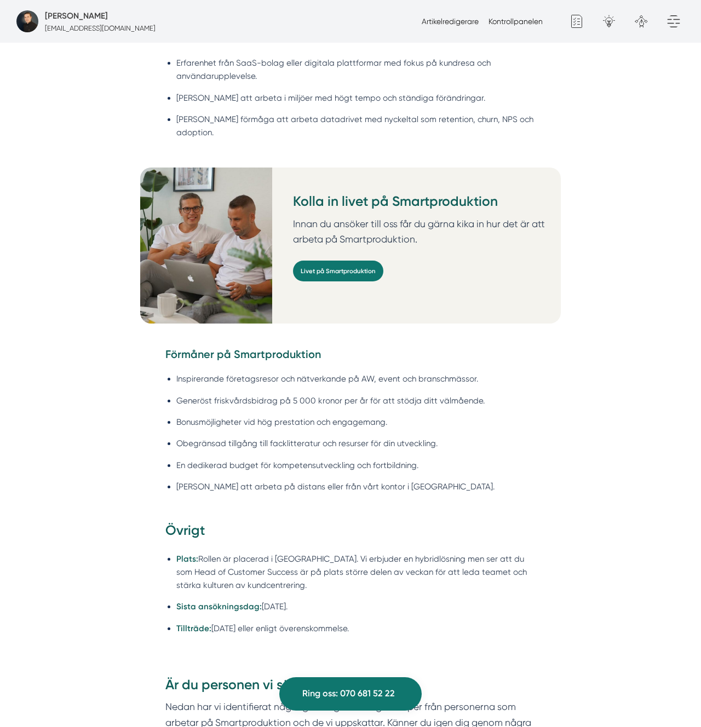
click at [369, 202] on h3 "Kolla in livet på Smartproduktion" at bounding box center [423, 204] width 260 height 24
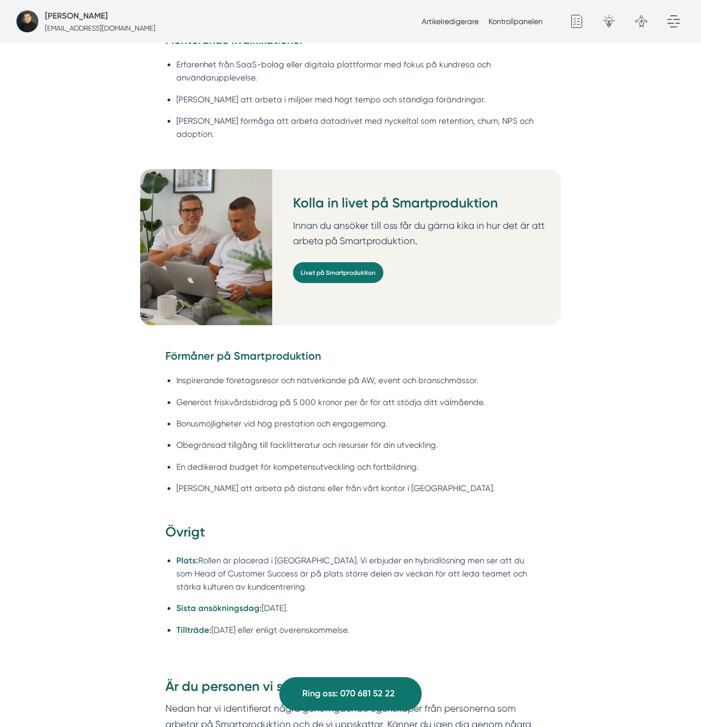
click at [369, 202] on h3 "Kolla in livet på Smartproduktion" at bounding box center [423, 206] width 260 height 24
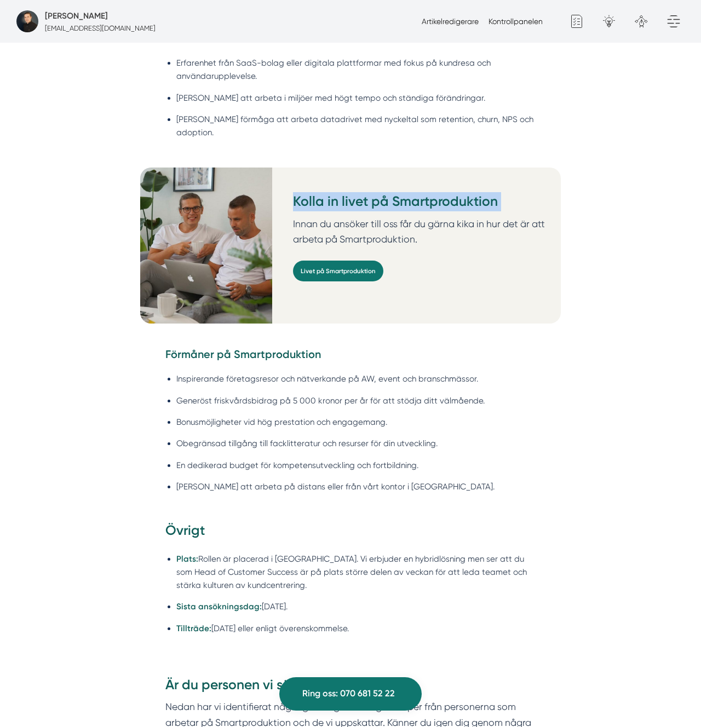
click at [369, 202] on h3 "Kolla in livet på Smartproduktion" at bounding box center [423, 204] width 260 height 24
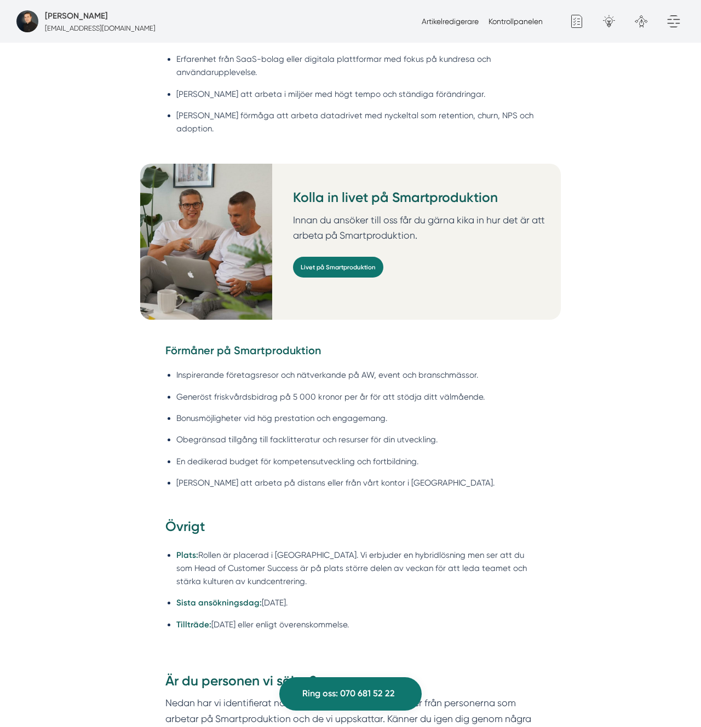
click at [379, 213] on p "Innan du ansöker till oss får du gärna kika in hur det är att arbeta på Smartpr…" at bounding box center [423, 228] width 260 height 31
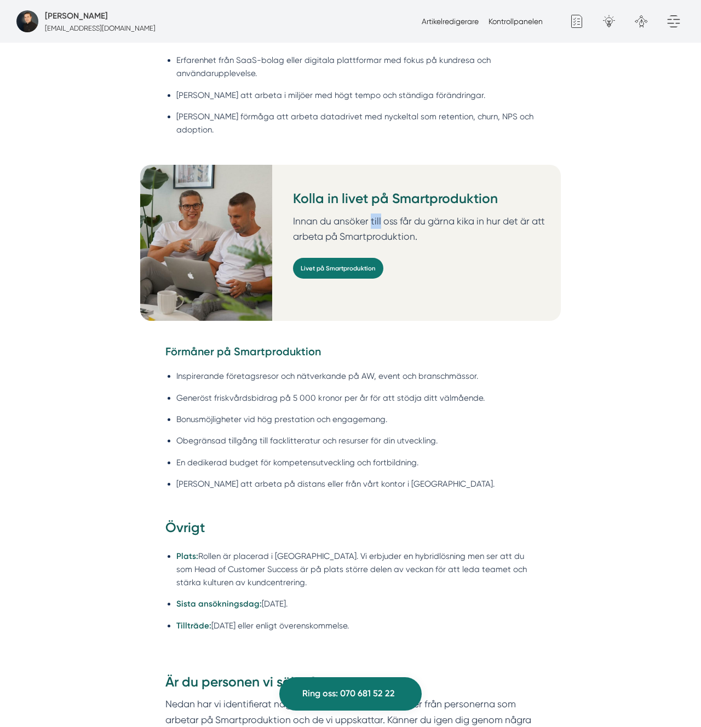
click at [379, 214] on p "Innan du ansöker till oss får du gärna kika in hur det är att arbeta på Smartpr…" at bounding box center [423, 229] width 260 height 31
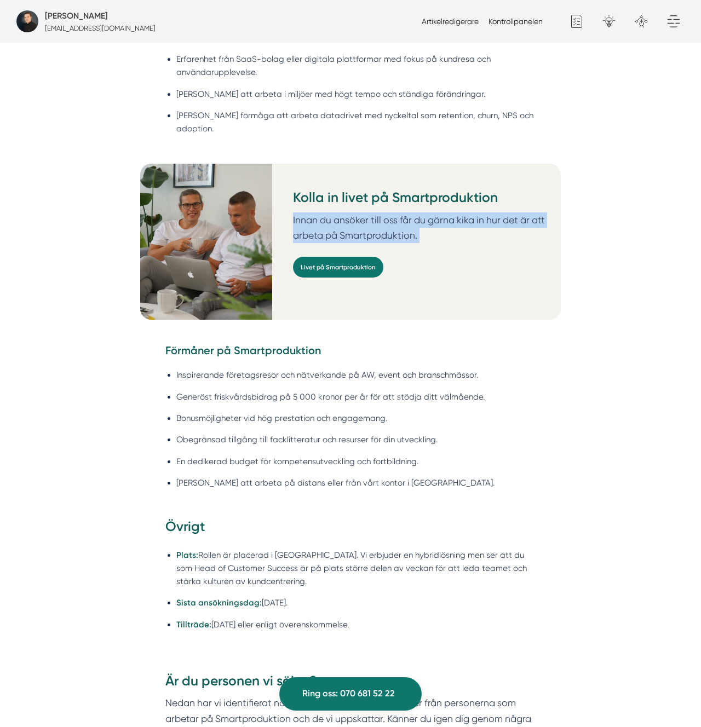
click at [379, 213] on p "Innan du ansöker till oss får du gärna kika in hur det är att arbeta på Smartpr…" at bounding box center [423, 228] width 260 height 31
click at [489, 213] on p "Innan du ansöker till oss får du gärna kika in hur det är att arbeta på Smartpr…" at bounding box center [423, 228] width 260 height 31
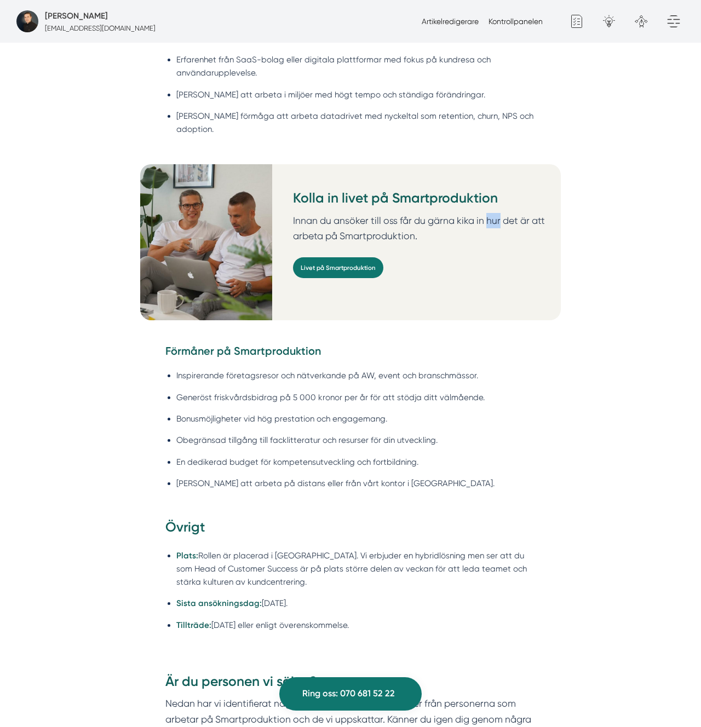
click at [489, 213] on p "Innan du ansöker till oss får du gärna kika in hur det är att arbeta på Smartpr…" at bounding box center [423, 228] width 260 height 31
click at [417, 223] on p "Innan du ansöker till oss får du gärna kika in hur det är att arbeta på Smartpr…" at bounding box center [423, 228] width 260 height 31
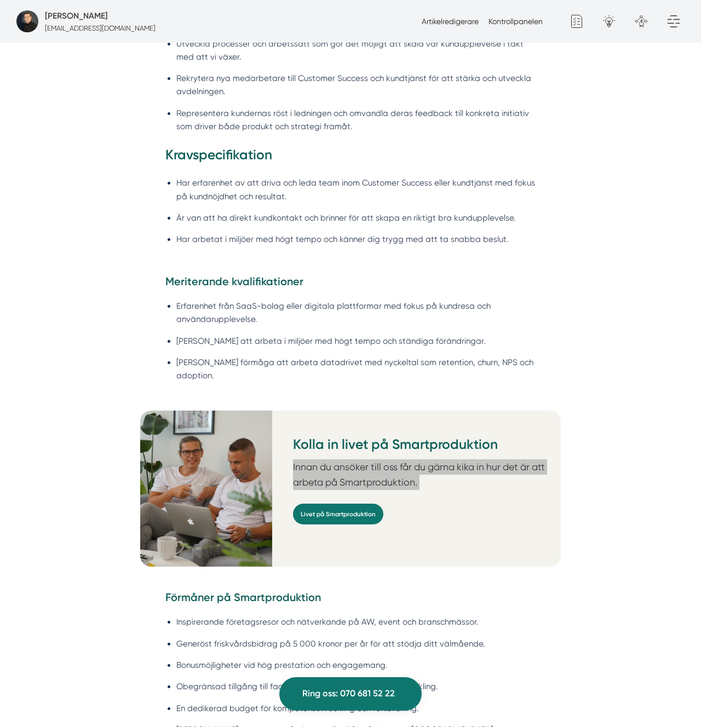
scroll to position [1090, 0]
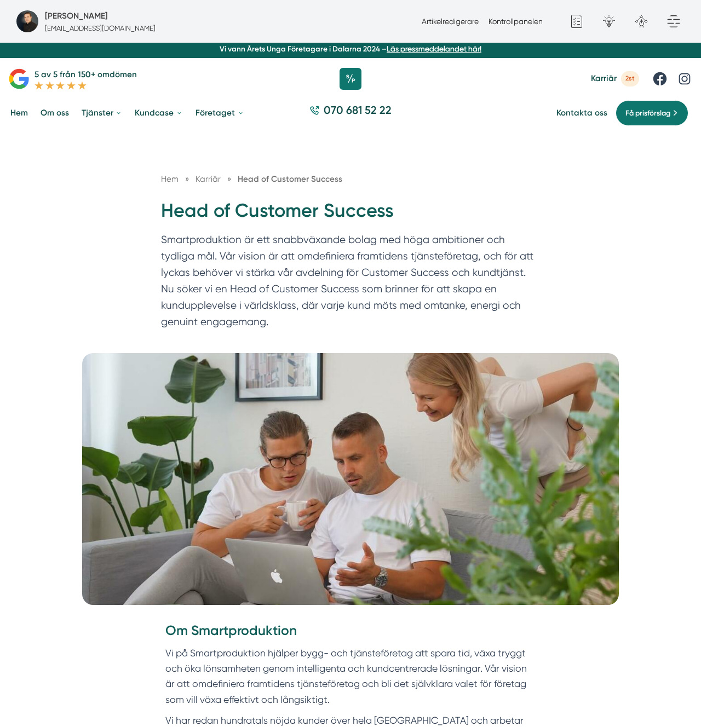
click at [280, 282] on p "Smartproduktion är ett snabbväxande bolag med höga ambitioner och tydliga mål. …" at bounding box center [350, 284] width 379 height 104
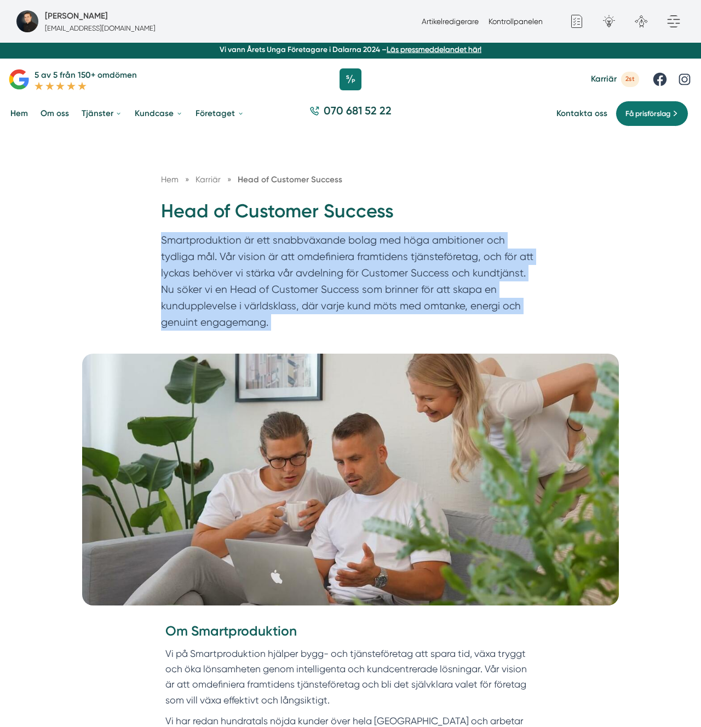
click at [281, 282] on p "Smartproduktion är ett snabbväxande bolag med höga ambitioner och tydliga mål. …" at bounding box center [350, 284] width 379 height 104
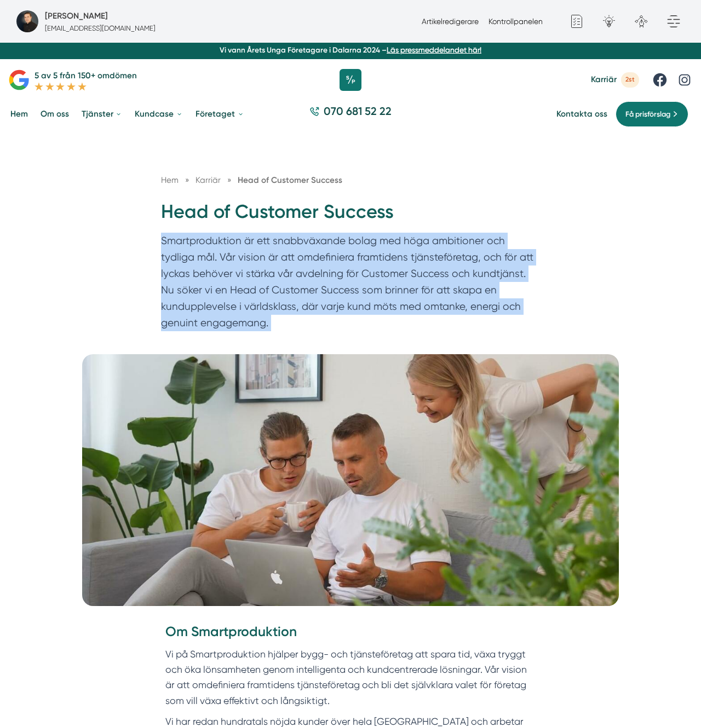
click at [280, 282] on p "Smartproduktion är ett snabbväxande bolag med höga ambitioner och tydliga mål. …" at bounding box center [350, 285] width 379 height 104
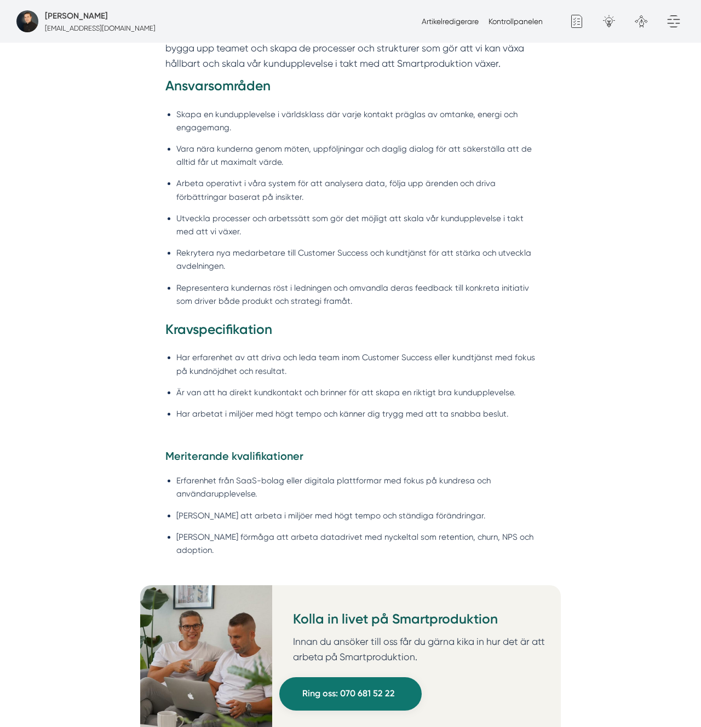
scroll to position [912, 0]
click at [224, 342] on h3 "Kravspecifikation" at bounding box center [350, 332] width 371 height 24
click at [203, 461] on h4 "Meriterande kvalifikationer" at bounding box center [350, 458] width 371 height 19
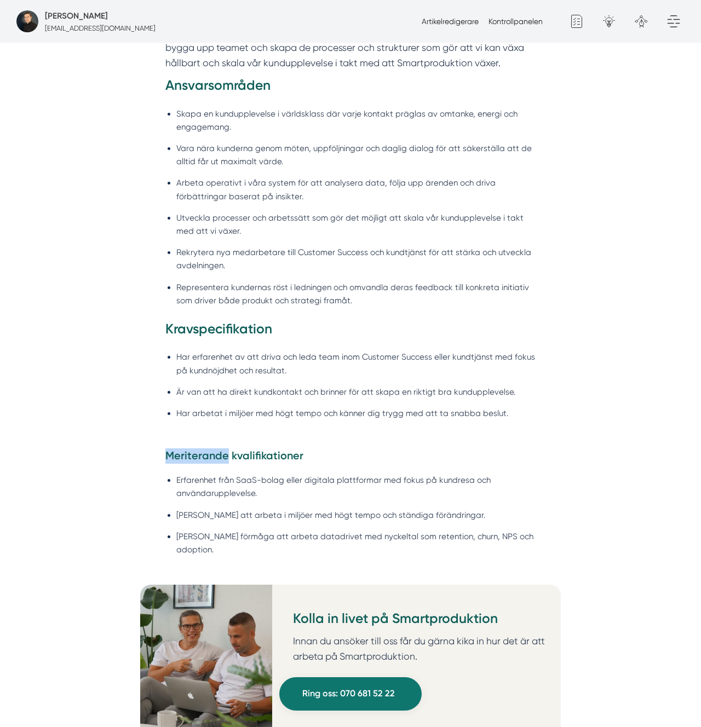
click at [203, 461] on h4 "Meriterande kvalifikationer" at bounding box center [350, 458] width 371 height 19
click at [210, 493] on li "Erfarenhet från SaaS-bolag eller digitala plattformar med fokus på kundresa och…" at bounding box center [356, 487] width 360 height 26
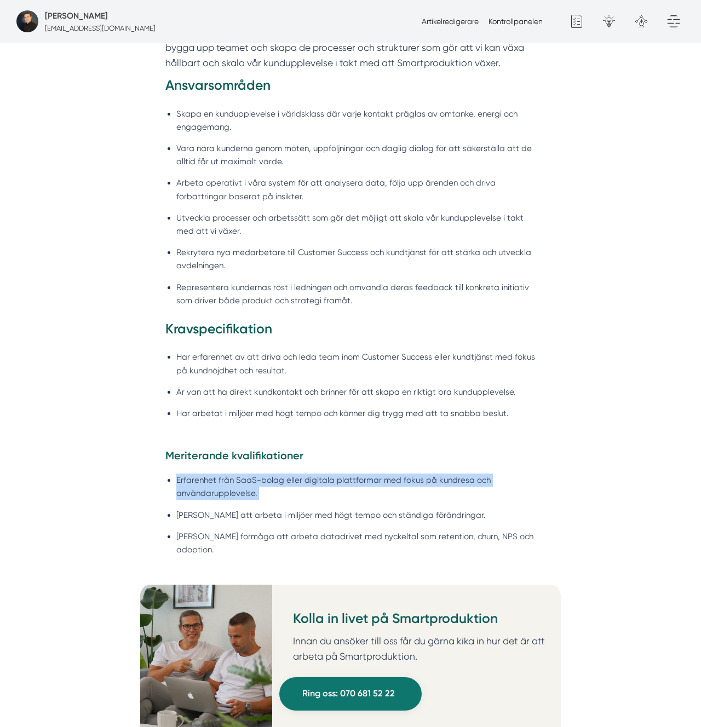
click at [210, 493] on li "Erfarenhet från SaaS-bolag eller digitala plattformar med fokus på kundresa och…" at bounding box center [356, 487] width 360 height 26
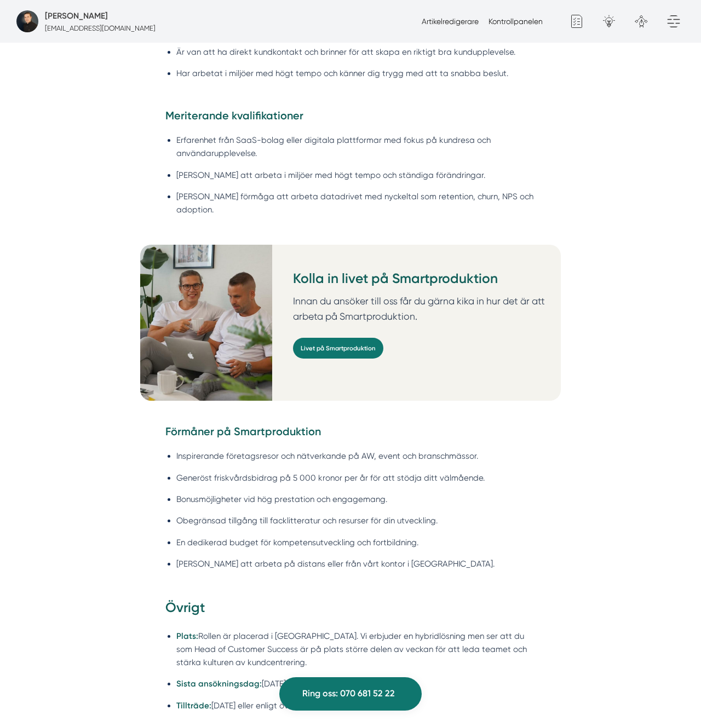
scroll to position [1331, 0]
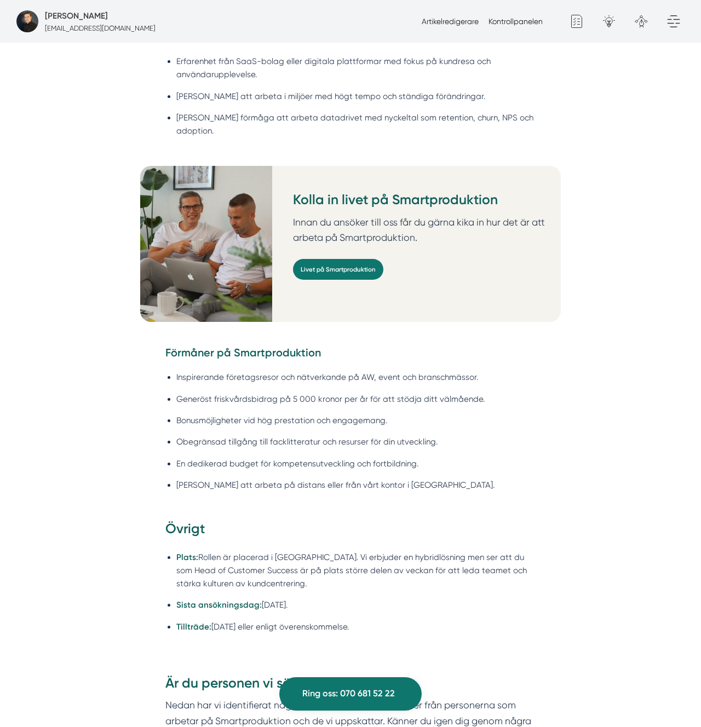
click at [114, 421] on div "Om Smartproduktion Vi på Smartproduktion hjälper bygg- och tjänsteföretag att s…" at bounding box center [350, 521] width 701 height 2455
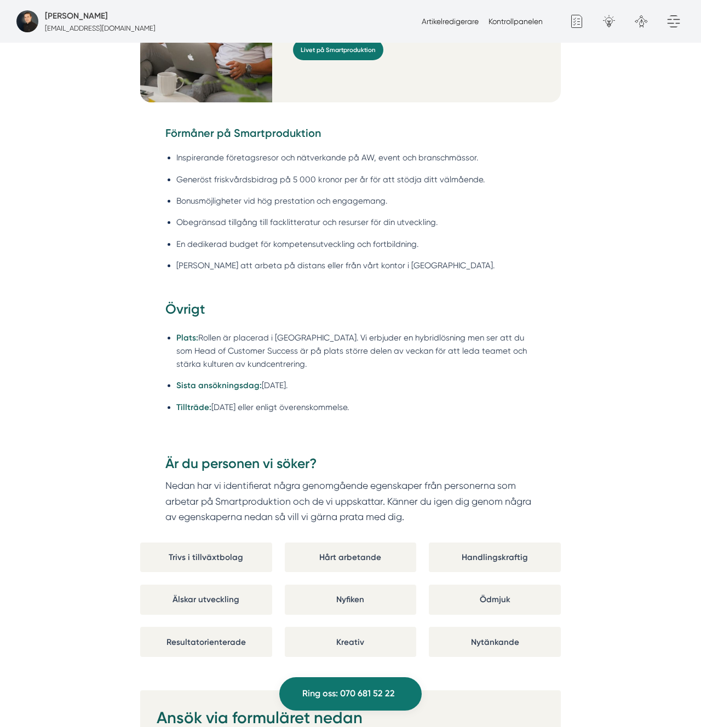
scroll to position [1550, 0]
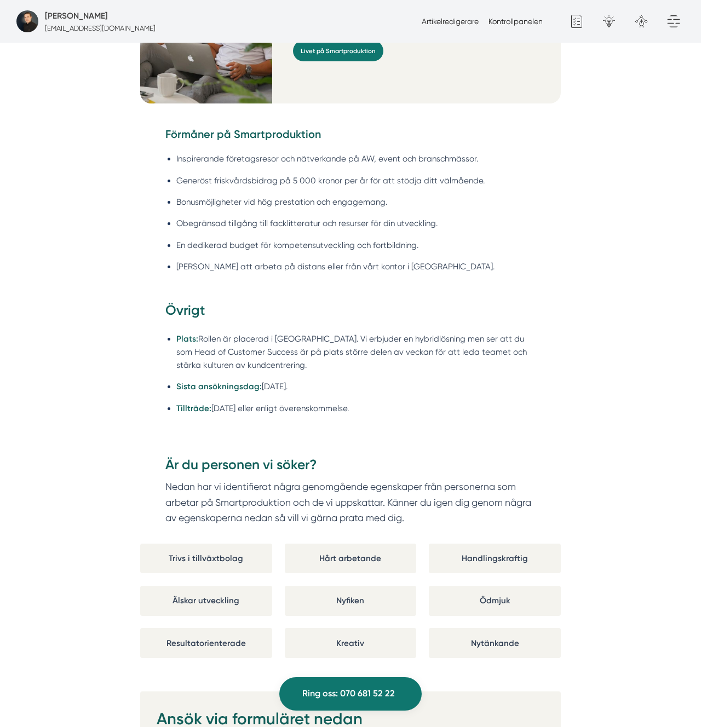
click at [250, 325] on ul "Plats: Rollen är placerad i Stockholm. Vi erbjuder en hybridlösning men ser att…" at bounding box center [350, 376] width 371 height 102
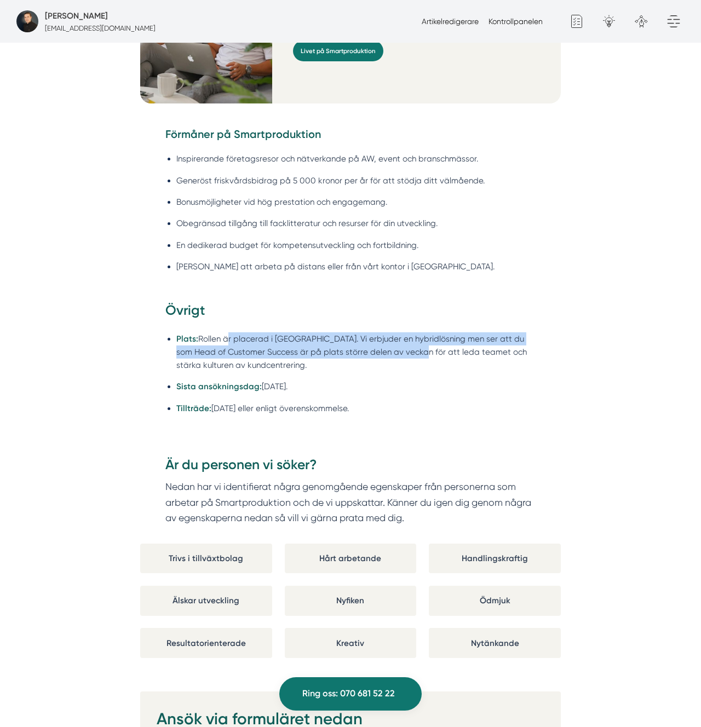
drag, startPoint x: 223, startPoint y: 330, endPoint x: 398, endPoint y: 340, distance: 174.5
click at [398, 340] on li "Plats: Rollen är placerad i Stockholm. Vi erbjuder en hybridlösning men ser att…" at bounding box center [356, 351] width 360 height 39
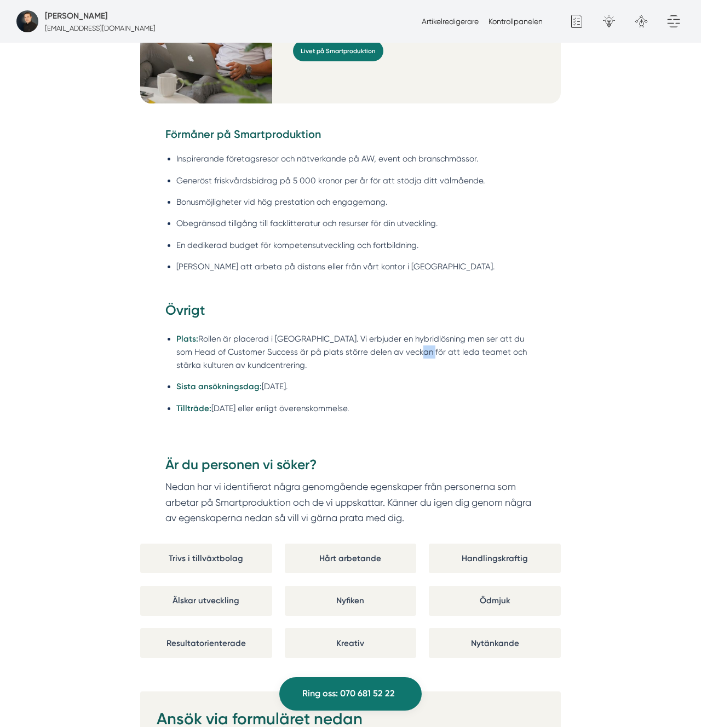
click at [398, 340] on li "Plats: Rollen är placerad i Stockholm. Vi erbjuder en hybridlösning men ser att…" at bounding box center [356, 351] width 360 height 39
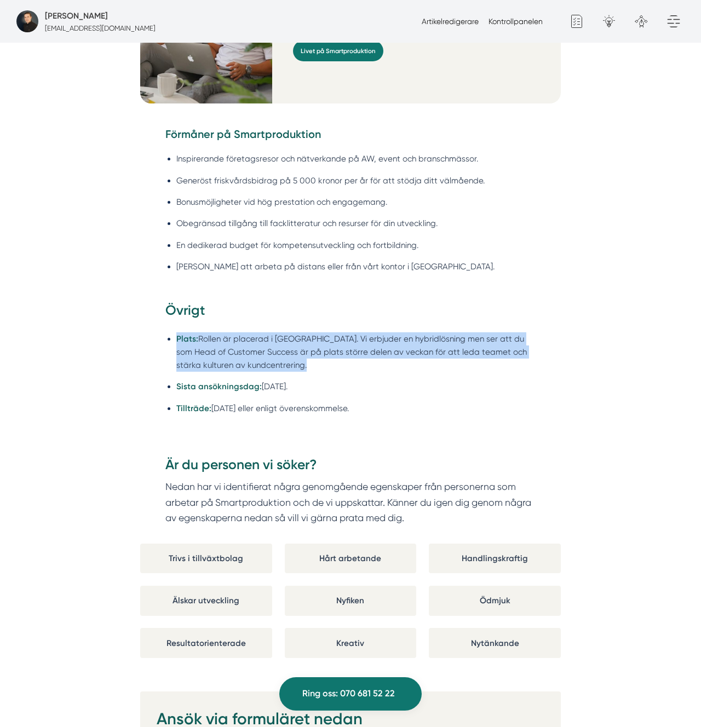
click at [398, 340] on li "Plats: Rollen är placerad i Stockholm. Vi erbjuder en hybridlösning men ser att…" at bounding box center [356, 351] width 360 height 39
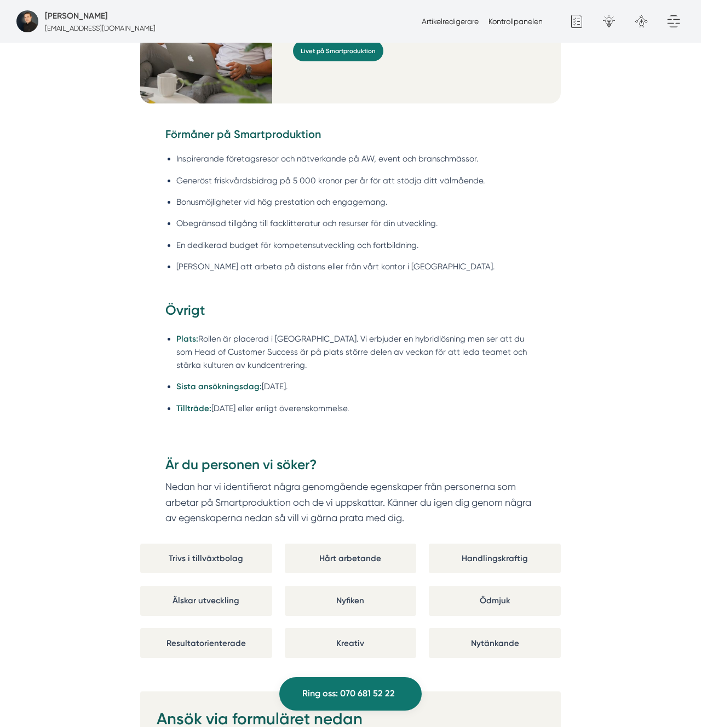
click at [250, 357] on li "Plats: Rollen är placerad i Stockholm. Vi erbjuder en hybridlösning men ser att…" at bounding box center [356, 351] width 360 height 39
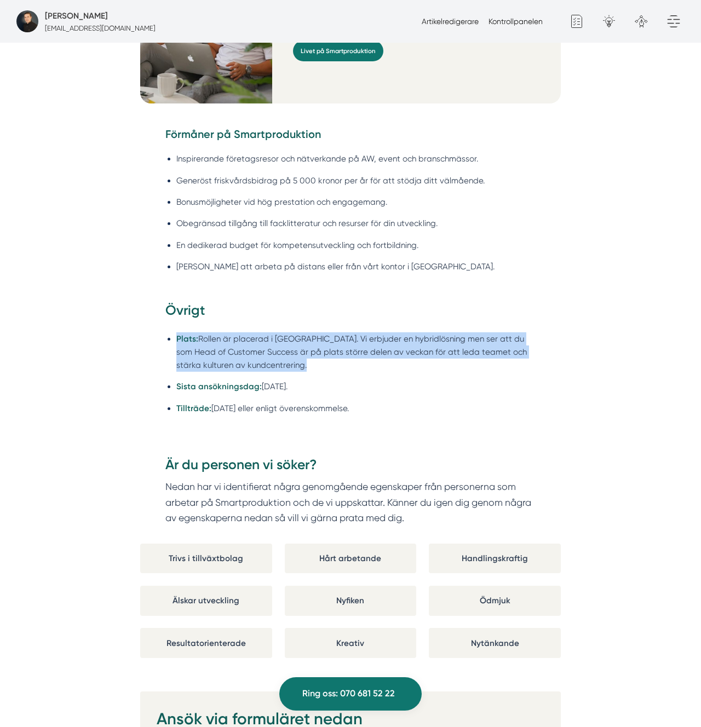
click at [250, 357] on li "Plats: Rollen är placerad i Stockholm. Vi erbjuder en hybridlösning men ser att…" at bounding box center [356, 351] width 360 height 39
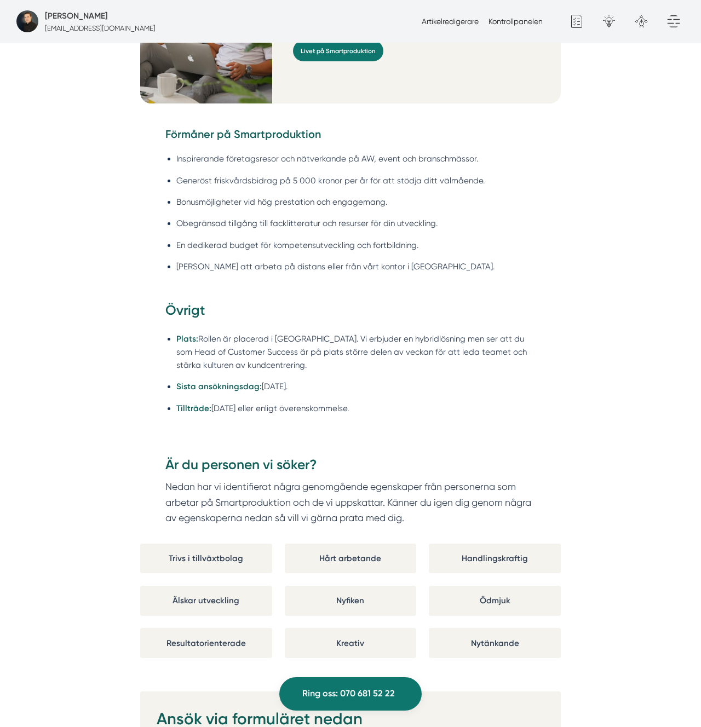
click at [289, 341] on li "Plats: Rollen är placerad i Stockholm. Vi erbjuder en hybridlösning men ser att…" at bounding box center [356, 351] width 360 height 39
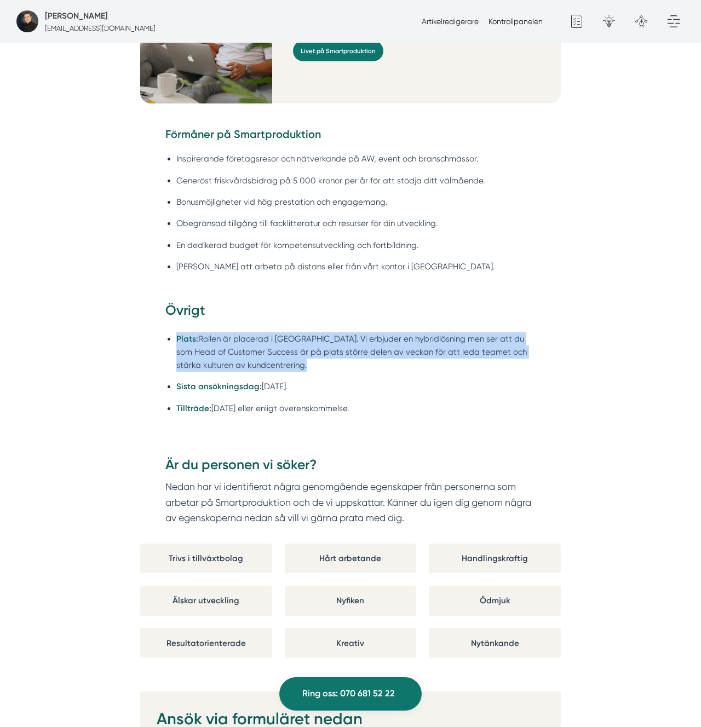
click at [289, 341] on li "Plats: Rollen är placerad i Stockholm. Vi erbjuder en hybridlösning men ser att…" at bounding box center [356, 351] width 360 height 39
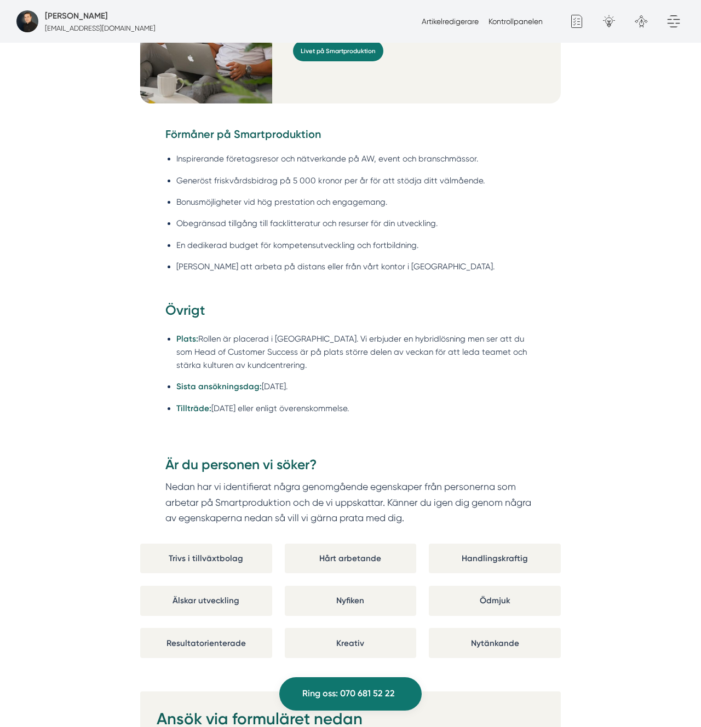
click at [301, 342] on li "Plats: Rollen är placerad i Stockholm. Vi erbjuder en hybridlösning men ser att…" at bounding box center [356, 351] width 360 height 39
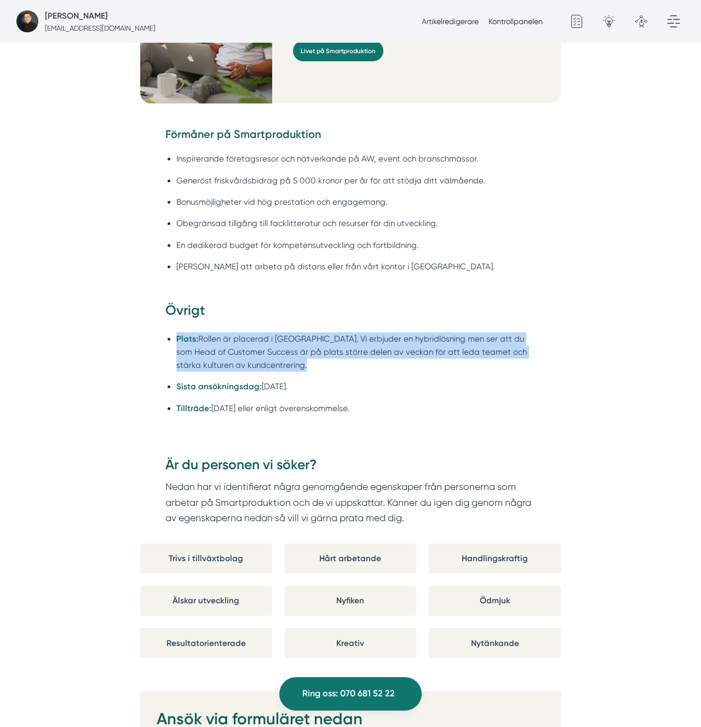
click at [301, 342] on li "Plats: Rollen är placerad i Stockholm. Vi erbjuder en hybridlösning men ser att…" at bounding box center [356, 351] width 360 height 39
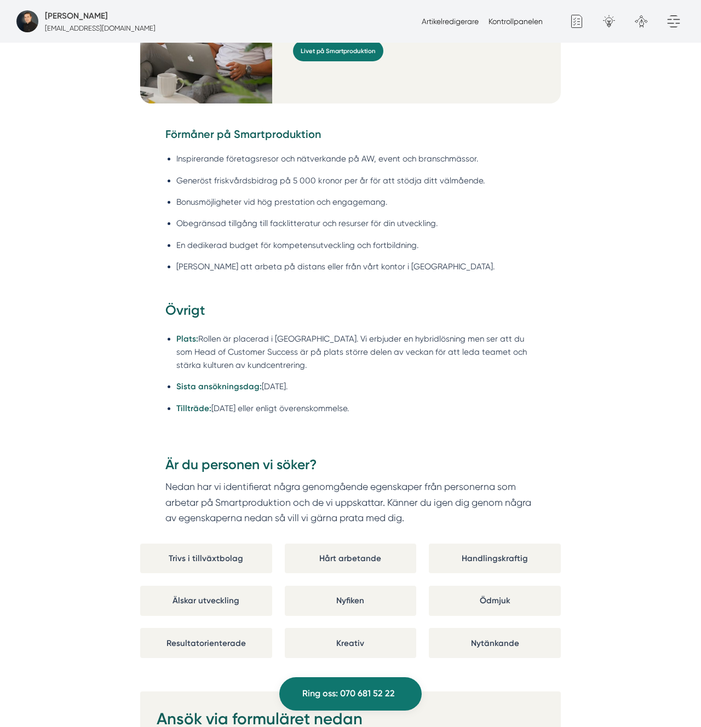
click at [301, 342] on li "Plats: Rollen är placerad i Stockholm. Vi erbjuder en hybridlösning men ser att…" at bounding box center [356, 351] width 360 height 39
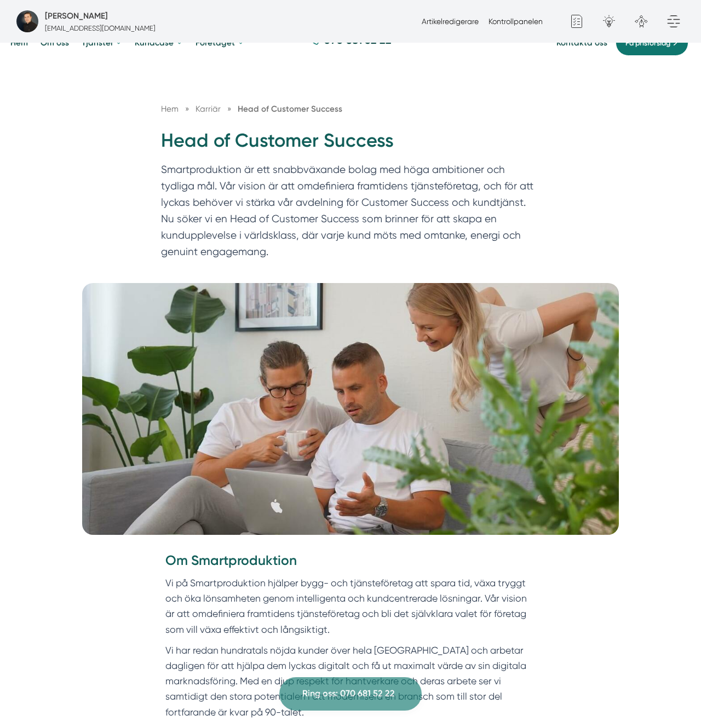
scroll to position [0, 0]
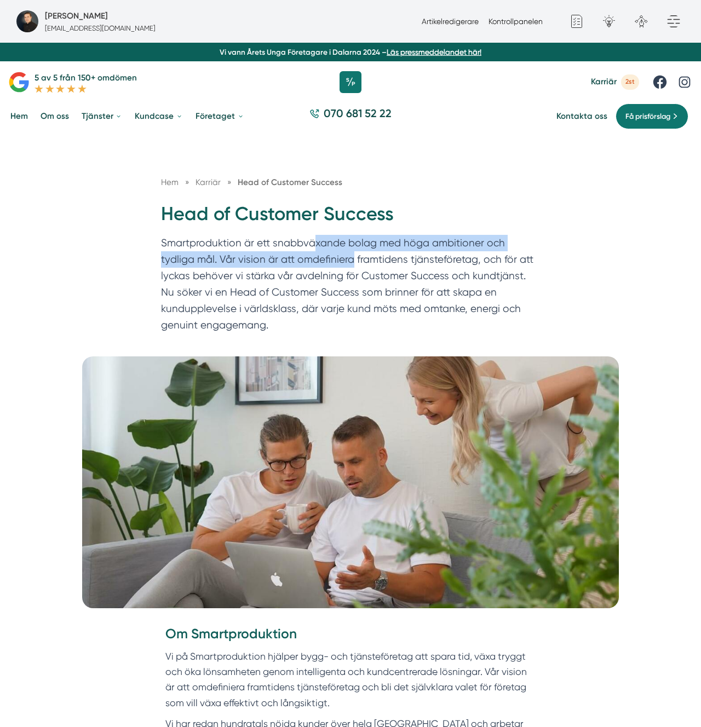
click at [315, 252] on p "Smartproduktion är ett snabbväxande bolag med höga ambitioner och tydliga mål. …" at bounding box center [350, 287] width 379 height 104
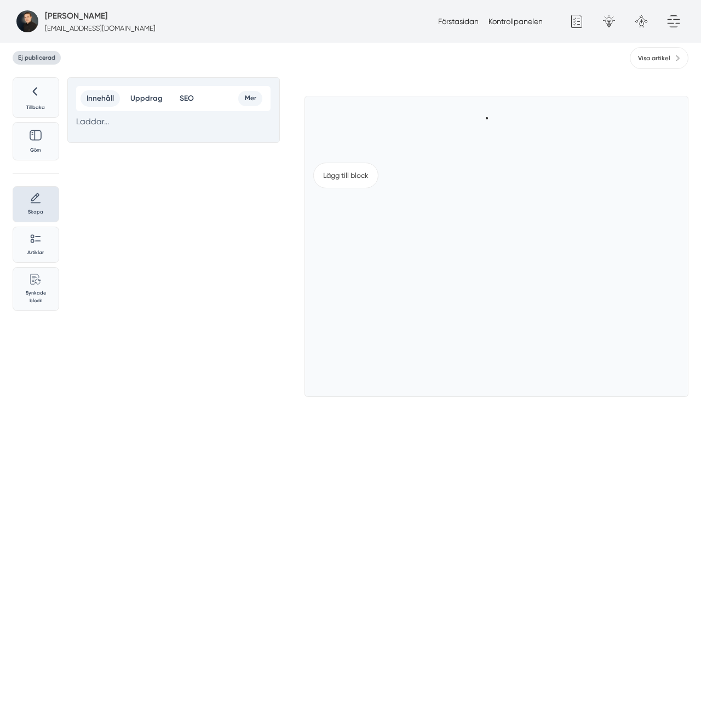
click at [32, 59] on span "Ej publicerad" at bounding box center [37, 58] width 48 height 14
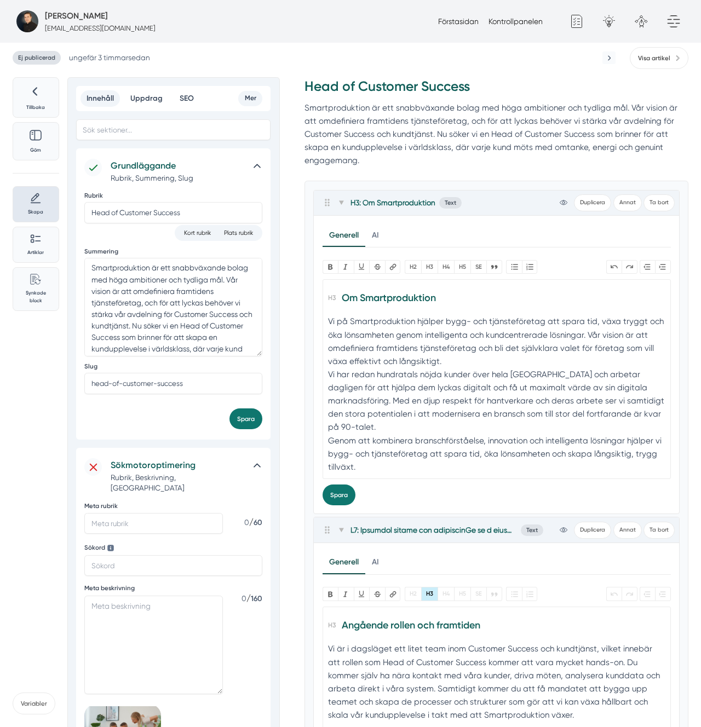
click at [49, 59] on span "Ej publicerad" at bounding box center [37, 58] width 48 height 14
click at [282, 61] on div "Publicerad ungefär 3 timmar sedan Visa artikel" at bounding box center [351, 58] width 676 height 22
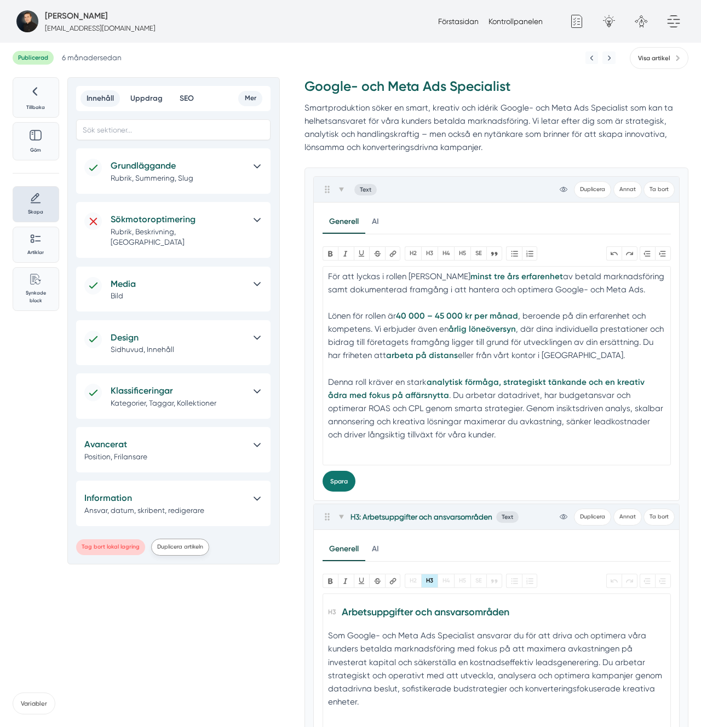
click at [177, 539] on button "Duplicera artikeln" at bounding box center [180, 547] width 58 height 17
click at [467, 136] on p "Smartproduktion söker en smart, kreativ och idérik Google- och Meta Ads Special…" at bounding box center [497, 127] width 384 height 53
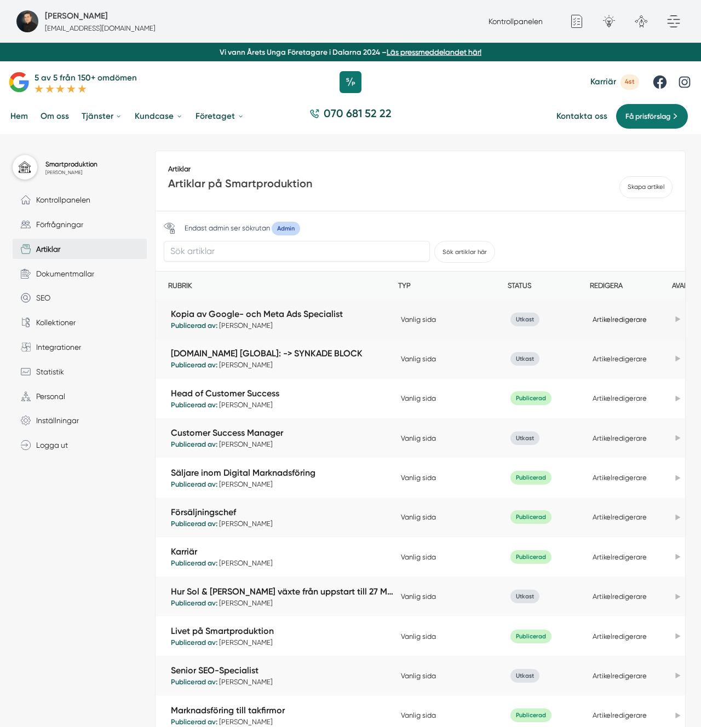
click at [631, 316] on link "Artikelredigerare" at bounding box center [620, 319] width 54 height 8
click at [460, 104] on div "070 681 52 22" at bounding box center [350, 117] width 701 height 36
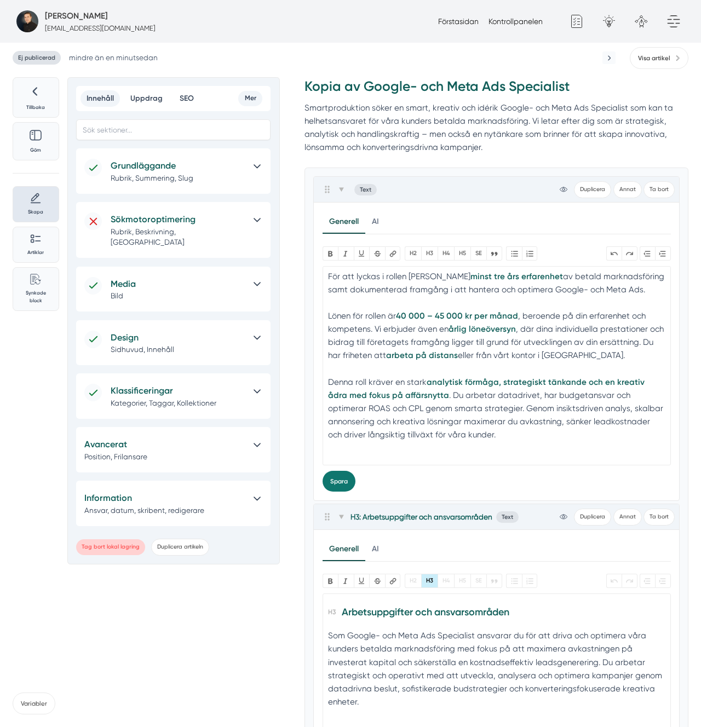
click at [567, 120] on p "Smartproduktion söker en smart, kreativ och idérik Google- och Meta Ads Special…" at bounding box center [497, 127] width 384 height 53
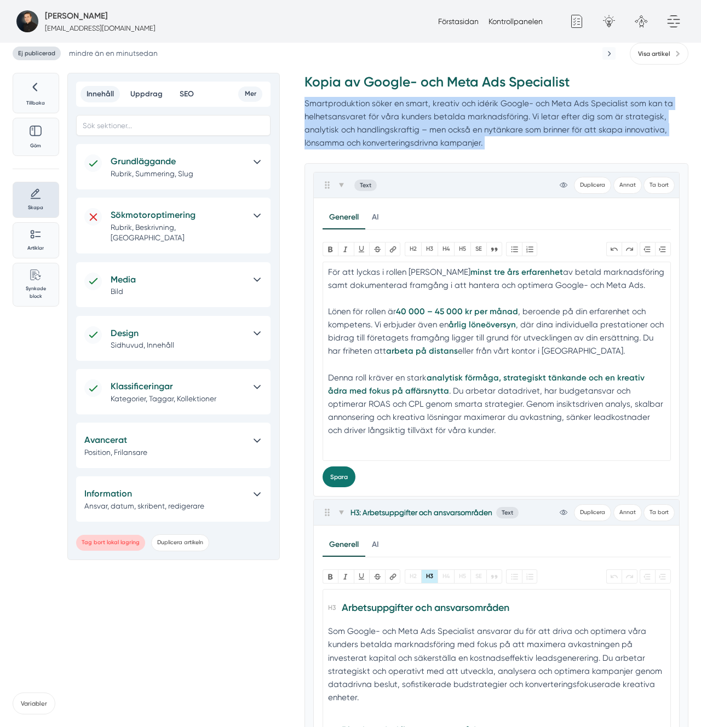
click at [567, 120] on p "Smartproduktion söker en smart, kreativ och idérik Google- och Meta Ads Special…" at bounding box center [497, 123] width 384 height 53
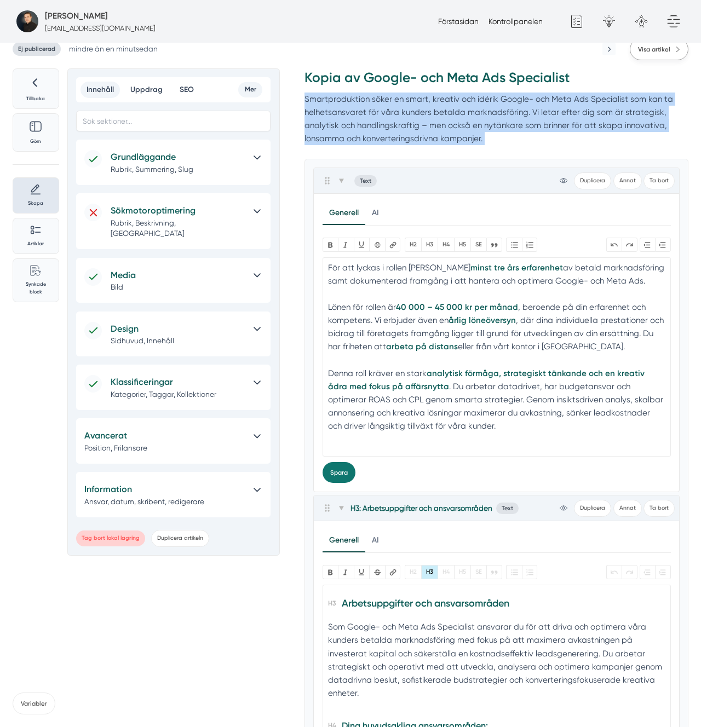
click at [683, 53] on link "Visa artikel" at bounding box center [659, 49] width 59 height 22
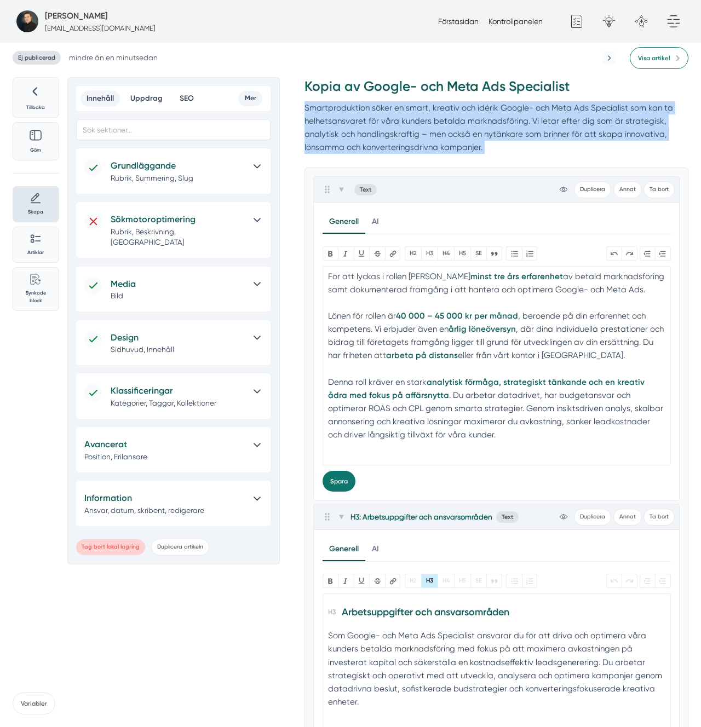
scroll to position [0, 0]
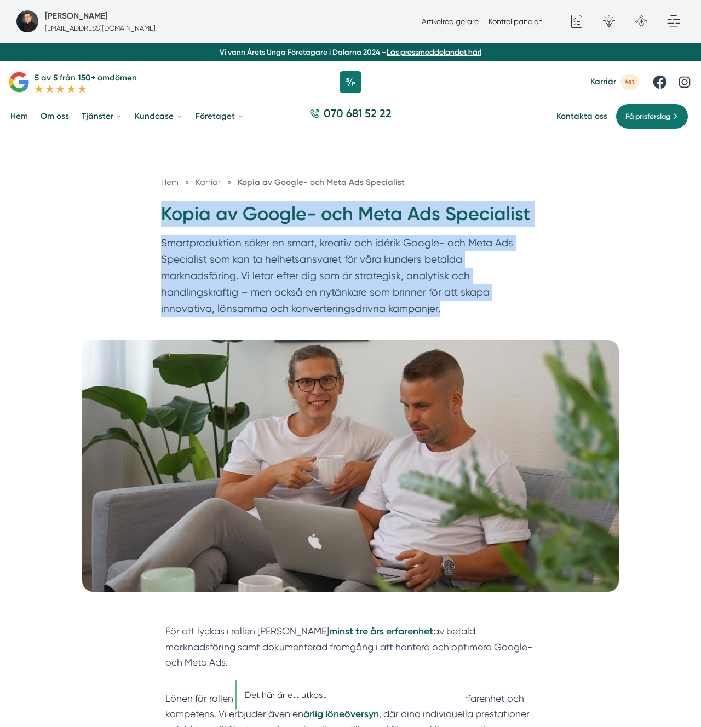
drag, startPoint x: 159, startPoint y: 200, endPoint x: 418, endPoint y: 337, distance: 292.8
click at [414, 337] on div "Hem » Karriär » Kopia av Google- och Meta Ads Specialist Kopia av Google- och M…" at bounding box center [350, 237] width 701 height 206
click at [417, 286] on p "Smartproduktion söker en smart, kreativ och idérik Google- och Meta Ads Special…" at bounding box center [350, 278] width 379 height 87
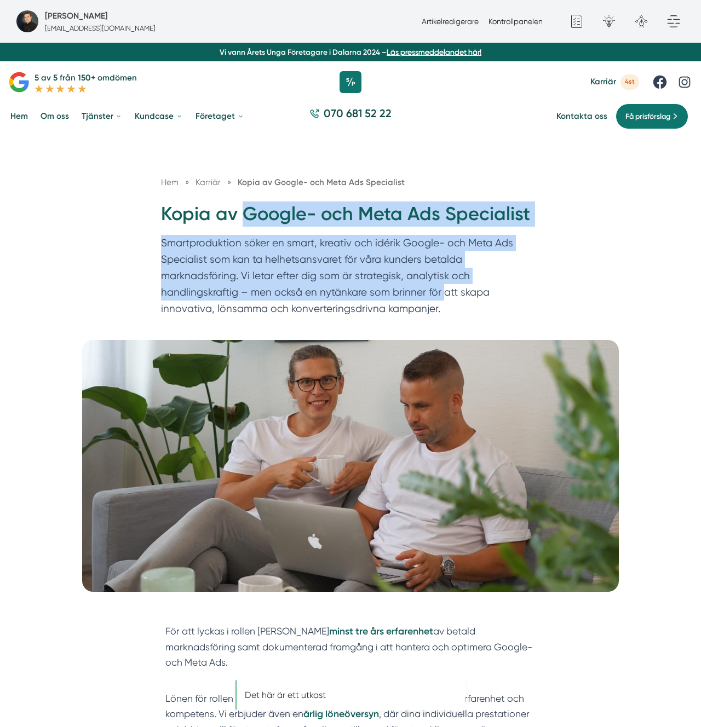
drag, startPoint x: 244, startPoint y: 208, endPoint x: 314, endPoint y: 293, distance: 110.2
click at [303, 292] on div "Hem » Karriär » Kopia av Google- och Meta Ads Specialist Kopia av Google- och M…" at bounding box center [351, 249] width 400 height 146
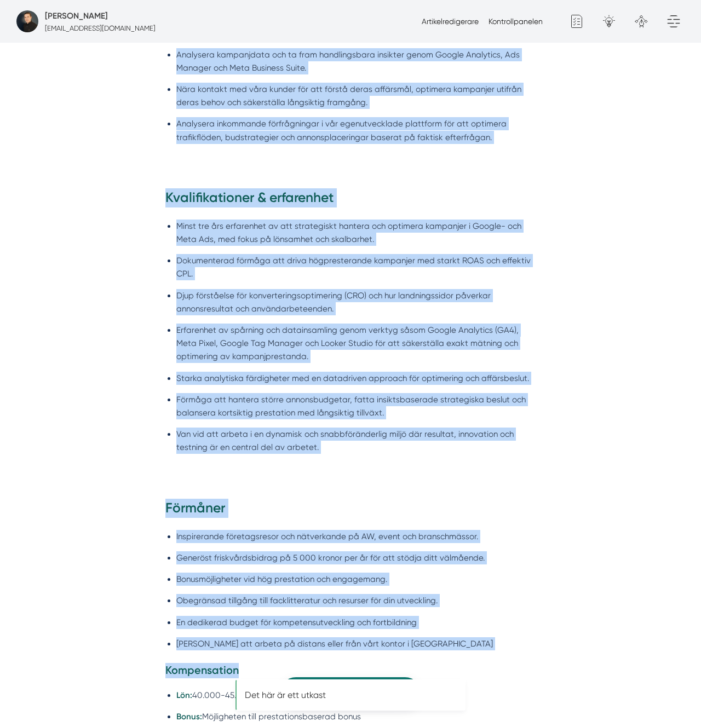
drag, startPoint x: 325, startPoint y: 347, endPoint x: 346, endPoint y: 623, distance: 277.3
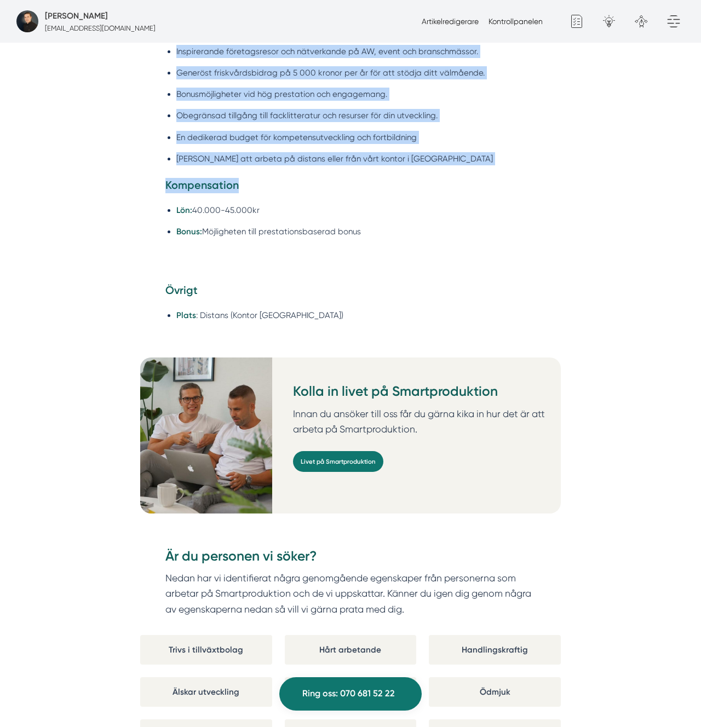
scroll to position [1657, 0]
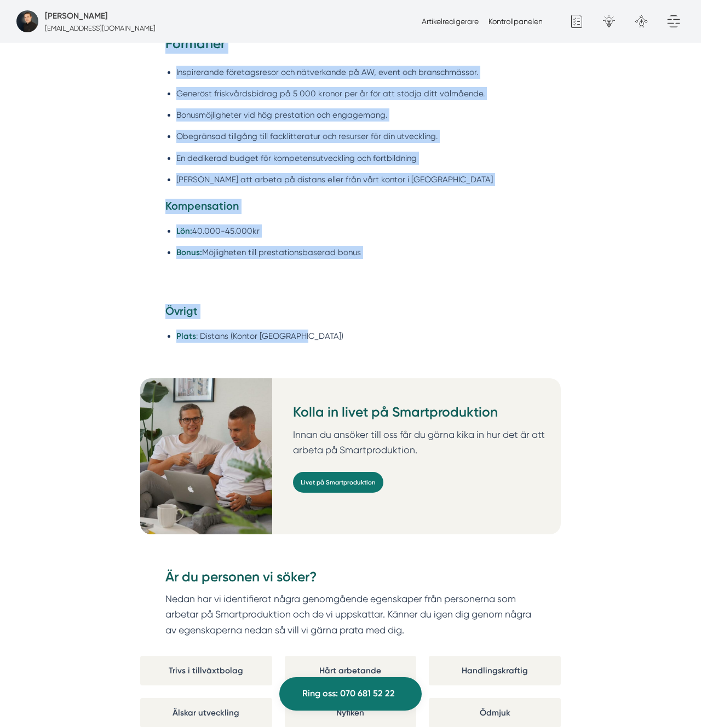
click at [320, 330] on li "Plats : Distans (Kontor Stockholm)" at bounding box center [356, 336] width 360 height 13
copy div "Google- och Meta Ads Specialist Smartproduktion söker en smart, kreativ och idé…"
click at [396, 173] on li "Frihet att arbeta på distans eller från vårt kontor i Stockholm" at bounding box center [356, 179] width 360 height 13
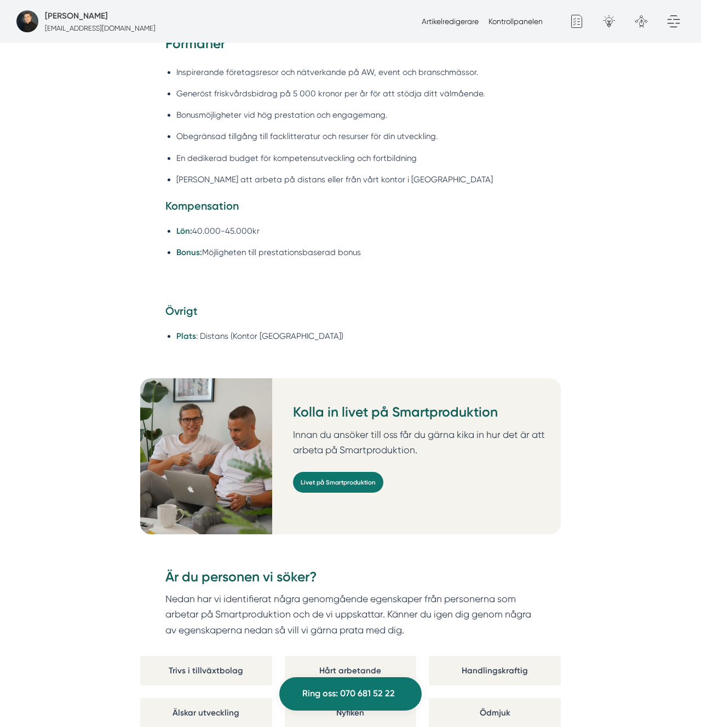
scroll to position [1658, 0]
click at [31, 411] on div "För att lyckas i rollen krävs minst tre års erfarenhet av betald marknadsföring…" at bounding box center [350, 567] width 701 height 3232
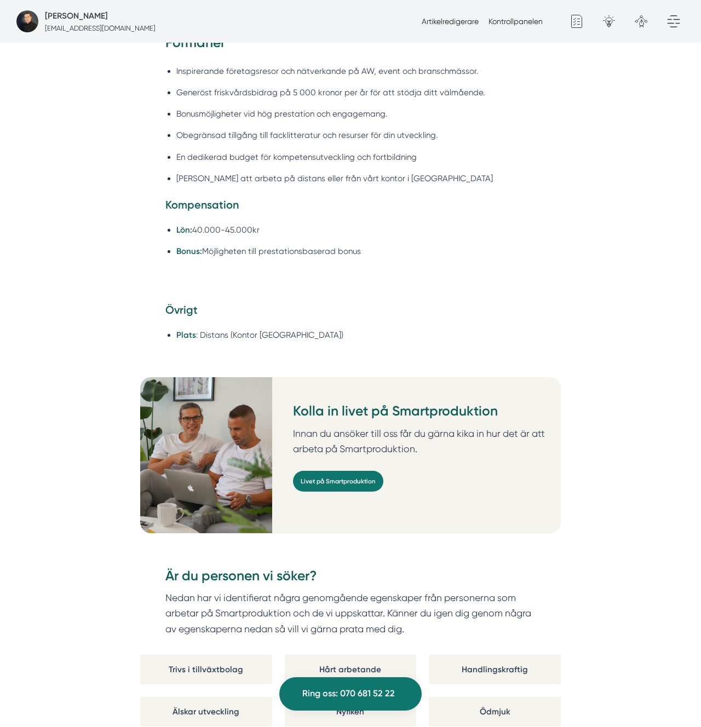
scroll to position [1662, 0]
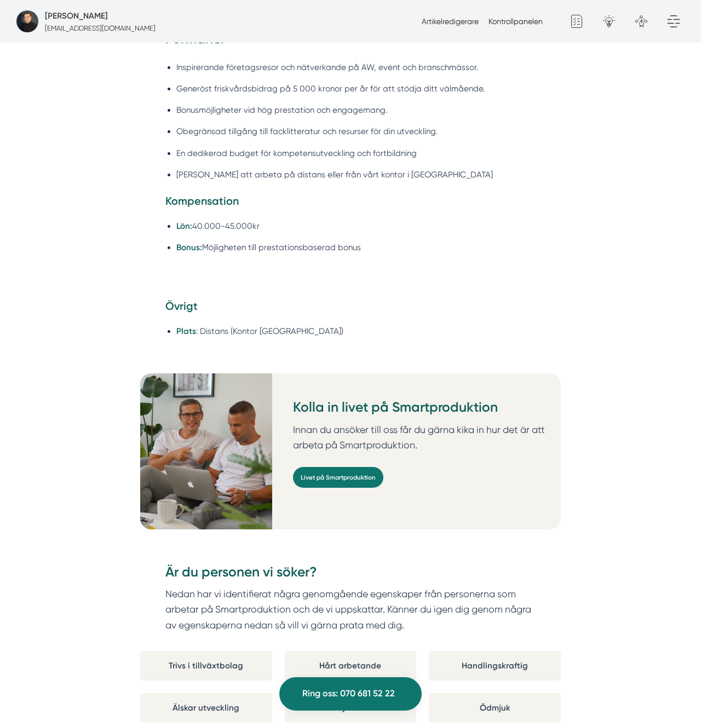
click at [538, 144] on div "Förmåner Inspirerande företagsresor och nätverkande på AW, event och branschmäs…" at bounding box center [350, 148] width 421 height 269
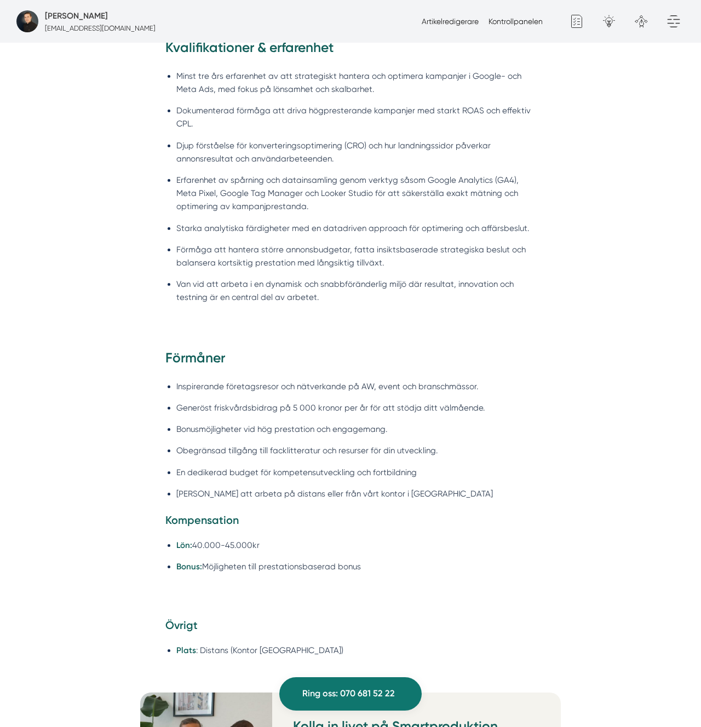
scroll to position [0, 0]
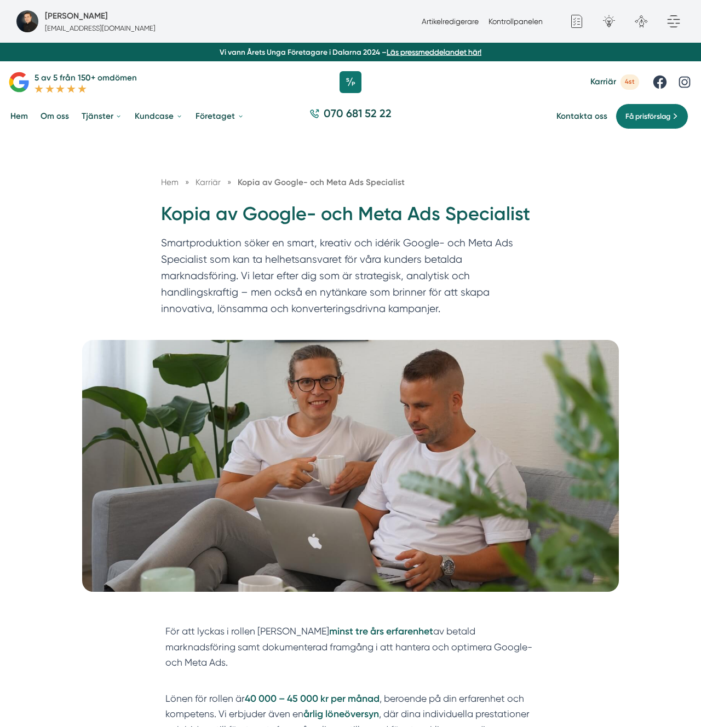
drag, startPoint x: 443, startPoint y: 238, endPoint x: 462, endPoint y: 214, distance: 31.6
click at [442, 239] on p "Smartproduktion söker en smart, kreativ och idérik Google- och Meta Ads Special…" at bounding box center [350, 278] width 379 height 87
click at [475, 18] on link "Artikelredigerare" at bounding box center [450, 21] width 57 height 9
click at [94, 239] on div "Hem » Karriär » Kopia av Google- och Meta Ads Specialist Kopia av Google- och M…" at bounding box center [350, 237] width 701 height 206
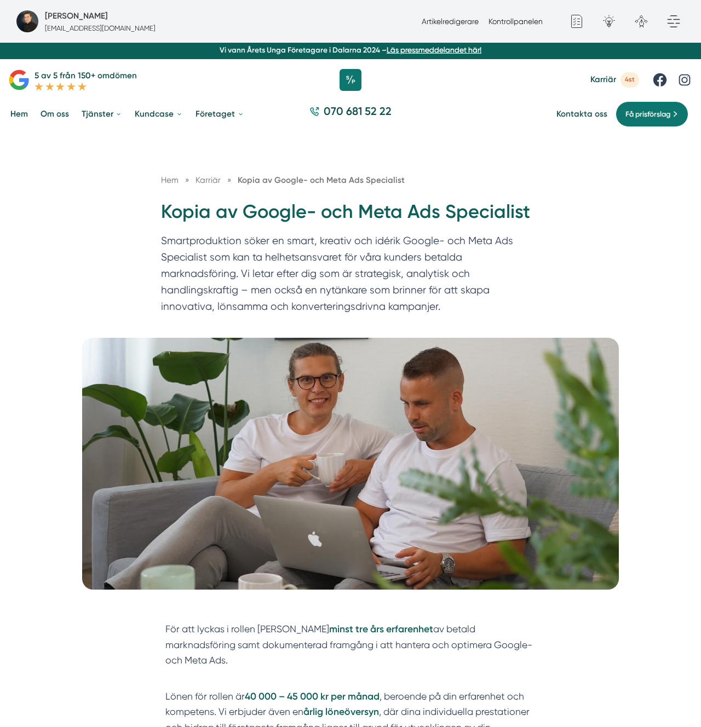
click at [607, 79] on span "Karriär" at bounding box center [603, 79] width 26 height 10
click at [273, 276] on p "Smartproduktion söker en smart, kreativ och idérik Google- och Meta Ads Special…" at bounding box center [350, 276] width 379 height 87
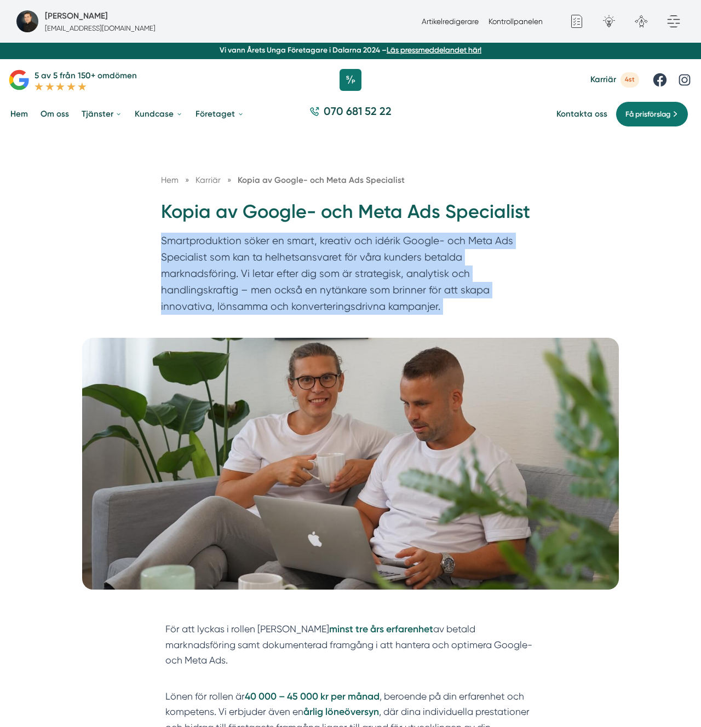
click at [273, 276] on p "Smartproduktion söker en smart, kreativ och idérik Google- och Meta Ads Special…" at bounding box center [350, 276] width 379 height 87
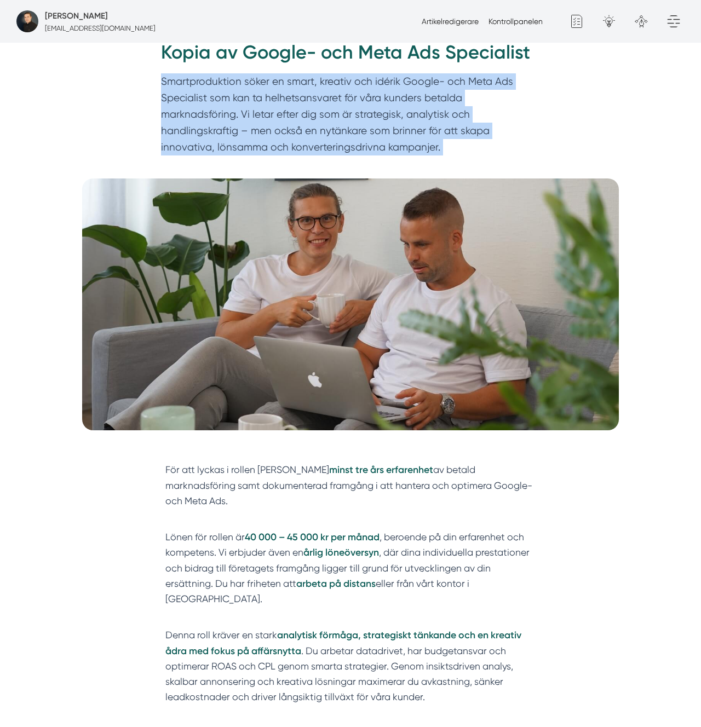
scroll to position [0, 0]
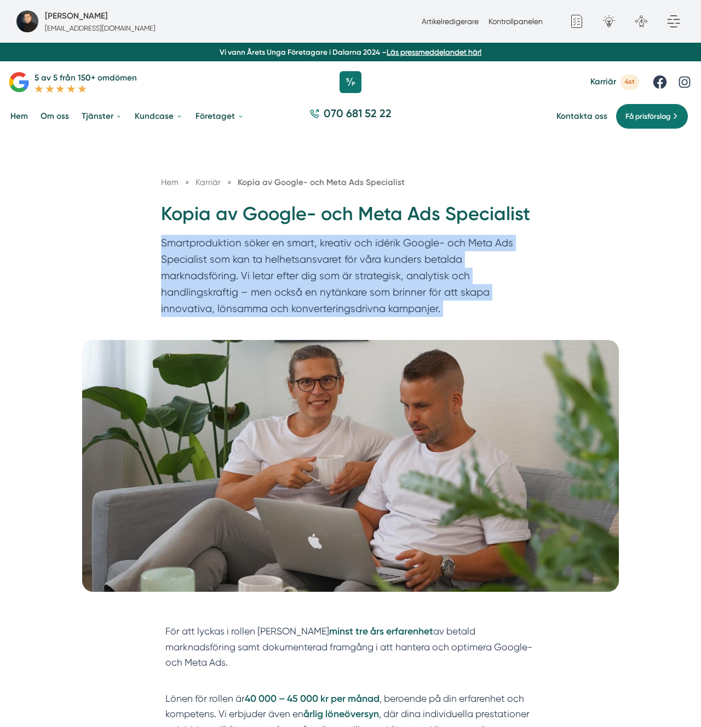
click at [197, 180] on span "Karriär" at bounding box center [208, 182] width 25 height 10
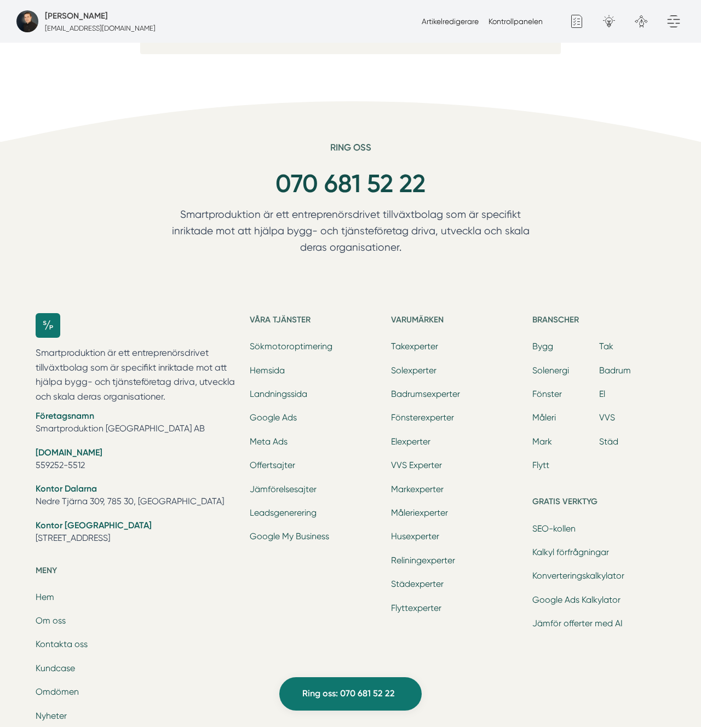
scroll to position [3946, 0]
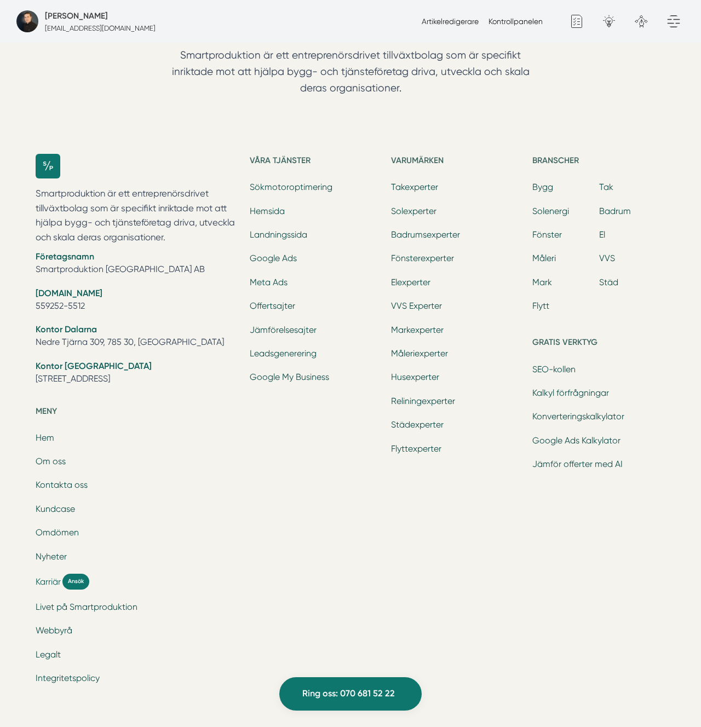
click at [53, 576] on span "Karriär" at bounding box center [48, 582] width 25 height 13
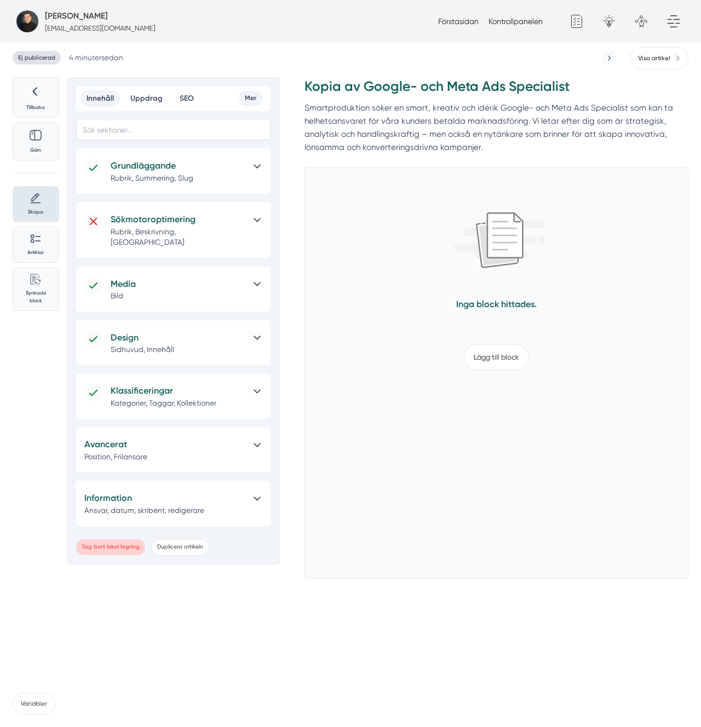
click at [137, 225] on h5 "Sökmotoroptimering" at bounding box center [178, 220] width 135 height 14
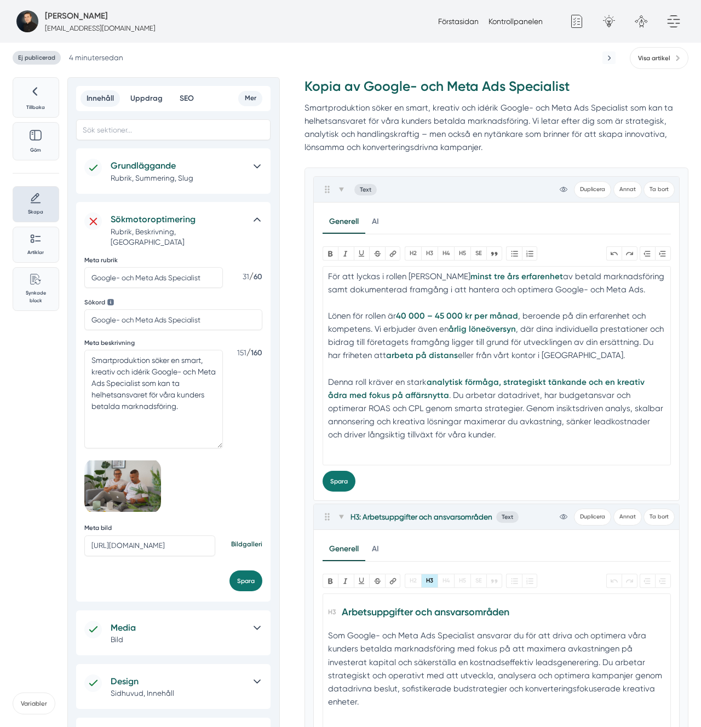
drag, startPoint x: 148, startPoint y: 279, endPoint x: 119, endPoint y: 354, distance: 80.5
click at [147, 282] on div "Meta rubrik Google- och Meta Ads Specialist 31 / 60" at bounding box center [173, 276] width 178 height 41
click at [119, 355] on textarea "Smartproduktion söker en smart, kreativ och idérik Google- och Meta Ads Special…" at bounding box center [153, 399] width 139 height 99
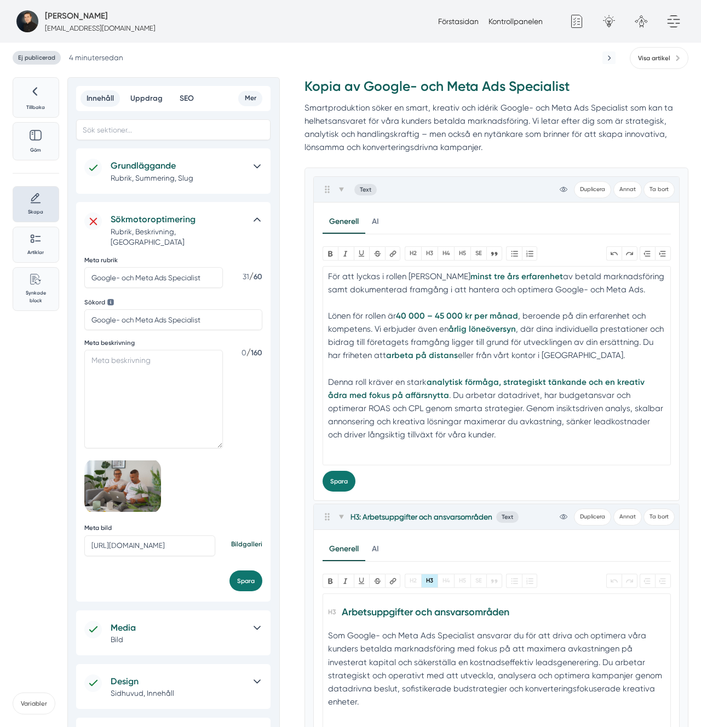
drag, startPoint x: 141, startPoint y: 324, endPoint x: 142, endPoint y: 317, distance: 7.8
click at [141, 324] on div "Sökord Google- och Meta Ads Specialist" at bounding box center [173, 318] width 178 height 42
click at [142, 317] on input "Google- och Meta Ads Specialist" at bounding box center [173, 319] width 178 height 21
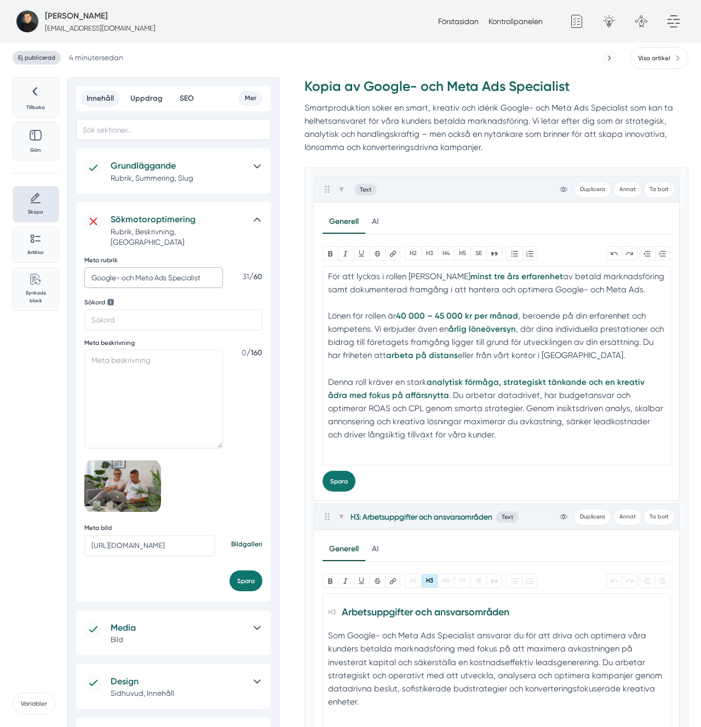
click at [147, 267] on input "Google- och Meta Ads Specialist" at bounding box center [153, 277] width 139 height 21
click at [243, 571] on button "Spara" at bounding box center [245, 581] width 33 height 21
click at [163, 170] on h5 "Grundläggande" at bounding box center [178, 166] width 135 height 14
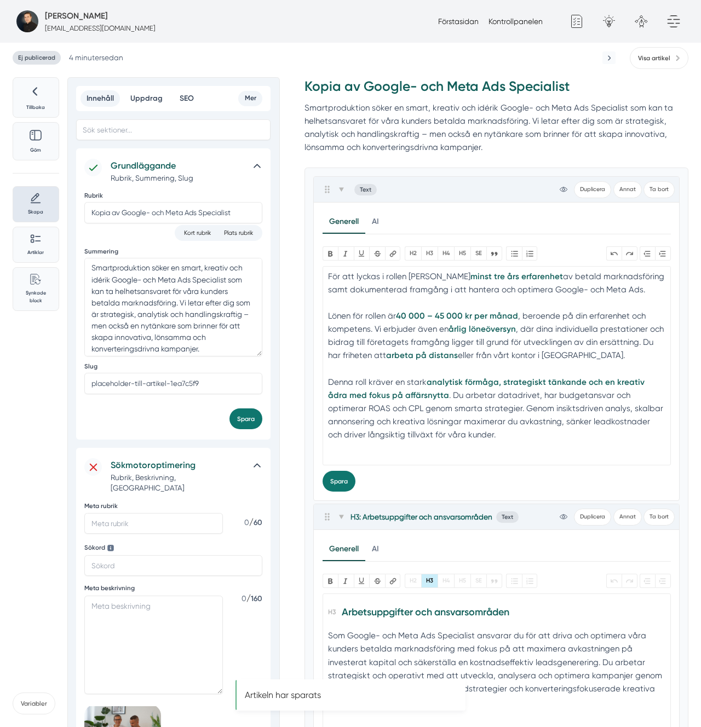
click at [163, 223] on div "Rubrik Kopia av Google- och Meta Ads Specialist" at bounding box center [173, 208] width 178 height 33
click at [184, 202] on input "Kopia av Google- och Meta Ads Specialist" at bounding box center [173, 212] width 178 height 21
paste input "Paid Ads Manager"
type input "Paid Ads Manager"
click at [229, 409] on button "Spara" at bounding box center [245, 419] width 33 height 21
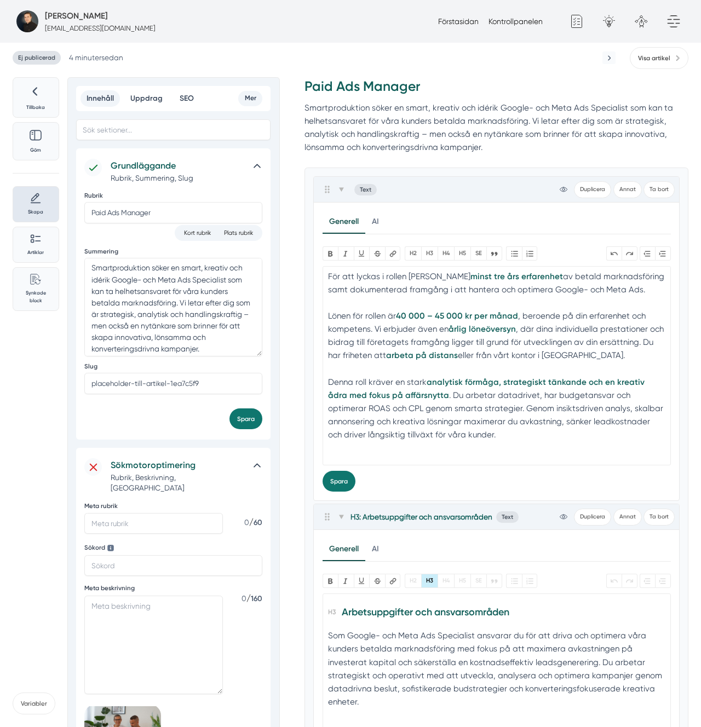
click at [447, 77] on h3 "Paid Ads Manager" at bounding box center [497, 89] width 384 height 24
click at [119, 213] on input "Paid Ads Manager" at bounding box center [173, 212] width 178 height 21
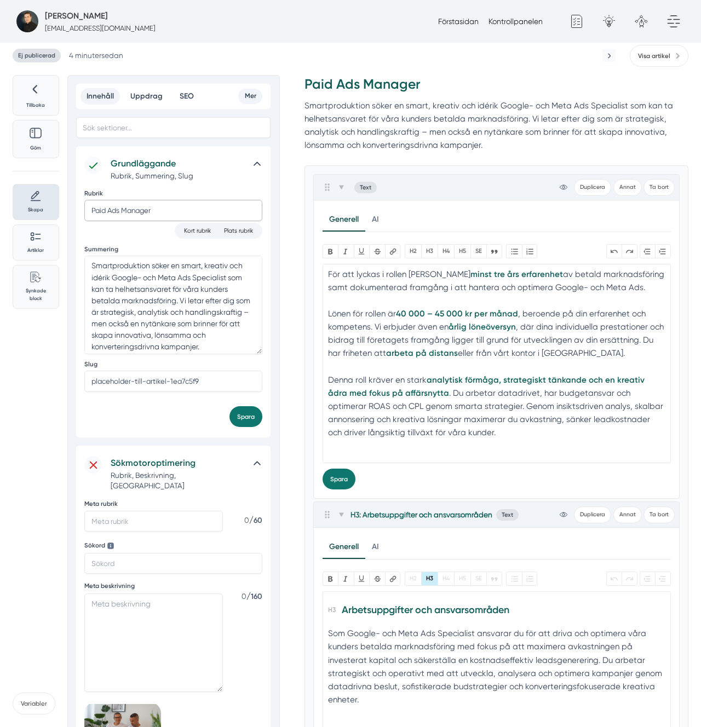
click at [119, 213] on input "Paid Ads Manager" at bounding box center [173, 210] width 178 height 21
click at [189, 386] on input "placeholder-till-artikel-1ea7c5f9" at bounding box center [173, 381] width 178 height 21
paste input "aid-ads-manager"
type input "paid-ads-manager"
click at [229, 406] on button "Spara" at bounding box center [245, 416] width 33 height 21
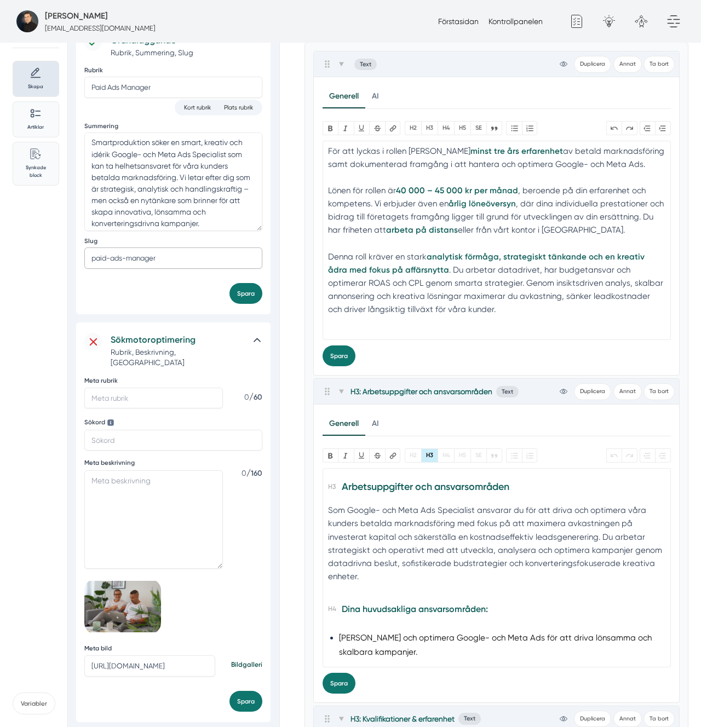
scroll to position [0, 0]
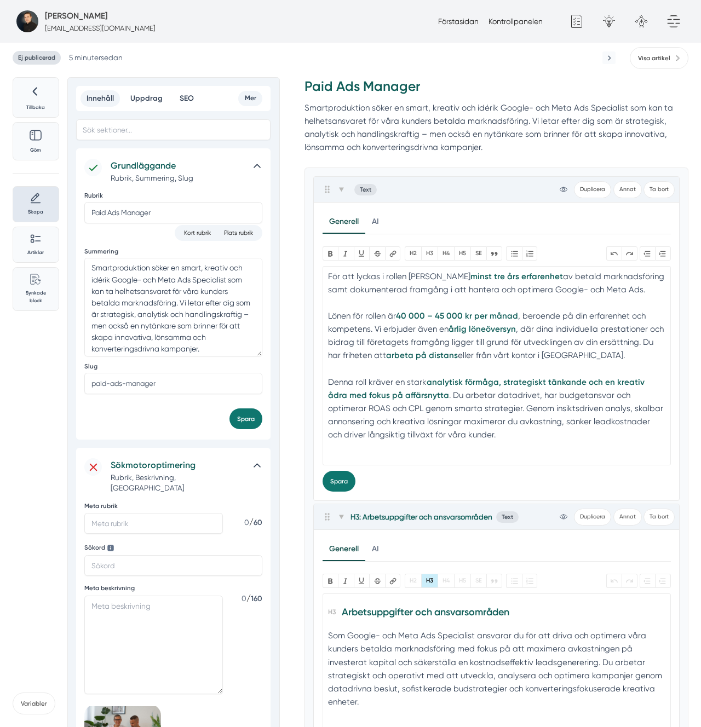
click at [617, 97] on h3 "Paid Ads Manager" at bounding box center [497, 89] width 384 height 24
click at [648, 57] on span "Visa artikel" at bounding box center [654, 58] width 32 height 10
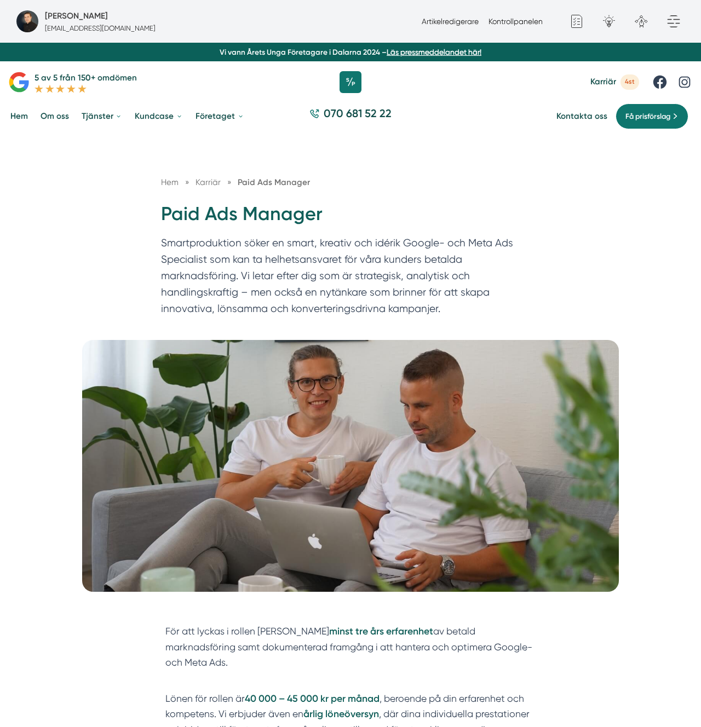
click at [416, 246] on p "Smartproduktion söker en smart, kreativ och idérik Google- och Meta Ads Special…" at bounding box center [350, 278] width 379 height 87
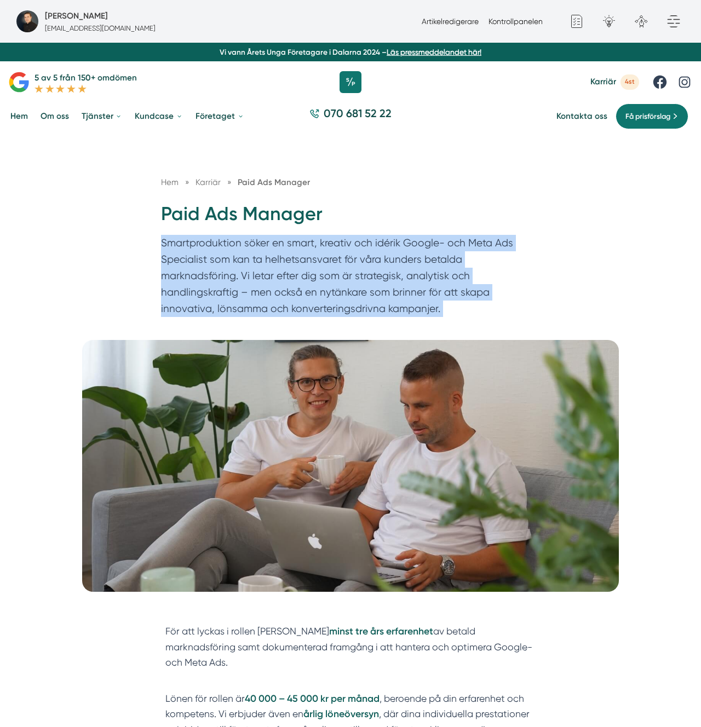
click at [416, 246] on p "Smartproduktion söker en smart, kreativ och idérik Google- och Meta Ads Special…" at bounding box center [350, 278] width 379 height 87
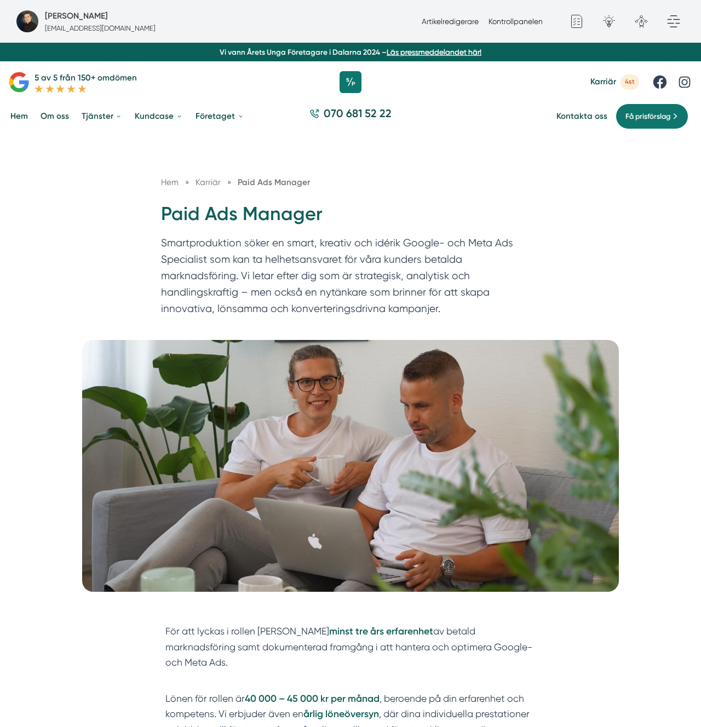
drag, startPoint x: 567, startPoint y: 212, endPoint x: 553, endPoint y: 153, distance: 60.7
click at [567, 212] on div "Hem » [GEOGRAPHIC_DATA] » Paid Ads Manager Paid Ads Manager Smartproduktion sök…" at bounding box center [350, 237] width 701 height 206
click at [463, 19] on link "Artikelredigerare" at bounding box center [450, 21] width 57 height 9
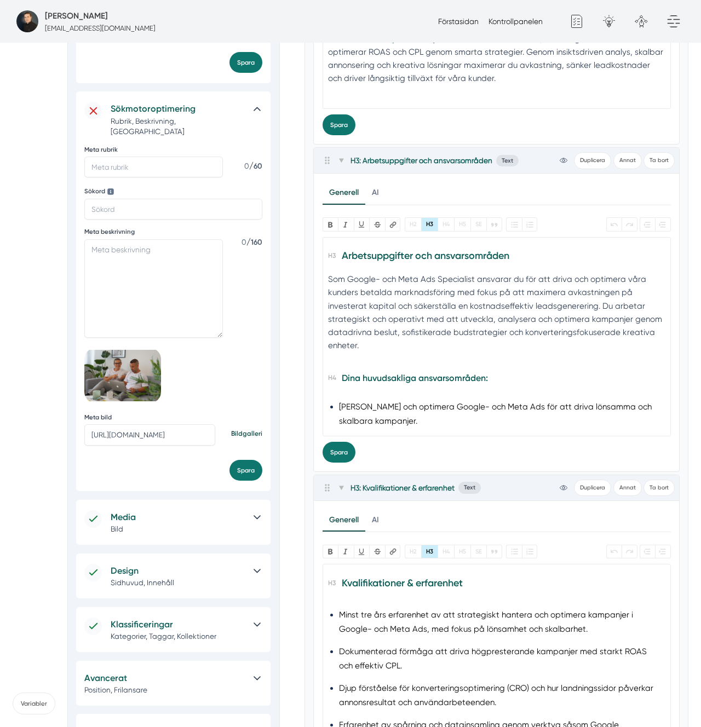
scroll to position [340, 0]
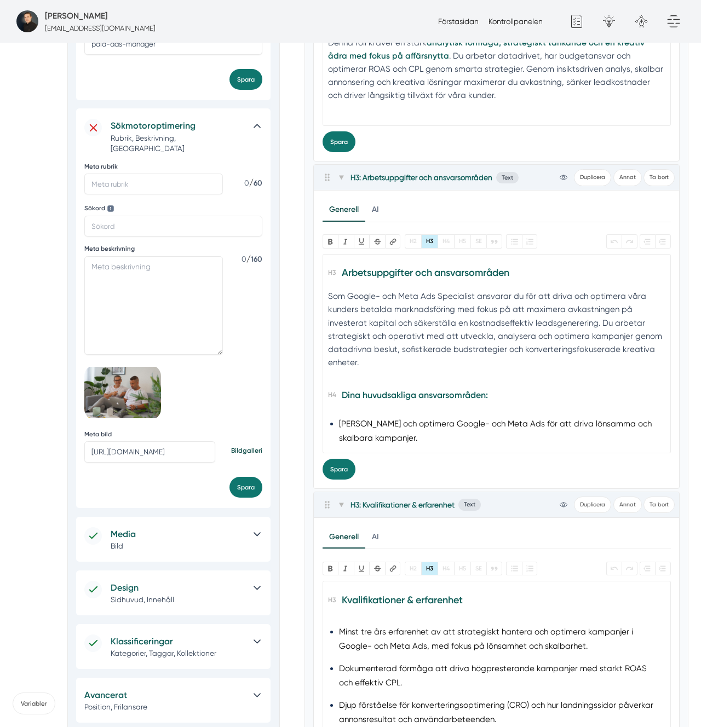
click at [156, 442] on input "[URL][DOMAIN_NAME]" at bounding box center [149, 451] width 131 height 21
paste input "30/429/original/foretagsbild-pa-smartproduktion-ett-foretag-i-[GEOGRAPHIC_DATA]…"
click at [229, 477] on button "Spara" at bounding box center [245, 487] width 33 height 21
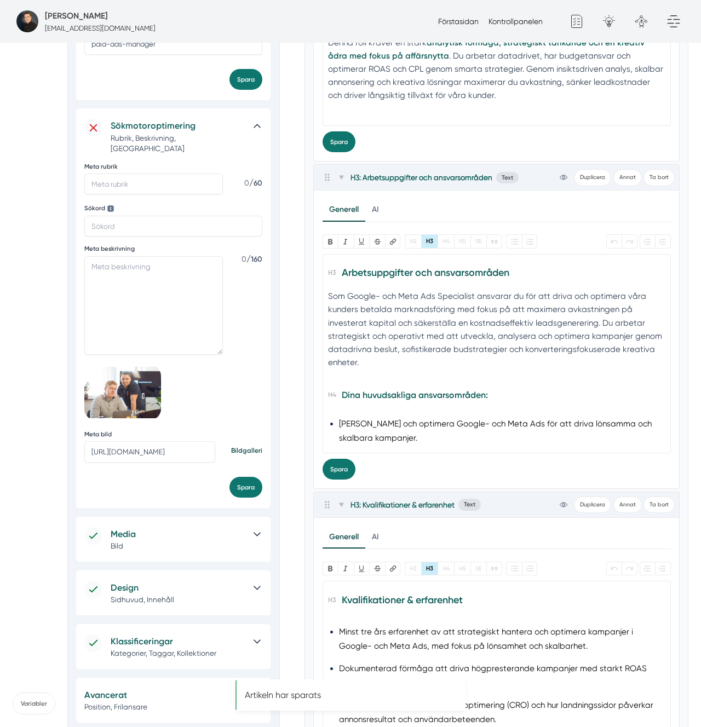
scroll to position [0, 235]
click at [156, 442] on input "[URL][DOMAIN_NAME]" at bounding box center [149, 451] width 131 height 21
type input "[URL][DOMAIN_NAME]"
click at [229, 477] on button "Spara" at bounding box center [245, 487] width 33 height 21
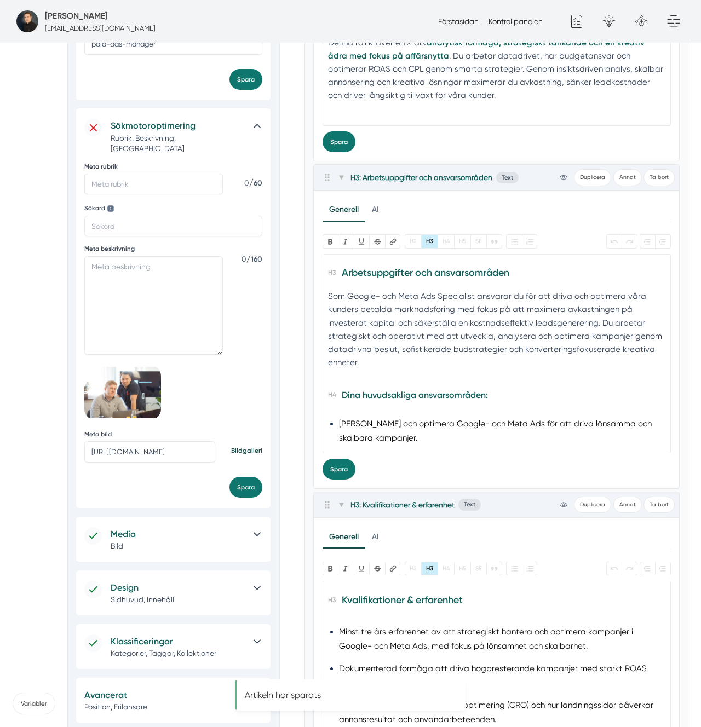
scroll to position [0, 0]
click at [156, 541] on p "Bild" at bounding box center [178, 546] width 135 height 10
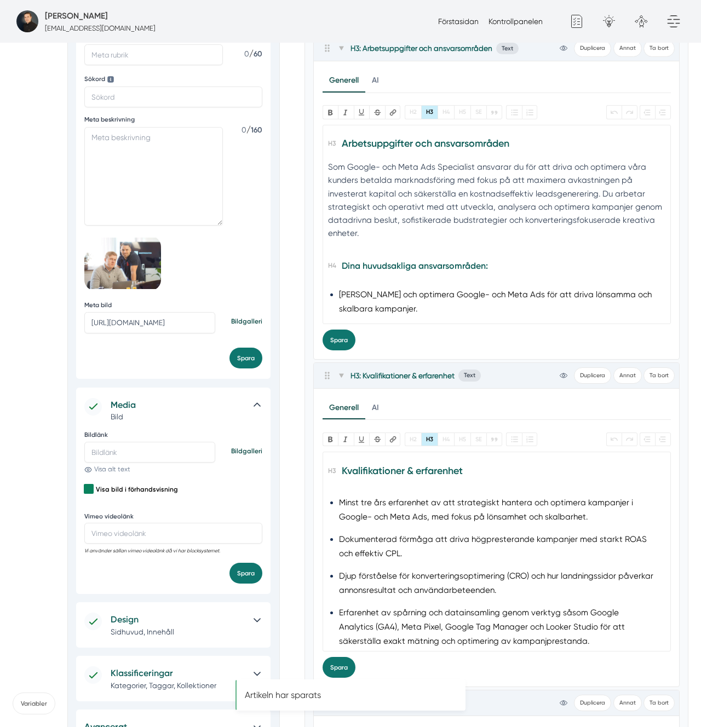
scroll to position [483, 0]
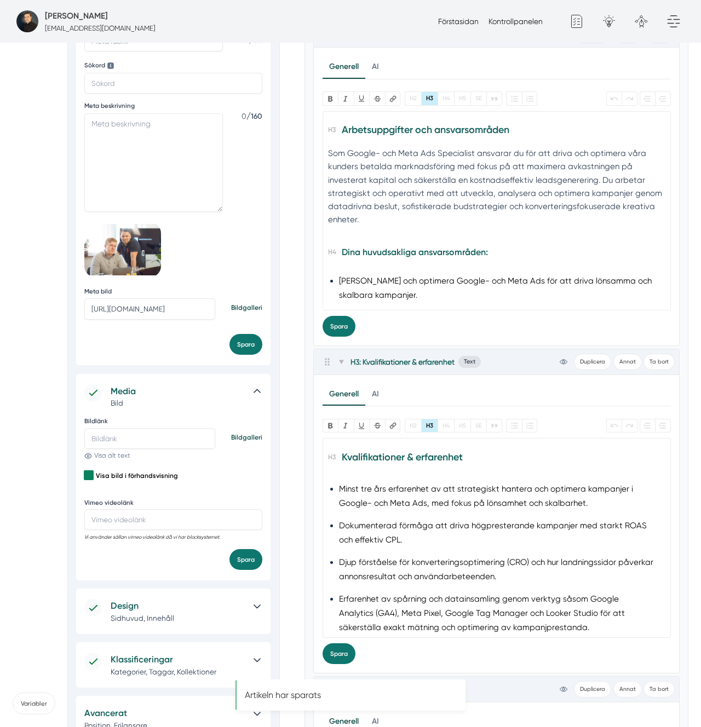
click at [127, 428] on input "Bildlänk" at bounding box center [149, 438] width 131 height 21
paste input "[URL][DOMAIN_NAME]"
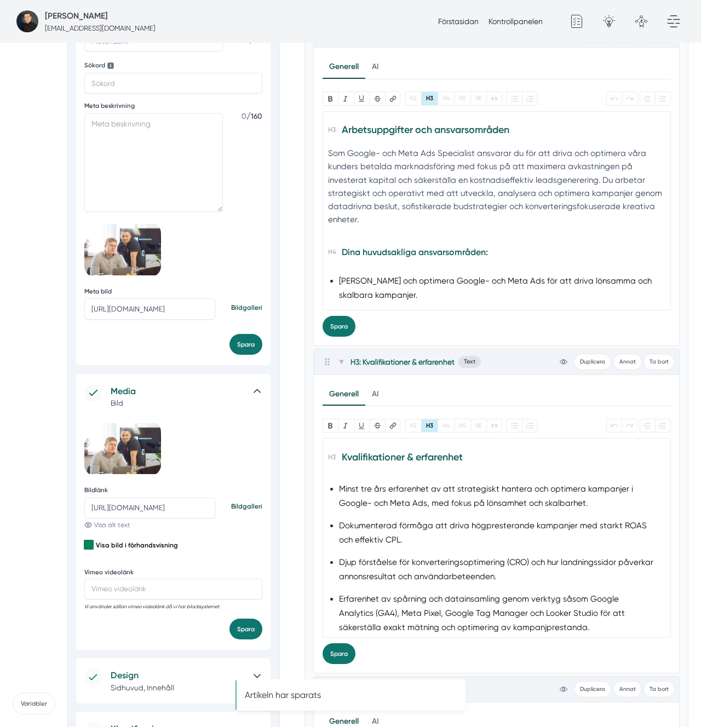
type input "[URL][DOMAIN_NAME]"
click at [229, 619] on button "Spara" at bounding box center [245, 629] width 33 height 21
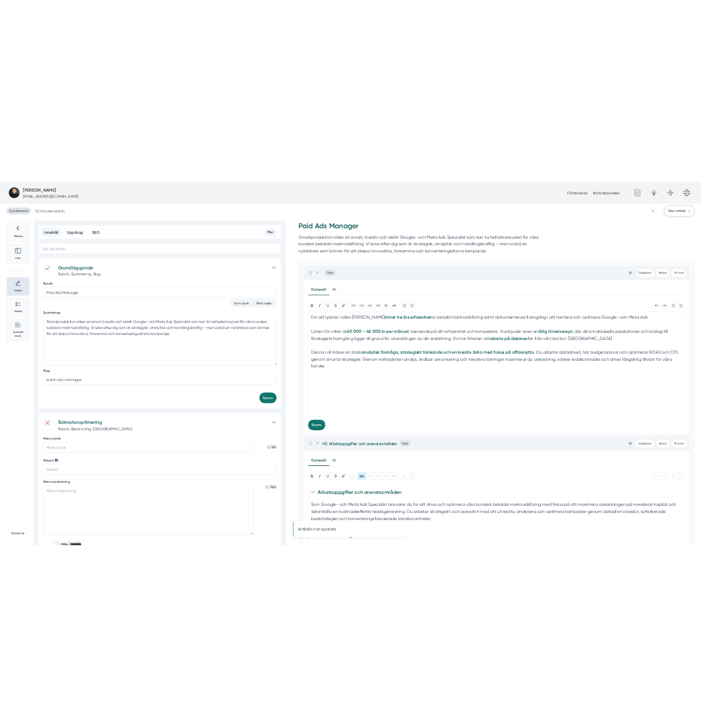
scroll to position [0, 0]
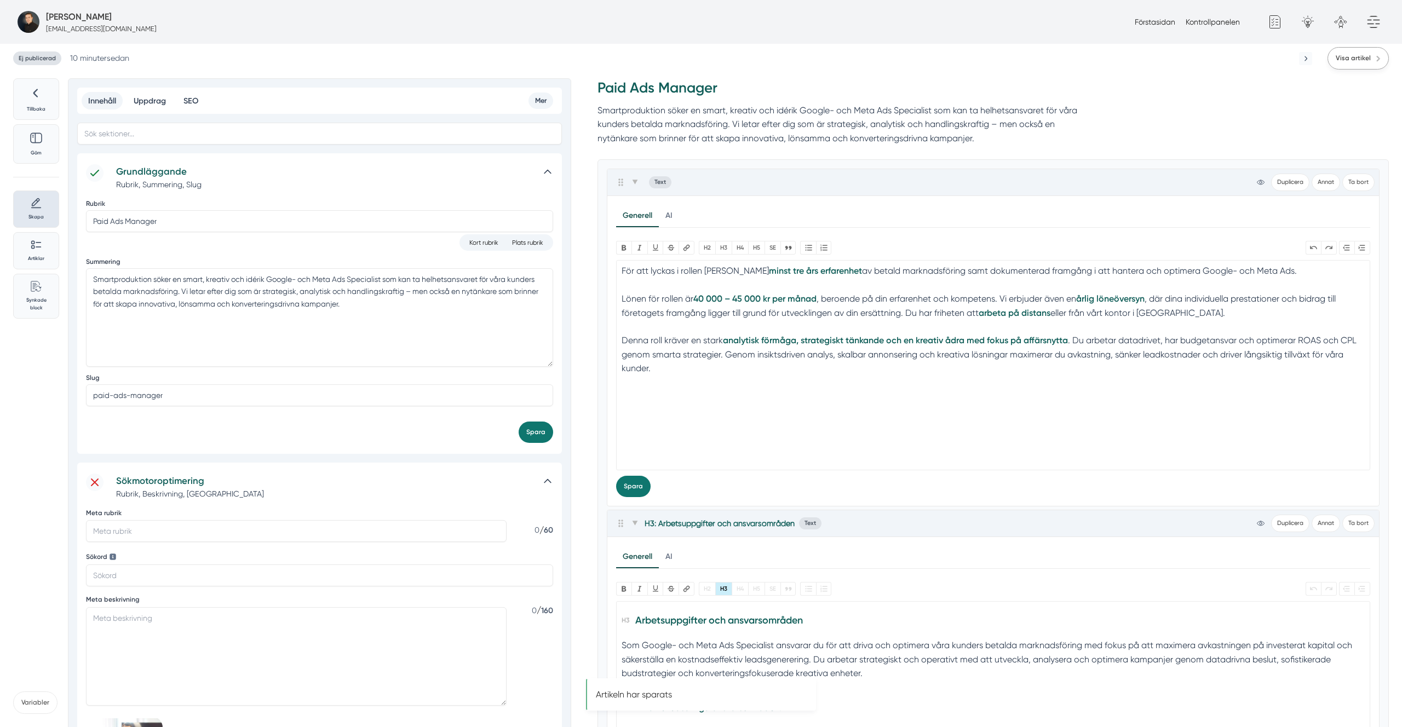
click at [701, 65] on link "Visa artikel" at bounding box center [1358, 58] width 61 height 22
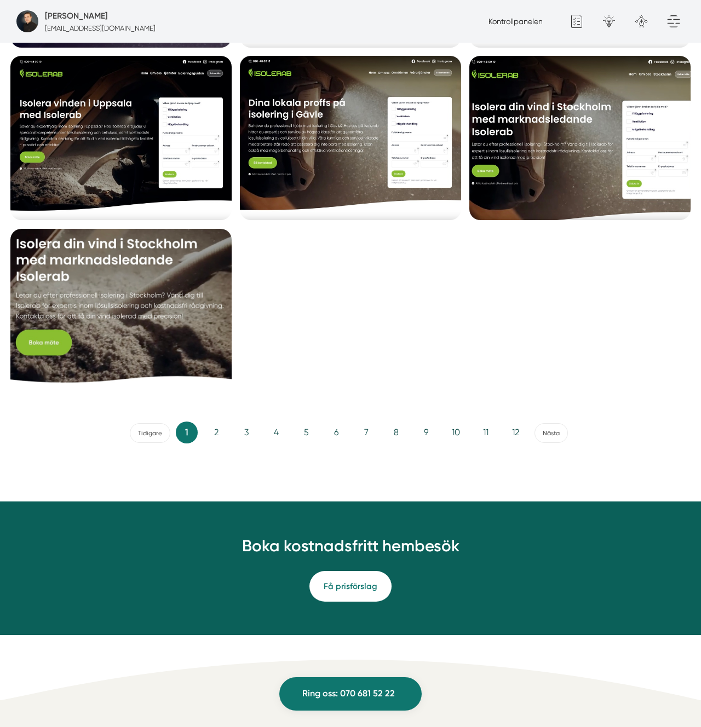
scroll to position [1759, 0]
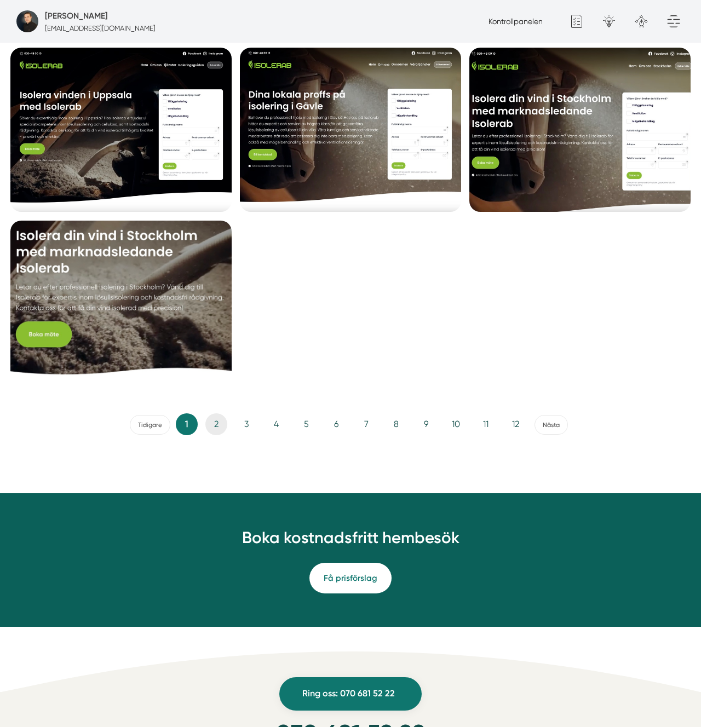
drag, startPoint x: 215, startPoint y: 408, endPoint x: 211, endPoint y: 421, distance: 14.2
click at [215, 408] on div "Tidigare 1 2 3 4 5 6 7 8 9 10 11 12 Nästa" at bounding box center [350, 424] width 680 height 55
click at [211, 422] on link "2" at bounding box center [216, 425] width 22 height 22
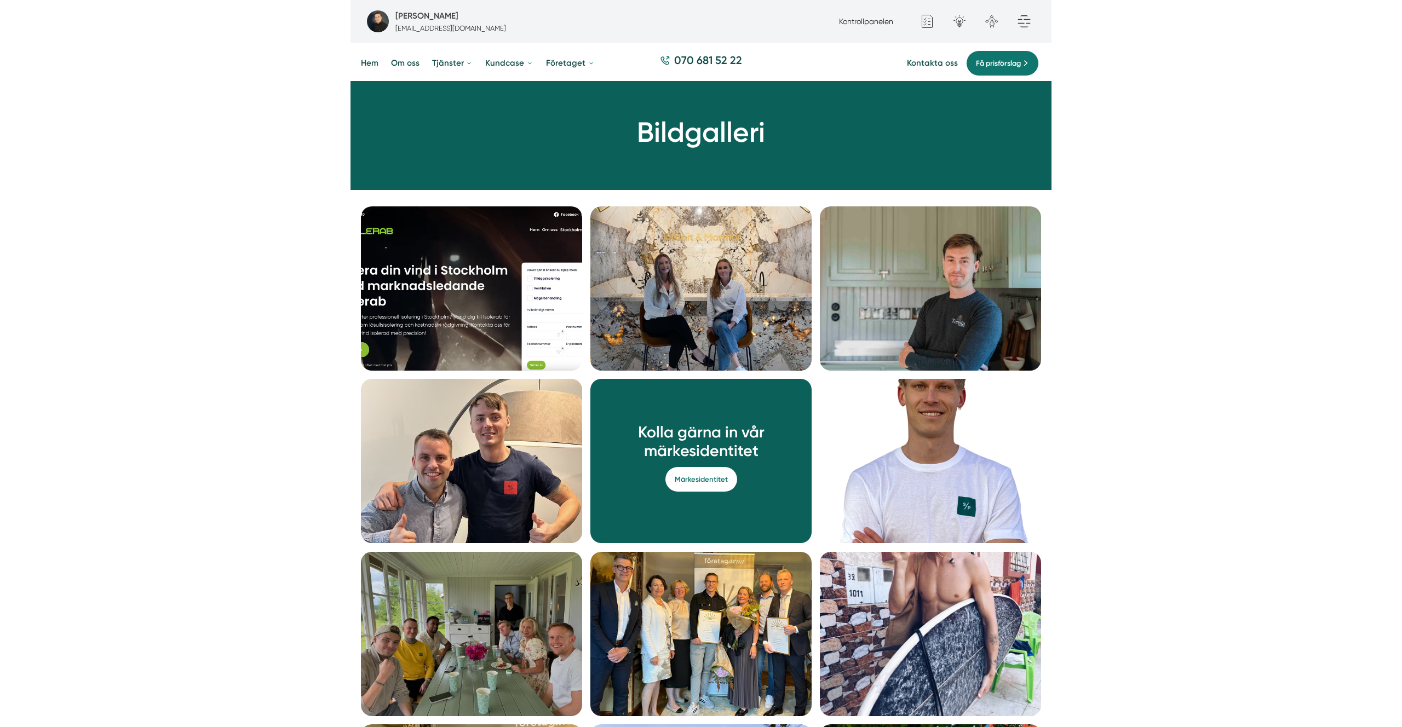
scroll to position [54, 0]
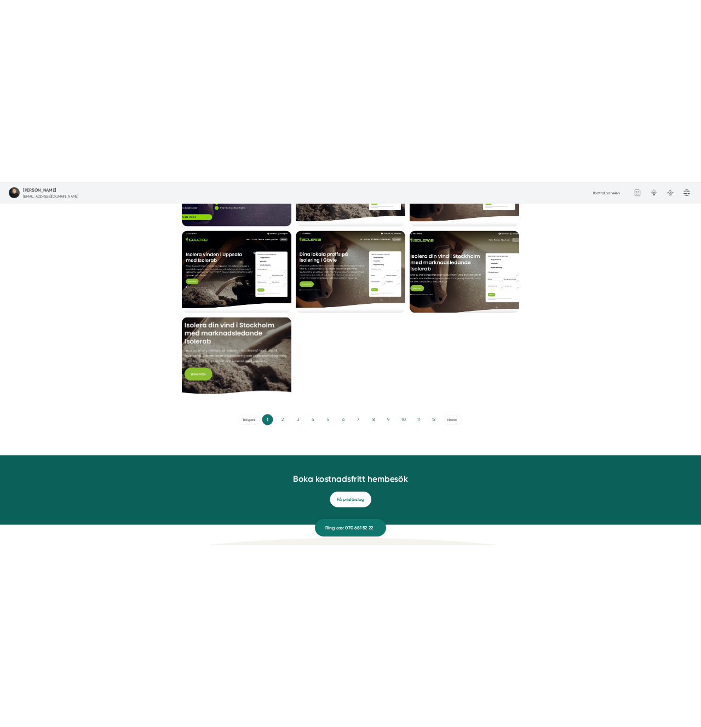
scroll to position [1835, 0]
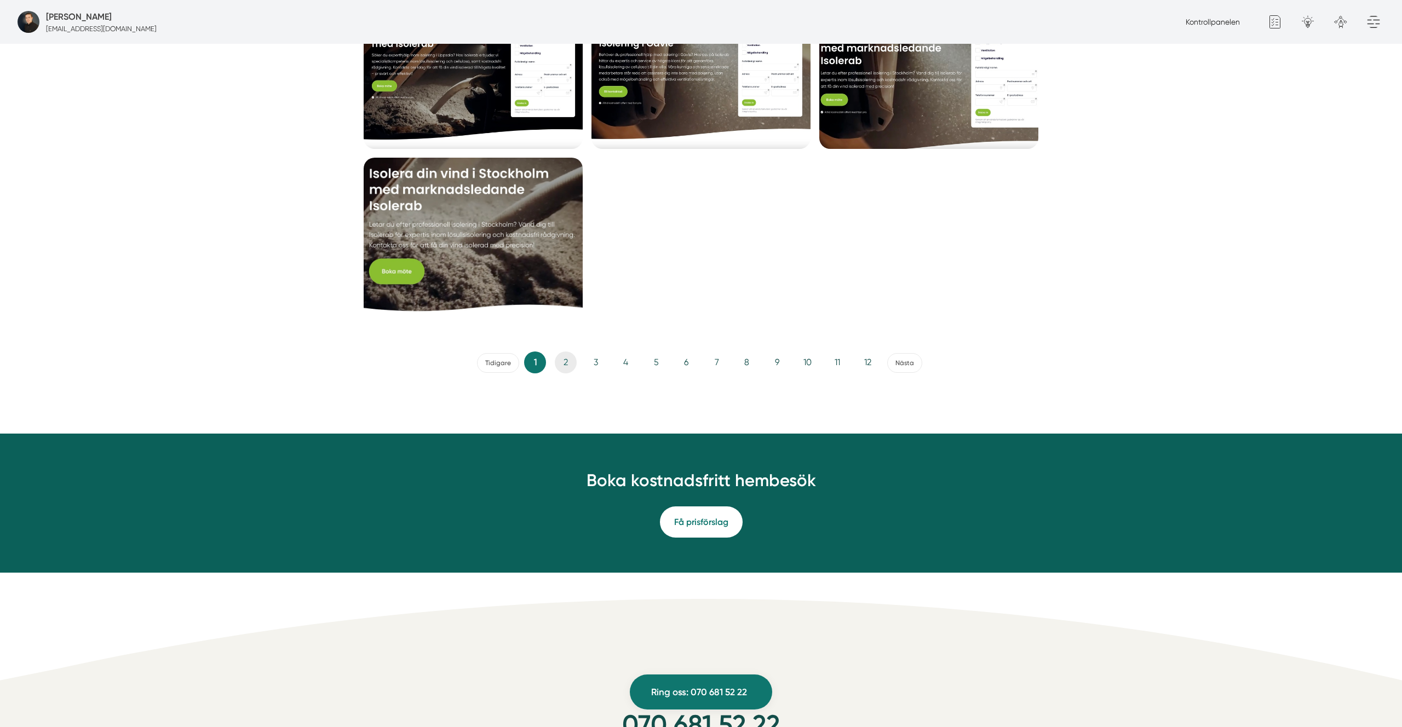
click at [559, 360] on link "2" at bounding box center [566, 363] width 22 height 22
click at [596, 360] on link "3" at bounding box center [596, 363] width 22 height 22
click at [623, 362] on link "4" at bounding box center [626, 363] width 22 height 22
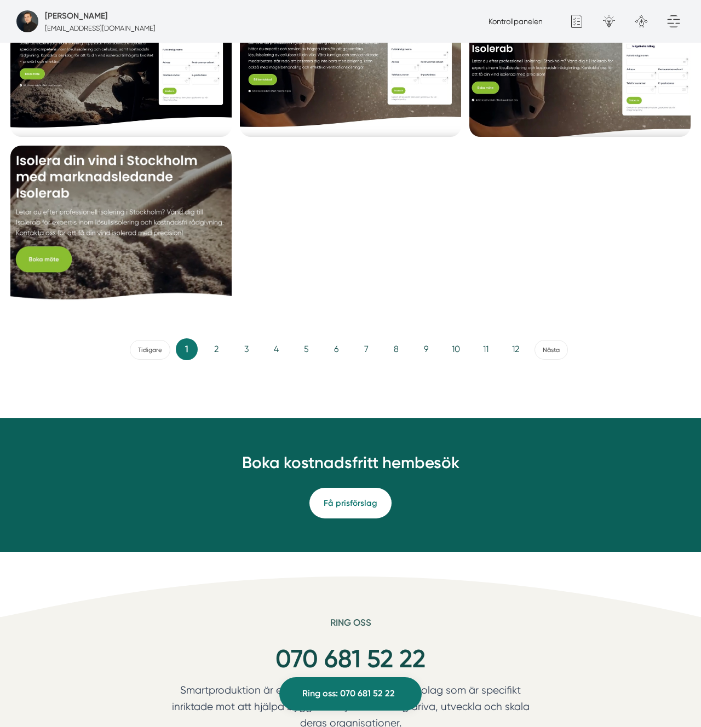
scroll to position [1834, 0]
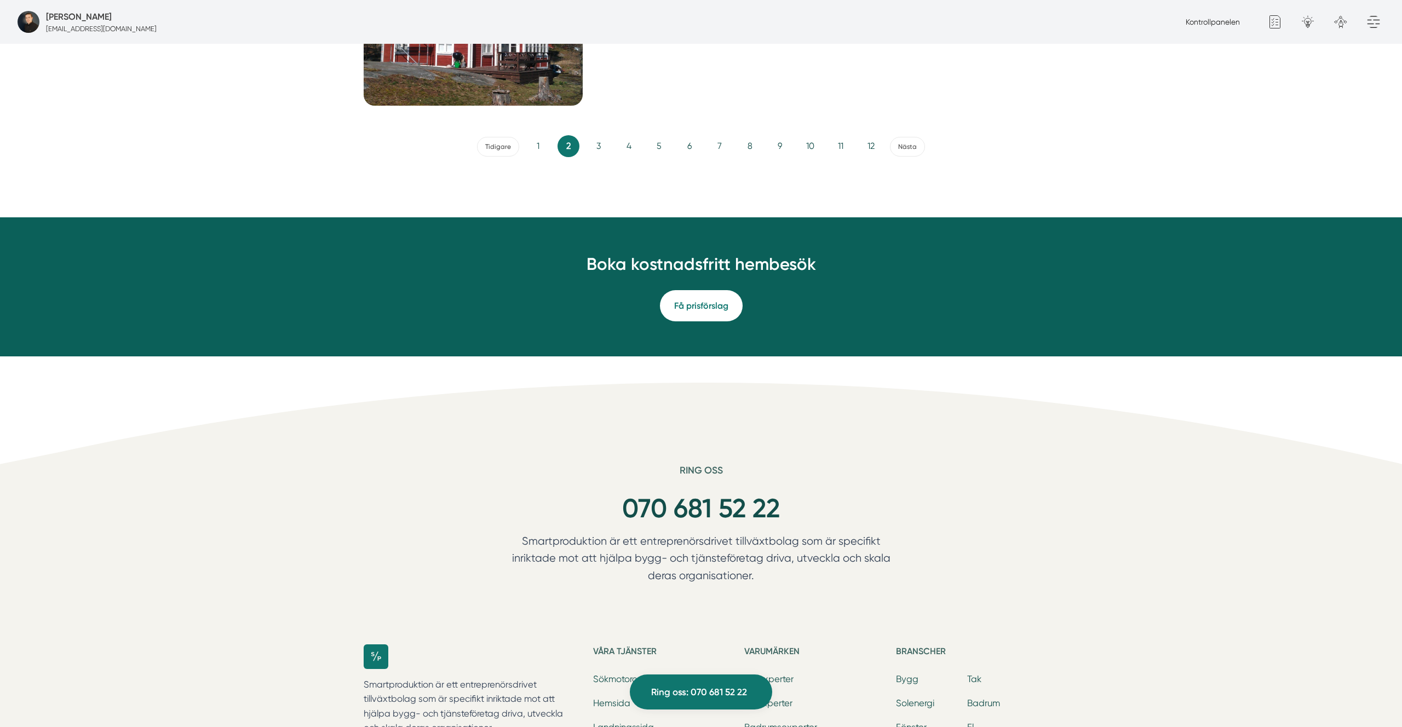
scroll to position [2069, 0]
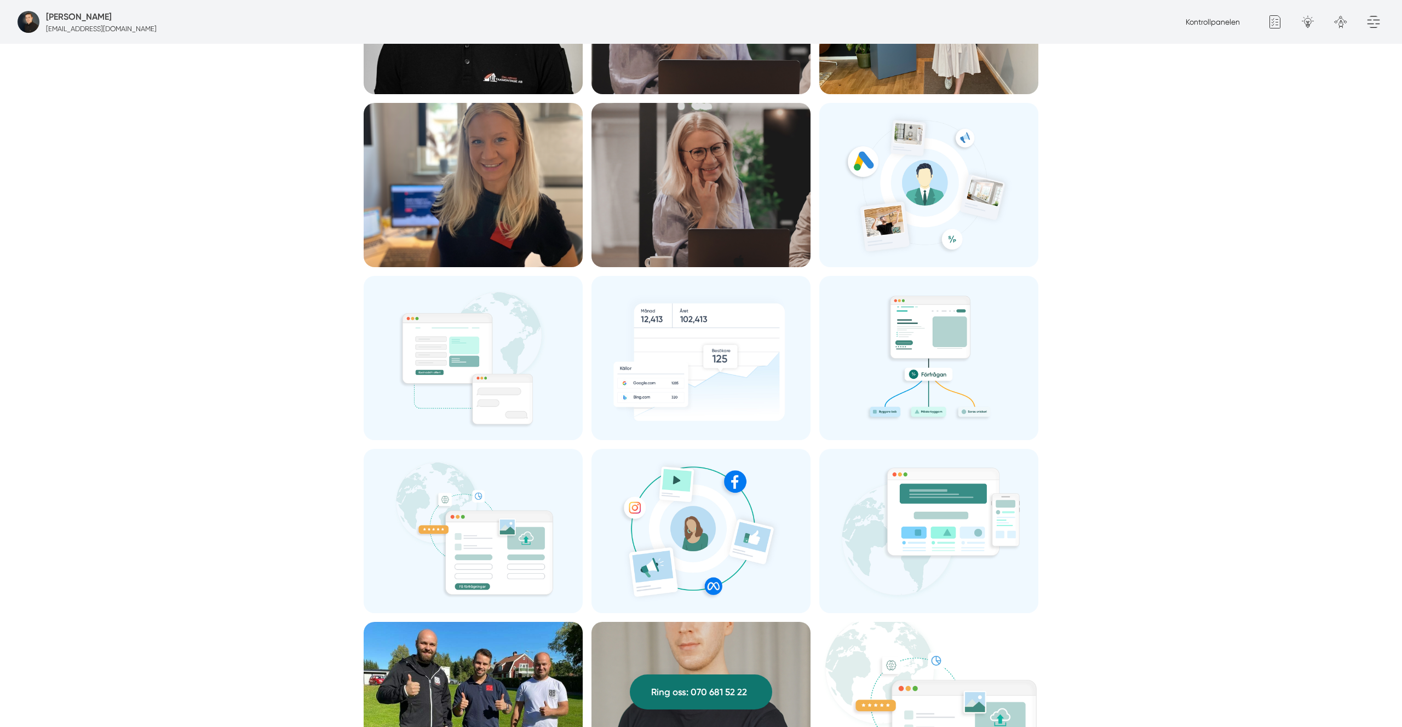
click at [1162, 449] on div "Bildgalleri Kolla gärna in vår märkesidentitet Märkesidentitet" at bounding box center [701, 421] width 1402 height 2272
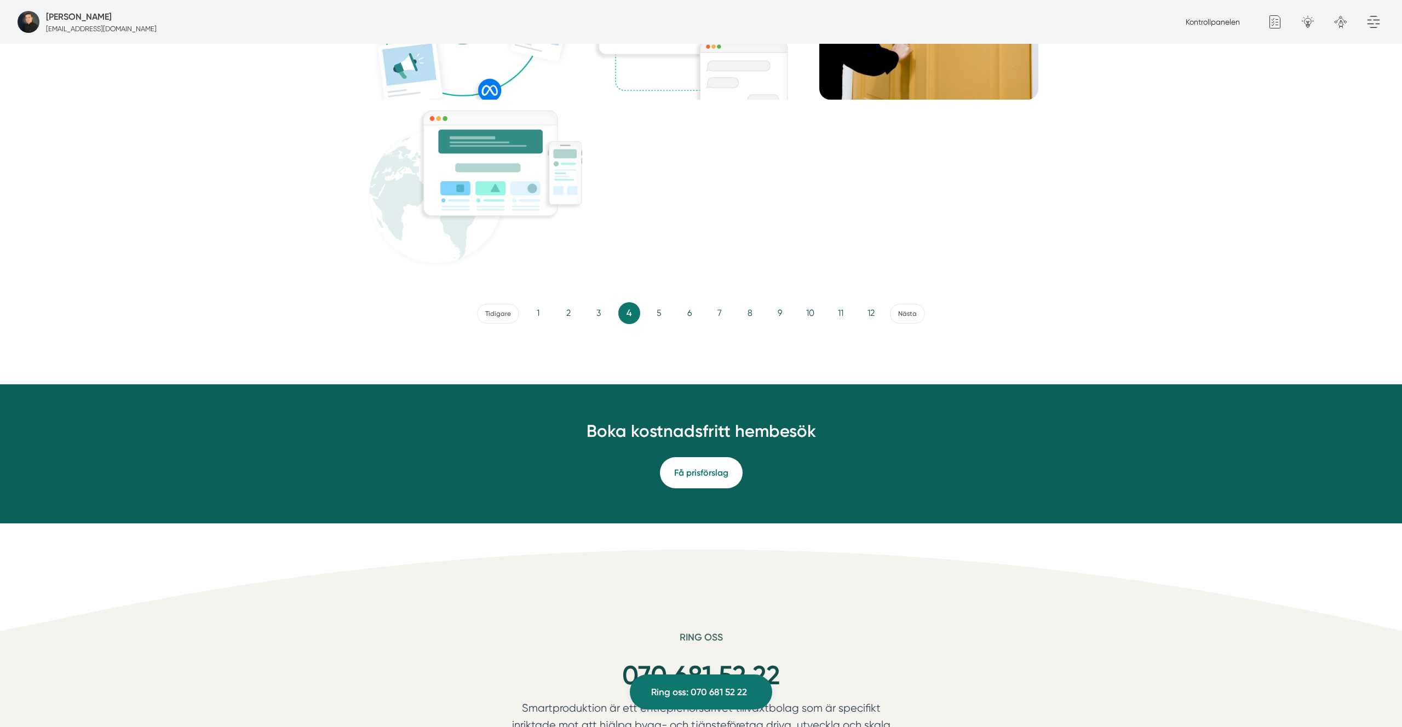
scroll to position [1890, 0]
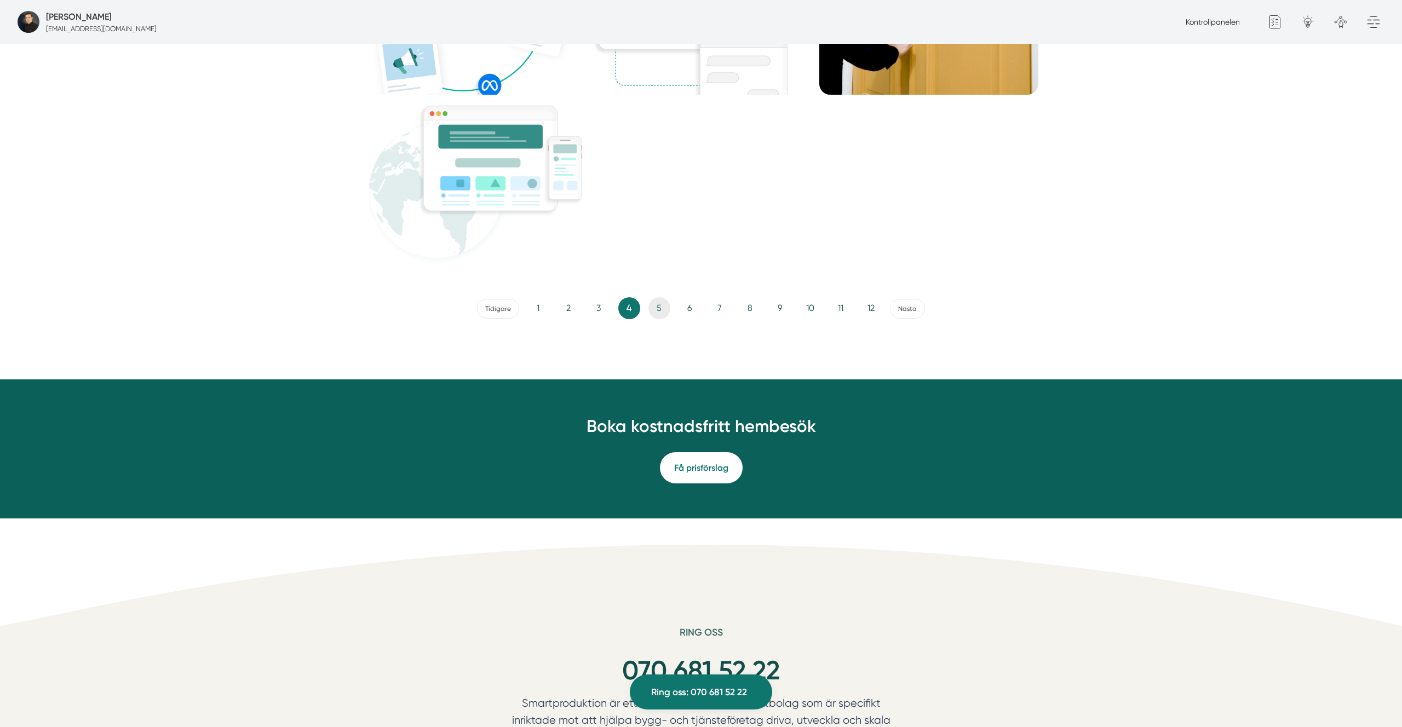
click at [657, 313] on link "5" at bounding box center [660, 308] width 22 height 22
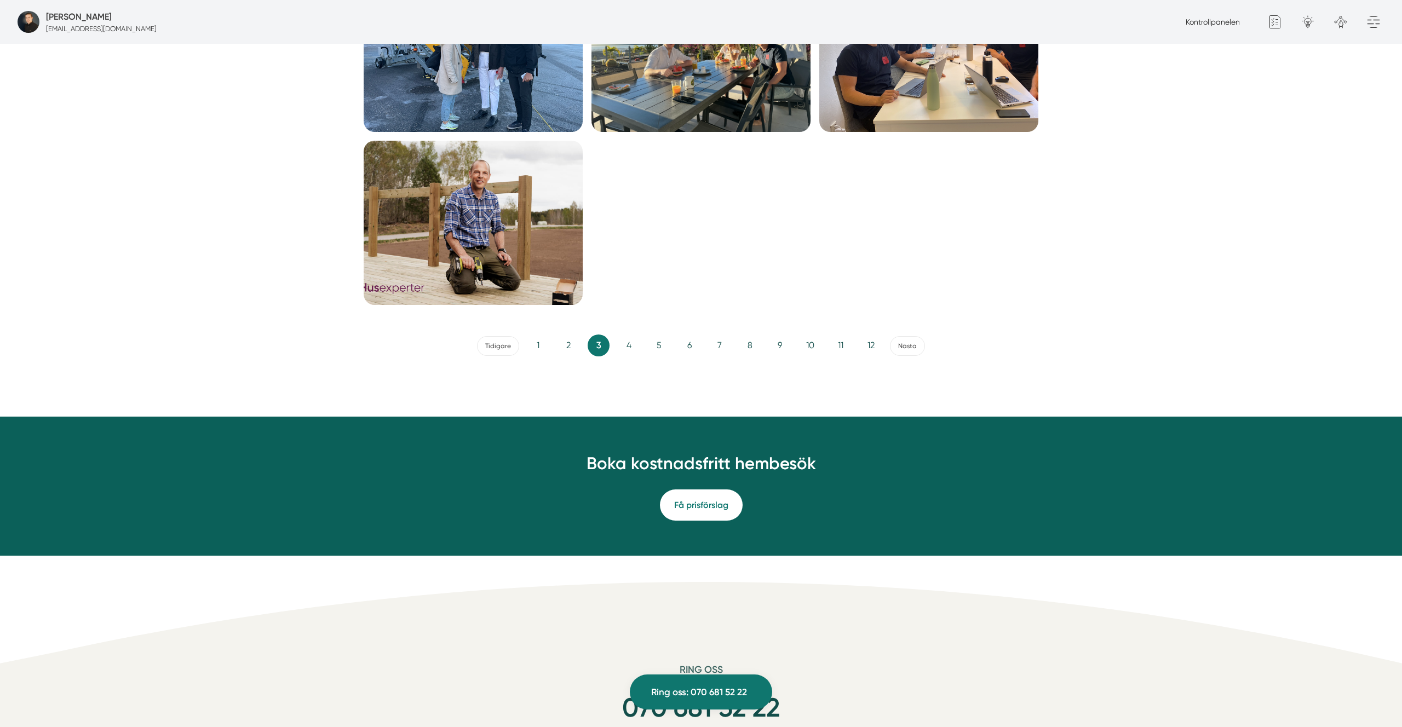
scroll to position [1855, 0]
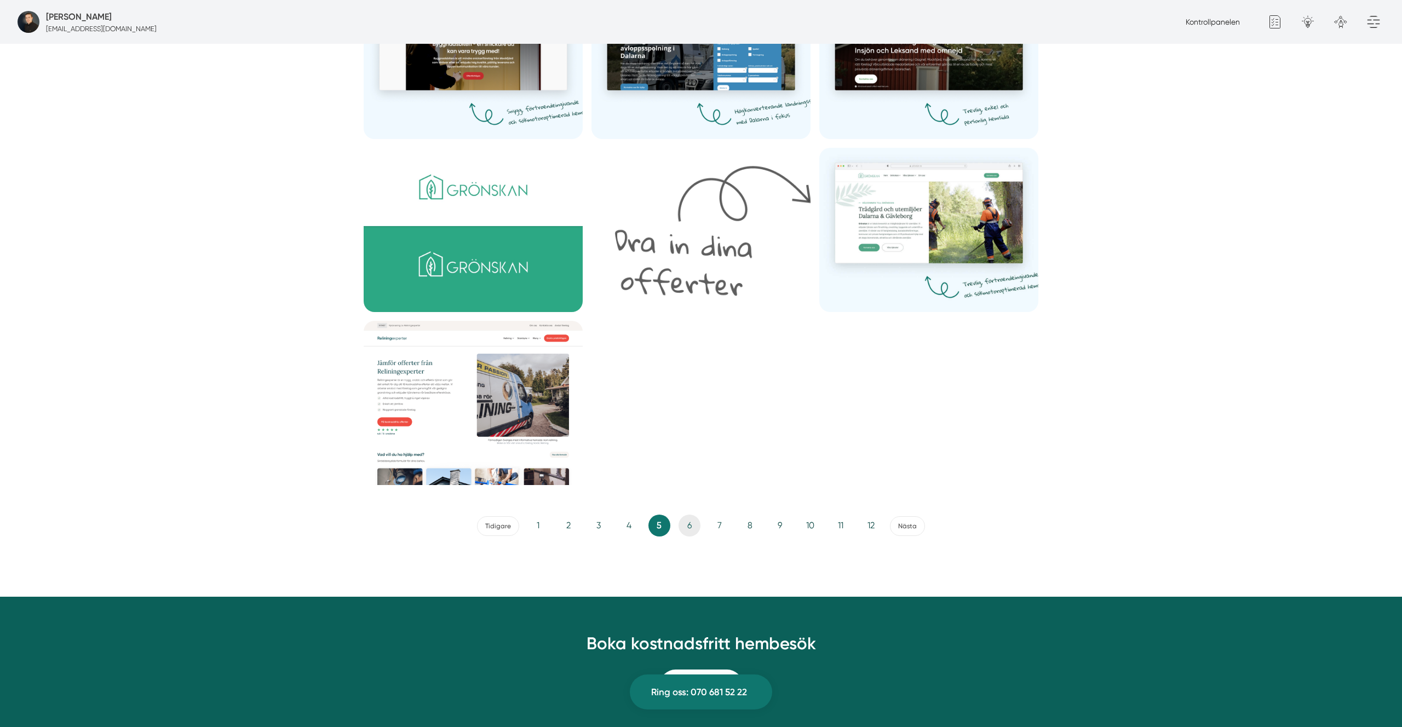
click at [681, 527] on link "6" at bounding box center [690, 526] width 22 height 22
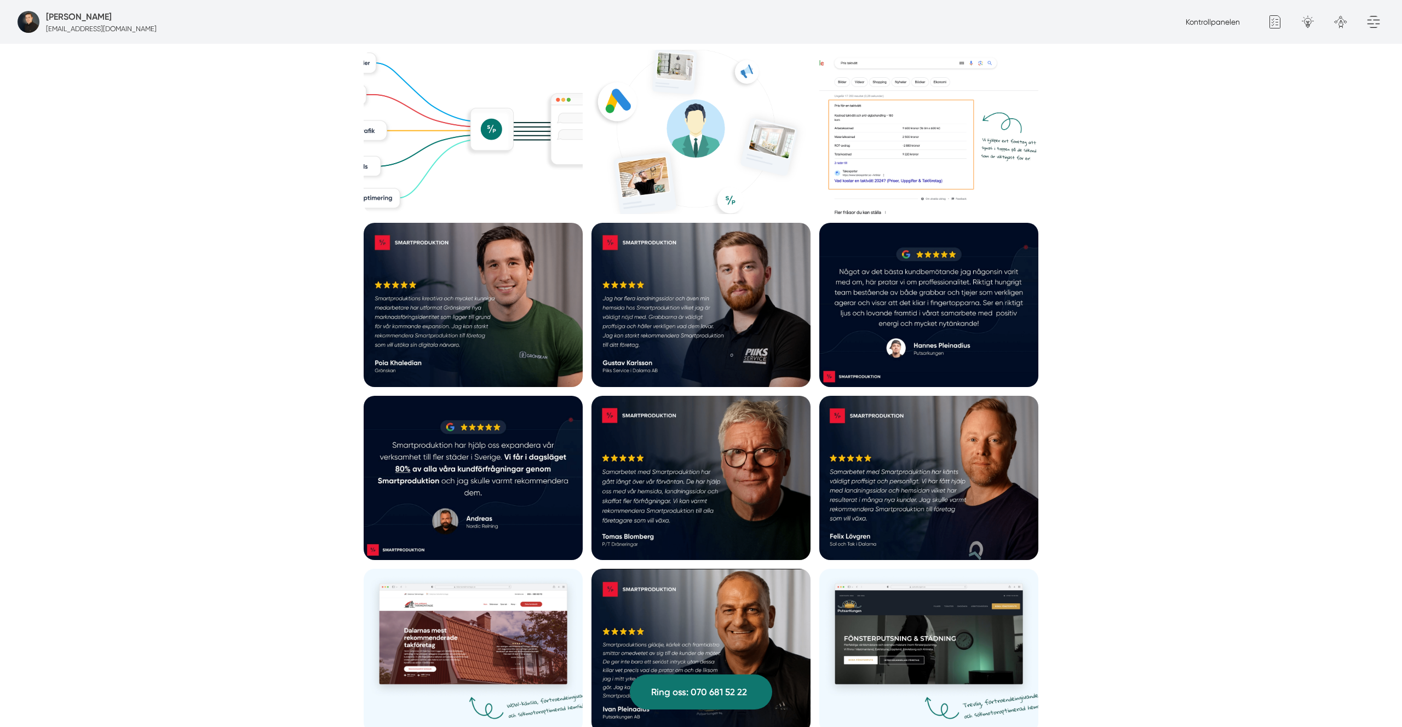
scroll to position [694, 0]
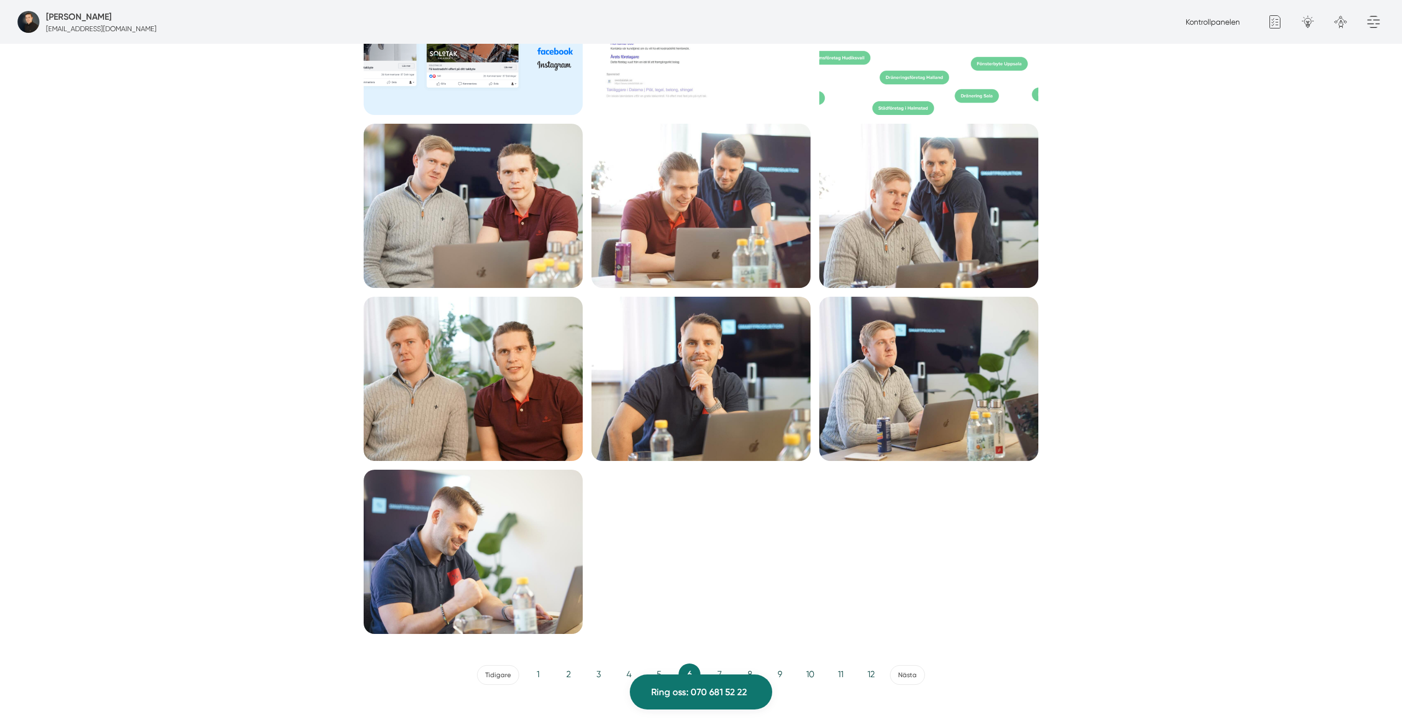
scroll to position [1526, 0]
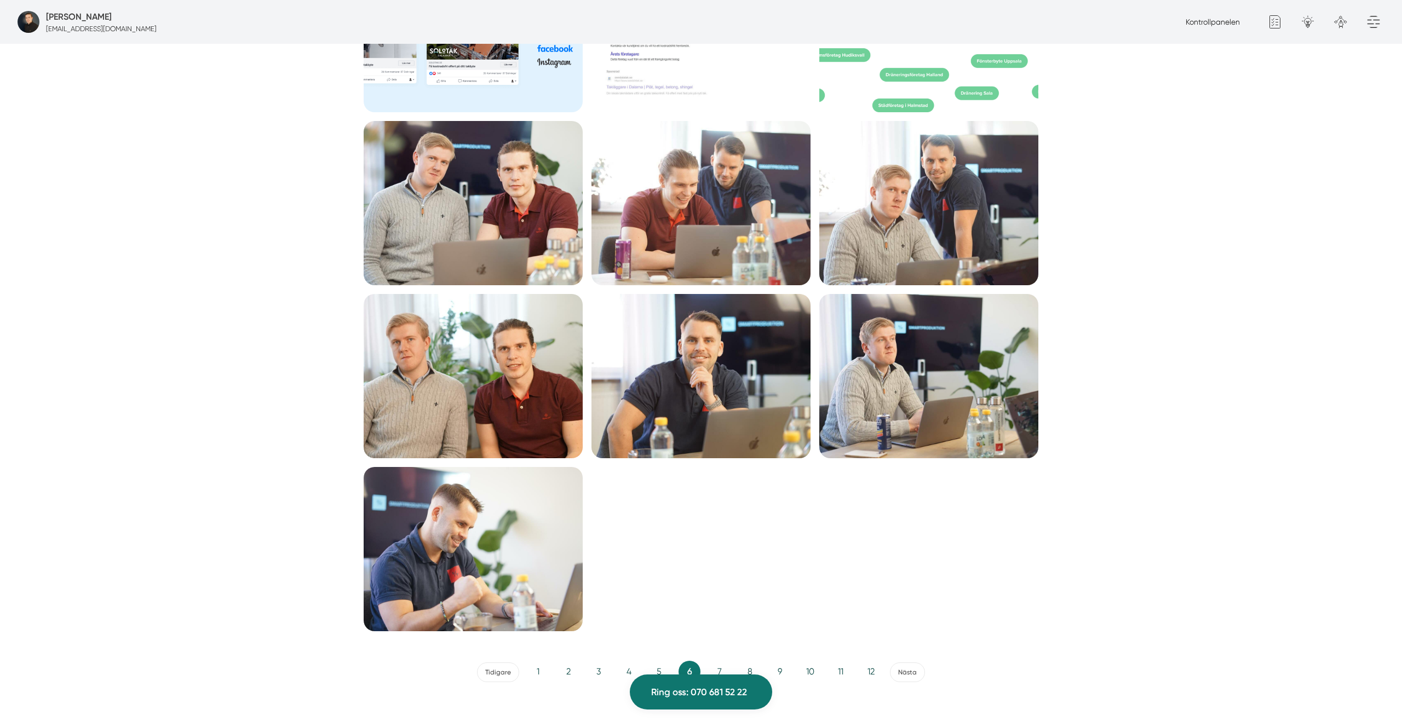
click at [944, 389] on img at bounding box center [928, 376] width 219 height 164
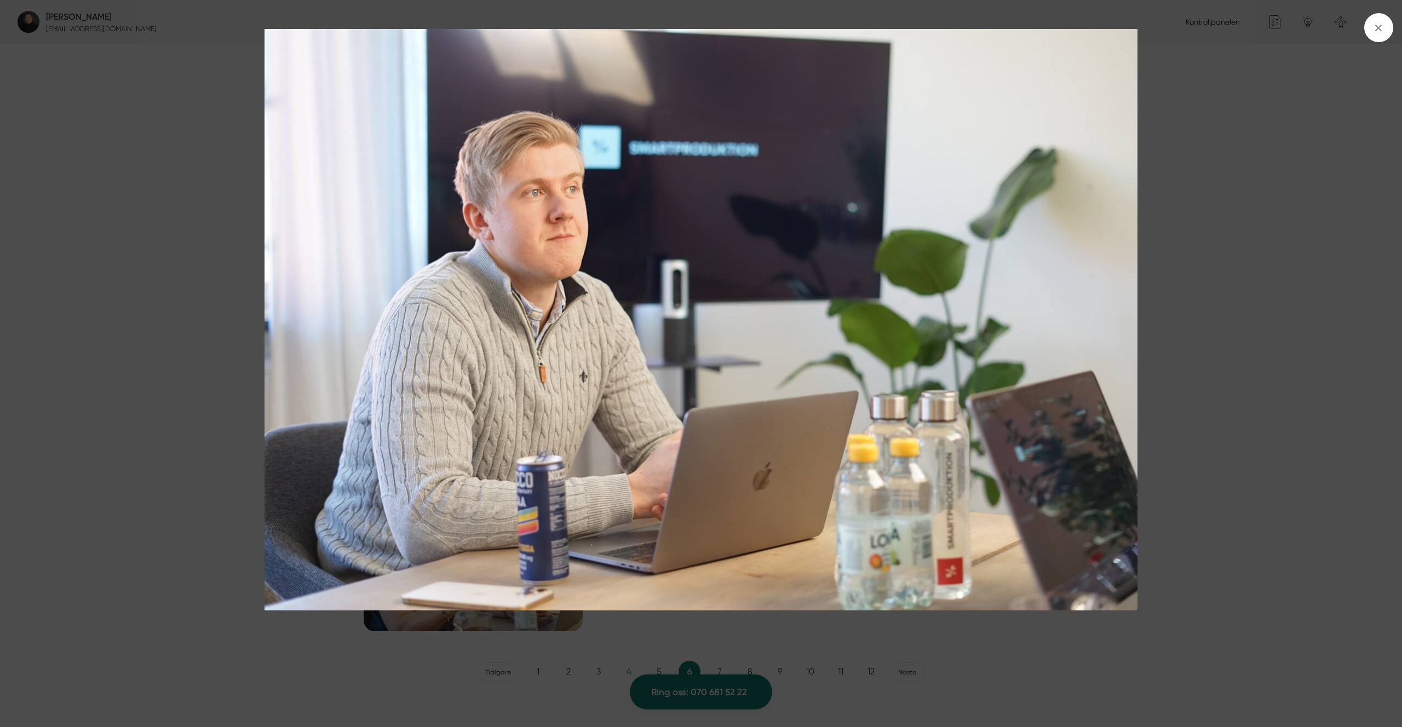
click at [1242, 213] on div at bounding box center [701, 363] width 1402 height 727
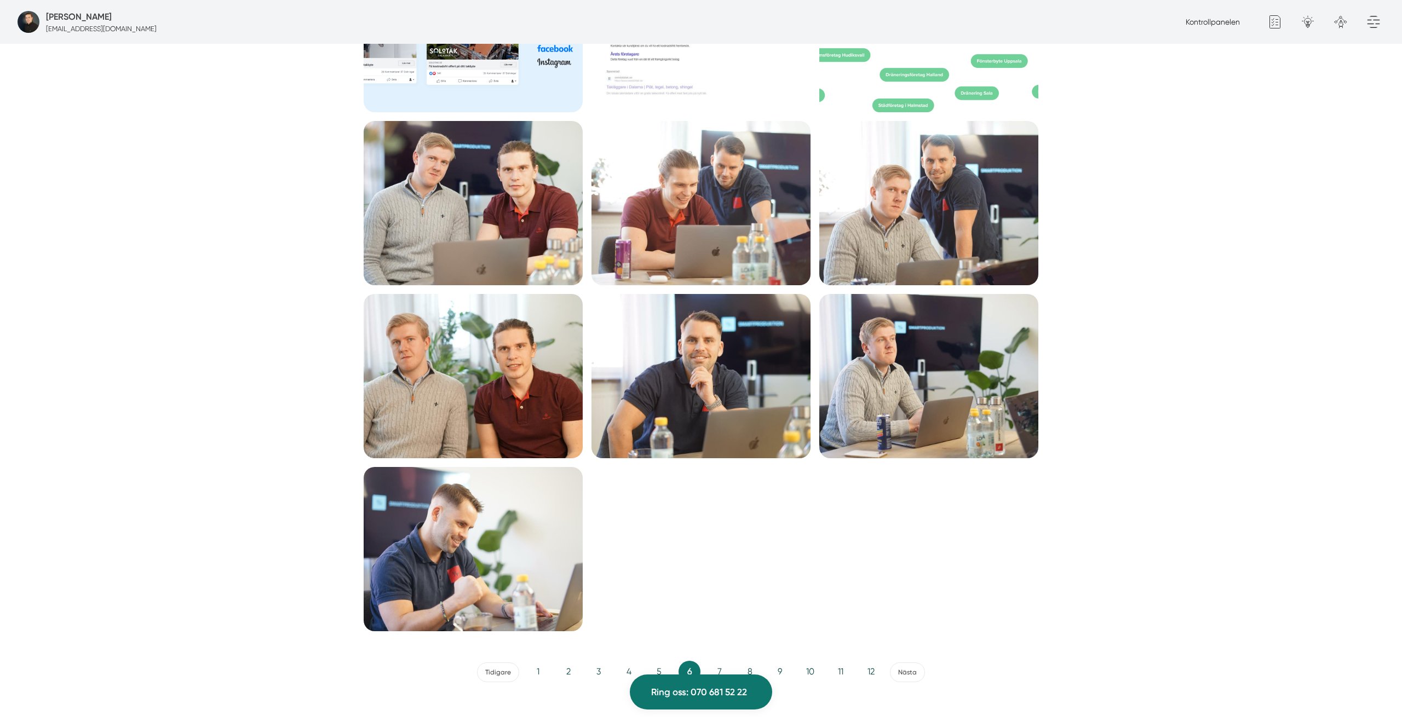
scroll to position [1528, 0]
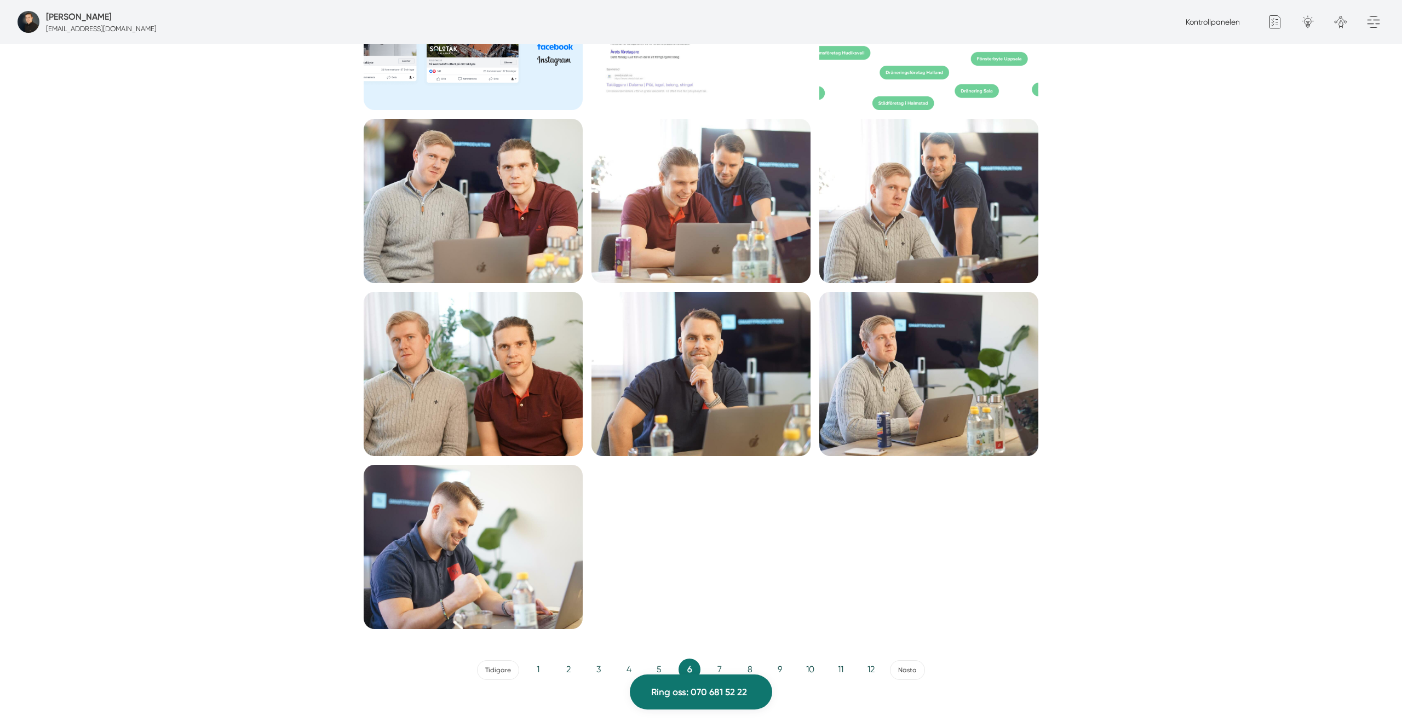
click at [988, 221] on img at bounding box center [928, 201] width 219 height 164
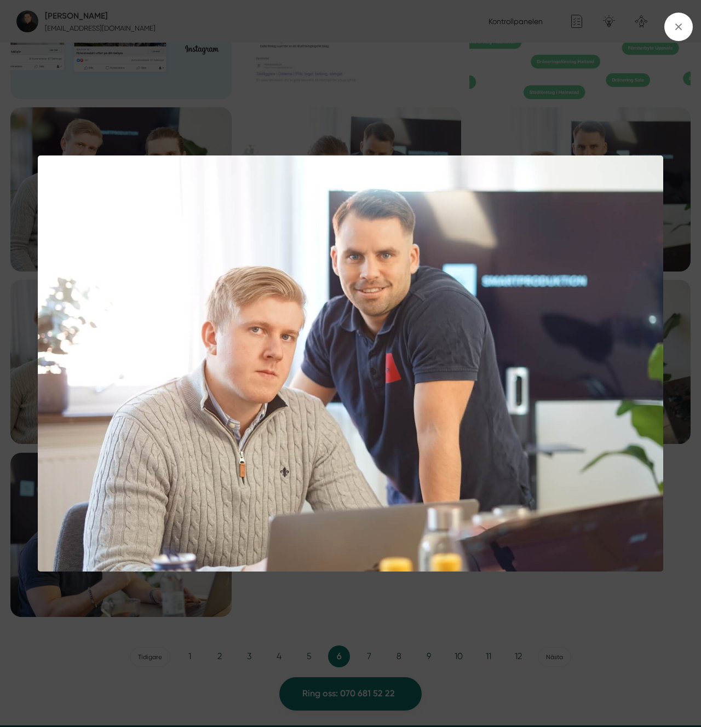
scroll to position [1526, 0]
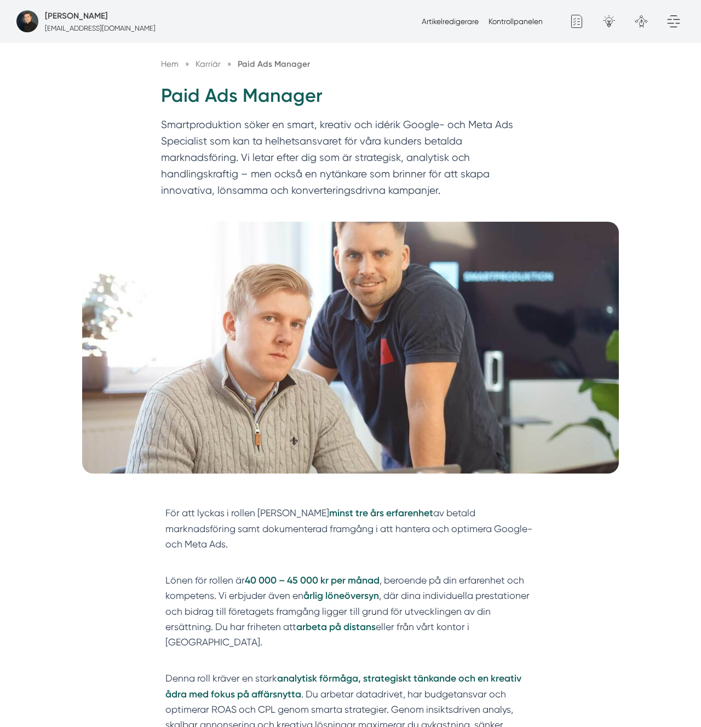
scroll to position [118, 0]
click at [385, 124] on p "Smartproduktion söker en smart, kreativ och idérik Google- och Meta Ads Special…" at bounding box center [350, 160] width 379 height 87
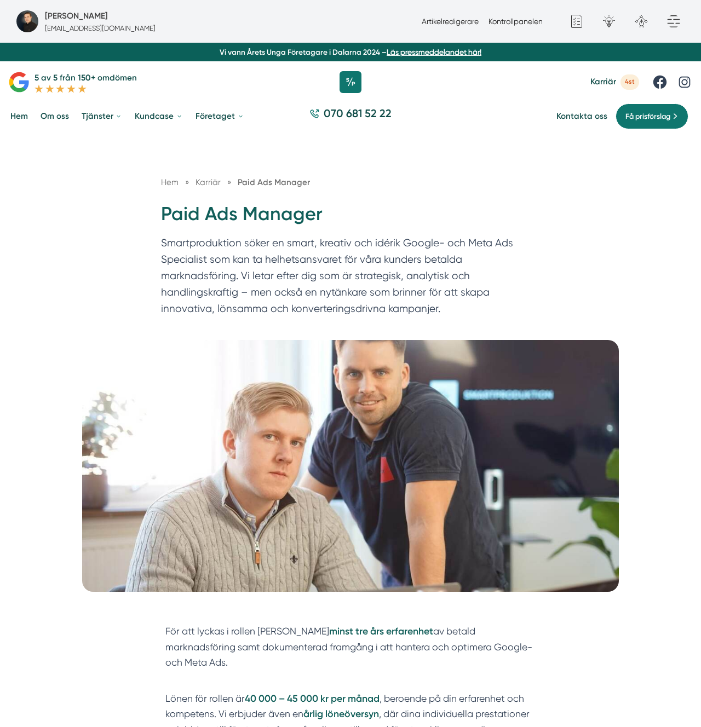
drag, startPoint x: 187, startPoint y: 237, endPoint x: 200, endPoint y: 226, distance: 17.1
click at [199, 226] on div "Hem » [GEOGRAPHIC_DATA] » Paid Ads Manager Paid Ads Manager Smartproduktion sök…" at bounding box center [351, 249] width 400 height 146
click at [200, 226] on h1 "Paid Ads Manager" at bounding box center [350, 218] width 379 height 33
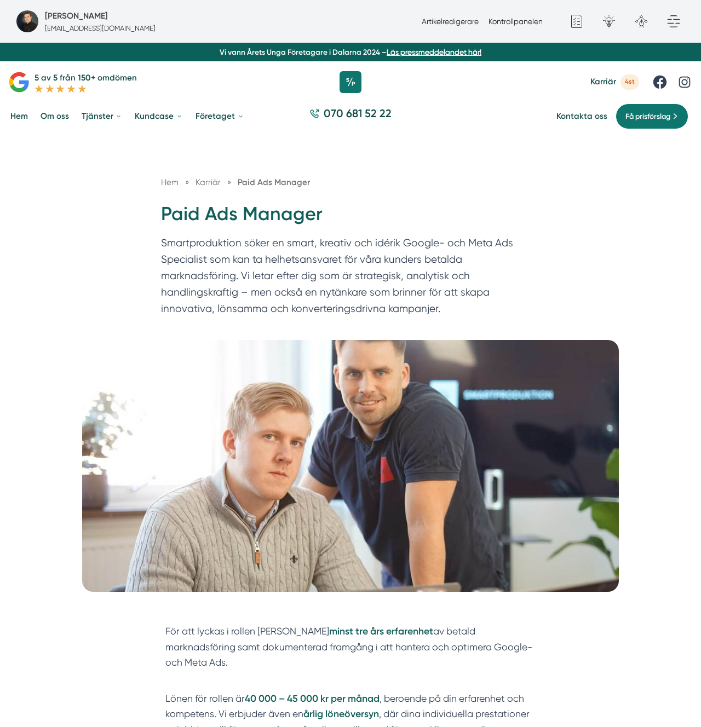
copy div "Paid Ads Manager"
click at [318, 258] on p "Smartproduktion söker en smart, kreativ och idérik Google- och Meta Ads Special…" at bounding box center [350, 278] width 379 height 87
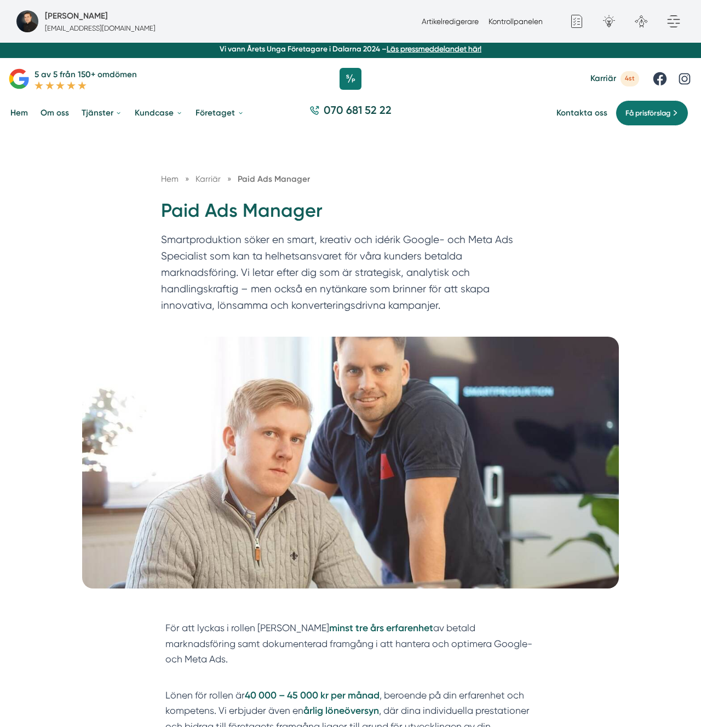
click at [405, 229] on h1 "Paid Ads Manager" at bounding box center [350, 214] width 379 height 33
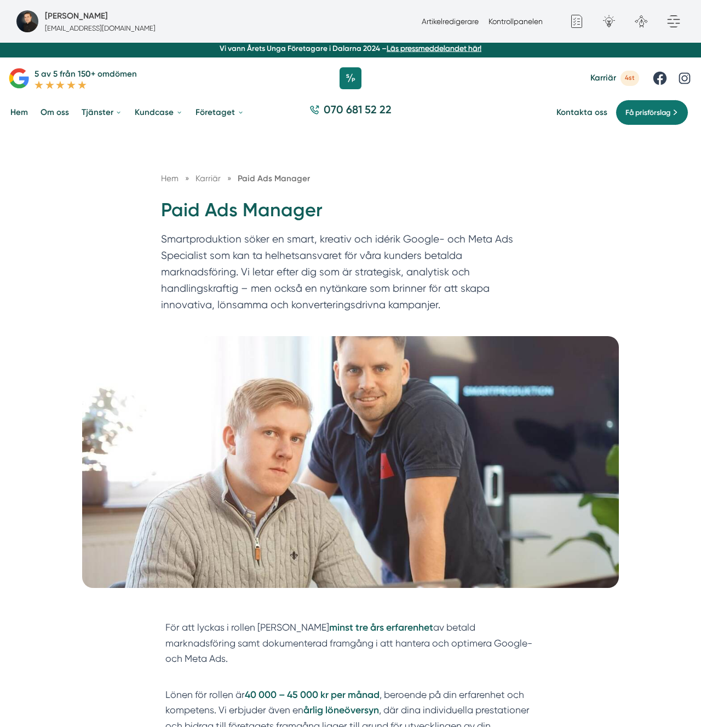
scroll to position [3, 0]
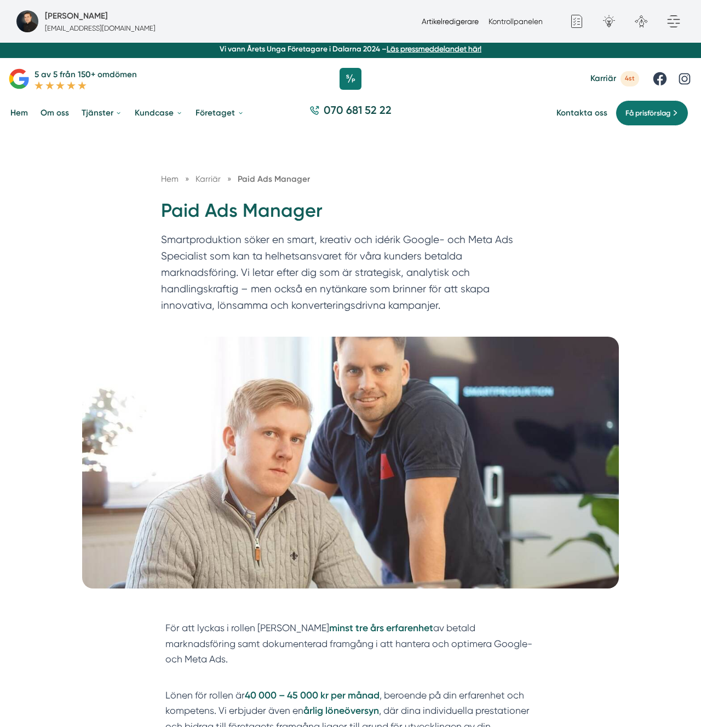
click at [464, 20] on link "Artikelredigerare" at bounding box center [450, 21] width 57 height 9
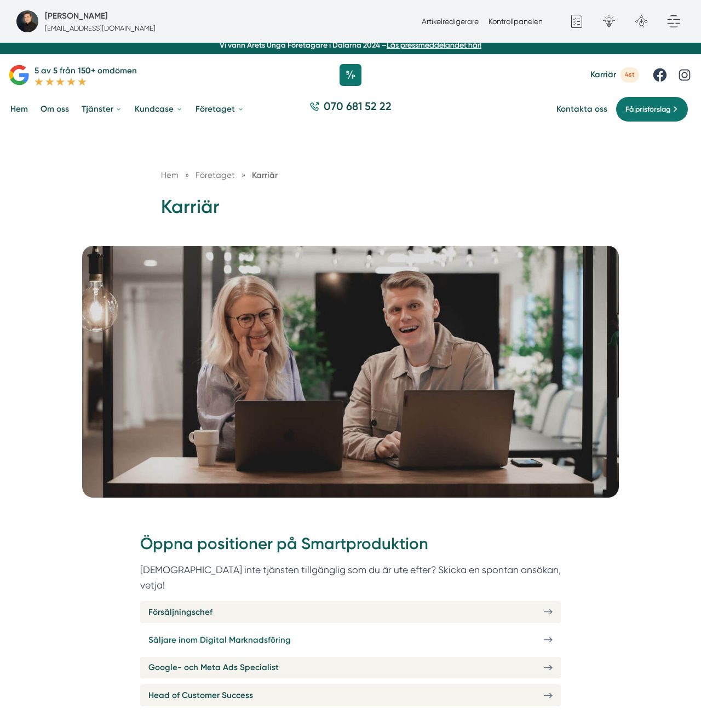
click at [204, 634] on span "Säljare inom Digital Marknadsföring" at bounding box center [219, 640] width 142 height 13
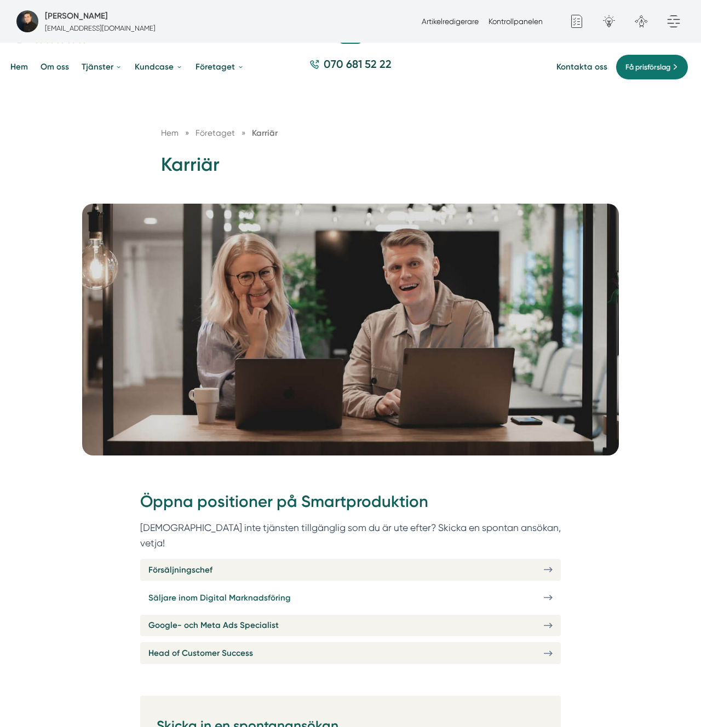
scroll to position [51, 0]
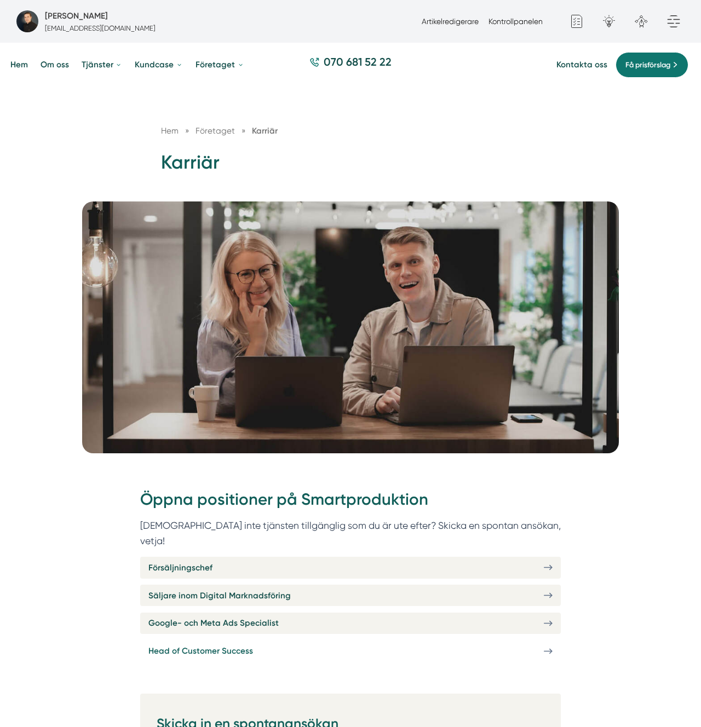
click at [215, 645] on span "Head of Customer Success" at bounding box center [200, 651] width 105 height 13
click at [213, 645] on span "Head of Customer Success" at bounding box center [200, 651] width 105 height 13
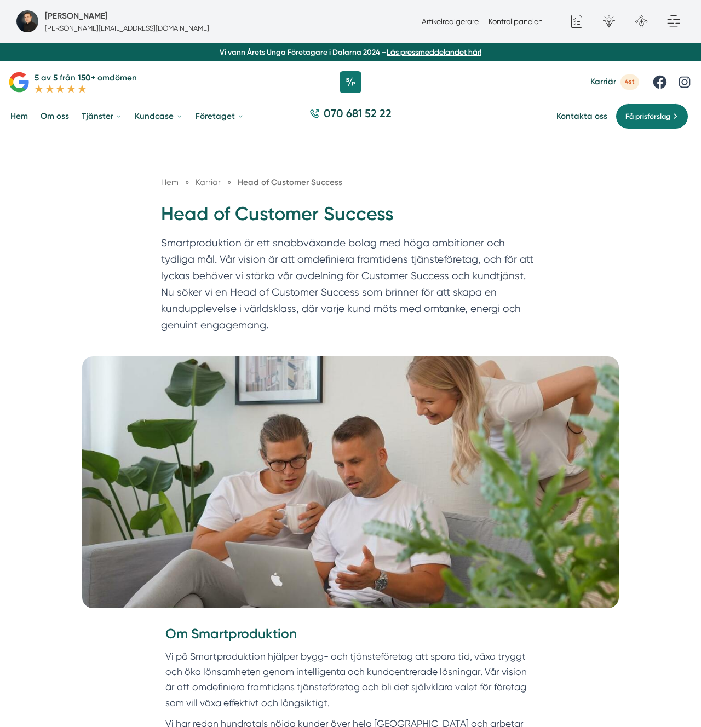
click at [271, 303] on p "Smartproduktion är ett snabbväxande bolag med höga ambitioner och tydliga mål. …" at bounding box center [350, 287] width 379 height 104
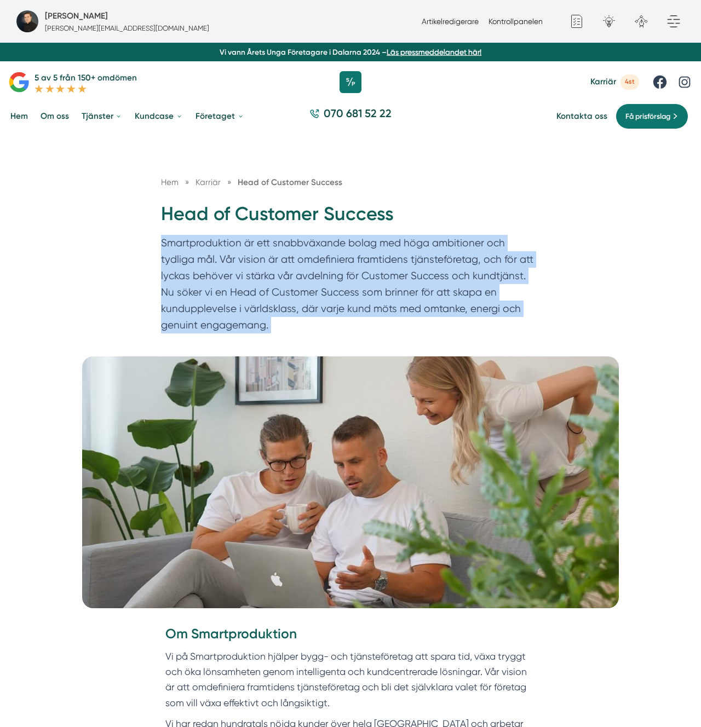
click at [271, 303] on p "Smartproduktion är ett snabbväxande bolag med höga ambitioner och tydliga mål. …" at bounding box center [350, 287] width 379 height 104
copy div "Smartproduktion är ett snabbväxande bolag med höga ambitioner och tydliga mål. …"
click at [194, 197] on div "Hem » [GEOGRAPHIC_DATA] » Head of Customer Success" at bounding box center [350, 189] width 379 height 26
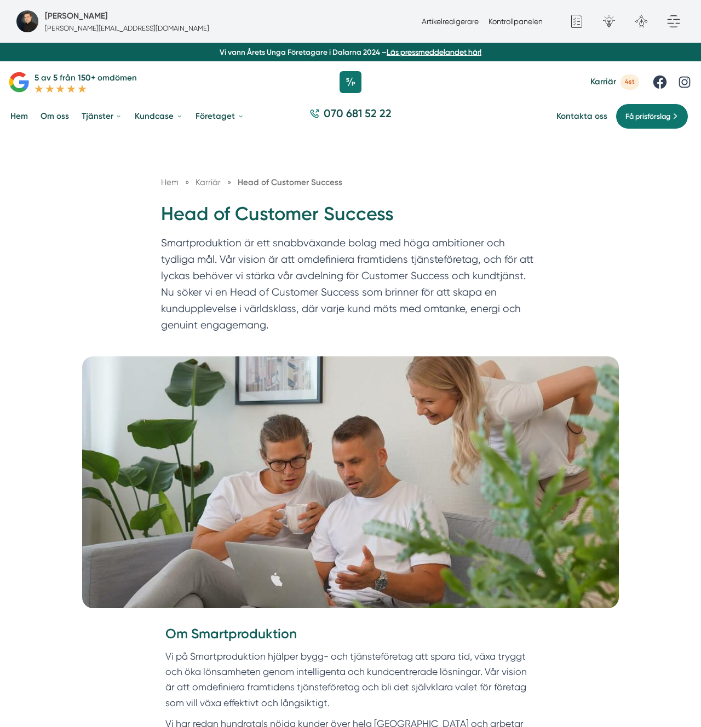
click at [194, 197] on div "Hem » [GEOGRAPHIC_DATA] » Head of Customer Success" at bounding box center [350, 189] width 379 height 26
click at [178, 221] on h1 "Head of Customer Success" at bounding box center [350, 218] width 379 height 33
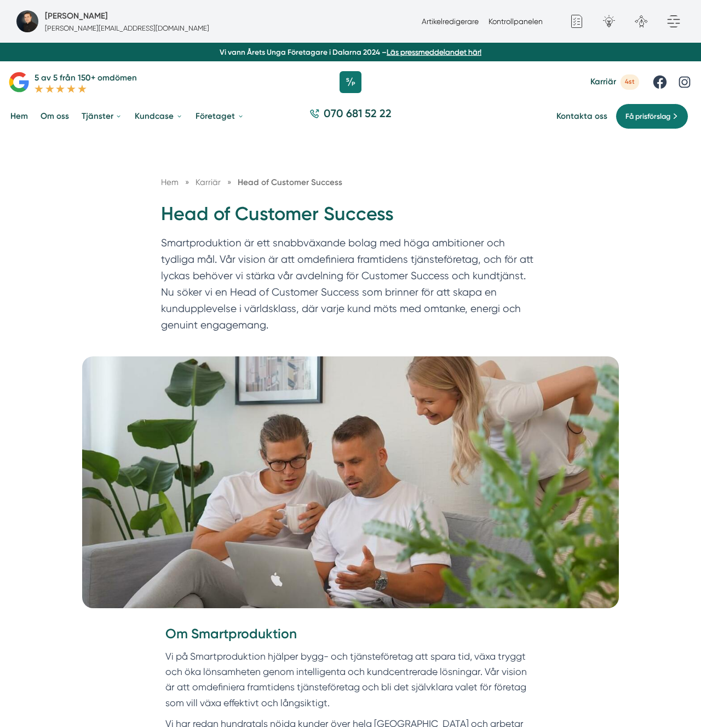
copy div "Head of Customer Success"
click at [288, 235] on p "Smartproduktion är ett snabbväxande bolag med höga ambitioner och tydliga mål. …" at bounding box center [350, 287] width 379 height 104
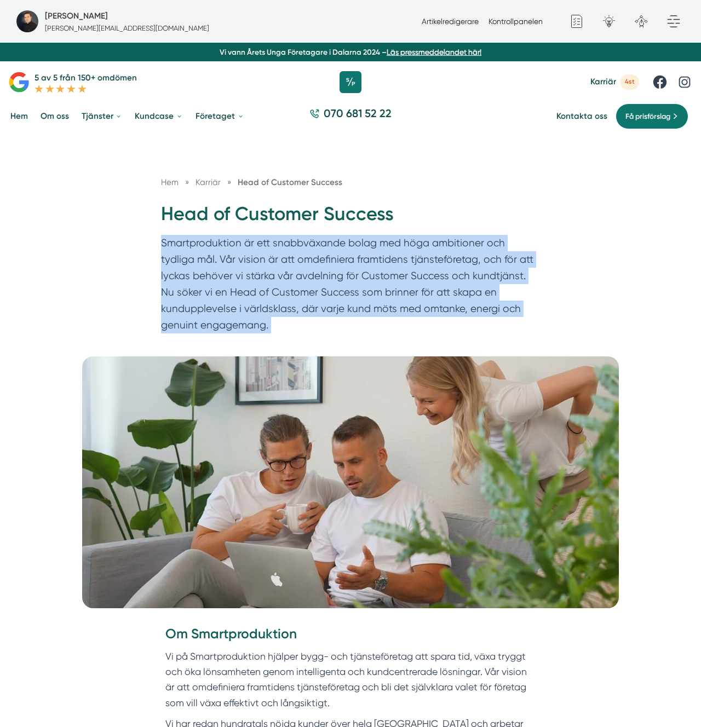
click at [288, 235] on p "Smartproduktion är ett snabbväxande bolag med höga ambitioner och tydliga mål. …" at bounding box center [350, 287] width 379 height 104
click at [422, 266] on p "Smartproduktion är ett snabbväxande bolag med höga ambitioner och tydliga mål. …" at bounding box center [350, 287] width 379 height 104
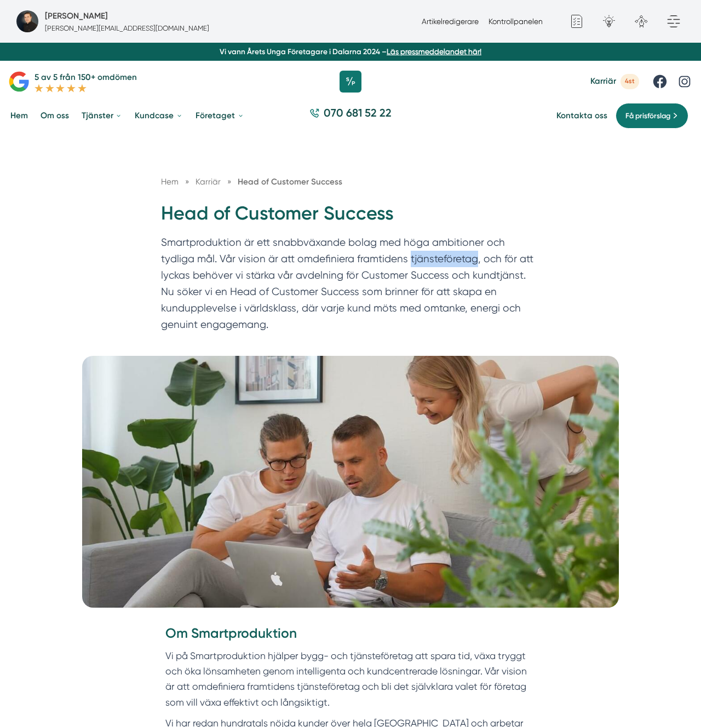
click at [422, 266] on p "Smartproduktion är ett snabbväxande bolag med höga ambitioner och tydliga mål. …" at bounding box center [350, 286] width 379 height 104
click at [462, 251] on p "Smartproduktion är ett snabbväxande bolag med höga ambitioner och tydliga mål. …" at bounding box center [350, 286] width 379 height 104
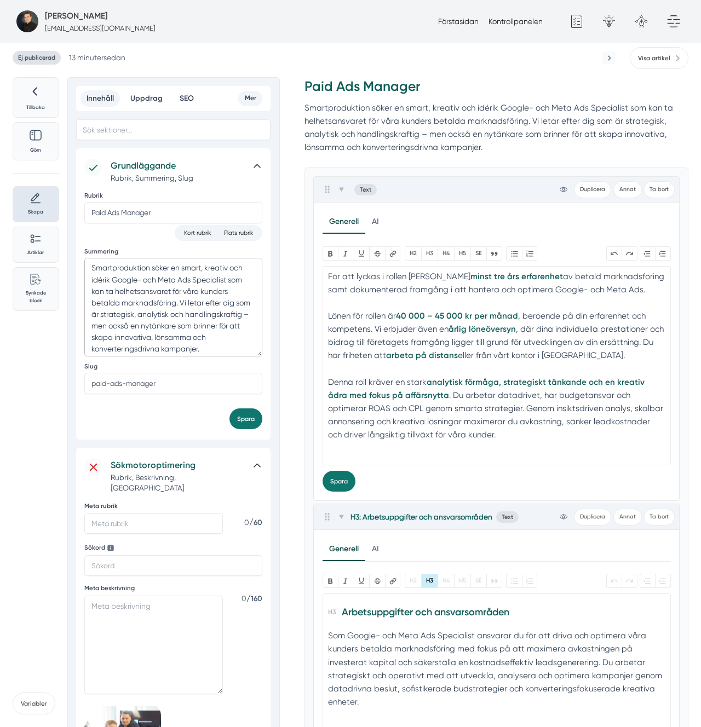
click at [181, 313] on textarea "Smartproduktion söker en smart, kreativ och idérik Google- och Meta Ads Special…" at bounding box center [173, 307] width 178 height 99
paste textarea "är ett snabbväxande bolag med höga ambitioner och tydliga mål. Vår vision är at…"
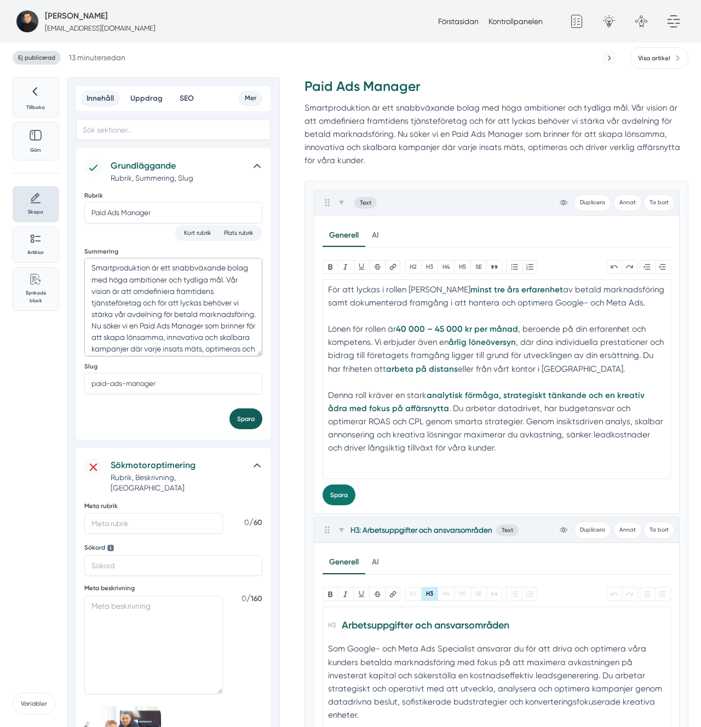
type textarea "Smartproduktion är ett snabbväxande bolag med höga ambitioner och tydliga mål. …"
click at [249, 409] on button "Spara" at bounding box center [245, 419] width 33 height 21
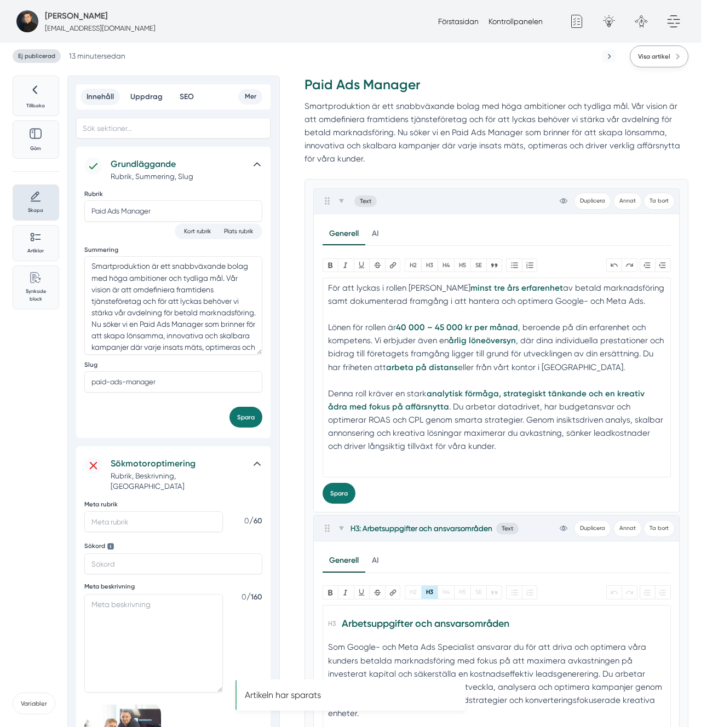
click at [658, 65] on link "Visa artikel" at bounding box center [659, 56] width 59 height 22
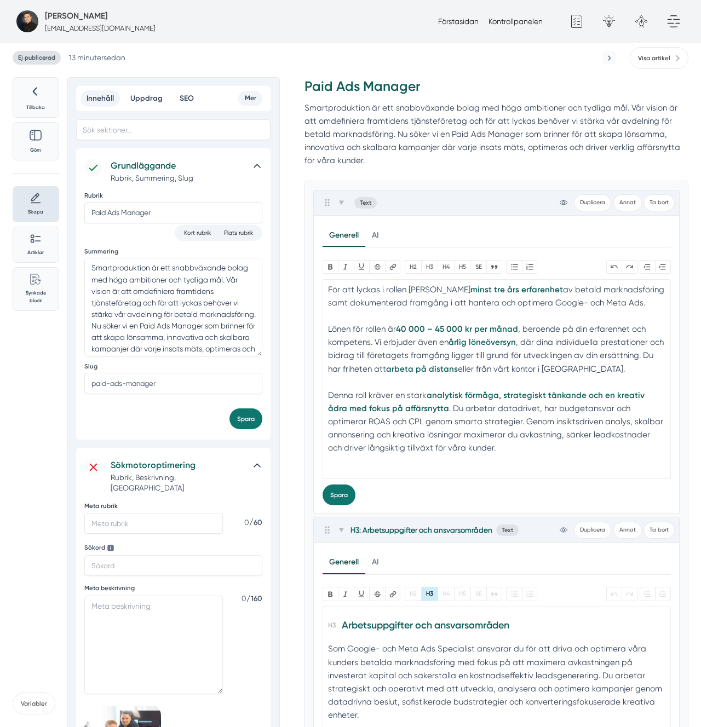
click at [470, 351] on div "Lönen för rollen är 40 000 – 45 000 kr per månad , beroende på din erfarenhet o…" at bounding box center [496, 356] width 337 height 66
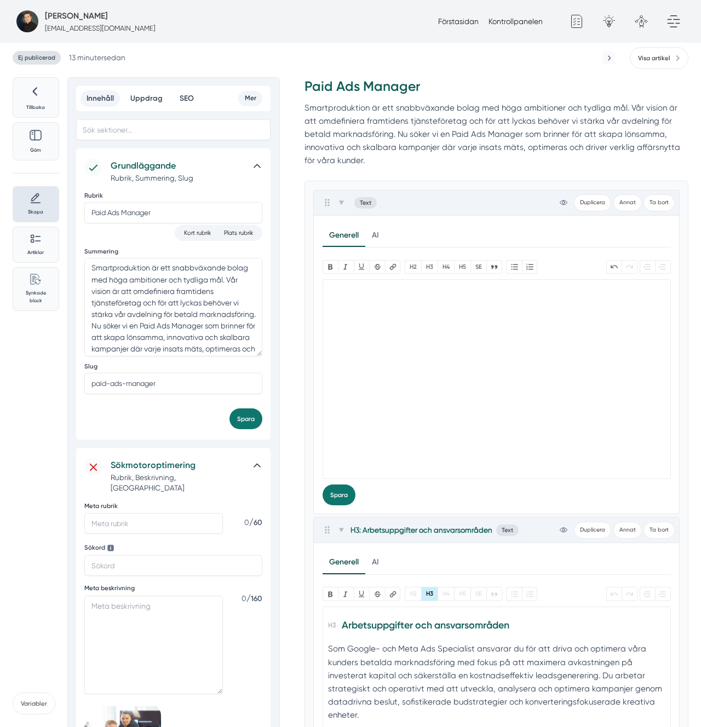
paste trix-editor "<h3><strong>Om Smartproduktion</strong></h3><div>Vi på Smartproduktion hjälper …"
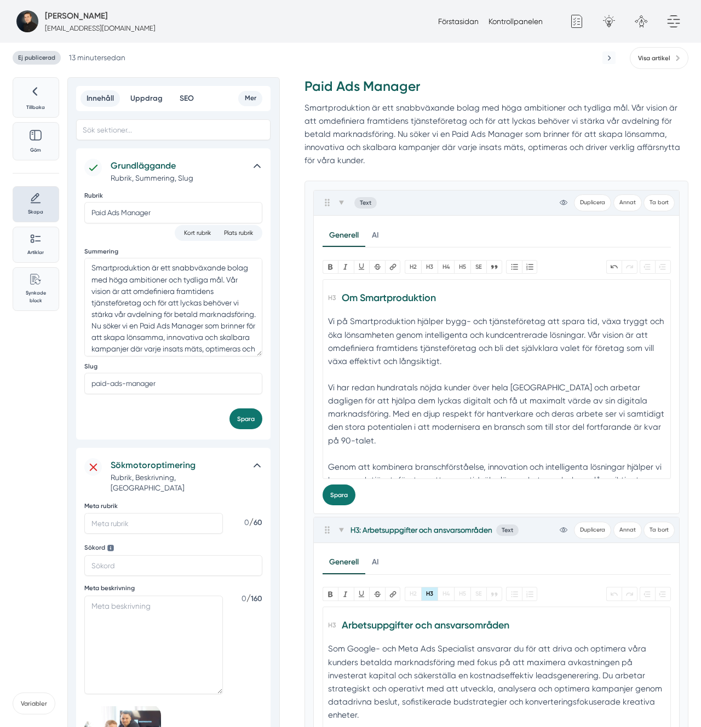
click at [408, 317] on div "Vi på Smartproduktion hjälper bygg- och tjänsteföretag att spara tid, växa tryg…" at bounding box center [496, 348] width 337 height 66
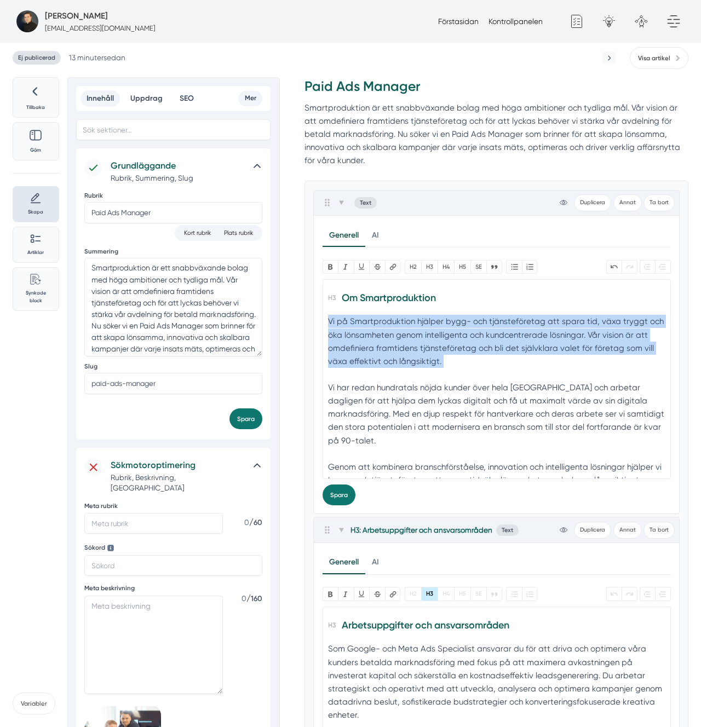
click at [408, 317] on div "Vi på Smartproduktion hjälper bygg- och tjänsteföretag att spara tid, växa tryg…" at bounding box center [496, 348] width 337 height 66
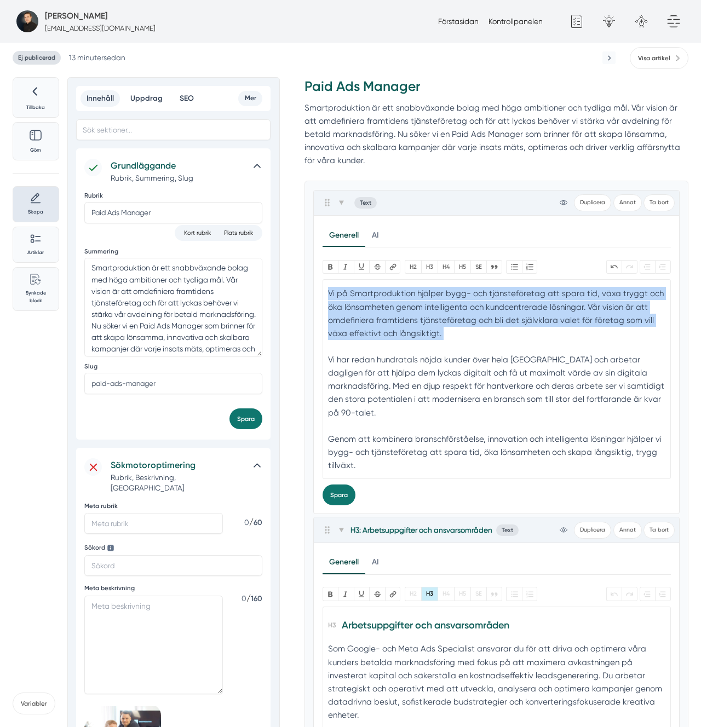
scroll to position [38, 0]
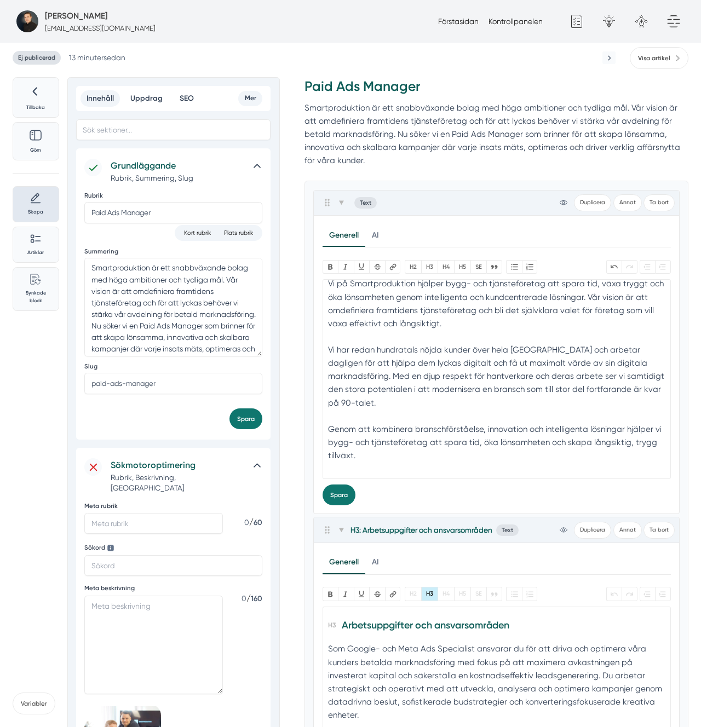
click at [404, 450] on div "Genom att kombinera branschförståelse, innovation och intelligenta lösningar hj…" at bounding box center [496, 449] width 337 height 53
click at [408, 480] on div "Bold Italic U Strikethrough Länk H2 H3 H4 H5 SE Quote Bullets Numbers Undo Redo…" at bounding box center [497, 382] width 348 height 245
click at [405, 475] on div at bounding box center [496, 481] width 337 height 13
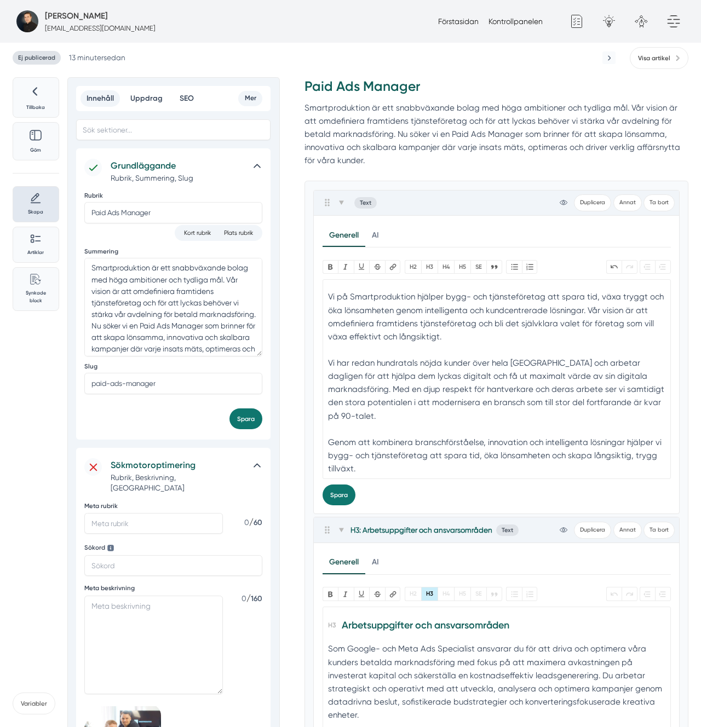
scroll to position [12, 0]
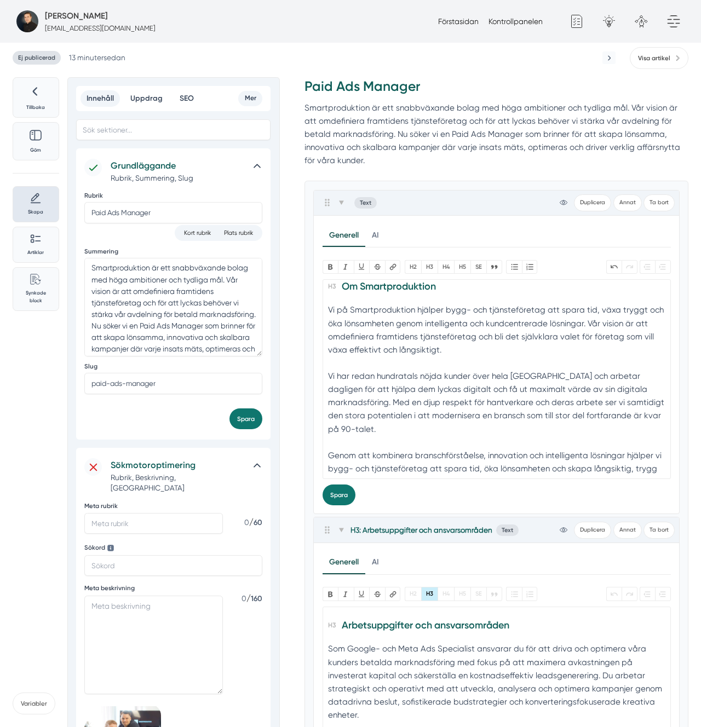
click at [342, 430] on div "Vi har redan hundratals nöjda kunder över hela [GEOGRAPHIC_DATA] och arbetar da…" at bounding box center [496, 409] width 337 height 79
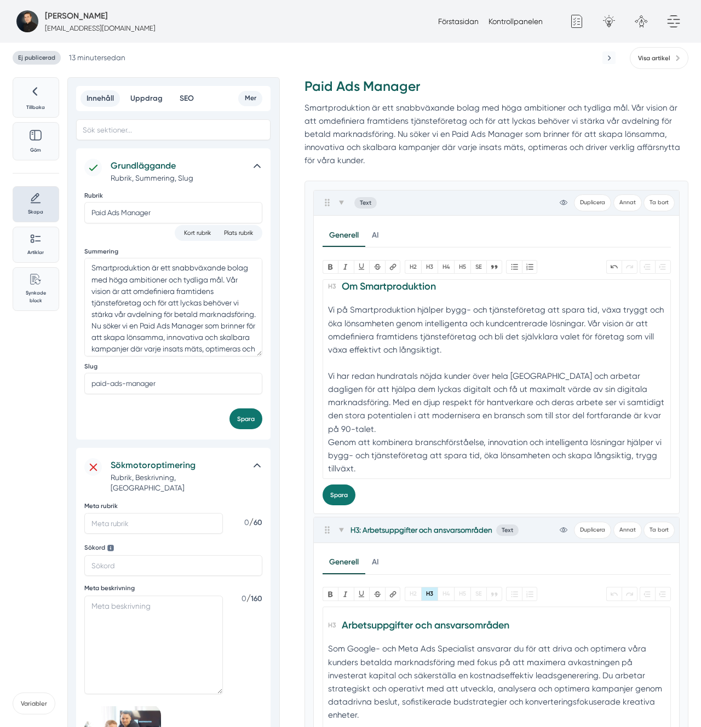
scroll to position [0, 0]
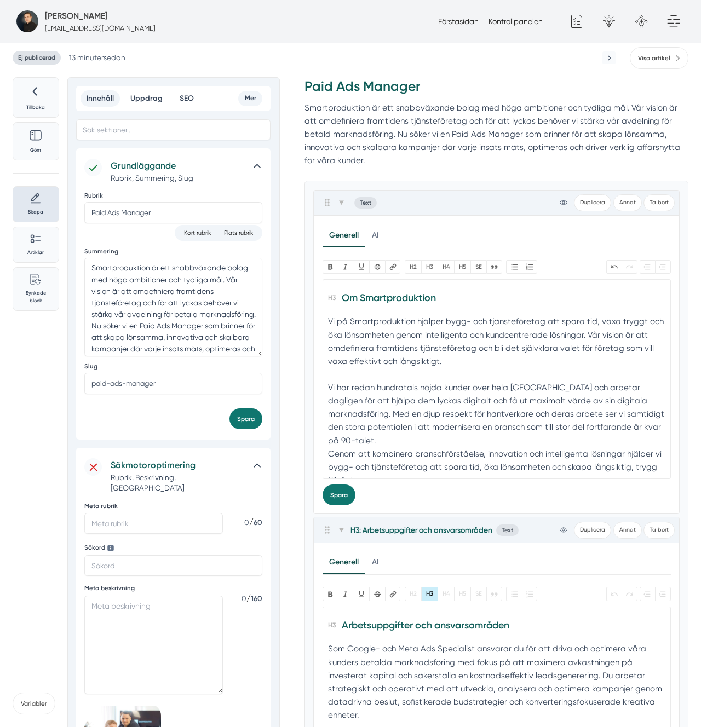
click at [361, 370] on div "Vi på Smartproduktion hjälper bygg- och tjänsteföretag att spara tid, växa tryg…" at bounding box center [496, 348] width 337 height 66
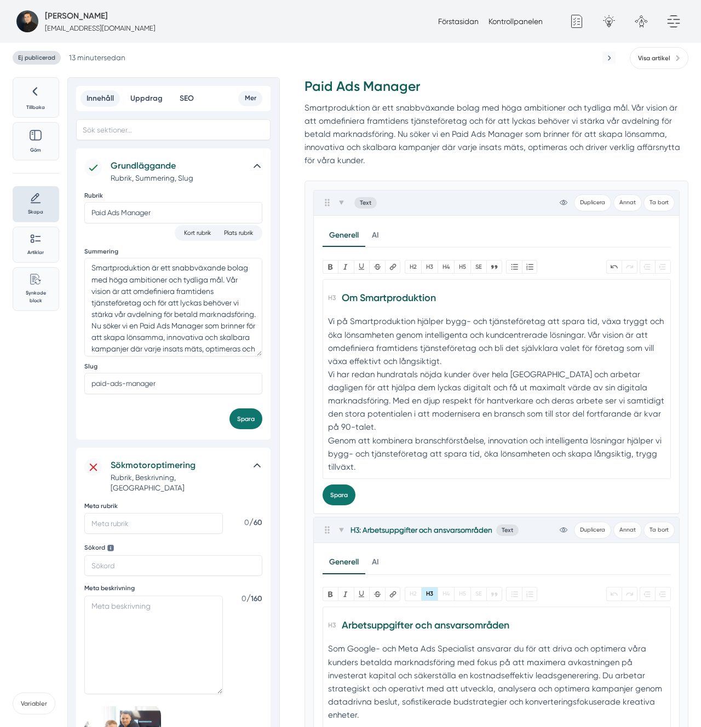
type trix-editor "<h3><strong>Om Smartproduktion</strong></h3><div>Vi på Smartproduktion hjälper …"
click at [343, 494] on button "Spara" at bounding box center [339, 495] width 33 height 21
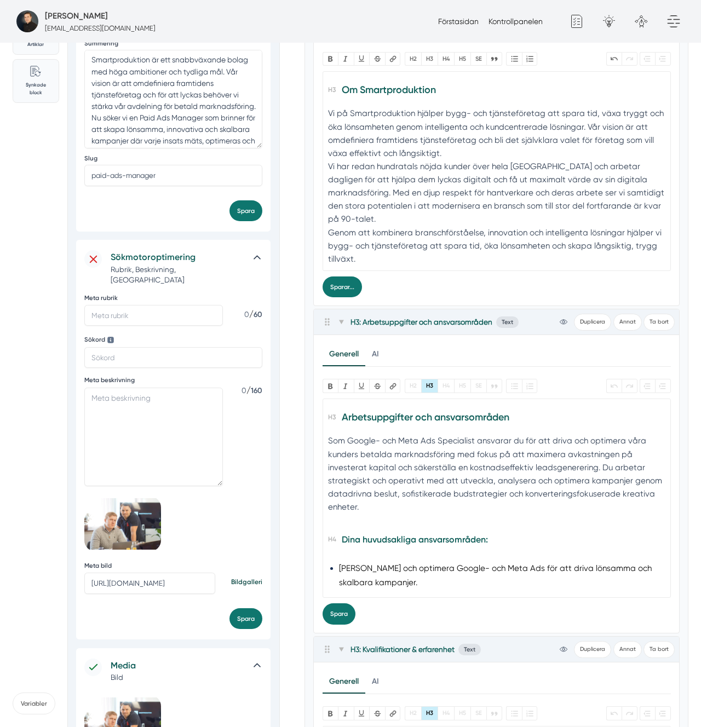
scroll to position [213, 0]
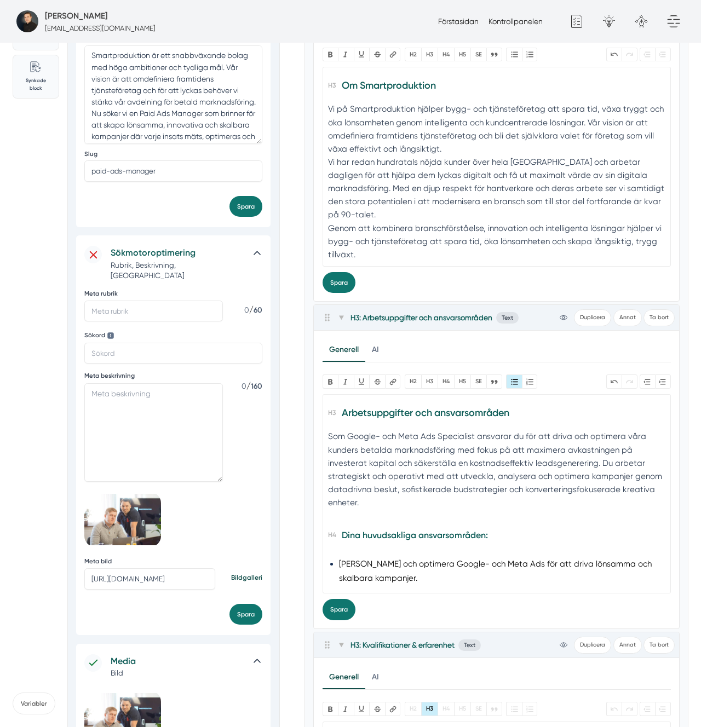
type trix-editor "<h3><strong>Arbetsuppgifter och ansvarsområden</strong></h3><div>Som Google- oc…"
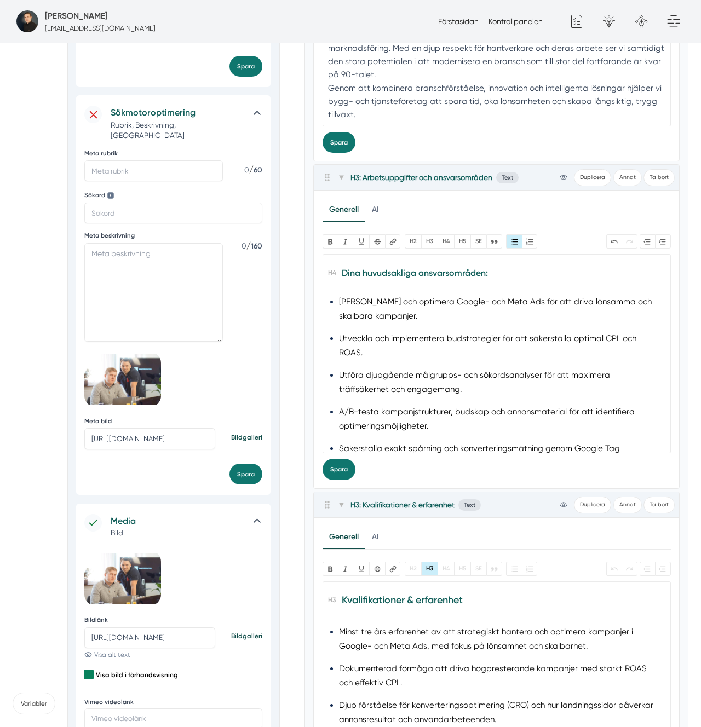
scroll to position [124, 0]
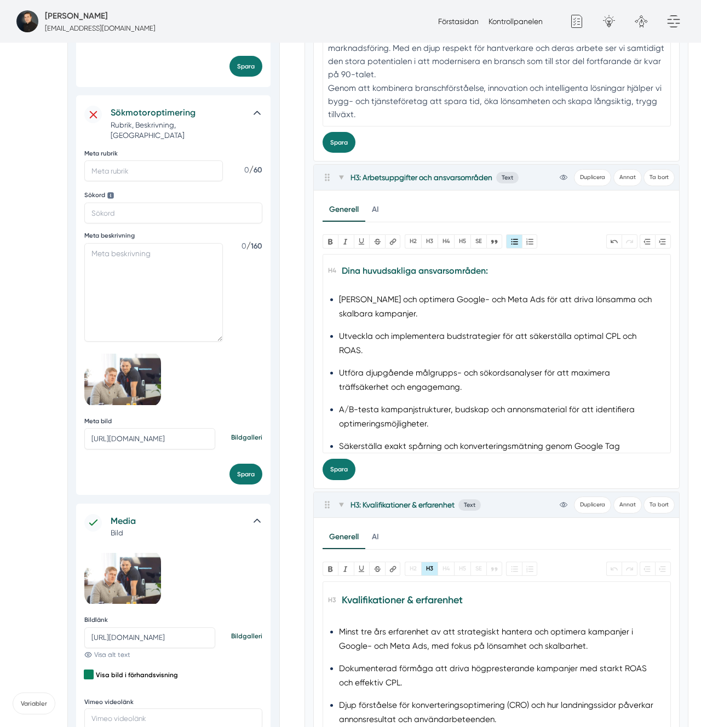
click at [464, 330] on li "Utveckla och implementera budstrategier för att säkerställa optimal CPL och ROA…" at bounding box center [496, 344] width 315 height 28
click at [391, 368] on li "Utföra djupgående målgrupps- och sökordsanalyser för att maximera träffsäkerhet…" at bounding box center [496, 380] width 315 height 28
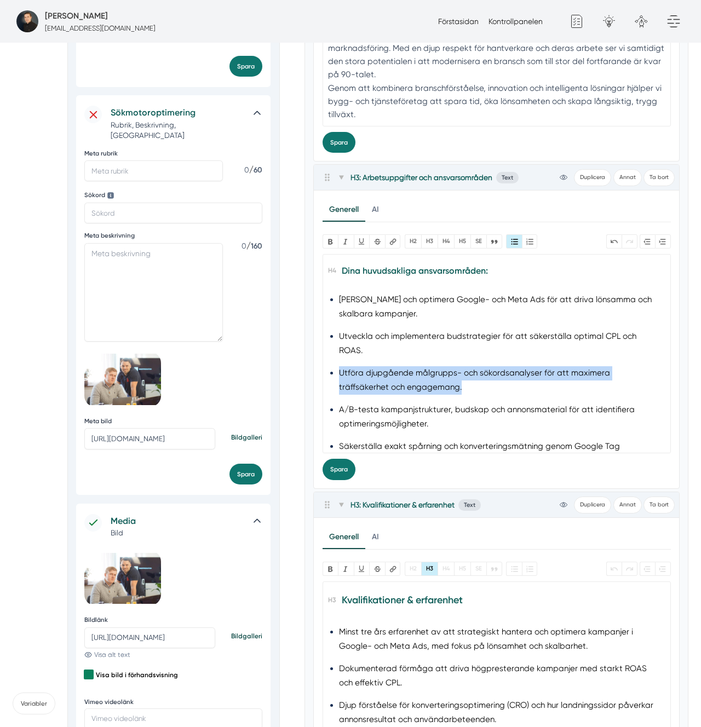
click at [391, 368] on li "Utföra djupgående målgrupps- och sökordsanalyser för att maximera träffsäkerhet…" at bounding box center [496, 380] width 315 height 28
click at [420, 367] on li "Utföra djupgående målgrupps- och sökordsanalyser för att maximera träffsäkerhet…" at bounding box center [496, 380] width 315 height 28
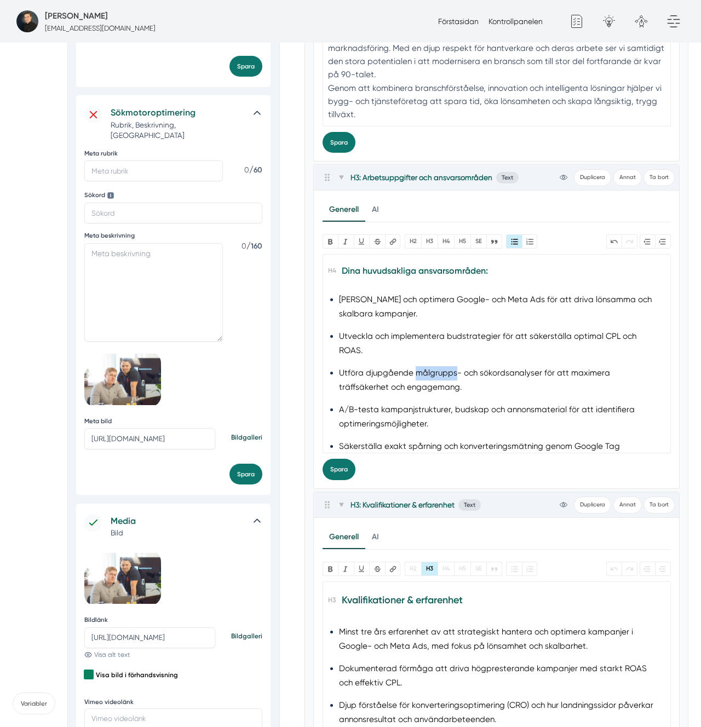
click at [420, 367] on li "Utföra djupgående målgrupps- och sökordsanalyser för att maximera träffsäkerhet…" at bounding box center [496, 380] width 315 height 28
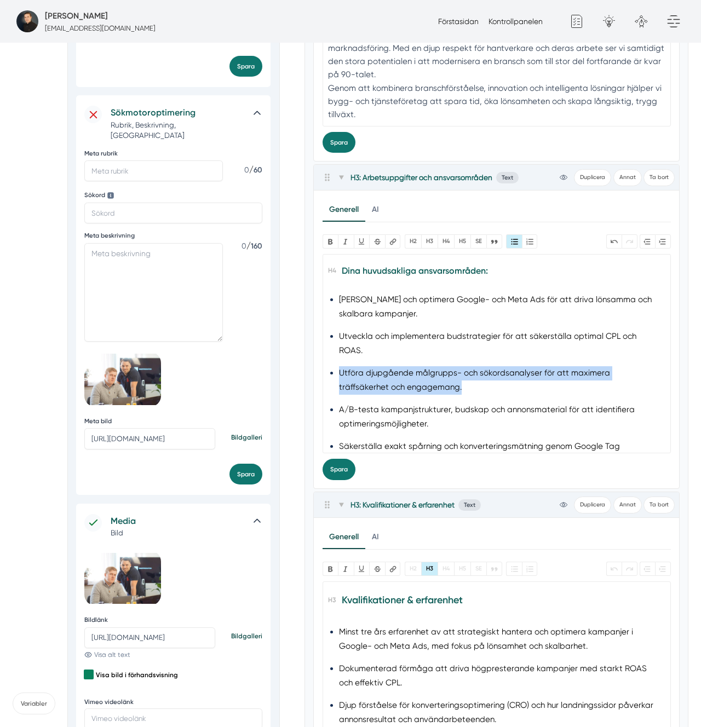
click at [420, 367] on li "Utföra djupgående målgrupps- och sökordsanalyser för att maximera träffsäkerhet…" at bounding box center [496, 380] width 315 height 28
click at [369, 366] on li "Utföra djupgående målgrupps- och sökordsanalyser för att maximera träffsäkerhet…" at bounding box center [496, 380] width 315 height 28
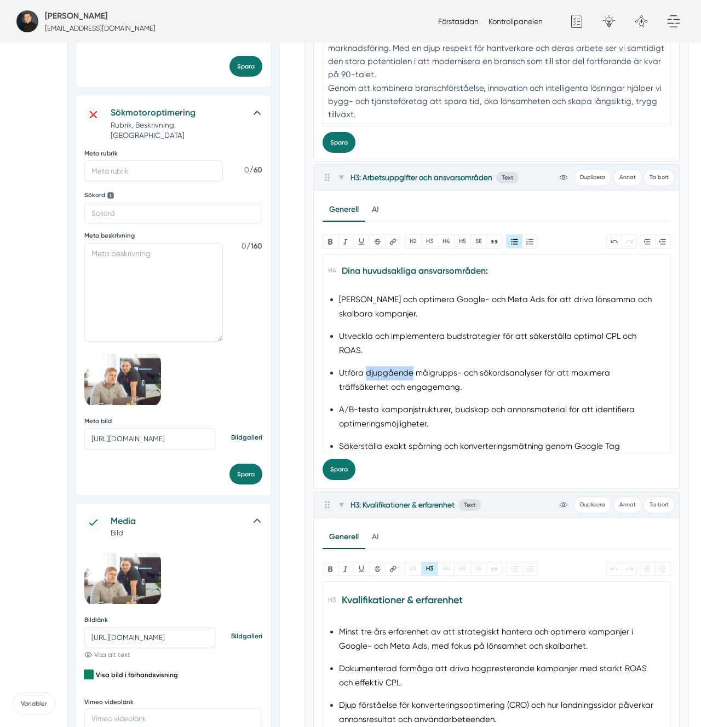
click at [369, 366] on li "Utföra djupgående målgrupps- och sökordsanalyser för att maximera träffsäkerhet…" at bounding box center [496, 380] width 315 height 28
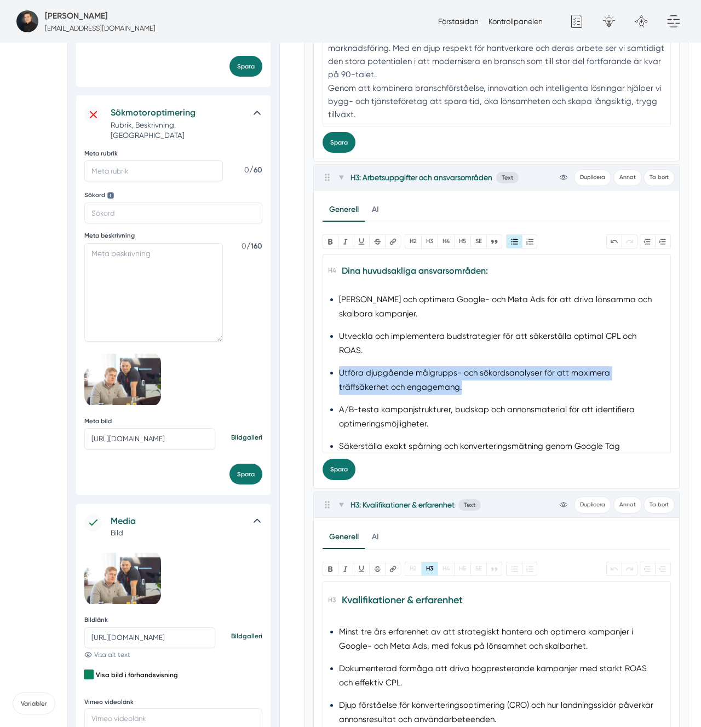
click at [369, 366] on li "Utföra djupgående målgrupps- och sökordsanalyser för att maximera träffsäkerhet…" at bounding box center [496, 380] width 315 height 28
click at [461, 366] on li "Utföra djupgående målgrupps- och sökordsanalyser för att maximera träffsäkerhet…" at bounding box center [496, 380] width 315 height 28
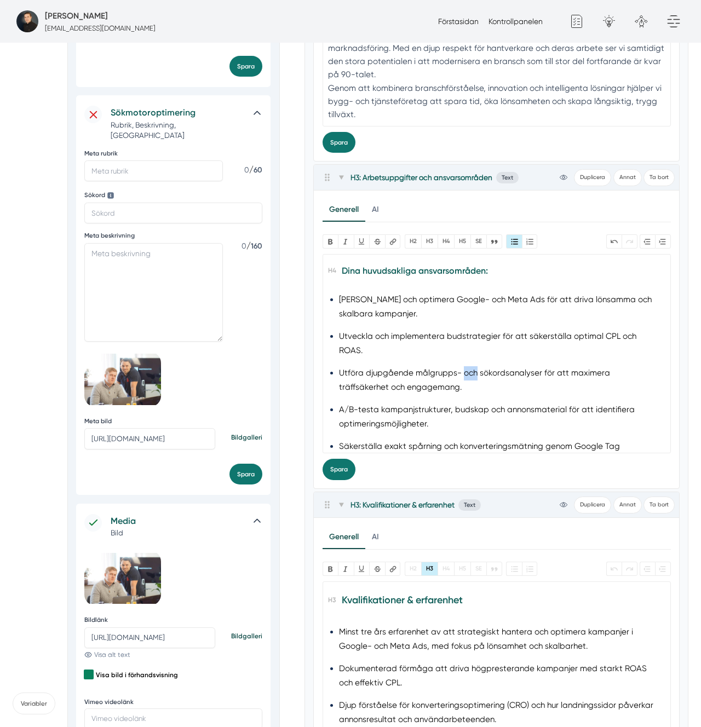
click at [461, 366] on li "Utföra djupgående målgrupps- och sökordsanalyser för att maximera träffsäkerhet…" at bounding box center [496, 380] width 315 height 28
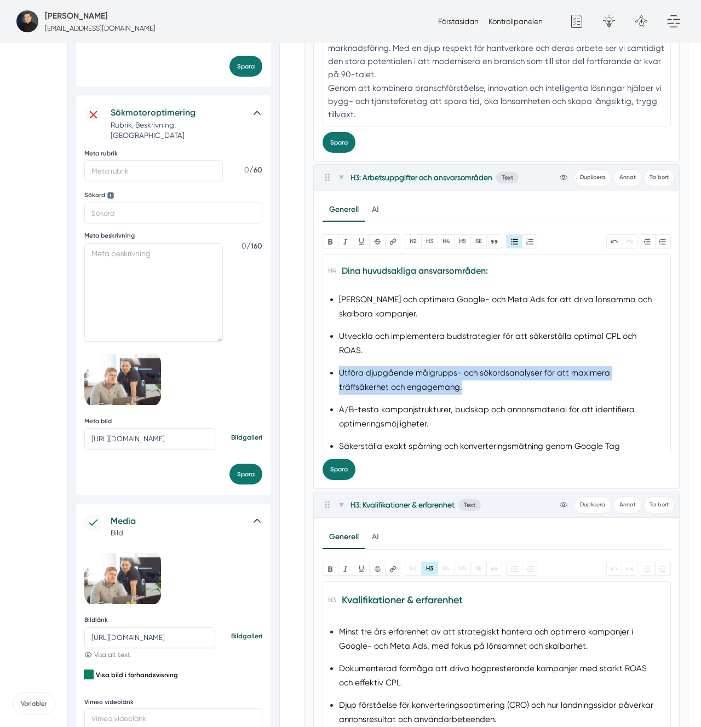
click at [461, 366] on li "Utföra djupgående målgrupps- och sökordsanalyser för att maximera träffsäkerhet…" at bounding box center [496, 380] width 315 height 28
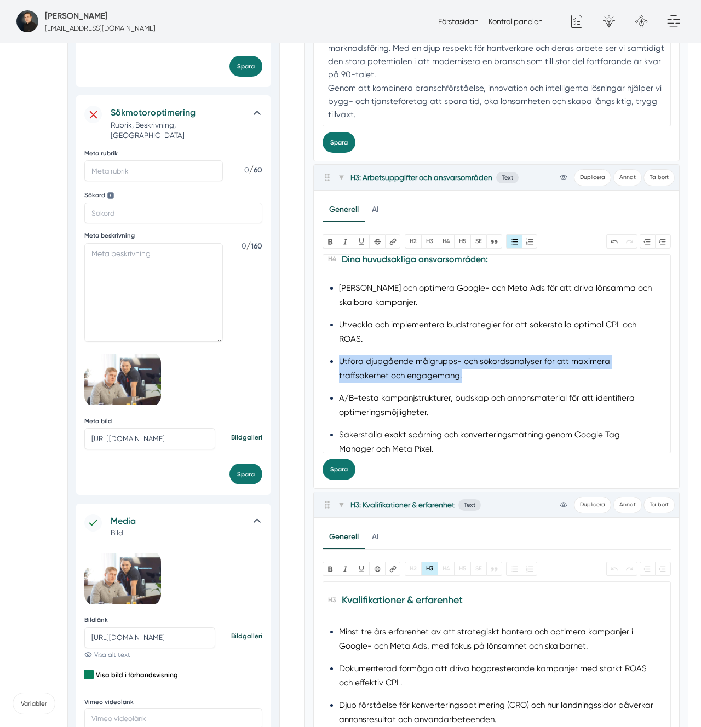
scroll to position [141, 0]
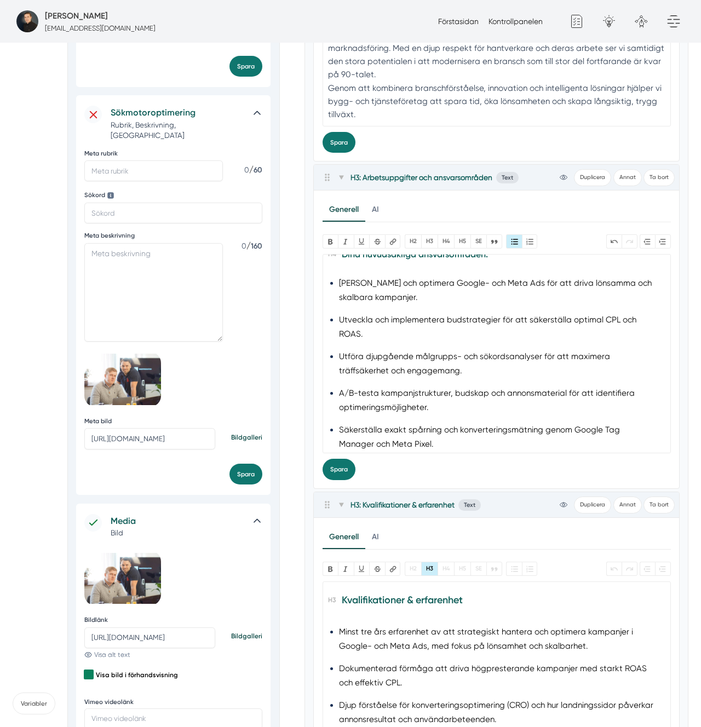
click at [401, 387] on li "A/B-testa kampanjstrukturer, budskap och annonsmaterial för att identifiera opt…" at bounding box center [496, 401] width 315 height 28
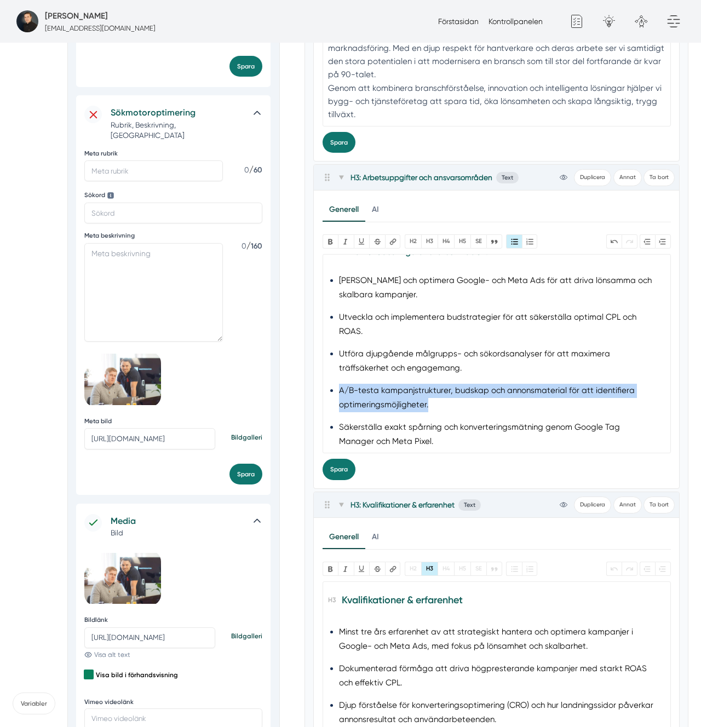
click at [401, 384] on li "A/B-testa kampanjstrukturer, budskap och annonsmaterial för att identifiera opt…" at bounding box center [496, 398] width 315 height 28
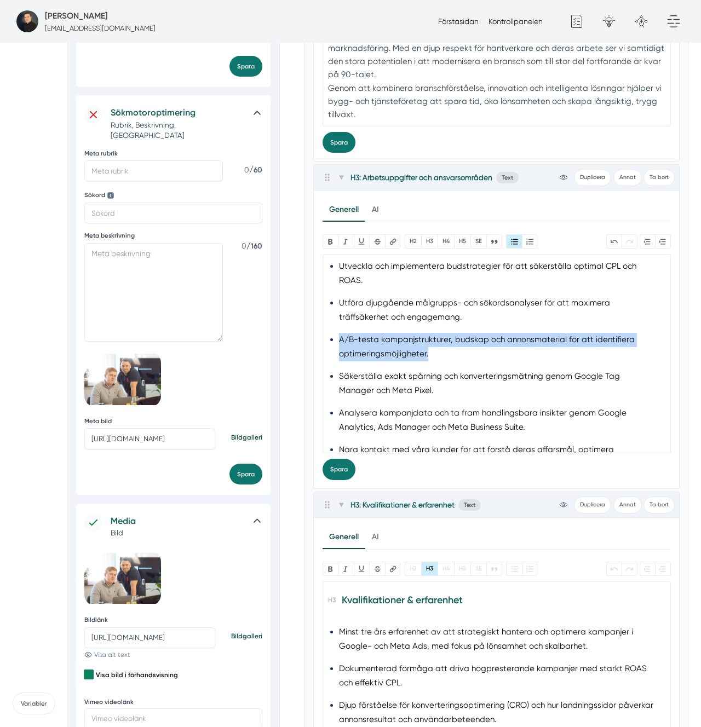
scroll to position [198, 0]
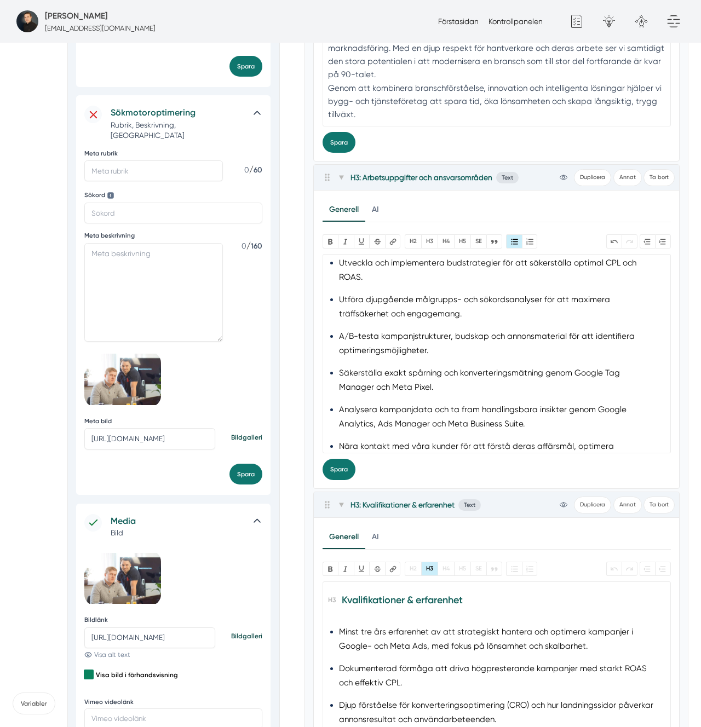
click at [421, 373] on li "Säkerställa exakt spårning och konverteringsmätning genom Google Tag Manager oc…" at bounding box center [496, 380] width 315 height 28
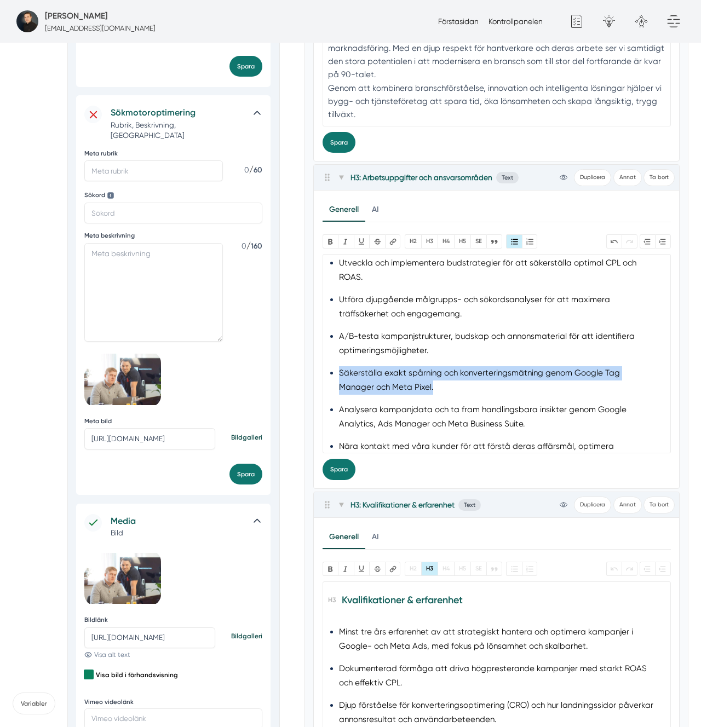
click at [421, 373] on li "Säkerställa exakt spårning och konverteringsmätning genom Google Tag Manager oc…" at bounding box center [496, 380] width 315 height 28
click at [461, 371] on li "Säkerställa exakt spårning och konverteringsmätning genom Google Tag Manager oc…" at bounding box center [496, 380] width 315 height 28
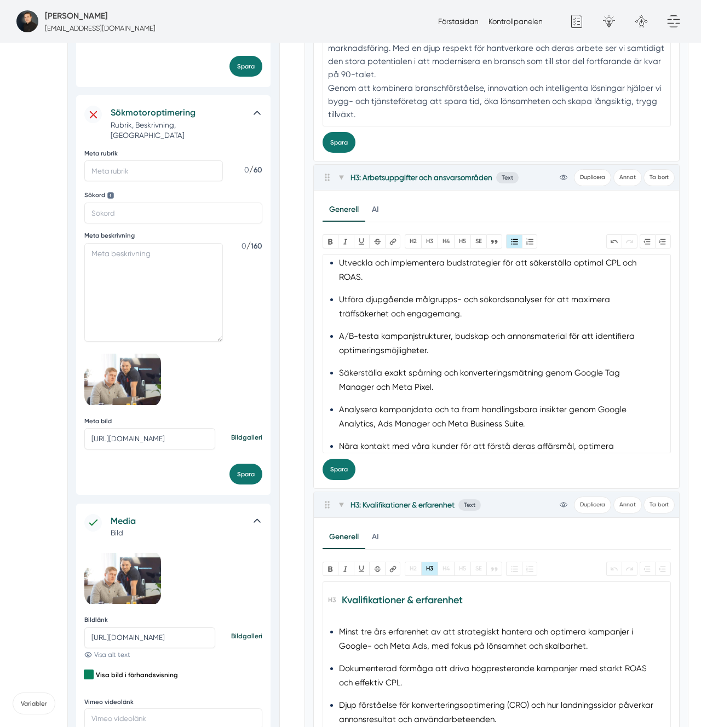
click at [461, 371] on li "Säkerställa exakt spårning och konverteringsmätning genom Google Tag Manager oc…" at bounding box center [496, 380] width 315 height 28
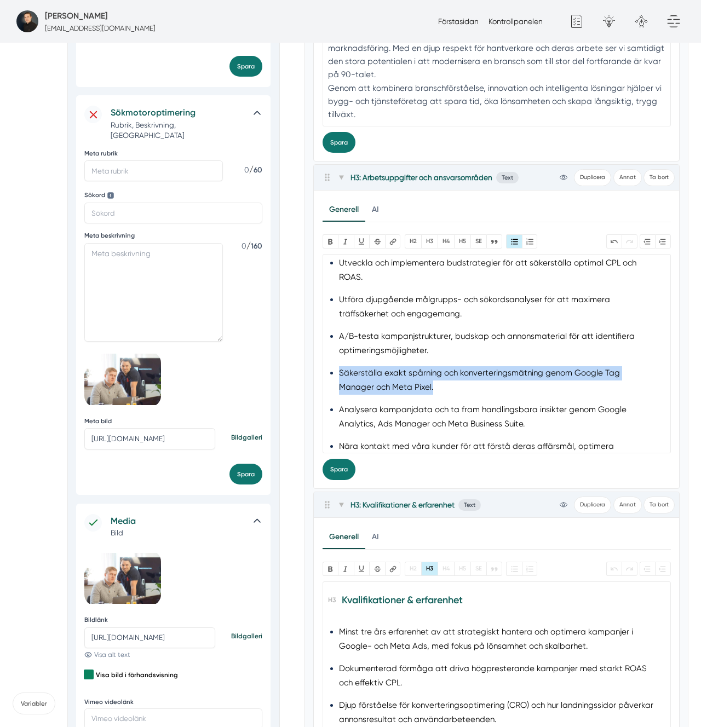
click at [461, 371] on li "Säkerställa exakt spårning och konverteringsmätning genom Google Tag Manager oc…" at bounding box center [496, 380] width 315 height 28
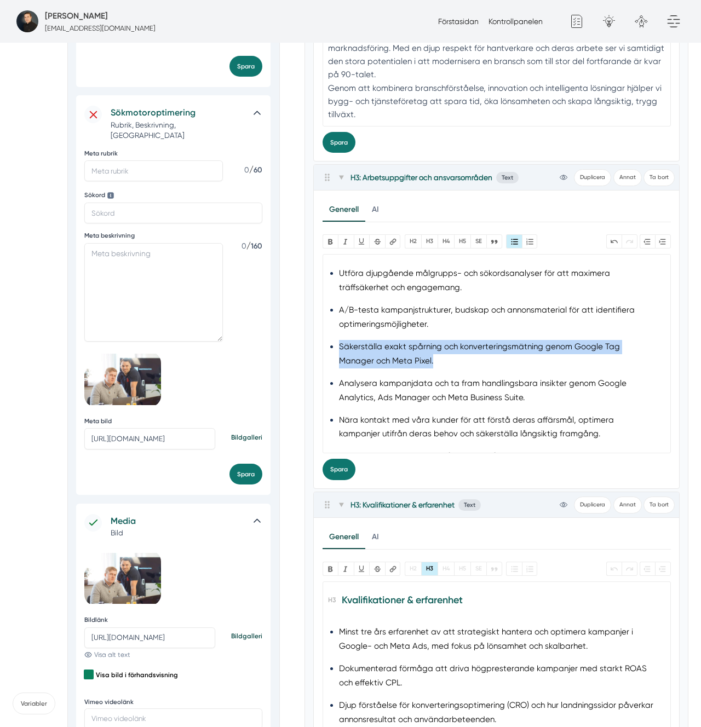
scroll to position [226, 0]
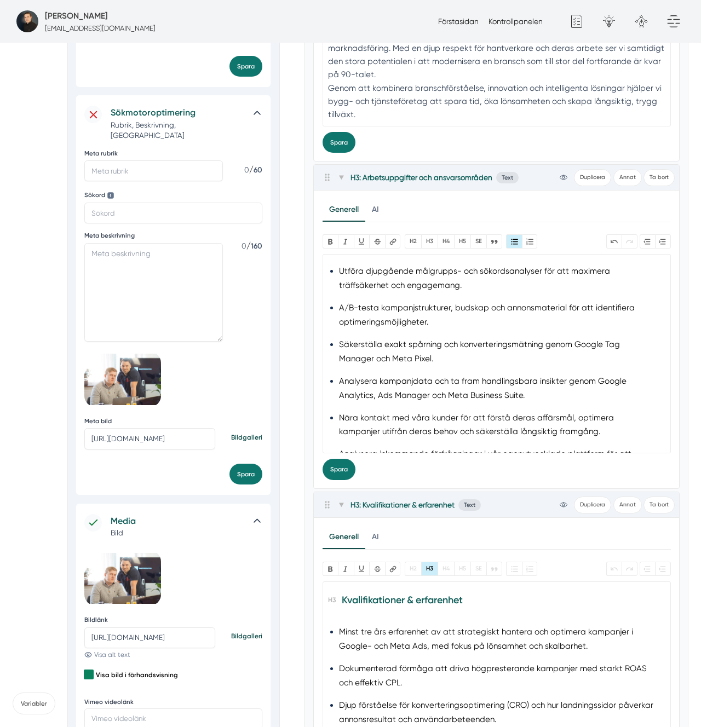
click at [431, 375] on li "Analysera kampanjdata och ta fram handlingsbara insikter genom Google Analytics…" at bounding box center [496, 389] width 315 height 28
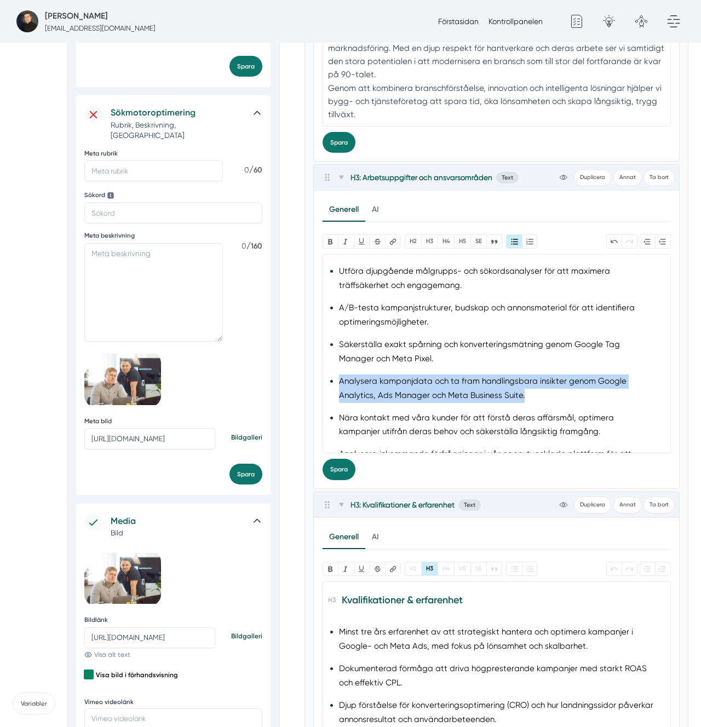
click at [431, 375] on li "Analysera kampanjdata och ta fram handlingsbara insikter genom Google Analytics…" at bounding box center [496, 389] width 315 height 28
click at [415, 376] on li "Analysera kampanjdata och ta fram handlingsbara insikter genom Google Analytics…" at bounding box center [496, 389] width 315 height 28
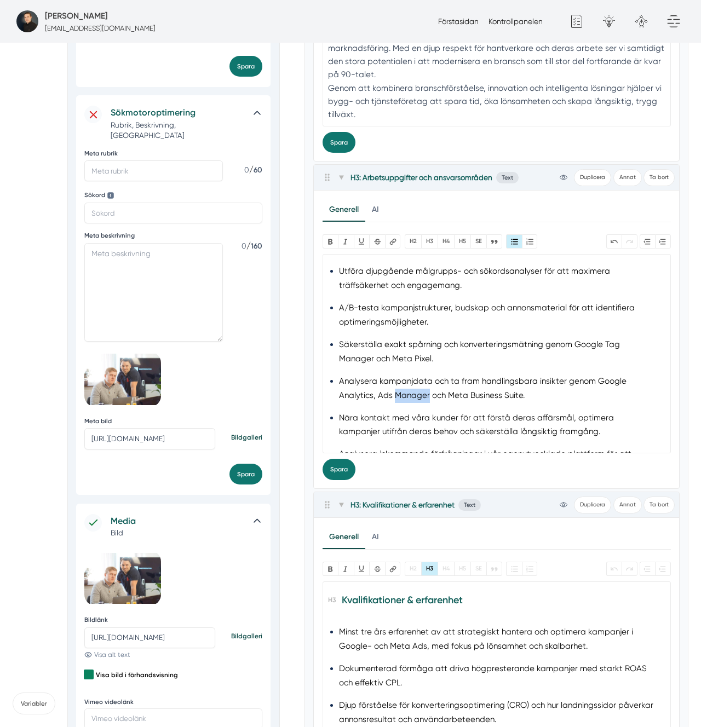
click at [415, 376] on li "Analysera kampanjdata och ta fram handlingsbara insikter genom Google Analytics…" at bounding box center [496, 389] width 315 height 28
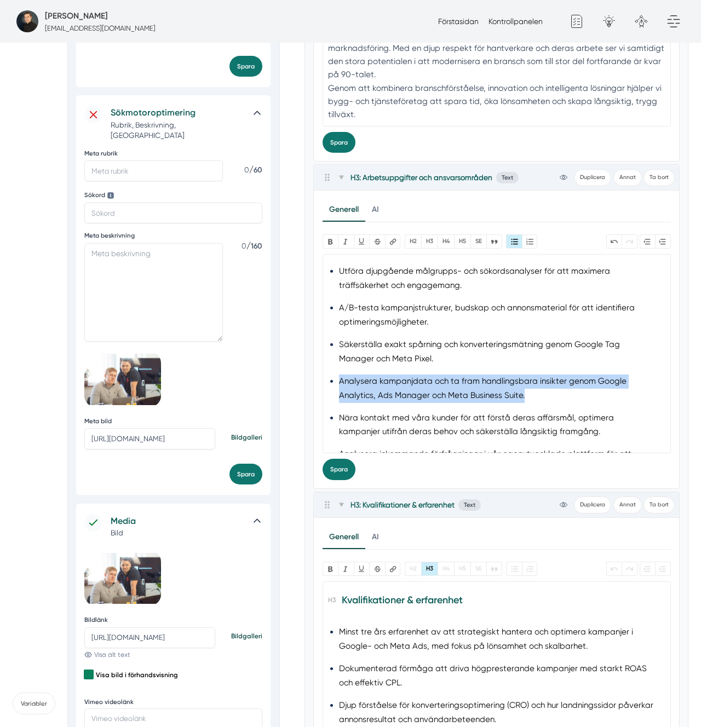
click at [415, 376] on li "Analysera kampanjdata och ta fram handlingsbara insikter genom Google Analytics…" at bounding box center [496, 389] width 315 height 28
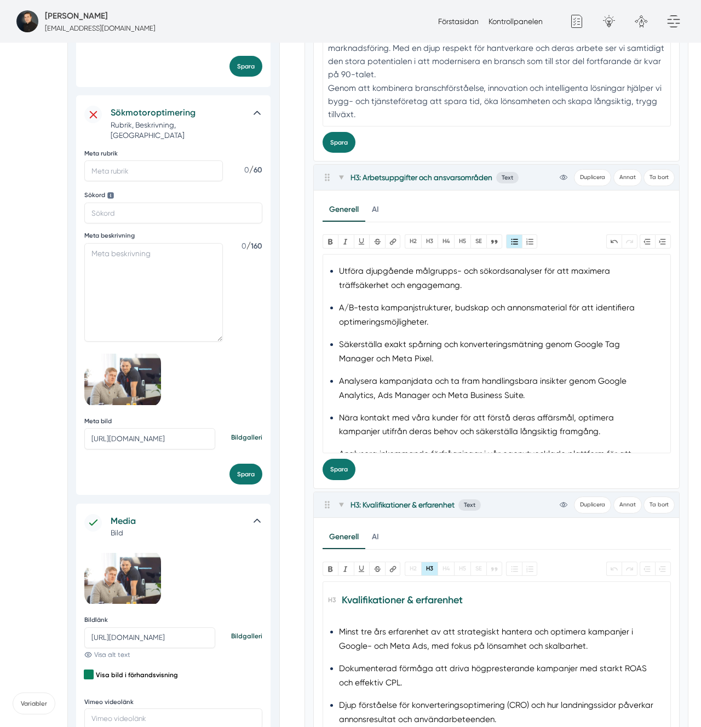
click at [380, 411] on li "Nära kontakt med våra kunder för att förstå deras affärsmål, optimera kampanjer…" at bounding box center [496, 425] width 315 height 28
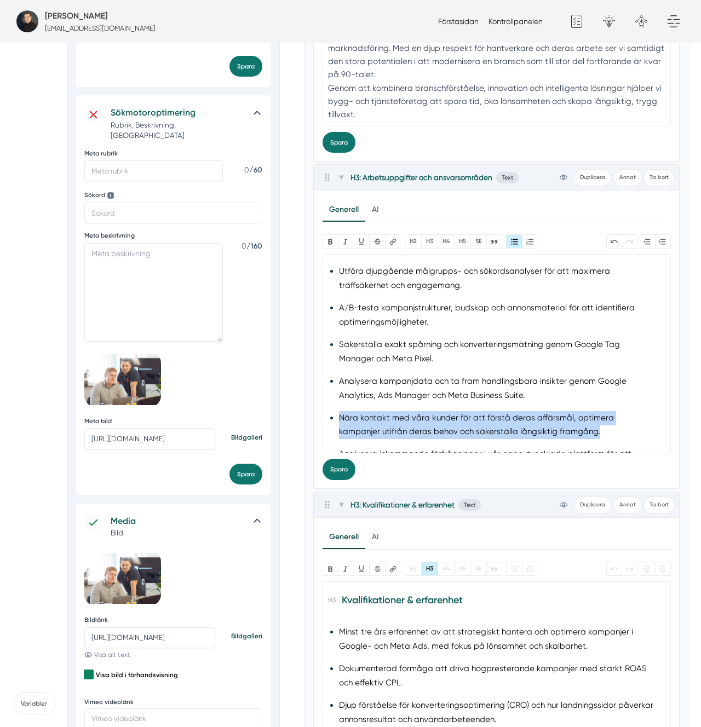
click at [380, 411] on li "Nära kontakt med våra kunder för att förstå deras affärsmål, optimera kampanjer…" at bounding box center [496, 425] width 315 height 28
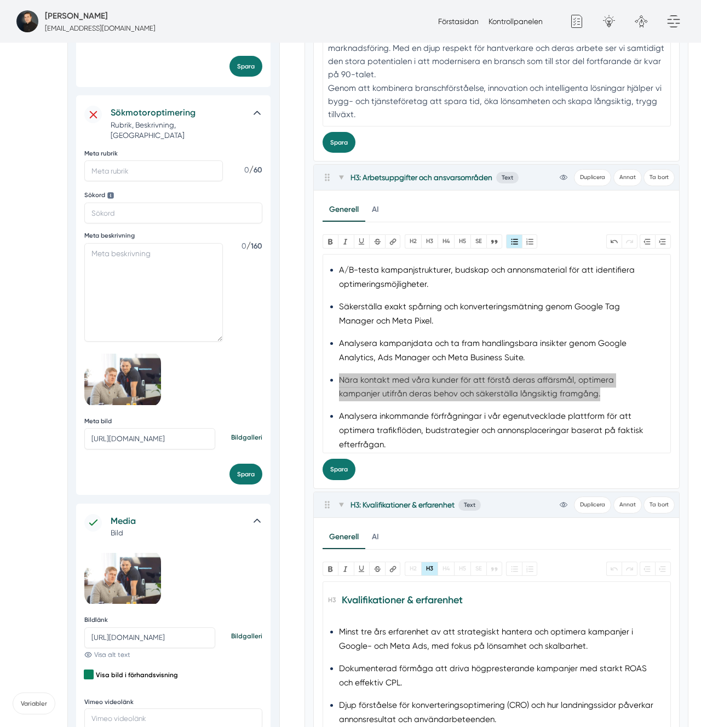
scroll to position [405, 0]
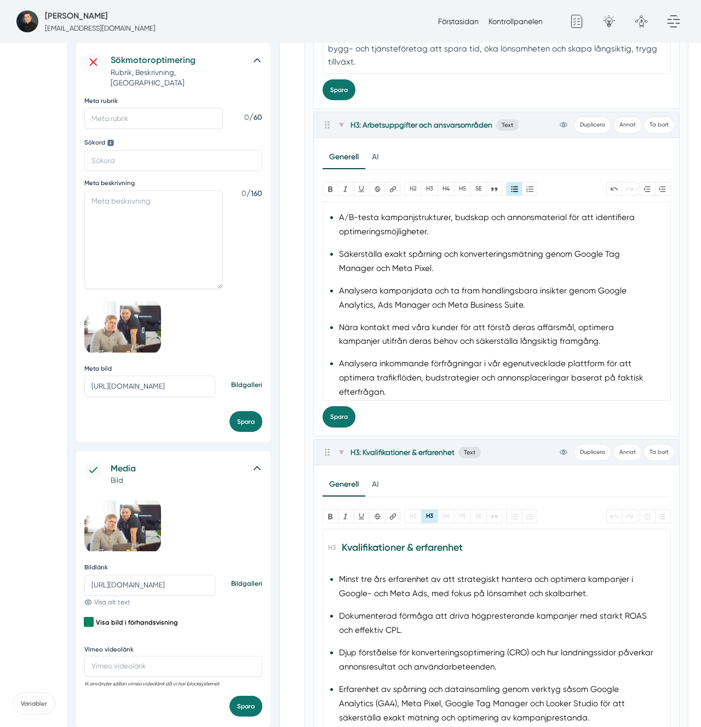
click at [432, 378] on li "Analysera inkommande förfrågningar i vår egenutvecklade plattform för att optim…" at bounding box center [496, 378] width 315 height 43
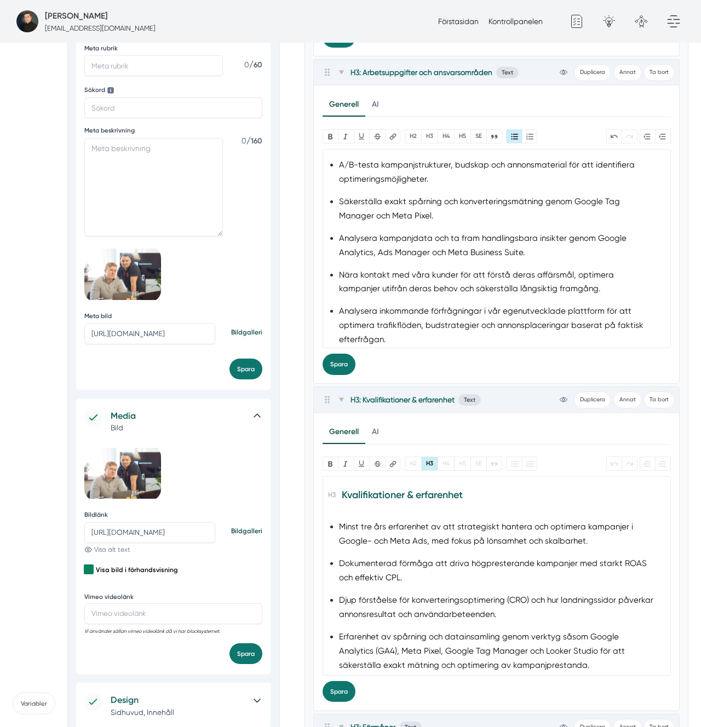
scroll to position [466, 0]
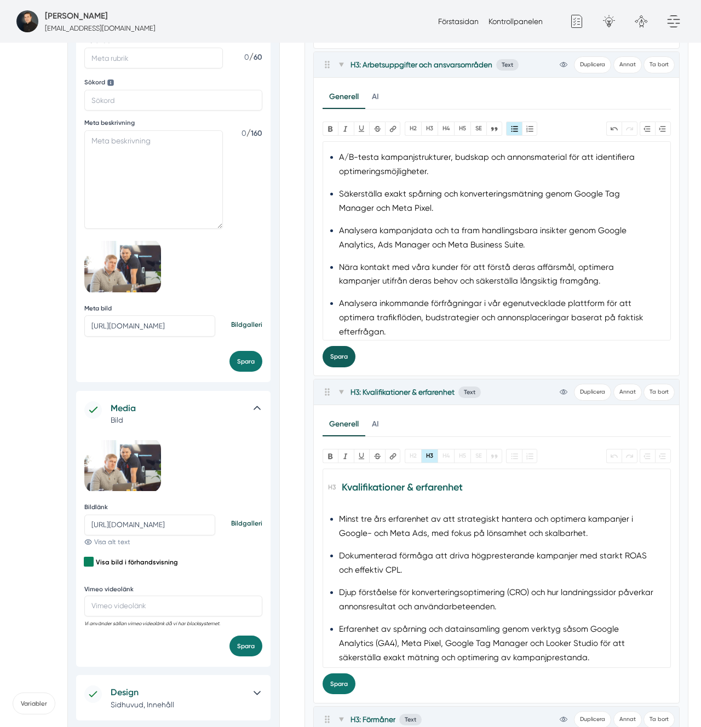
click at [347, 361] on button "Spara" at bounding box center [339, 356] width 33 height 21
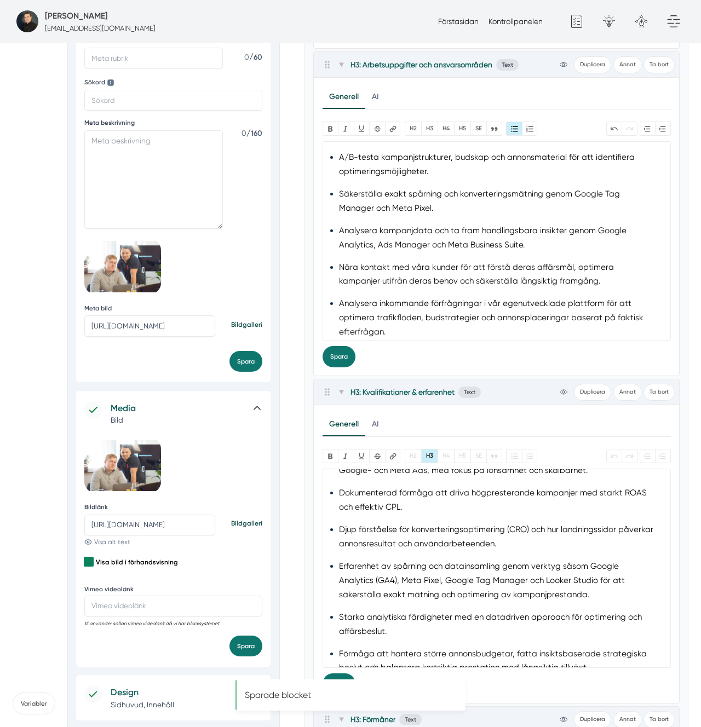
scroll to position [37, 0]
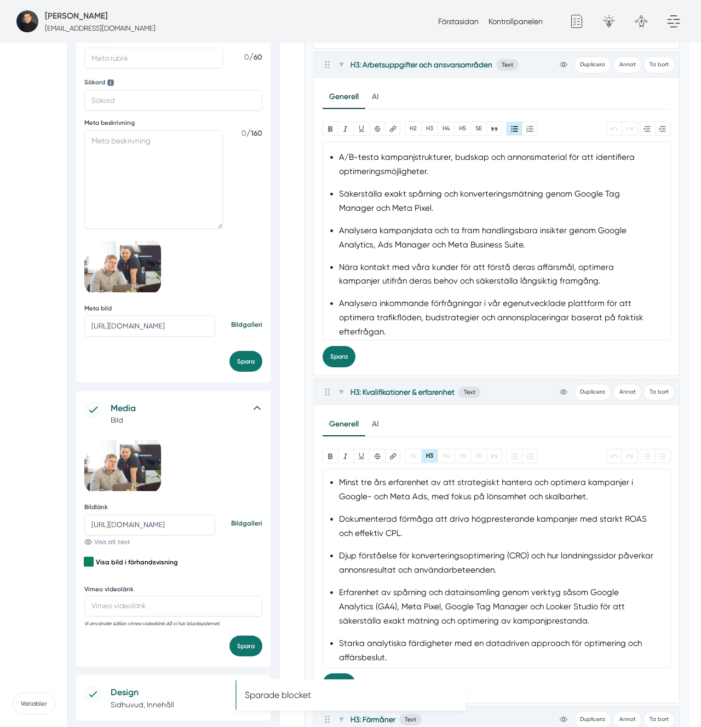
click at [377, 224] on li "Analysera kampanjdata och ta fram handlingsbara insikter genom Google Analytics…" at bounding box center [496, 238] width 315 height 28
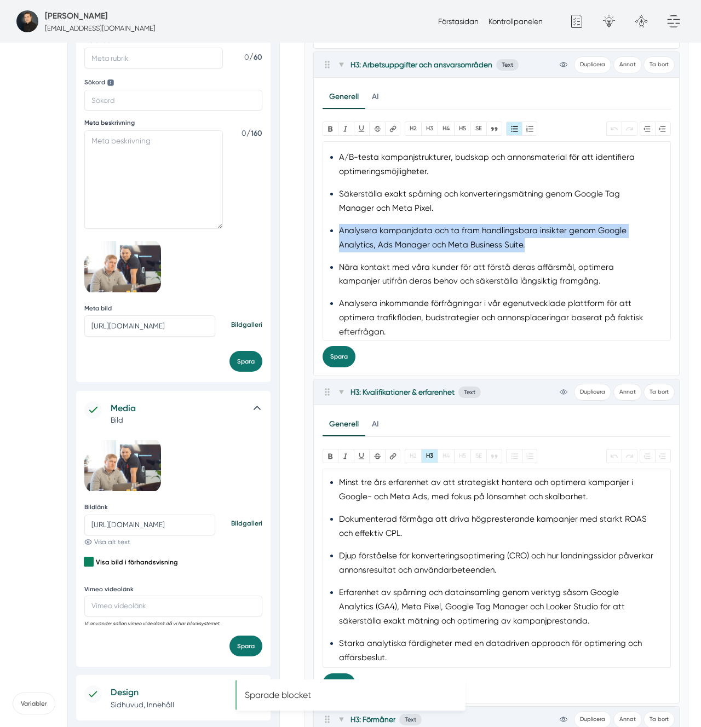
click at [377, 224] on li "Analysera kampanjdata och ta fram handlingsbara insikter genom Google Analytics…" at bounding box center [496, 238] width 315 height 28
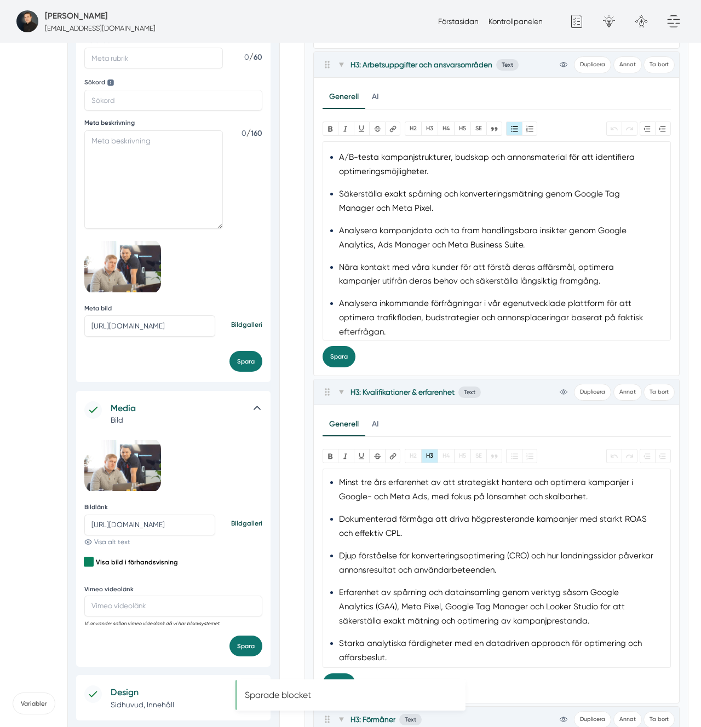
click at [368, 261] on li "Nära kontakt med våra kunder för att förstå deras affärsmål, optimera kampanjer…" at bounding box center [496, 275] width 315 height 28
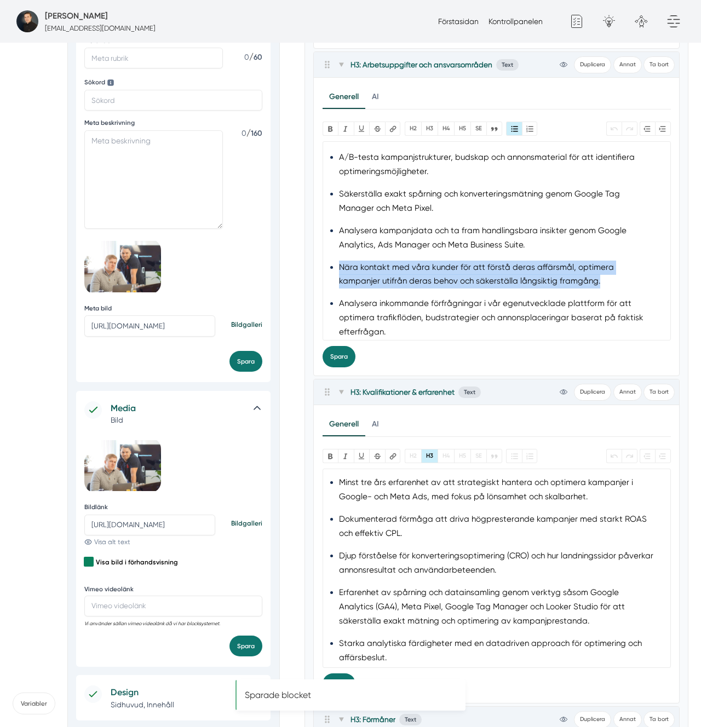
click at [368, 261] on li "Nära kontakt med våra kunder för att förstå deras affärsmål, optimera kampanjer…" at bounding box center [496, 275] width 315 height 28
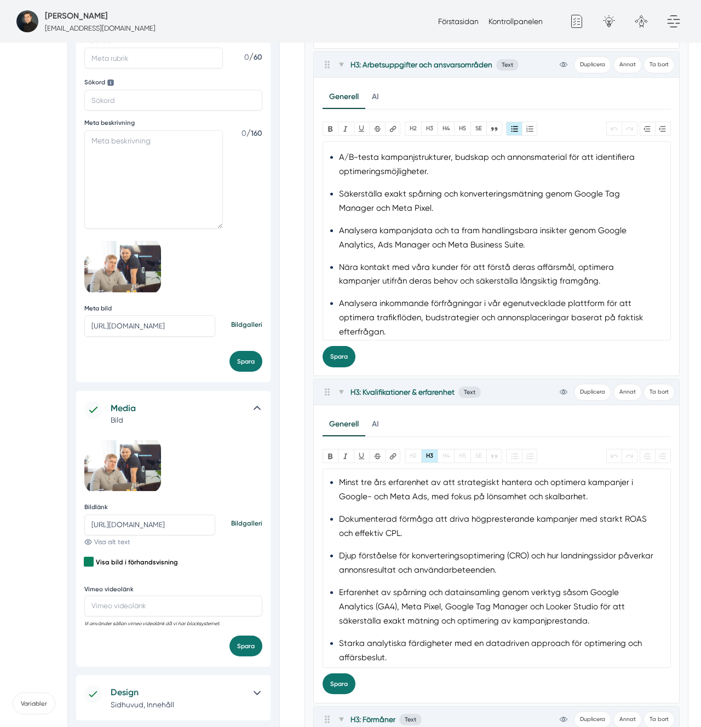
click at [371, 297] on li "Analysera inkommande förfrågningar i vår egenutvecklade plattform för att optim…" at bounding box center [496, 318] width 315 height 43
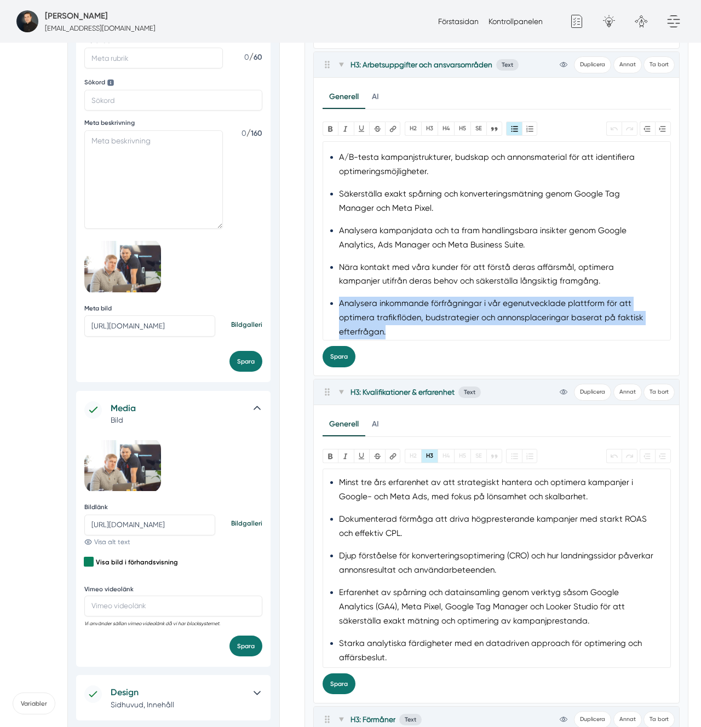
click at [371, 297] on li "Analysera inkommande förfrågningar i vår egenutvecklade plattform för att optim…" at bounding box center [496, 318] width 315 height 43
click at [587, 297] on li "Analysera inkommande förfrågningar i vår egenutvecklade plattform för att optim…" at bounding box center [496, 318] width 315 height 43
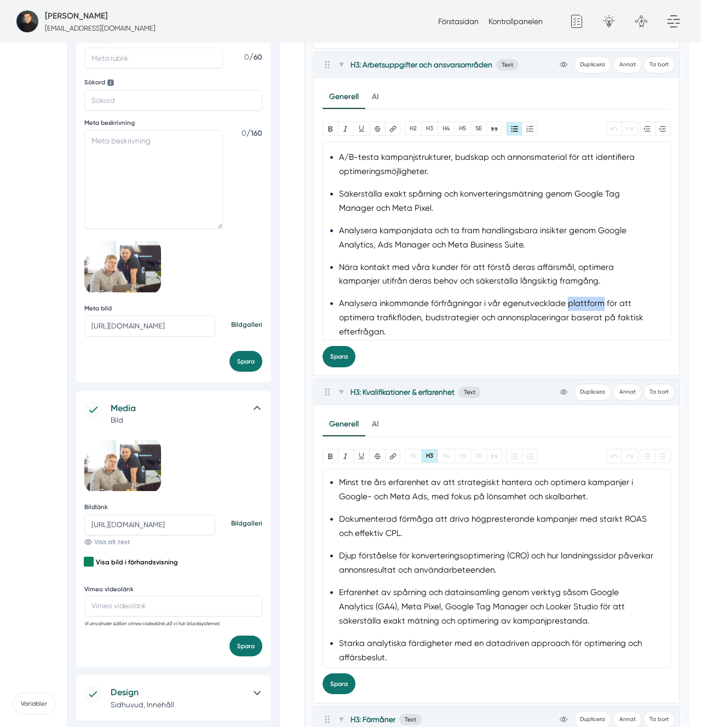
click at [587, 297] on li "Analysera inkommande förfrågningar i vår egenutvecklade plattform för att optim…" at bounding box center [496, 318] width 315 height 43
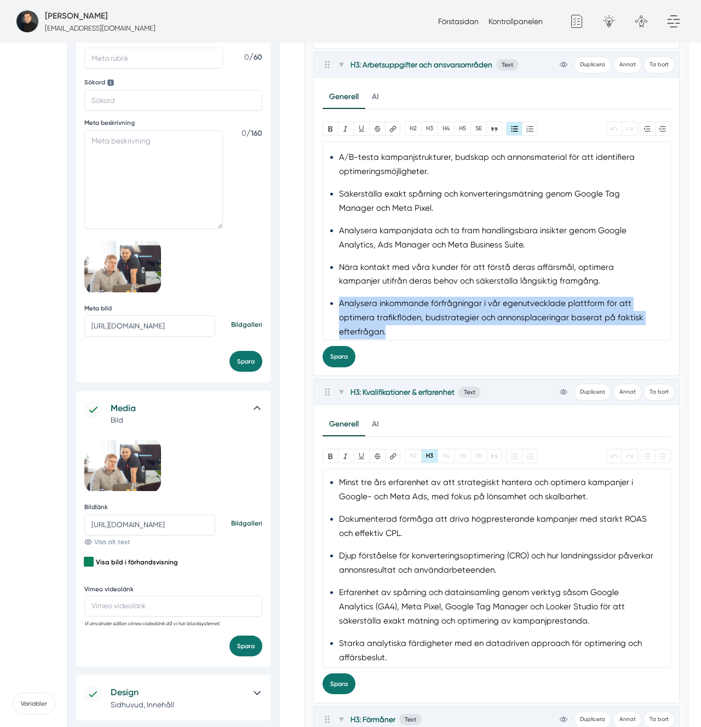
click at [587, 297] on li "Analysera inkommande förfrågningar i vår egenutvecklade plattform för att optim…" at bounding box center [496, 318] width 315 height 43
click at [426, 308] on li "Analysera inkommande förfrågningar i vår egenutvecklade plattform för att optim…" at bounding box center [496, 318] width 315 height 43
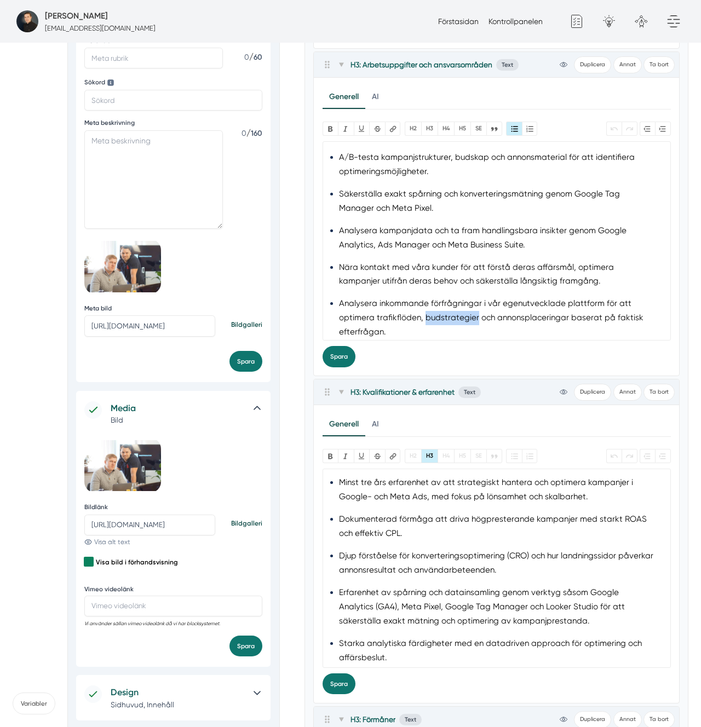
click at [426, 308] on li "Analysera inkommande förfrågningar i vår egenutvecklade plattform för att optim…" at bounding box center [496, 318] width 315 height 43
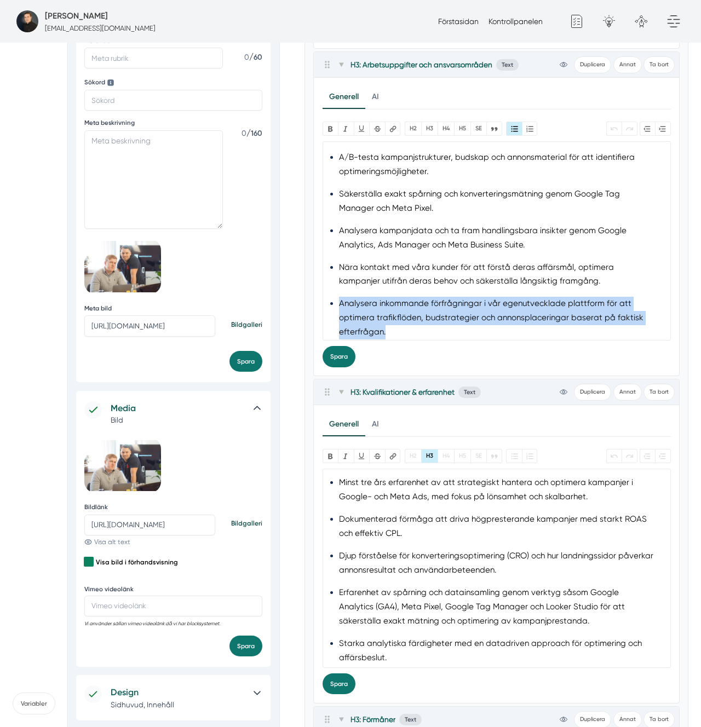
drag, startPoint x: 426, startPoint y: 308, endPoint x: 415, endPoint y: 332, distance: 26.5
click at [425, 308] on li "Analysera inkommande förfrågningar i vår egenutvecklade plattform för att optim…" at bounding box center [496, 318] width 315 height 43
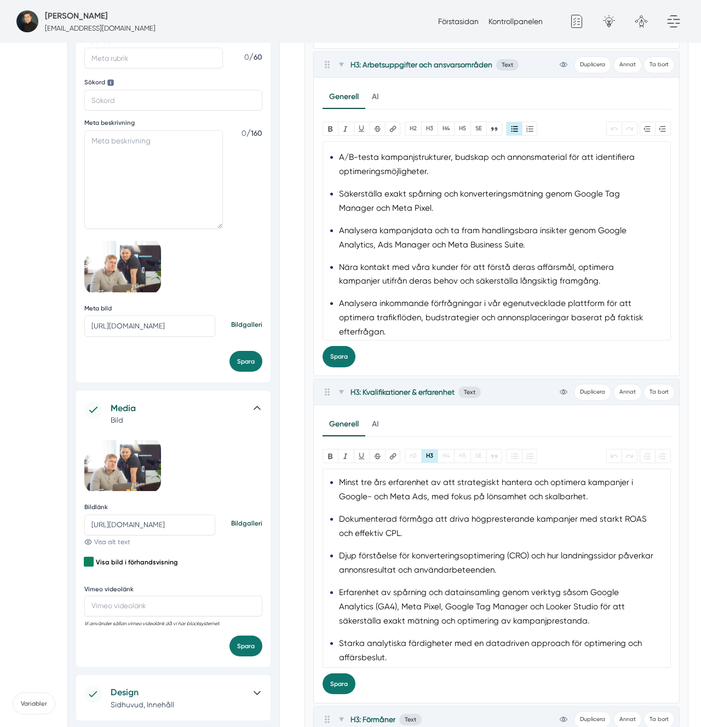
click at [409, 344] on div "Bold Italic U Strikethrough Länk H2 H3 H4 H5 SE Quote Bullets Numbers Undo Redo…" at bounding box center [497, 244] width 348 height 245
click at [423, 335] on trix-editor "Arbetsuppgifter och ansvarsområden Som Google- och Meta Ads Specialist ansvarar…" at bounding box center [497, 241] width 348 height 200
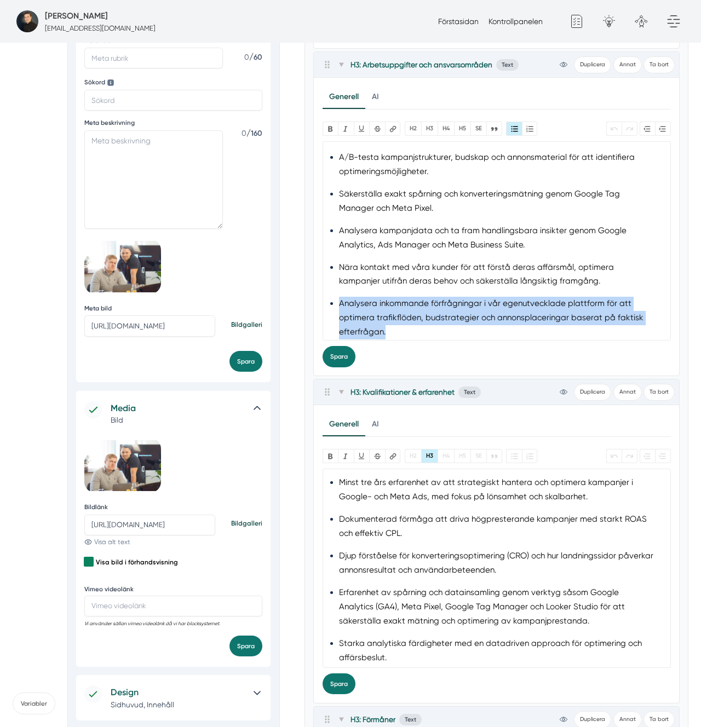
click at [423, 335] on trix-editor "Arbetsuppgifter och ansvarsområden Som Google- och Meta Ads Specialist ansvarar…" at bounding box center [497, 241] width 348 height 200
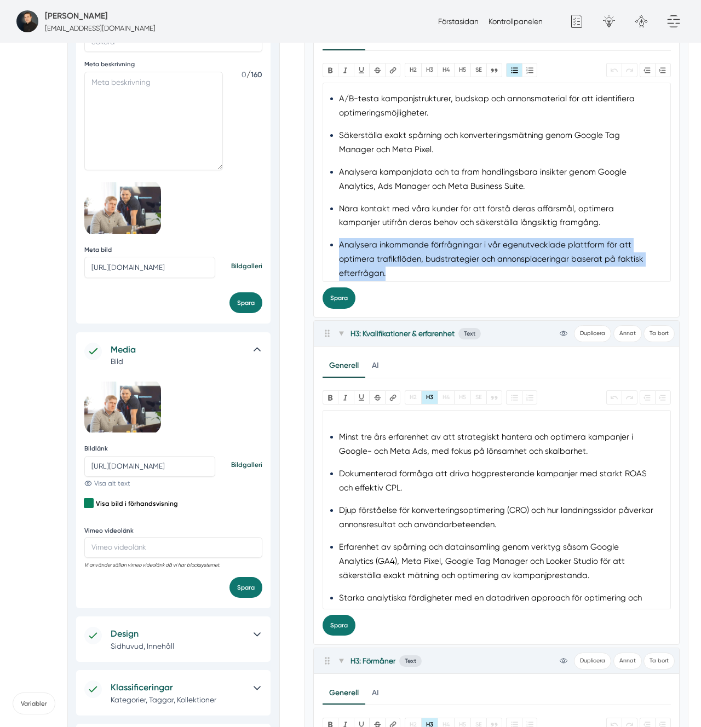
scroll to position [8, 0]
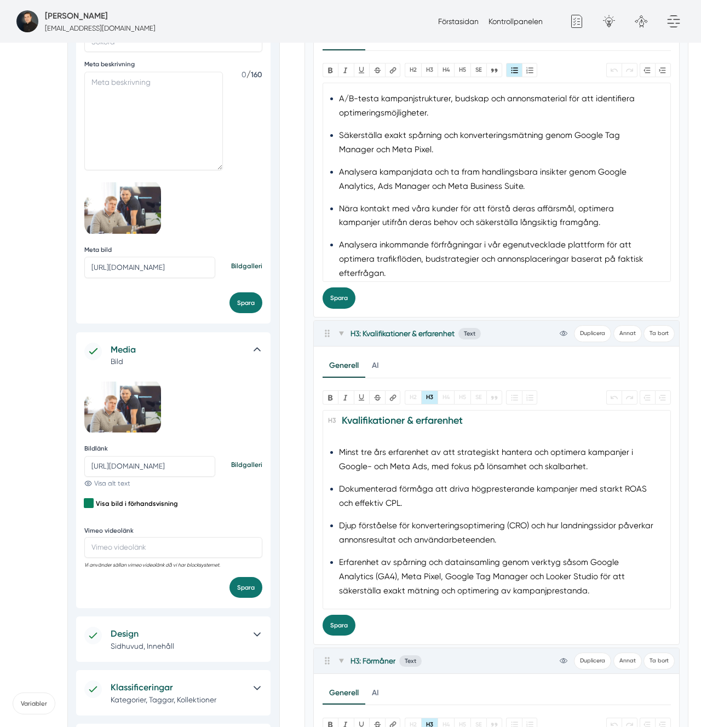
click at [477, 454] on li "Minst tre års erfarenhet av att strategiskt hantera och optimera kampanjer i Go…" at bounding box center [496, 460] width 315 height 28
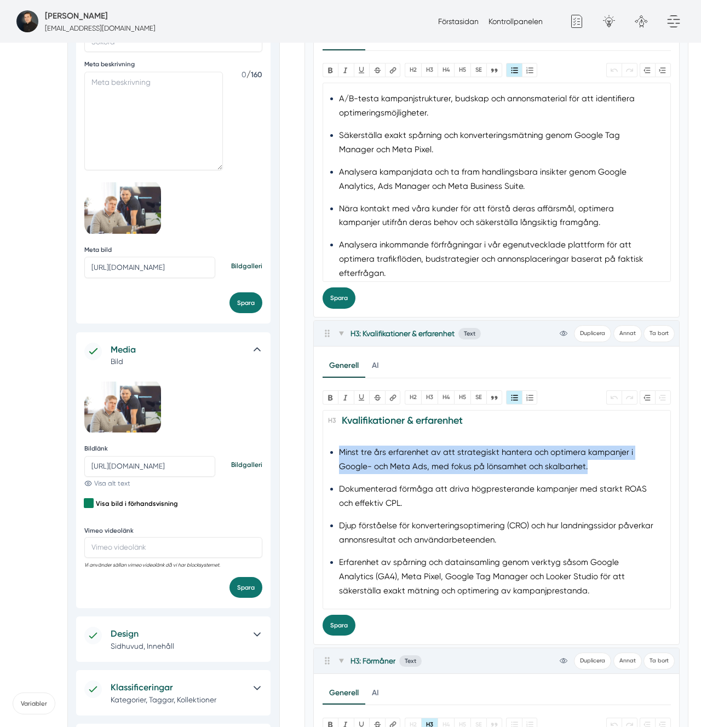
click at [477, 454] on li "Minst tre års erfarenhet av att strategiskt hantera och optimera kampanjer i Go…" at bounding box center [496, 460] width 315 height 28
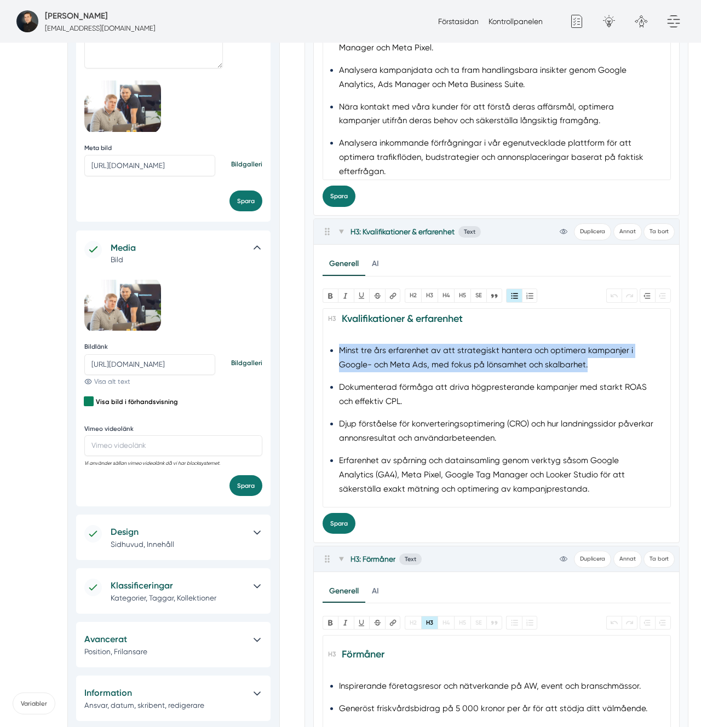
scroll to position [627, 0]
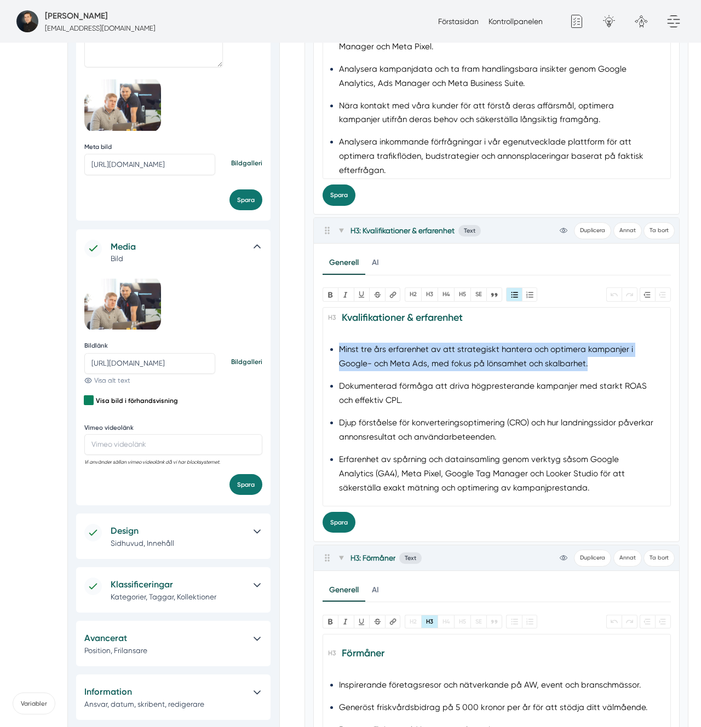
click at [453, 378] on ul "Minst tre års erfarenhet av att strategiskt hantera och optimera kampanjer i Go…" at bounding box center [496, 474] width 315 height 262
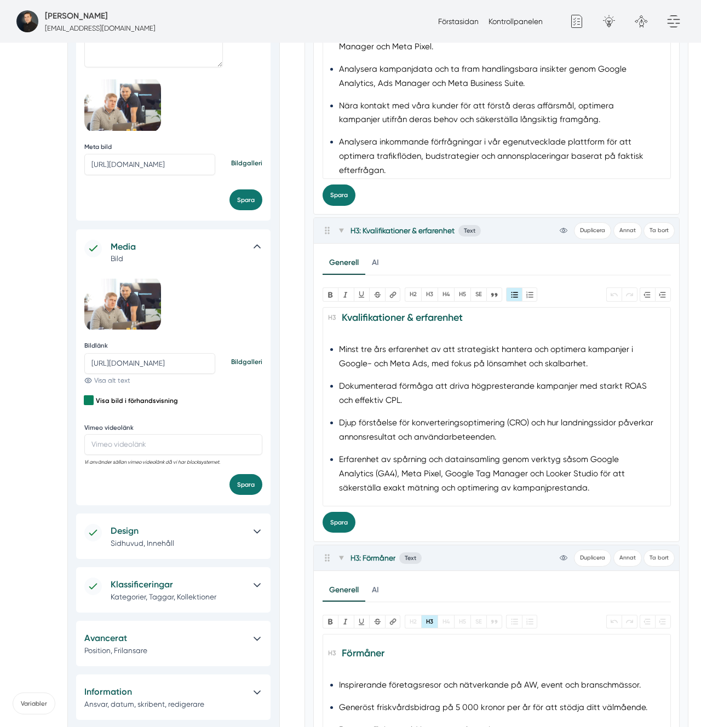
click at [477, 355] on li "Minst tre års erfarenhet av att strategiskt hantera och optimera kampanjer i Go…" at bounding box center [496, 357] width 315 height 28
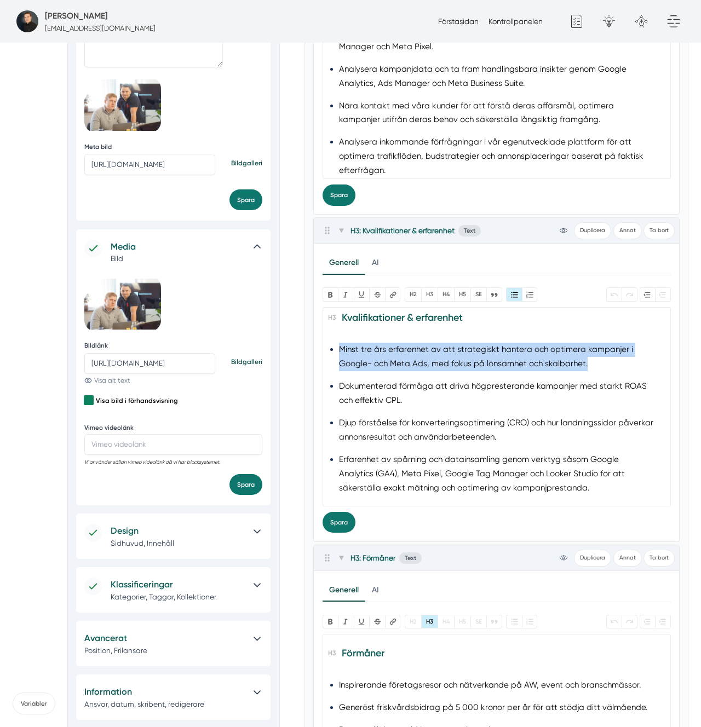
click at [477, 355] on li "Minst tre års erfarenhet av att strategiskt hantera och optimera kampanjer i Go…" at bounding box center [496, 357] width 315 height 28
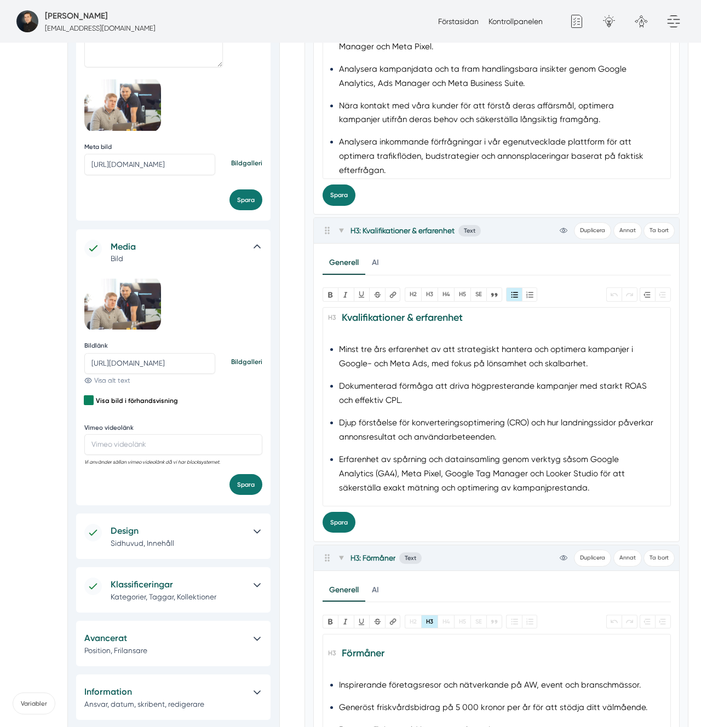
click at [483, 388] on li "Dokumenterad förmåga att driva högpresterande kampanjer med starkt ROAS och eff…" at bounding box center [496, 394] width 315 height 28
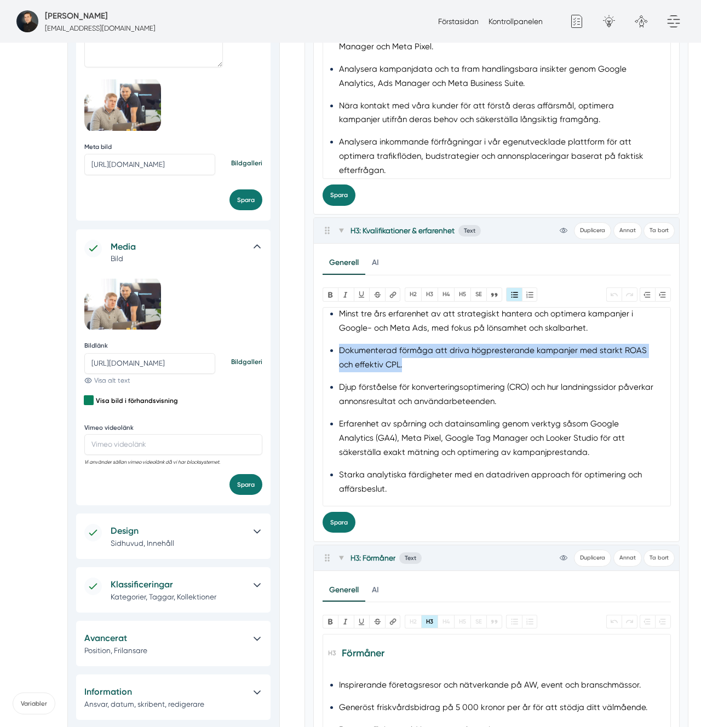
scroll to position [55, 0]
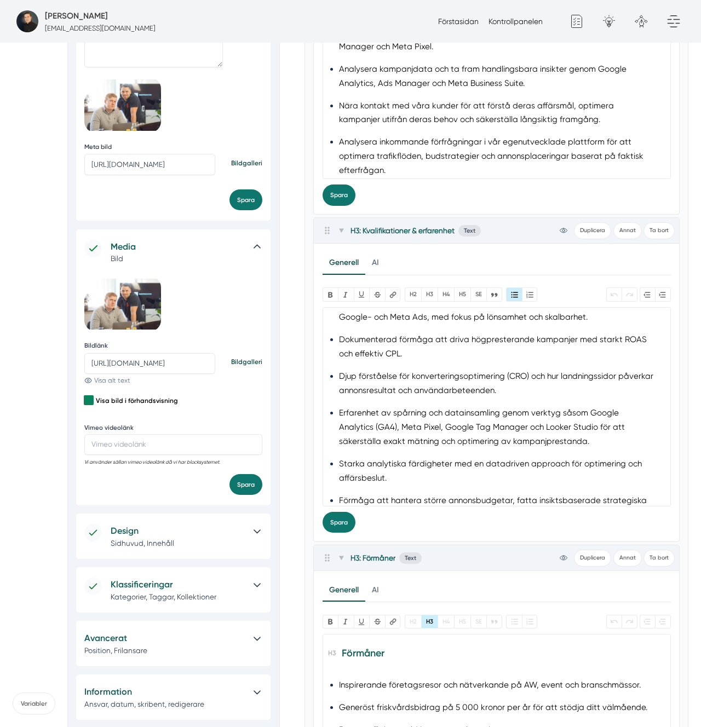
click at [408, 387] on li "Djup förståelse för konverteringsoptimering (CRO) och hur landningssidor påverk…" at bounding box center [496, 384] width 315 height 28
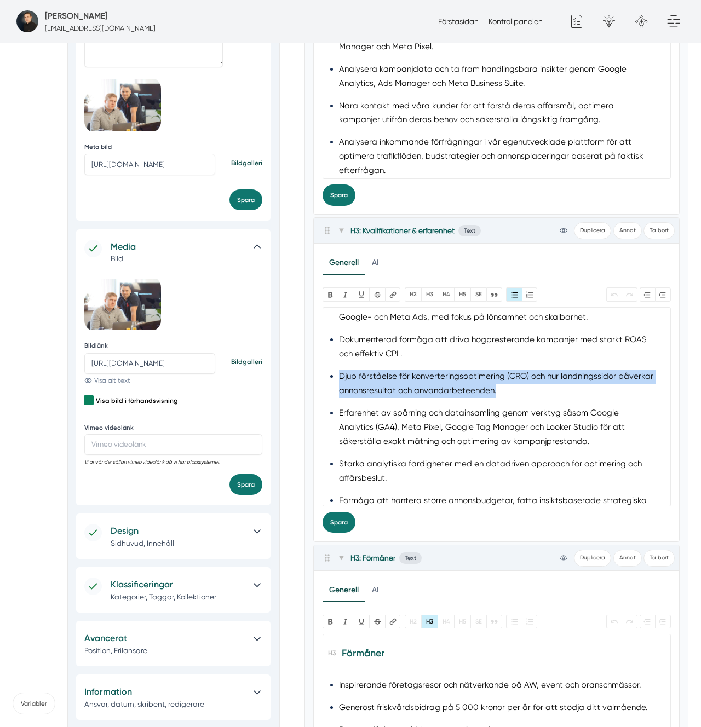
click at [408, 387] on li "Djup förståelse för konverteringsoptimering (CRO) och hur landningssidor påverk…" at bounding box center [496, 384] width 315 height 28
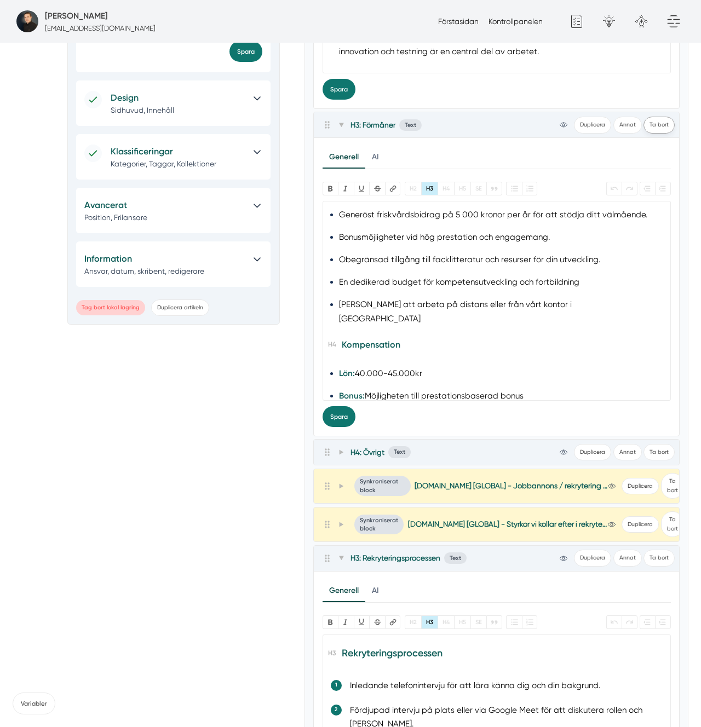
scroll to position [1059, 0]
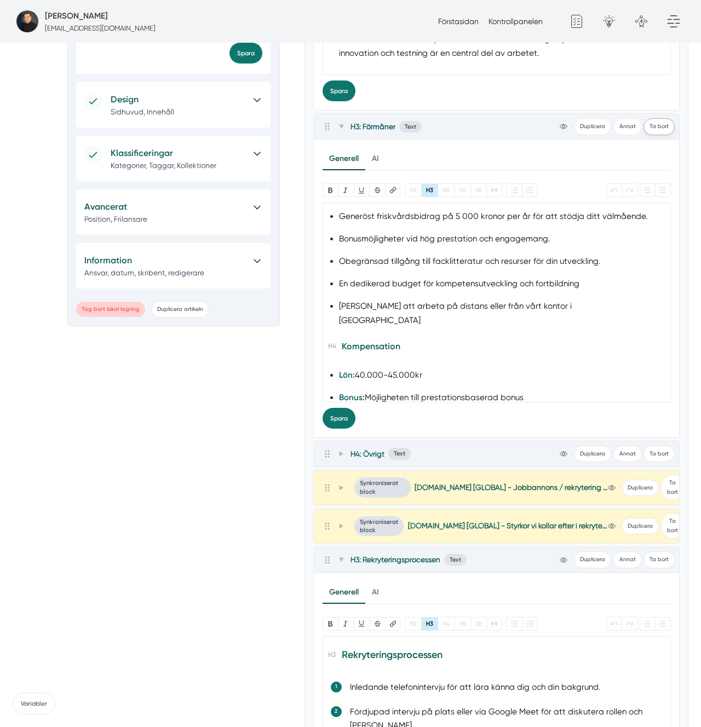
click at [661, 124] on button "Ta bort" at bounding box center [659, 126] width 31 height 17
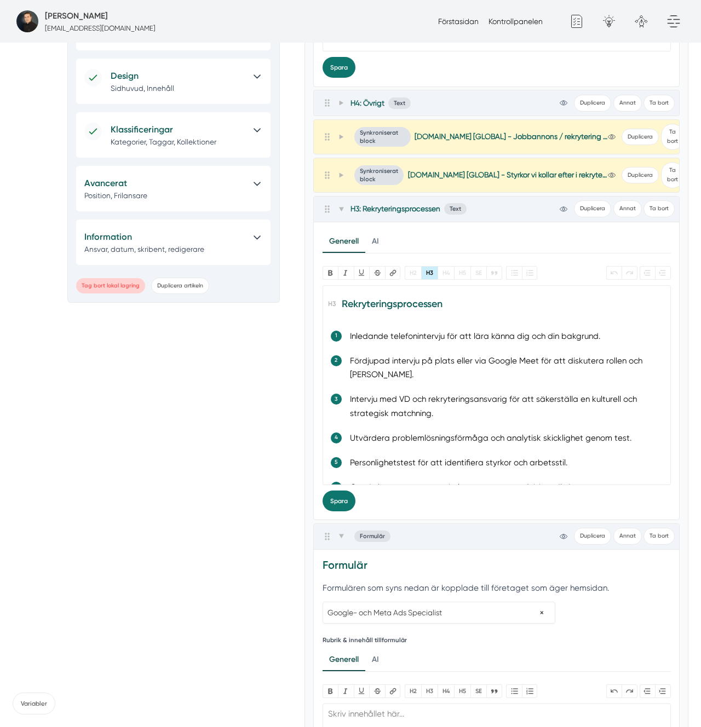
scroll to position [1085, 0]
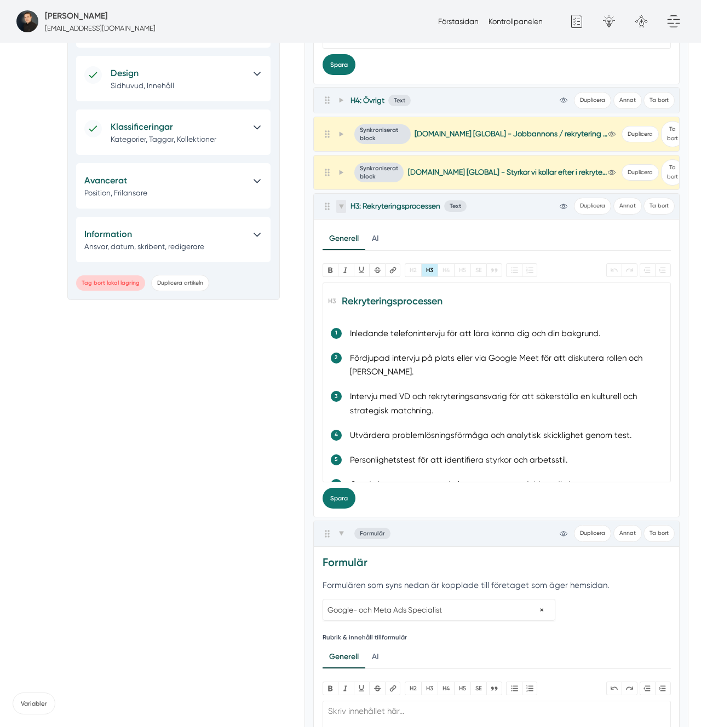
click at [345, 208] on span at bounding box center [341, 206] width 10 height 13
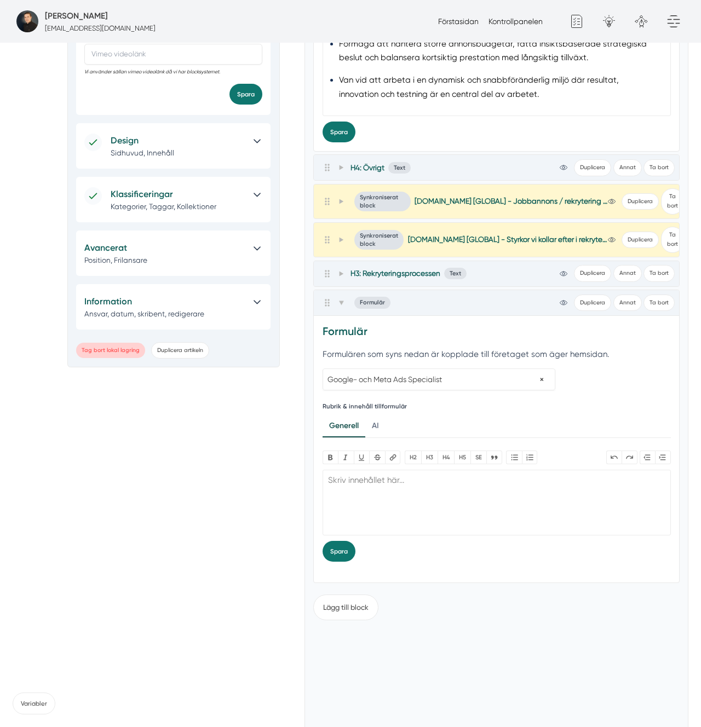
scroll to position [1016, 0]
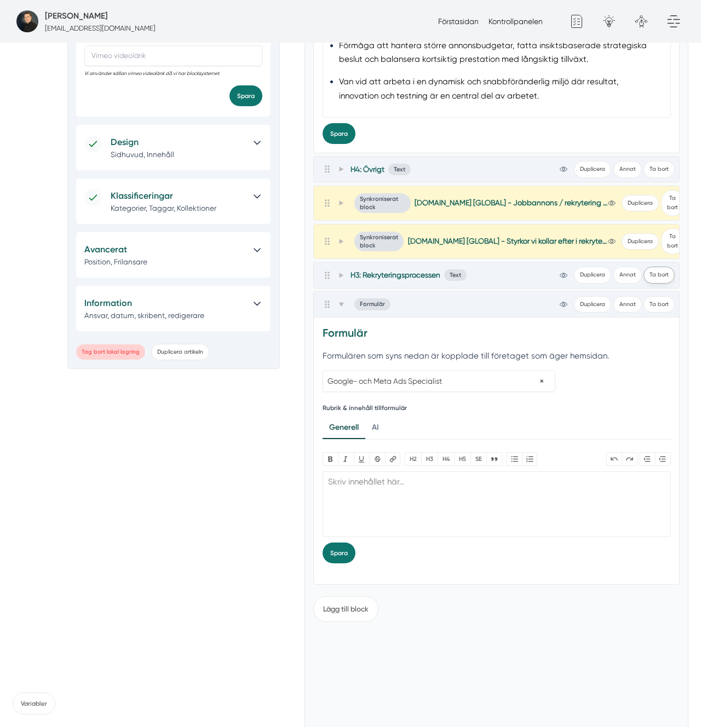
click at [665, 282] on button "Ta bort" at bounding box center [659, 275] width 31 height 17
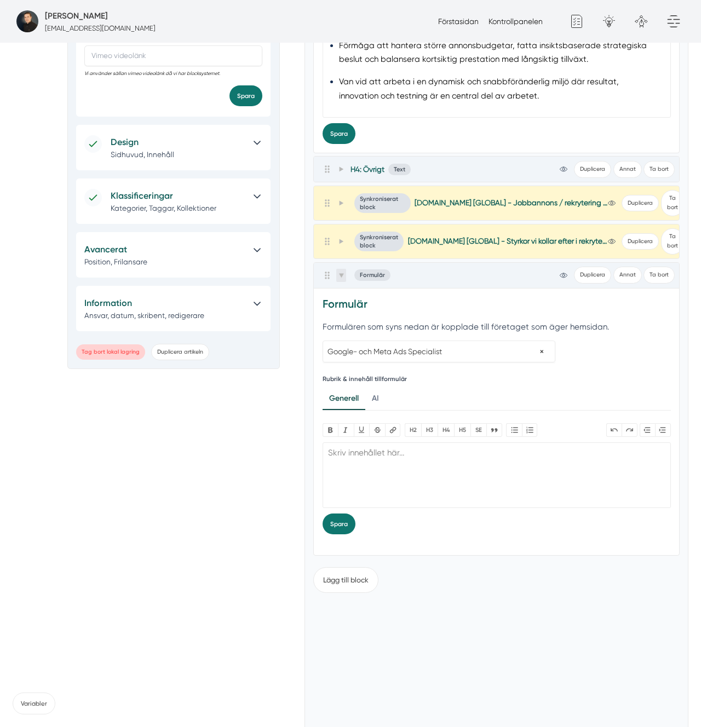
click at [343, 271] on span at bounding box center [341, 275] width 10 height 13
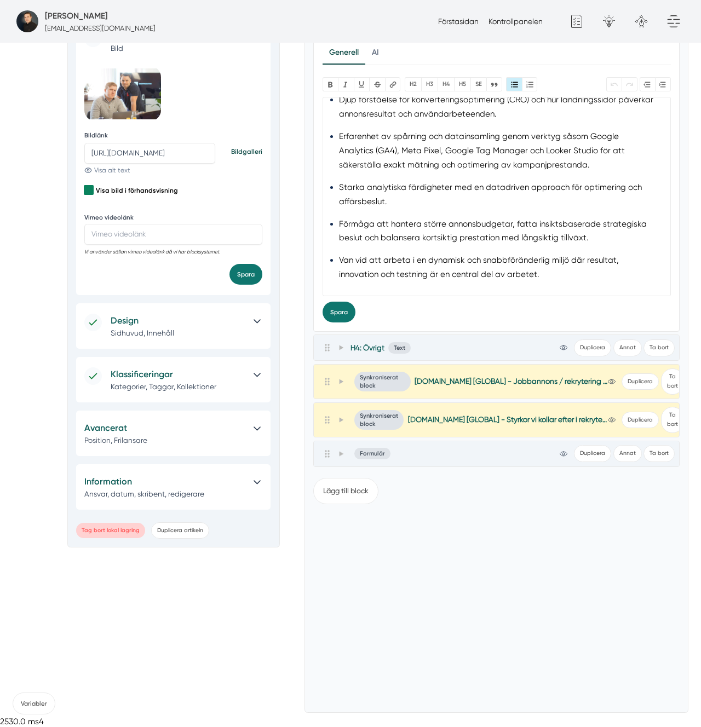
scroll to position [827, 0]
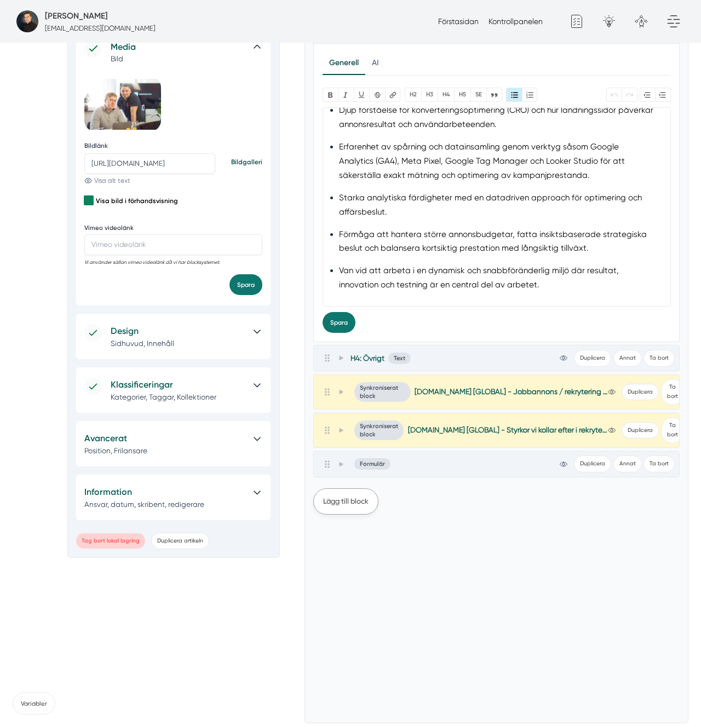
click at [348, 496] on button "Lägg till block" at bounding box center [345, 502] width 65 height 26
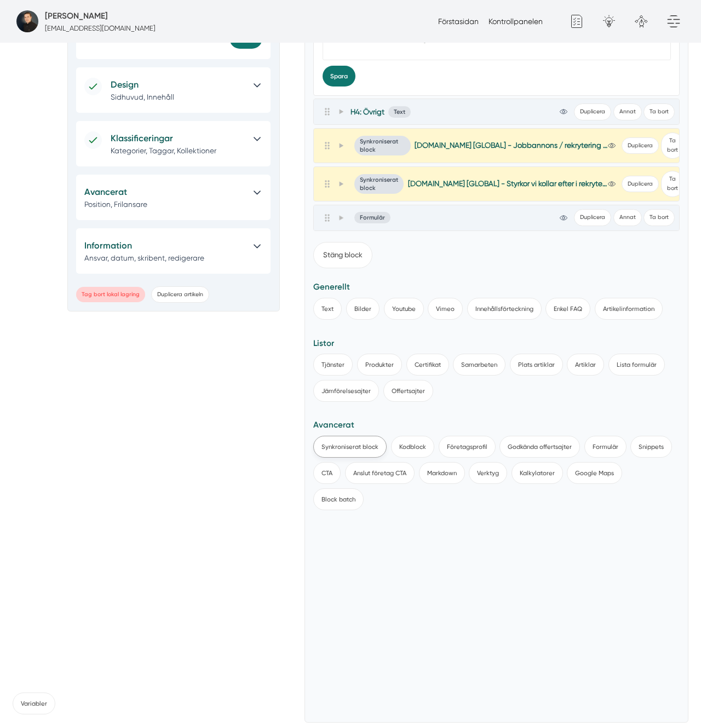
click at [342, 450] on button "Synkroniserat block" at bounding box center [349, 447] width 73 height 22
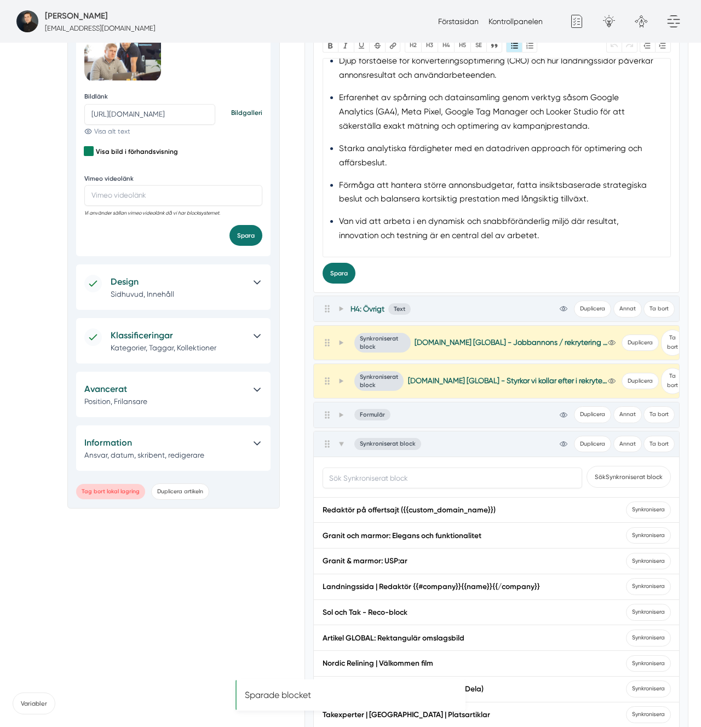
scroll to position [1074, 0]
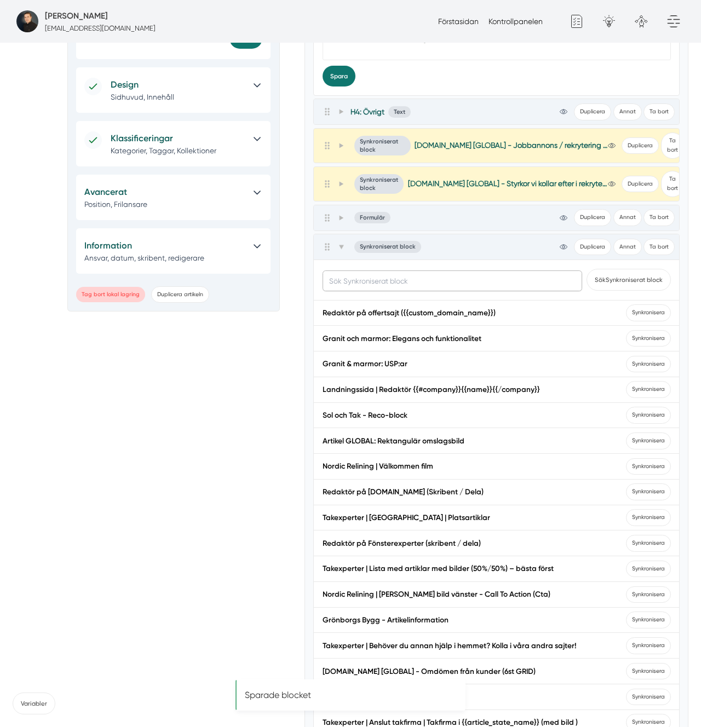
click at [367, 271] on input "text" at bounding box center [453, 281] width 260 height 21
paste input "martproduktion.se [GLOBAL] - Förmåner me"
type input "martproduktion.se [GLOBAL] - Förmåner me"
click at [587, 269] on button "Sök Synkroniserat block" at bounding box center [629, 280] width 84 height 22
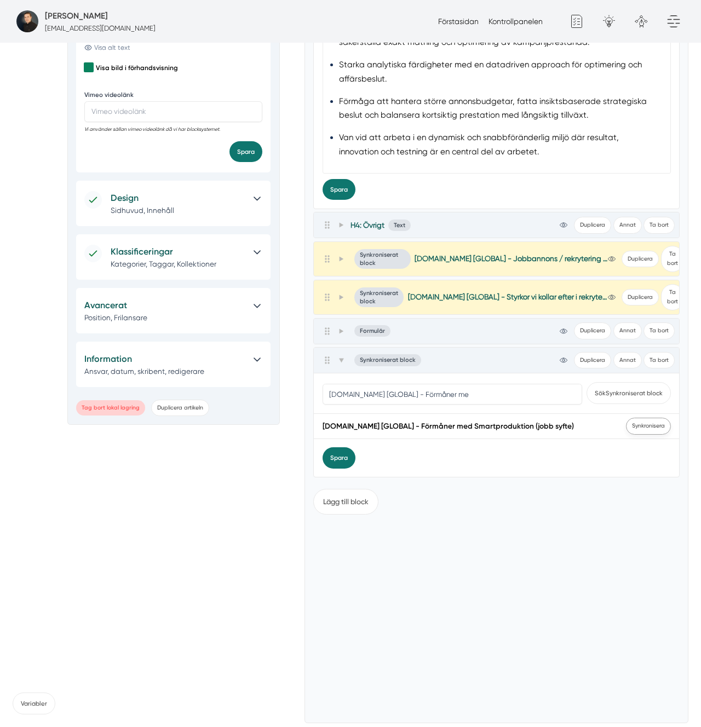
click at [646, 418] on span "Synkronisera" at bounding box center [648, 426] width 45 height 17
click at [647, 424] on span "Synkronisera" at bounding box center [648, 426] width 45 height 17
click at [341, 360] on icon at bounding box center [340, 360] width 5 height 4
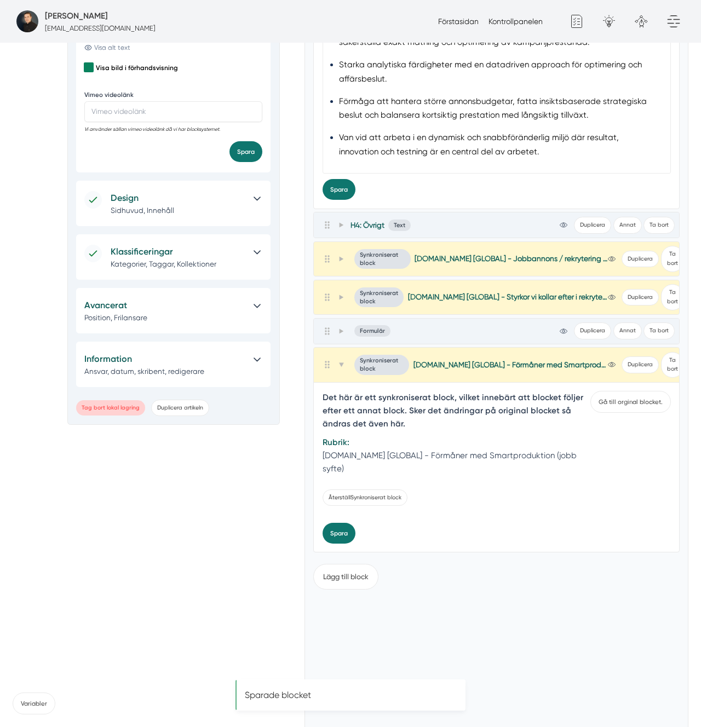
scroll to position [827, 0]
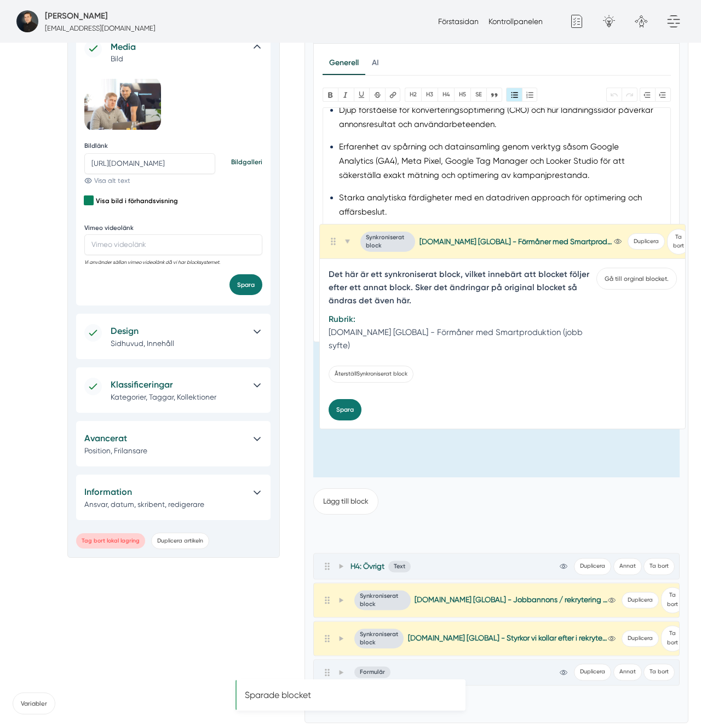
drag, startPoint x: 326, startPoint y: 368, endPoint x: 332, endPoint y: 238, distance: 129.9
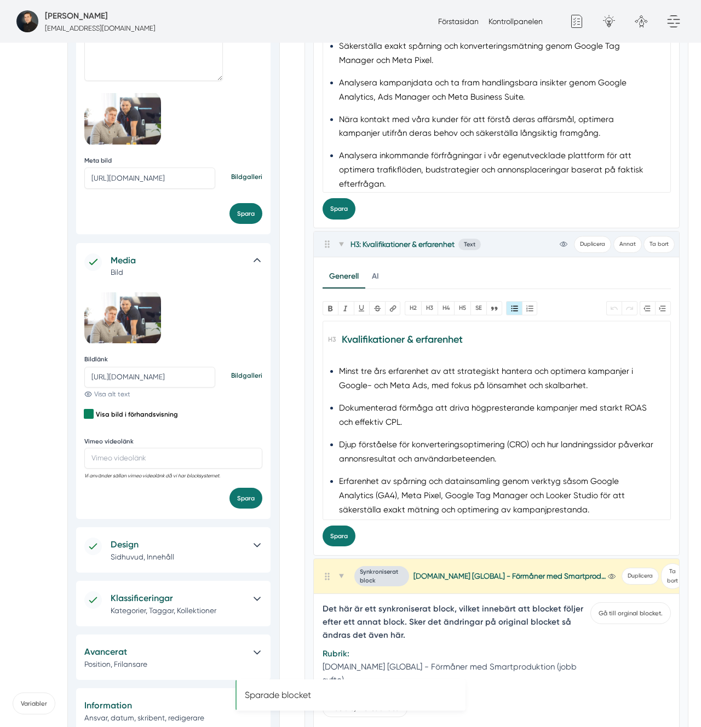
scroll to position [605, 0]
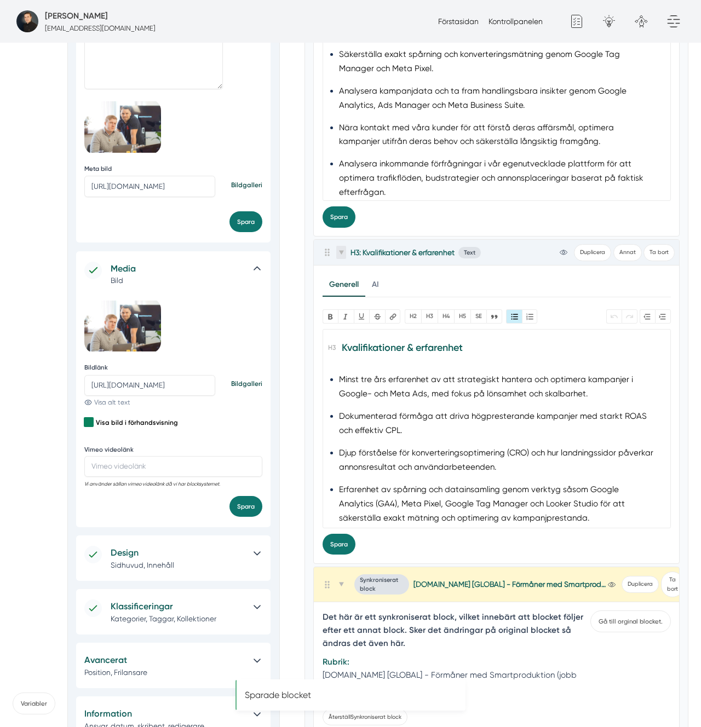
click at [343, 257] on span at bounding box center [341, 252] width 10 height 13
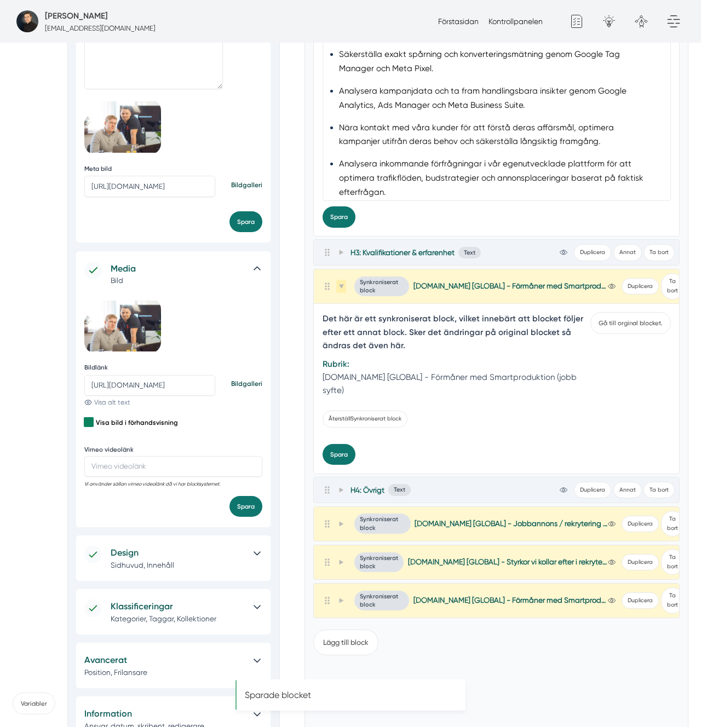
click at [345, 285] on span at bounding box center [341, 286] width 10 height 13
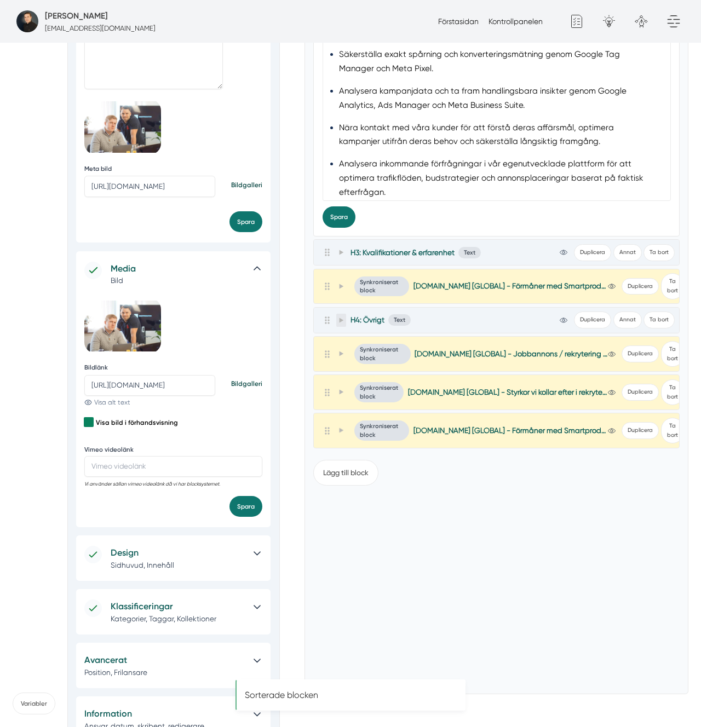
click at [345, 320] on span at bounding box center [341, 320] width 10 height 13
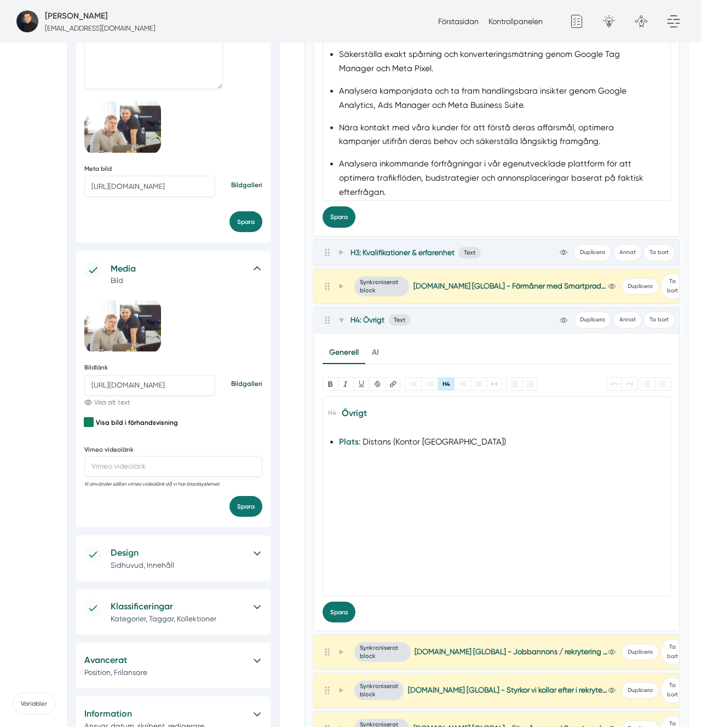
click at [464, 490] on trix-editor "Övrigt Plats : Distans (Kontor Stockholm)" at bounding box center [497, 497] width 348 height 200
type trix-editor "<h4><br></h4>"
paste trix-editor "<h3>Övrigt</h3><ul><li><strong>Plats:</strong> Rollen är placerad i Stockholm. …"
type trix-editor "<h3>Övrigt</h3><ul><li><strong>Plats:</strong> Rollen är placerad i Stockholm. …"
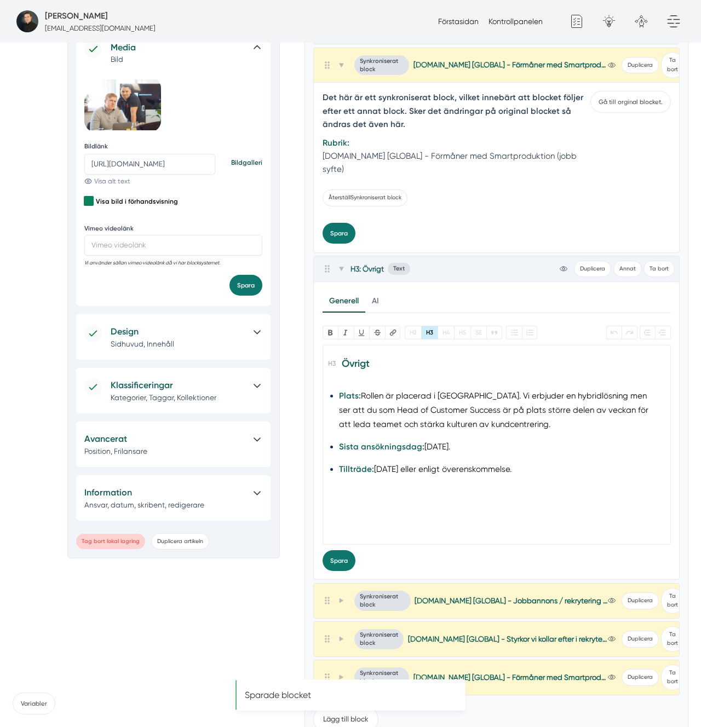
scroll to position [828, 0]
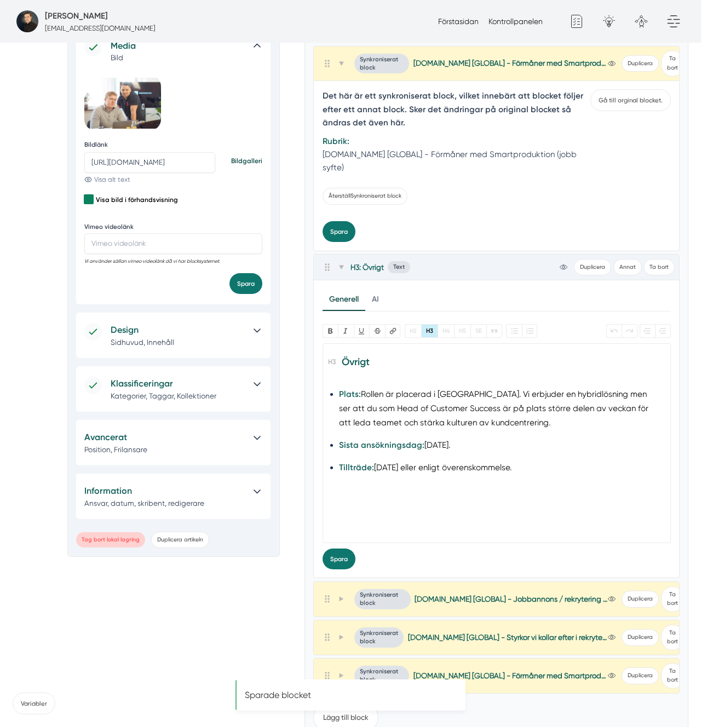
click at [365, 393] on li "Plats: Rollen är placerad i Stockholm. Vi erbjuder en hybridlösning men ser att…" at bounding box center [496, 409] width 315 height 43
click at [412, 397] on li "Plats: Rollen är placerad i Stockholm. Vi erbjuder en hybridlösning men ser att…" at bounding box center [496, 409] width 315 height 43
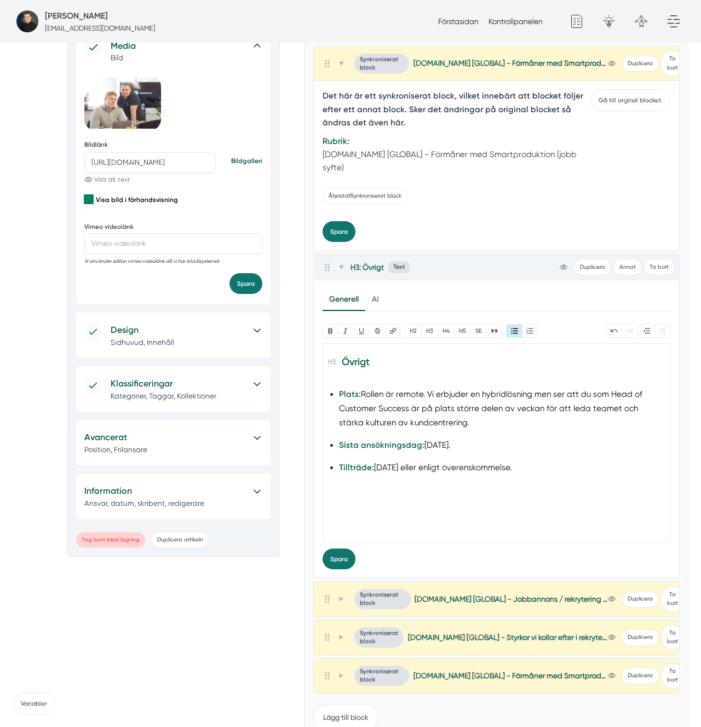
click at [432, 396] on li "Plats: Rollen är remote. Vi erbjuder en hybridlösning men ser att du som Head o…" at bounding box center [496, 409] width 315 height 43
drag, startPoint x: 428, startPoint y: 395, endPoint x: 534, endPoint y: 420, distance: 108.4
click at [534, 420] on li "Plats: Rollen är remote. Vi erbjuder en hybridlösning men ser att du som Head o…" at bounding box center [496, 409] width 315 height 43
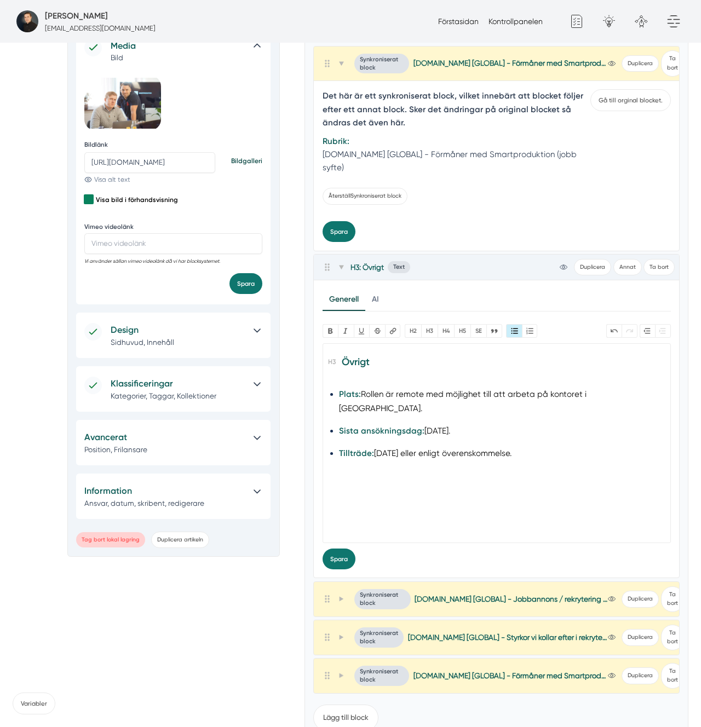
click at [393, 389] on li "Plats: Rollen är remote med möjlighet till att arbeta på kontoret i Stockholm." at bounding box center [496, 402] width 315 height 28
click at [467, 391] on li "Plats: Rollen är remote med möjlighet till att arbeta på kontoret i Stockholm." at bounding box center [496, 402] width 315 height 28
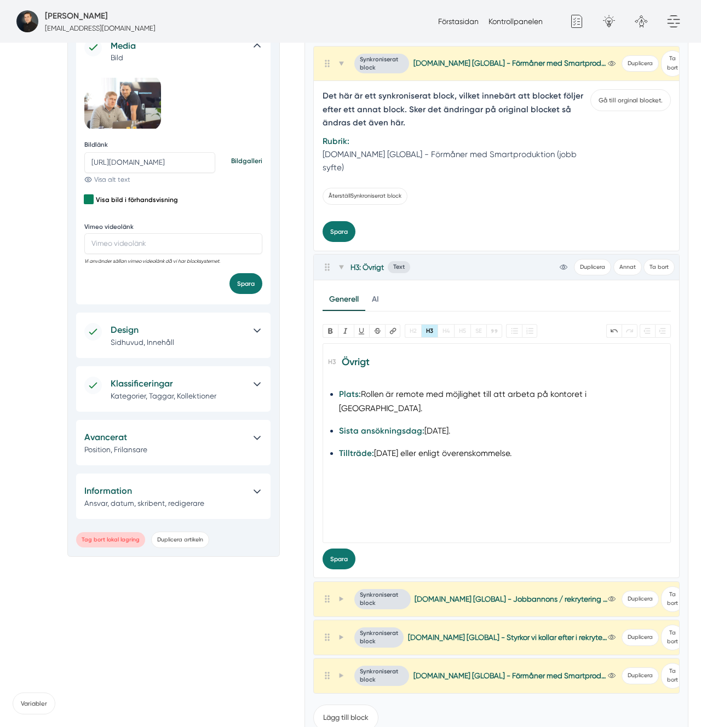
click at [403, 393] on li "Plats: Rollen är remote med möjlighet till att arbeta på kontoret i Stockholm." at bounding box center [496, 402] width 315 height 28
copy li "Rollen är remote med möjlighet till att arbeta på kontoret i Stockholm."
paste trix-editor "<h3>Övrigt</h3><ul><li><strong>Plats:</strong> <strong>Rollen är på distans med…"
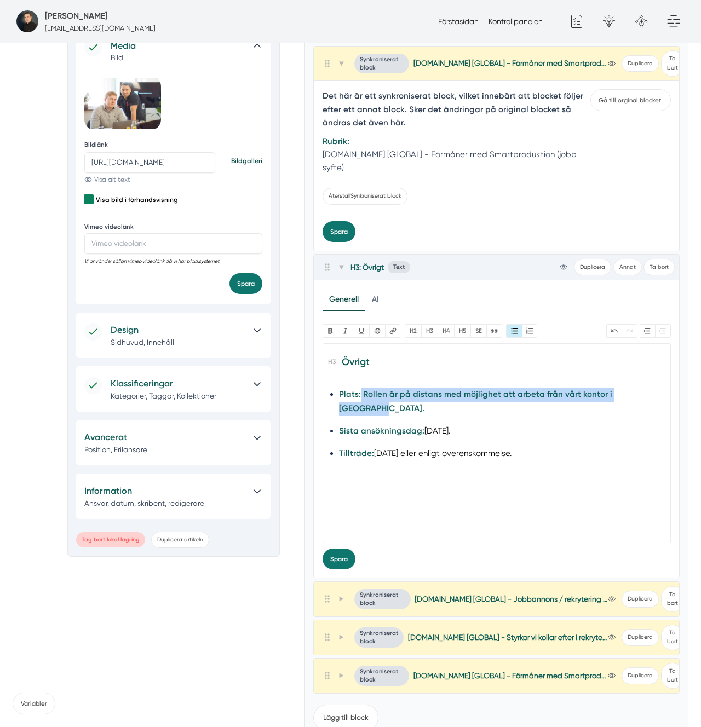
paste trix-editor "Rollen är på distans med möjlighet att arbeta från vårt kontor i Stockholm.<br>…"
type trix-editor "<h3>Övrigt</h3><ul><li><strong>Plats:</strong> Rollen är på distans med möjligh…"
click at [349, 563] on button "Spara" at bounding box center [339, 559] width 33 height 21
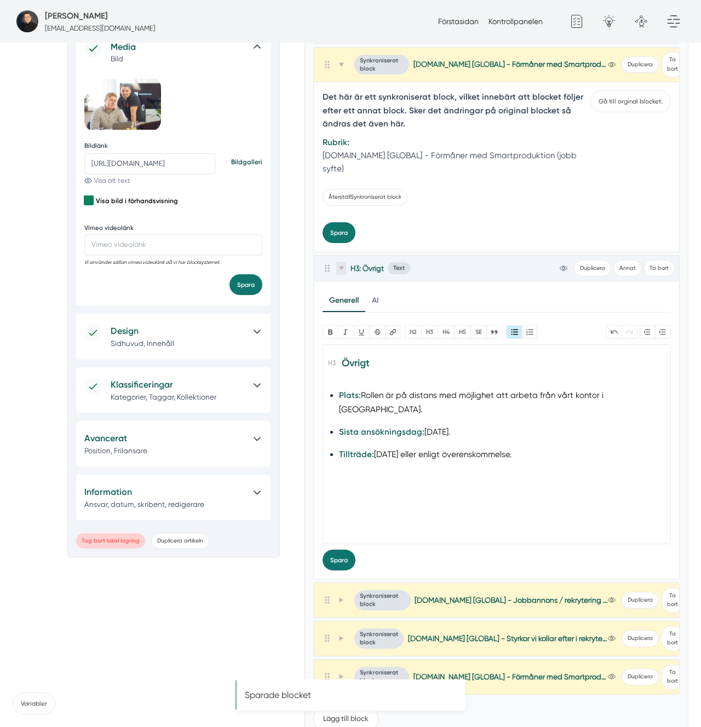
click at [343, 267] on icon at bounding box center [340, 268] width 5 height 5
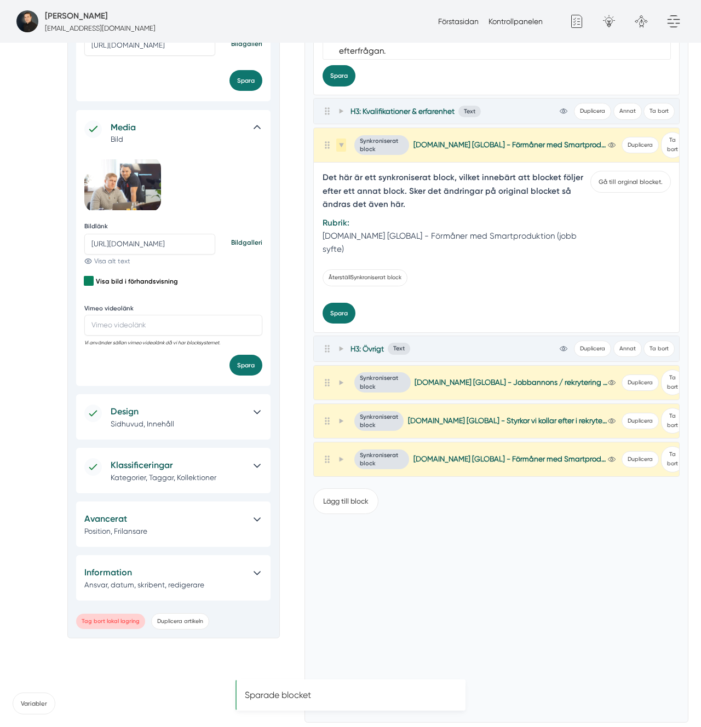
click at [340, 147] on icon at bounding box center [340, 144] width 5 height 5
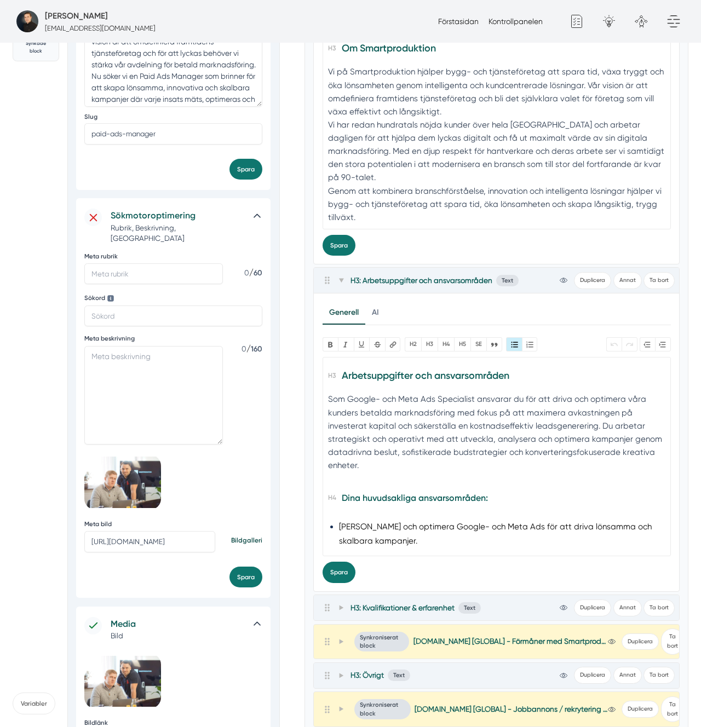
scroll to position [242, 0]
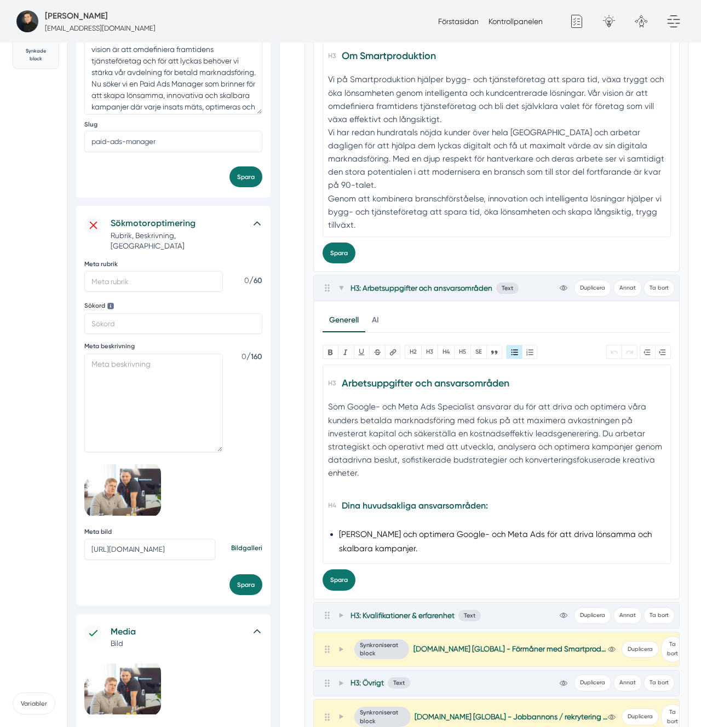
click at [345, 297] on div "H3: Arbetsuppgifter och ansvarsområden Text view-1 Duplicera Annat Ta bort" at bounding box center [496, 289] width 365 height 26
click at [343, 291] on span at bounding box center [341, 288] width 10 height 13
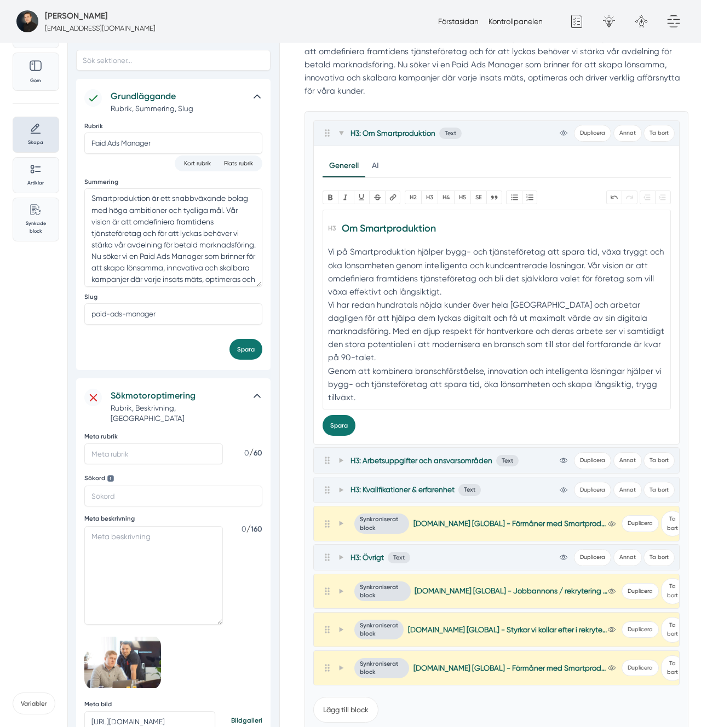
scroll to position [43, 0]
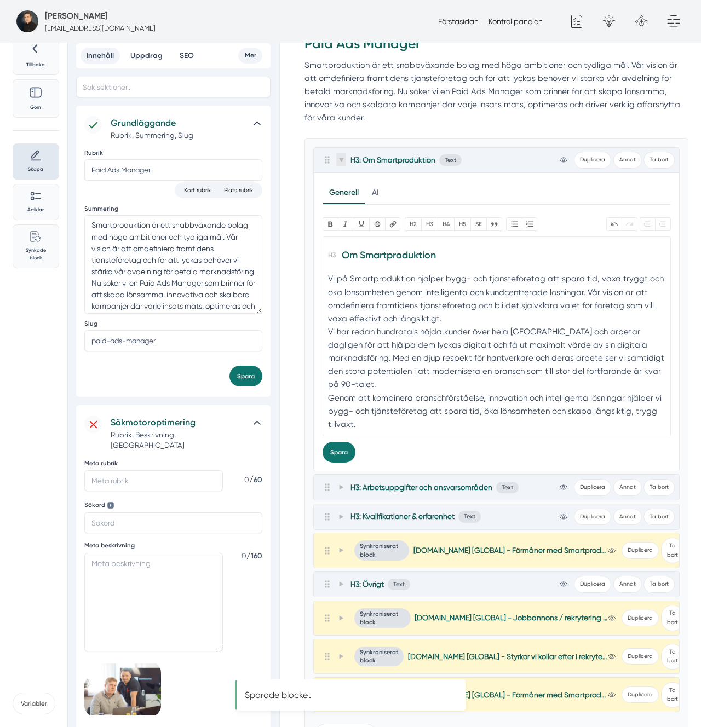
click at [340, 156] on span at bounding box center [341, 159] width 10 height 13
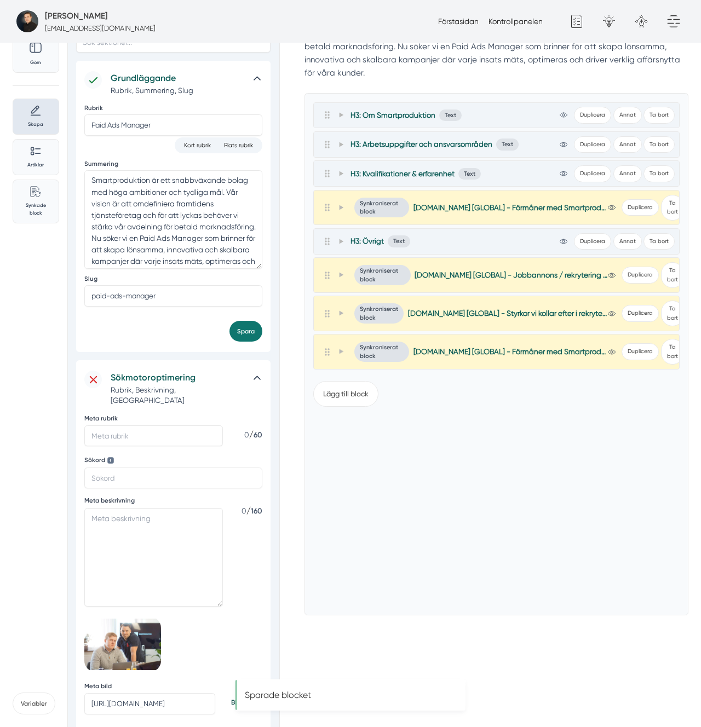
scroll to position [0, 0]
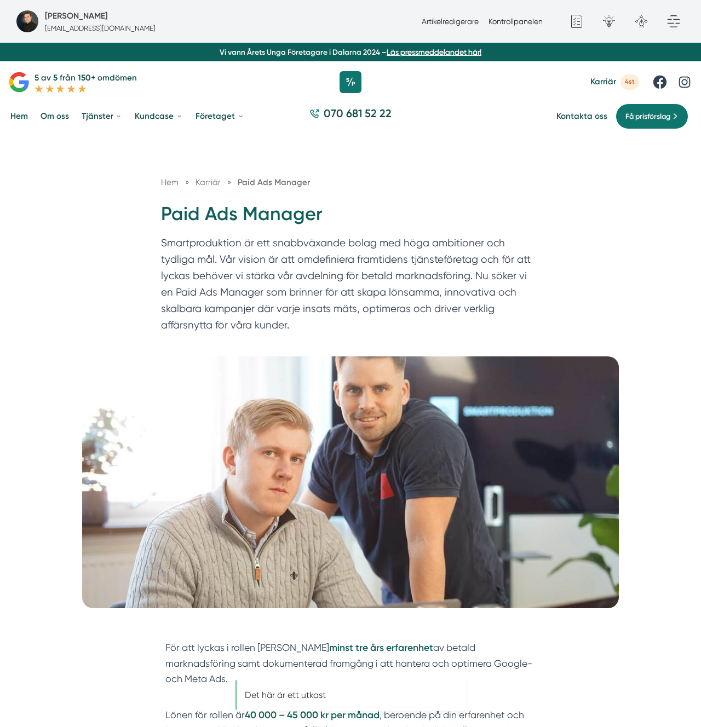
click at [418, 256] on p "Smartproduktion är ett snabbväxande bolag med höga ambitioner och tydliga mål. …" at bounding box center [350, 287] width 379 height 104
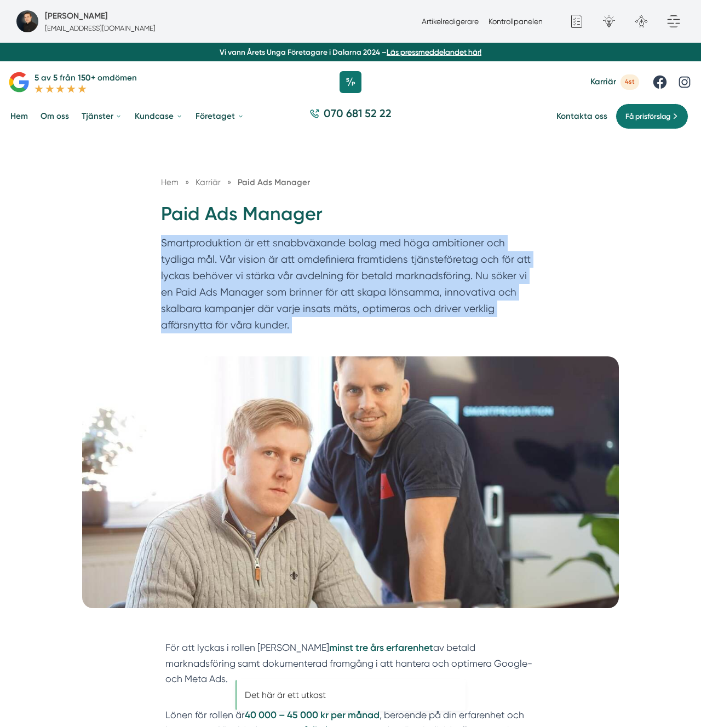
drag, startPoint x: 418, startPoint y: 256, endPoint x: 320, endPoint y: 261, distance: 98.2
click at [418, 256] on p "Smartproduktion är ett snabbväxande bolag med höga ambitioner och tydliga mål. …" at bounding box center [350, 287] width 379 height 104
click at [271, 264] on p "Smartproduktion är ett snabbväxande bolag med höga ambitioner och tydliga mål. …" at bounding box center [350, 287] width 379 height 104
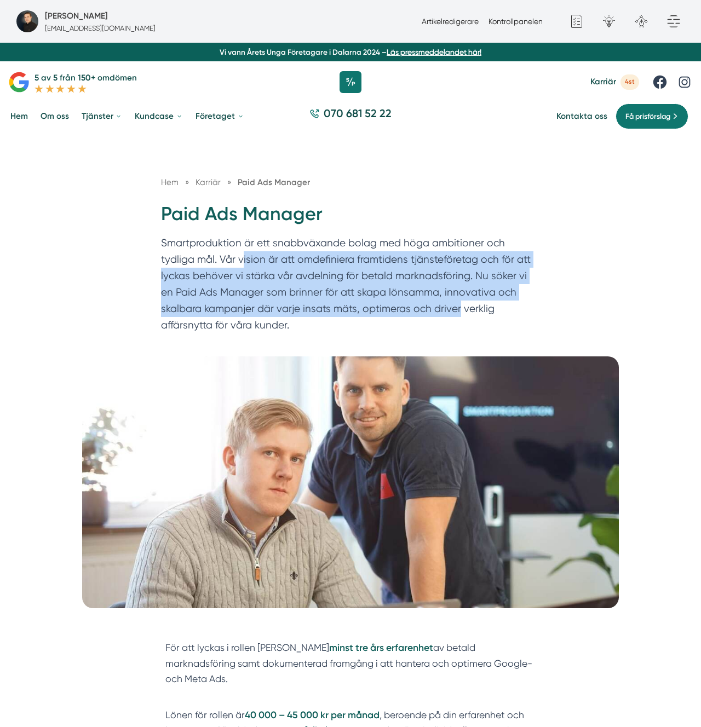
drag, startPoint x: 206, startPoint y: 258, endPoint x: 417, endPoint y: 311, distance: 217.5
click at [416, 311] on p "Smartproduktion är ett snabbväxande bolag med höga ambitioner och tydliga mål. …" at bounding box center [350, 287] width 379 height 104
click at [417, 311] on p "Smartproduktion är ett snabbväxande bolag med höga ambitioner och tydliga mål. …" at bounding box center [350, 287] width 379 height 104
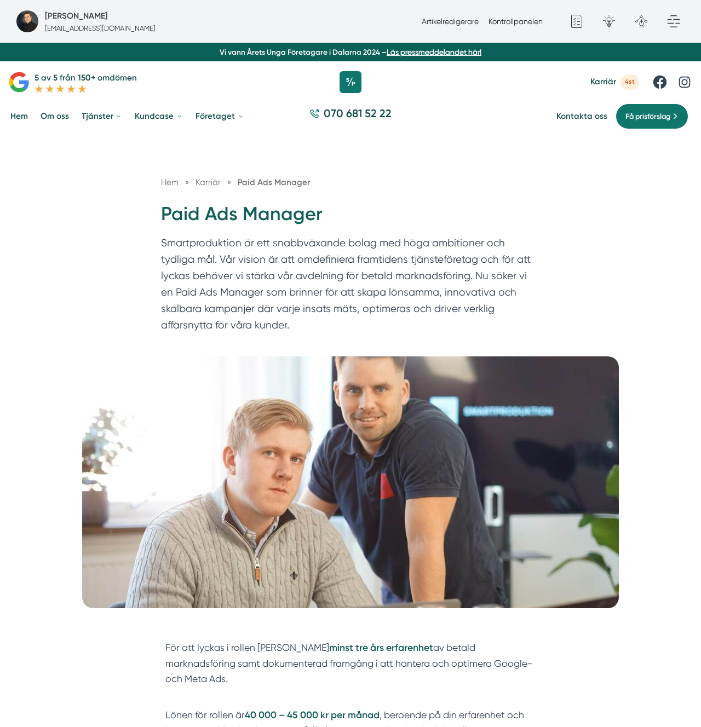
click at [417, 311] on p "Smartproduktion är ett snabbväxande bolag med höga ambitioner och tydliga mål. …" at bounding box center [350, 287] width 379 height 104
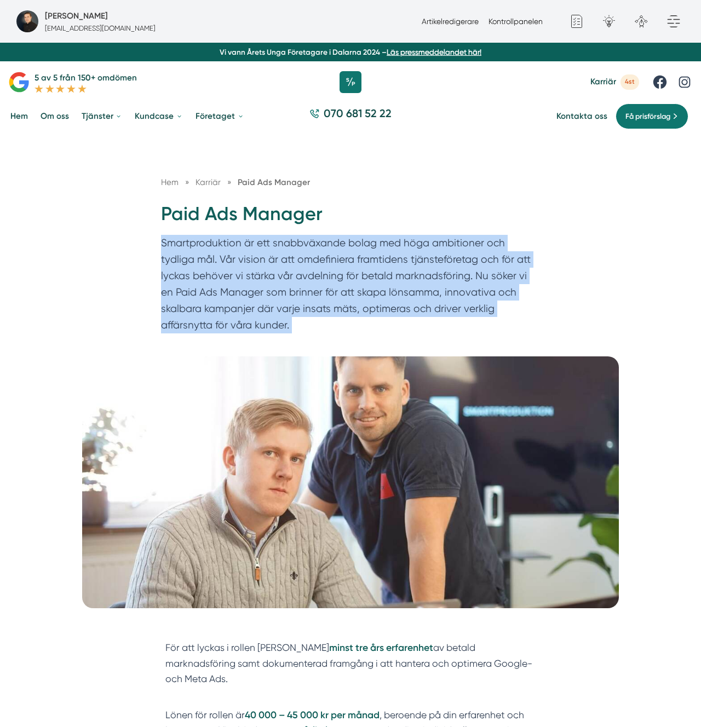
click at [417, 311] on p "Smartproduktion är ett snabbväxande bolag med höga ambitioner och tydliga mål. …" at bounding box center [350, 287] width 379 height 104
click at [485, 320] on p "Smartproduktion är ett snabbväxande bolag med höga ambitioner och tydliga mål. …" at bounding box center [350, 287] width 379 height 104
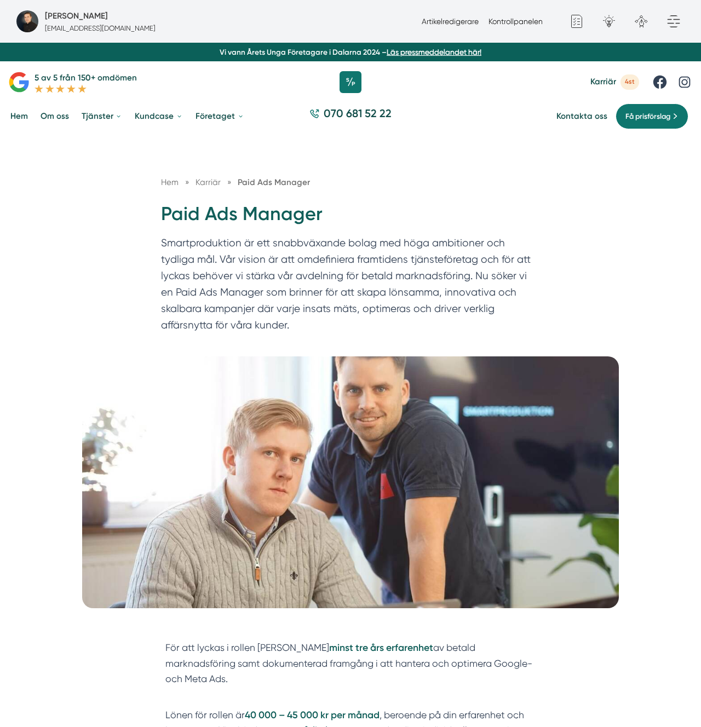
click at [485, 320] on p "Smartproduktion är ett snabbväxande bolag med höga ambitioner och tydliga mål. …" at bounding box center [350, 287] width 379 height 104
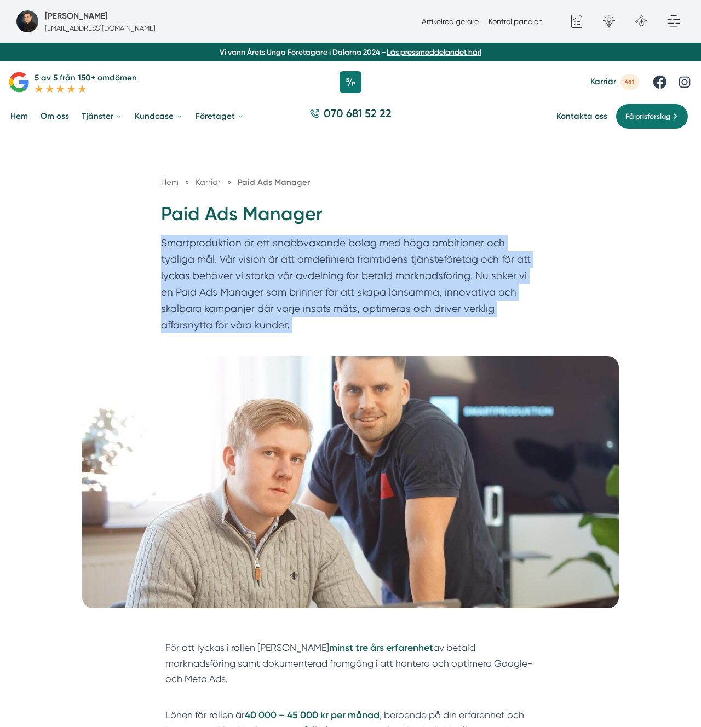
click at [485, 320] on p "Smartproduktion är ett snabbväxande bolag med höga ambitioner och tydliga mål. …" at bounding box center [350, 287] width 379 height 104
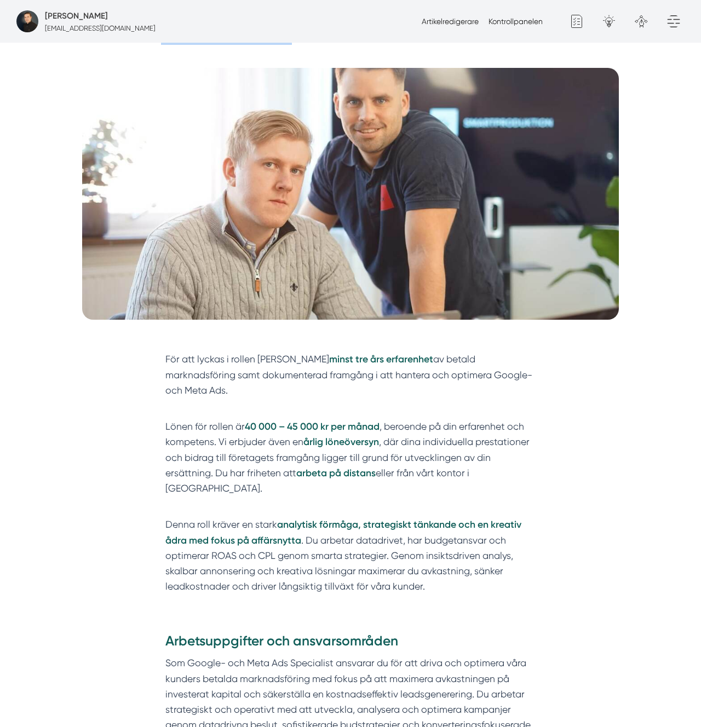
scroll to position [284, 0]
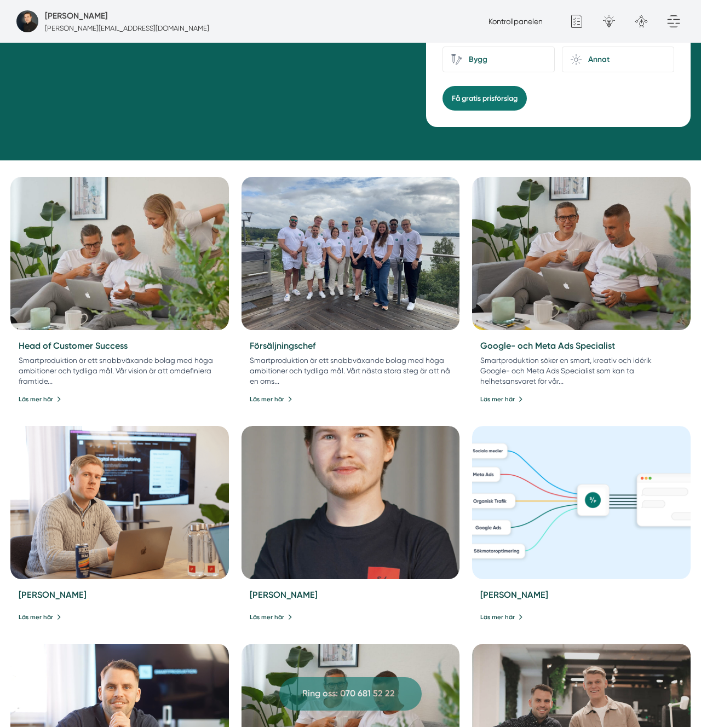
scroll to position [291, 0]
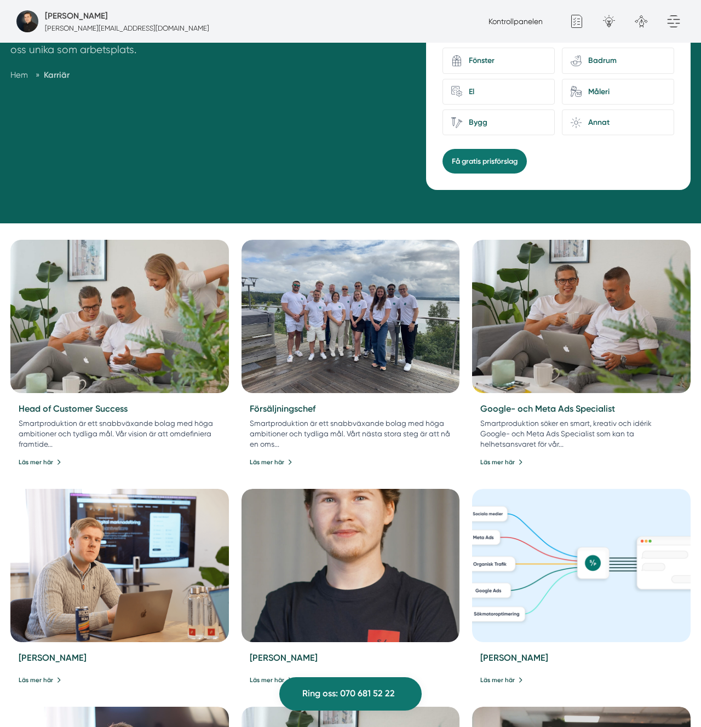
click at [162, 279] on img at bounding box center [119, 316] width 229 height 161
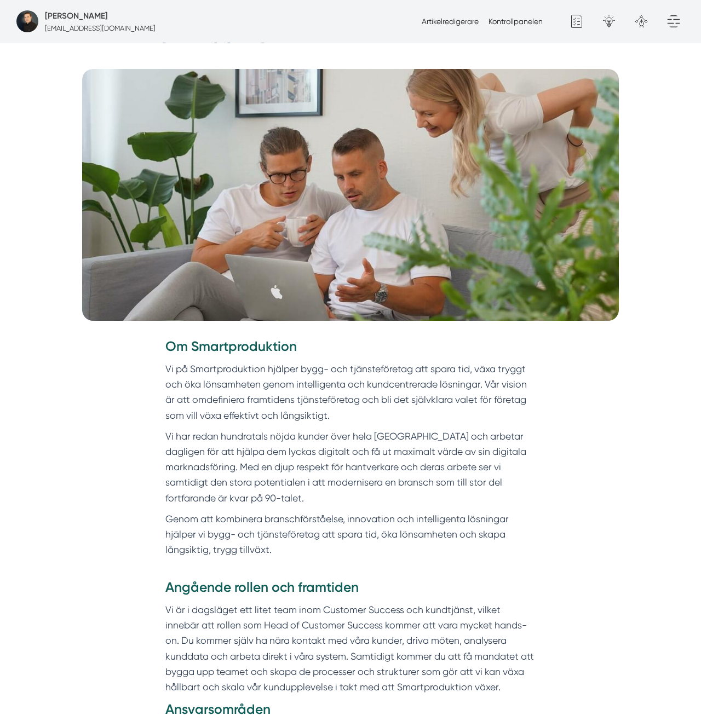
scroll to position [447, 0]
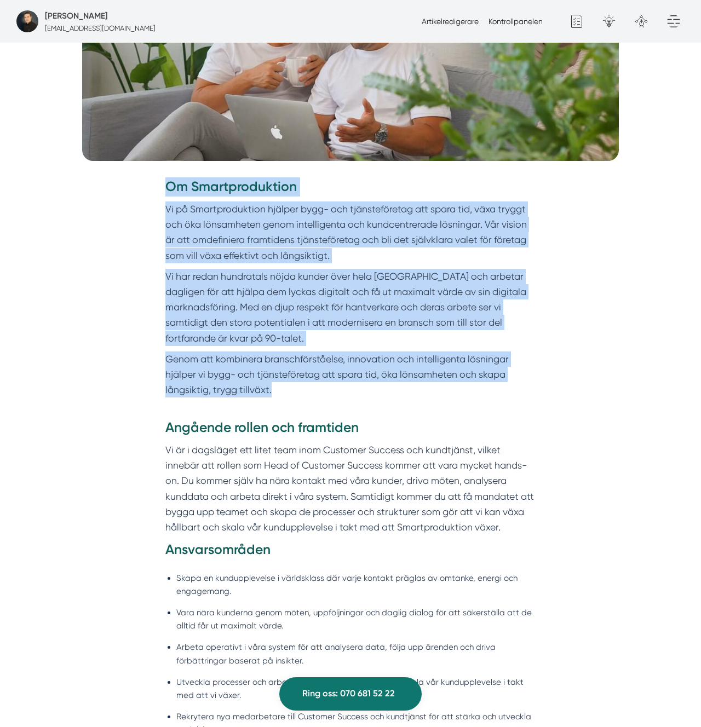
drag, startPoint x: 147, startPoint y: 187, endPoint x: 362, endPoint y: 385, distance: 292.3
click at [362, 385] on div "Om Smartproduktion Vi på Smartproduktion hjälper bygg- och tjänsteföretag att s…" at bounding box center [350, 297] width 421 height 241
copy div "Om Smartproduktion Vi på Smartproduktion hjälper bygg- och tjänsteföretag att s…"
click at [456, 18] on link "Artikelredigerare" at bounding box center [450, 21] width 57 height 9
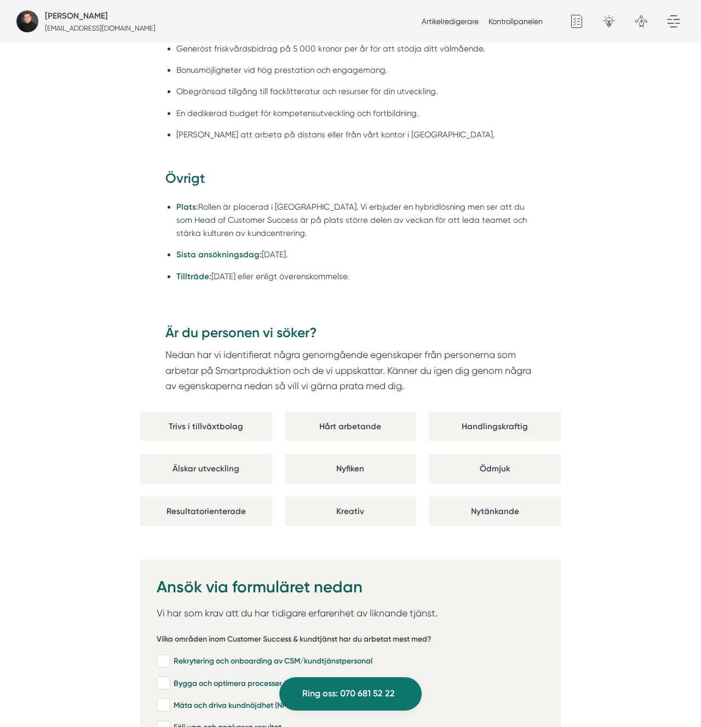
scroll to position [1715, 0]
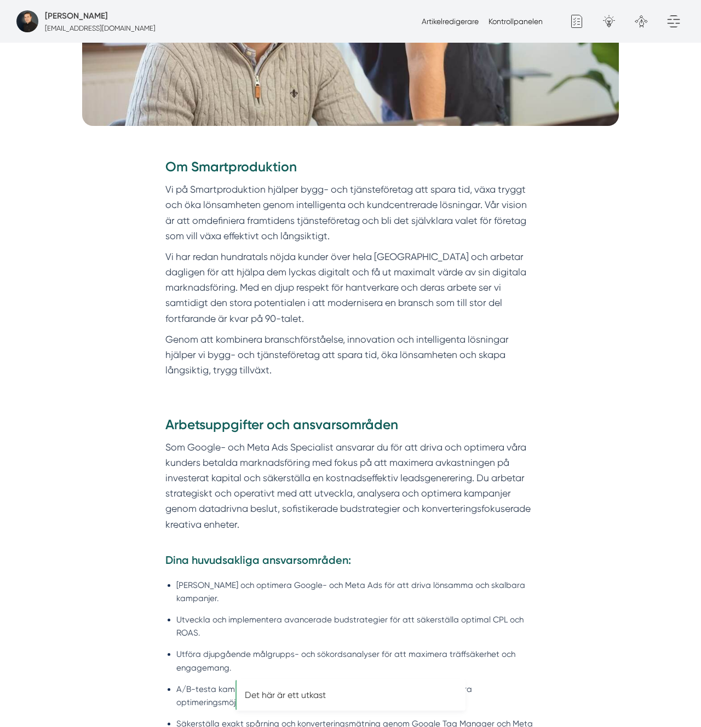
scroll to position [484, 0]
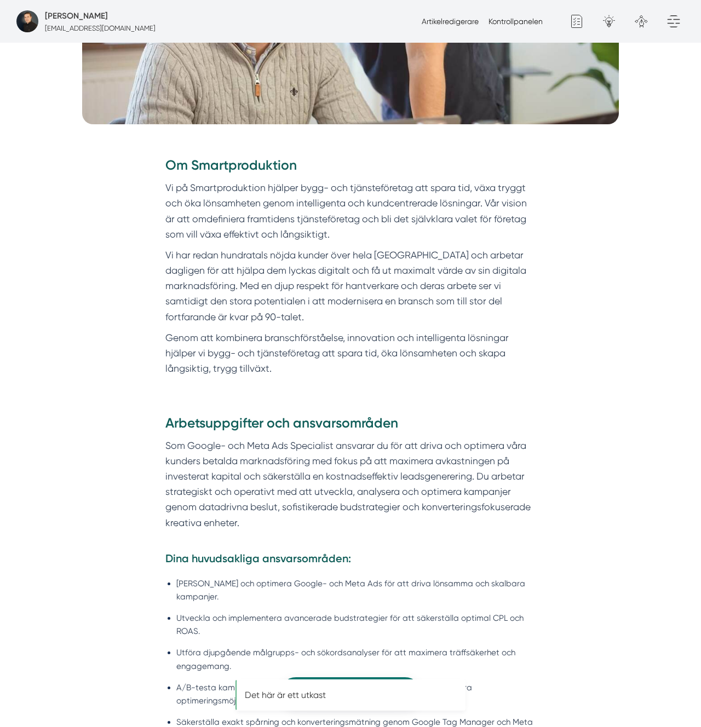
click at [288, 413] on div "Arbetsuppgifter och ansvarsområden Som Google- och Meta Ads Specialist ansvarar…" at bounding box center [350, 638] width 421 height 478
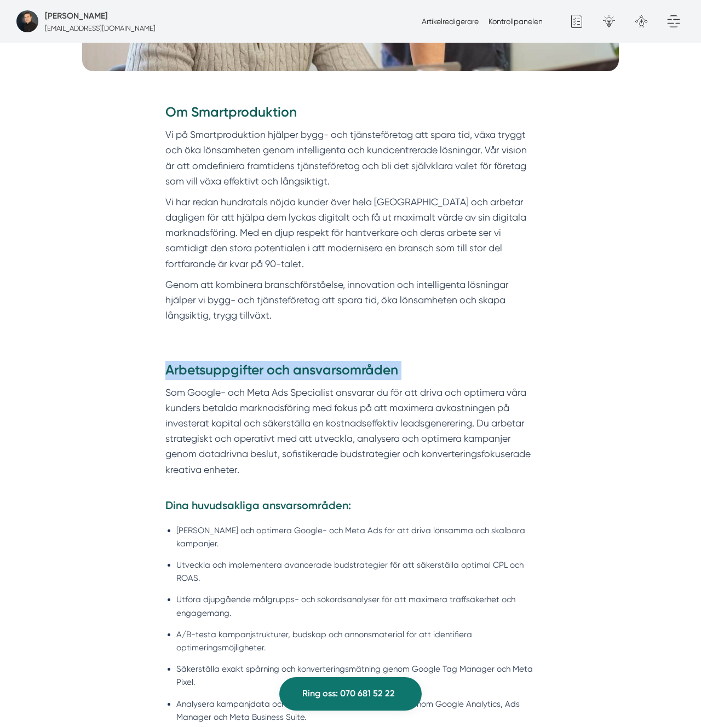
click at [317, 370] on strong "Arbetsuppgifter och ansvarsområden" at bounding box center [281, 370] width 233 height 16
drag, startPoint x: 317, startPoint y: 370, endPoint x: 409, endPoint y: 388, distance: 94.3
click at [318, 371] on strong "Arbetsuppgifter och ansvarsområden" at bounding box center [281, 370] width 233 height 16
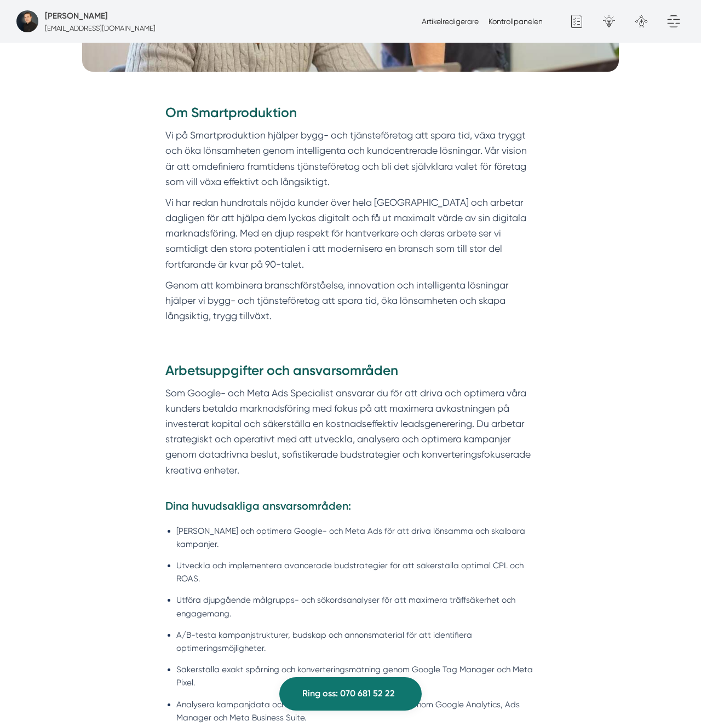
click at [455, 438] on p "Som Google- och Meta Ads Specialist ansvarar du för att driva och optimera våra…" at bounding box center [350, 440] width 371 height 108
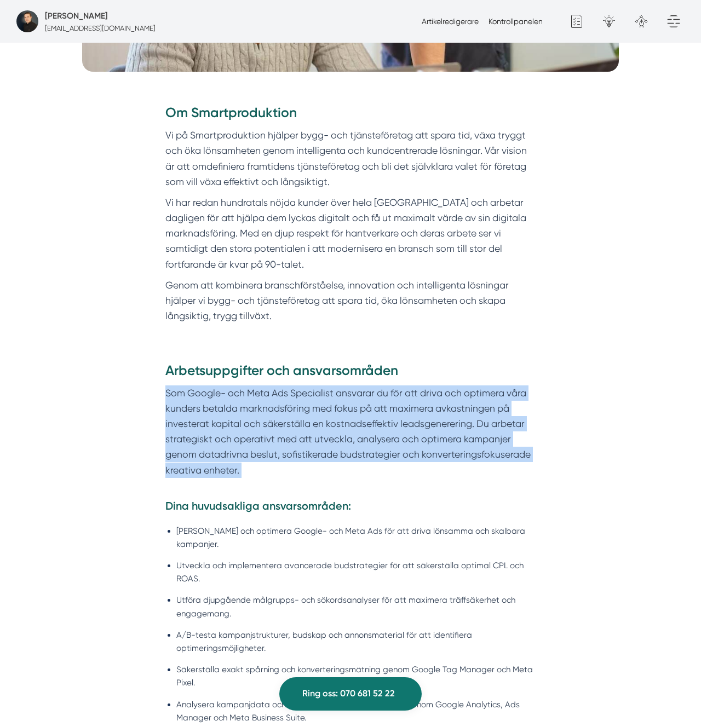
click at [455, 438] on p "Som Google- och Meta Ads Specialist ansvarar du för att driva och optimera våra…" at bounding box center [350, 440] width 371 height 108
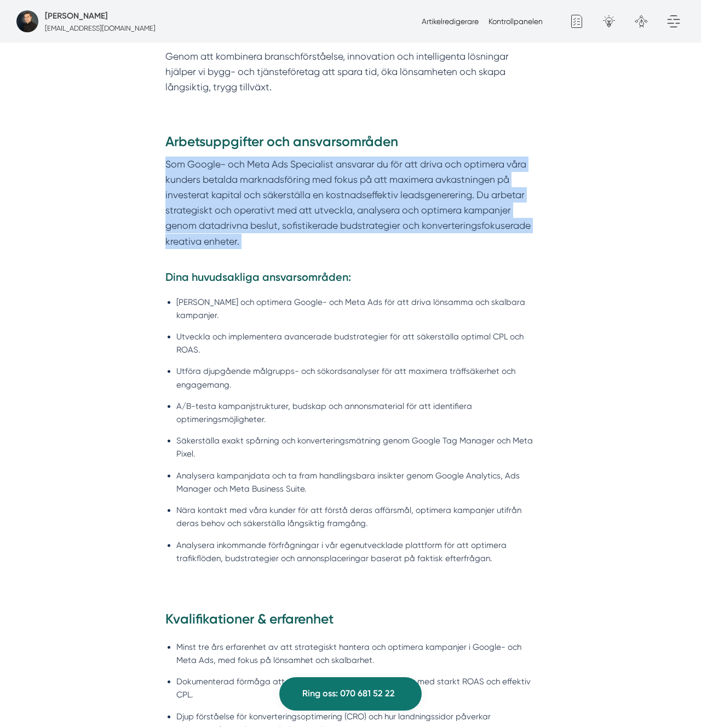
scroll to position [768, 0]
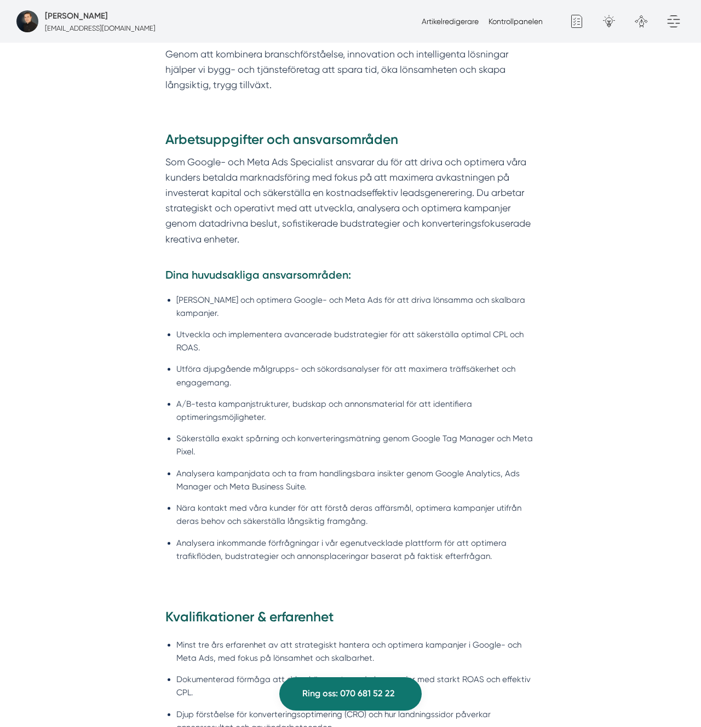
click at [265, 339] on ul "[PERSON_NAME] och optimera Google- och Meta Ads för att driva lönsamma och skal…" at bounding box center [350, 430] width 371 height 289
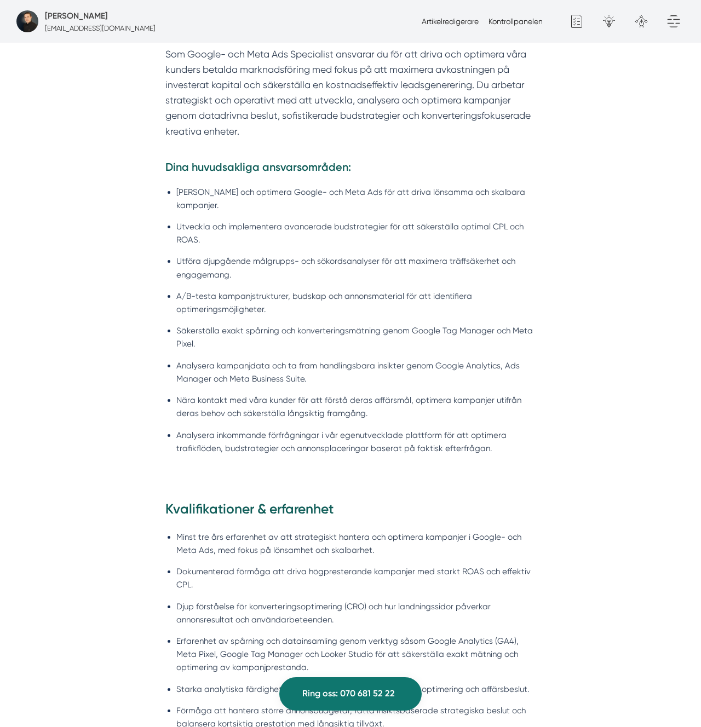
scroll to position [875, 0]
click at [214, 186] on li "[PERSON_NAME] och optimera Google- och Meta Ads för att driva lönsamma och skal…" at bounding box center [356, 199] width 360 height 26
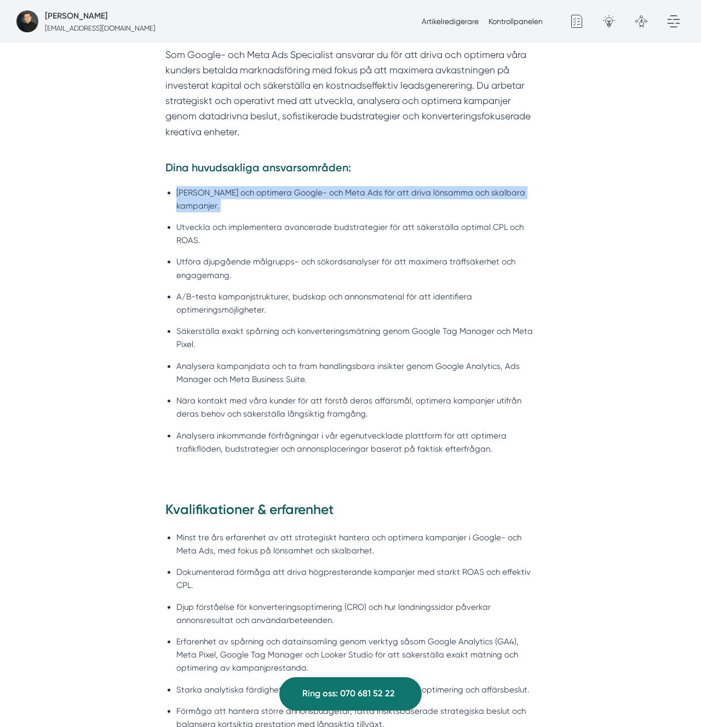
click at [214, 186] on li "[PERSON_NAME] och optimera Google- och Meta Ads för att driva lönsamma och skal…" at bounding box center [356, 199] width 360 height 26
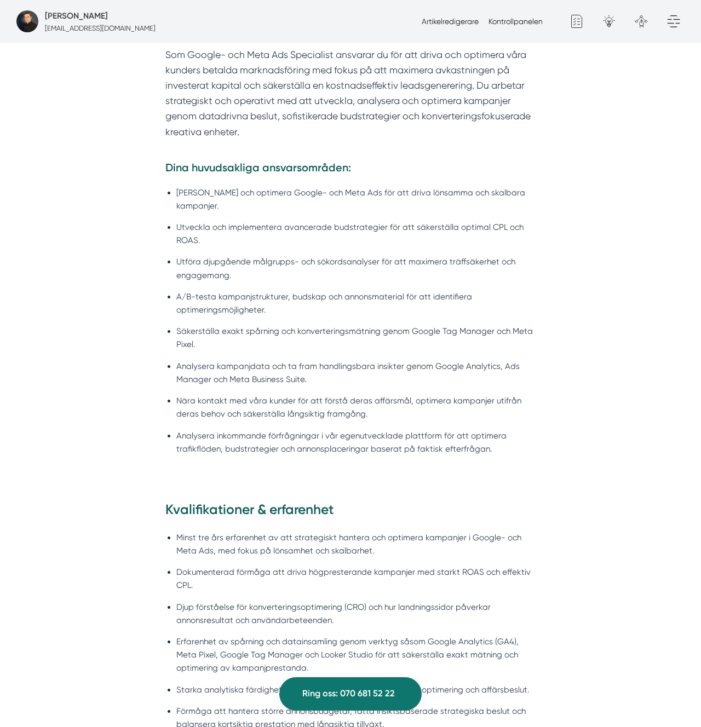
click at [344, 221] on li "Utveckla och implementera avancerade budstrategier för att säkerställa optimal …" at bounding box center [356, 234] width 360 height 26
click at [291, 221] on li "Utveckla och implementera avancerade budstrategier för att säkerställa optimal …" at bounding box center [356, 234] width 360 height 26
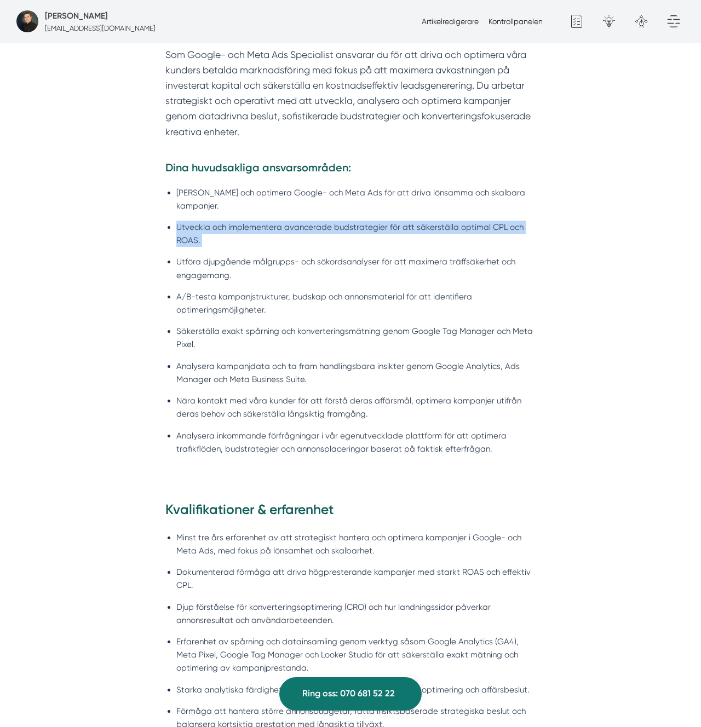
click at [291, 221] on li "Utveckla och implementera avancerade budstrategier för att säkerställa optimal …" at bounding box center [356, 234] width 360 height 26
click at [315, 221] on li "Utveckla och implementera avancerade budstrategier för att säkerställa optimal …" at bounding box center [356, 234] width 360 height 26
drag, startPoint x: 213, startPoint y: 218, endPoint x: 391, endPoint y: 216, distance: 178.0
click at [391, 221] on li "Utveckla och implementera avancerade budstrategier för att säkerställa optimal …" at bounding box center [356, 234] width 360 height 26
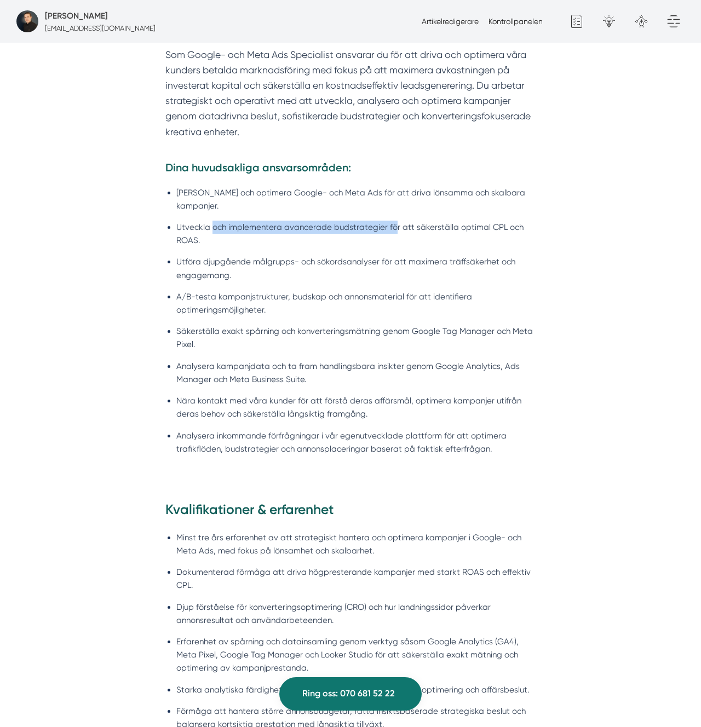
copy li "och implementera avancerade budstrategier fö"
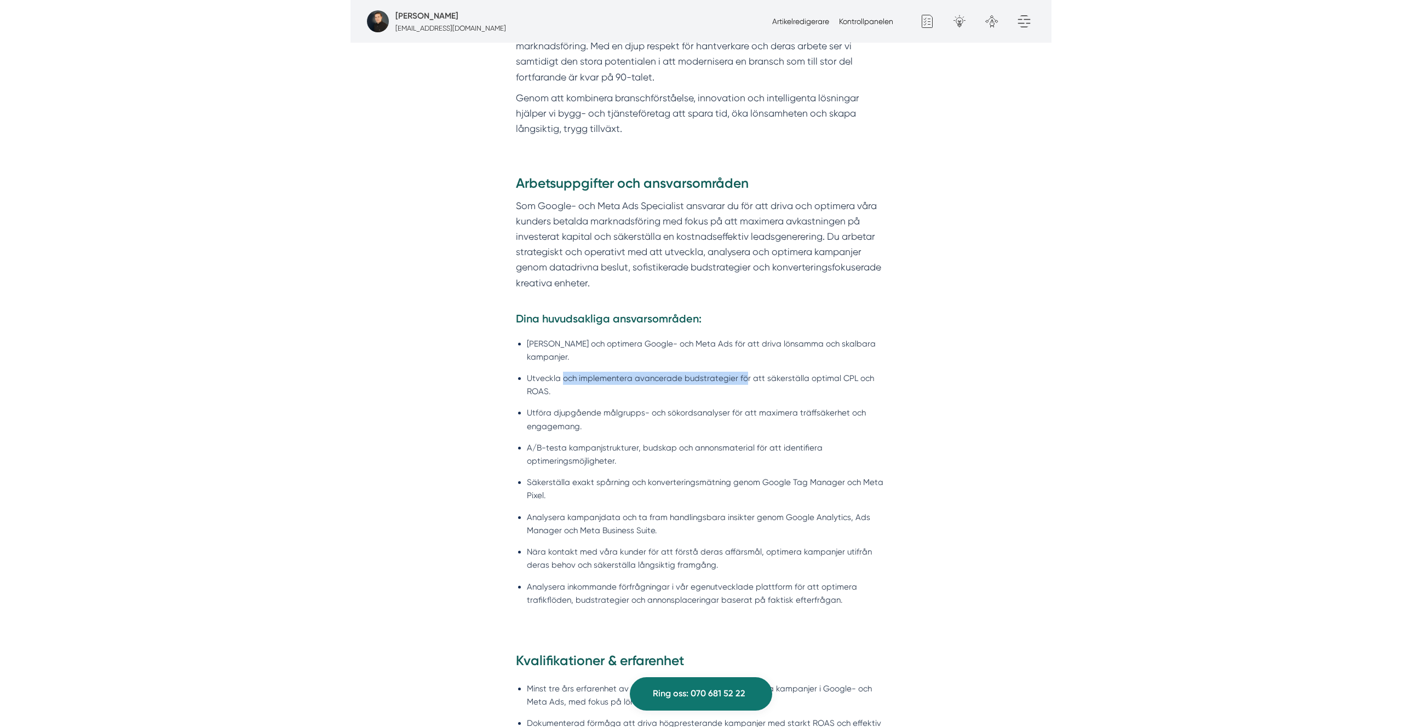
scroll to position [725, 0]
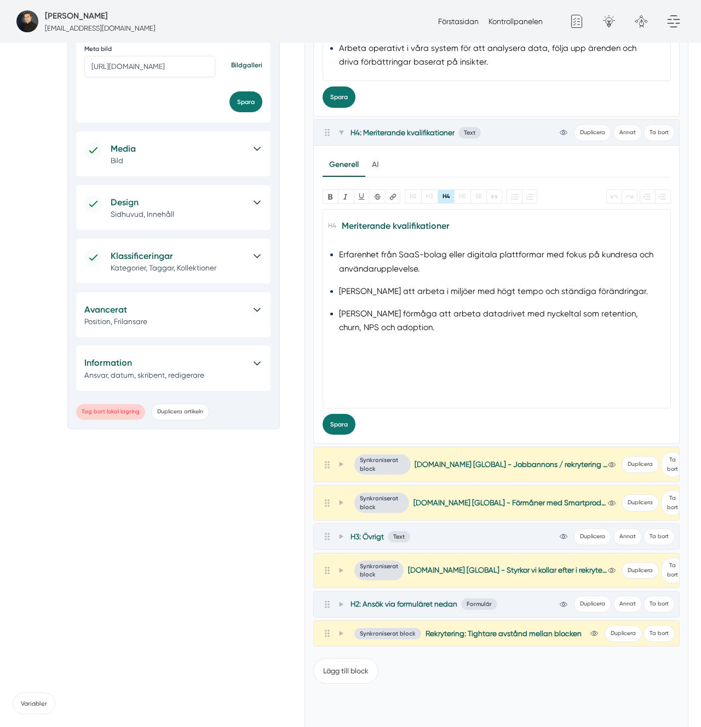
scroll to position [749, 0]
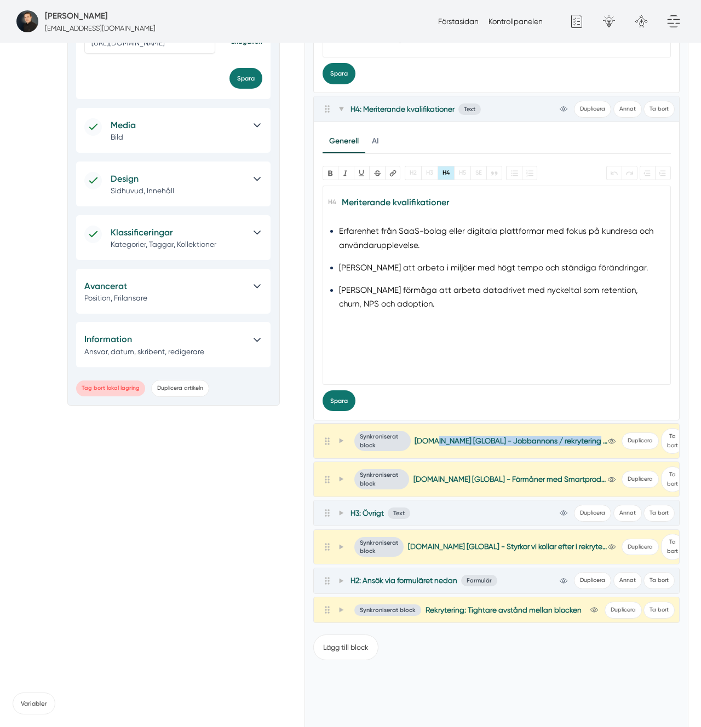
drag, startPoint x: 580, startPoint y: 440, endPoint x: 546, endPoint y: 479, distance: 52.0
click at [435, 444] on span "[DOMAIN_NAME] [GLOBAL] - Jobbannons / rekrytering (PRODUKTION)" at bounding box center [511, 441] width 193 height 10
drag, startPoint x: 565, startPoint y: 479, endPoint x: 418, endPoint y: 478, distance: 146.8
click at [418, 478] on span "[DOMAIN_NAME] [GLOBAL] - Förmåner med Smartproduktion (jobb syfte)" at bounding box center [511, 479] width 194 height 10
copy span "[DOMAIN_NAME] [GLOBAL] - Förmåner me"
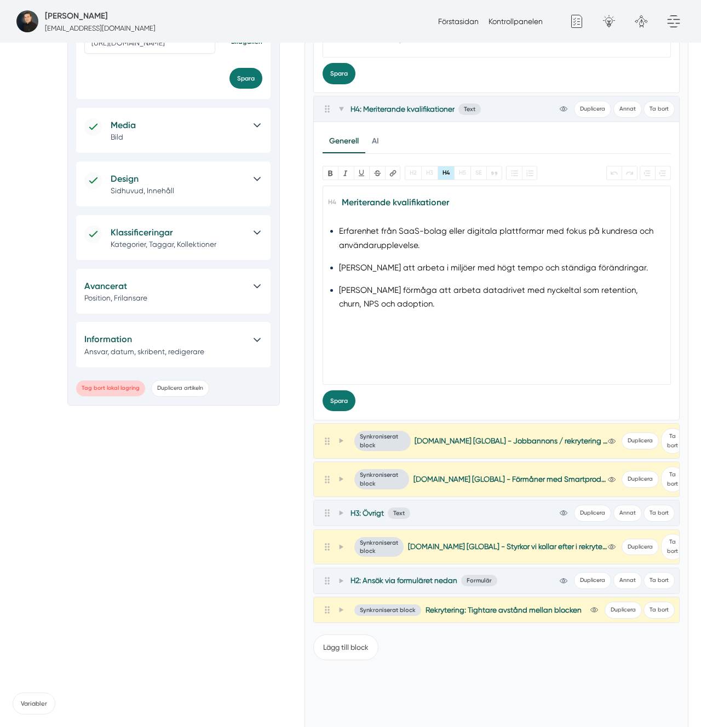
click at [334, 512] on div at bounding box center [335, 513] width 24 height 13
click at [351, 515] on span "H3: Övrigt" at bounding box center [367, 513] width 33 height 10
click at [347, 515] on div "H3: Övrigt Text" at bounding box center [367, 513] width 88 height 13
click at [343, 514] on icon at bounding box center [340, 512] width 5 height 5
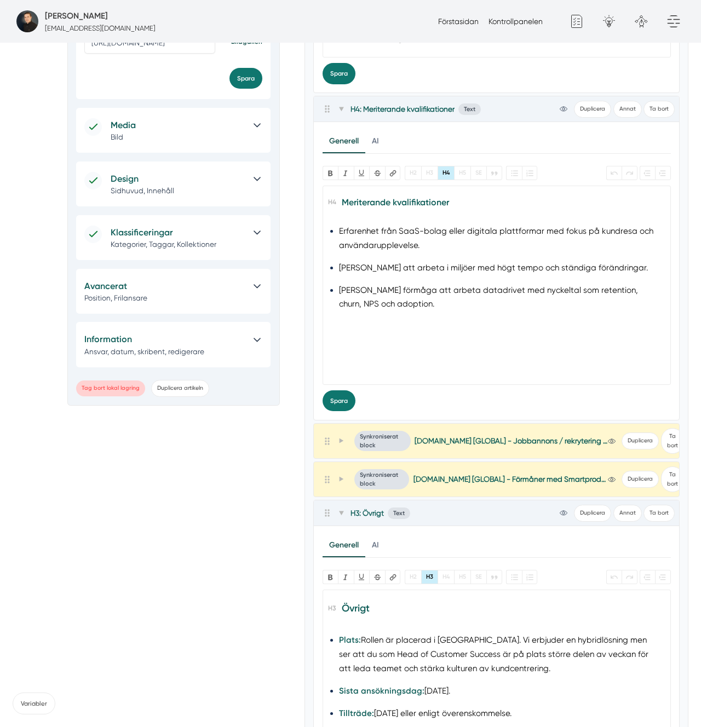
click at [434, 627] on trix-editor "Övrigt Plats: Rollen är placerad i [GEOGRAPHIC_DATA]. Vi erbjuder en hybridlösn…" at bounding box center [497, 690] width 348 height 200
copy trix-editor "Övrigt Plats: Rollen är placerad i [GEOGRAPHIC_DATA]. Vi erbjuder en hybridlösn…"
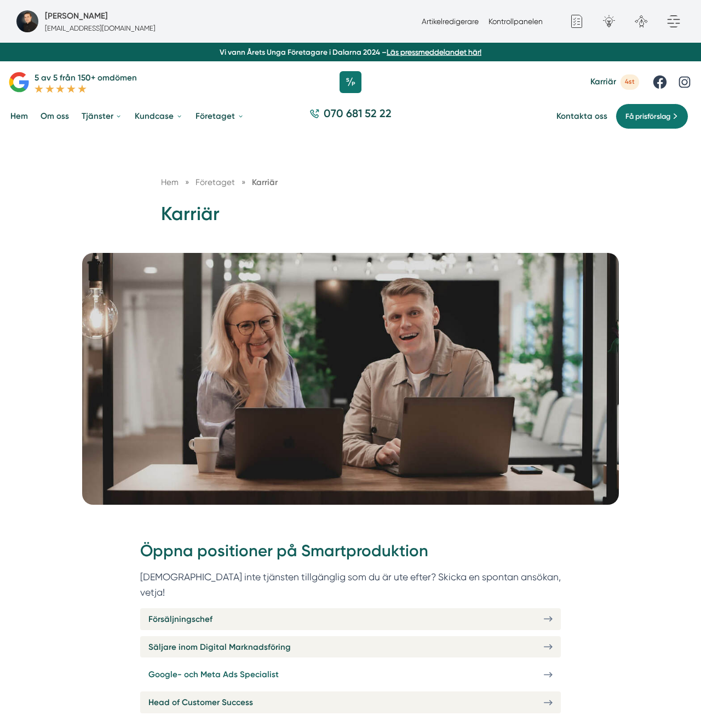
click at [241, 668] on span "Google- och Meta Ads Specialist" at bounding box center [213, 674] width 130 height 13
click at [503, 22] on link "Kontrollpanelen" at bounding box center [516, 21] width 54 height 9
click at [222, 668] on span "Google- och Meta Ads Specialist" at bounding box center [213, 674] width 130 height 13
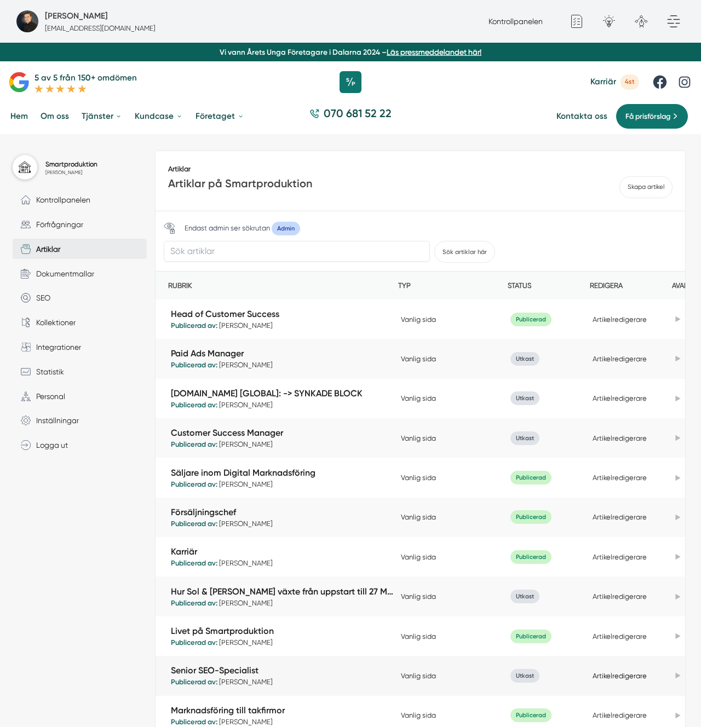
click at [619, 680] on link "Artikelredigerare" at bounding box center [620, 676] width 54 height 8
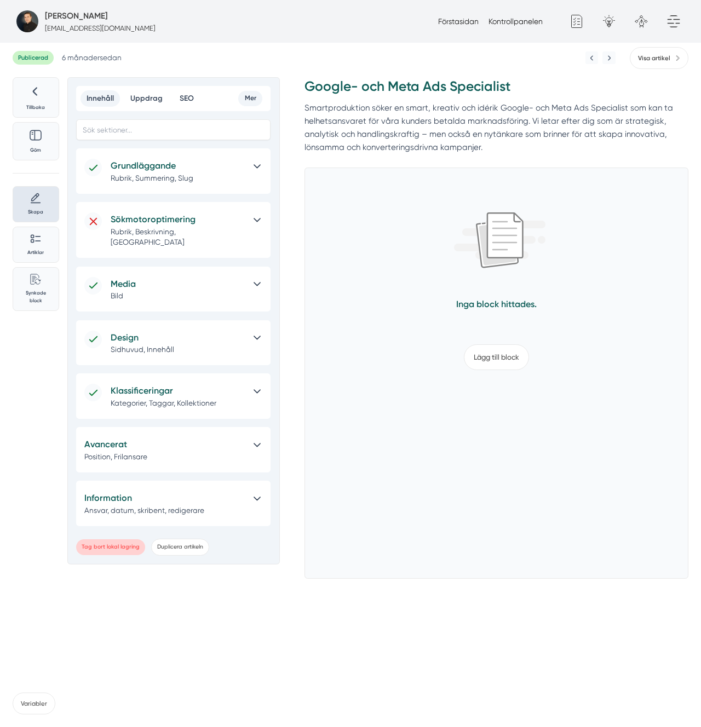
click at [44, 62] on span "Publicerad" at bounding box center [33, 58] width 41 height 14
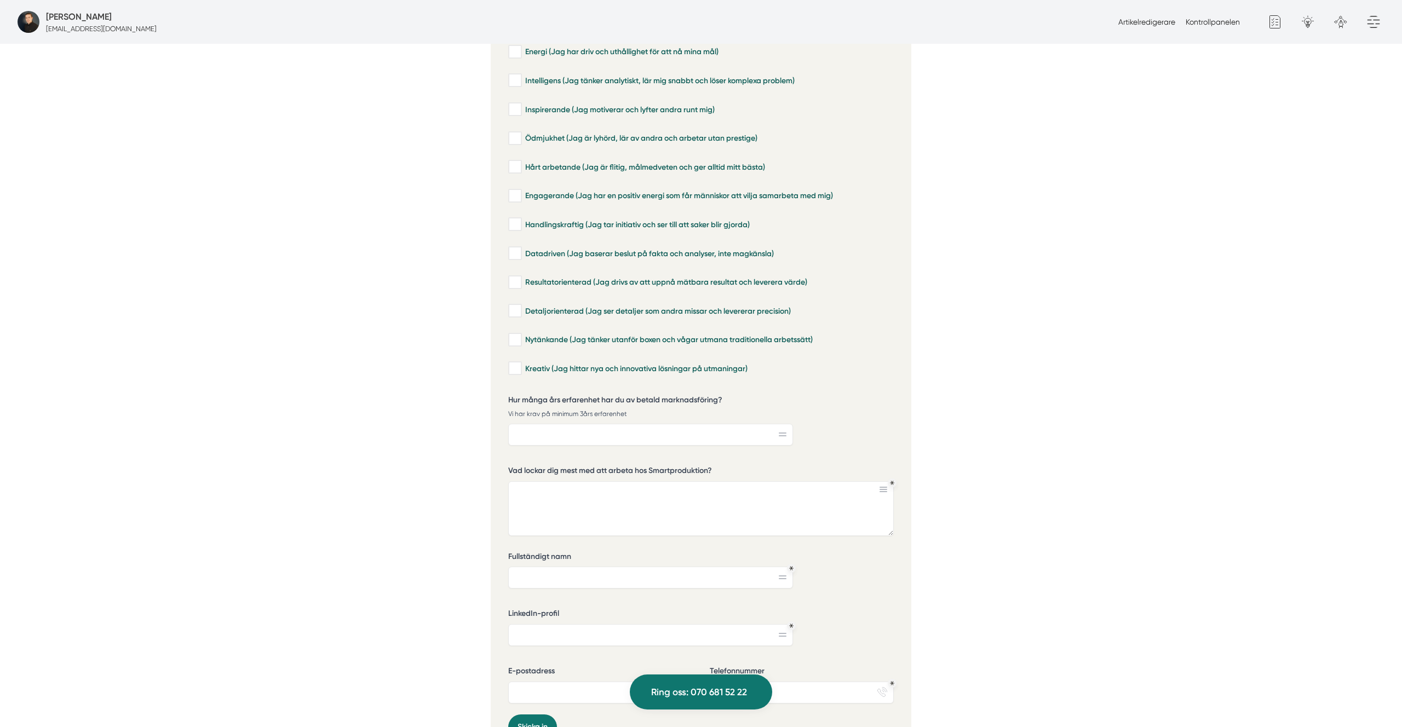
scroll to position [2882, 0]
click at [600, 410] on p "Vi har krav på minimum 3års erfarenhet" at bounding box center [650, 415] width 285 height 10
